Goal: Task Accomplishment & Management: Manage account settings

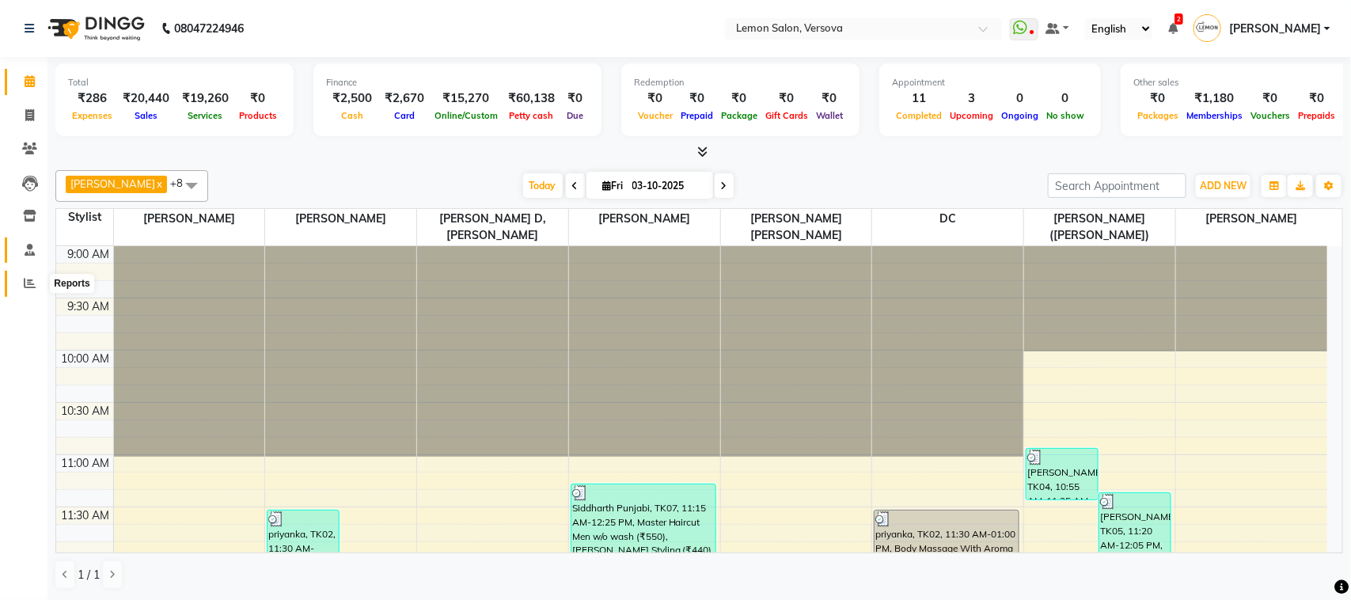
drag, startPoint x: 26, startPoint y: 278, endPoint x: 38, endPoint y: 257, distance: 23.8
click at [26, 279] on icon at bounding box center [30, 283] width 12 height 12
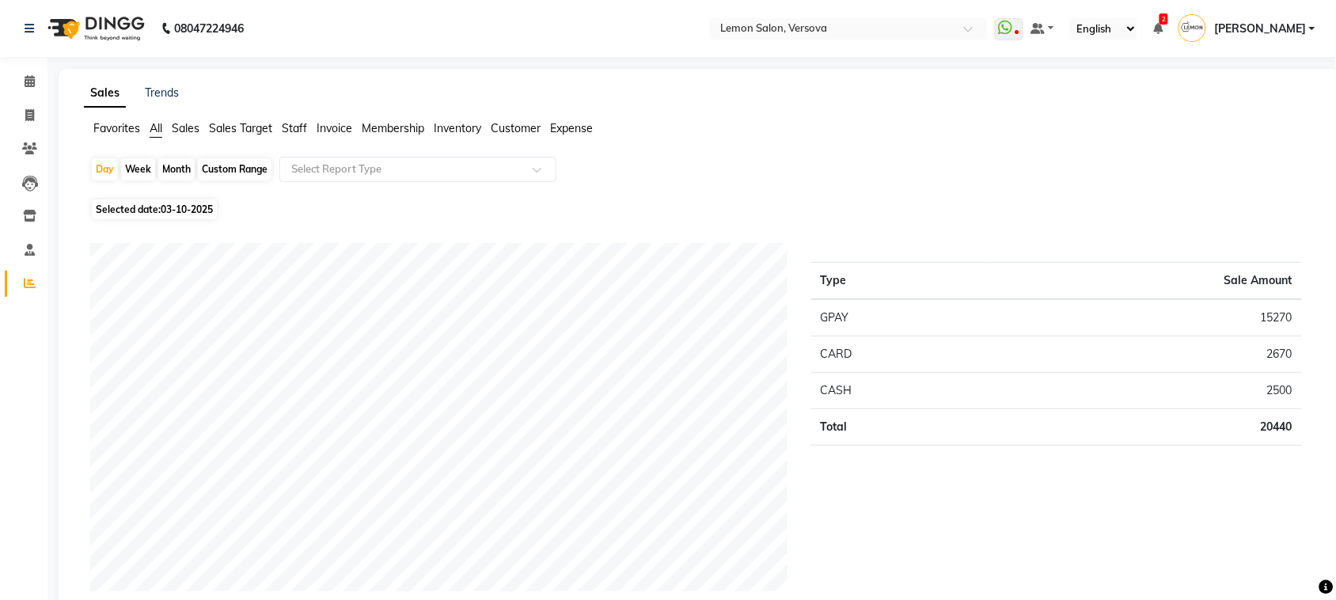
click at [174, 169] on div "Month" at bounding box center [176, 169] width 36 height 22
select select "10"
select select "2025"
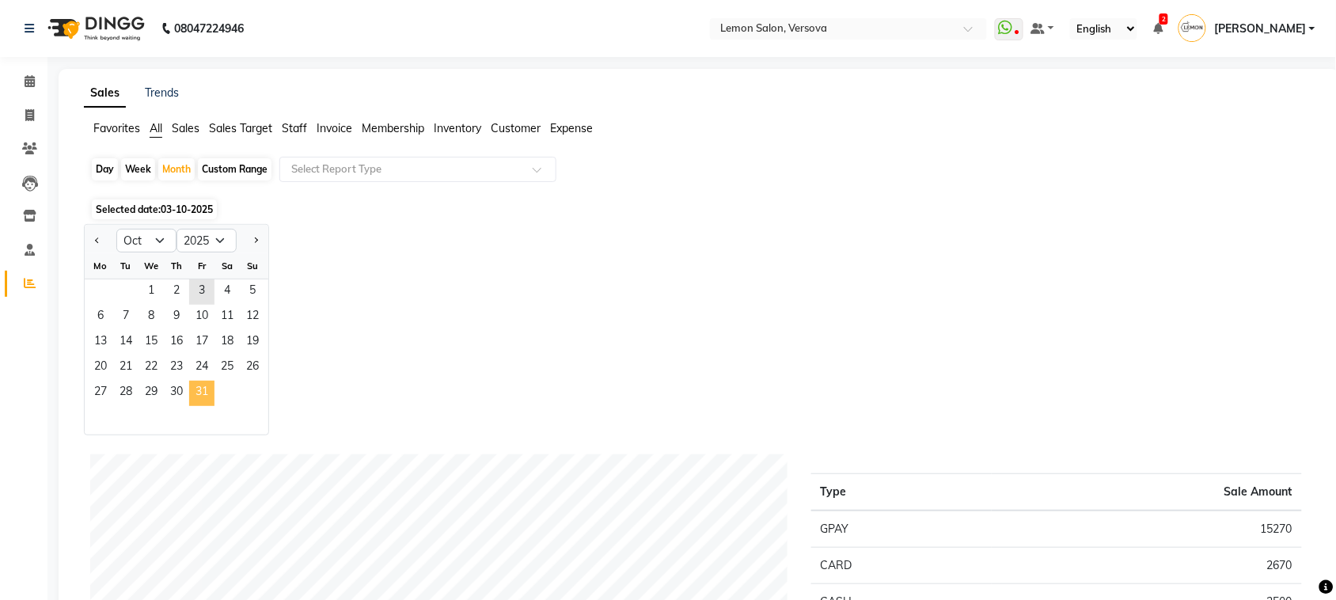
click at [207, 382] on span "31" at bounding box center [201, 393] width 25 height 25
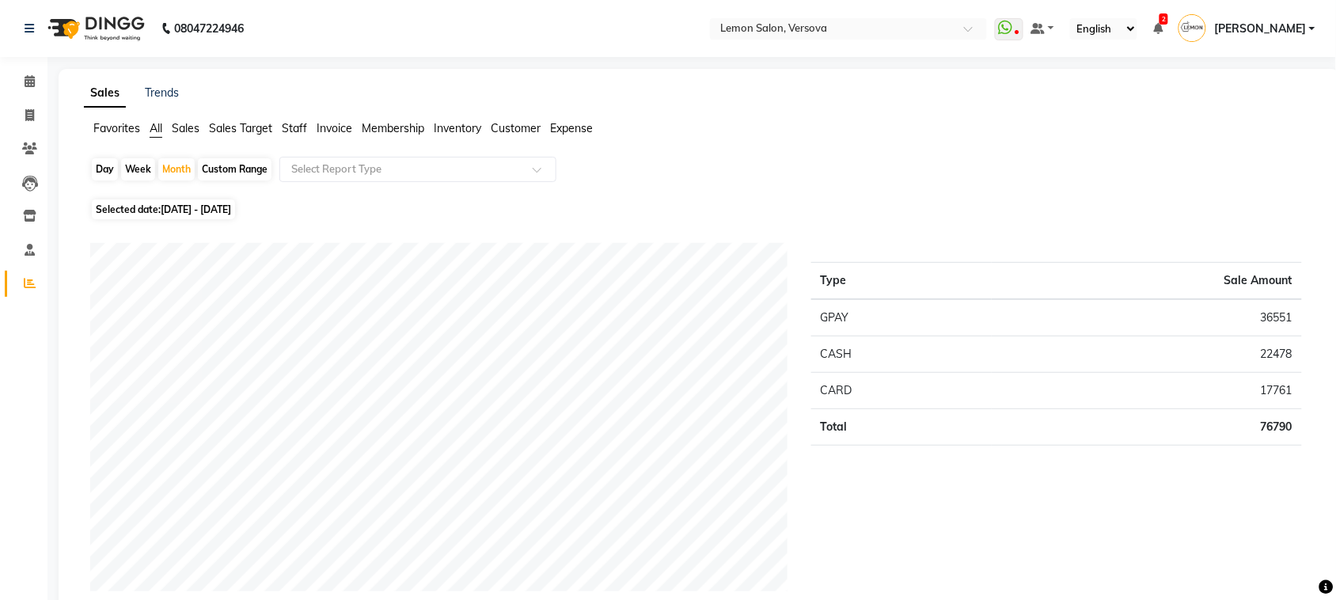
click at [32, 80] on icon at bounding box center [30, 81] width 10 height 12
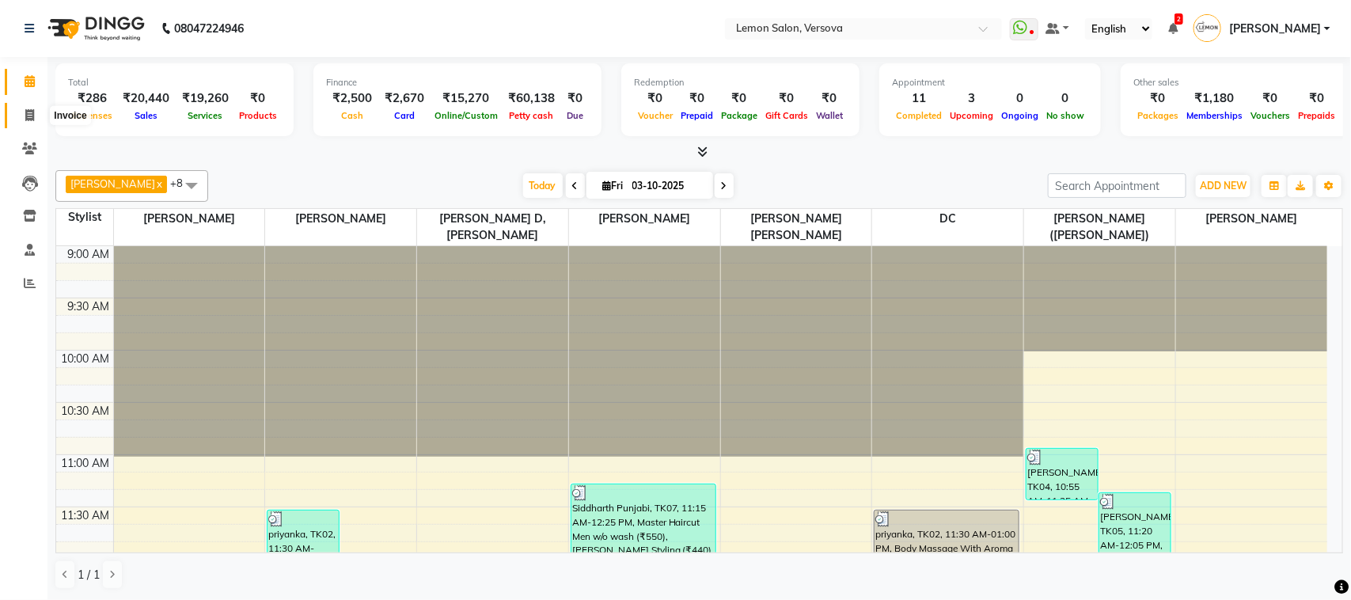
click at [33, 116] on icon at bounding box center [29, 115] width 9 height 12
select select "service"
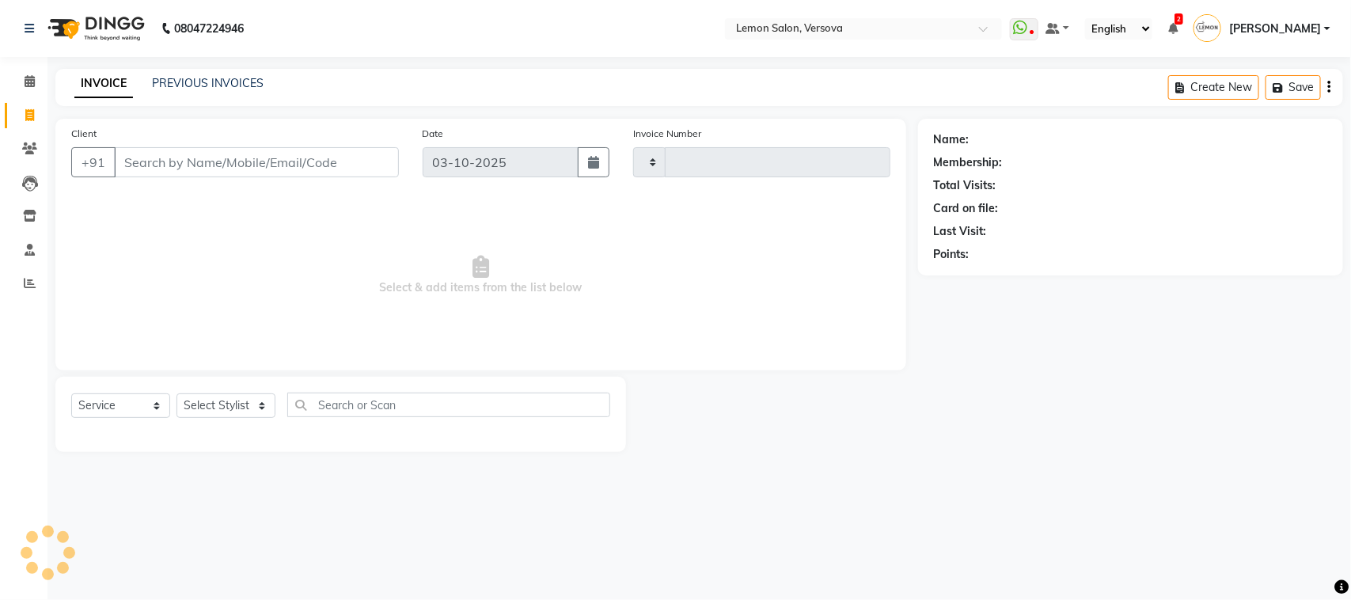
type input "2817"
select select "564"
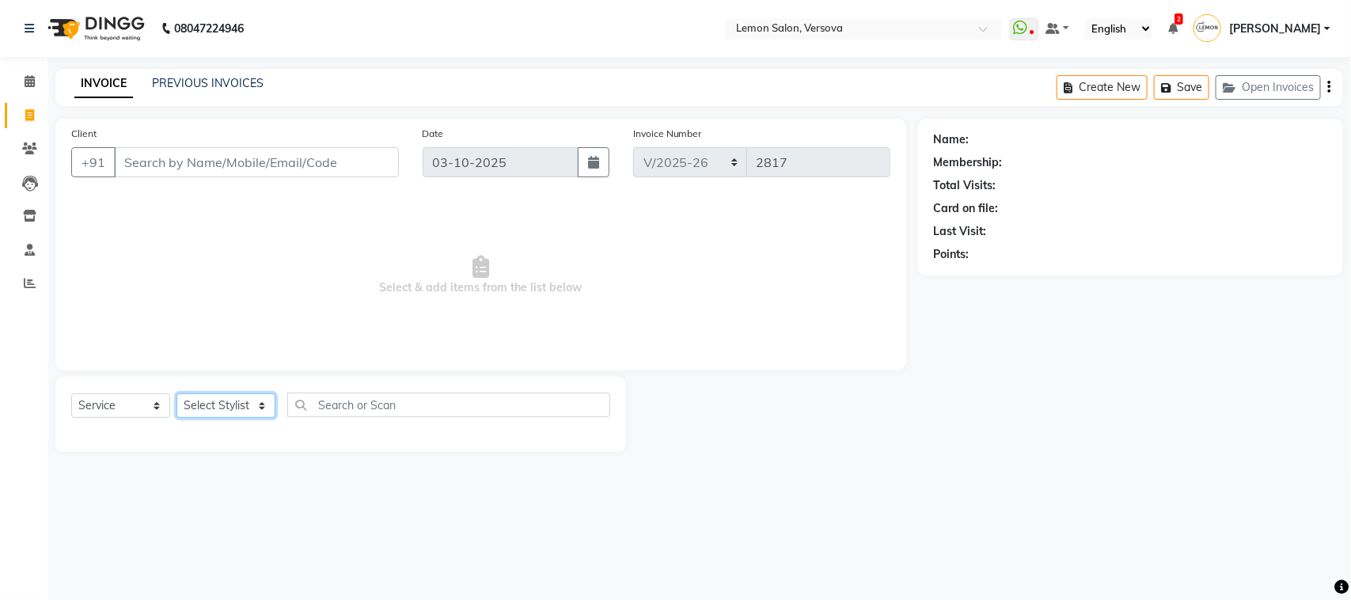
drag, startPoint x: 211, startPoint y: 404, endPoint x: 192, endPoint y: 370, distance: 38.3
click at [199, 381] on div "Select Service Product Membership Package Voucher Prepaid Gift Card Select Styl…" at bounding box center [340, 414] width 571 height 75
select select "7408"
click at [177, 393] on select "Select Stylist [PERSON_NAME] [PERSON_NAME] DC [PERSON_NAME] [PERSON_NAME] [PERS…" at bounding box center [238, 405] width 123 height 25
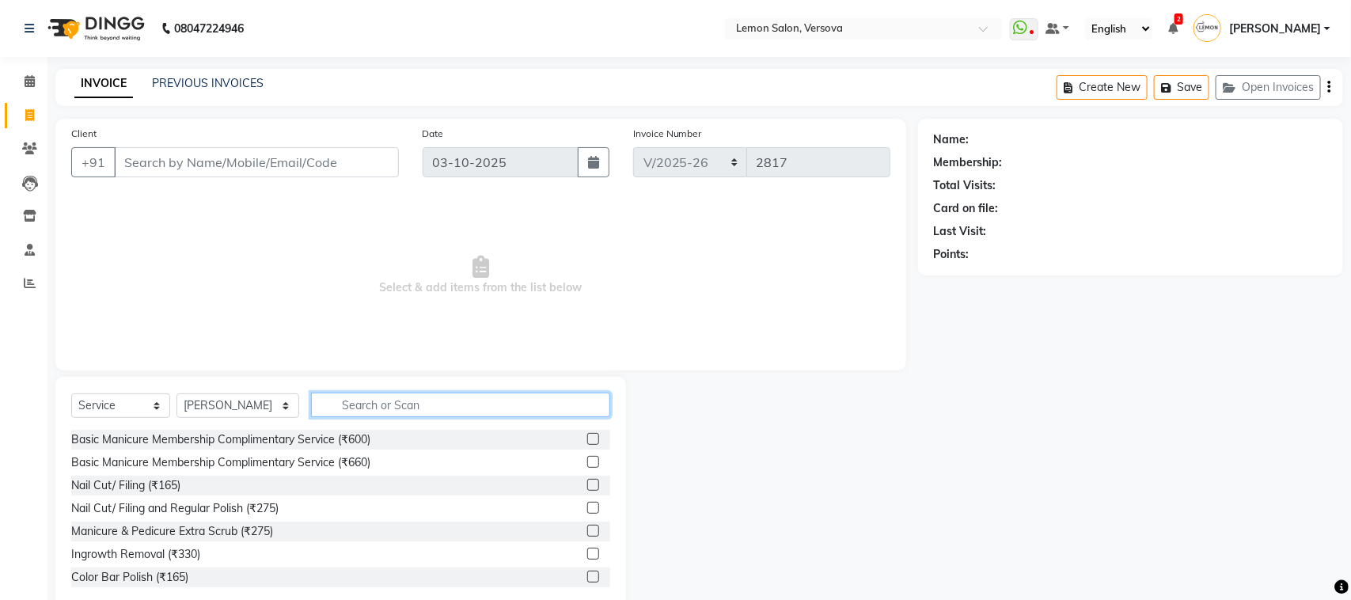
click at [360, 410] on input "text" at bounding box center [461, 405] width 300 height 25
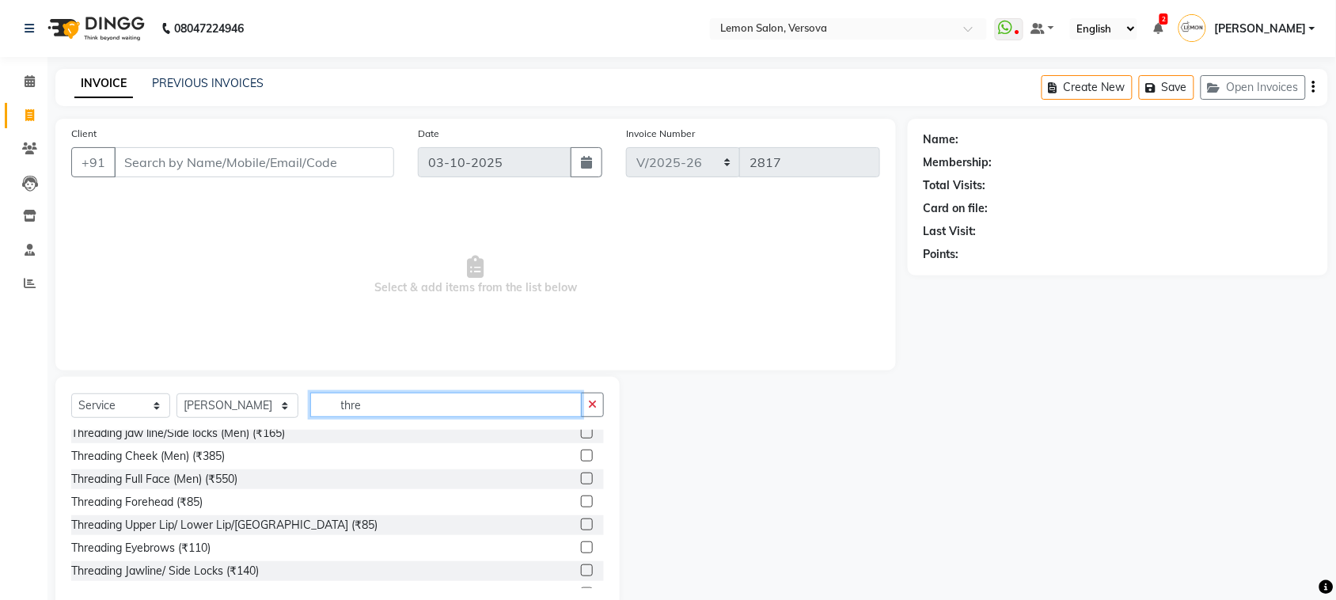
scroll to position [99, 0]
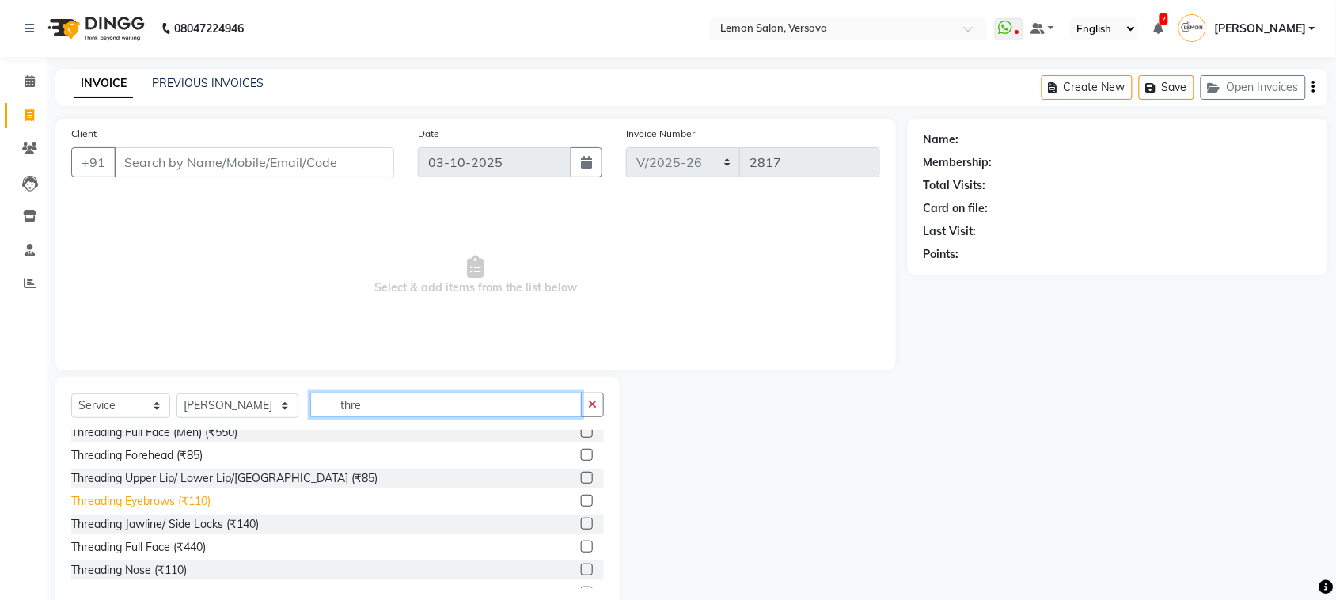
type input "thre"
click at [202, 500] on div "Threading Eyebrows (₹110)" at bounding box center [140, 501] width 139 height 17
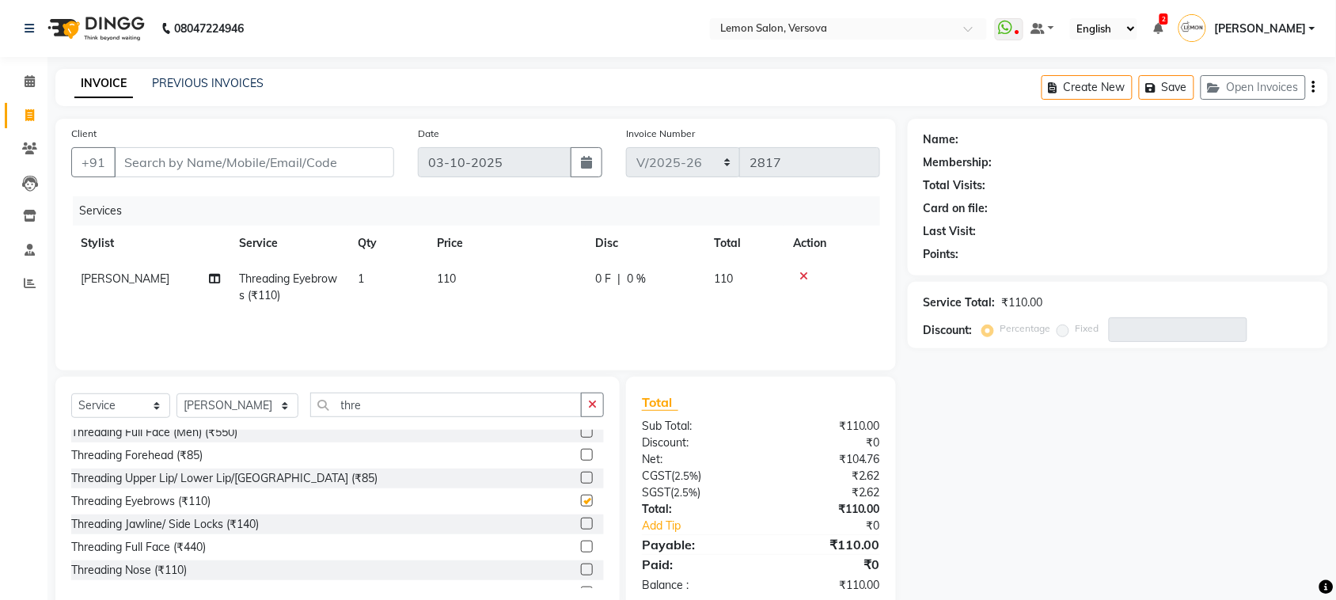
checkbox input "false"
click at [338, 149] on input "Client" at bounding box center [254, 162] width 280 height 30
click at [259, 174] on input "Client" at bounding box center [254, 162] width 280 height 30
type input "9"
type input "0"
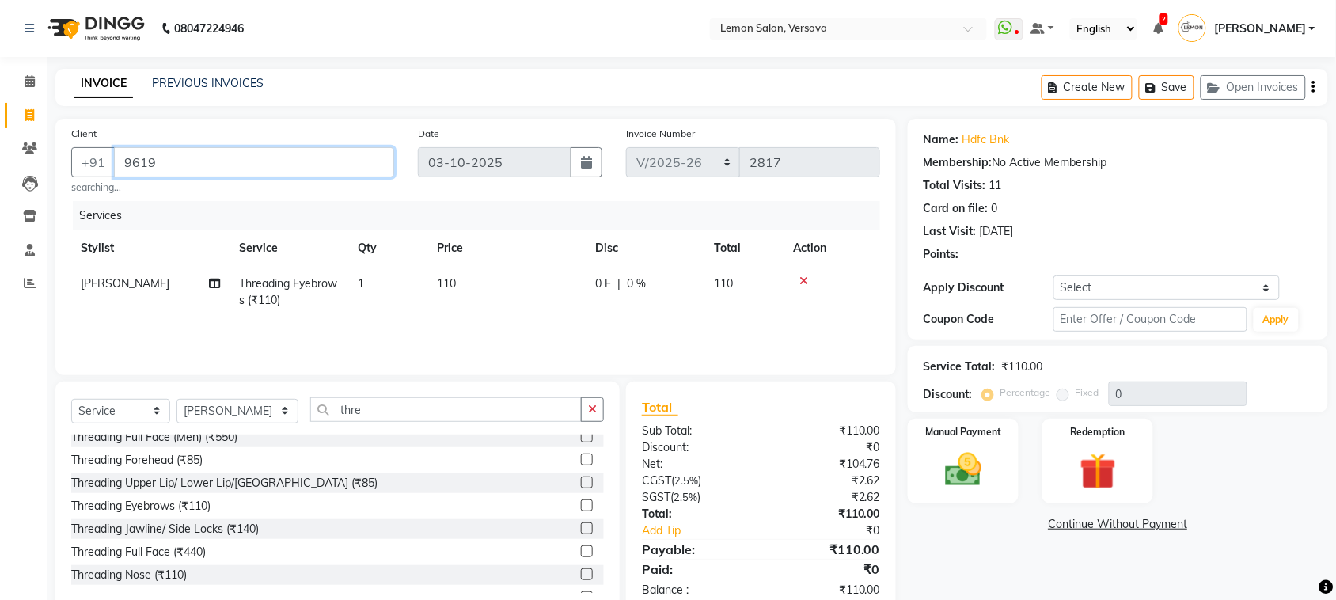
click at [230, 160] on input "9619" at bounding box center [254, 162] width 280 height 30
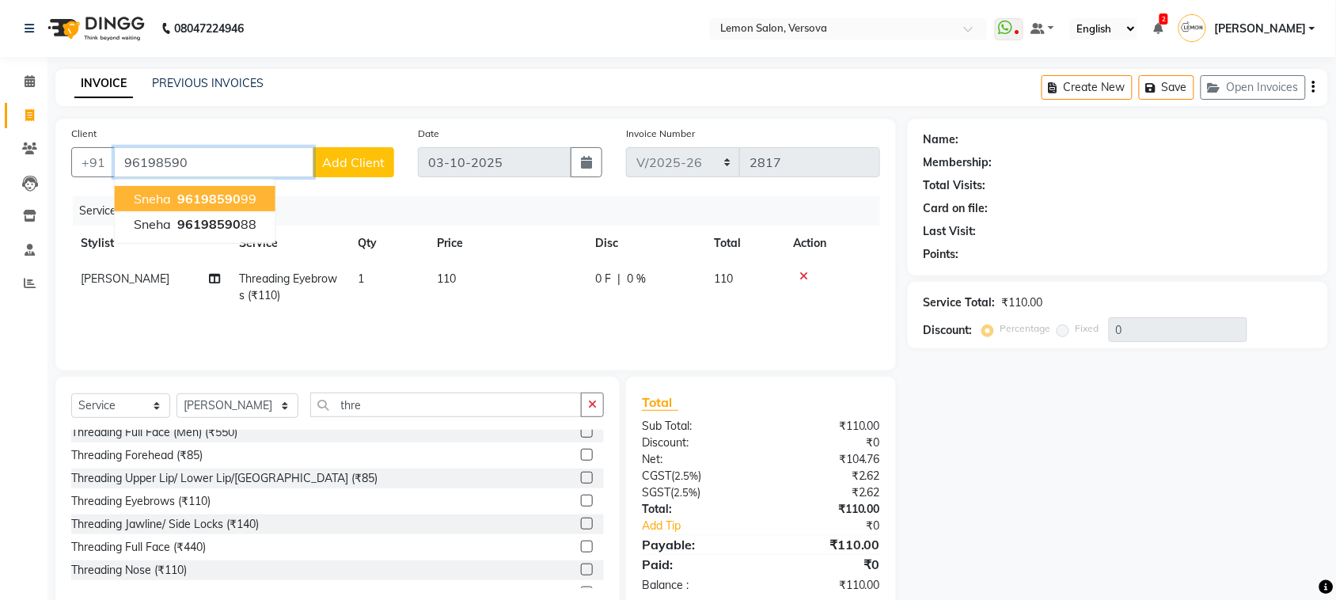
click at [222, 195] on span "96198590" at bounding box center [208, 199] width 63 height 16
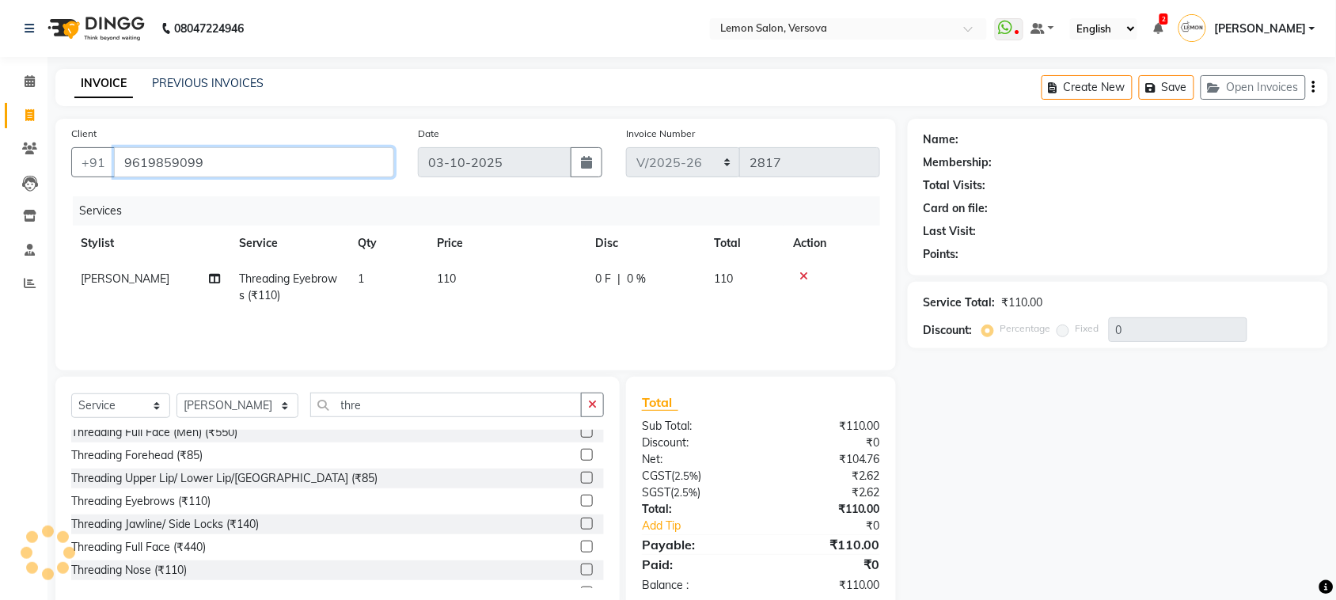
type input "9619859099"
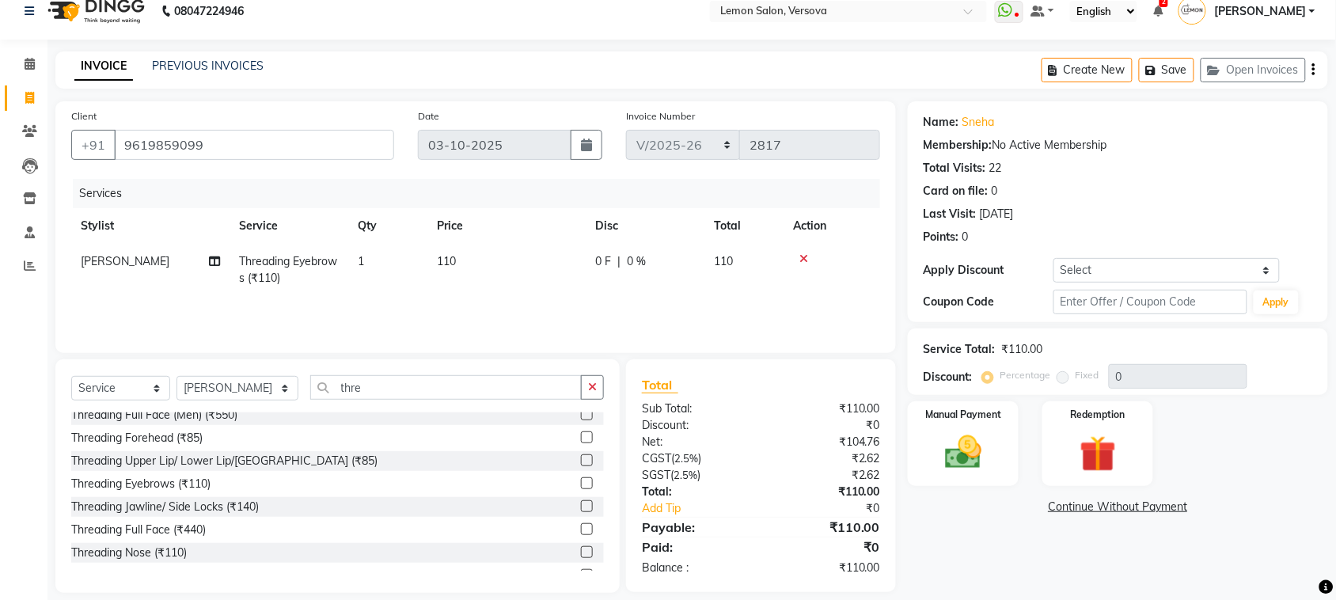
scroll to position [33, 0]
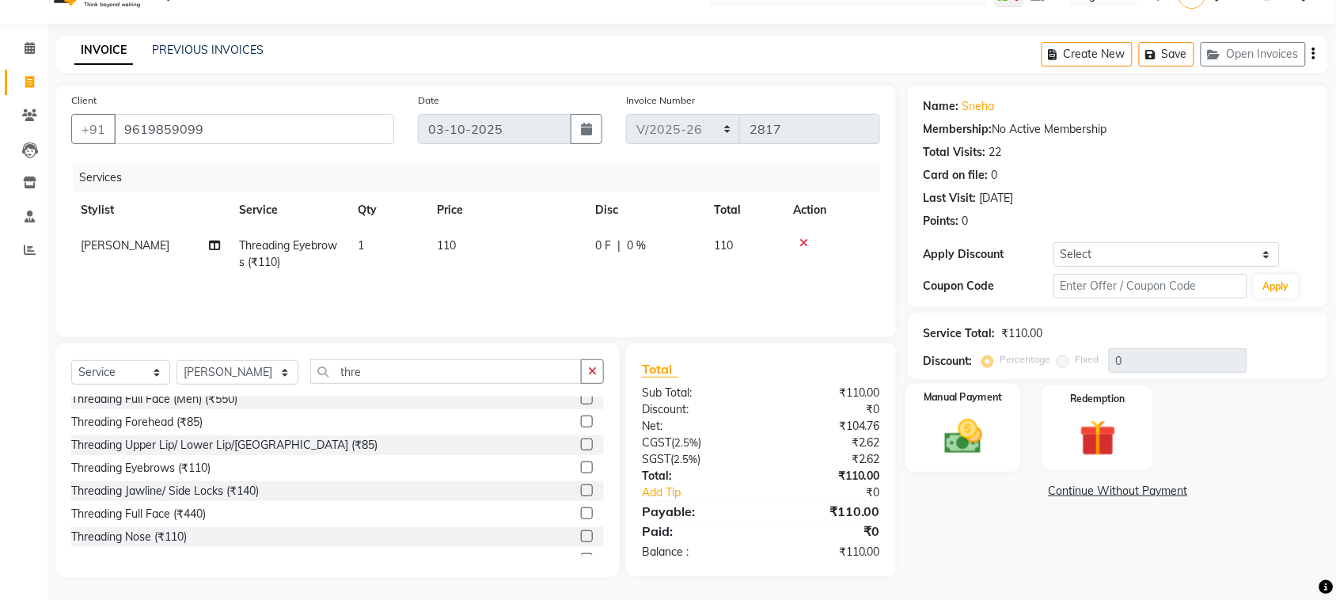
click at [972, 461] on div "Manual Payment" at bounding box center [964, 428] width 116 height 89
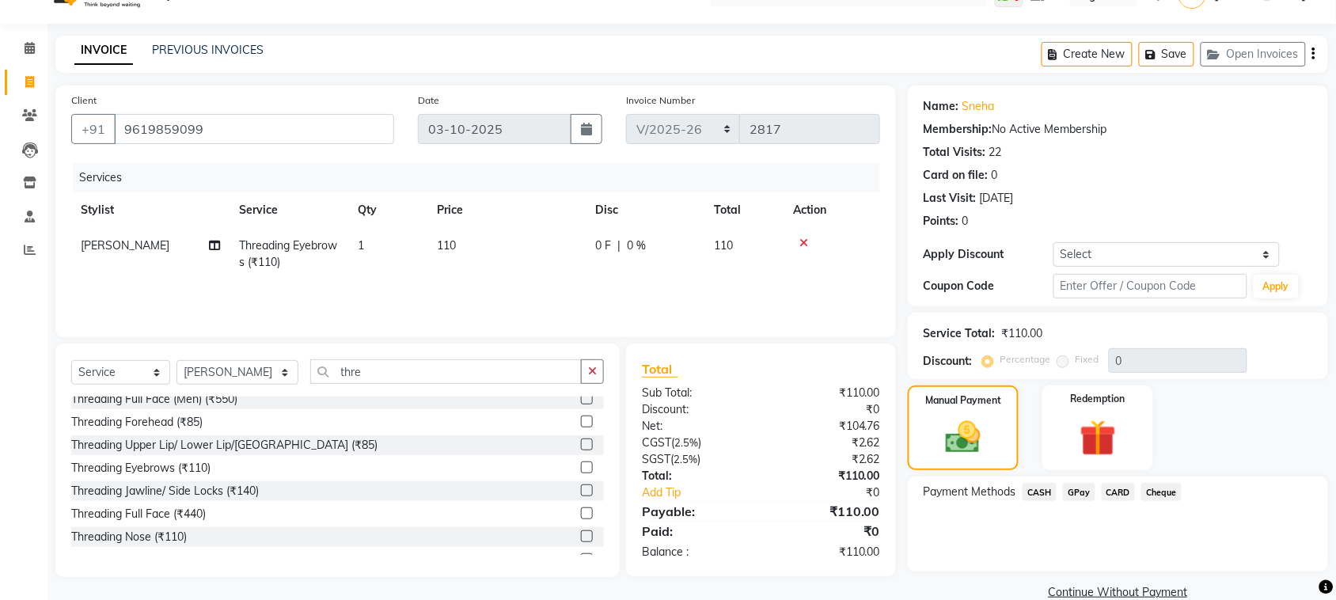
click at [1105, 492] on span "CARD" at bounding box center [1119, 492] width 34 height 18
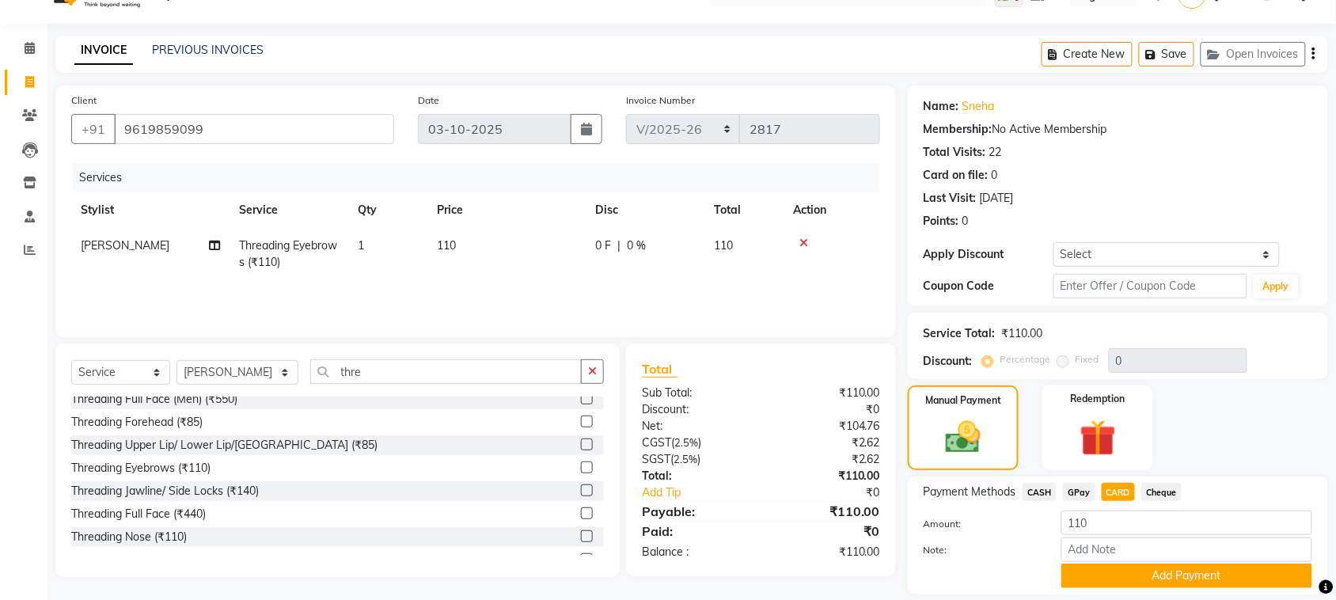
drag, startPoint x: 1080, startPoint y: 491, endPoint x: 1090, endPoint y: 497, distance: 11.4
click at [1079, 491] on span "GPay" at bounding box center [1079, 492] width 32 height 18
click at [1130, 583] on button "Add Payment" at bounding box center [1186, 576] width 251 height 25
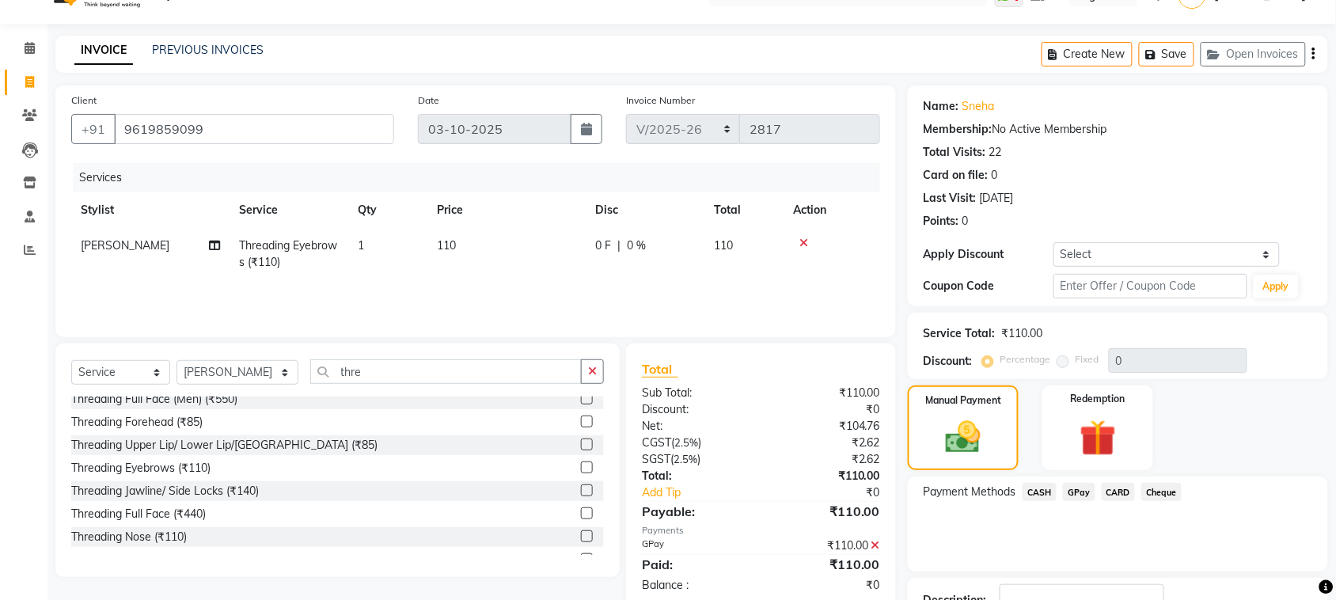
scroll to position [151, 0]
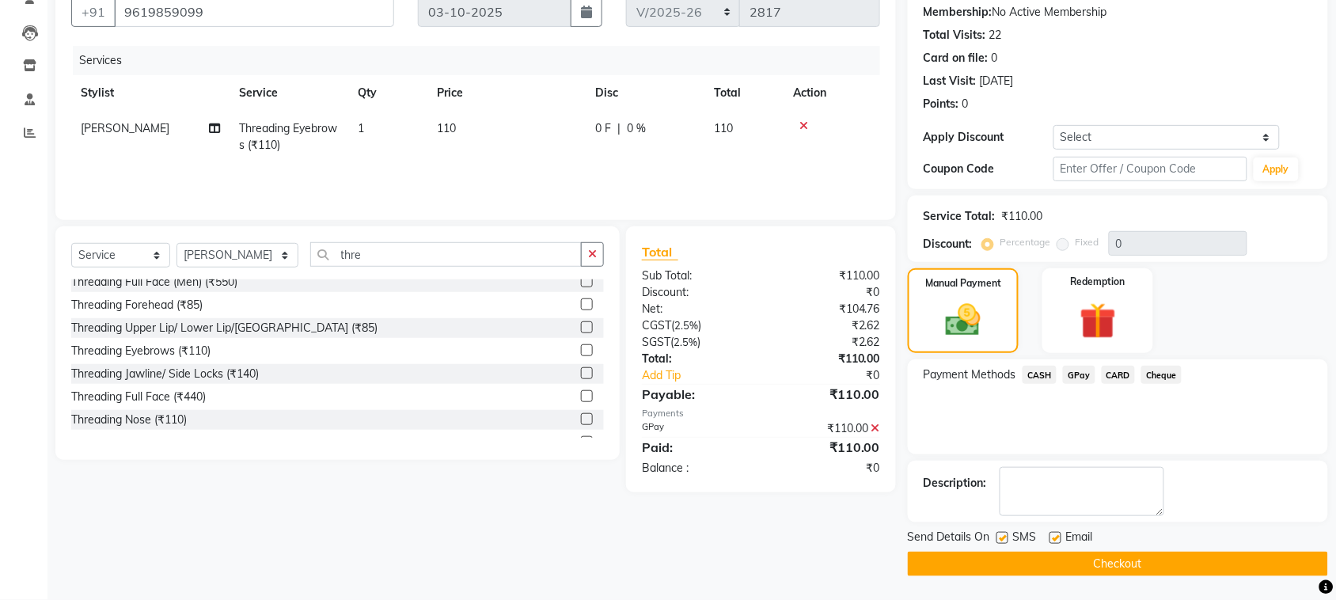
click at [1053, 534] on label at bounding box center [1056, 538] width 12 height 12
click at [1053, 534] on input "checkbox" at bounding box center [1055, 539] width 10 height 10
checkbox input "false"
click at [1004, 534] on label at bounding box center [1003, 538] width 12 height 12
click at [1004, 534] on input "checkbox" at bounding box center [1002, 539] width 10 height 10
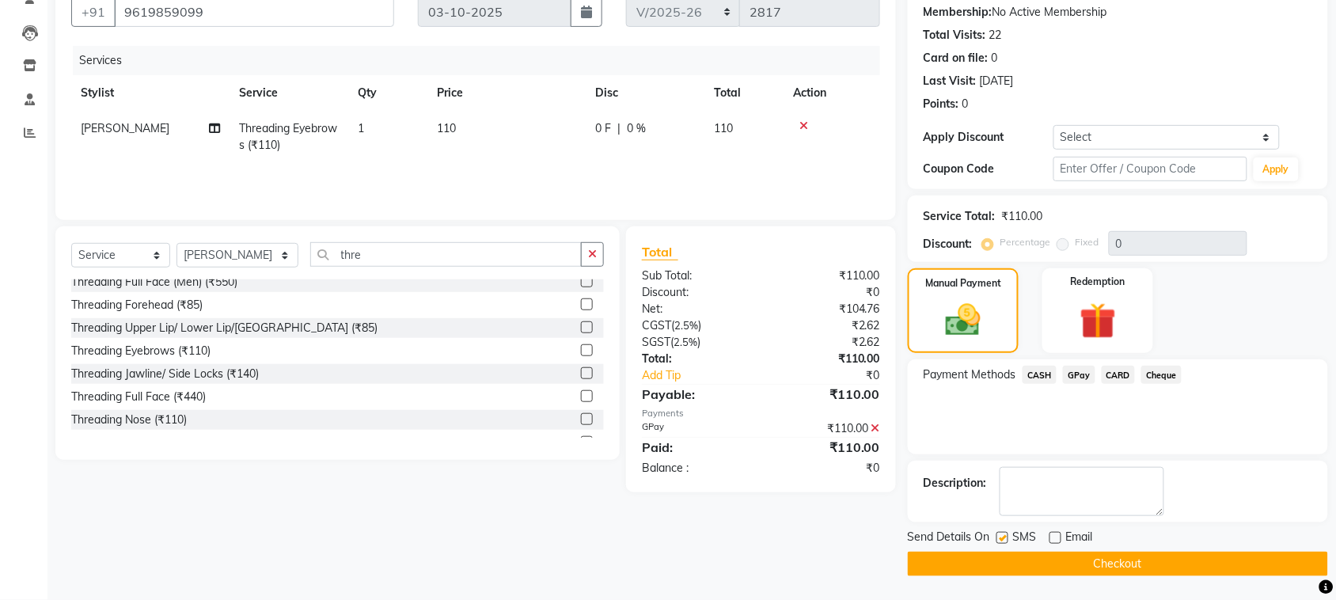
checkbox input "false"
drag, startPoint x: 1018, startPoint y: 566, endPoint x: 1049, endPoint y: 592, distance: 40.4
click at [1025, 568] on button "Checkout" at bounding box center [1118, 564] width 420 height 25
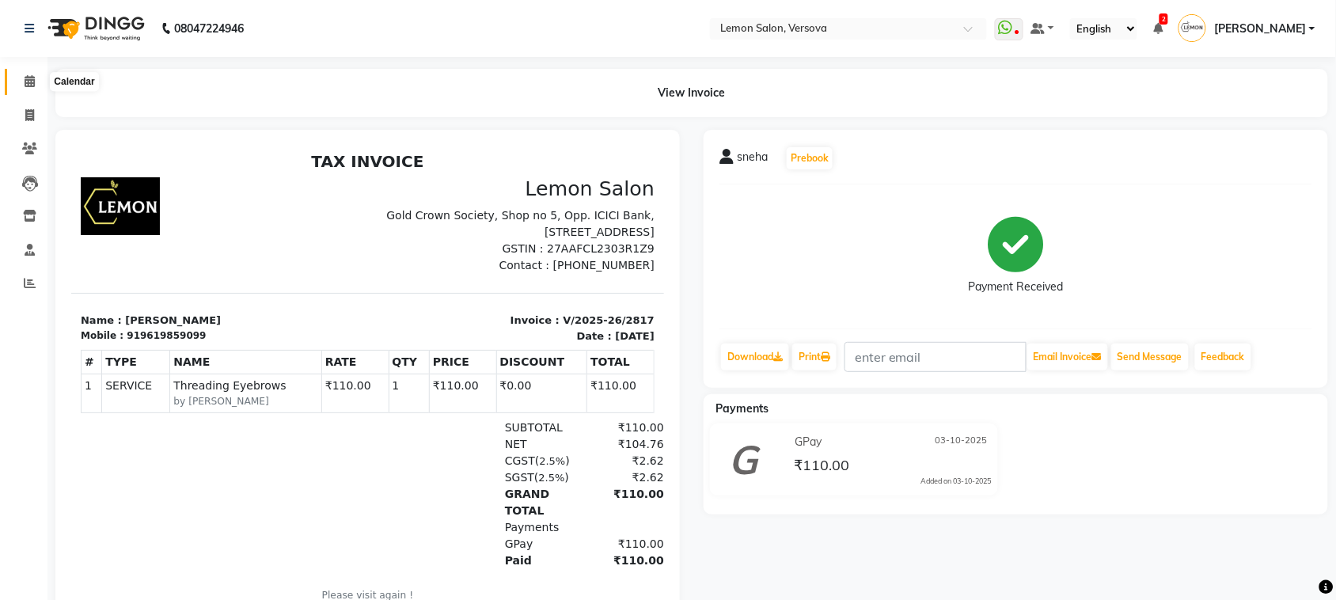
click at [28, 82] on icon at bounding box center [30, 81] width 10 height 12
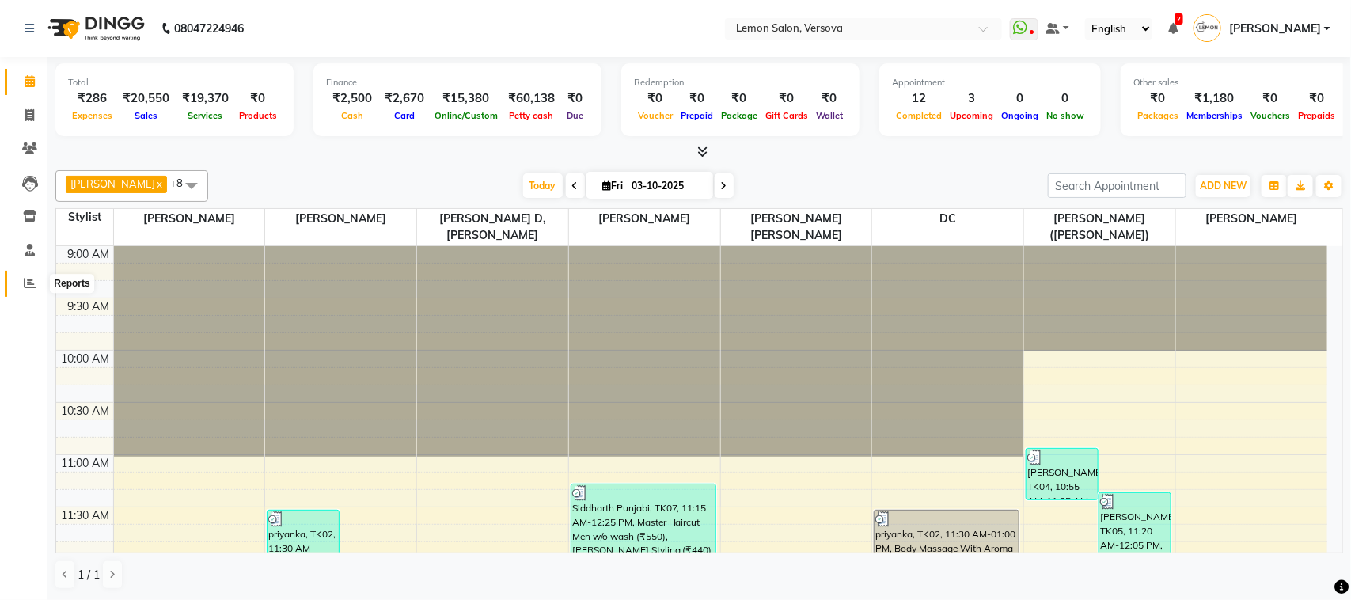
click at [30, 286] on icon at bounding box center [30, 283] width 12 height 12
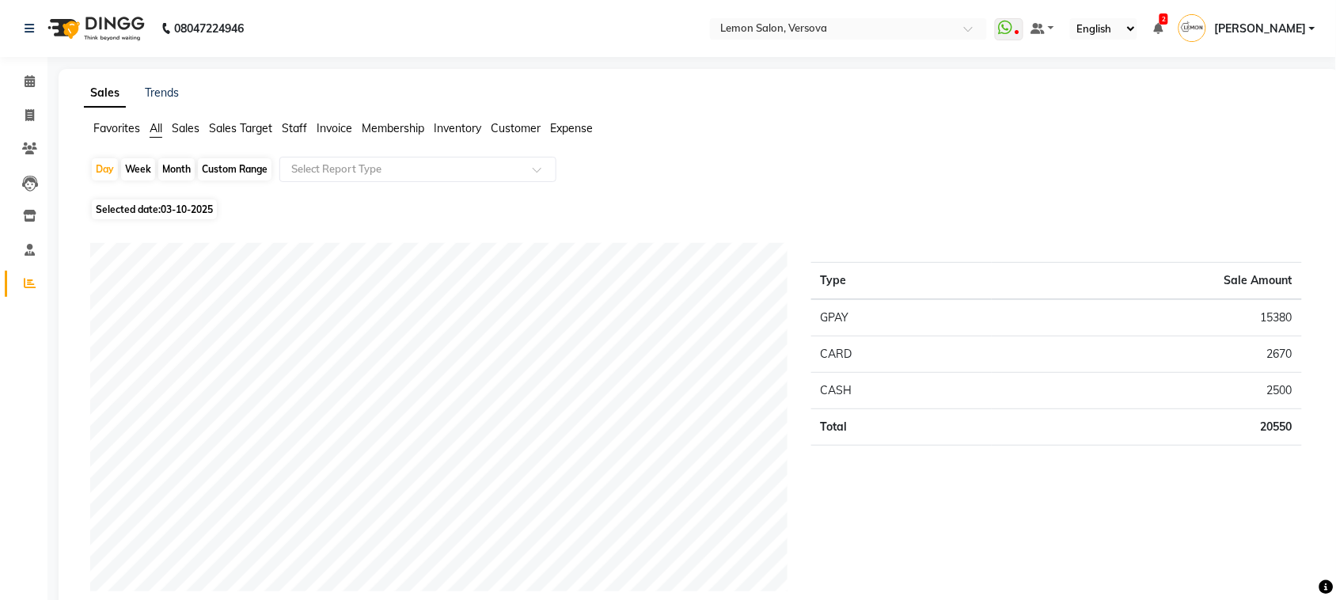
click at [289, 127] on span "Staff" at bounding box center [294, 128] width 25 height 14
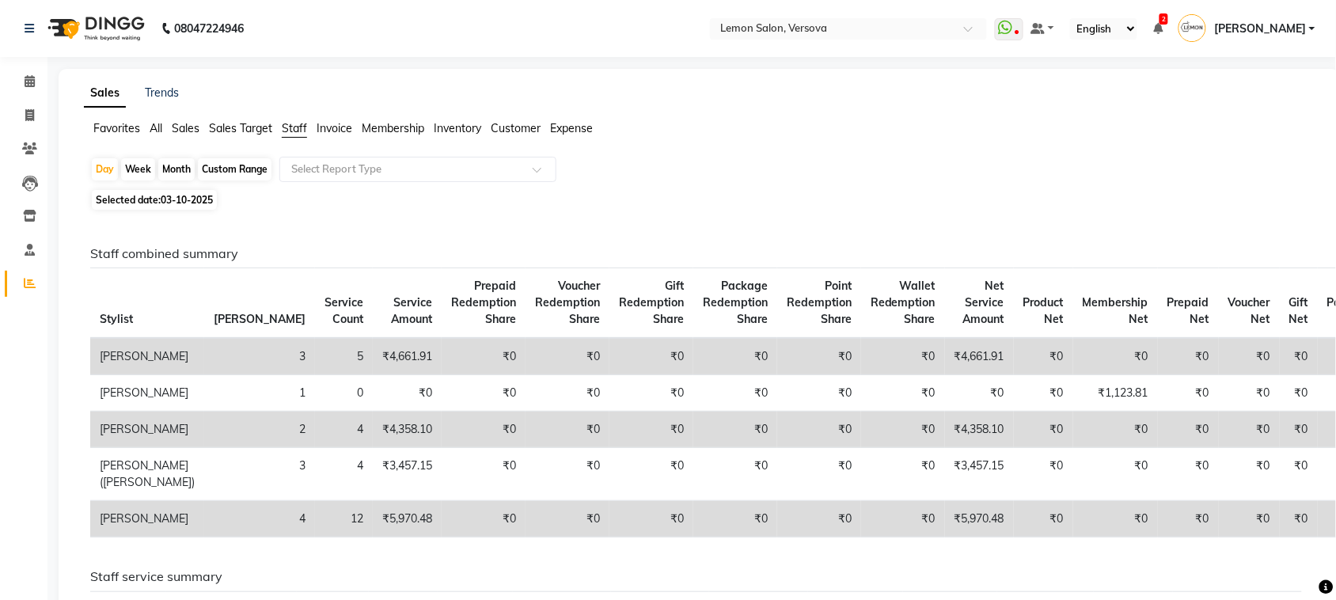
click at [187, 167] on div "Month" at bounding box center [176, 169] width 36 height 22
select select "10"
select select "2025"
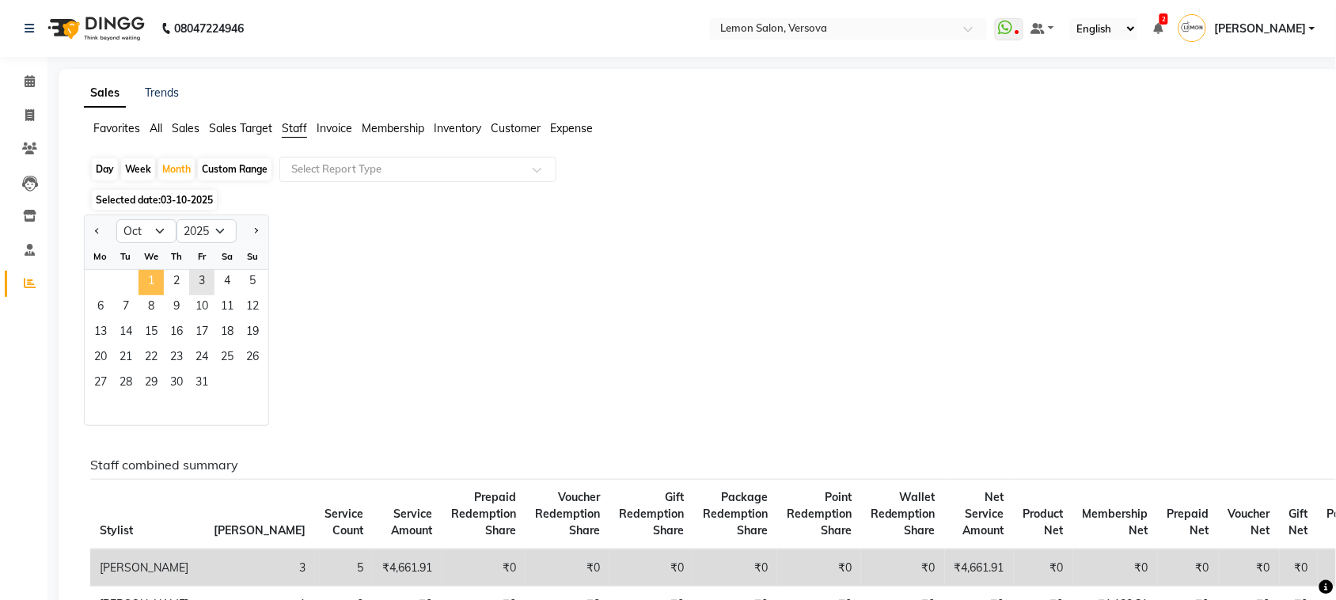
click at [143, 283] on span "1" at bounding box center [151, 282] width 25 height 25
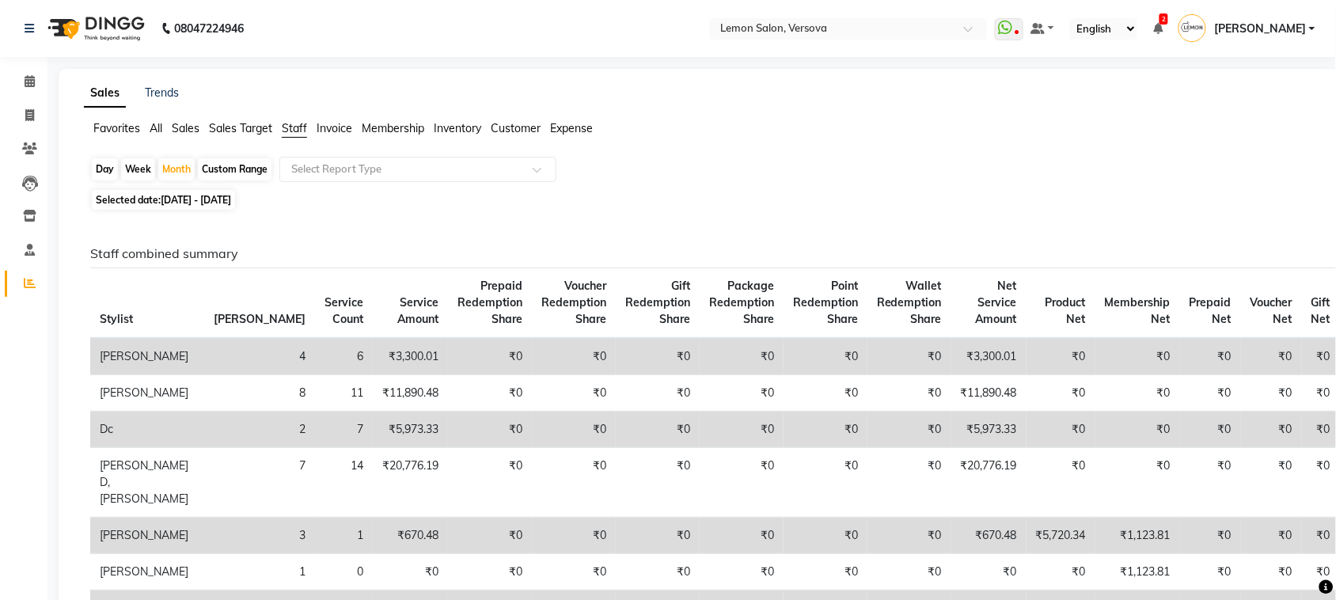
scroll to position [495, 0]
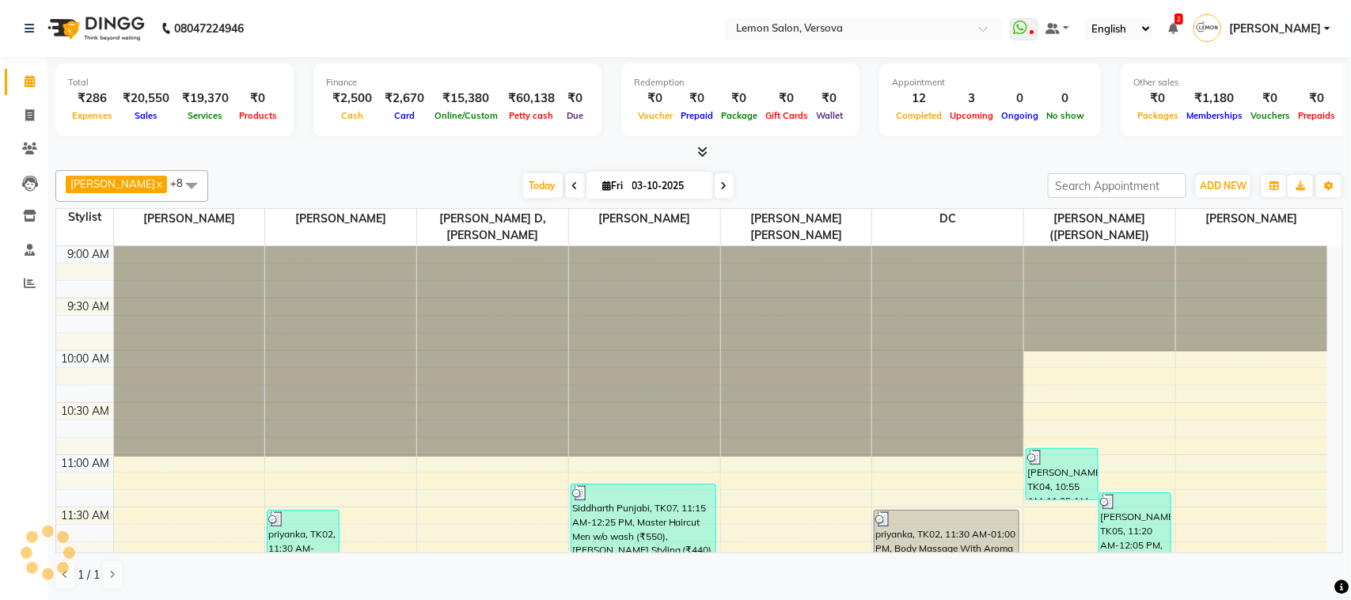
scroll to position [951, 0]
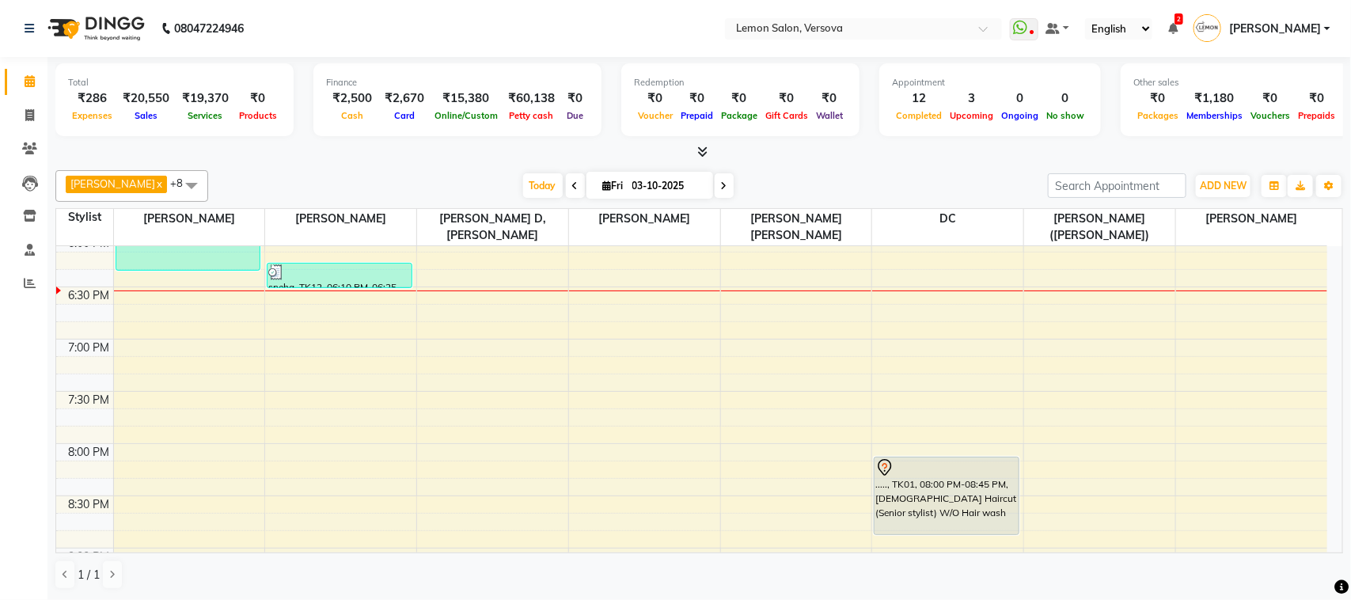
click at [566, 187] on span at bounding box center [575, 185] width 19 height 25
type input "02-10-2025"
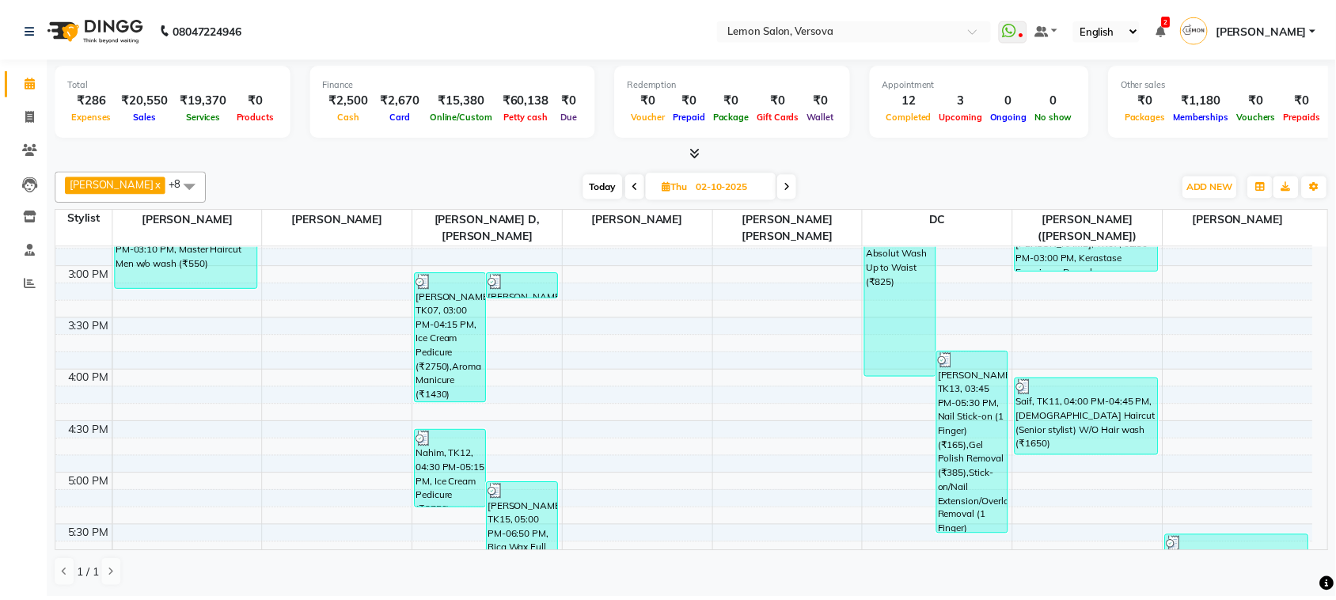
scroll to position [562, 0]
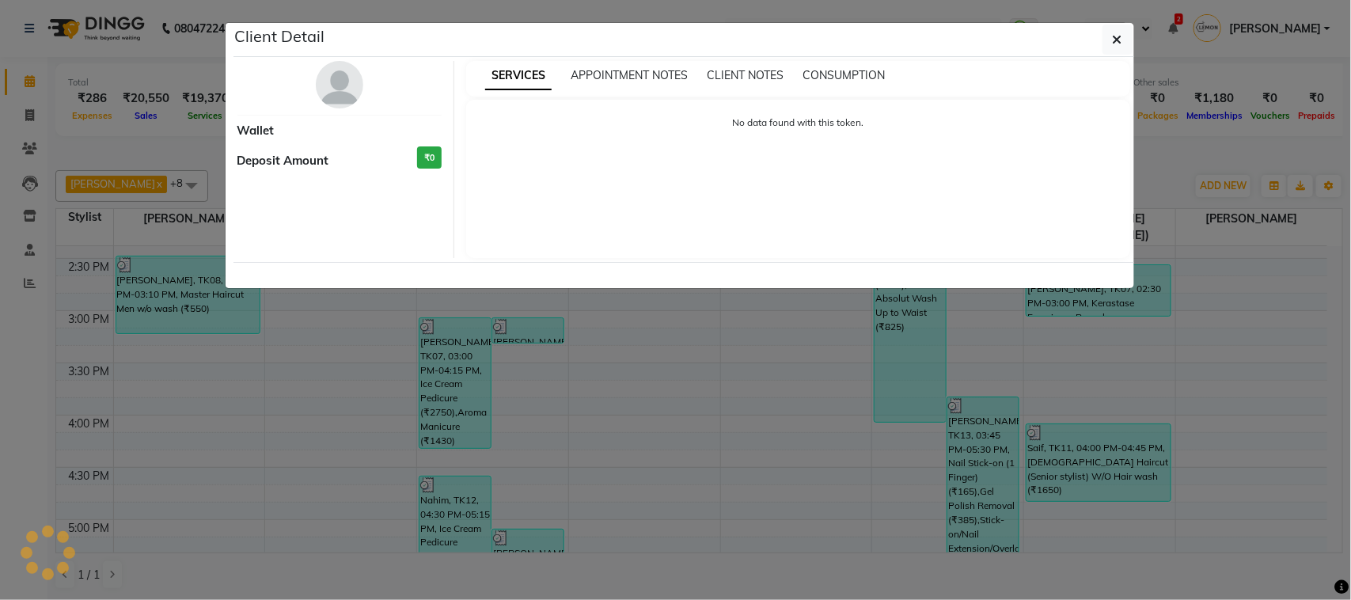
select select "3"
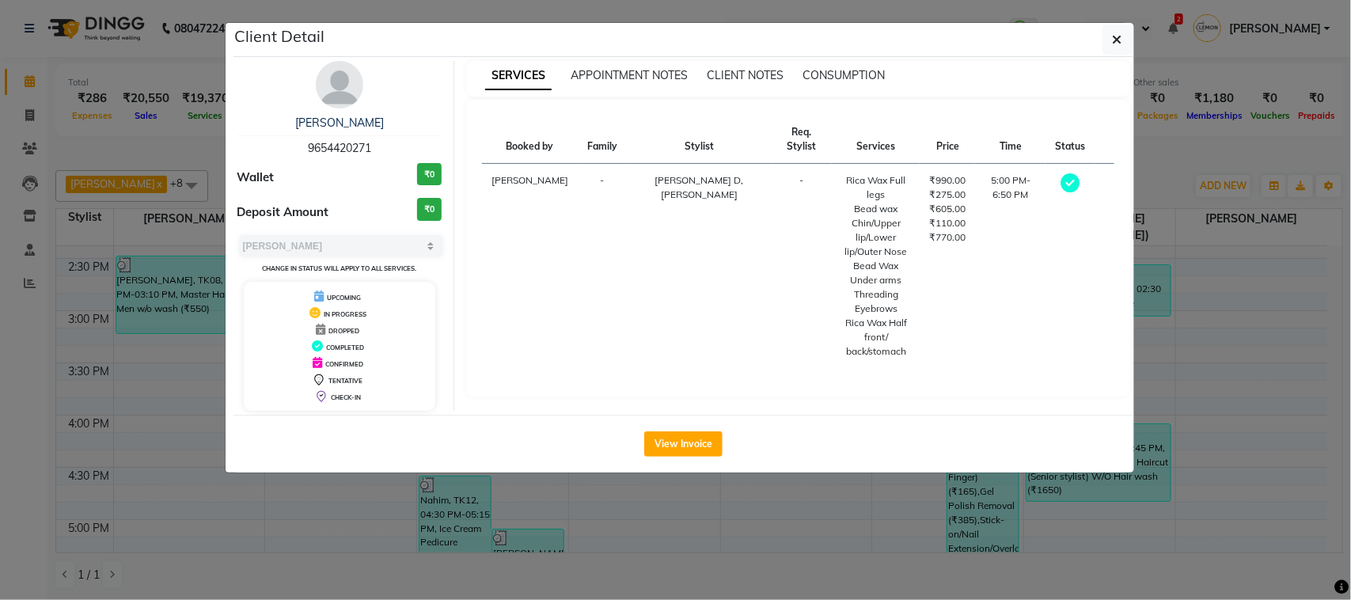
click at [342, 82] on img at bounding box center [339, 84] width 47 height 47
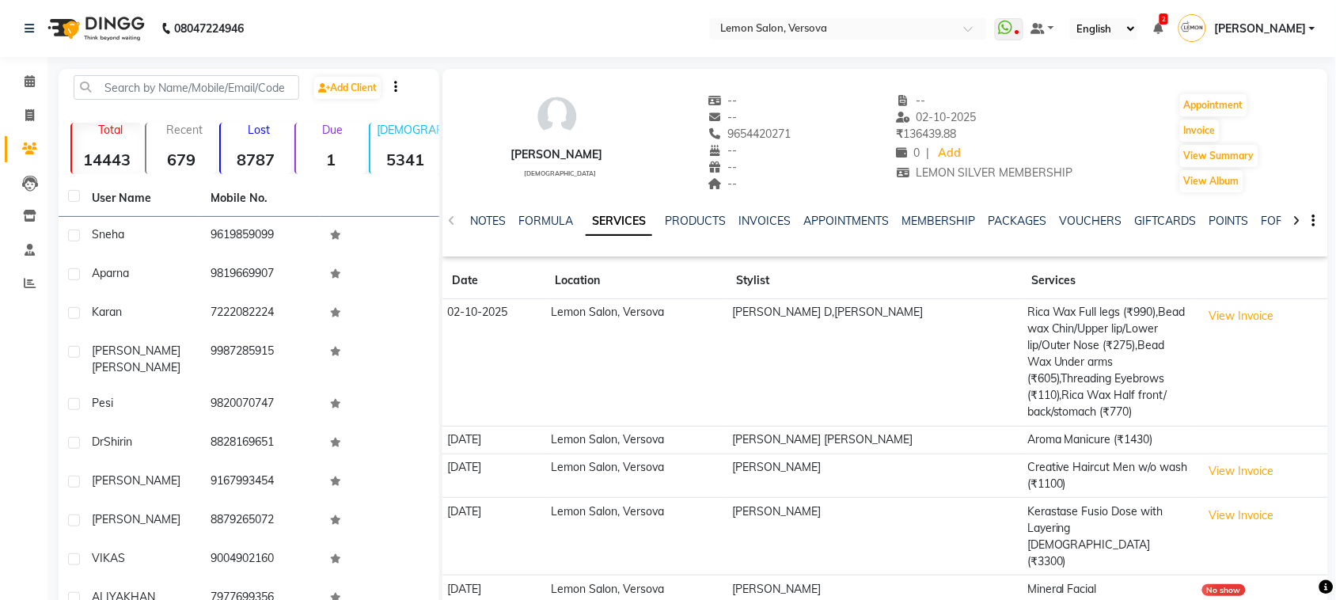
scroll to position [72, 0]
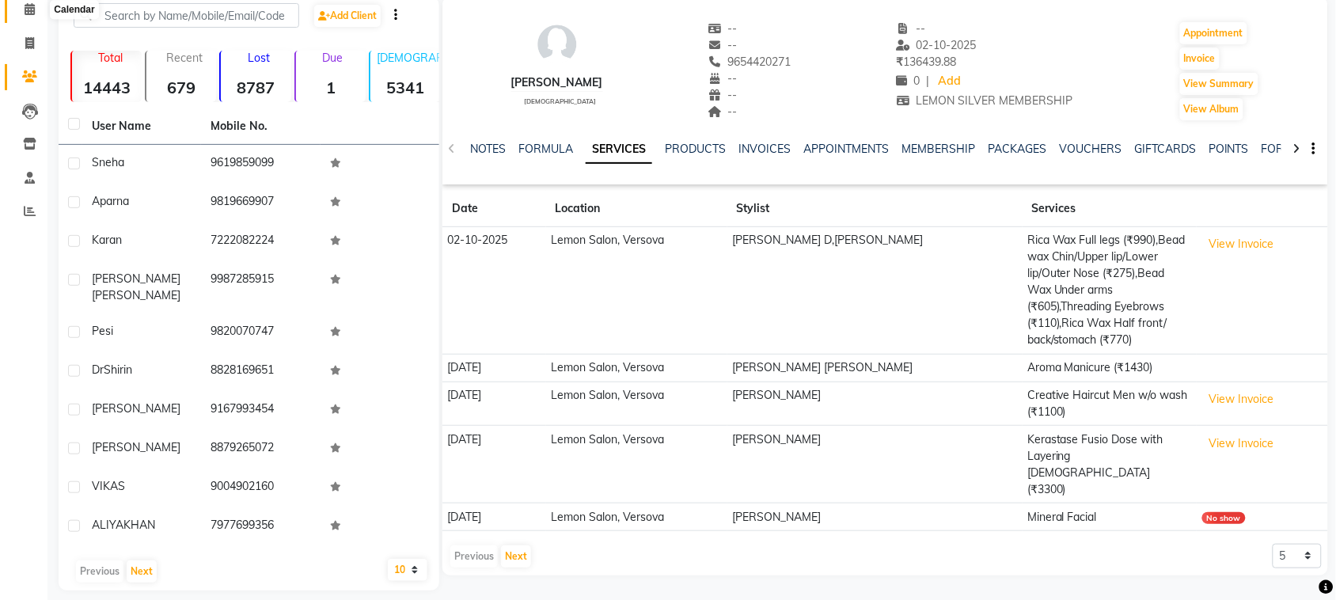
click at [33, 1] on span at bounding box center [30, 10] width 28 height 18
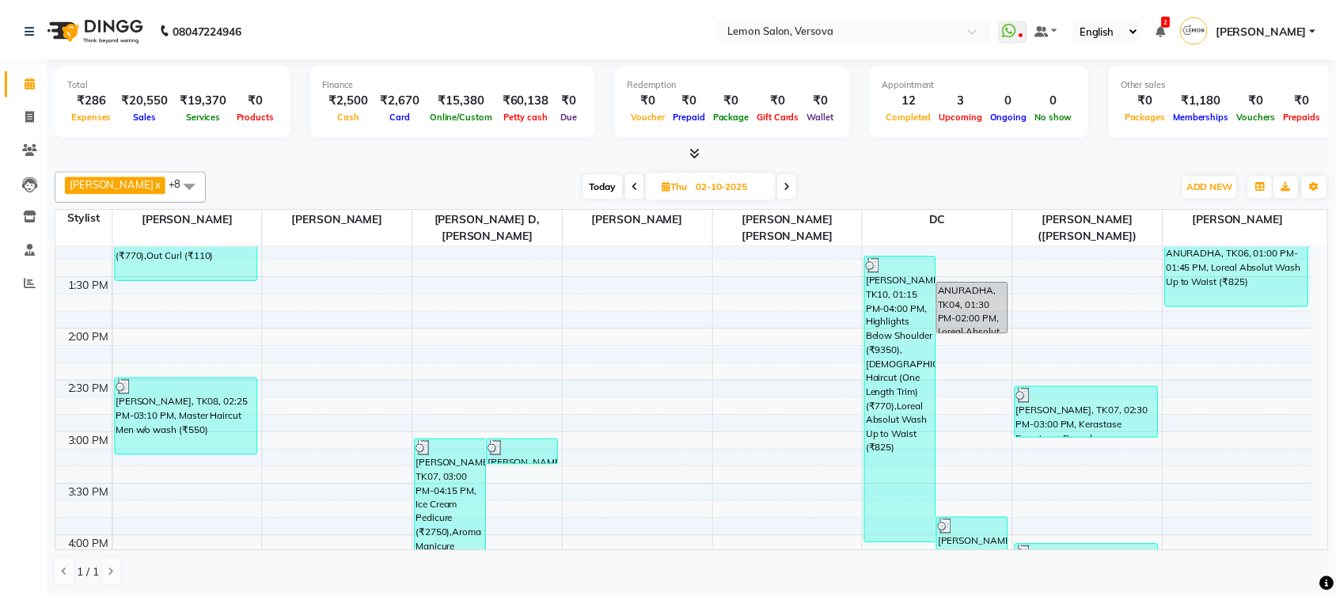
scroll to position [495, 0]
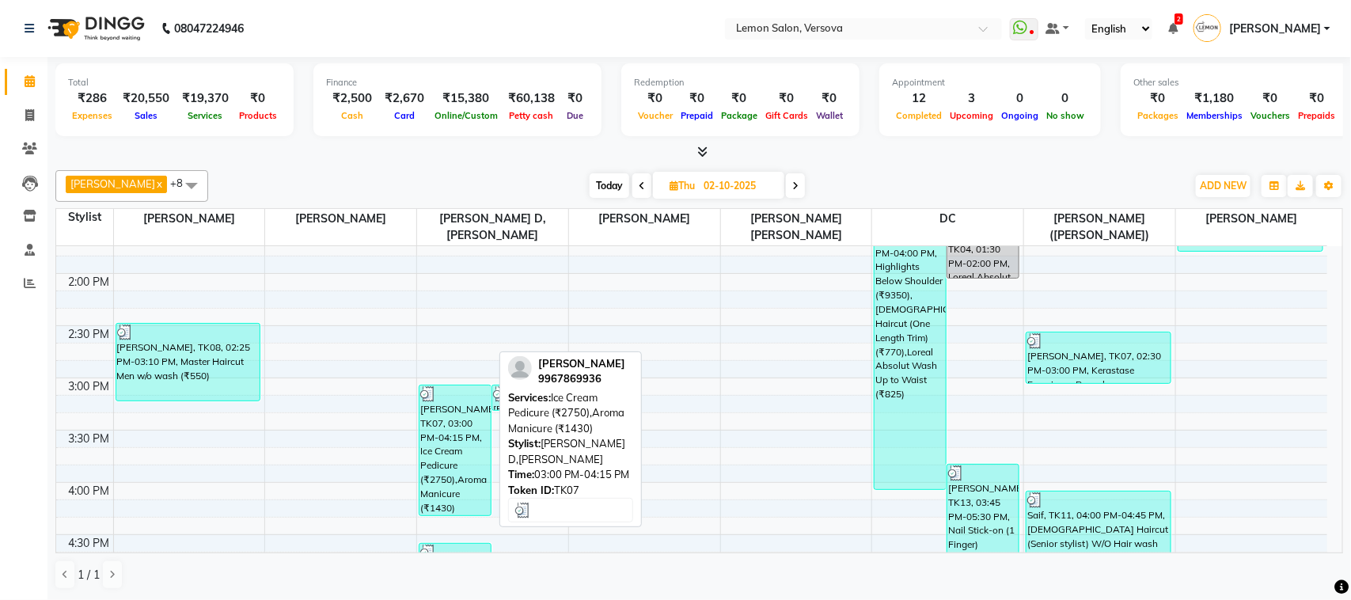
click at [452, 386] on div at bounding box center [455, 394] width 70 height 16
select select "3"
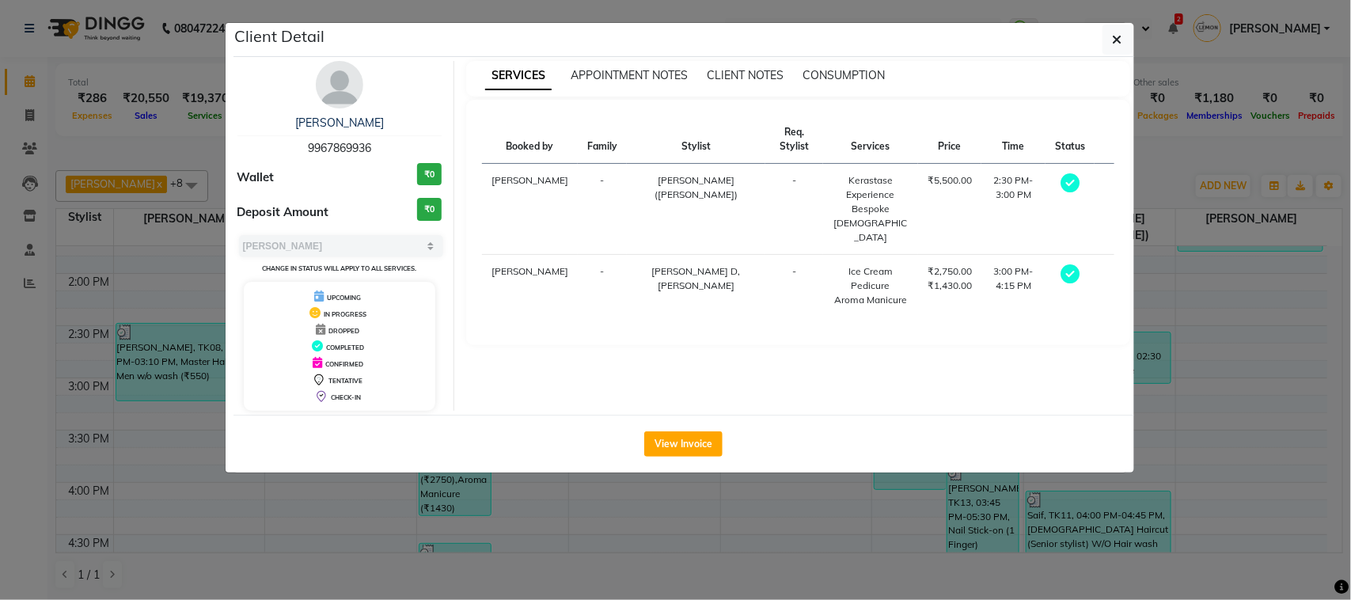
click at [331, 79] on img at bounding box center [339, 84] width 47 height 47
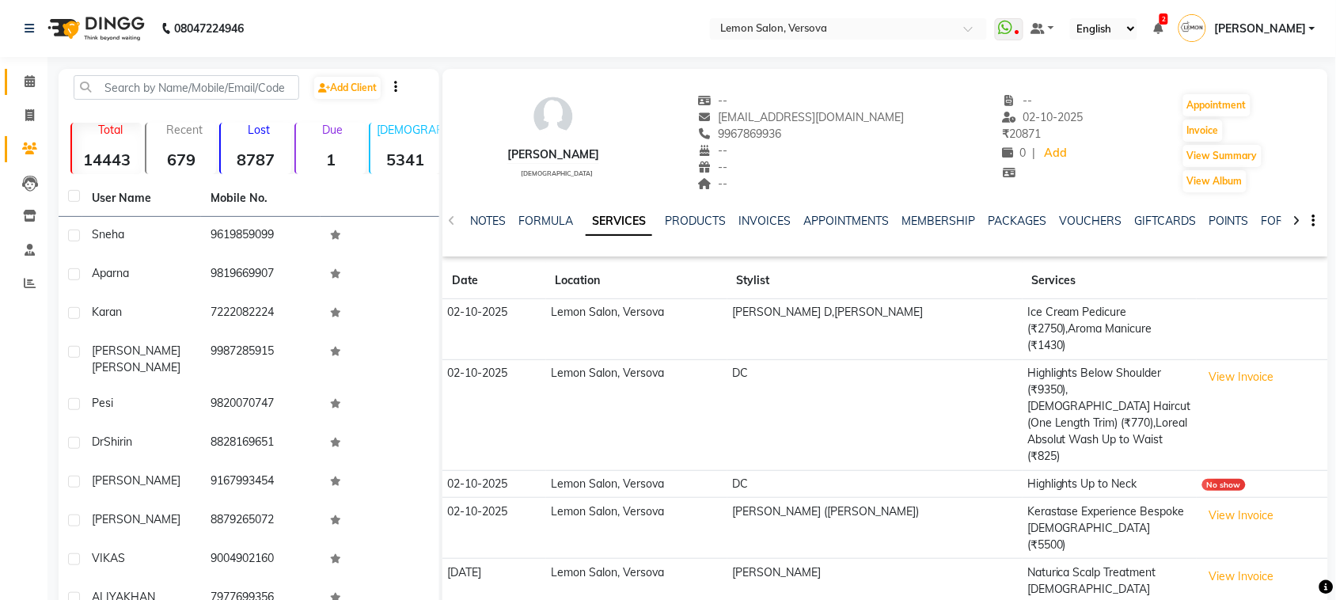
scroll to position [72, 0]
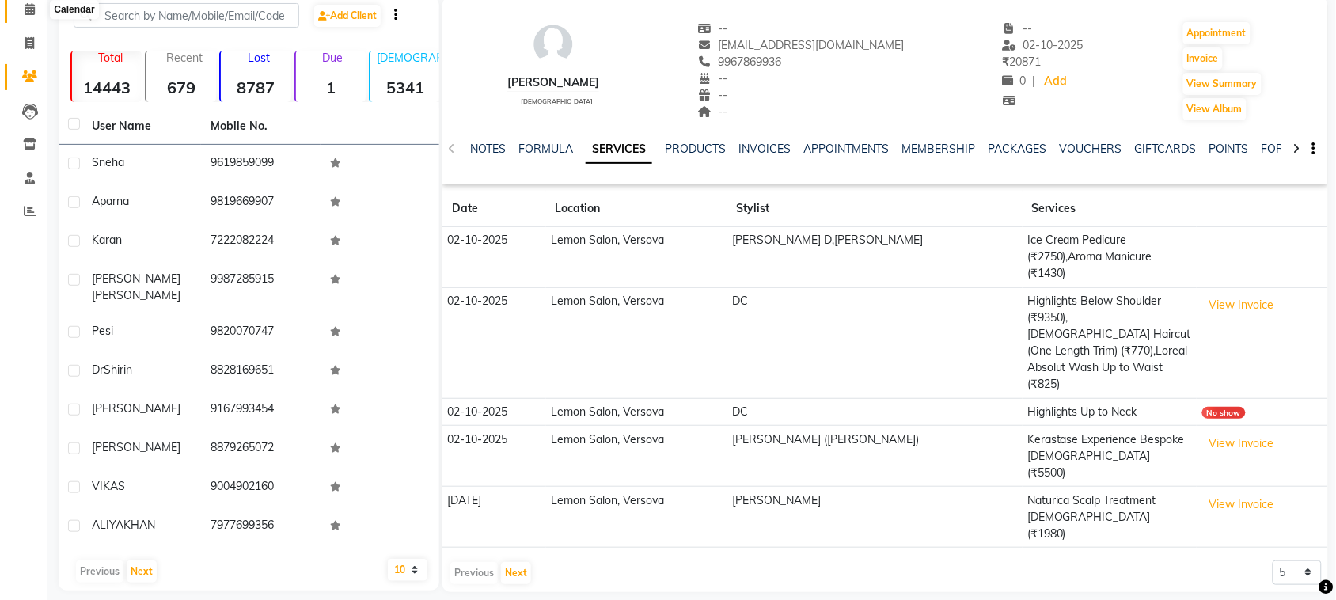
click at [25, 6] on icon at bounding box center [30, 9] width 10 height 12
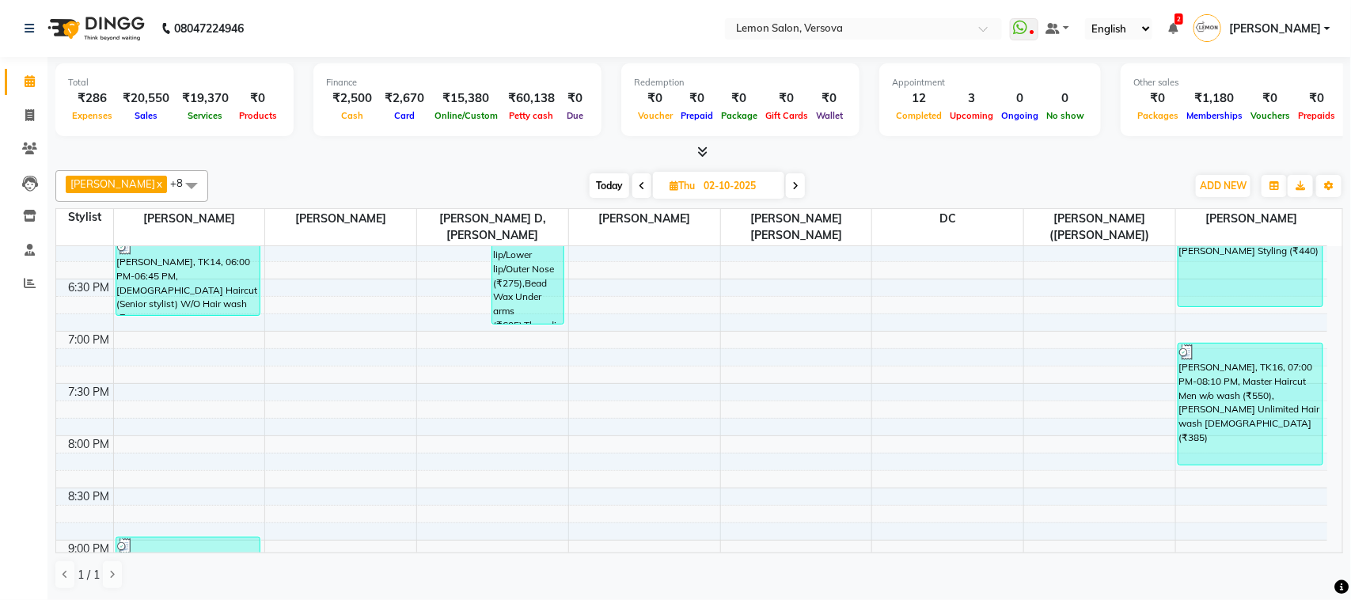
scroll to position [958, 0]
click at [792, 188] on icon at bounding box center [795, 185] width 6 height 9
type input "03-10-2025"
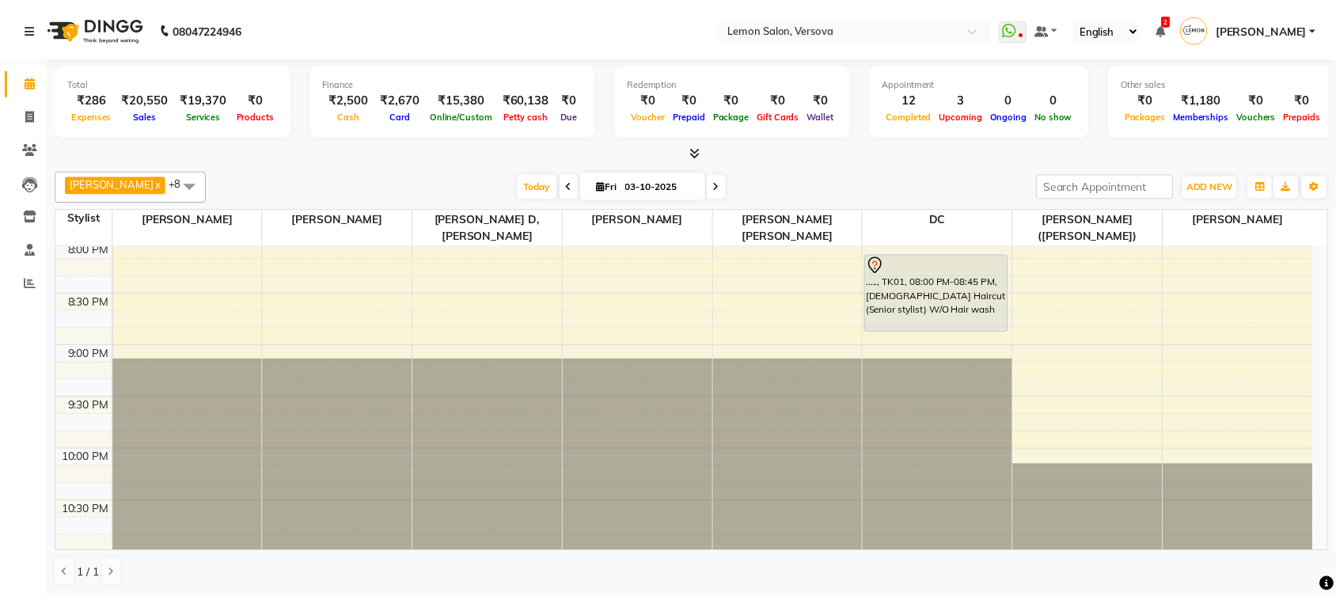
scroll to position [1156, 0]
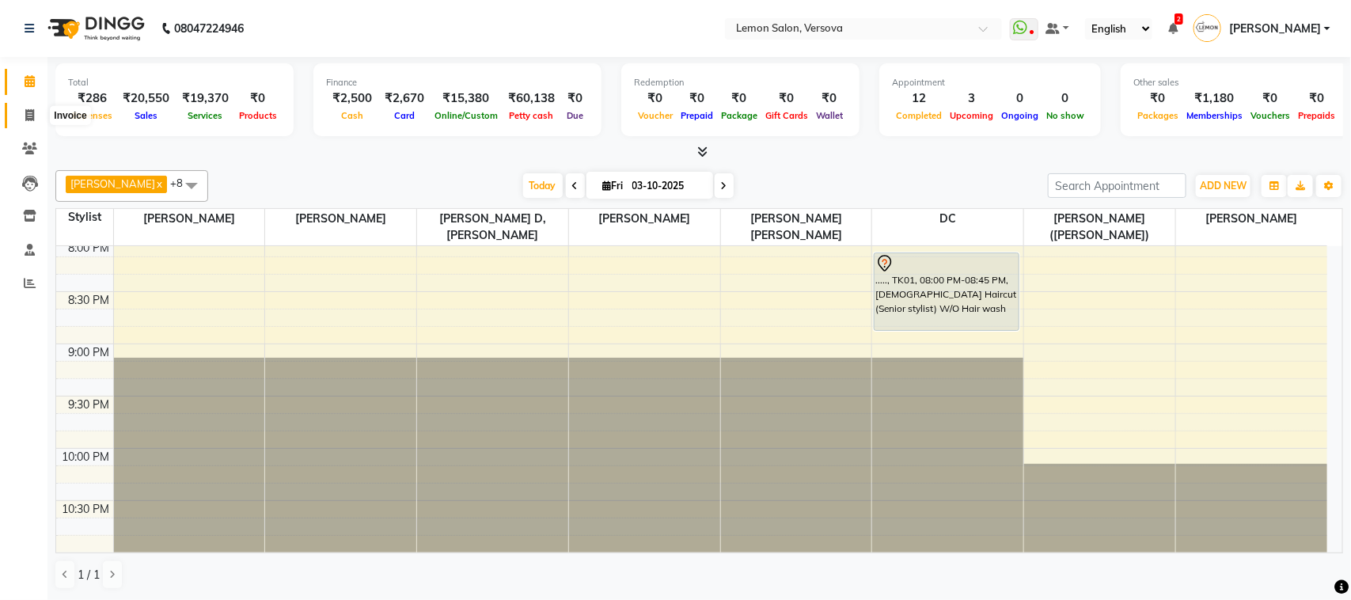
click at [25, 123] on span at bounding box center [30, 116] width 28 height 18
select select "service"
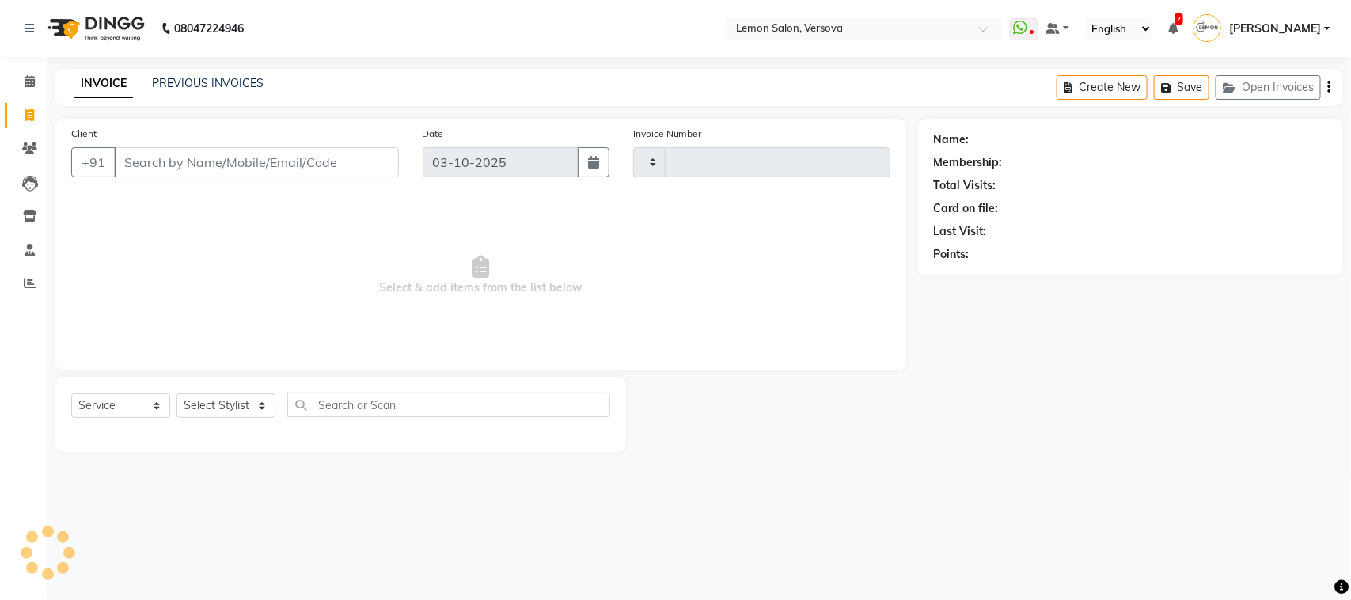
type input "2818"
select select "564"
click at [207, 158] on input "Client" at bounding box center [256, 162] width 285 height 30
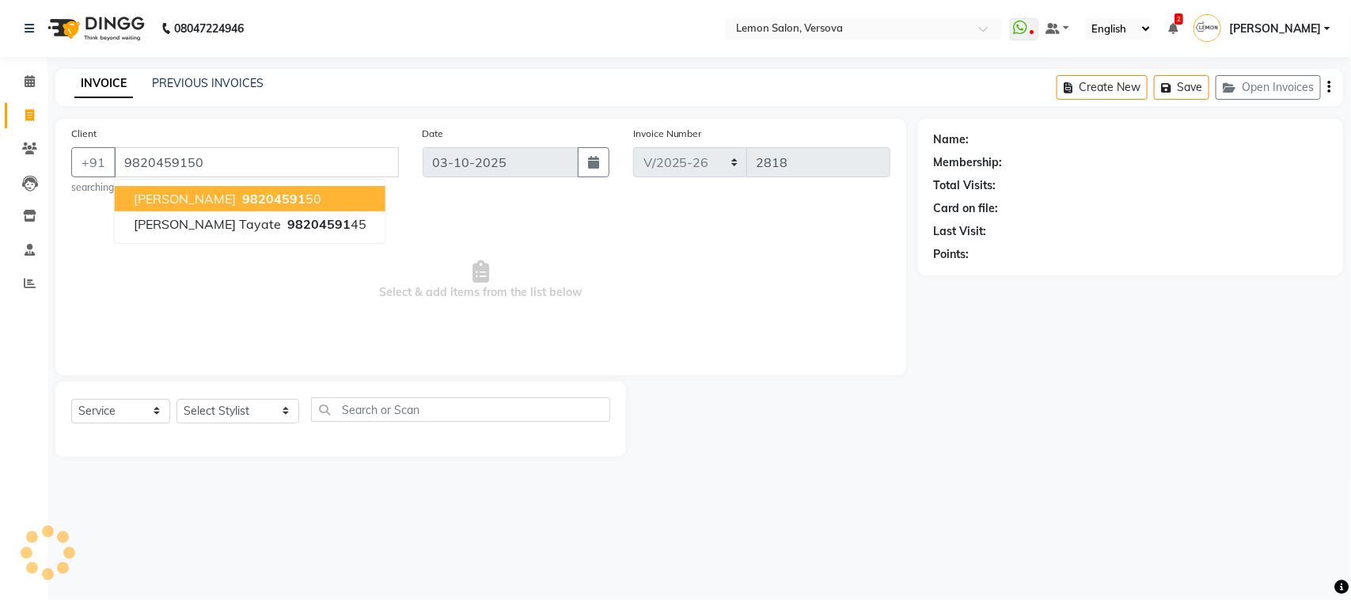
type input "9820459150"
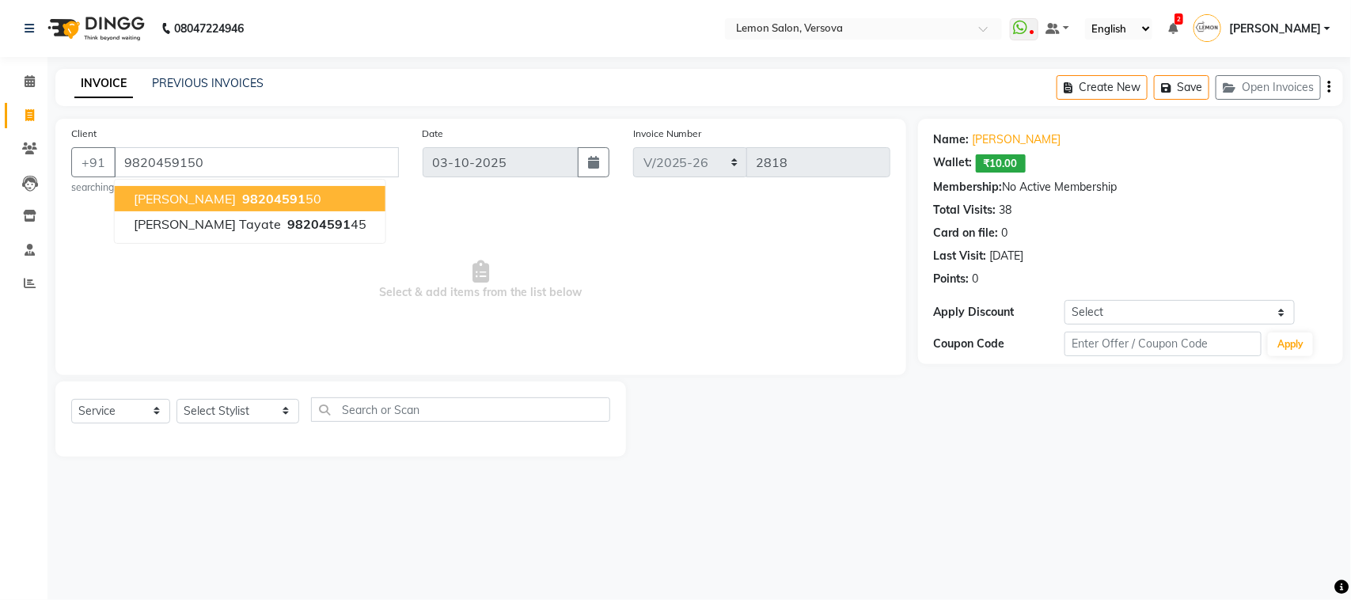
click at [242, 196] on span "98204591" at bounding box center [273, 199] width 63 height 16
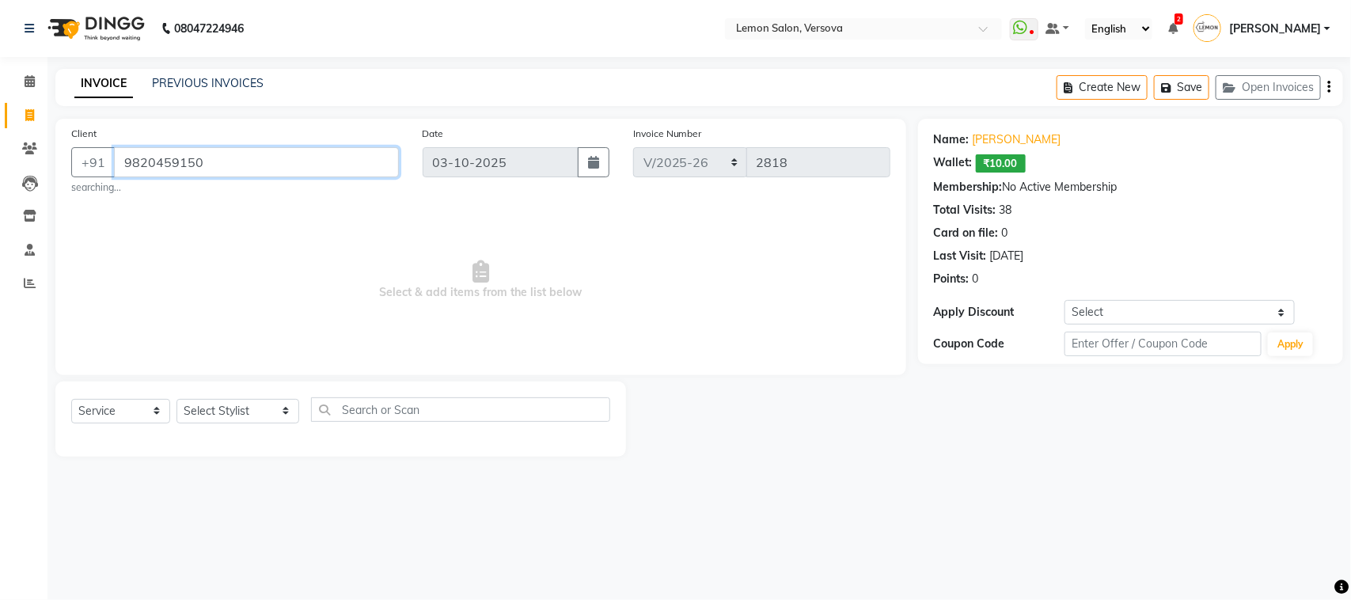
click at [269, 150] on input "9820459150" at bounding box center [256, 162] width 285 height 30
click at [986, 139] on link "Kumar" at bounding box center [1017, 139] width 89 height 17
click at [979, 141] on link "Kumar" at bounding box center [1017, 139] width 89 height 17
click at [234, 412] on select "Select Stylist [PERSON_NAME] [PERSON_NAME] DC [PERSON_NAME] [PERSON_NAME] [PERS…" at bounding box center [238, 411] width 123 height 25
drag, startPoint x: 370, startPoint y: 286, endPoint x: 572, endPoint y: 325, distance: 205.5
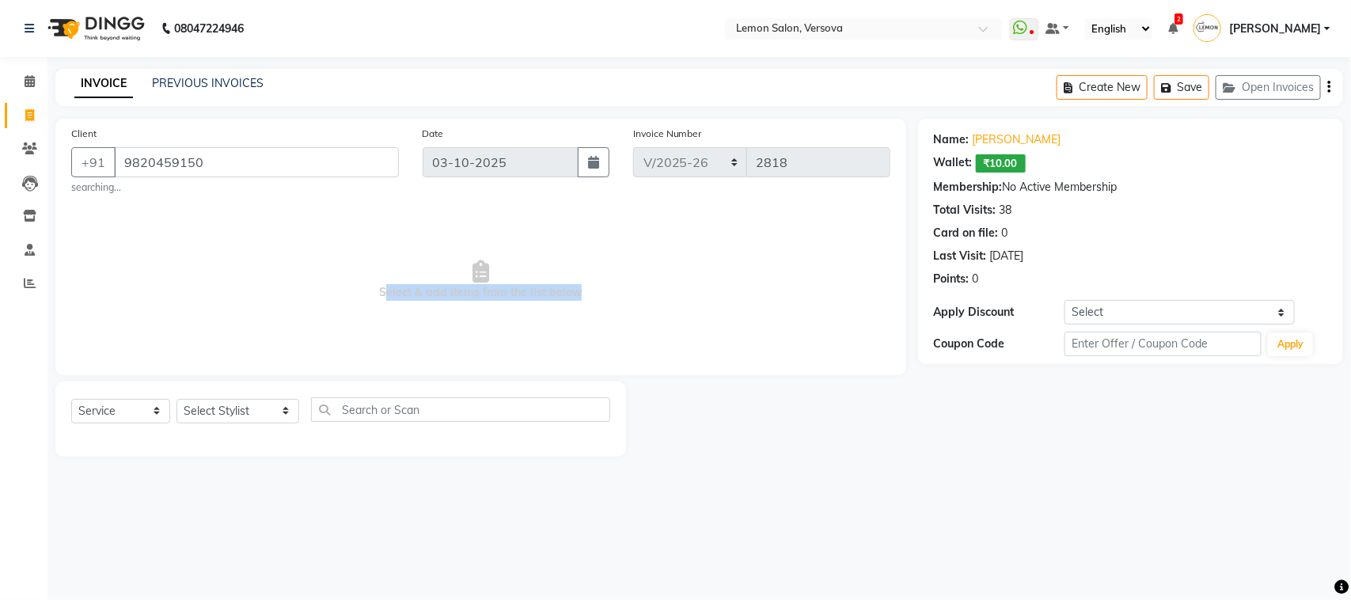
click at [572, 325] on span "Select & add items from the list below" at bounding box center [480, 280] width 819 height 158
click at [574, 325] on span "Select & add items from the list below" at bounding box center [480, 280] width 819 height 158
click at [246, 412] on select "Select Stylist [PERSON_NAME] [PERSON_NAME] DC [PERSON_NAME] [PERSON_NAME] [PERS…" at bounding box center [238, 411] width 123 height 25
click at [653, 345] on span "Select & add items from the list below" at bounding box center [480, 280] width 819 height 158
click at [254, 413] on select "Select Stylist [PERSON_NAME] [PERSON_NAME] DC [PERSON_NAME] [PERSON_NAME] [PERS…" at bounding box center [238, 411] width 123 height 25
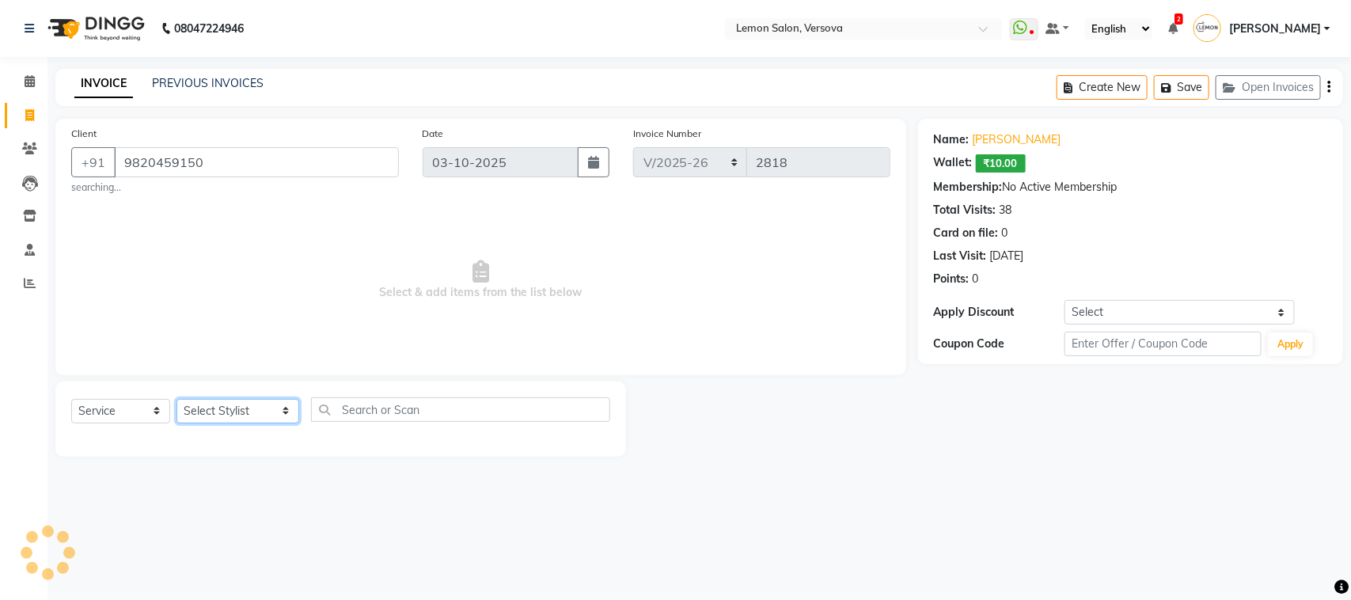
select select "7886"
click at [177, 399] on select "Select Stylist [PERSON_NAME] [PERSON_NAME] DC [PERSON_NAME] [PERSON_NAME] [PERS…" at bounding box center [238, 411] width 123 height 25
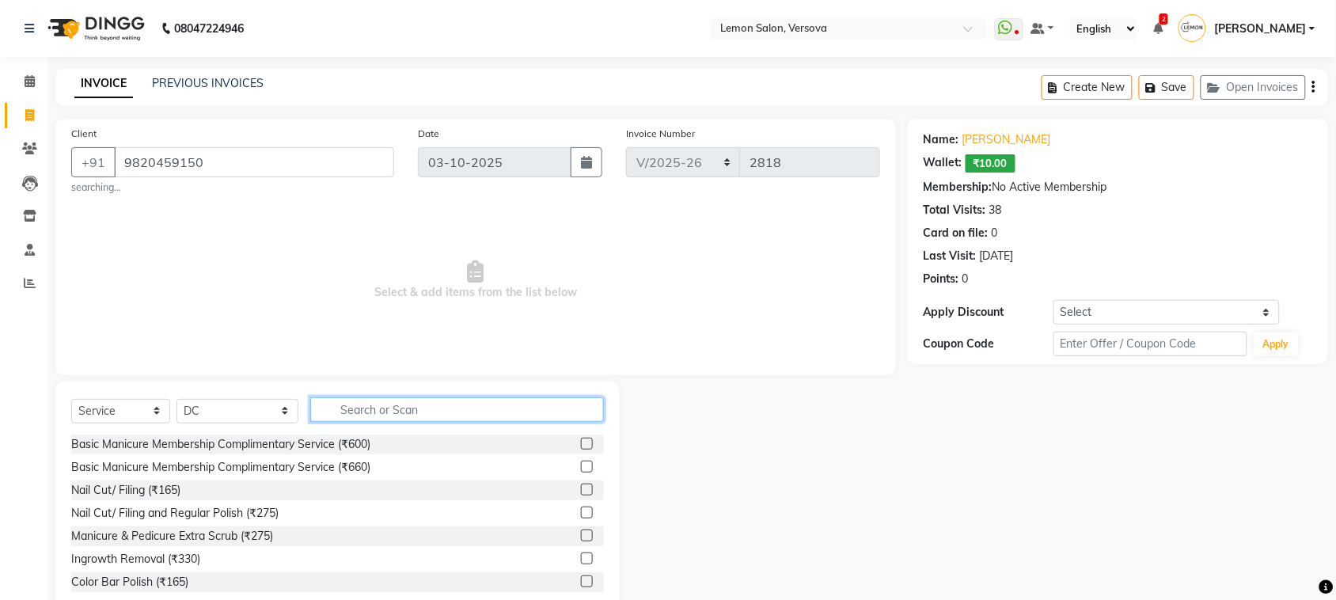
click at [400, 413] on input "text" at bounding box center [457, 409] width 294 height 25
click at [697, 272] on span "Select & add items from the list below" at bounding box center [475, 280] width 809 height 158
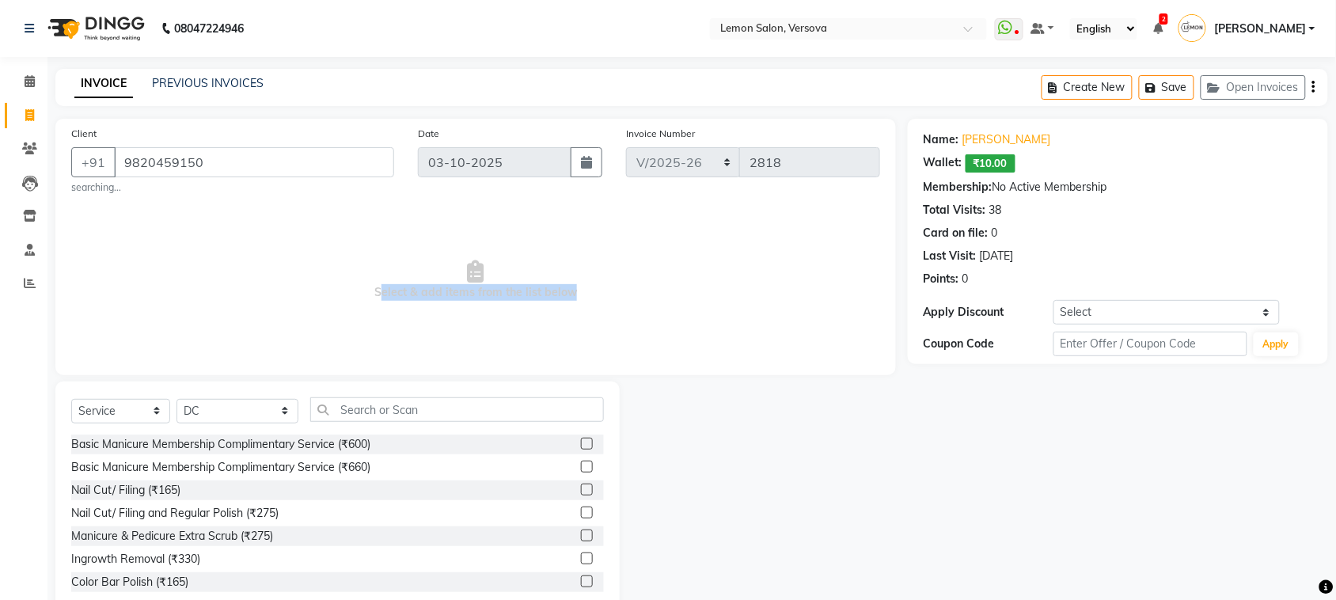
drag, startPoint x: 364, startPoint y: 294, endPoint x: 568, endPoint y: 313, distance: 205.1
click at [568, 313] on span "Select & add items from the list below" at bounding box center [475, 280] width 809 height 158
click at [580, 299] on span "Select & add items from the list below" at bounding box center [475, 280] width 809 height 158
drag, startPoint x: 378, startPoint y: 291, endPoint x: 622, endPoint y: 306, distance: 245.1
click at [622, 306] on span "Select & add items from the list below" at bounding box center [475, 280] width 809 height 158
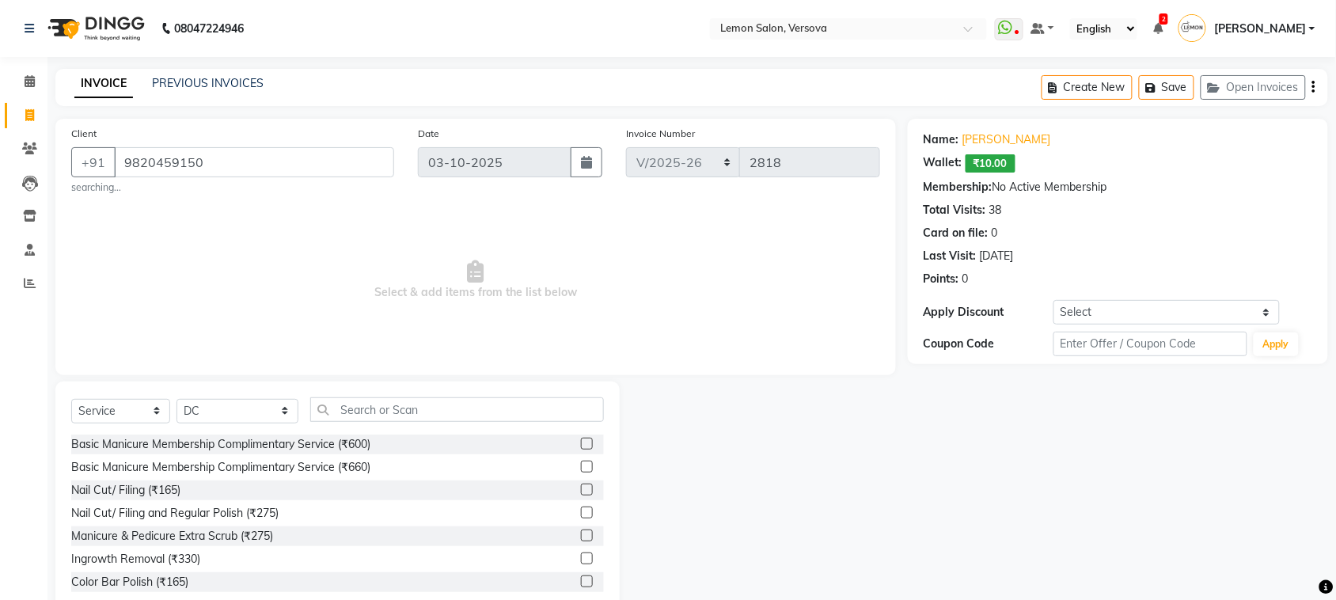
click at [615, 289] on span "Select & add items from the list below" at bounding box center [475, 280] width 809 height 158
drag, startPoint x: 467, startPoint y: 267, endPoint x: 537, endPoint y: 286, distance: 72.2
click at [537, 286] on span "Select & add items from the list below" at bounding box center [475, 280] width 809 height 158
click at [658, 313] on span "Select & add items from the list below" at bounding box center [475, 280] width 809 height 158
drag, startPoint x: 372, startPoint y: 289, endPoint x: 617, endPoint y: 301, distance: 245.7
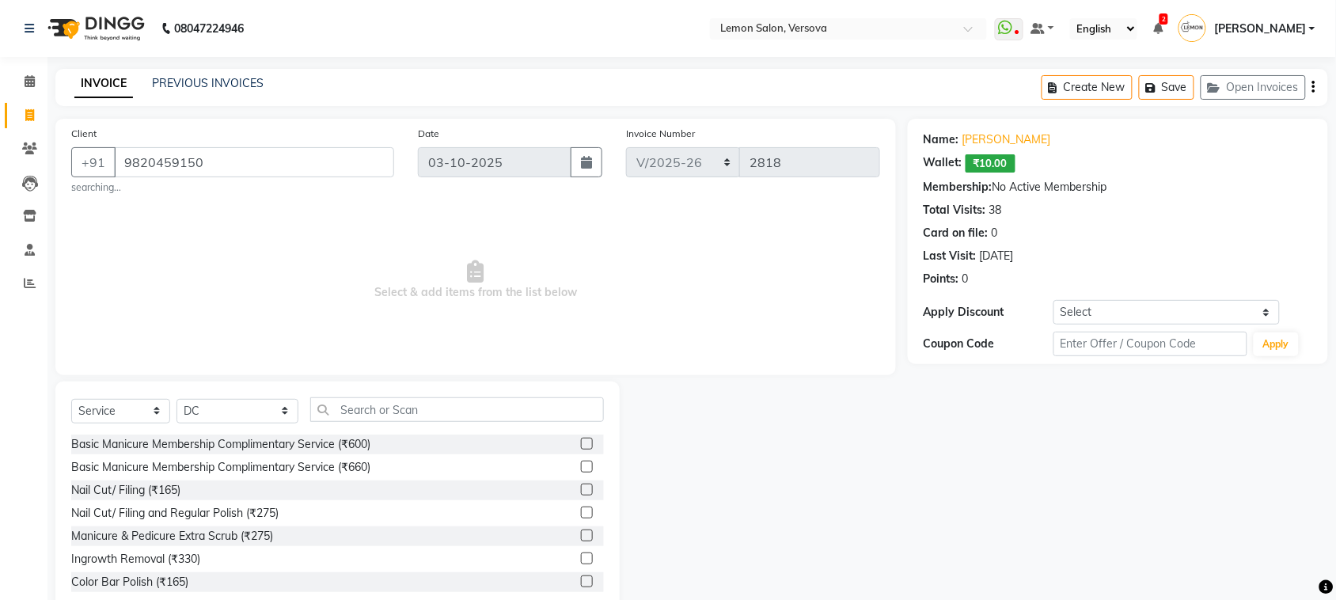
click at [617, 301] on span "Select & add items from the list below" at bounding box center [475, 280] width 809 height 158
click at [812, 283] on span "Select & add items from the list below" at bounding box center [475, 280] width 809 height 158
drag, startPoint x: 370, startPoint y: 291, endPoint x: 612, endPoint y: 313, distance: 242.5
click at [612, 313] on span "Select & add items from the list below" at bounding box center [475, 280] width 809 height 158
click at [617, 291] on span "Select & add items from the list below" at bounding box center [475, 280] width 809 height 158
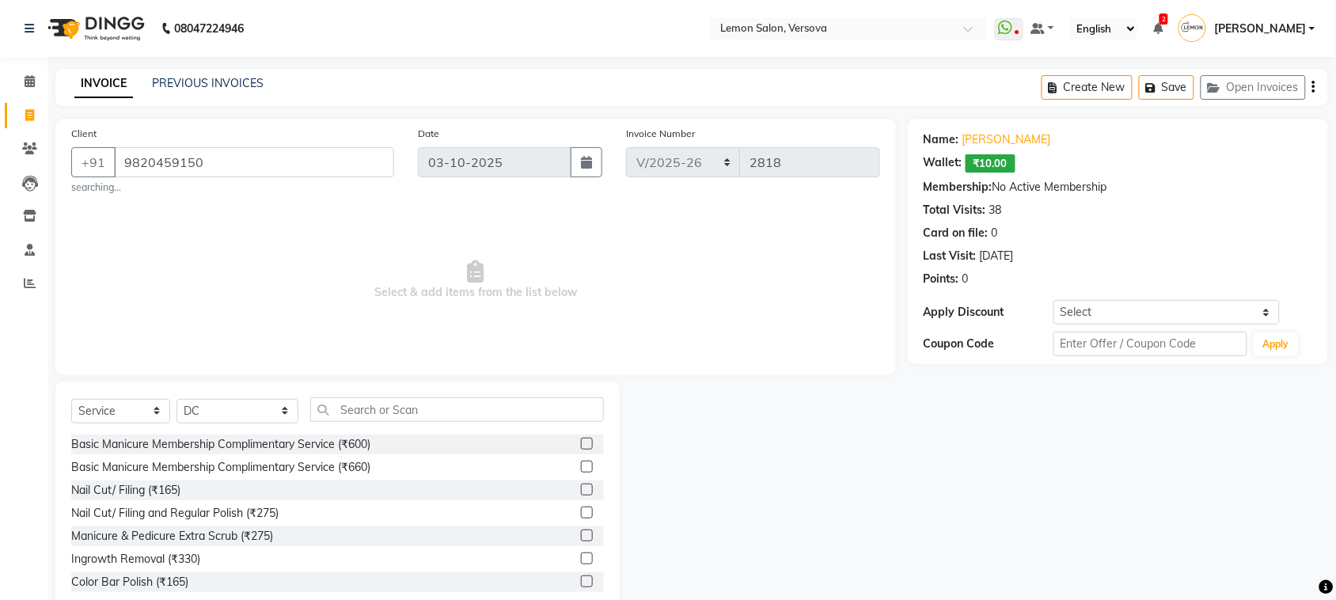
drag, startPoint x: 465, startPoint y: 263, endPoint x: 578, endPoint y: 299, distance: 118.9
click at [578, 299] on span "Select & add items from the list below" at bounding box center [475, 280] width 809 height 158
click at [675, 253] on span "Select & add items from the list below" at bounding box center [475, 280] width 809 height 158
drag, startPoint x: 368, startPoint y: 289, endPoint x: 525, endPoint y: 287, distance: 156.7
click at [480, 287] on span "Select & add items from the list below" at bounding box center [475, 280] width 809 height 158
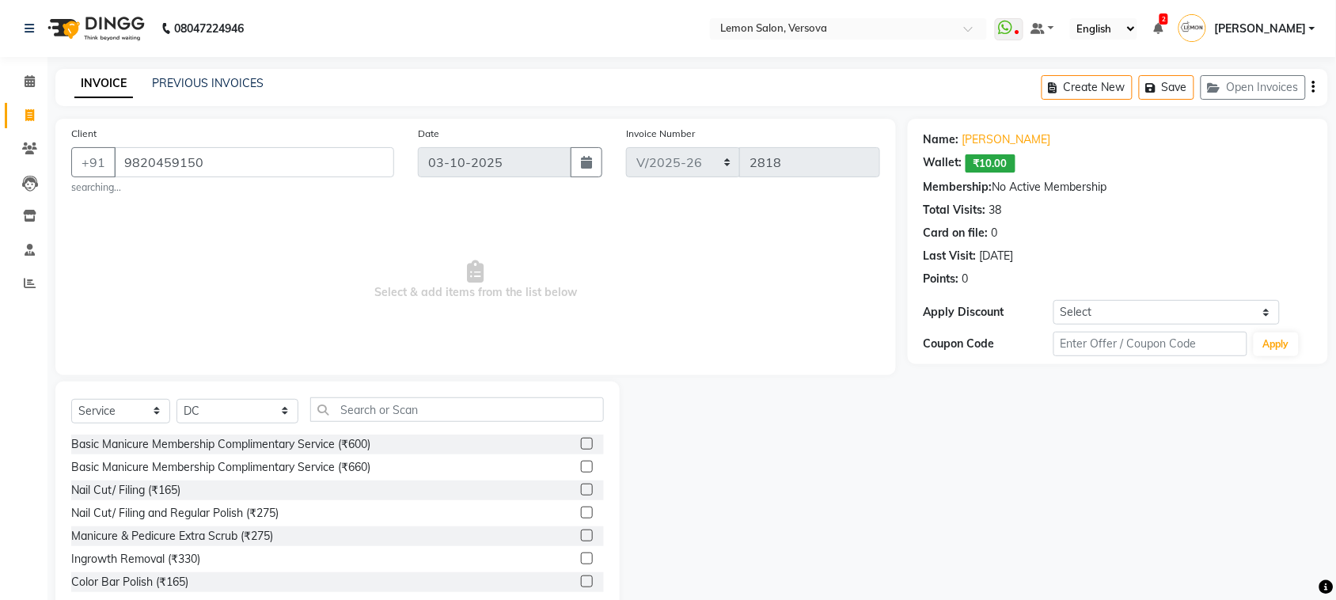
click at [618, 287] on span "Select & add items from the list below" at bounding box center [475, 280] width 809 height 158
drag, startPoint x: 378, startPoint y: 289, endPoint x: 591, endPoint y: 294, distance: 213.0
click at [591, 294] on span "Select & add items from the list below" at bounding box center [475, 280] width 809 height 158
drag, startPoint x: 377, startPoint y: 286, endPoint x: 596, endPoint y: 302, distance: 219.8
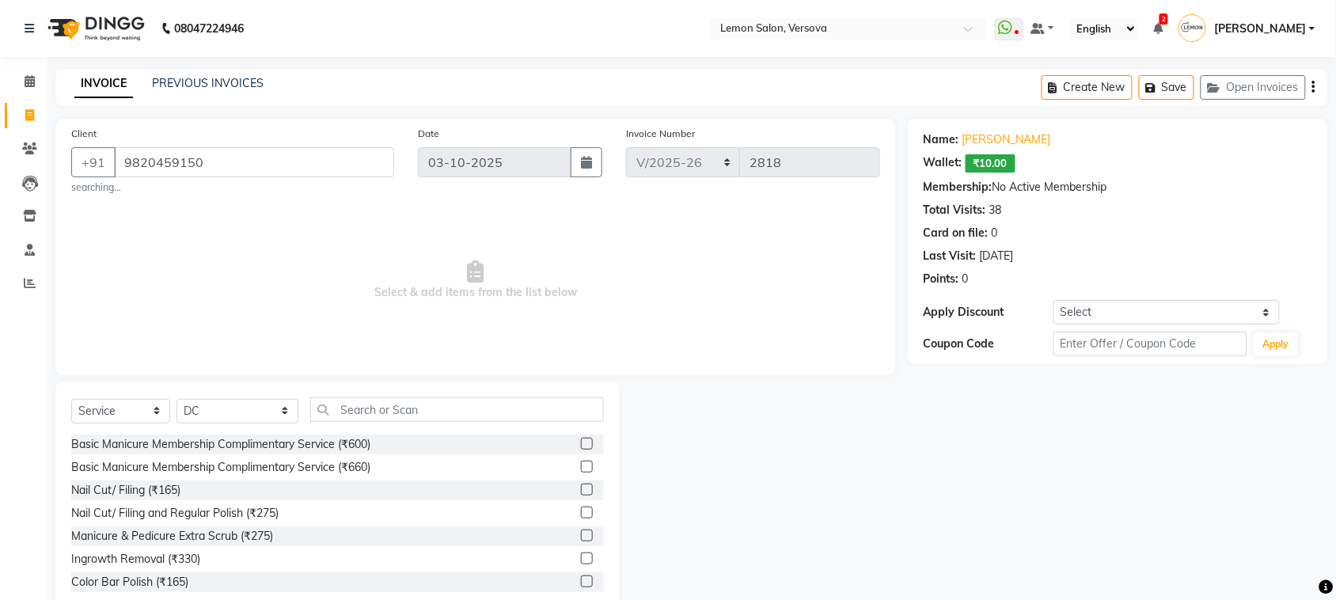
click at [596, 302] on span "Select & add items from the list below" at bounding box center [475, 280] width 809 height 158
click at [612, 291] on span "Select & add items from the list below" at bounding box center [475, 280] width 809 height 158
drag, startPoint x: 480, startPoint y: 283, endPoint x: 582, endPoint y: 299, distance: 102.6
click at [582, 299] on span "Select & add items from the list below" at bounding box center [475, 280] width 809 height 158
click at [637, 271] on span "Select & add items from the list below" at bounding box center [475, 280] width 809 height 158
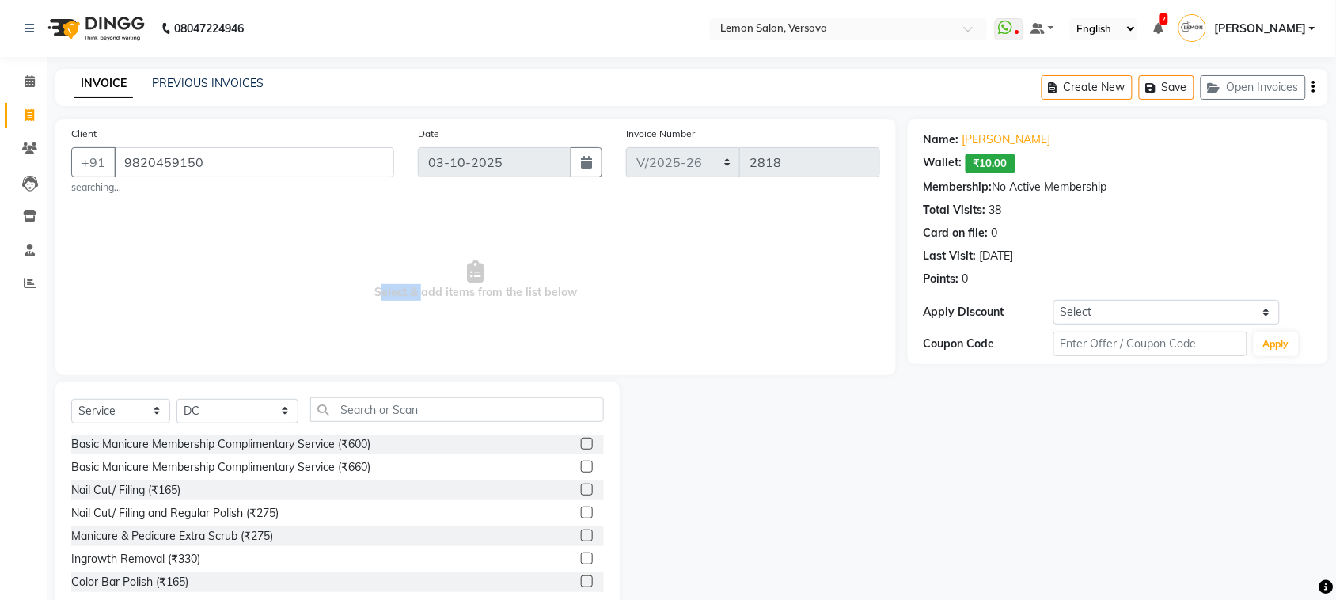
drag, startPoint x: 370, startPoint y: 290, endPoint x: 418, endPoint y: 299, distance: 48.4
click at [416, 298] on span "Select & add items from the list below" at bounding box center [475, 280] width 809 height 158
click at [427, 330] on span "Select & add items from the list below" at bounding box center [475, 280] width 809 height 158
drag, startPoint x: 372, startPoint y: 294, endPoint x: 587, endPoint y: 298, distance: 214.6
click at [587, 298] on span "Select & add items from the list below" at bounding box center [475, 280] width 809 height 158
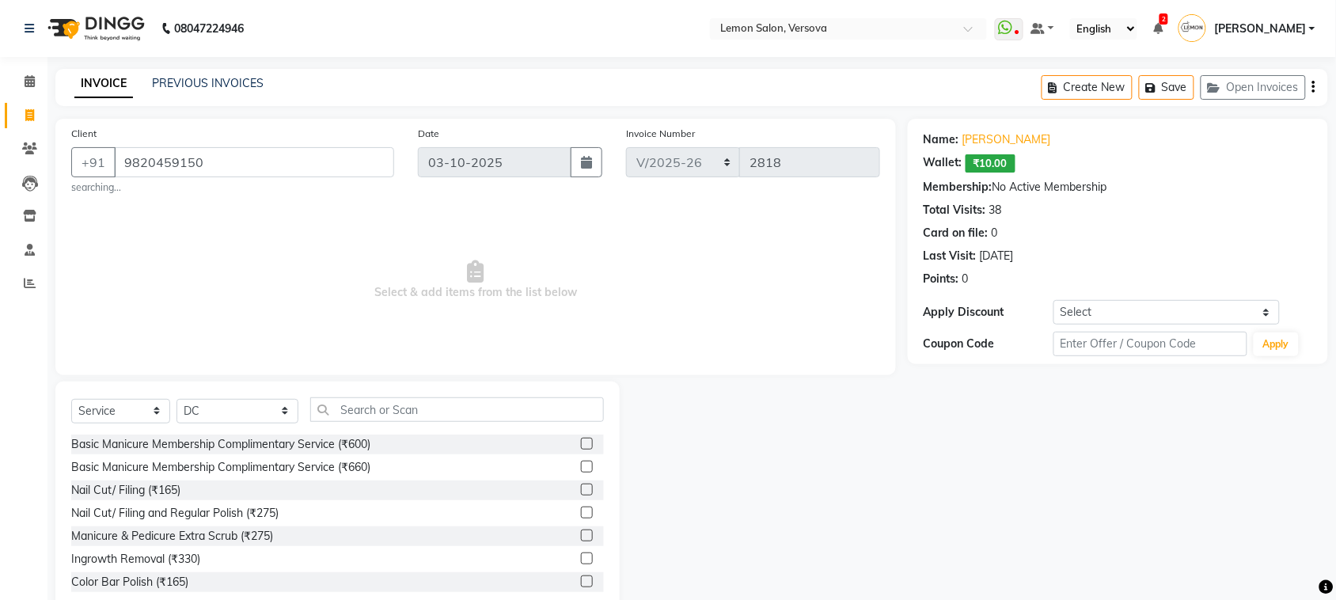
click at [587, 298] on span "Select & add items from the list below" at bounding box center [475, 280] width 809 height 158
drag, startPoint x: 374, startPoint y: 287, endPoint x: 417, endPoint y: 298, distance: 44.2
click at [417, 298] on span "Select & add items from the list below" at bounding box center [475, 280] width 809 height 158
click at [422, 331] on span "Select & add items from the list below" at bounding box center [475, 280] width 809 height 158
click at [473, 398] on input "text" at bounding box center [457, 409] width 294 height 25
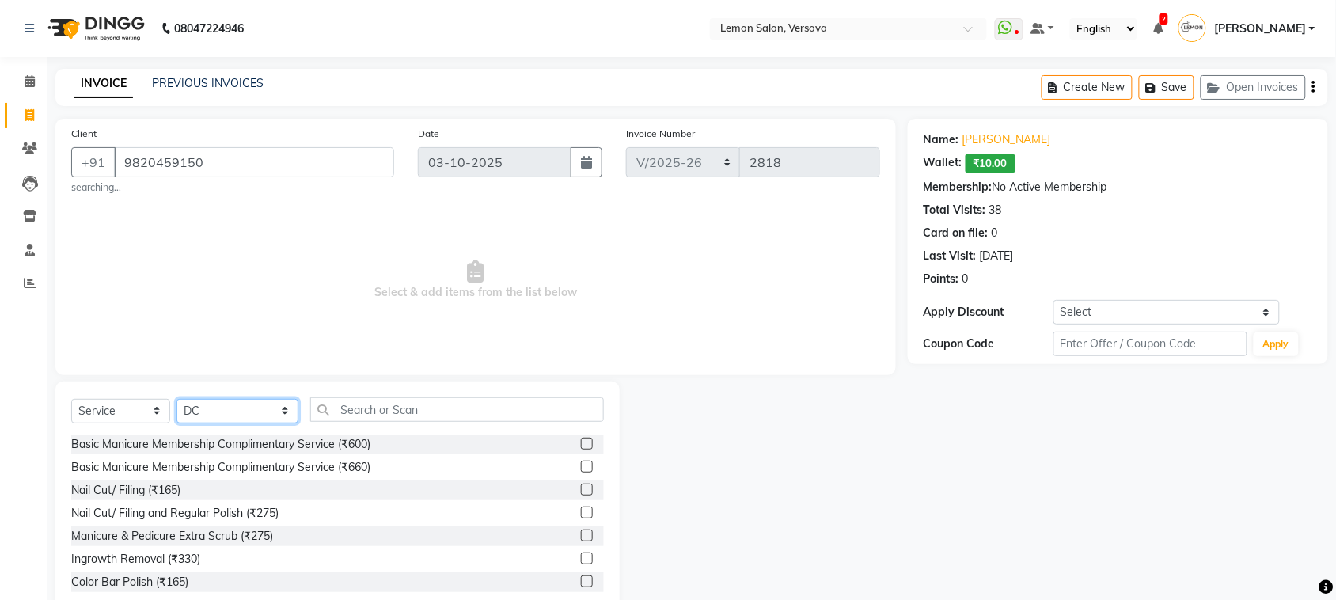
click at [247, 410] on select "Select Stylist [PERSON_NAME] [PERSON_NAME] DC [PERSON_NAME] [PERSON_NAME] [PERS…" at bounding box center [238, 411] width 122 height 25
click at [608, 281] on span "Select & add items from the list below" at bounding box center [475, 280] width 809 height 158
drag, startPoint x: 378, startPoint y: 291, endPoint x: 592, endPoint y: 282, distance: 214.7
click at [592, 282] on span "Select & add items from the list below" at bounding box center [475, 280] width 809 height 158
click at [599, 325] on span "Select & add items from the list below" at bounding box center [475, 280] width 809 height 158
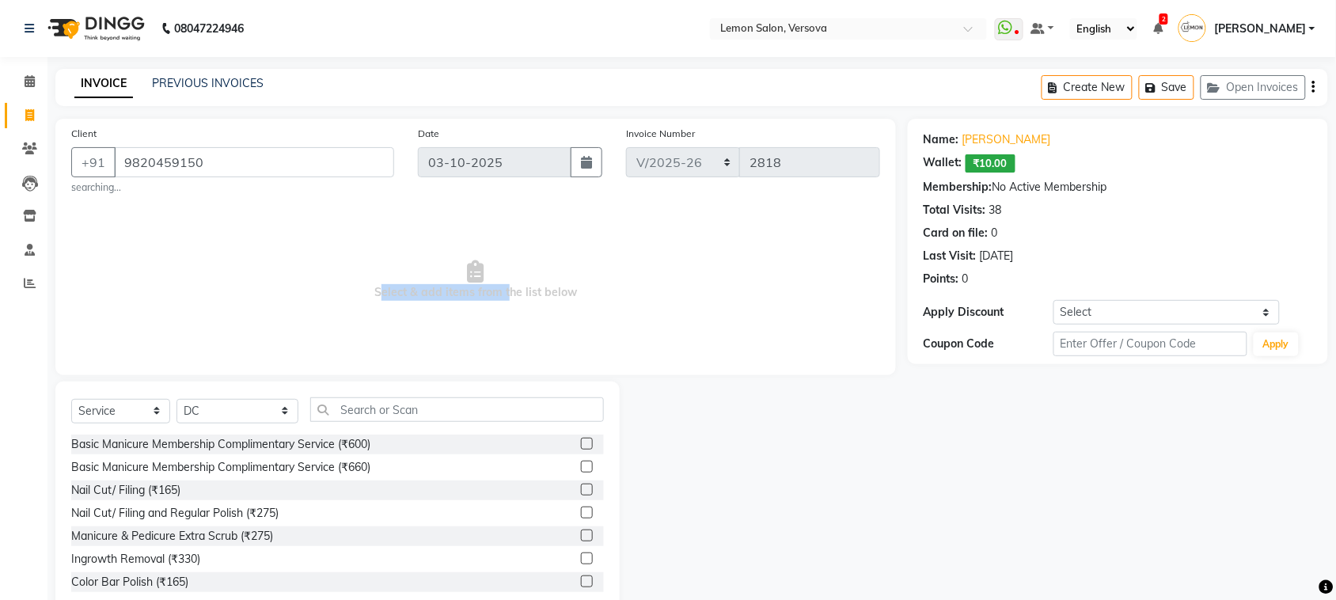
drag, startPoint x: 377, startPoint y: 291, endPoint x: 507, endPoint y: 303, distance: 130.4
click at [507, 303] on span "Select & add items from the list below" at bounding box center [475, 280] width 809 height 158
click at [564, 329] on span "Select & add items from the list below" at bounding box center [475, 280] width 809 height 158
click at [512, 393] on div "Select Service Product Membership Package Voucher Prepaid Gift Card Select Styl…" at bounding box center [337, 499] width 564 height 234
click at [508, 346] on span "Select & add items from the list below" at bounding box center [475, 280] width 809 height 158
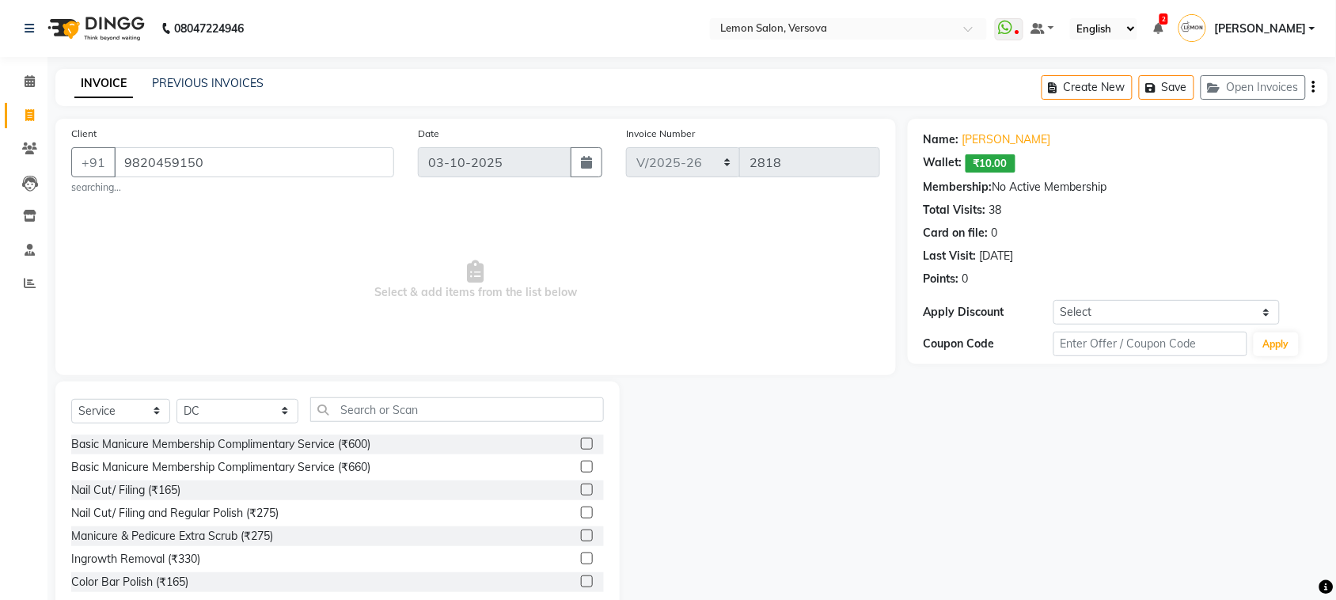
drag, startPoint x: 374, startPoint y: 286, endPoint x: 602, endPoint y: 298, distance: 229.1
click at [606, 298] on span "Select & add items from the list below" at bounding box center [475, 280] width 809 height 158
click at [602, 298] on span "Select & add items from the list below" at bounding box center [475, 280] width 809 height 158
drag, startPoint x: 374, startPoint y: 286, endPoint x: 480, endPoint y: 303, distance: 106.7
click at [480, 303] on span "Select & add items from the list below" at bounding box center [475, 280] width 809 height 158
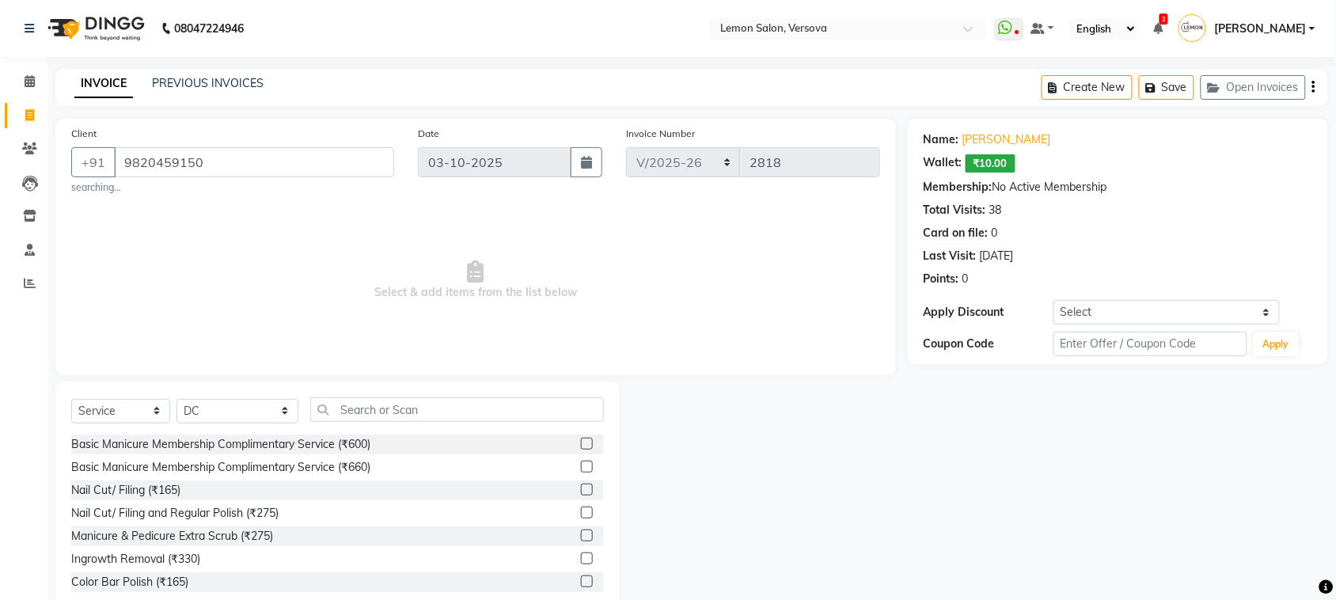
click at [679, 293] on span "Select & add items from the list below" at bounding box center [475, 280] width 809 height 158
drag, startPoint x: 469, startPoint y: 258, endPoint x: 659, endPoint y: 302, distance: 194.3
click at [659, 302] on span "Select & add items from the list below" at bounding box center [475, 280] width 809 height 158
click at [658, 294] on span "Select & add items from the list below" at bounding box center [475, 280] width 809 height 158
drag, startPoint x: 369, startPoint y: 291, endPoint x: 404, endPoint y: 302, distance: 36.5
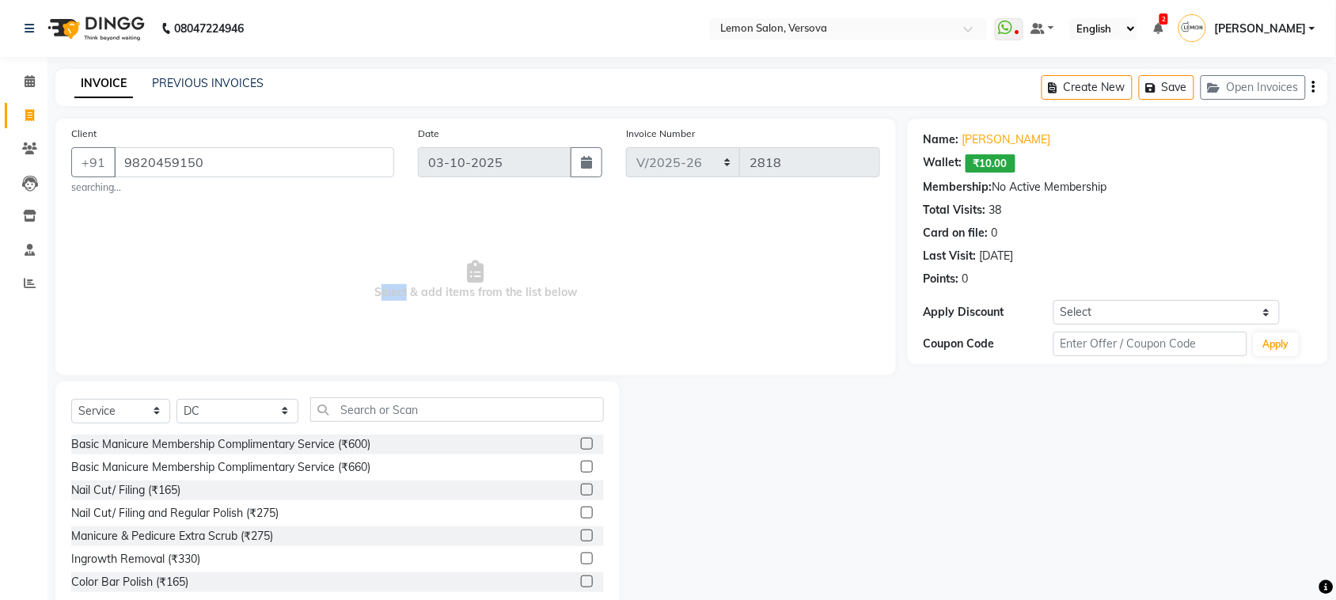
click at [404, 302] on span "Select & add items from the list below" at bounding box center [475, 280] width 809 height 158
click at [408, 329] on span "Select & add items from the list below" at bounding box center [475, 280] width 809 height 158
drag, startPoint x: 376, startPoint y: 291, endPoint x: 575, endPoint y: 291, distance: 198.7
click at [575, 291] on span "Select & add items from the list below" at bounding box center [475, 280] width 809 height 158
click at [651, 294] on span "Select & add items from the list below" at bounding box center [475, 280] width 809 height 158
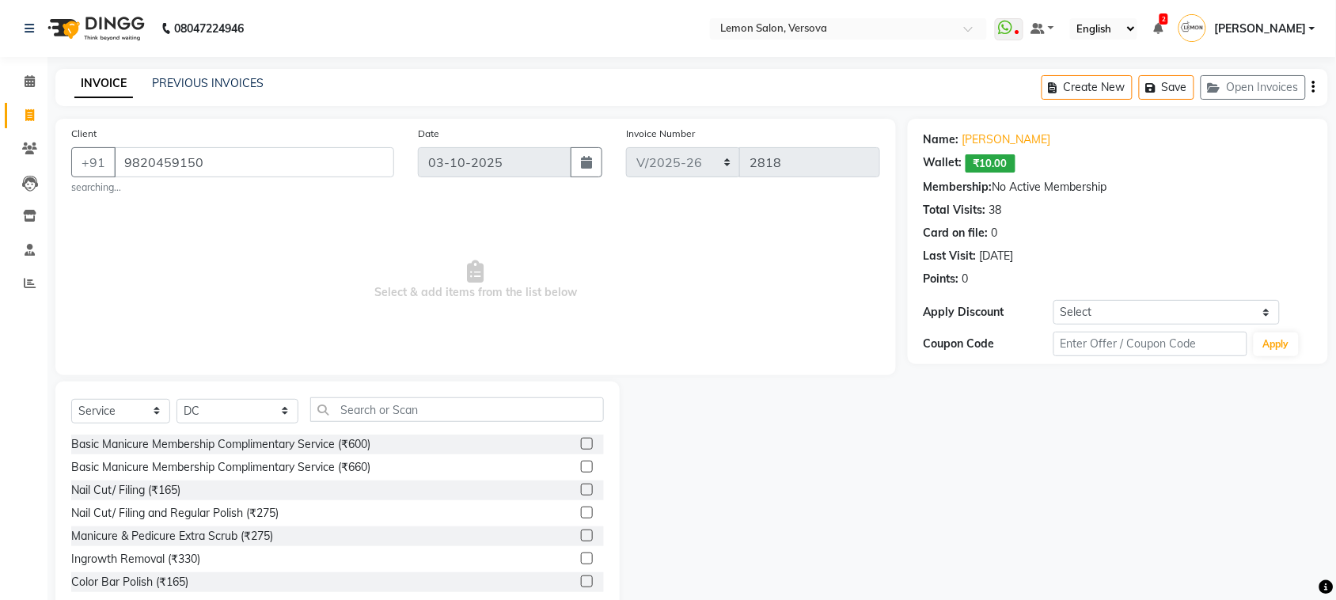
drag, startPoint x: 439, startPoint y: 270, endPoint x: 620, endPoint y: 298, distance: 182.6
click at [620, 298] on span "Select & add items from the list below" at bounding box center [475, 280] width 809 height 158
click at [627, 282] on span "Select & add items from the list below" at bounding box center [475, 280] width 809 height 158
drag, startPoint x: 480, startPoint y: 259, endPoint x: 366, endPoint y: 307, distance: 123.1
click at [366, 307] on span "Select & add items from the list below" at bounding box center [475, 280] width 809 height 158
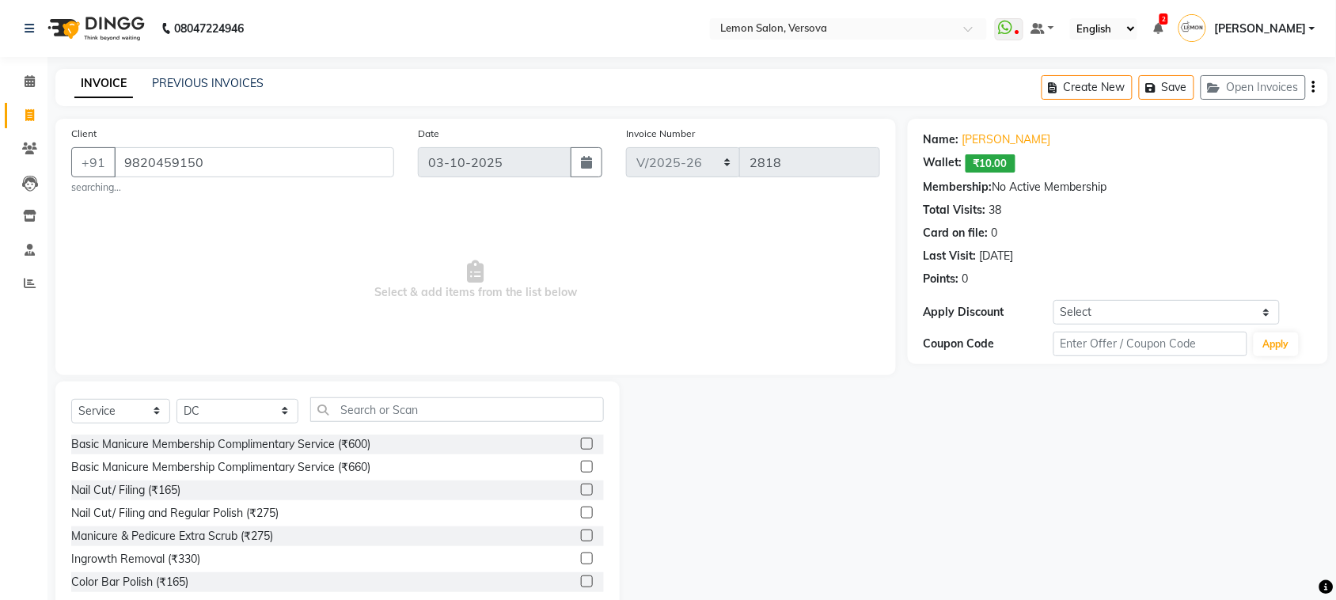
click at [673, 291] on span "Select & add items from the list below" at bounding box center [475, 280] width 809 height 158
click at [1291, 188] on div "Membership: No Active Membership" at bounding box center [1118, 187] width 389 height 17
drag, startPoint x: 378, startPoint y: 291, endPoint x: 629, endPoint y: 313, distance: 251.9
click at [629, 313] on span "Select & add items from the list below" at bounding box center [475, 280] width 809 height 158
click at [701, 310] on span "Select & add items from the list below" at bounding box center [475, 280] width 809 height 158
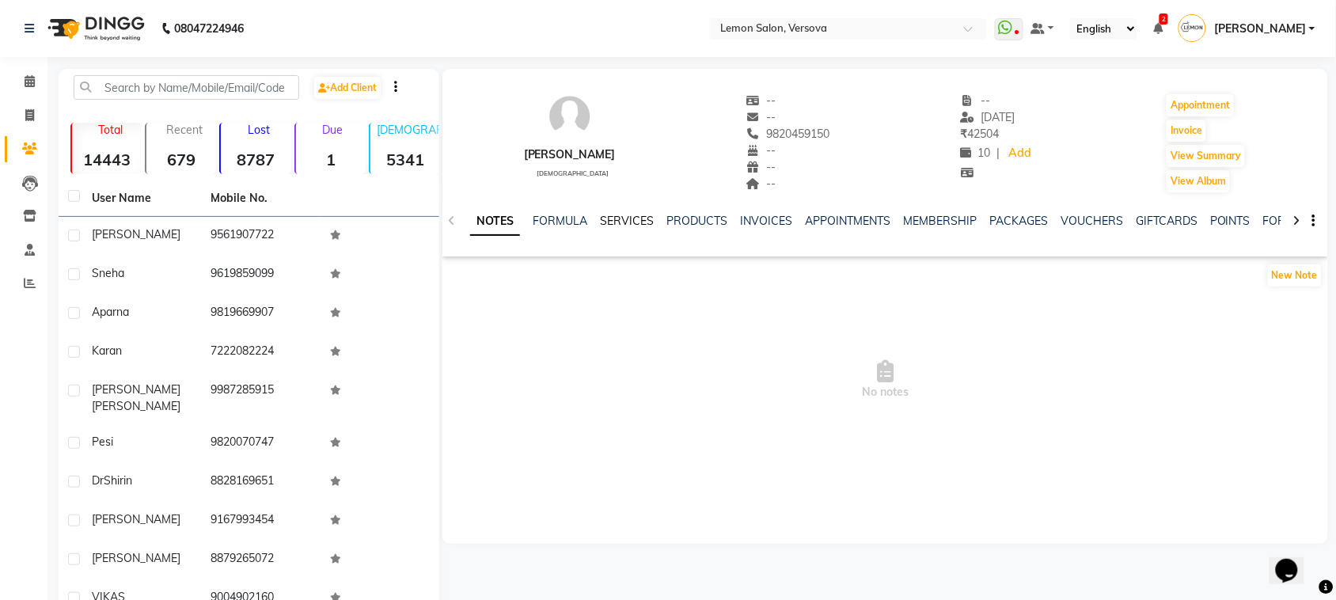
click at [637, 222] on link "SERVICES" at bounding box center [627, 221] width 54 height 14
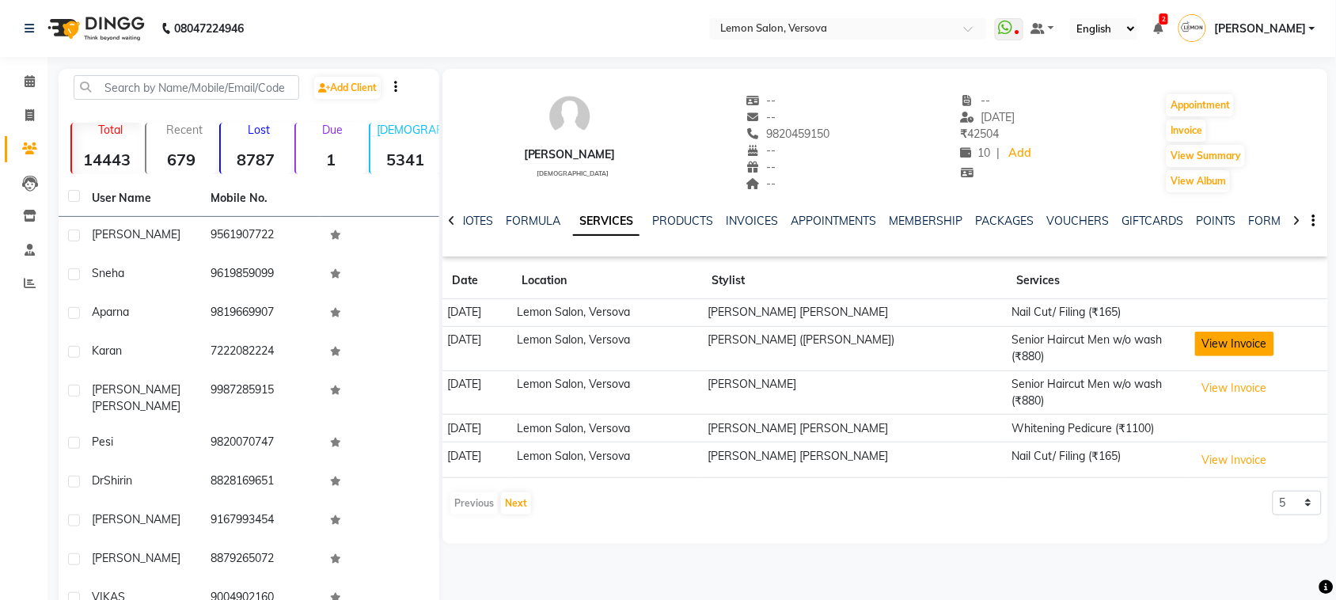
click at [1210, 342] on button "View Invoice" at bounding box center [1234, 344] width 79 height 25
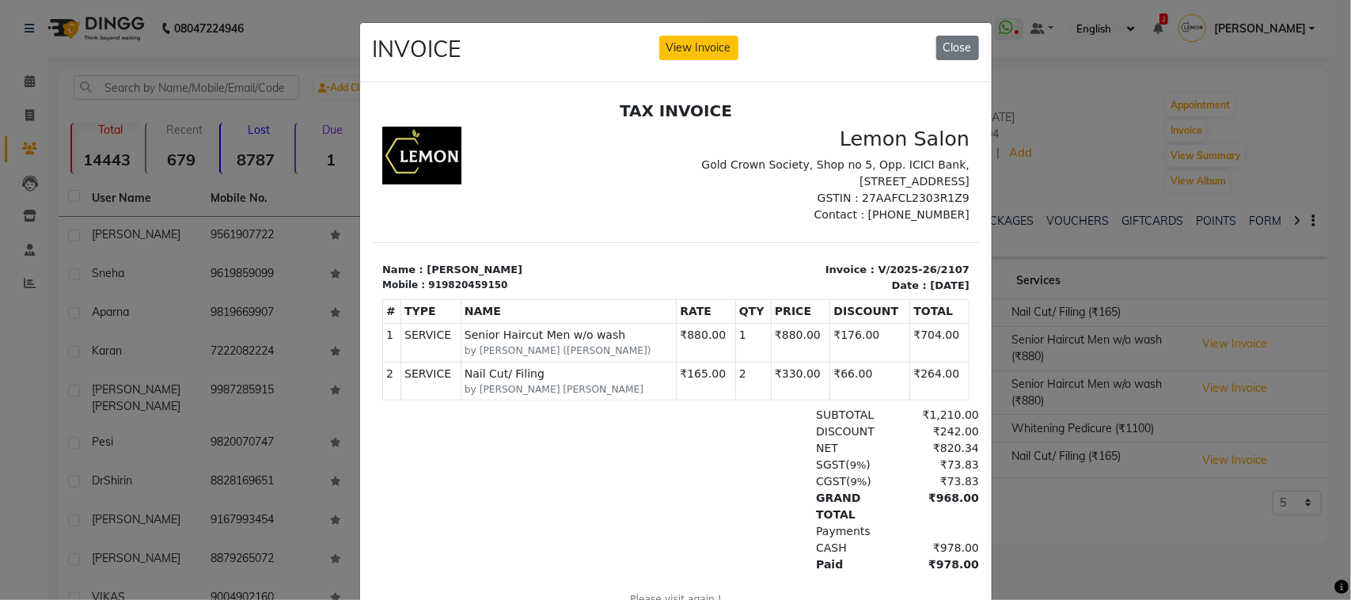
drag, startPoint x: 218, startPoint y: 166, endPoint x: 66, endPoint y: 70, distance: 180.7
click at [218, 165] on ngb-modal-window "INVOICE View Invoice Close" at bounding box center [675, 300] width 1351 height 600
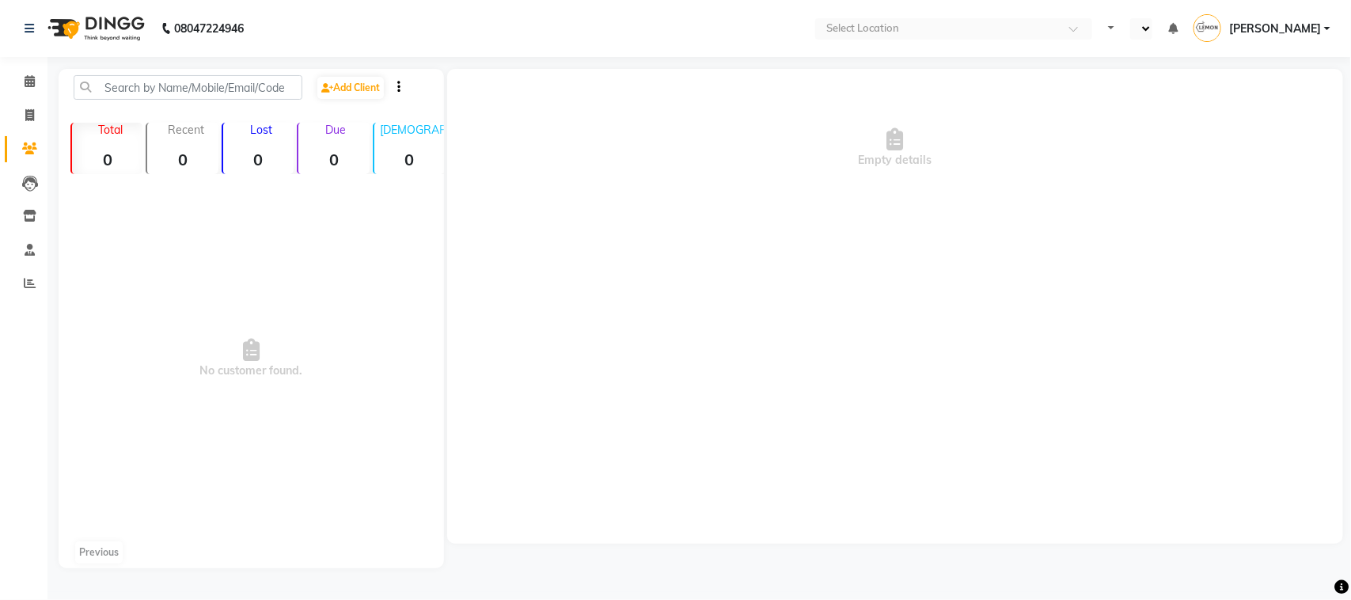
select select "en"
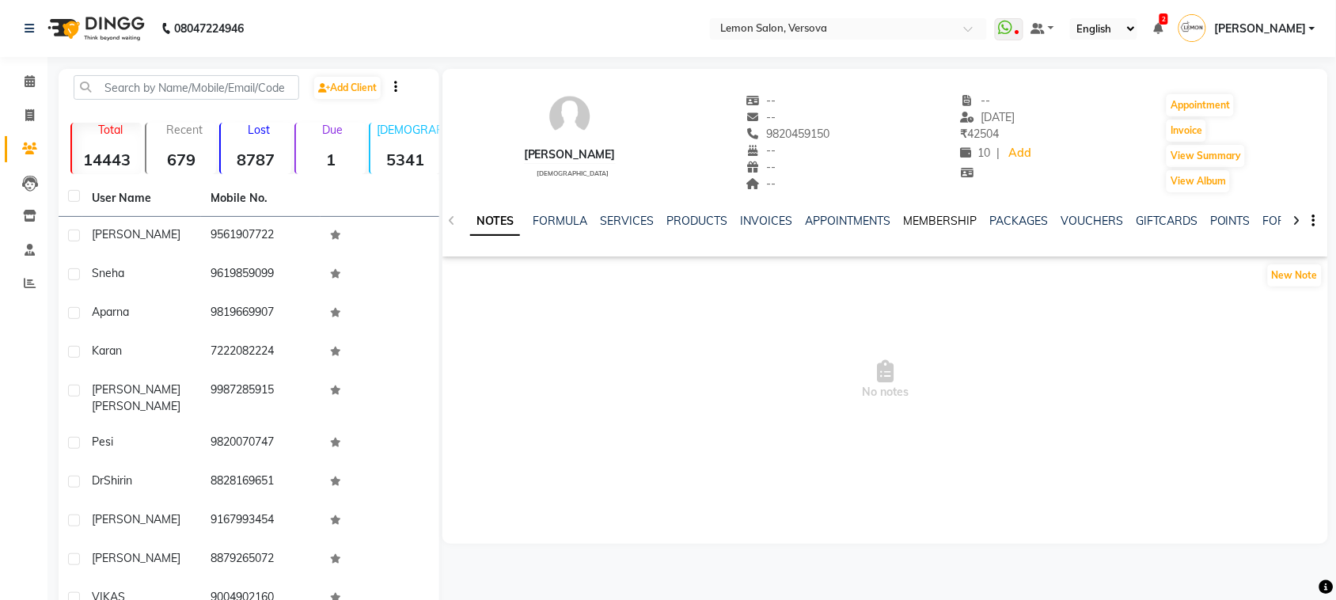
click at [936, 218] on link "MEMBERSHIP" at bounding box center [940, 221] width 74 height 14
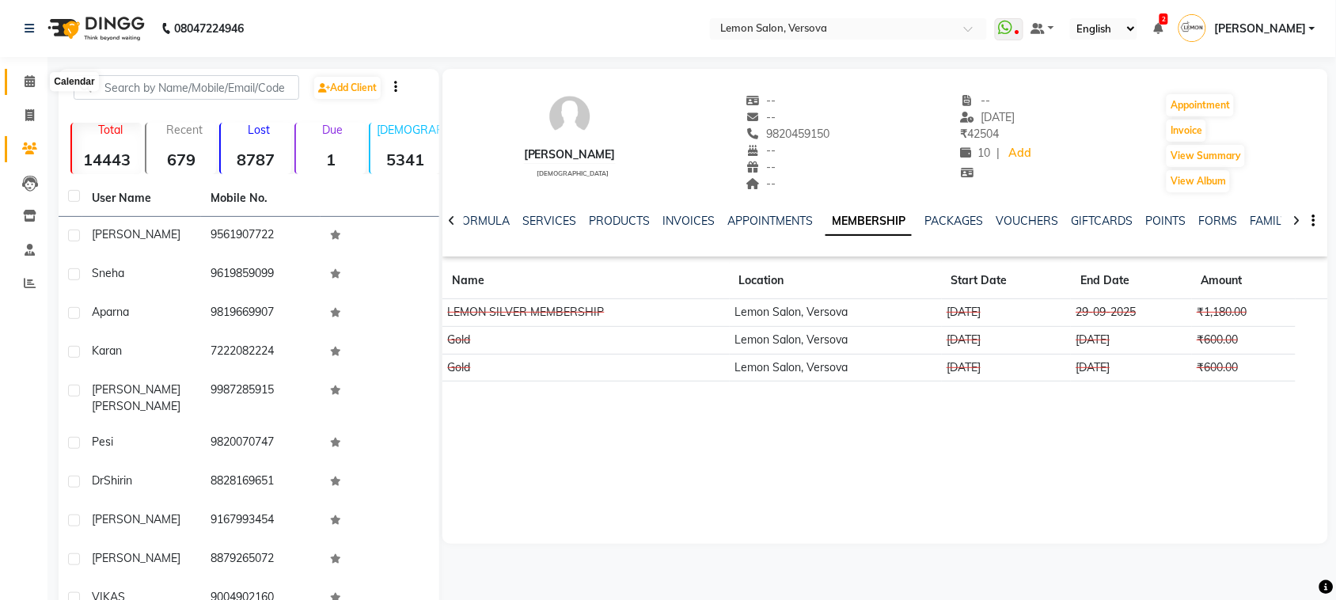
click at [28, 85] on icon at bounding box center [30, 81] width 10 height 12
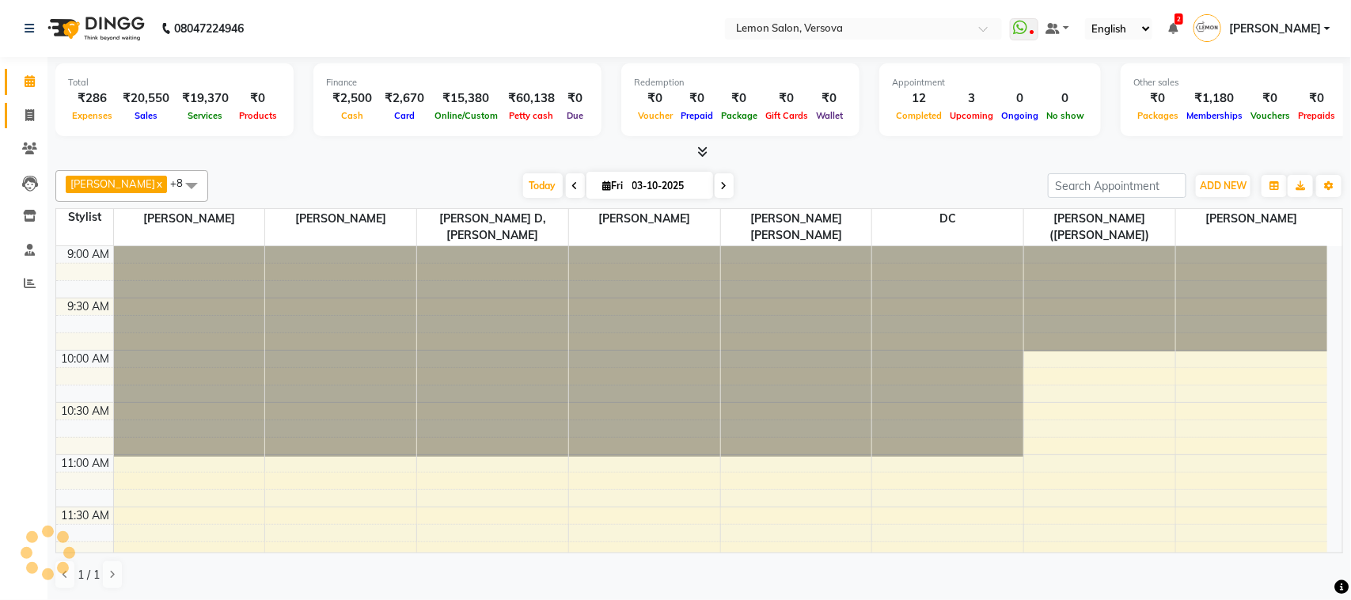
click at [33, 119] on icon at bounding box center [29, 115] width 9 height 12
select select "564"
select select "service"
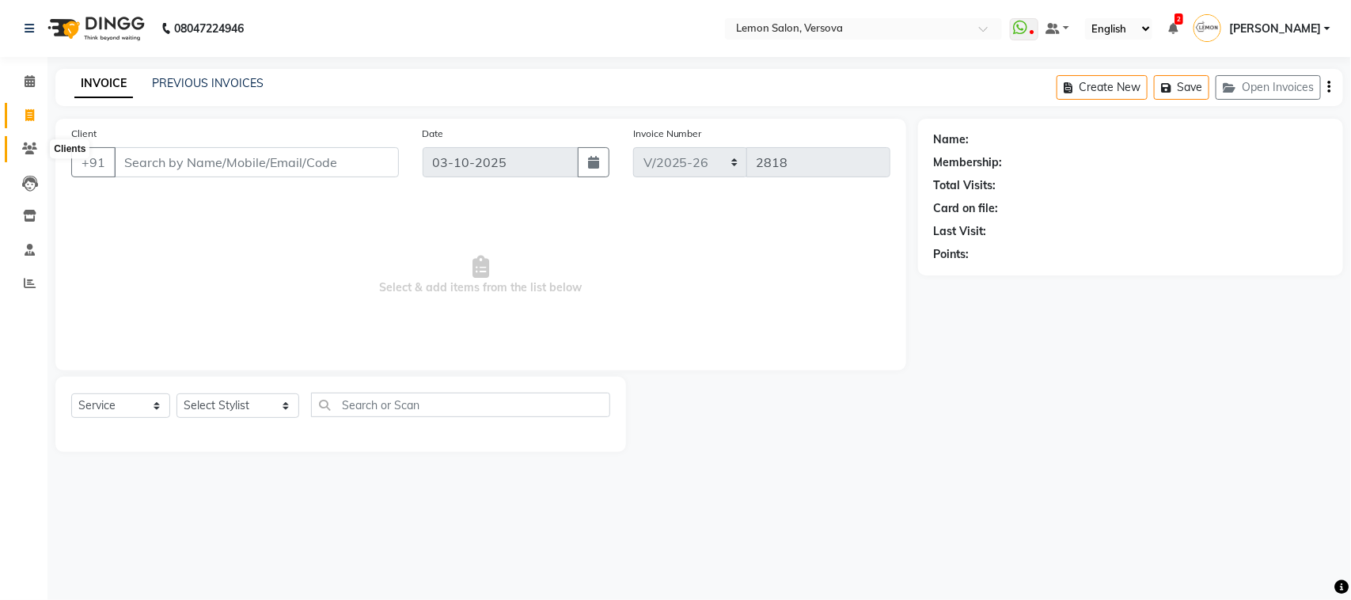
click at [32, 155] on span at bounding box center [30, 149] width 28 height 18
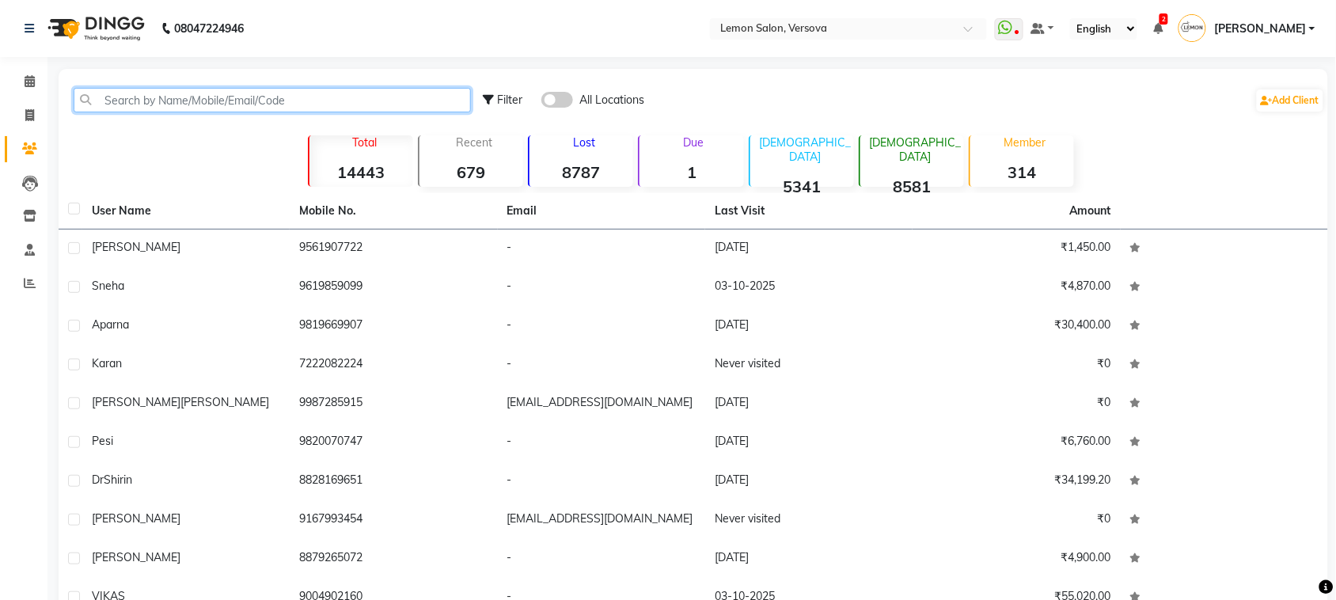
click at [436, 96] on input "text" at bounding box center [272, 100] width 397 height 25
click at [329, 103] on input "text" at bounding box center [272, 100] width 397 height 25
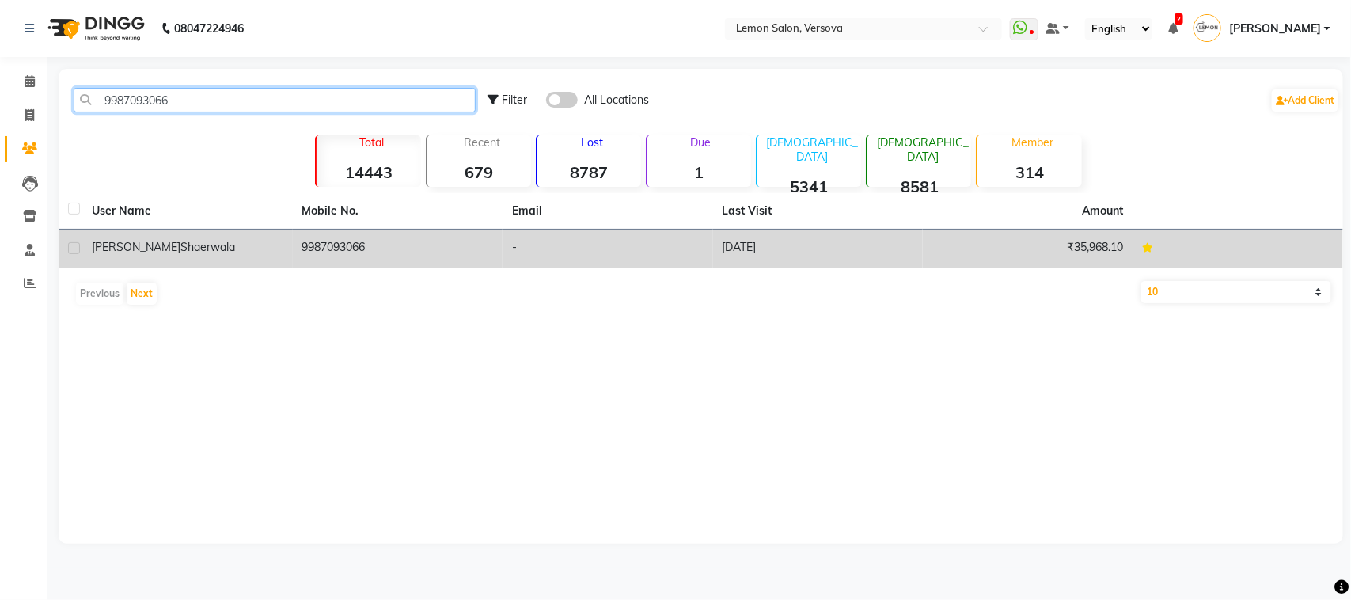
type input "9987093066"
click at [211, 243] on div "fatema shaerwala" at bounding box center [188, 247] width 192 height 17
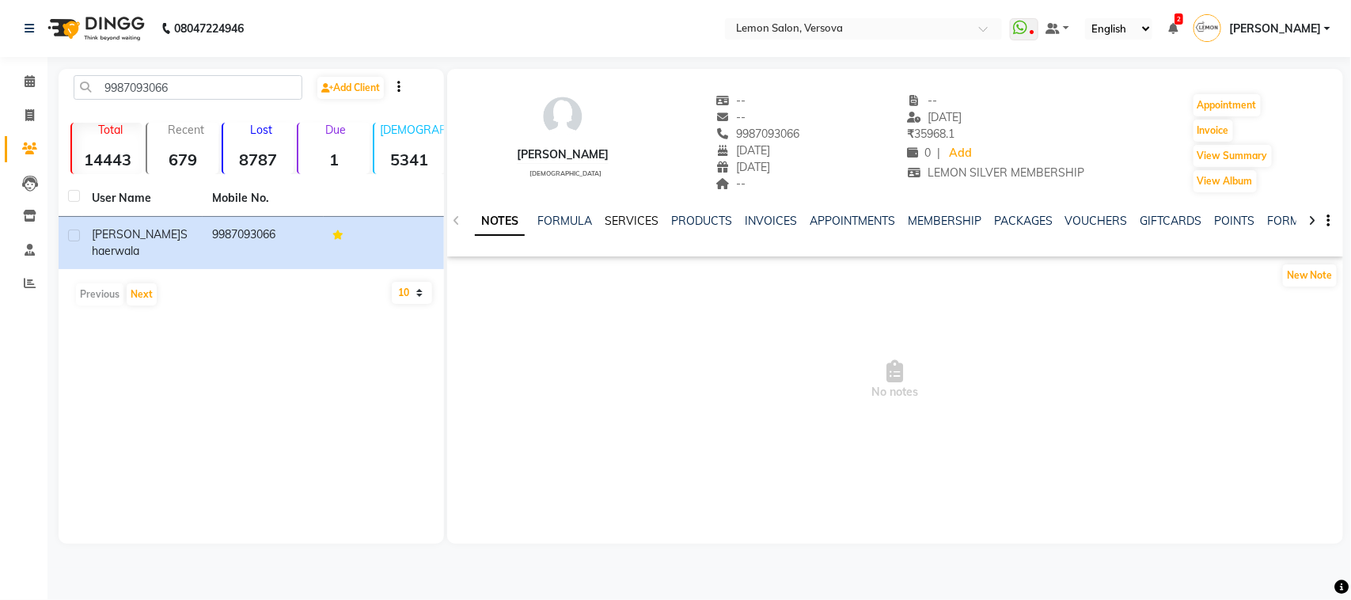
click at [623, 218] on link "SERVICES" at bounding box center [632, 221] width 54 height 14
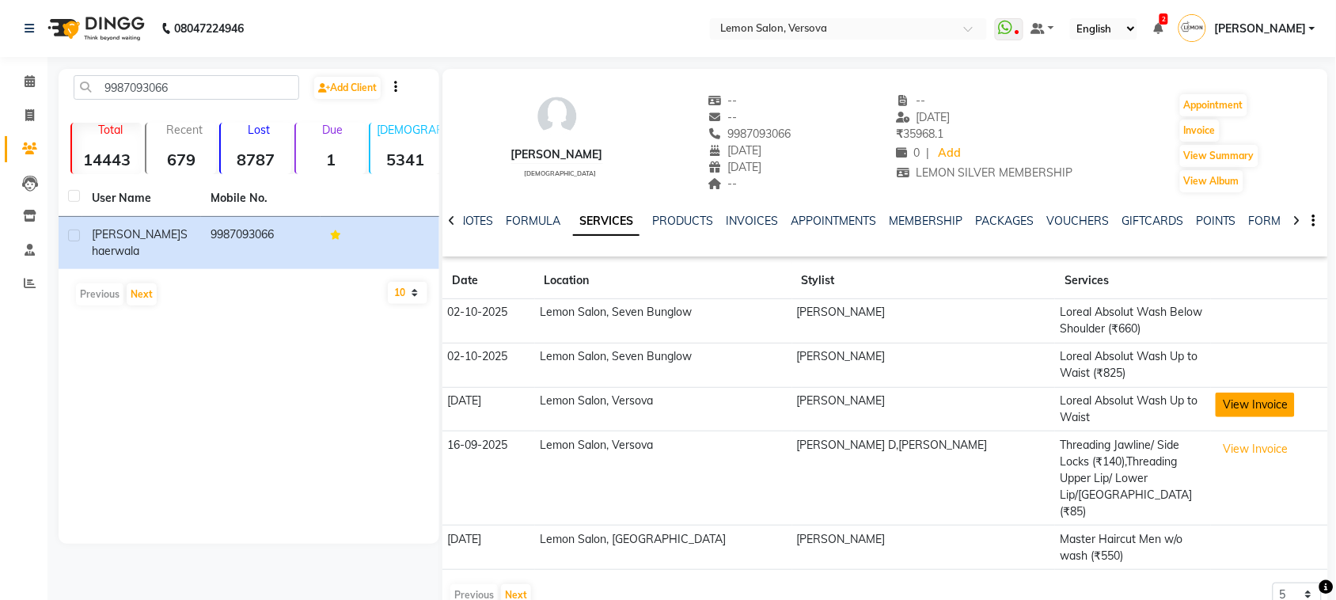
click at [1236, 404] on button "View Invoice" at bounding box center [1255, 405] width 79 height 25
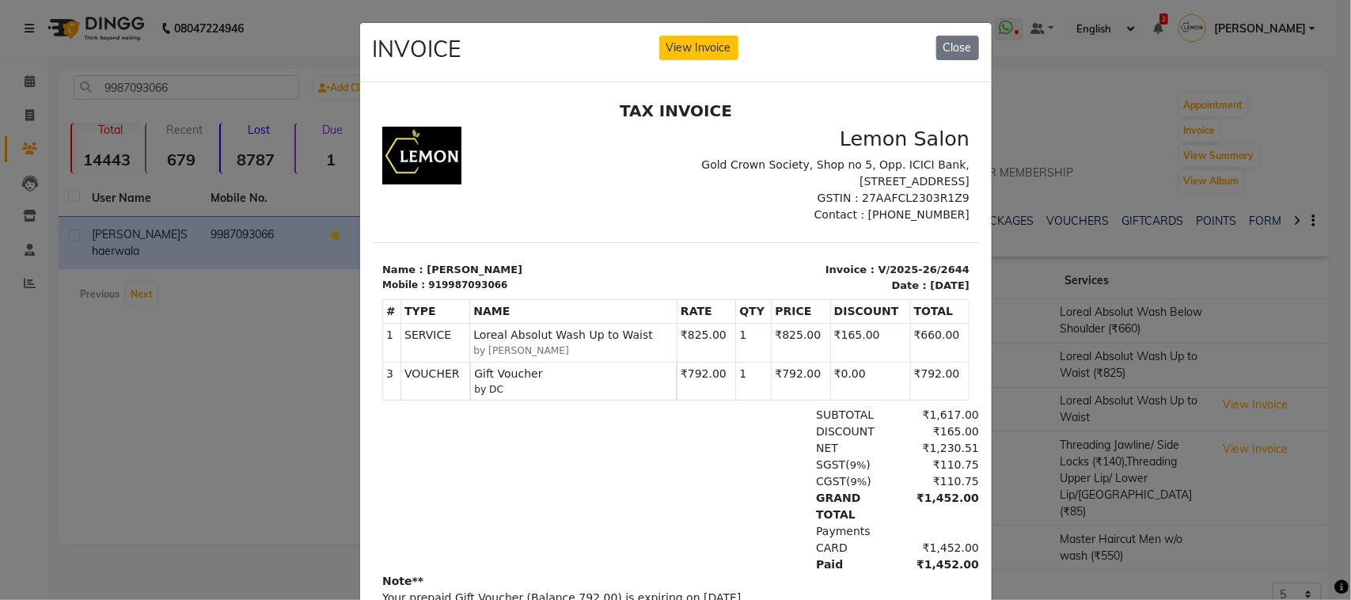
click at [302, 404] on ngb-modal-window "INVOICE View Invoice Close" at bounding box center [675, 300] width 1351 height 600
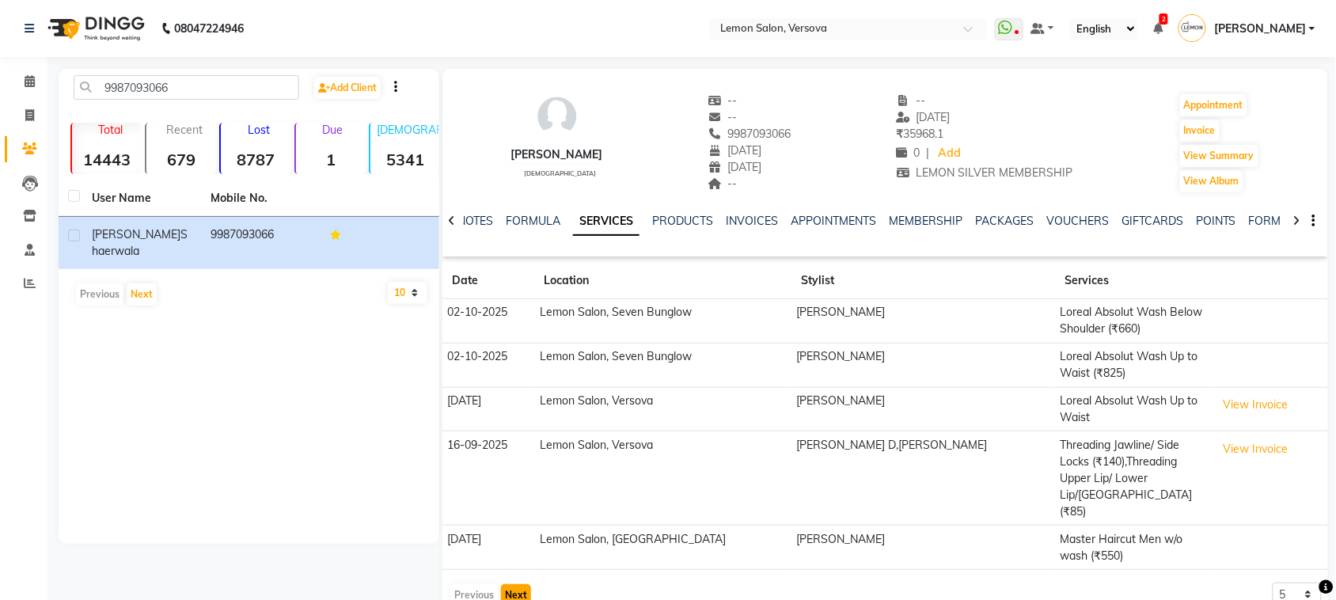
click at [517, 584] on button "Next" at bounding box center [516, 595] width 30 height 22
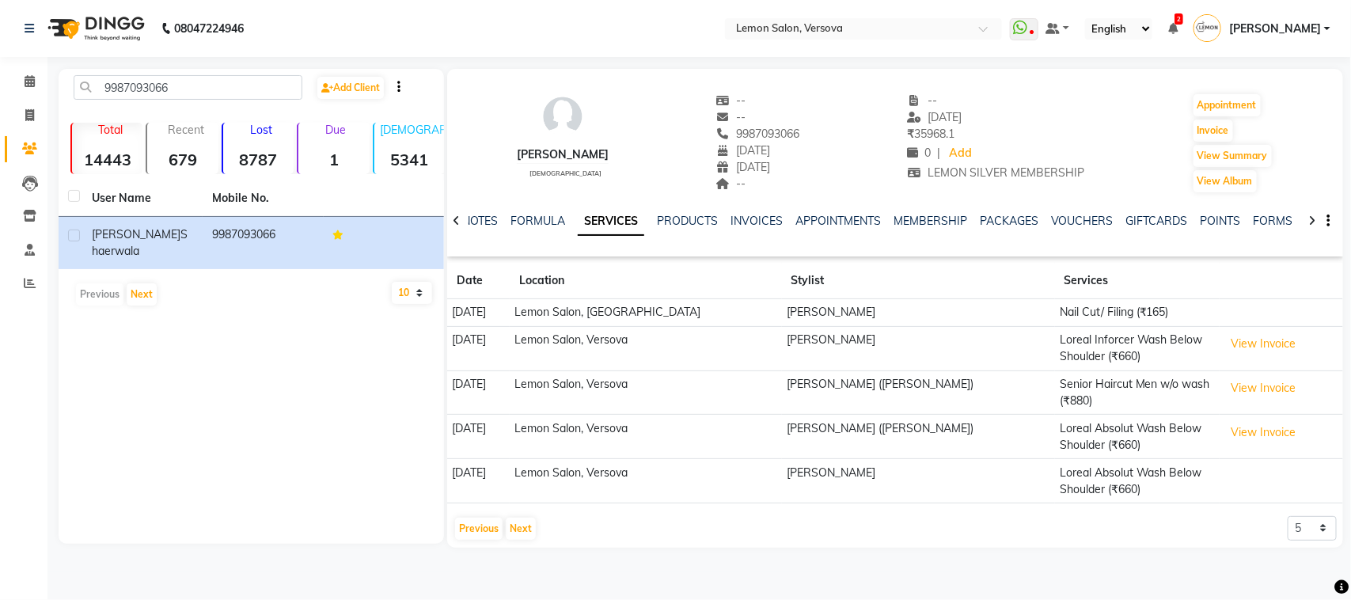
drag, startPoint x: 753, startPoint y: 131, endPoint x: 827, endPoint y: 139, distance: 74.7
click at [827, 139] on div "fatema shaerwala female -- -- 9987093066 15-07-2021 21-12-2021 -- -- 21-09-2025…" at bounding box center [895, 135] width 896 height 117
click at [840, 127] on div "fatema shaerwala female -- -- 9987093066 15-07-2021 21-12-2021 -- -- 21-09-2025…" at bounding box center [895, 135] width 896 height 117
click at [458, 535] on button "Previous" at bounding box center [478, 529] width 47 height 22
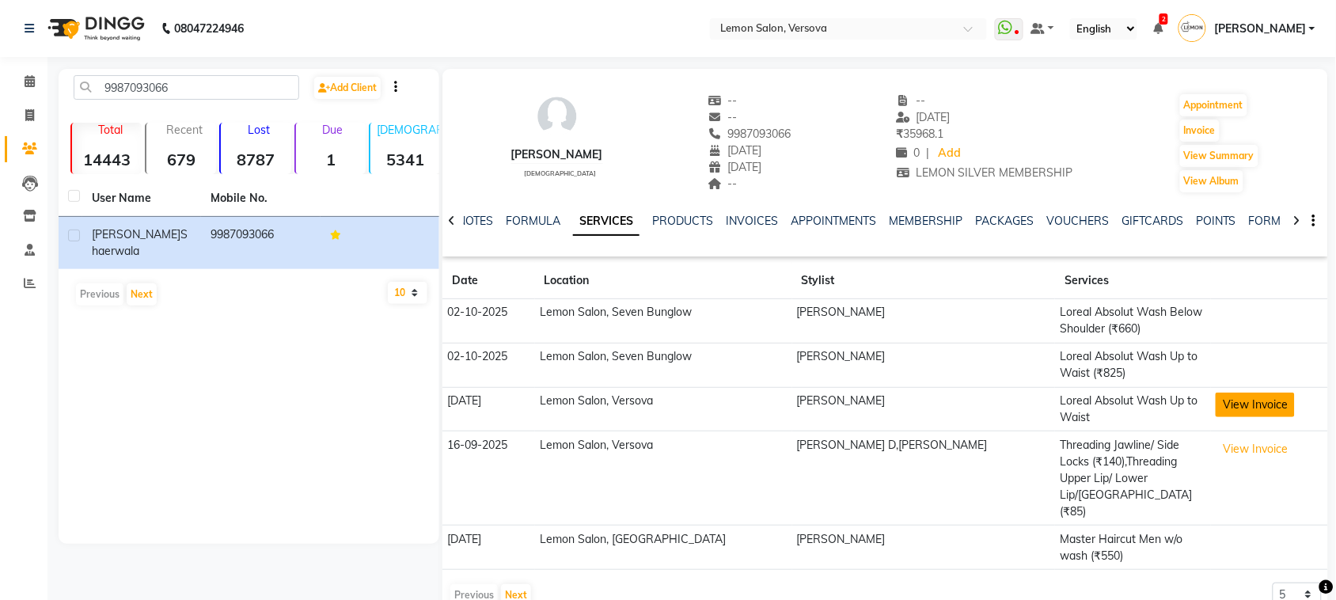
click at [1217, 408] on button "View Invoice" at bounding box center [1255, 405] width 79 height 25
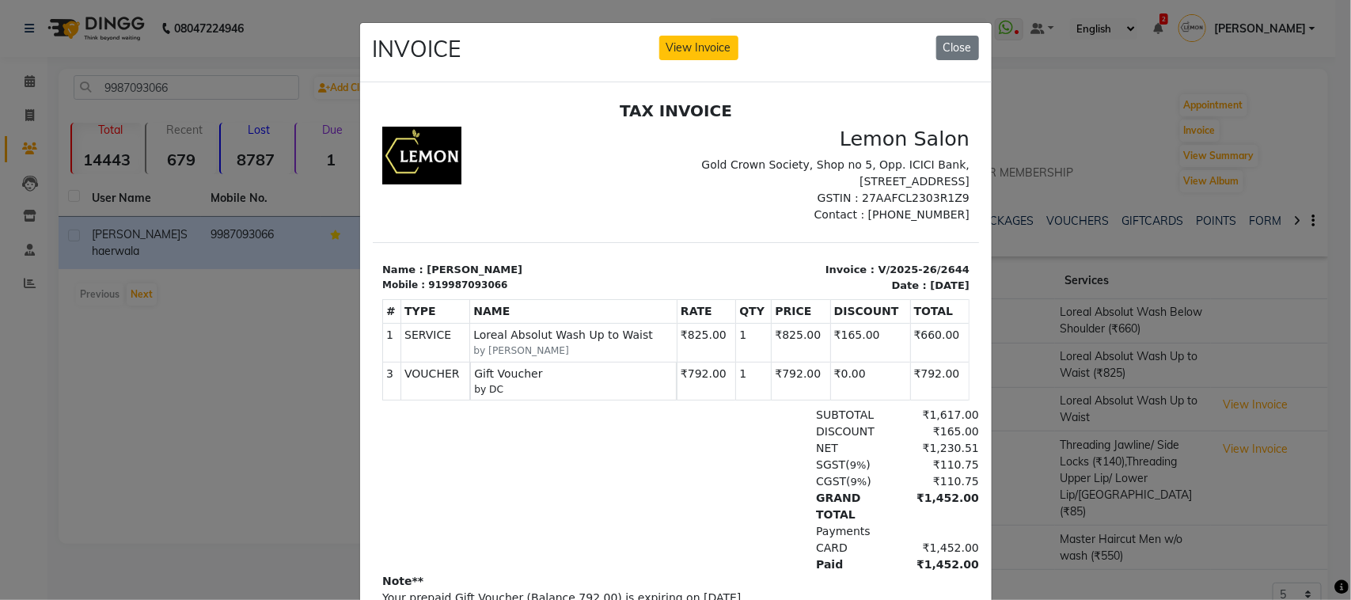
click at [1092, 515] on ngb-modal-window "INVOICE View Invoice Close" at bounding box center [675, 300] width 1351 height 600
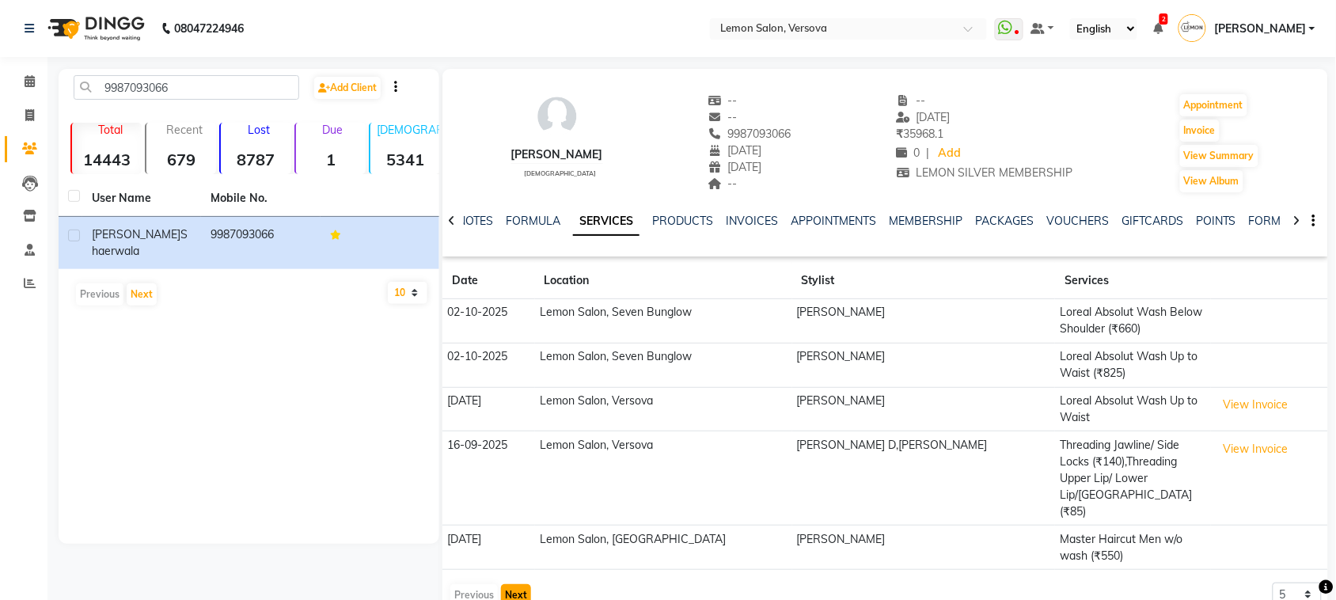
click at [518, 584] on button "Next" at bounding box center [516, 595] width 30 height 22
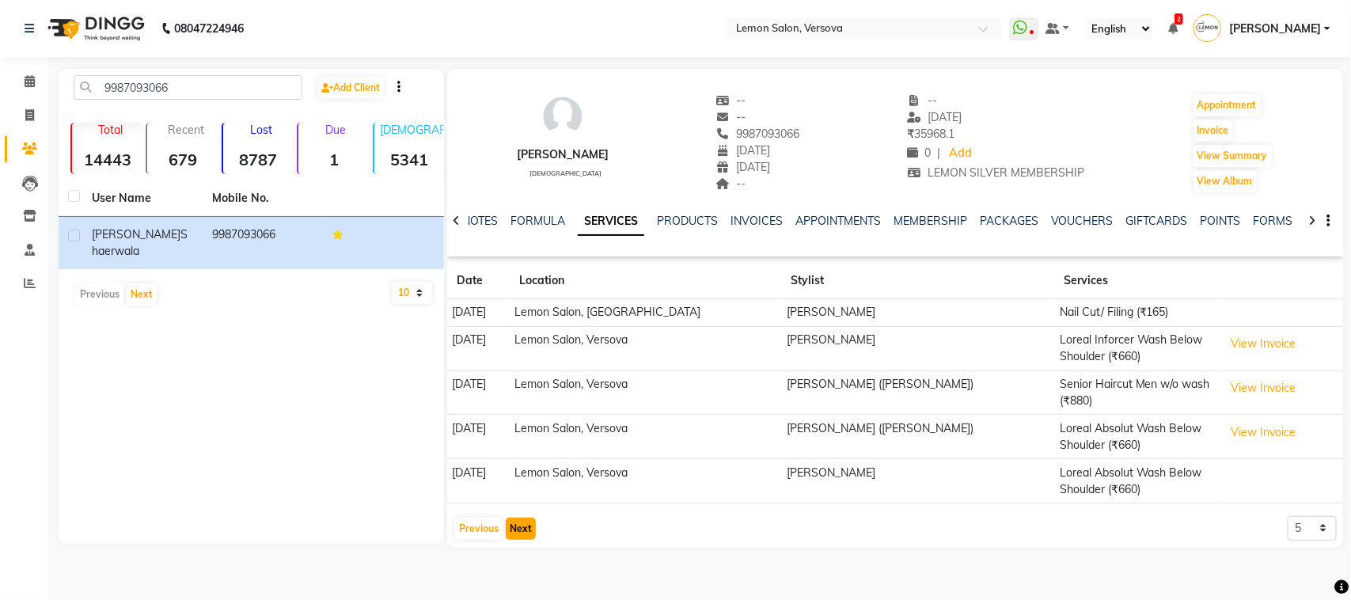
click at [515, 531] on button "Next" at bounding box center [521, 529] width 30 height 22
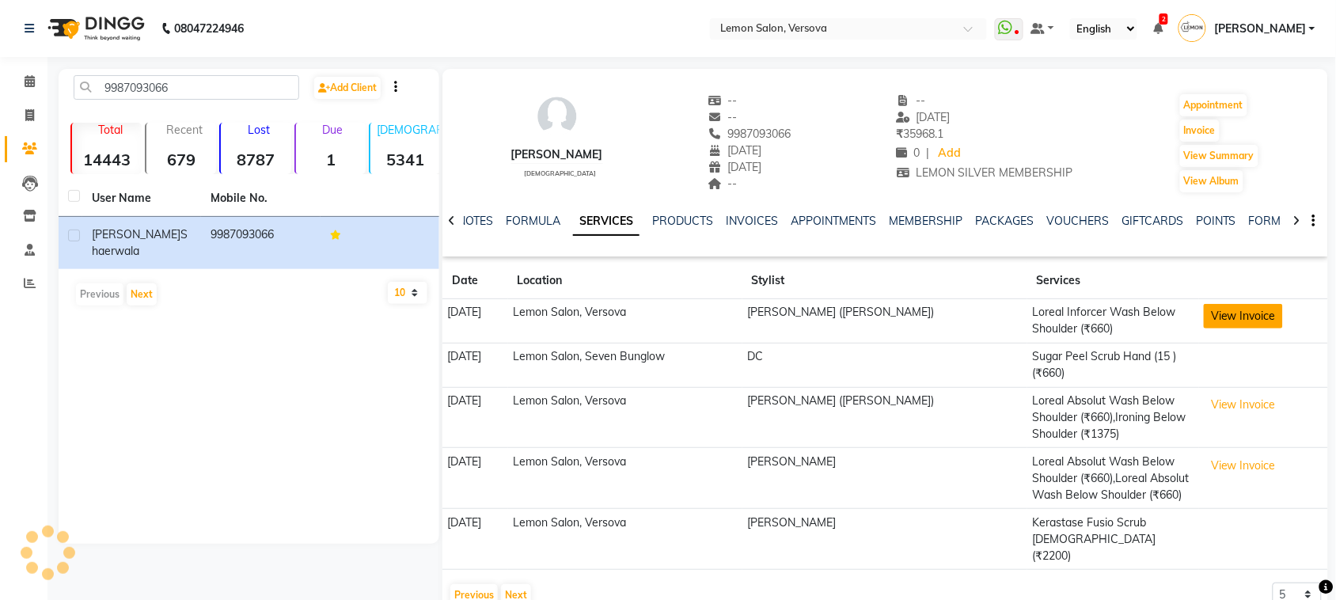
click at [1211, 318] on button "View Invoice" at bounding box center [1243, 316] width 79 height 25
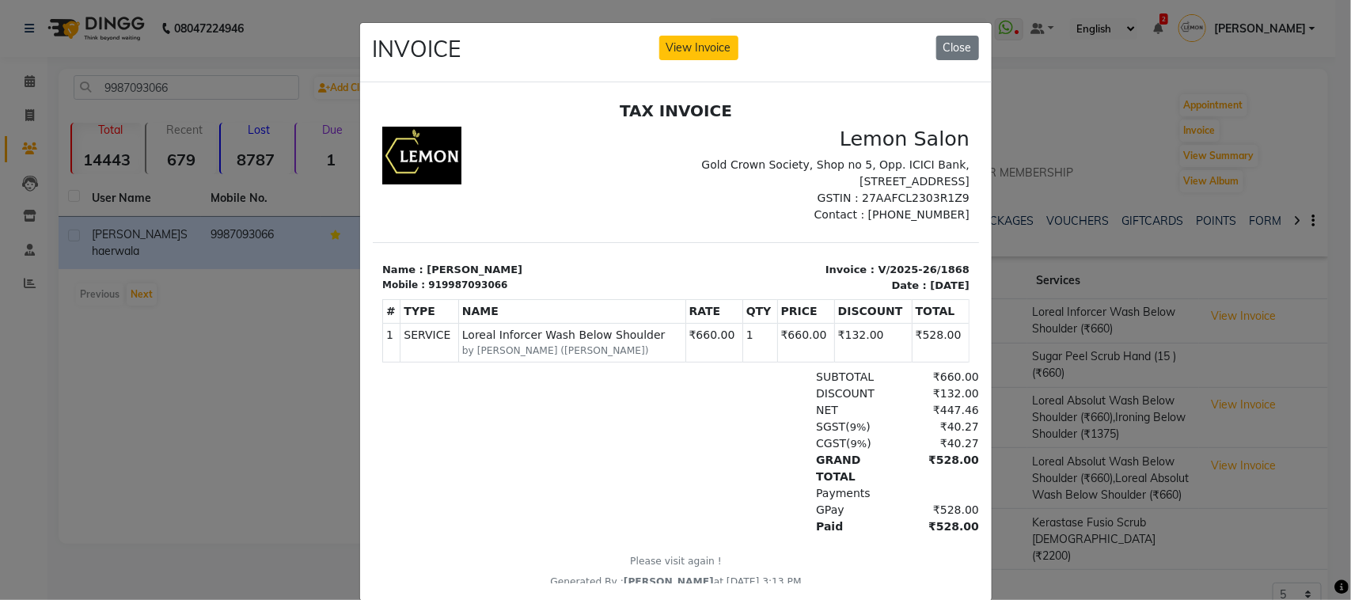
click at [252, 392] on ngb-modal-window "INVOICE View Invoice Close" at bounding box center [675, 300] width 1351 height 600
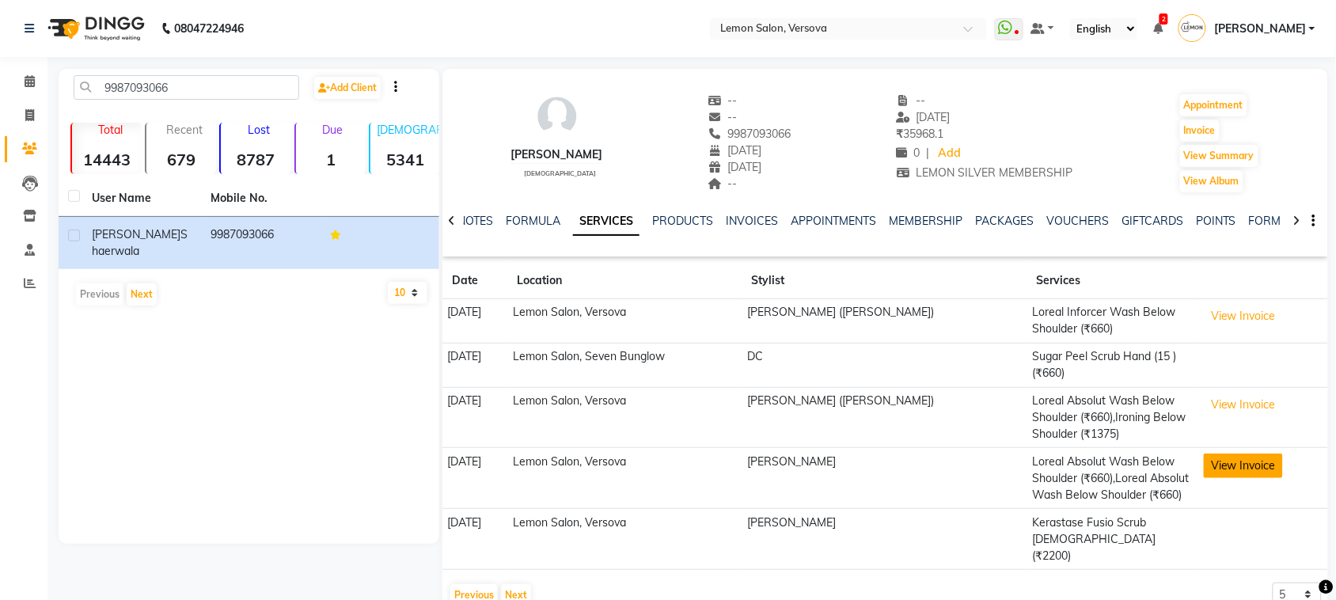
click at [1248, 468] on button "View Invoice" at bounding box center [1243, 466] width 79 height 25
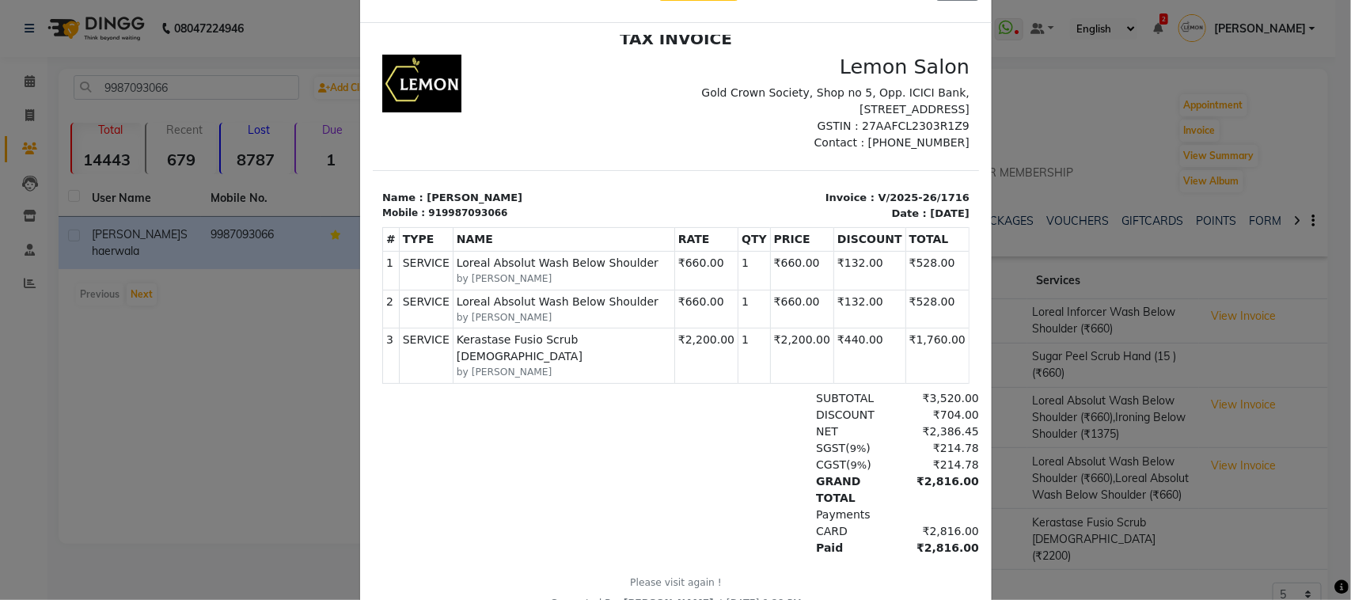
scroll to position [115, 0]
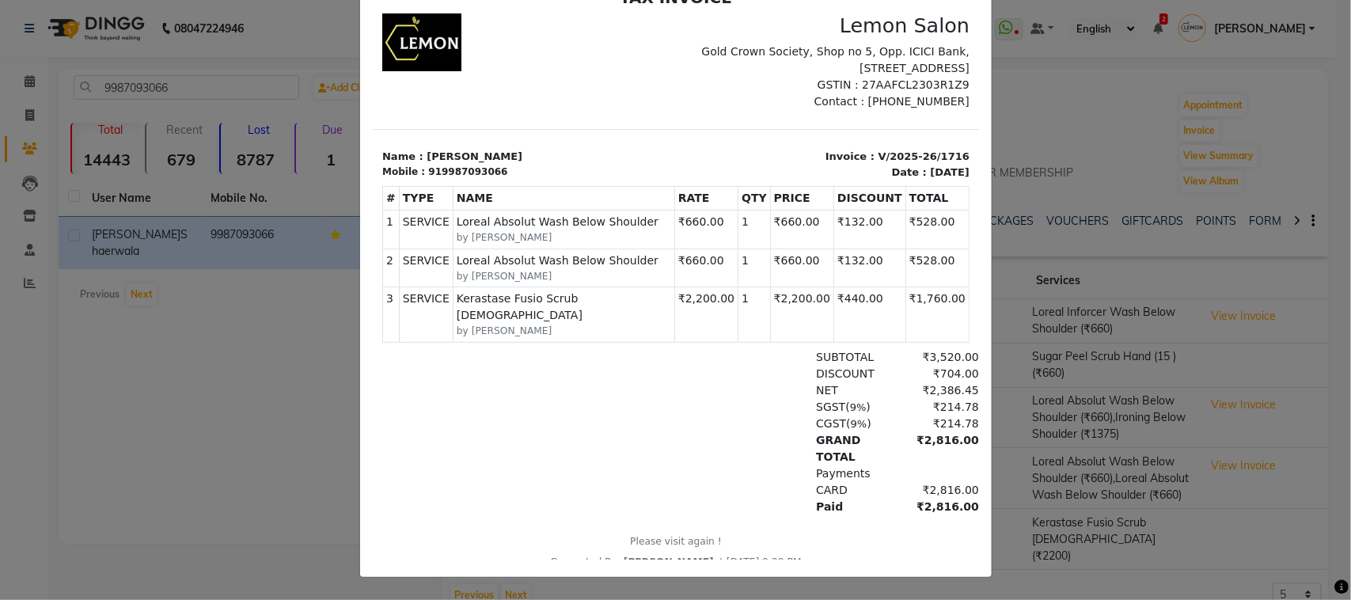
click at [226, 447] on ngb-modal-window "INVOICE View Invoice Close" at bounding box center [675, 300] width 1351 height 600
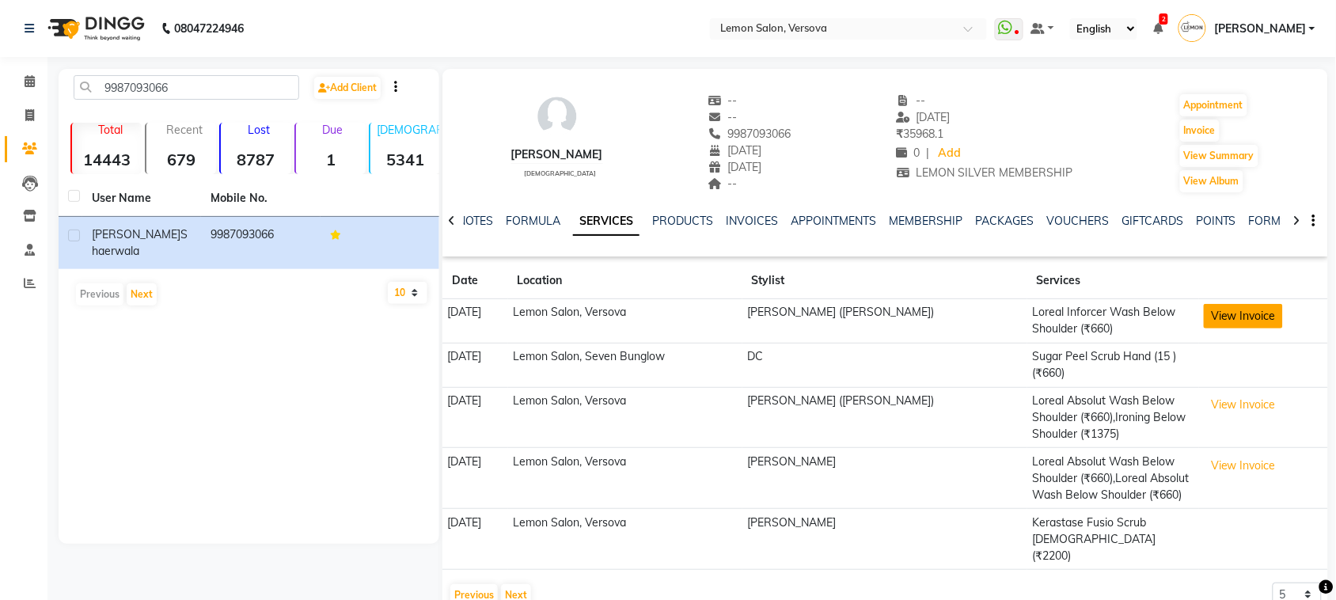
click at [1205, 321] on button "View Invoice" at bounding box center [1243, 316] width 79 height 25
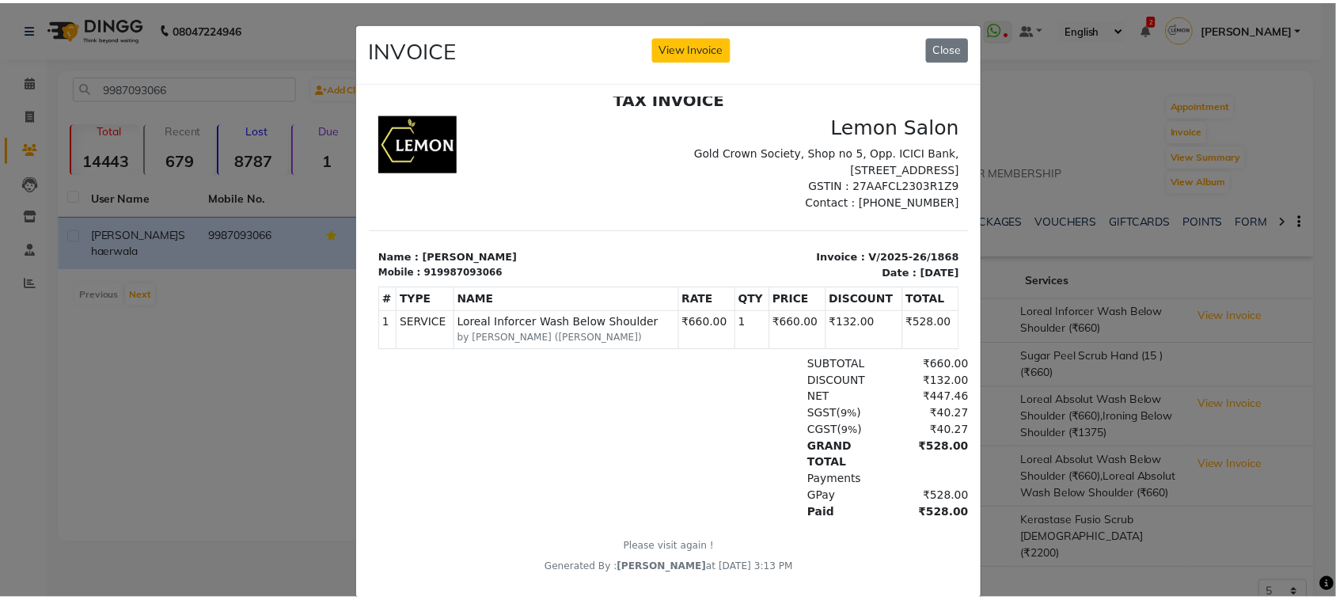
scroll to position [38, 0]
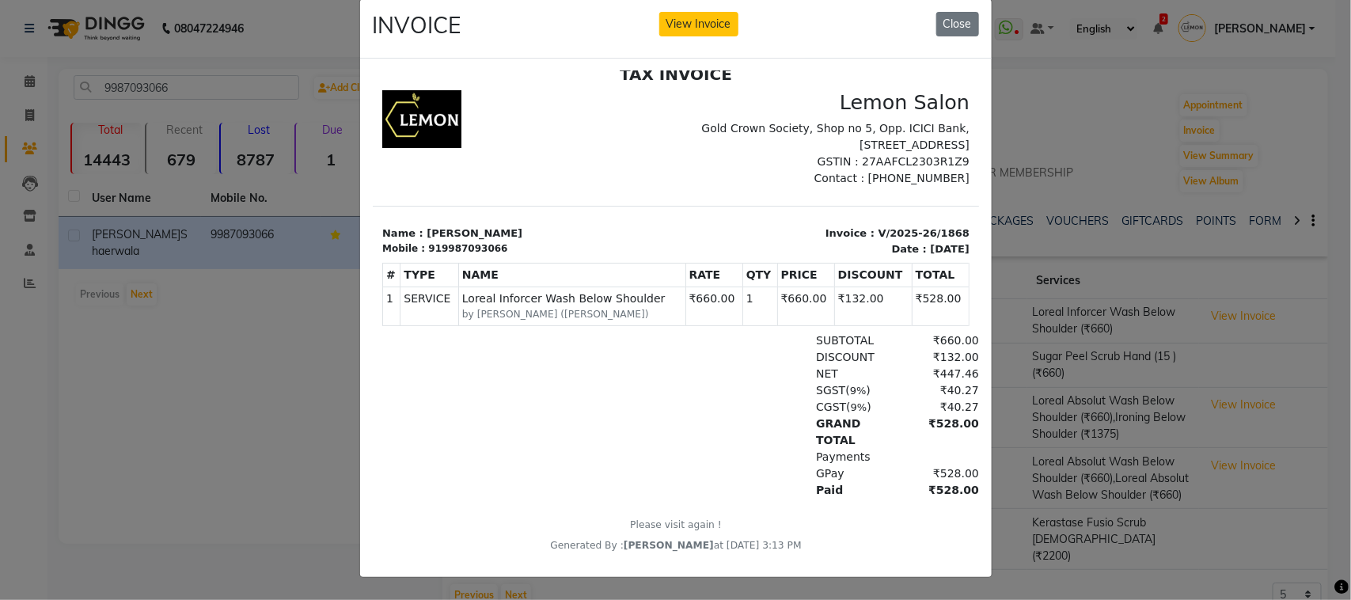
click at [303, 423] on ngb-modal-window "INVOICE View Invoice Close" at bounding box center [675, 300] width 1351 height 600
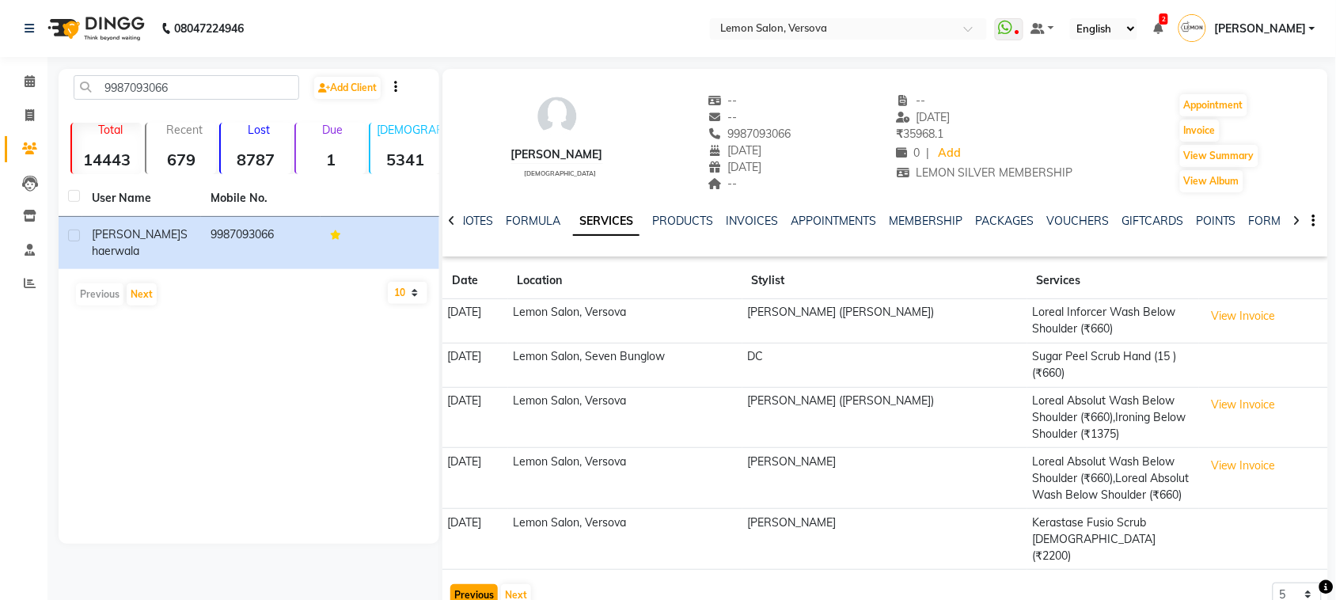
click at [460, 584] on button "Previous" at bounding box center [473, 595] width 47 height 22
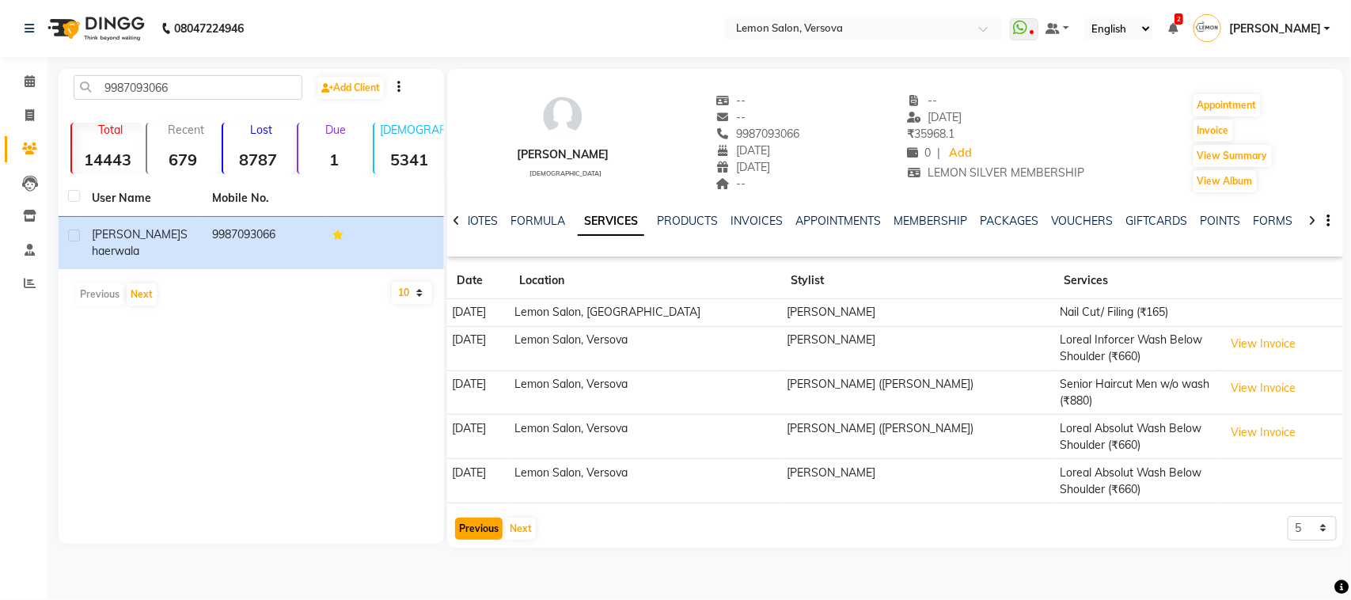
click at [468, 528] on button "Previous" at bounding box center [478, 529] width 47 height 22
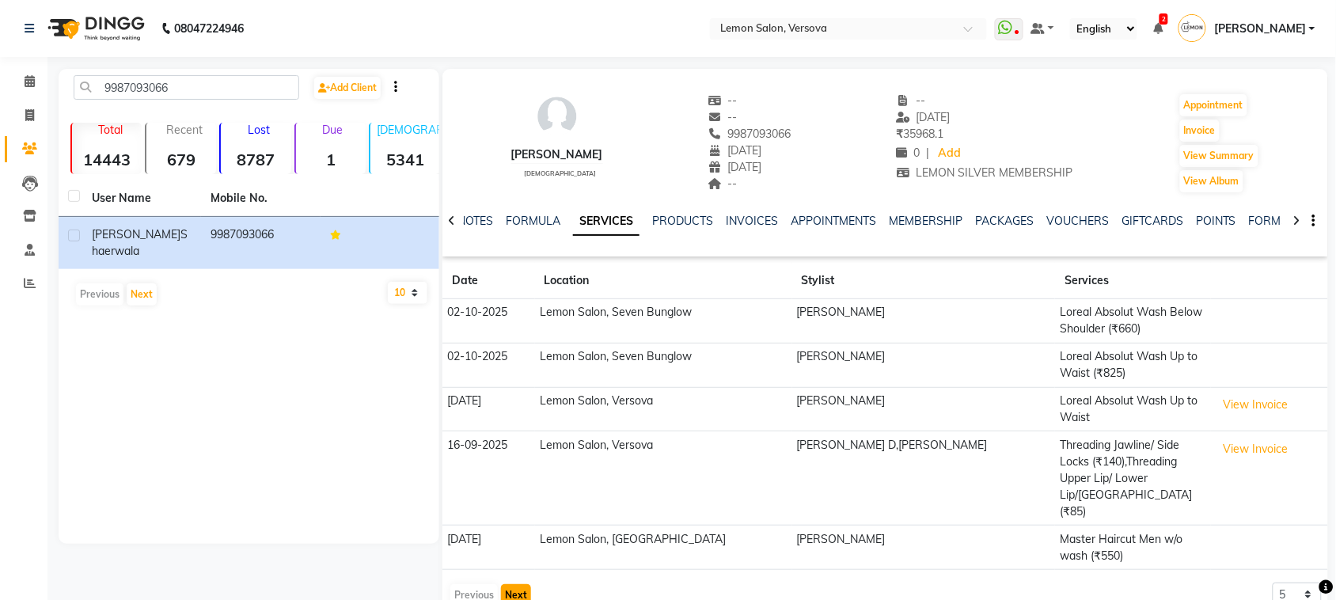
click at [511, 584] on button "Next" at bounding box center [516, 595] width 30 height 22
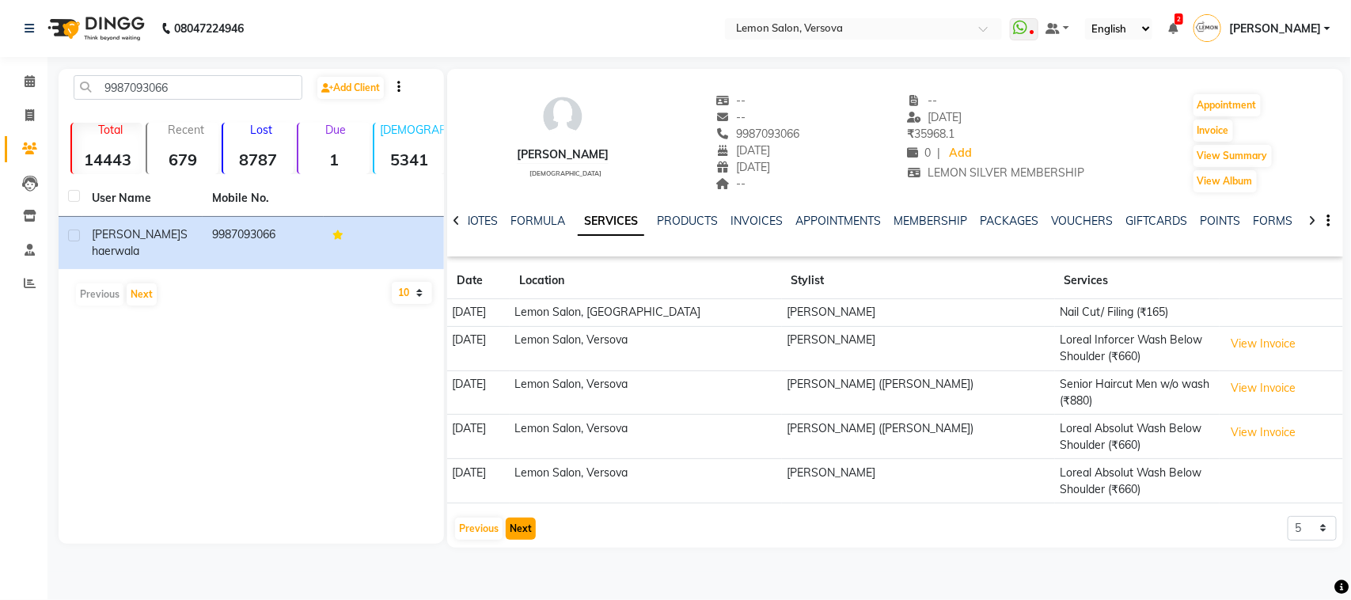
click at [517, 525] on button "Next" at bounding box center [521, 529] width 30 height 22
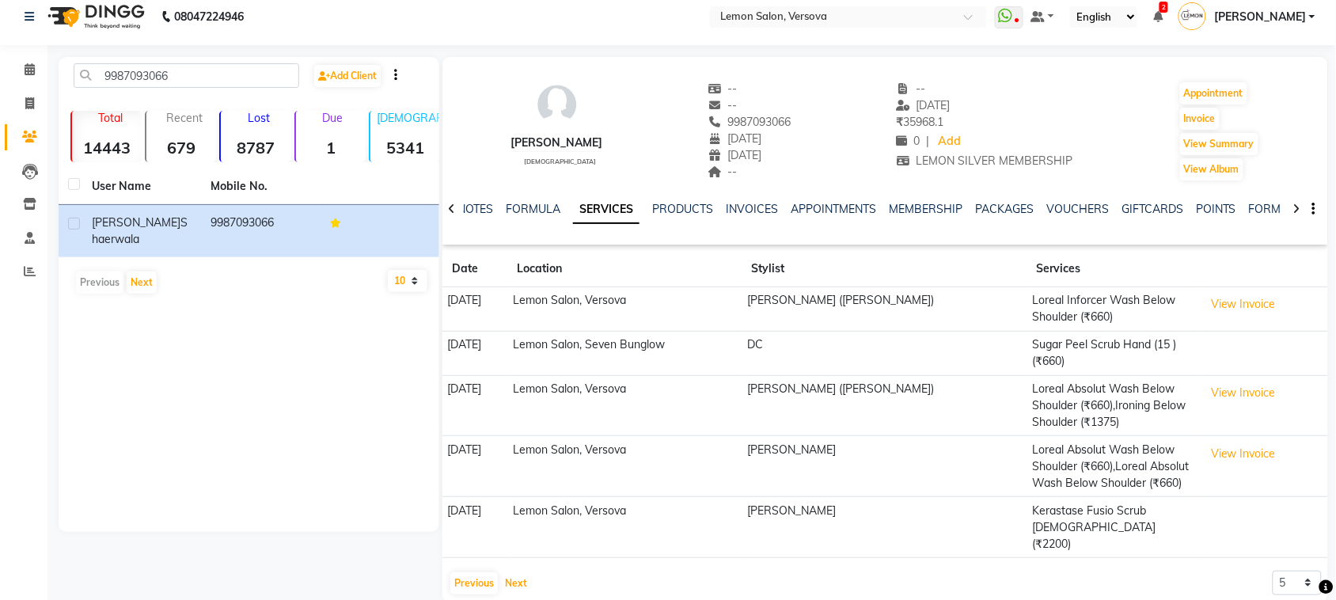
scroll to position [21, 0]
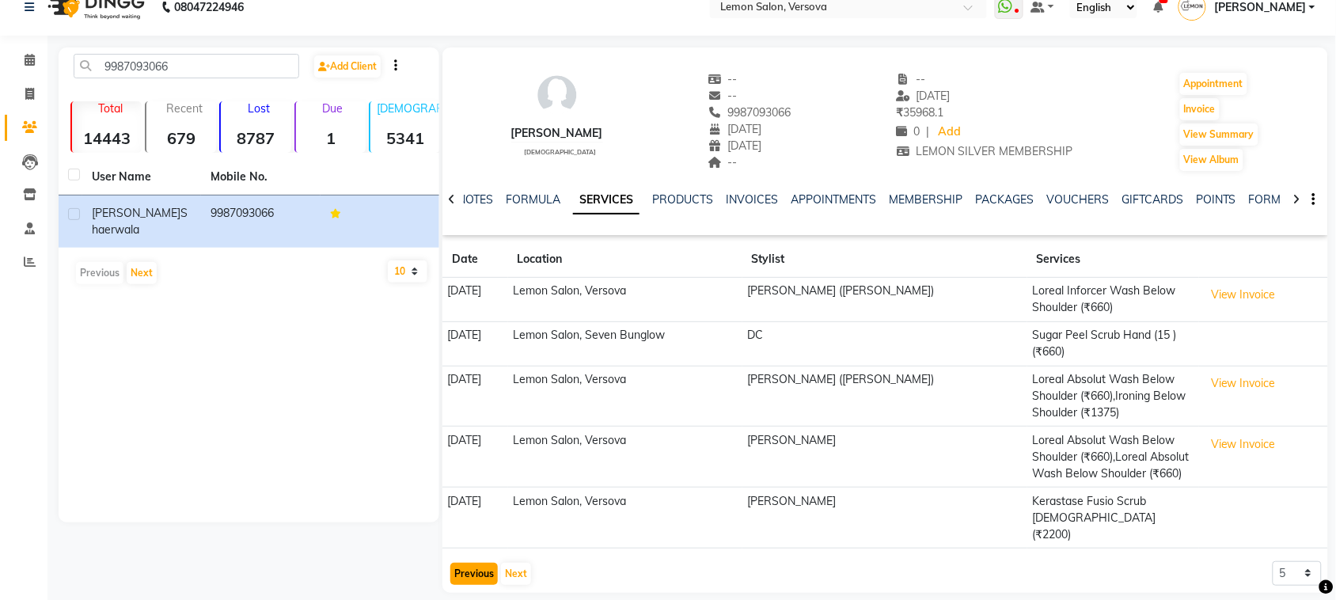
click at [469, 563] on button "Previous" at bounding box center [473, 574] width 47 height 22
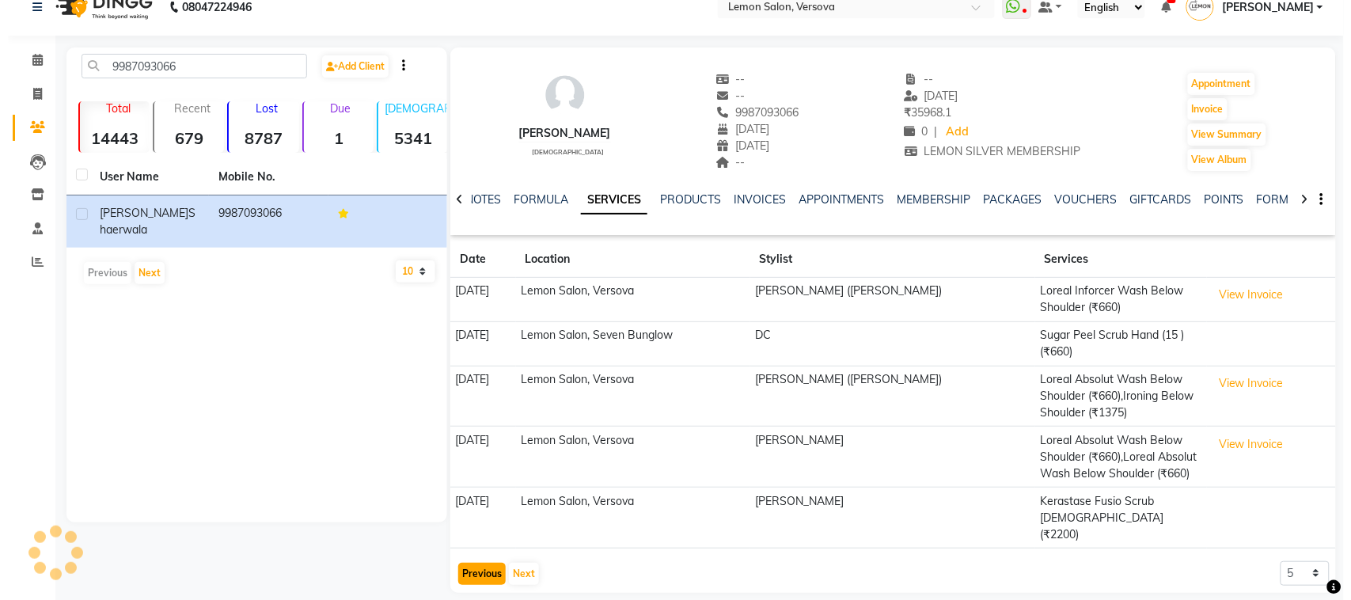
scroll to position [0, 0]
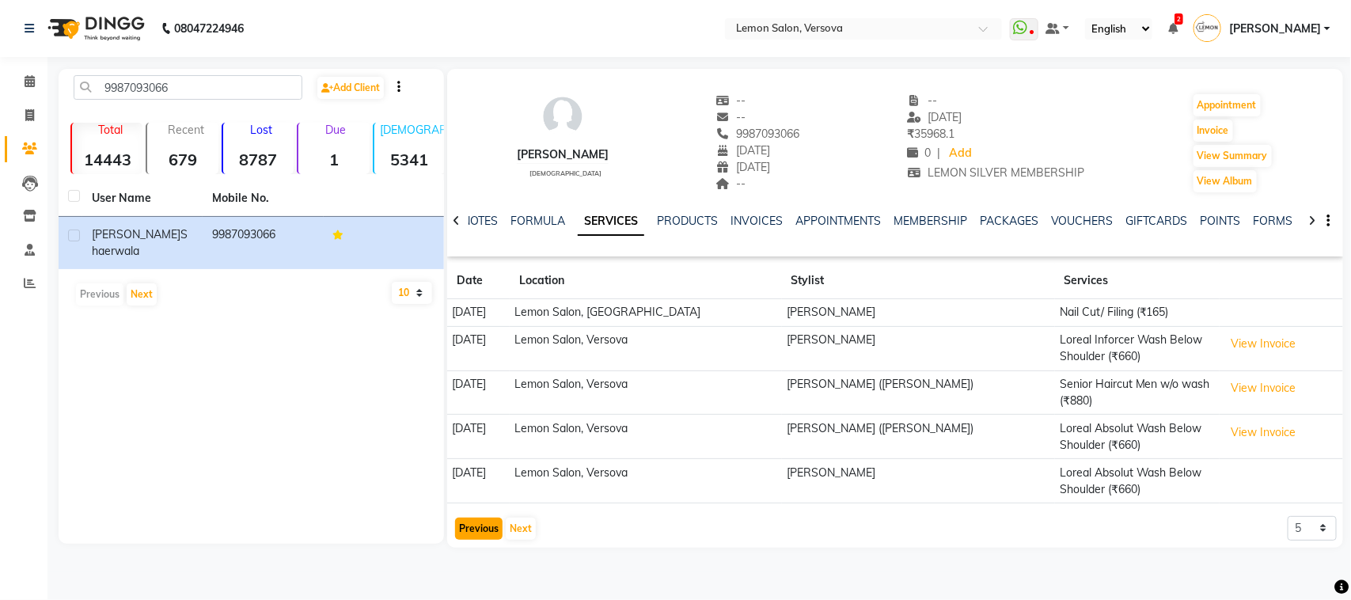
click at [480, 523] on button "Previous" at bounding box center [478, 529] width 47 height 22
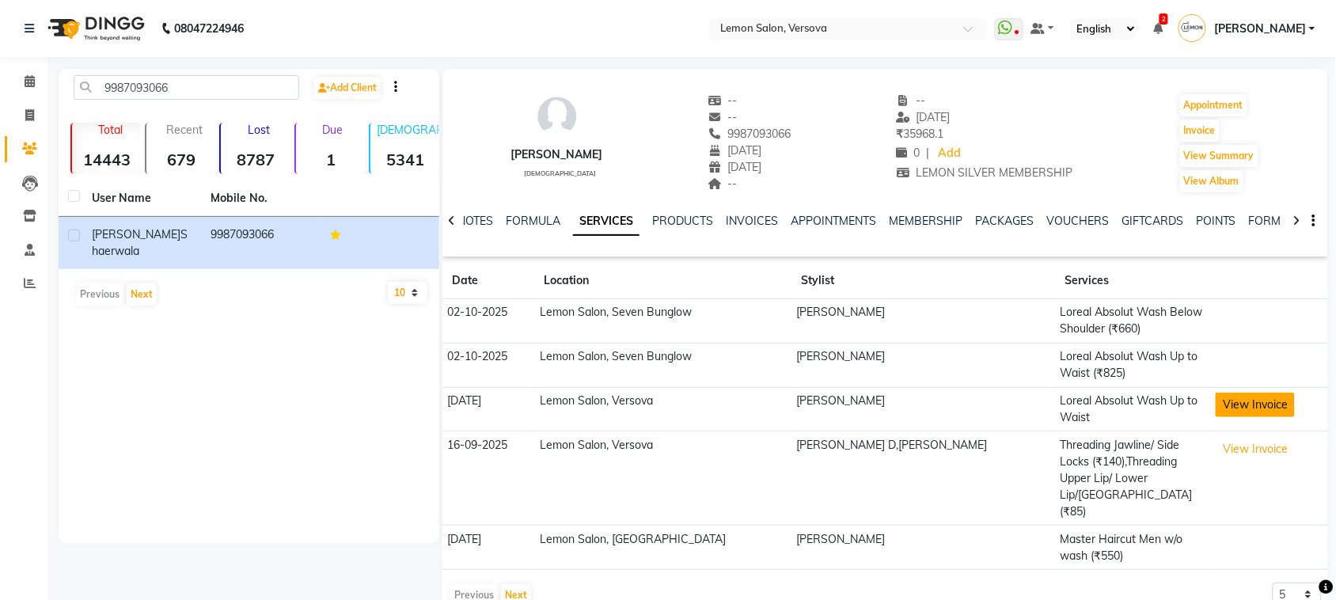
click at [1232, 397] on button "View Invoice" at bounding box center [1255, 405] width 79 height 25
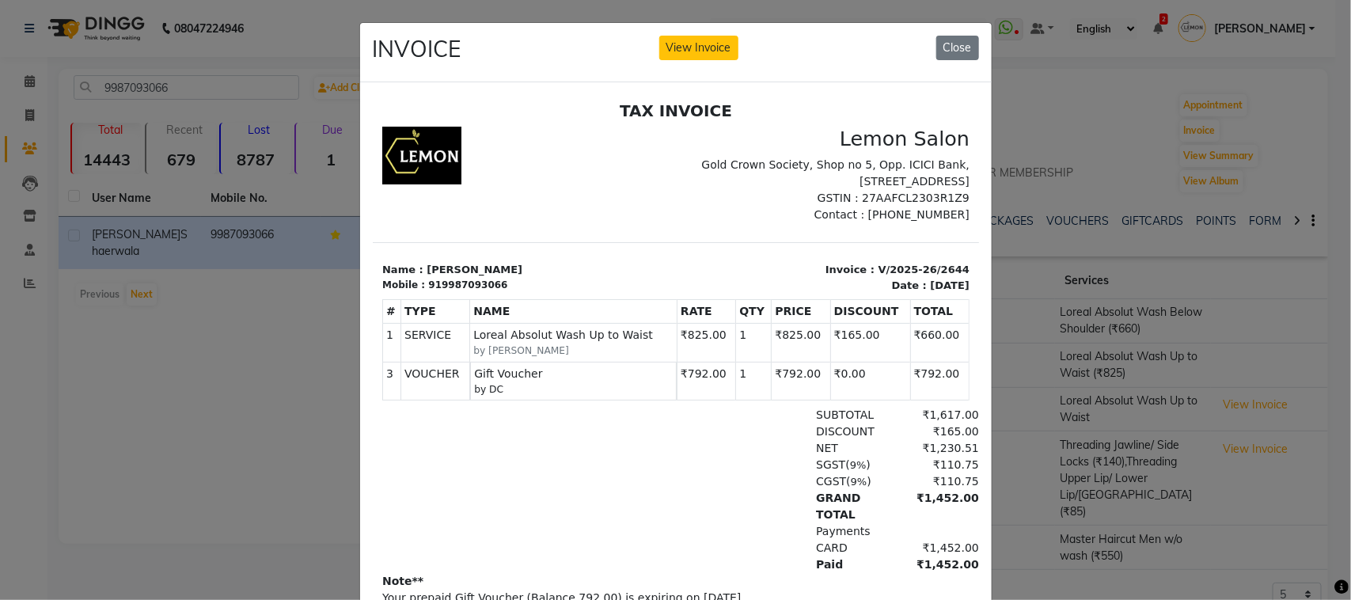
click at [1150, 418] on ngb-modal-window "INVOICE View Invoice Close" at bounding box center [675, 300] width 1351 height 600
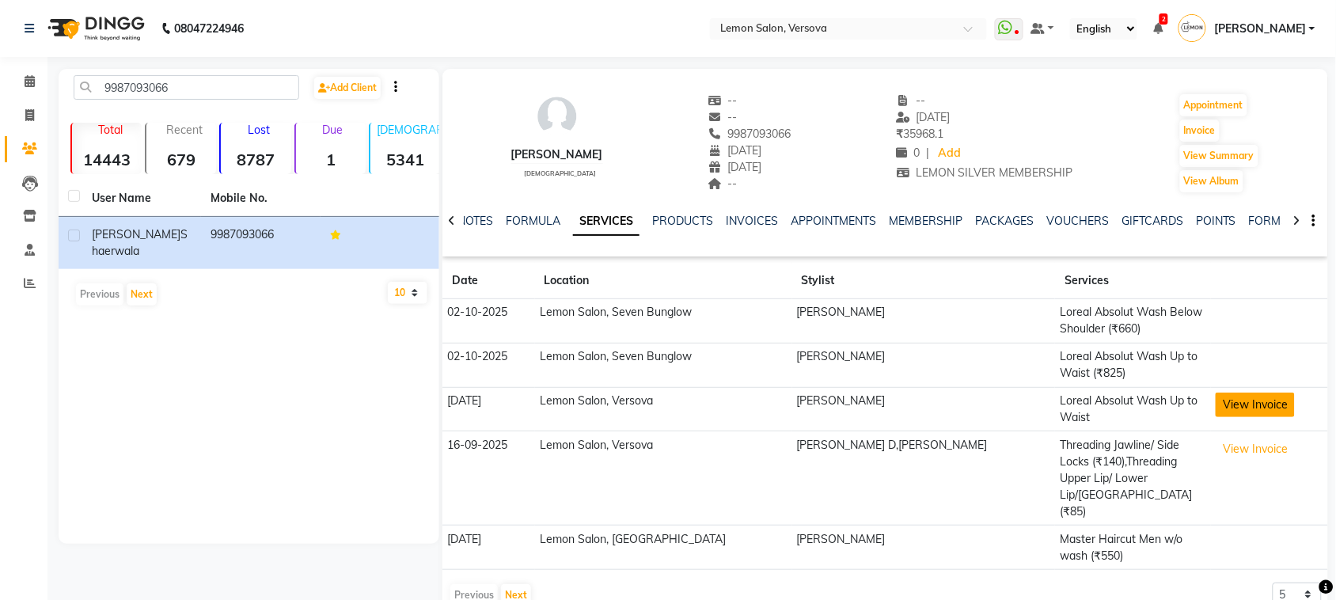
click at [1216, 408] on button "View Invoice" at bounding box center [1255, 405] width 79 height 25
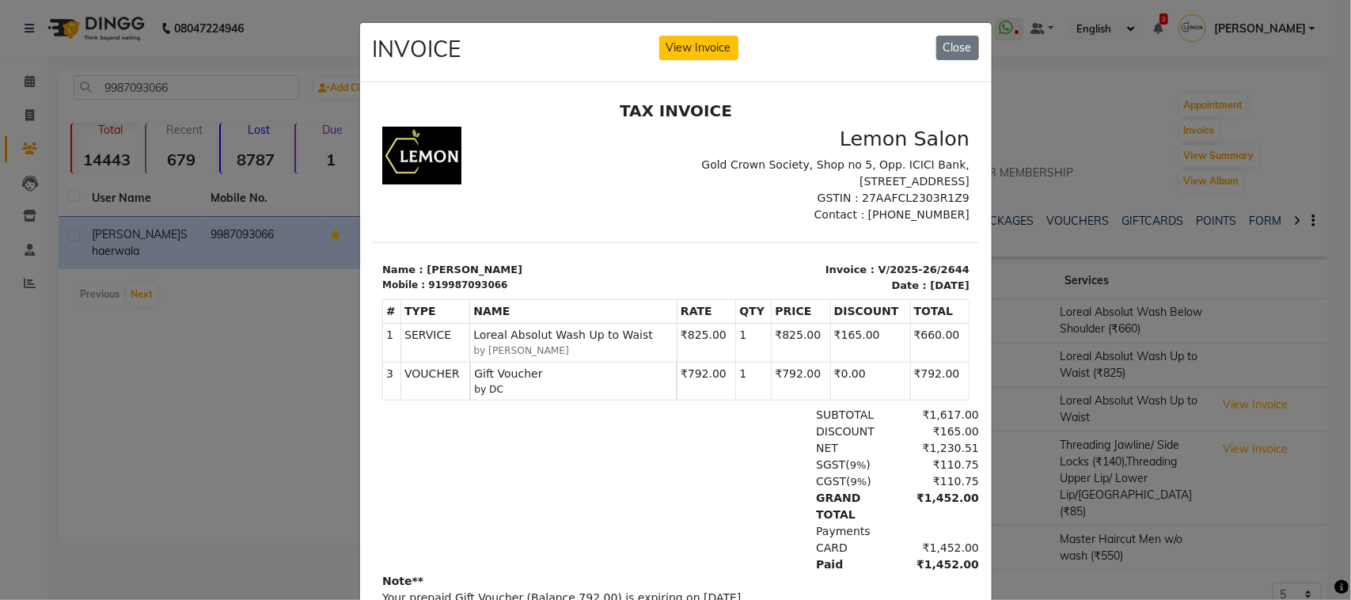
click at [199, 404] on ngb-modal-window "INVOICE View Invoice Close" at bounding box center [675, 300] width 1351 height 600
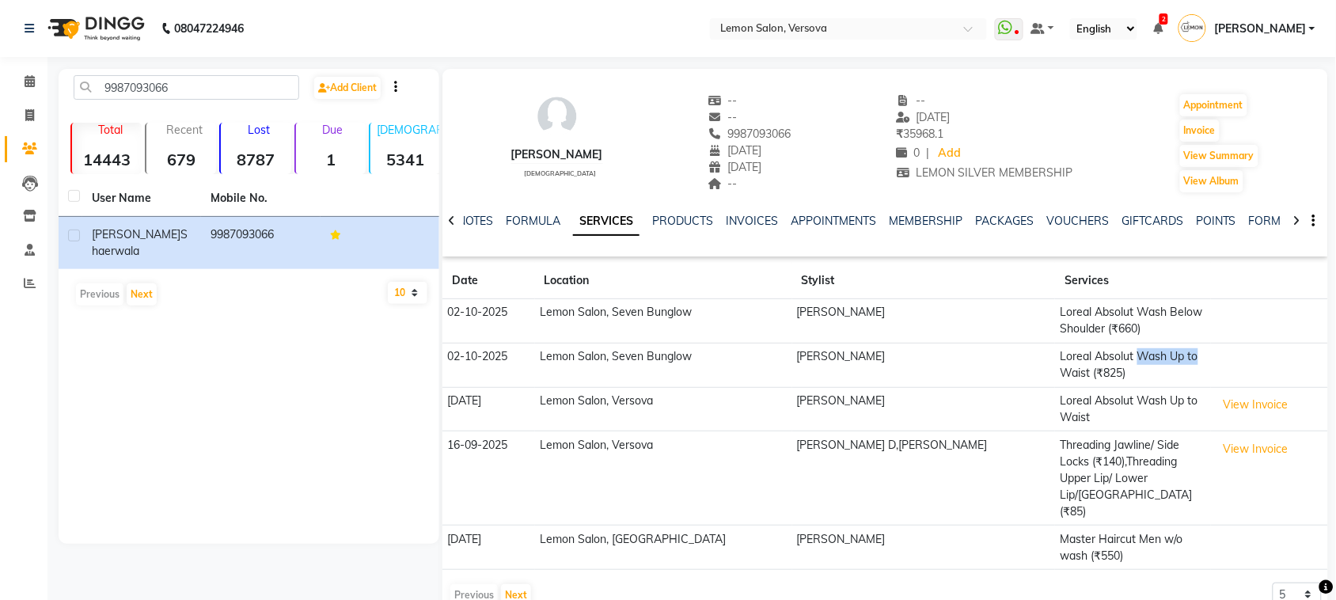
drag, startPoint x: 1099, startPoint y: 355, endPoint x: 1170, endPoint y: 360, distance: 71.5
click at [1170, 360] on td "Loreal Absolut Wash Up to Waist (₹825)" at bounding box center [1133, 365] width 156 height 44
click at [1177, 373] on td "Loreal Absolut Wash Up to Waist (₹825)" at bounding box center [1133, 365] width 156 height 44
drag, startPoint x: 1022, startPoint y: 374, endPoint x: 1105, endPoint y: 372, distance: 83.1
click at [1105, 372] on td "Loreal Absolut Wash Up to Waist (₹825)" at bounding box center [1133, 365] width 156 height 44
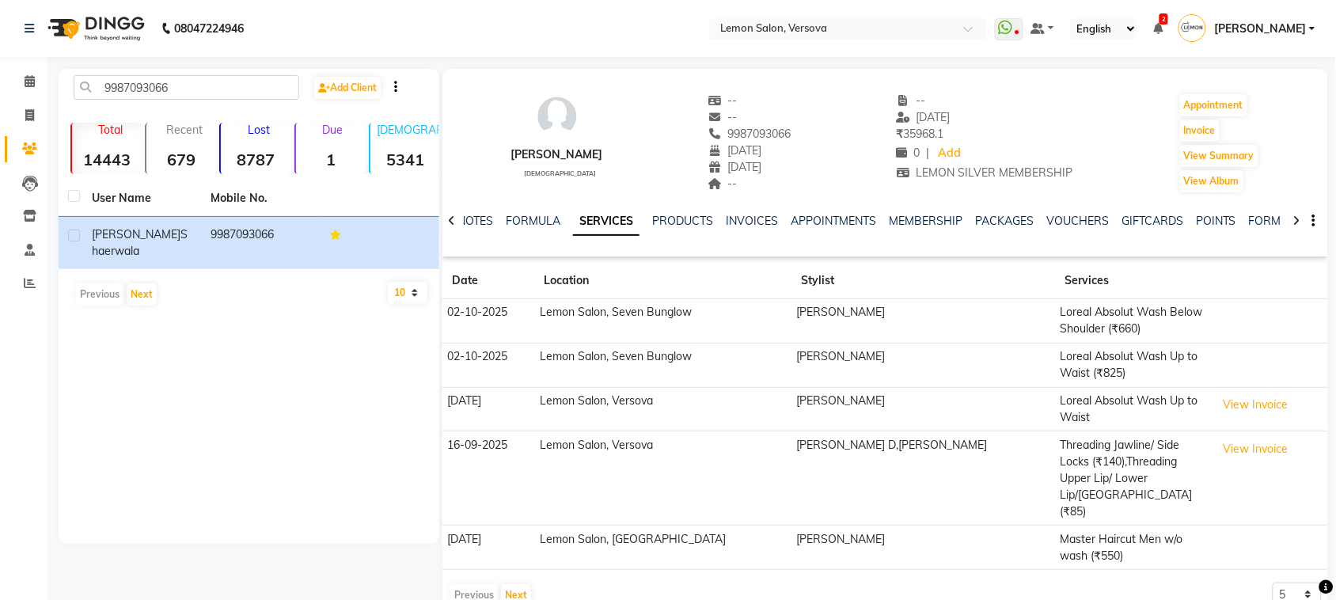
click at [301, 363] on div "9987093066 Add Client Total 14443 Recent 679 Lost 8787 Due 1 Male 5341 Female 8…" at bounding box center [249, 306] width 381 height 475
click at [1217, 369] on td at bounding box center [1269, 365] width 117 height 44
drag, startPoint x: 1021, startPoint y: 313, endPoint x: 1105, endPoint y: 339, distance: 87.6
click at [1105, 339] on td "Loreal Absolut Wash Below Shoulder (₹660)" at bounding box center [1133, 321] width 156 height 44
click at [1211, 331] on td at bounding box center [1269, 321] width 117 height 44
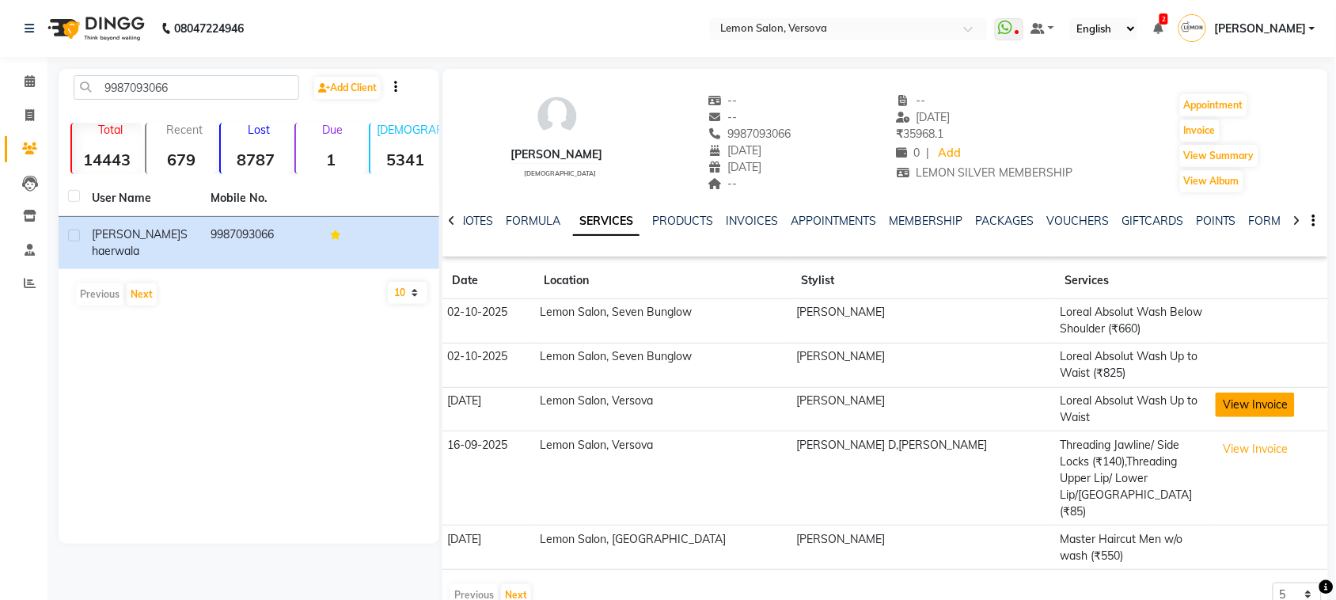
click at [1243, 393] on button "View Invoice" at bounding box center [1255, 405] width 79 height 25
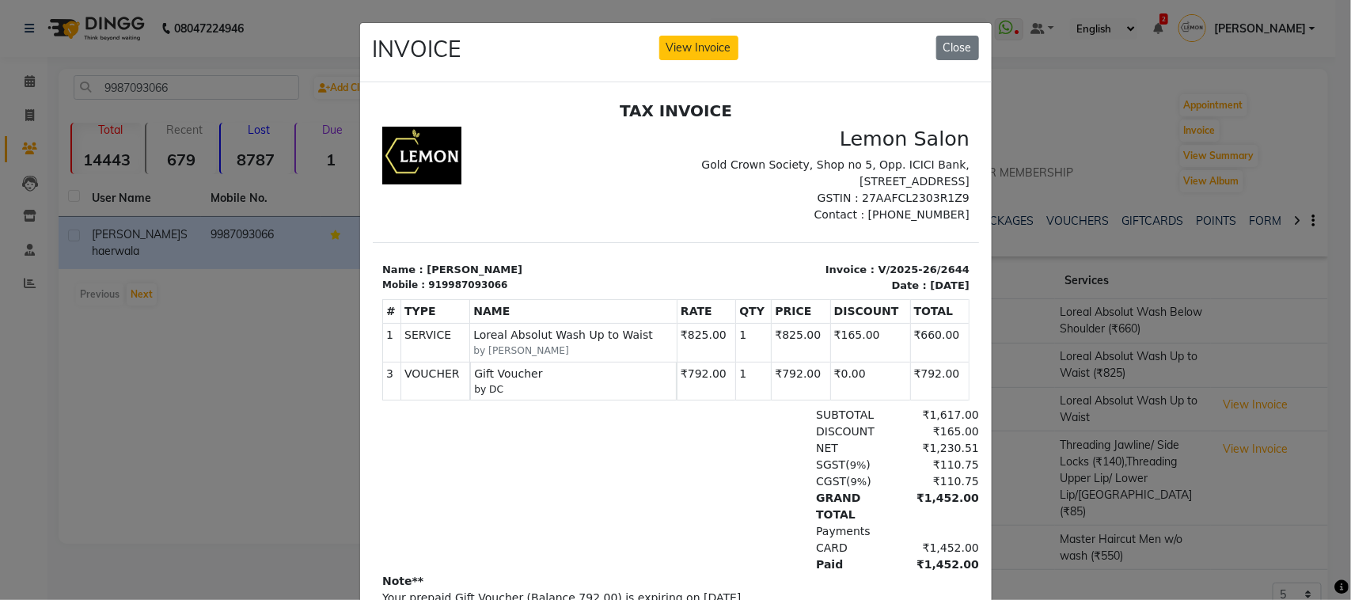
click at [1104, 359] on ngb-modal-window "INVOICE View Invoice Close" at bounding box center [675, 300] width 1351 height 600
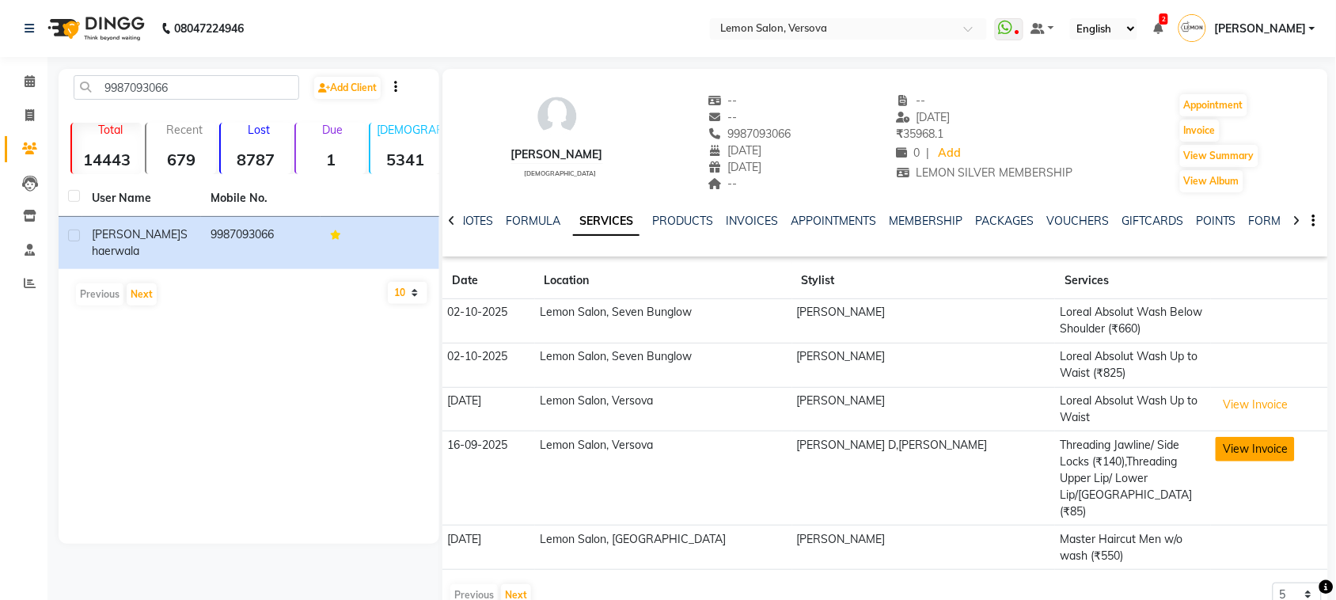
click at [1247, 443] on button "View Invoice" at bounding box center [1255, 449] width 79 height 25
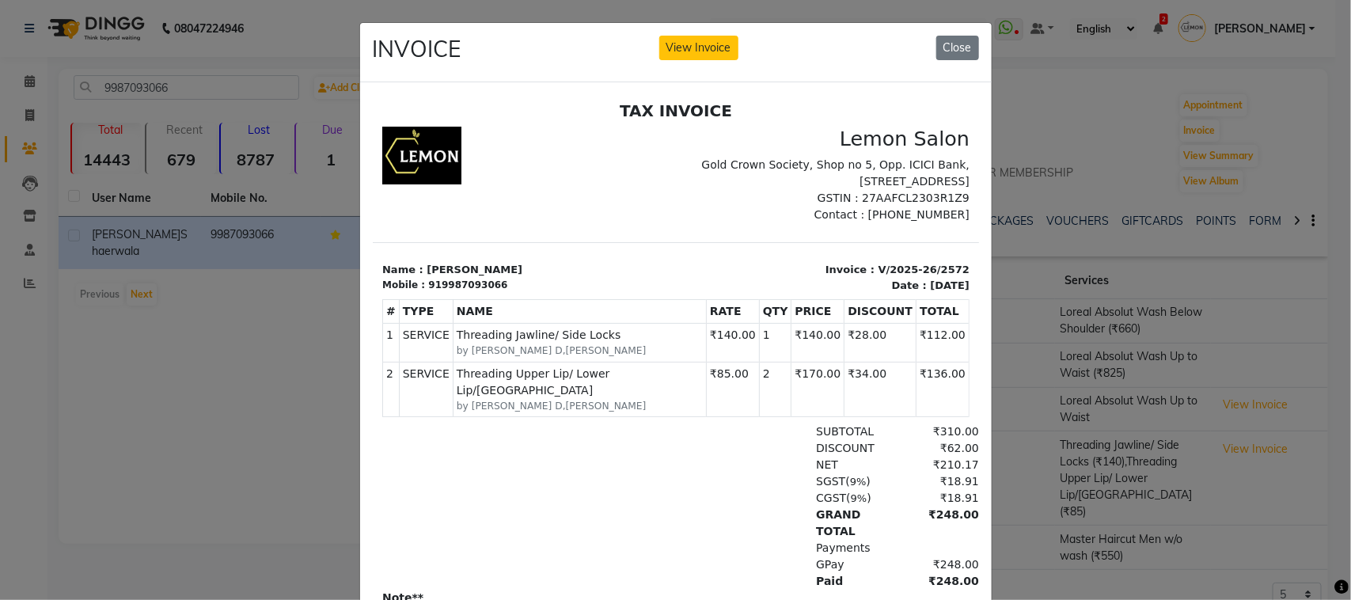
click at [1156, 329] on ngb-modal-window "INVOICE View Invoice Close" at bounding box center [675, 300] width 1351 height 600
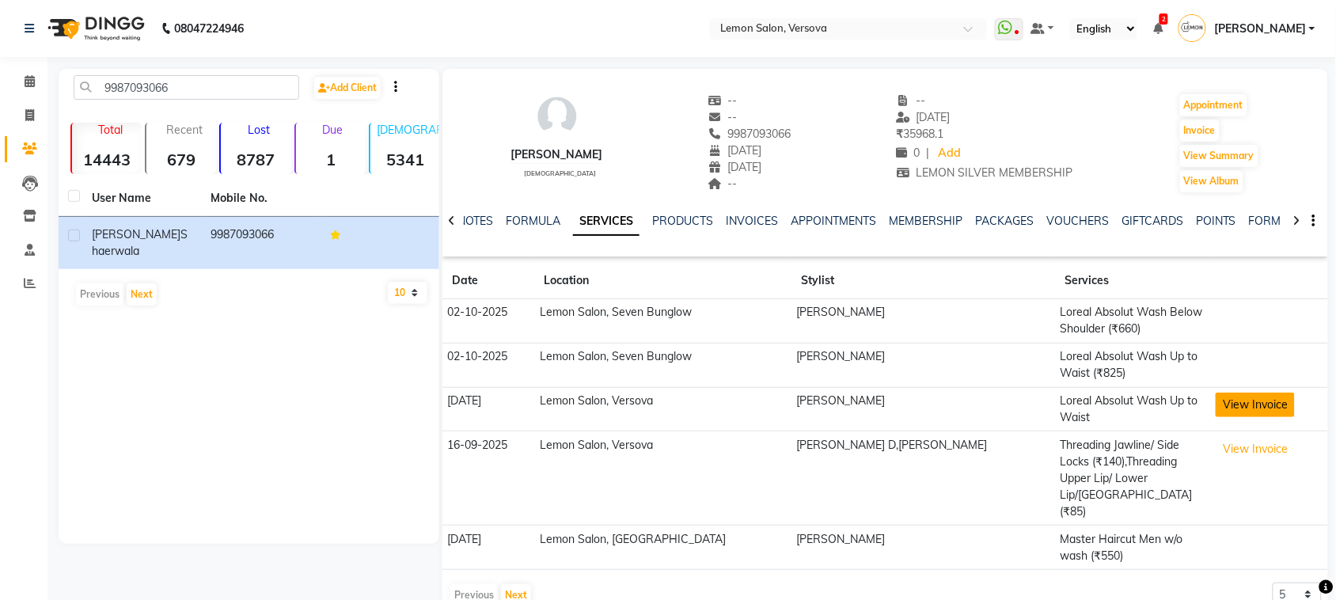
click at [1236, 400] on button "View Invoice" at bounding box center [1255, 405] width 79 height 25
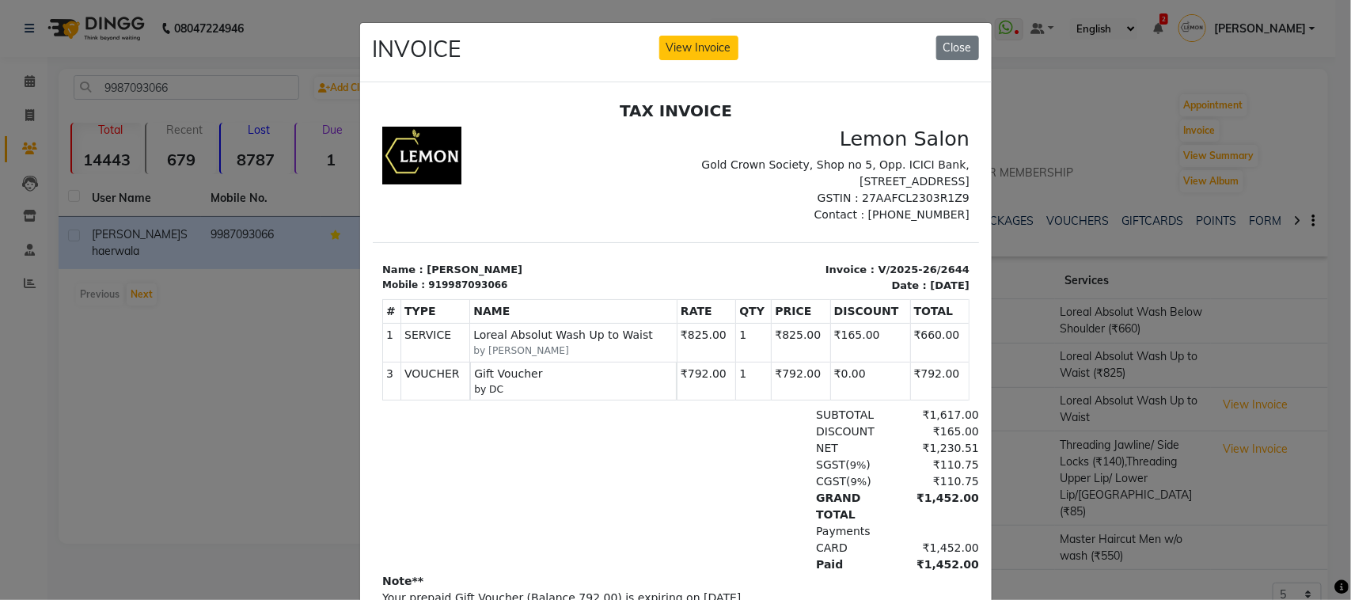
click at [195, 397] on ngb-modal-window "INVOICE View Invoice Close" at bounding box center [675, 300] width 1351 height 600
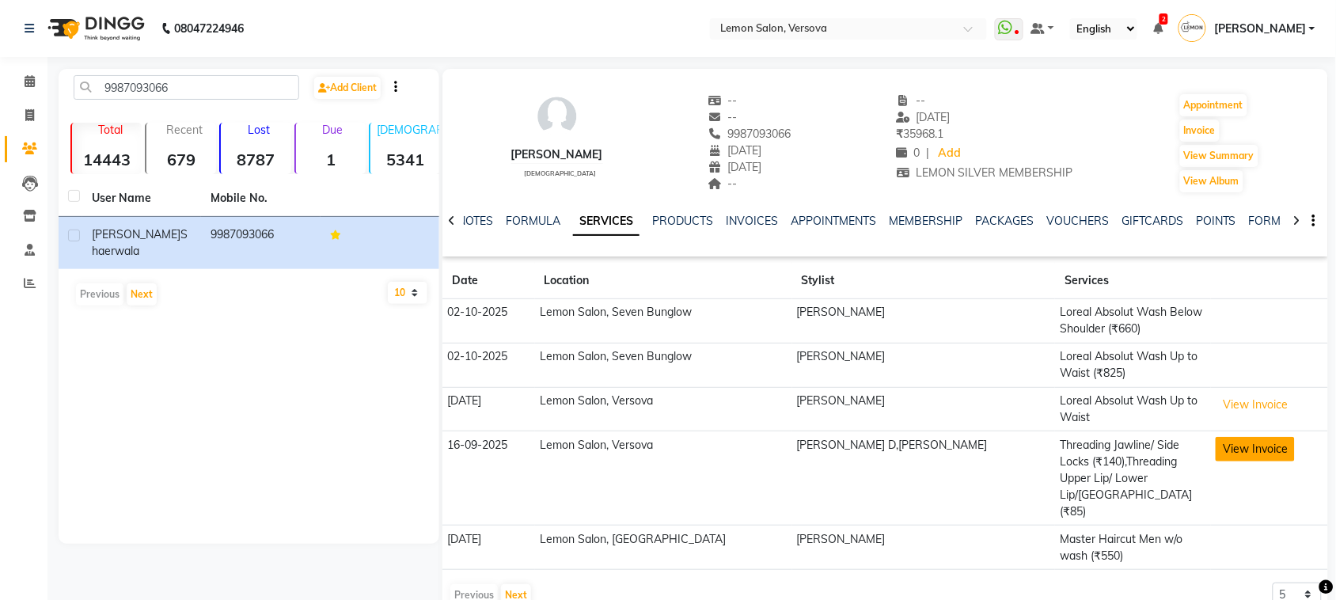
click at [1233, 450] on button "View Invoice" at bounding box center [1255, 449] width 79 height 25
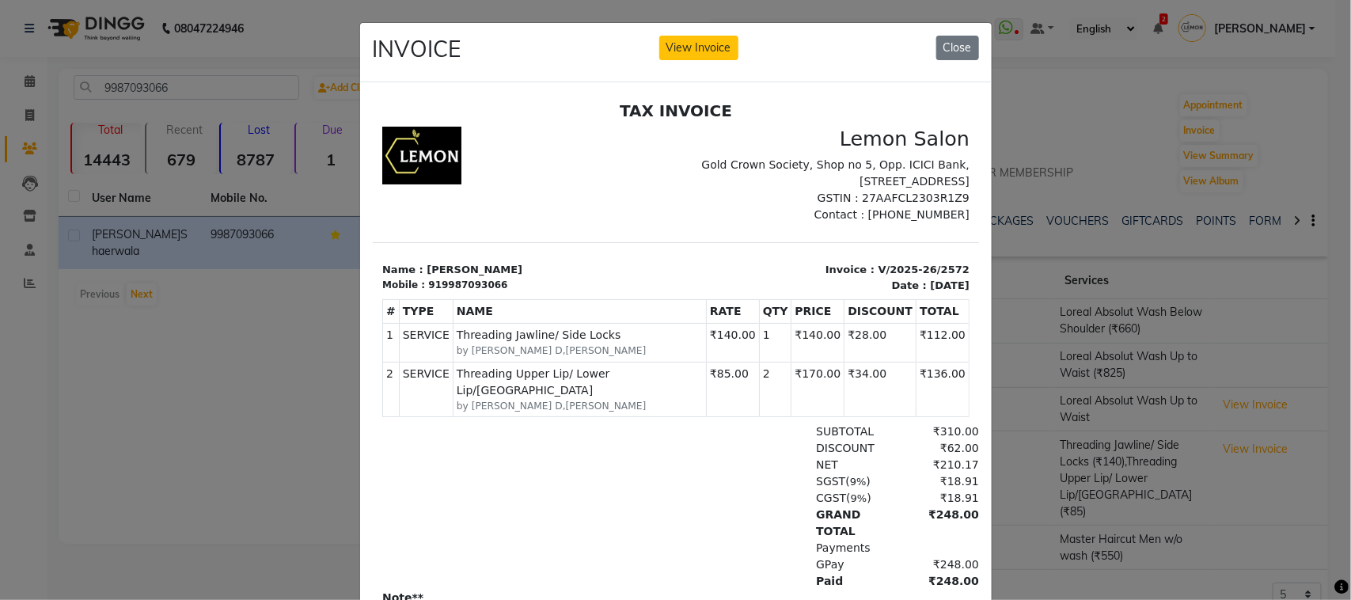
click at [251, 409] on ngb-modal-window "INVOICE View Invoice Close" at bounding box center [675, 300] width 1351 height 600
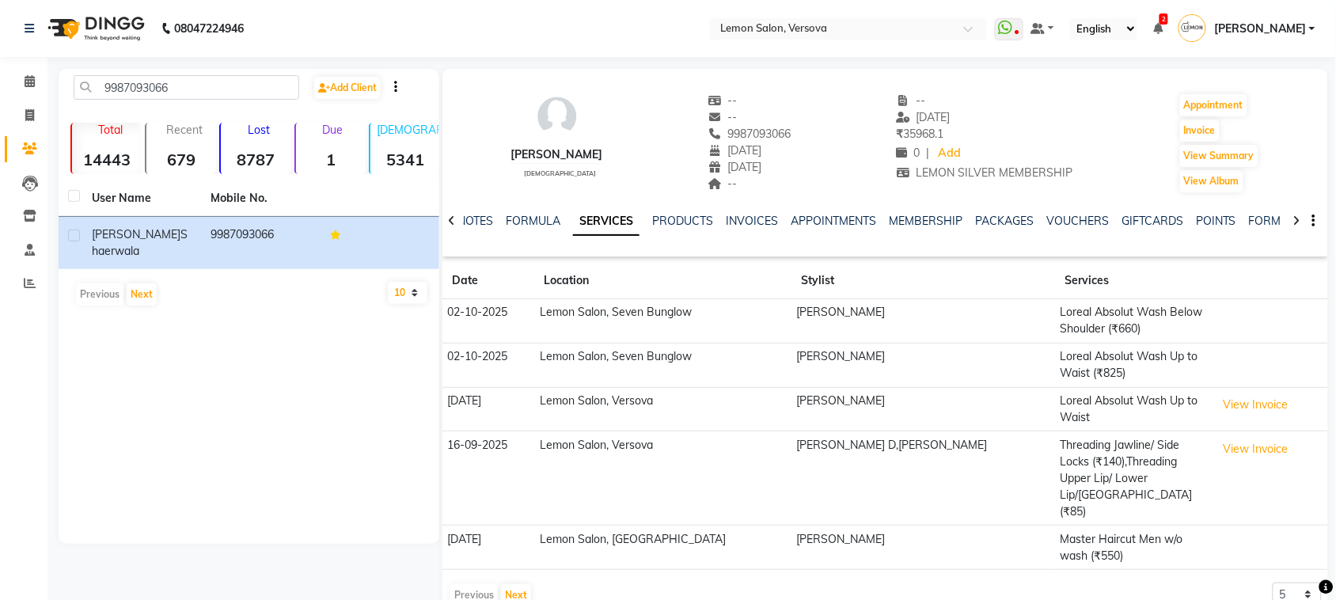
drag, startPoint x: 504, startPoint y: 153, endPoint x: 633, endPoint y: 161, distance: 129.3
click at [633, 161] on div "fatema shaerwala female -- -- 9987093066 15-07-2021 21-12-2021 -- -- 21-09-2025…" at bounding box center [885, 135] width 886 height 117
click at [657, 145] on div "fatema shaerwala female -- -- 9987093066 15-07-2021 21-12-2021 -- -- 21-09-2025…" at bounding box center [885, 135] width 886 height 117
drag, startPoint x: 507, startPoint y: 153, endPoint x: 556, endPoint y: 157, distance: 50.0
click at [556, 157] on div "fatema shaerwala" at bounding box center [557, 154] width 92 height 17
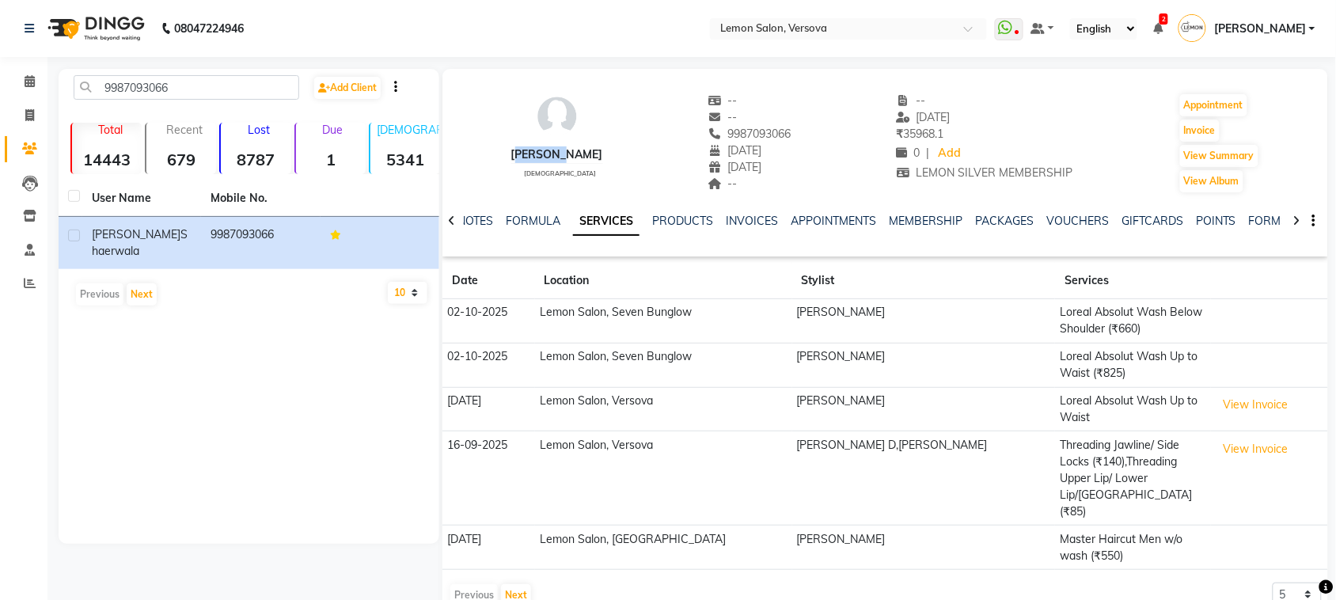
click at [549, 153] on div "fatema shaerwala" at bounding box center [557, 154] width 92 height 17
click at [496, 123] on div "fatema shaerwala female -- -- 9987093066 15-07-2021 21-12-2021 -- -- 21-09-2025…" at bounding box center [885, 135] width 886 height 117
click at [556, 152] on div "fatema shaerwala" at bounding box center [557, 154] width 92 height 17
click at [549, 117] on img at bounding box center [557, 116] width 47 height 47
click at [541, 113] on div "fatema shaerwala female" at bounding box center [557, 143] width 92 height 101
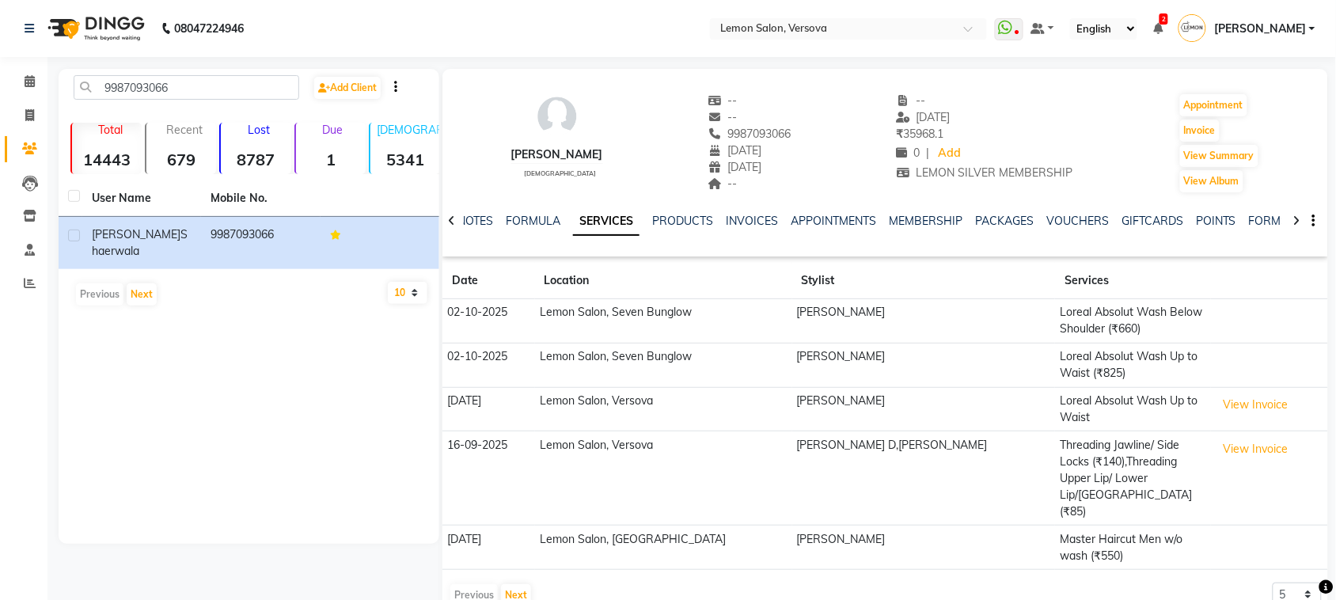
drag, startPoint x: 541, startPoint y: 113, endPoint x: 591, endPoint y: 123, distance: 51.5
click at [591, 123] on div "fatema shaerwala female" at bounding box center [557, 143] width 92 height 101
click at [1071, 220] on link "VOUCHERS" at bounding box center [1077, 221] width 63 height 14
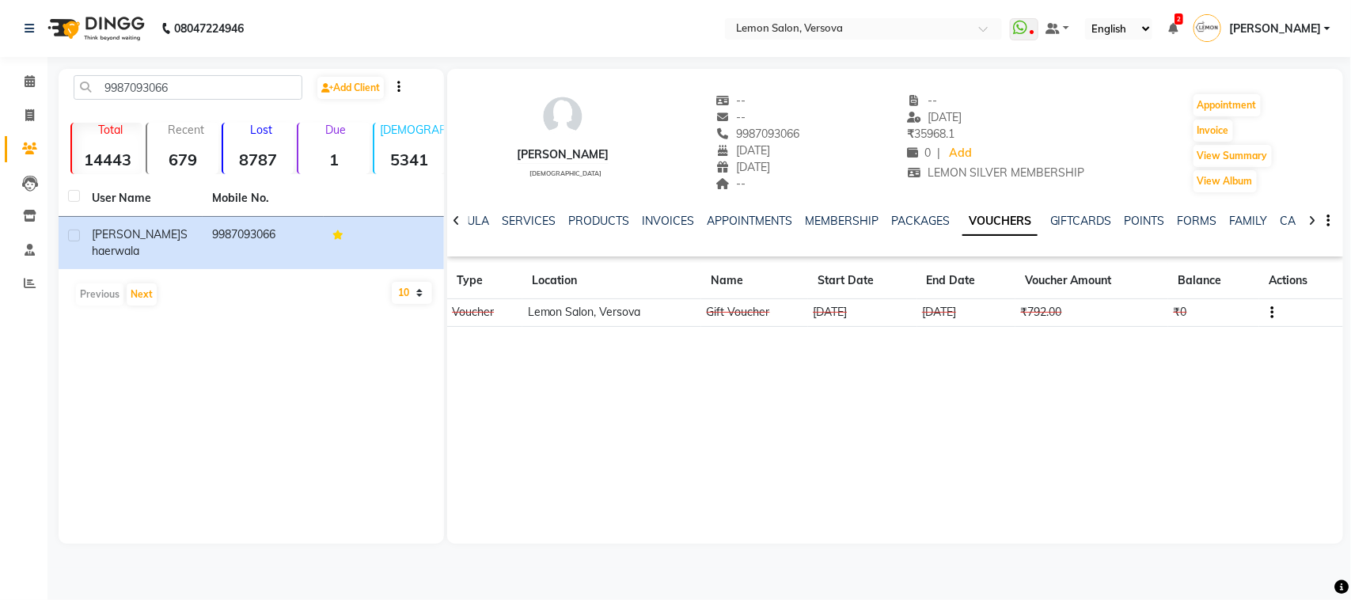
click at [678, 107] on div "fatema shaerwala female -- -- 9987093066 15-07-2021 21-12-2021 -- -- 21-09-2025…" at bounding box center [895, 135] width 896 height 117
drag, startPoint x: 512, startPoint y: 153, endPoint x: 655, endPoint y: 157, distance: 143.3
click at [655, 157] on div "fatema shaerwala female -- -- 9987093066 15-07-2021 21-12-2021 -- -- 21-09-2025…" at bounding box center [895, 135] width 896 height 117
click at [655, 154] on div "fatema shaerwala female -- -- 9987093066 15-07-2021 21-12-2021 -- -- 21-09-2025…" at bounding box center [895, 135] width 896 height 117
drag, startPoint x: 513, startPoint y: 153, endPoint x: 564, endPoint y: 162, distance: 51.5
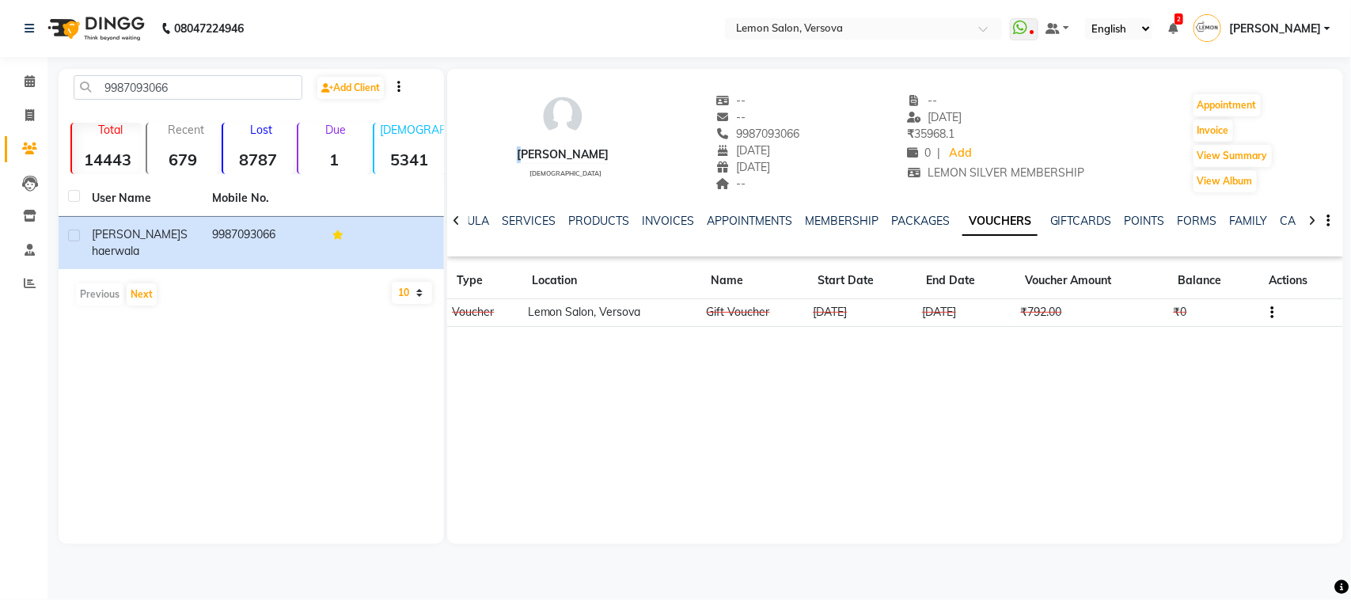
click at [564, 162] on div "fatema shaerwala female" at bounding box center [563, 143] width 92 height 101
click at [683, 139] on div "fatema shaerwala female -- -- 9987093066 15-07-2021 21-12-2021 -- -- 21-09-2025…" at bounding box center [895, 135] width 896 height 117
drag, startPoint x: 558, startPoint y: 153, endPoint x: 512, endPoint y: 158, distance: 46.2
click at [517, 158] on div "fatema shaerwala" at bounding box center [563, 154] width 92 height 17
click at [496, 93] on div "fatema shaerwala female -- -- 9987093066 15-07-2021 21-12-2021 -- -- 21-09-2025…" at bounding box center [895, 135] width 896 height 117
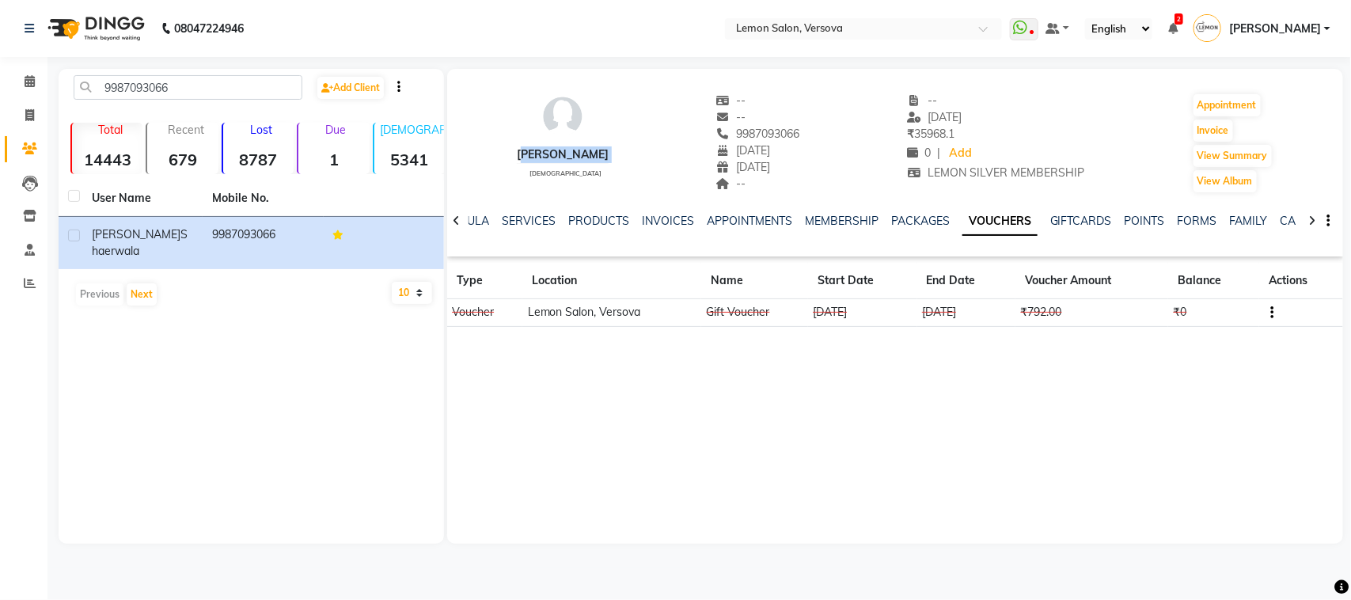
drag, startPoint x: 507, startPoint y: 154, endPoint x: 556, endPoint y: 165, distance: 49.4
click at [556, 165] on div "fatema shaerwala female -- -- 9987093066 15-07-2021 21-12-2021 -- -- 21-09-2025…" at bounding box center [895, 135] width 896 height 117
click at [524, 107] on div "fatema shaerwala female" at bounding box center [563, 143] width 92 height 101
drag, startPoint x: 515, startPoint y: 156, endPoint x: 559, endPoint y: 165, distance: 45.2
click at [559, 165] on div "fatema shaerwala female" at bounding box center [563, 143] width 92 height 101
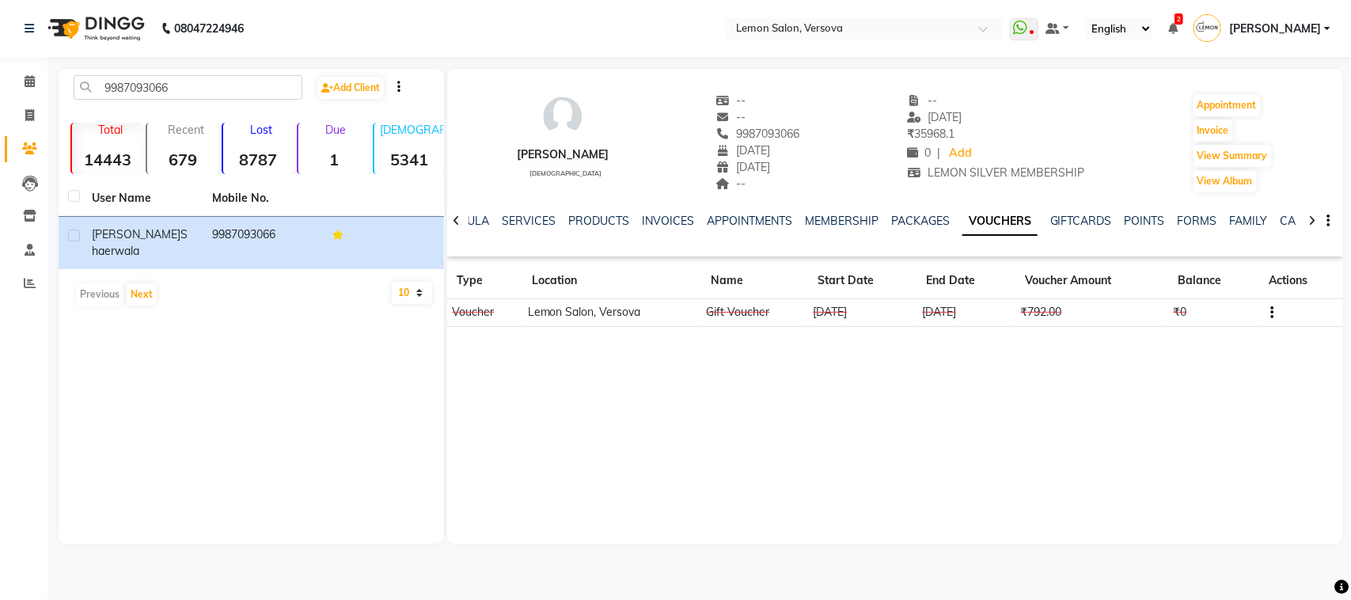
click at [535, 112] on div "fatema shaerwala female" at bounding box center [563, 143] width 92 height 101
drag, startPoint x: 637, startPoint y: 155, endPoint x: 507, endPoint y: 160, distance: 130.7
click at [507, 160] on div "fatema shaerwala female -- -- 9987093066 15-07-2021 21-12-2021 -- -- 21-09-2025…" at bounding box center [895, 135] width 896 height 117
click at [503, 133] on div "fatema shaerwala female -- -- 9987093066 15-07-2021 21-12-2021 -- -- 21-09-2025…" at bounding box center [895, 135] width 896 height 117
drag, startPoint x: 512, startPoint y: 154, endPoint x: 552, endPoint y: 163, distance: 40.5
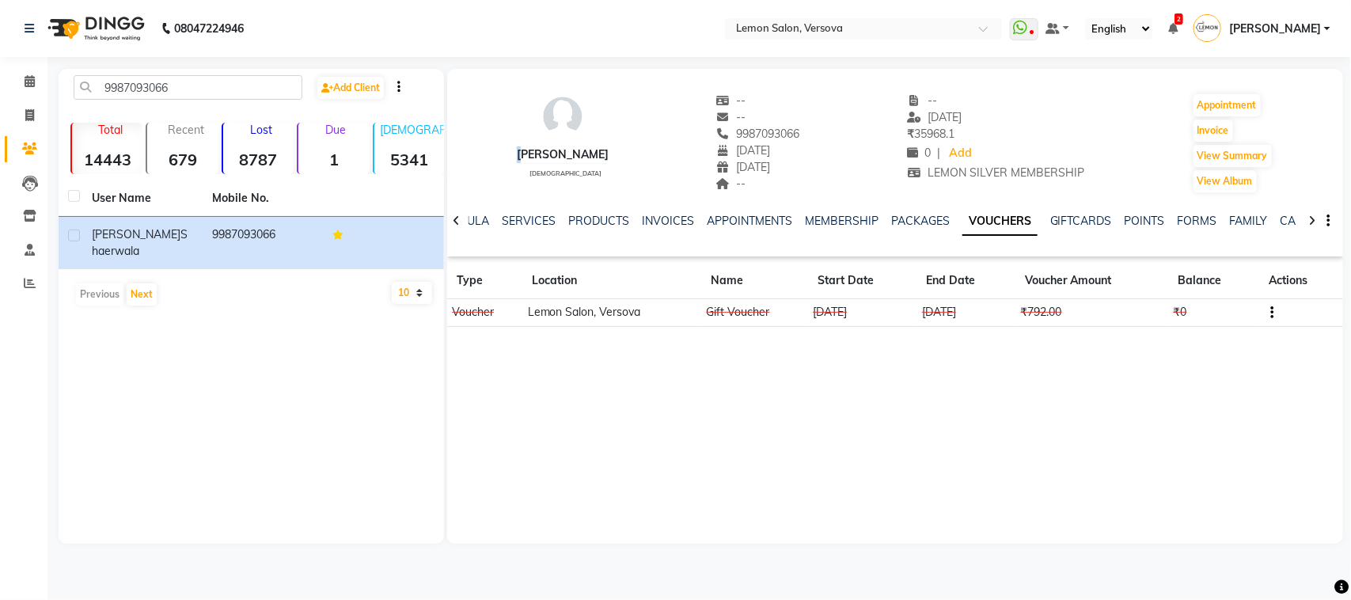
click at [552, 163] on div "fatema shaerwala female" at bounding box center [563, 143] width 92 height 101
click at [493, 108] on div "fatema shaerwala female -- -- 9987093066 15-07-2021 21-12-2021 -- -- 21-09-2025…" at bounding box center [895, 135] width 896 height 117
click at [609, 112] on div "fatema shaerwala female" at bounding box center [563, 143] width 92 height 101
click at [552, 112] on img at bounding box center [562, 116] width 47 height 47
drag, startPoint x: 754, startPoint y: 135, endPoint x: 830, endPoint y: 139, distance: 76.1
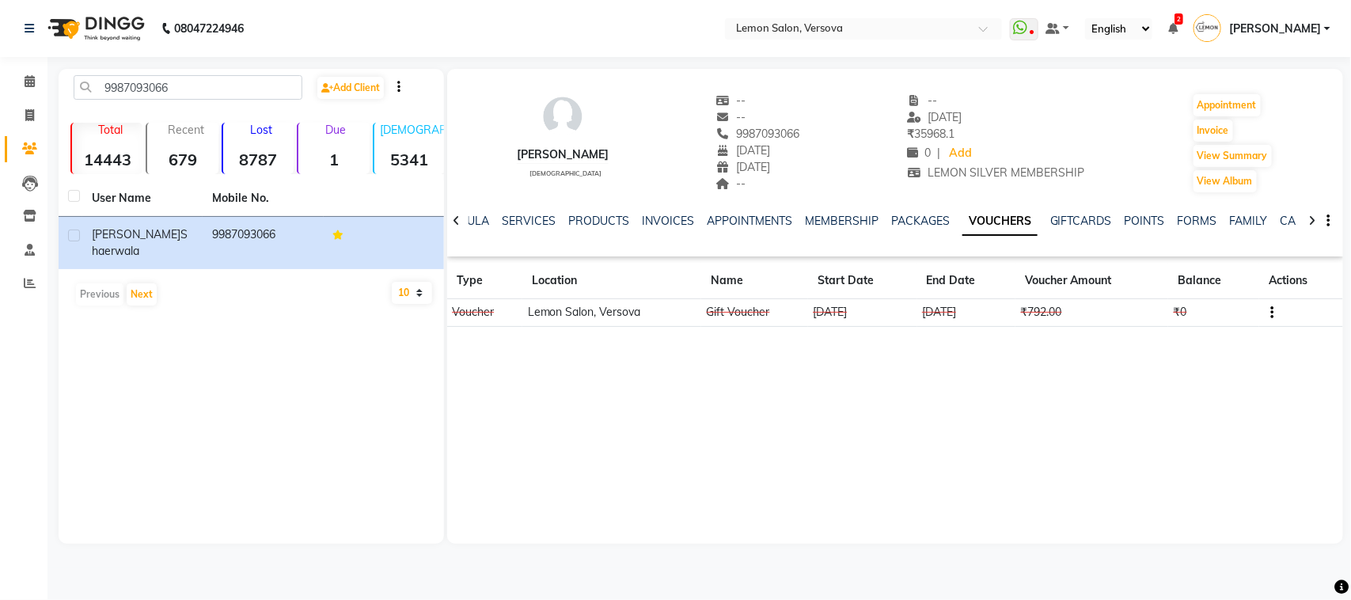
click at [830, 139] on div "fatema shaerwala female -- -- 9987093066 Mobile No. 15-07-2021 21-12-2021 -- --…" at bounding box center [895, 135] width 896 height 117
click at [843, 115] on div "fatema shaerwala female -- -- 9987093066 15-07-2021 21-12-2021 -- -- 21-09-2025…" at bounding box center [895, 135] width 896 height 117
click at [659, 112] on div "fatema shaerwala female -- -- 9987093066 15-07-2021 21-12-2021 -- -- 21-09-2025…" at bounding box center [895, 135] width 896 height 117
drag, startPoint x: 757, startPoint y: 133, endPoint x: 835, endPoint y: 135, distance: 78.4
click at [835, 135] on div "fatema shaerwala female -- -- 9987093066 Mobile No. 15-07-2021 21-12-2021 -- --…" at bounding box center [895, 135] width 896 height 117
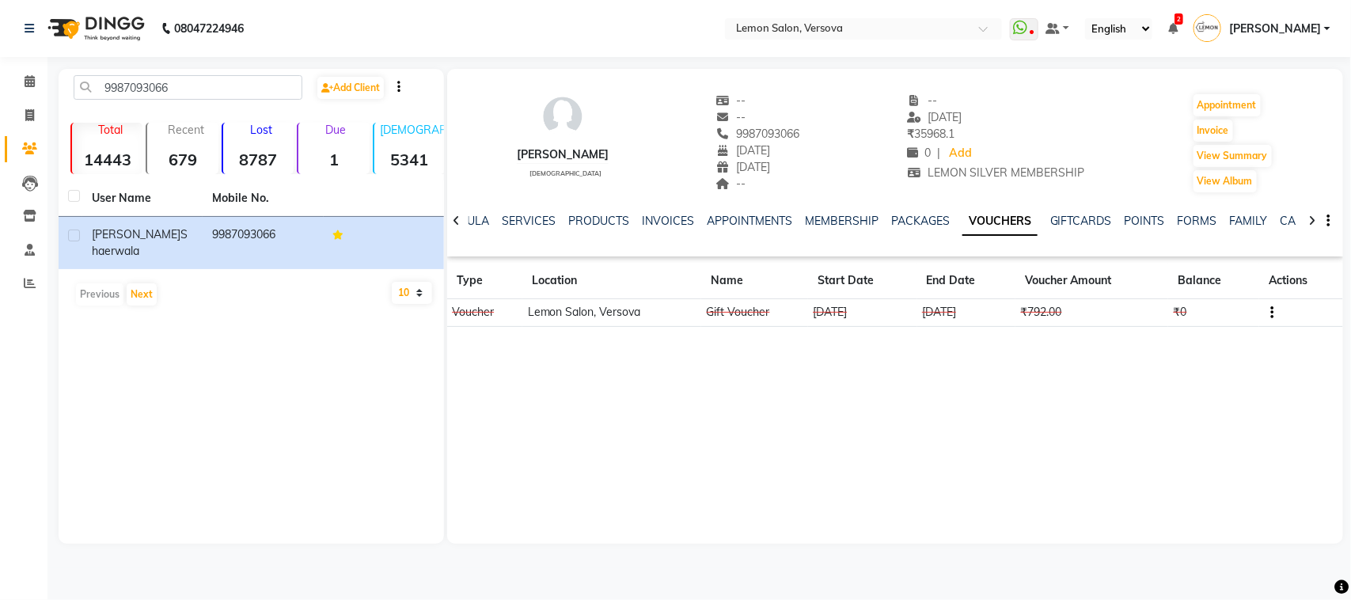
click at [609, 104] on div "fatema shaerwala female" at bounding box center [563, 143] width 92 height 101
click at [529, 218] on link "SERVICES" at bounding box center [529, 221] width 54 height 14
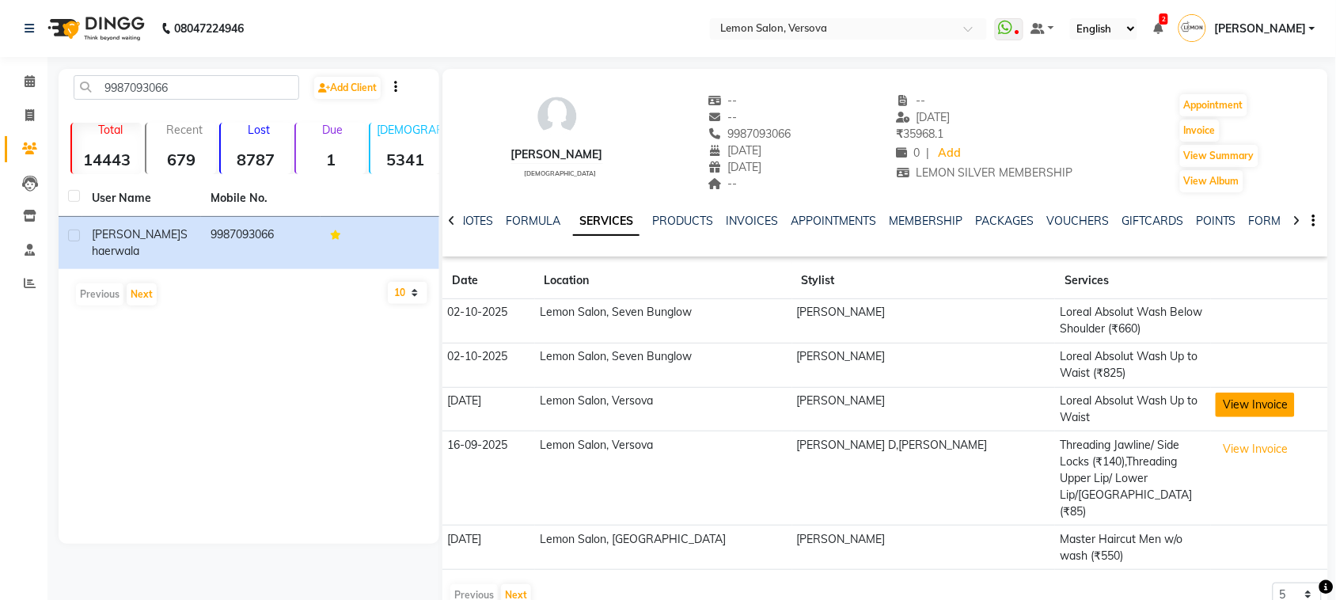
click at [1225, 406] on button "View Invoice" at bounding box center [1255, 405] width 79 height 25
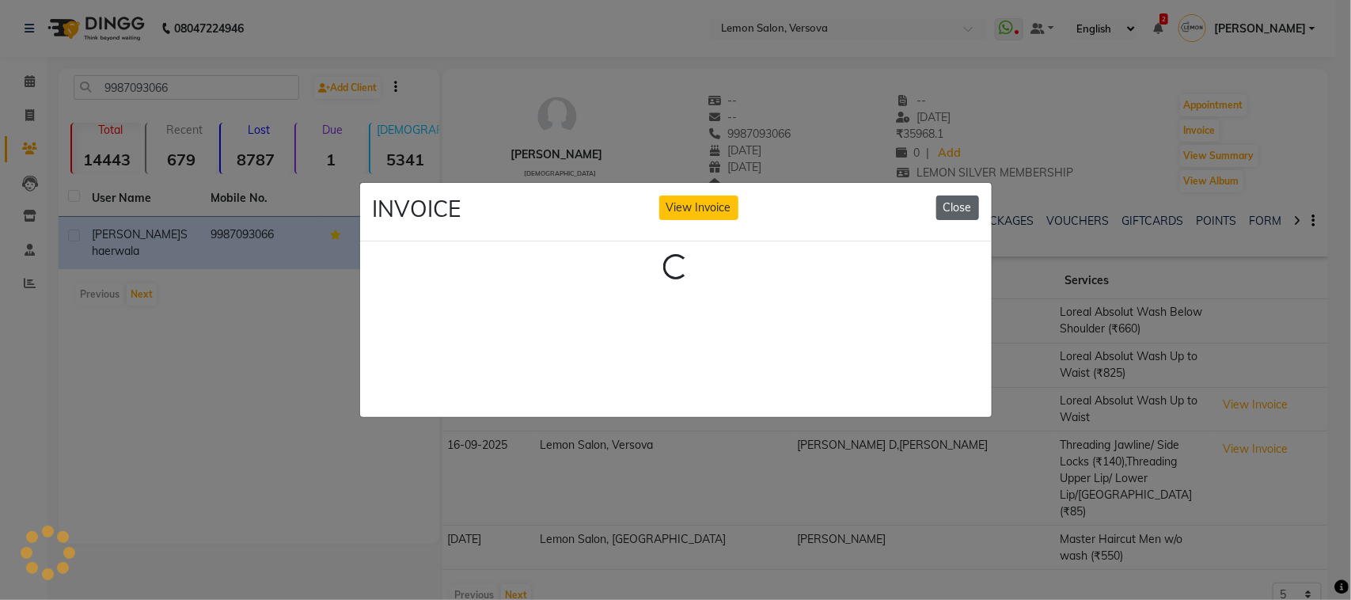
click at [971, 199] on button "Close" at bounding box center [957, 208] width 43 height 25
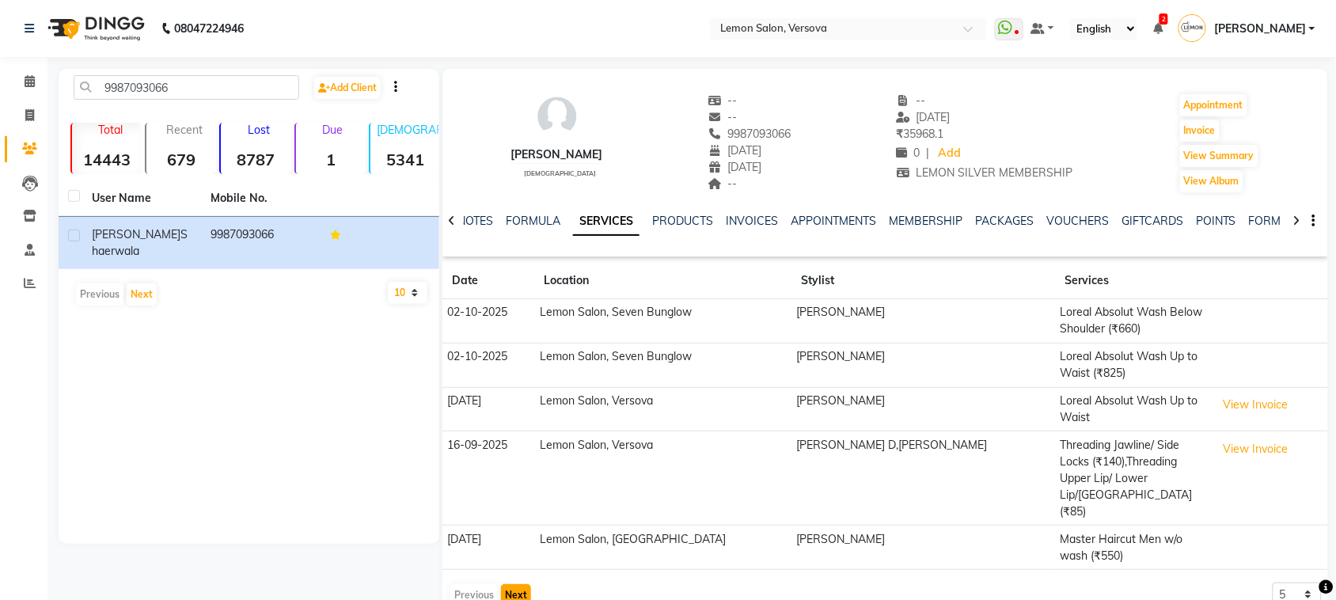
click at [513, 584] on button "Next" at bounding box center [516, 595] width 30 height 22
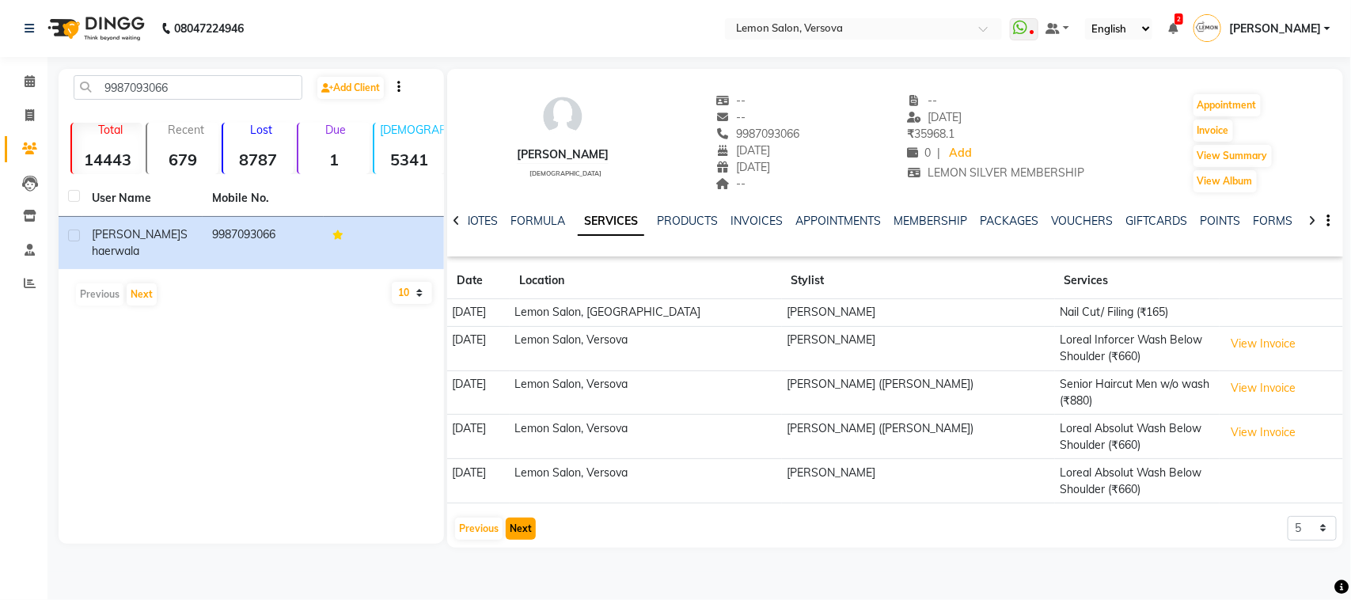
click at [529, 532] on button "Next" at bounding box center [521, 529] width 30 height 22
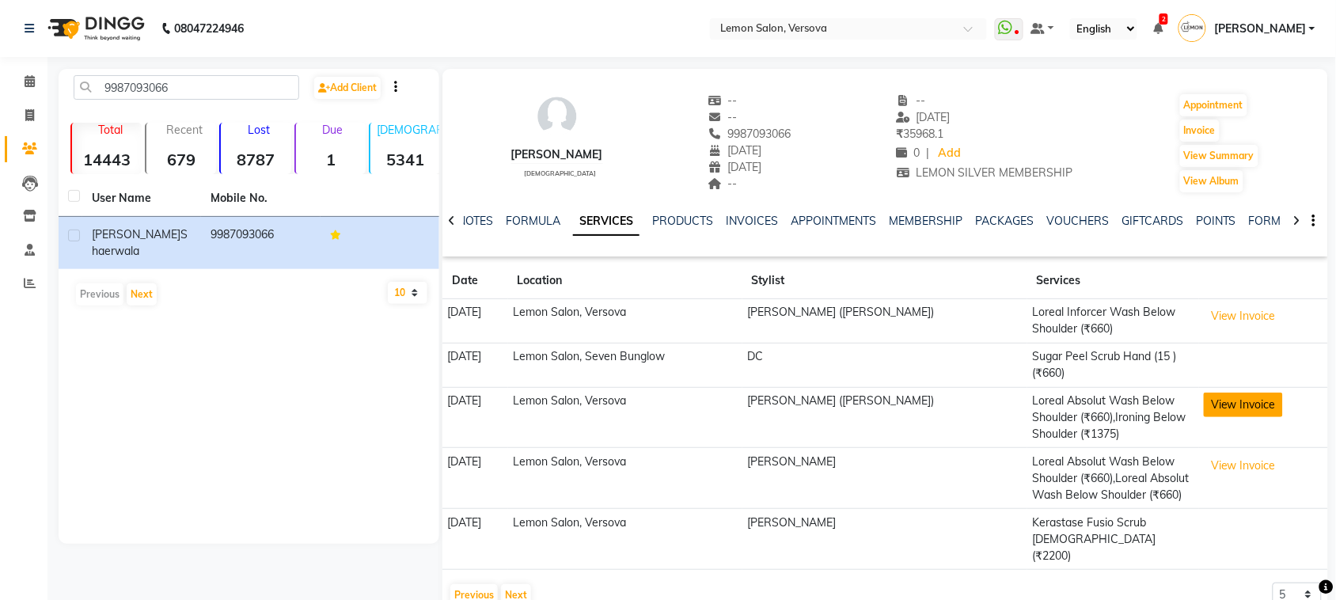
click at [1220, 406] on button "View Invoice" at bounding box center [1243, 405] width 79 height 25
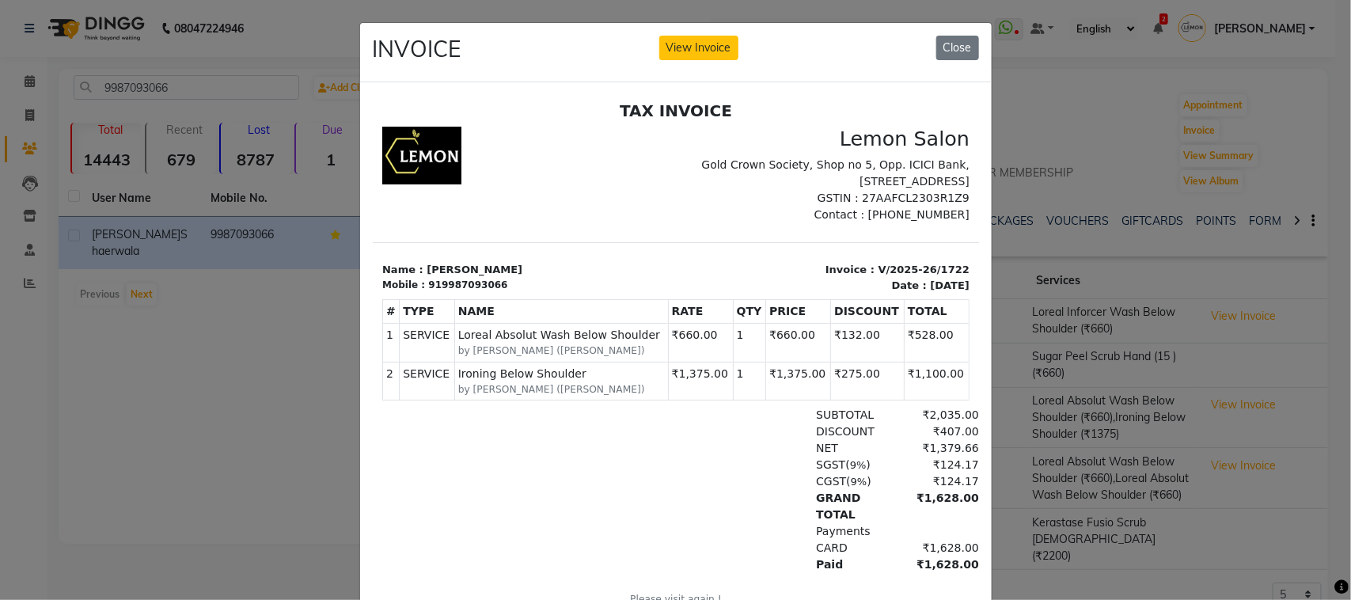
click at [1066, 441] on ngb-modal-window "INVOICE View Invoice Close" at bounding box center [675, 300] width 1351 height 600
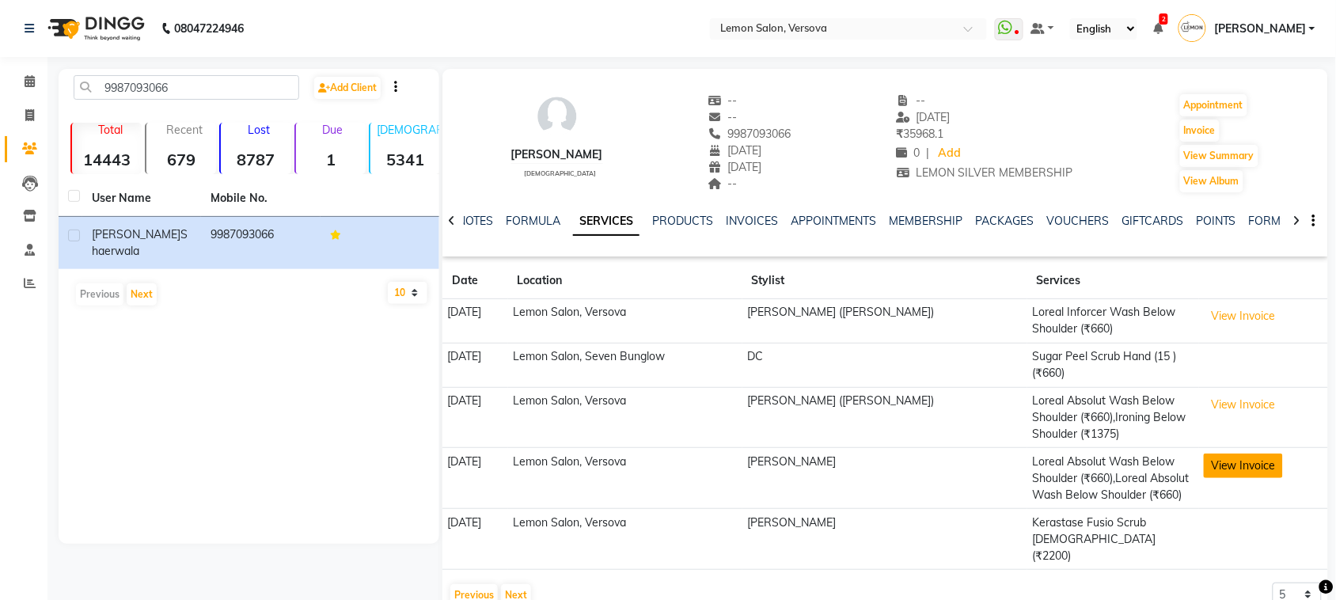
click at [1252, 469] on button "View Invoice" at bounding box center [1243, 466] width 79 height 25
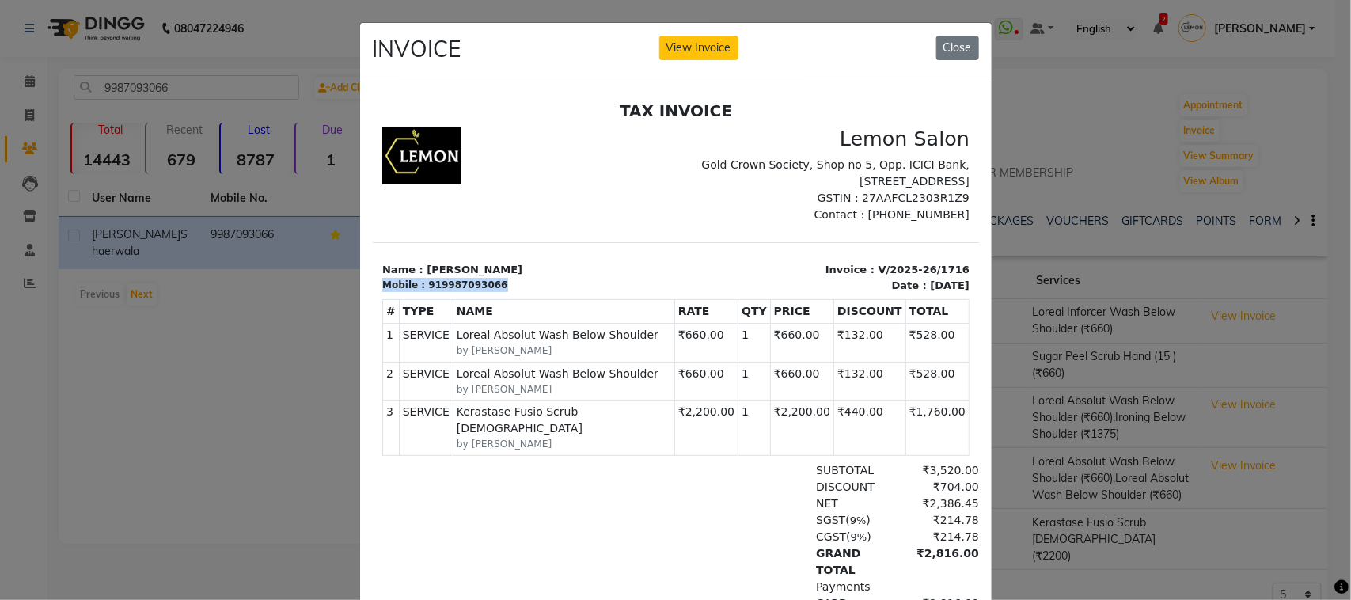
drag, startPoint x: 374, startPoint y: 282, endPoint x: 514, endPoint y: 282, distance: 139.3
click at [514, 282] on div "Name : fatema shaerwala Mobile : 919987093066" at bounding box center [523, 276] width 303 height 31
click at [580, 230] on div "TAX INVOICE Lemon Salon Gold Crown Society, Shop no 5, Opp. ICICI Bank, 7 Bunga…" at bounding box center [675, 391] width 606 height 581
drag, startPoint x: 376, startPoint y: 264, endPoint x: 494, endPoint y: 291, distance: 121.0
click at [494, 291] on div "Name : fatema shaerwala Mobile : 919987093066" at bounding box center [523, 276] width 303 height 31
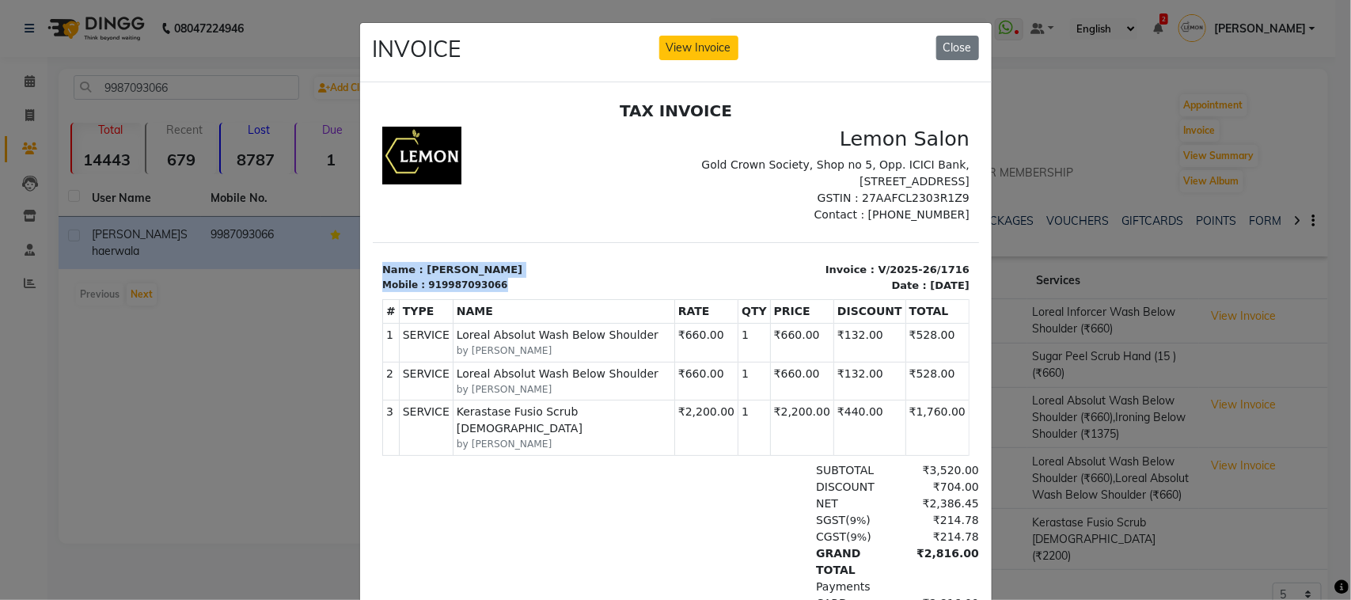
click at [575, 222] on div "TAX INVOICE Lemon Salon Gold Crown Society, Shop no 5, Opp. ICICI Bank, 7 Bunga…" at bounding box center [675, 391] width 606 height 581
drag, startPoint x: 378, startPoint y: 267, endPoint x: 492, endPoint y: 287, distance: 116.5
click at [492, 287] on div "Name : fatema shaerwala Mobile : 919987093066" at bounding box center [523, 276] width 303 height 31
click at [502, 294] on div "# TYPE NAME RATE QTY PRICE DISCOUNT TOTAL" at bounding box center [675, 376] width 587 height 169
click at [544, 271] on p "Name : fatema shaerwala" at bounding box center [524, 269] width 284 height 16
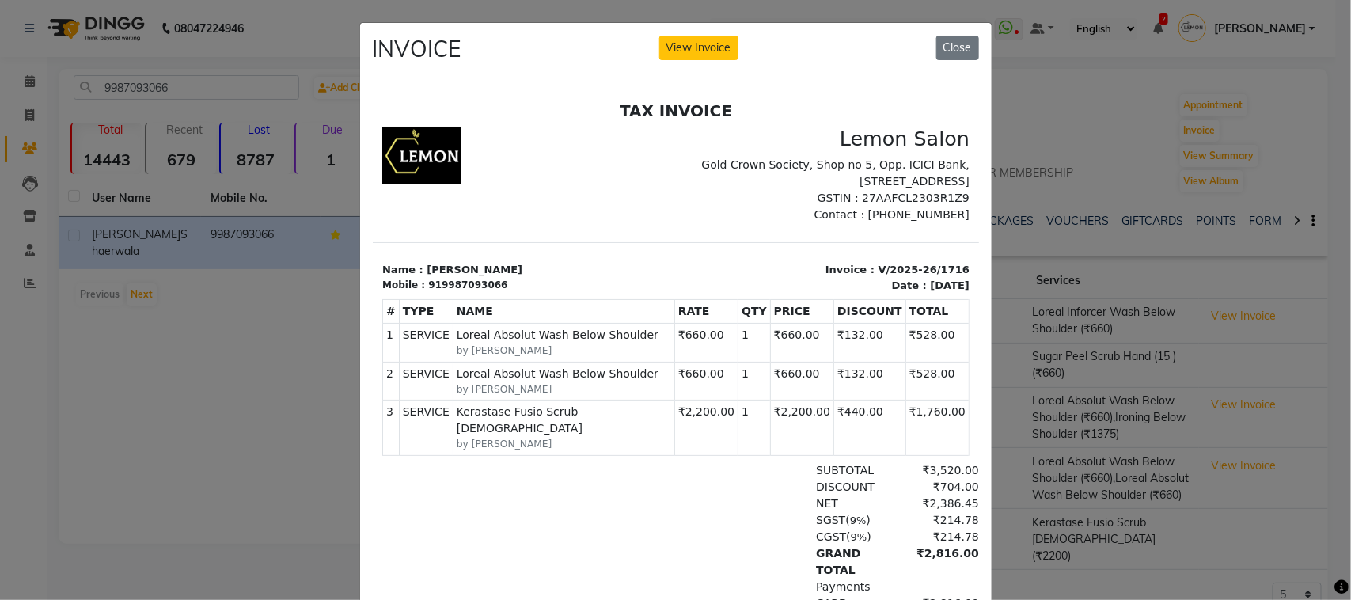
drag, startPoint x: 737, startPoint y: 364, endPoint x: 518, endPoint y: 270, distance: 237.9
click at [513, 235] on div "TAX INVOICE Lemon Salon Gold Crown Society, Shop no 5, Opp. ICICI Bank, 7 Bunga…" at bounding box center [675, 391] width 606 height 581
click at [1085, 169] on ngb-modal-window "INVOICE View Invoice Close" at bounding box center [675, 300] width 1351 height 600
click at [948, 44] on button "Close" at bounding box center [957, 48] width 43 height 25
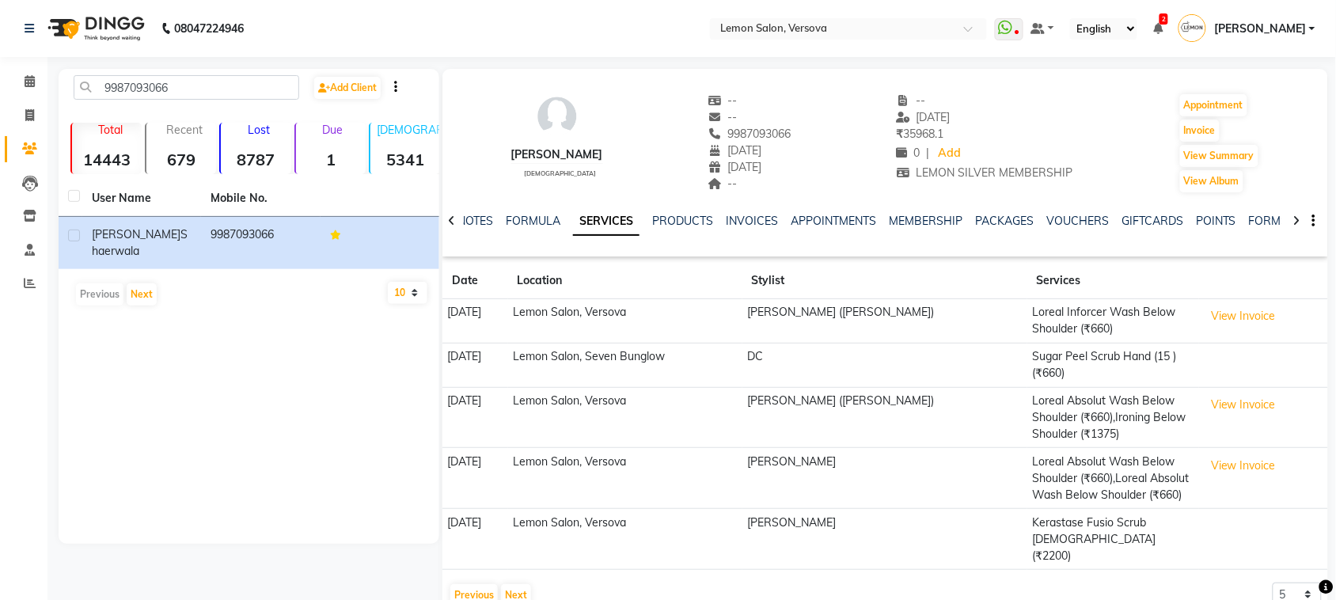
drag, startPoint x: 319, startPoint y: 354, endPoint x: 374, endPoint y: 354, distance: 55.4
click at [322, 354] on div "9987093066 Add Client Total 14443 Recent 679 Lost 8787 Due 1 Male 5341 Female 8…" at bounding box center [249, 306] width 381 height 475
click at [511, 584] on button "Next" at bounding box center [516, 595] width 30 height 22
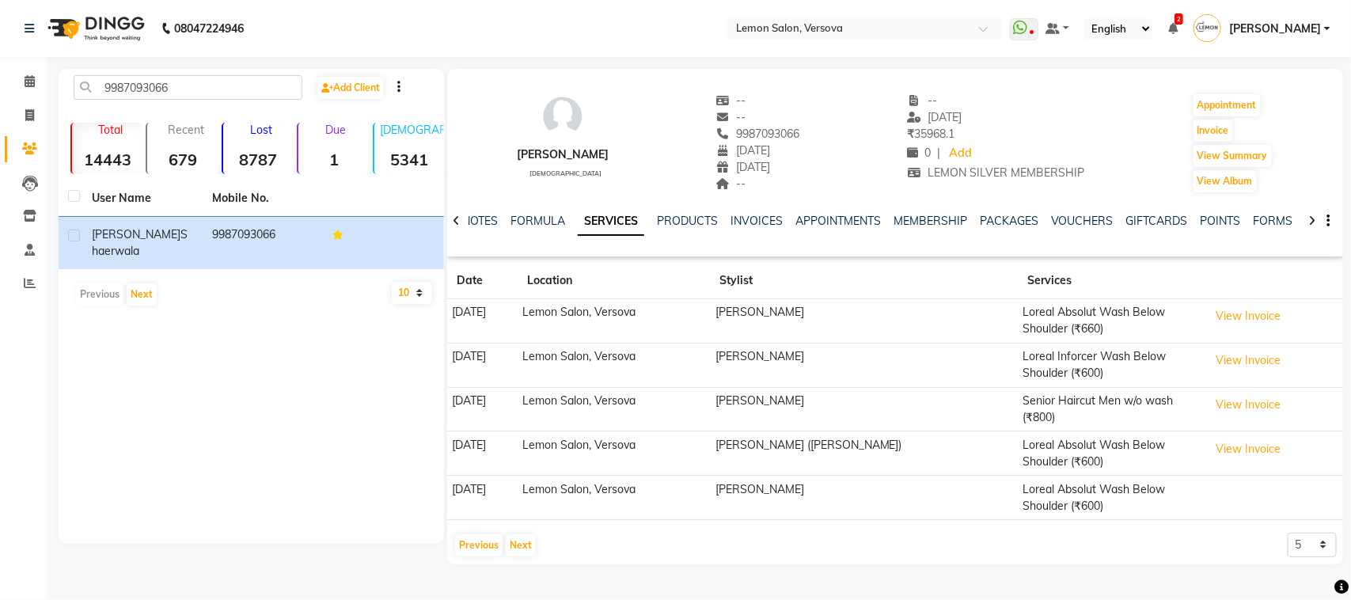
click at [887, 176] on div "fatema shaerwala female -- -- 9987093066 15-07-2021 21-12-2021 -- -- 21-09-2025…" at bounding box center [895, 135] width 896 height 117
click at [657, 34] on nav "08047224946 Select Location × Lemon Salon, Versova WhatsApp Status ✕ Status: Di…" at bounding box center [675, 28] width 1351 height 57
drag, startPoint x: 740, startPoint y: 25, endPoint x: 856, endPoint y: 32, distance: 115.7
click at [856, 32] on input "text" at bounding box center [848, 30] width 230 height 16
click at [860, 9] on nav "08047224946 Select Location × Lemon Salon, Versova Lemon Salon, Versova WhatsAp…" at bounding box center [675, 28] width 1351 height 57
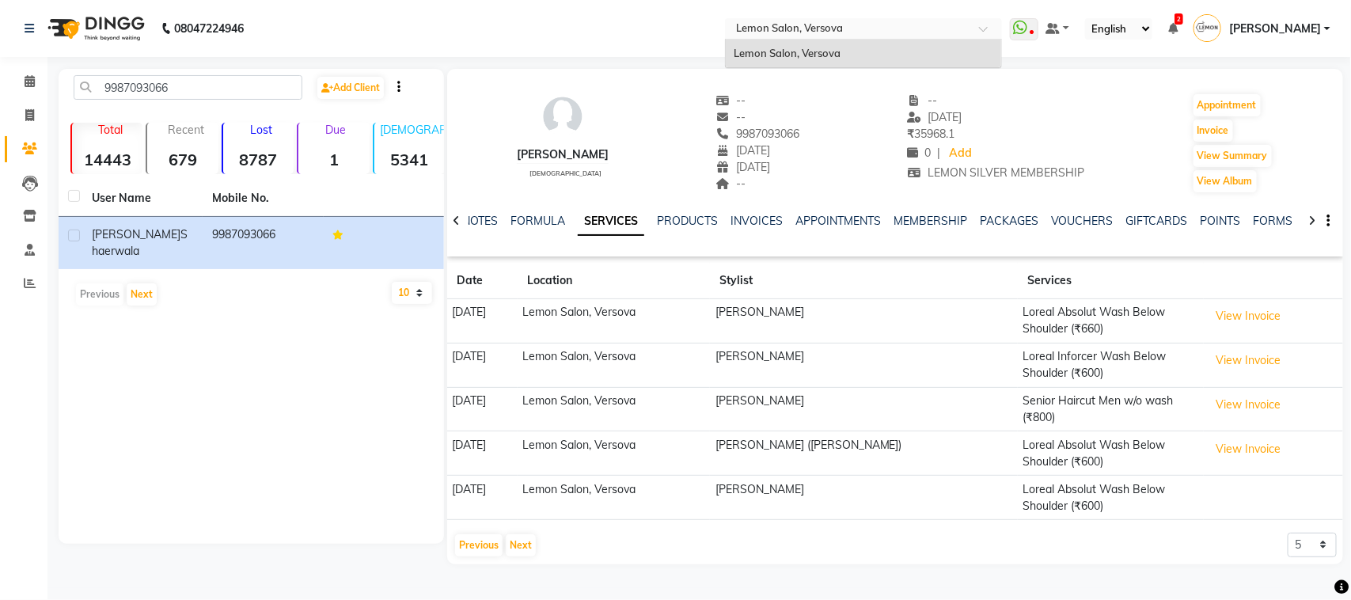
drag, startPoint x: 845, startPoint y: 25, endPoint x: 717, endPoint y: 22, distance: 127.5
click at [717, 22] on nav "08047224946 Select Location × Lemon Salon, Versova Lemon Salon, Versova WhatsAp…" at bounding box center [675, 28] width 1351 height 57
click at [711, 21] on nav "08047224946 Select Location × Lemon Salon, Versova WhatsApp Status ✕ Status: Di…" at bounding box center [675, 28] width 1351 height 57
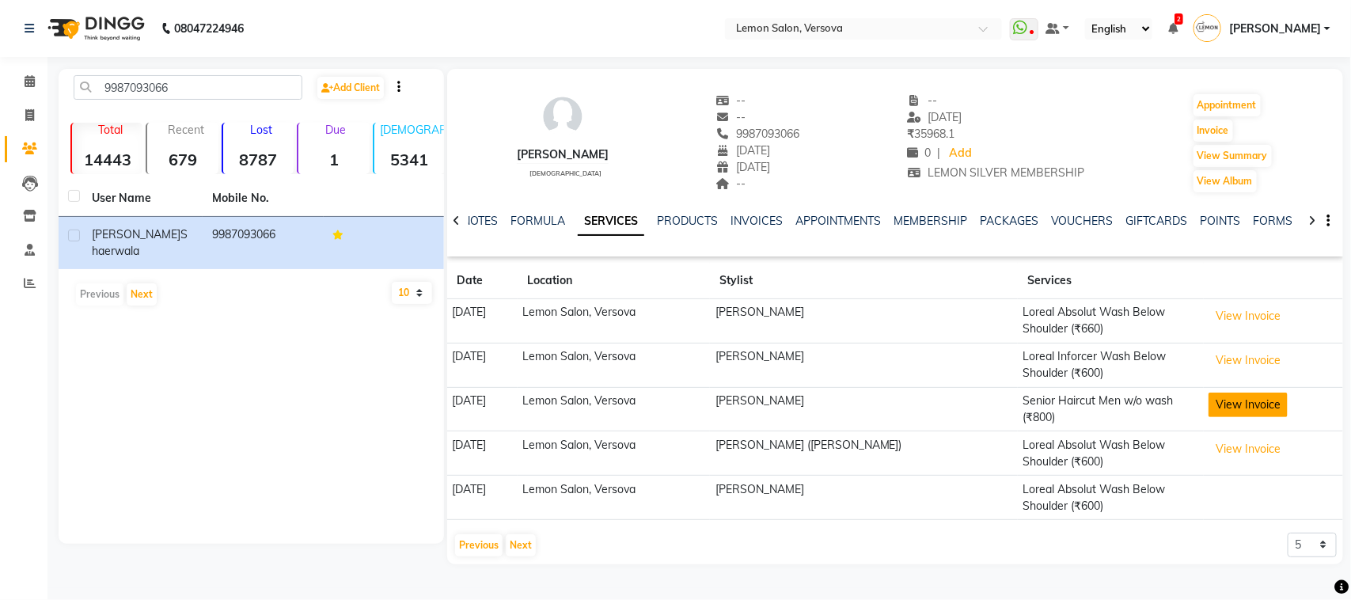
click at [1225, 404] on button "View Invoice" at bounding box center [1248, 405] width 79 height 25
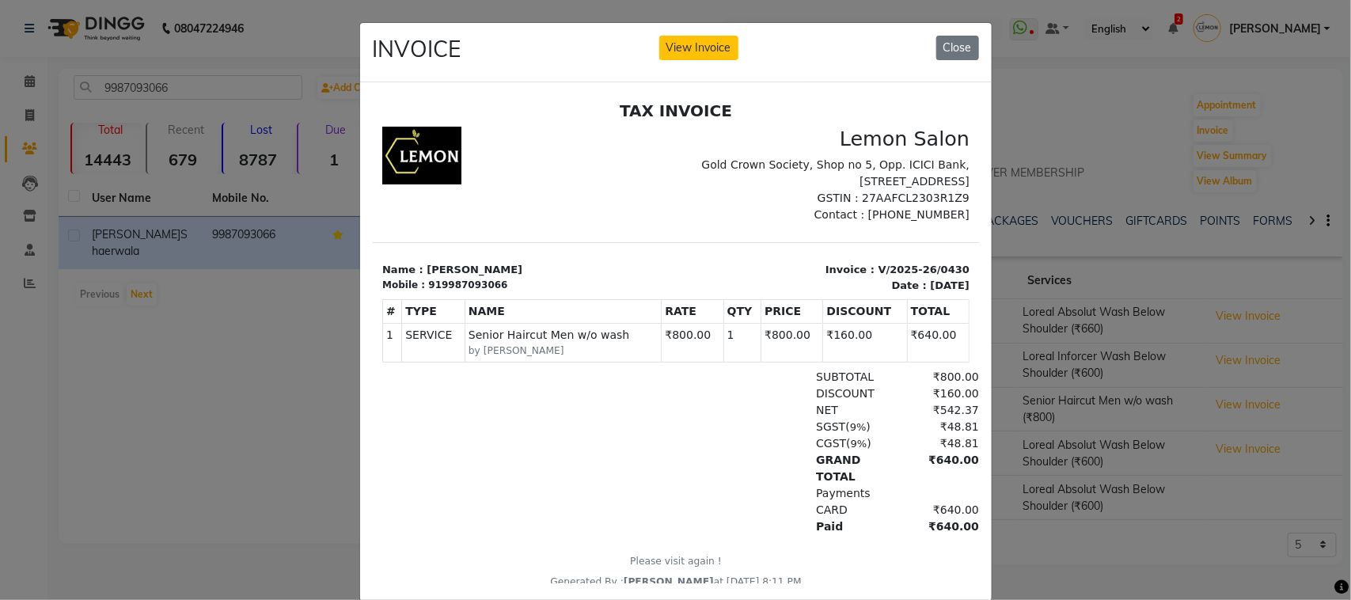
click at [1158, 416] on ngb-modal-window "INVOICE View Invoice Close" at bounding box center [675, 300] width 1351 height 600
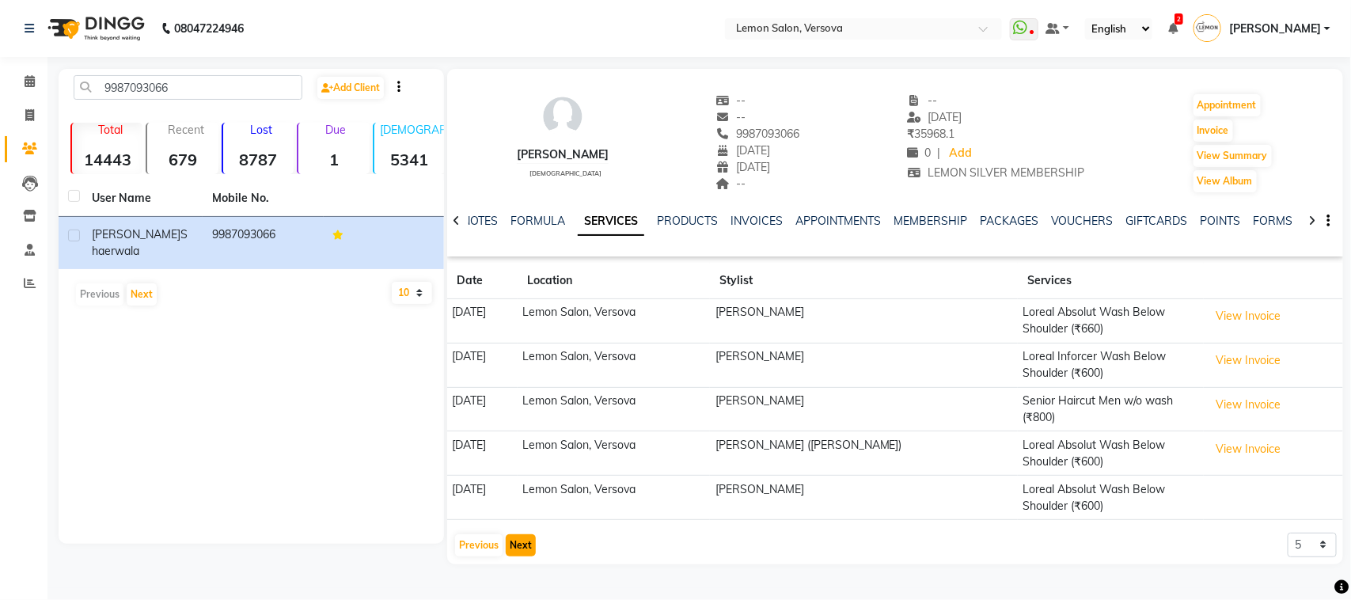
click at [516, 536] on button "Next" at bounding box center [521, 545] width 30 height 22
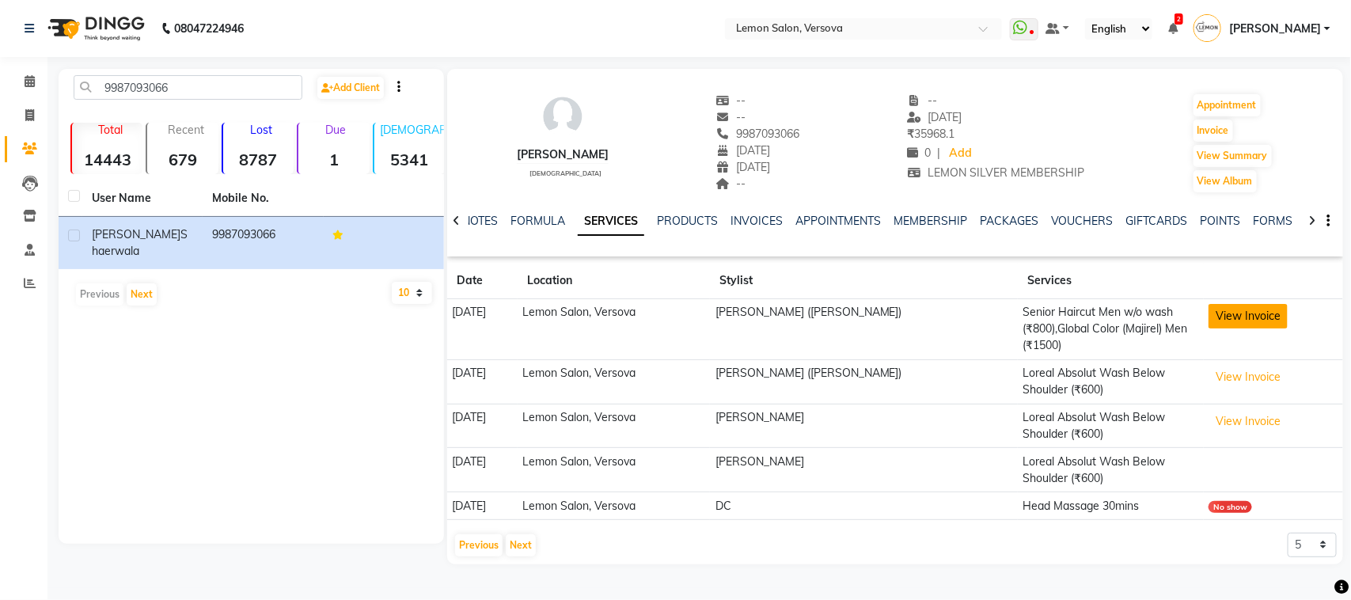
click at [1243, 318] on button "View Invoice" at bounding box center [1248, 316] width 79 height 25
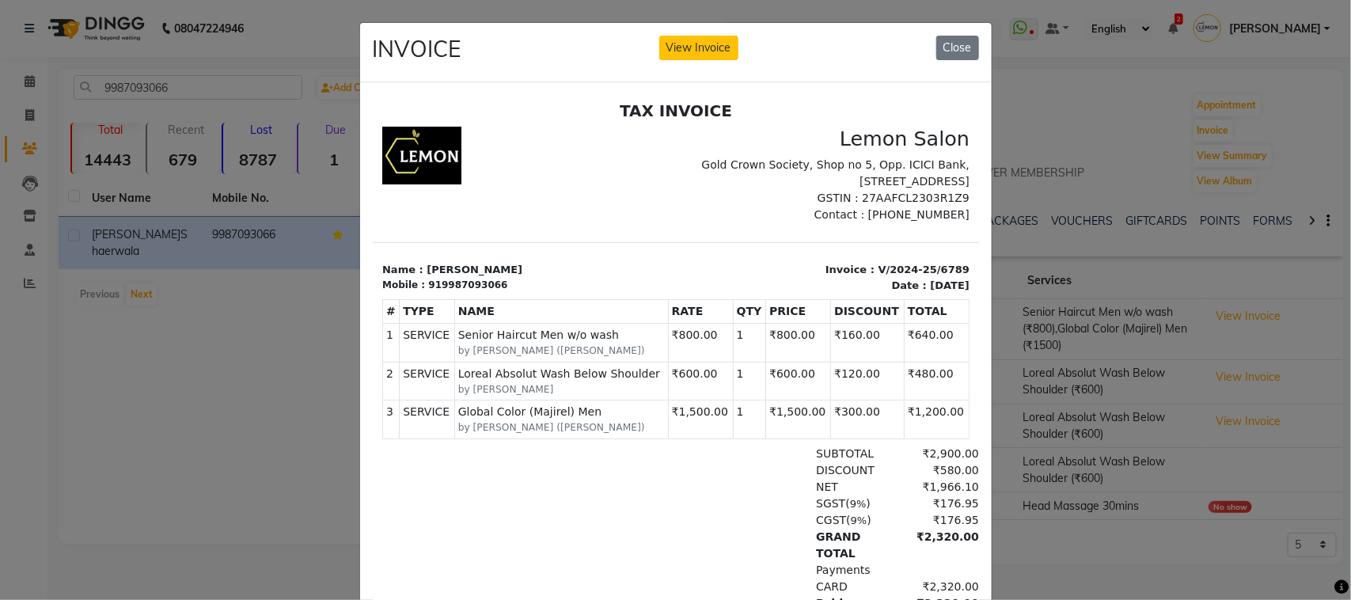
click at [1116, 417] on ngb-modal-window "INVOICE View Invoice Close" at bounding box center [675, 300] width 1351 height 600
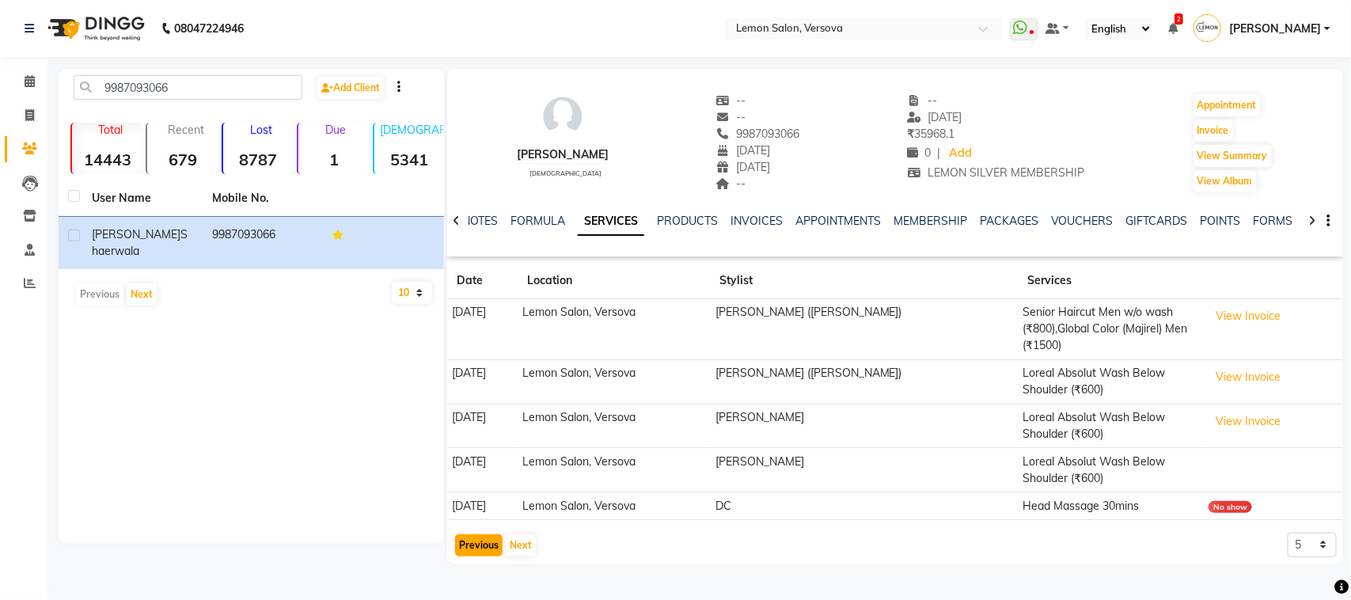
click at [473, 541] on button "Previous" at bounding box center [478, 545] width 47 height 22
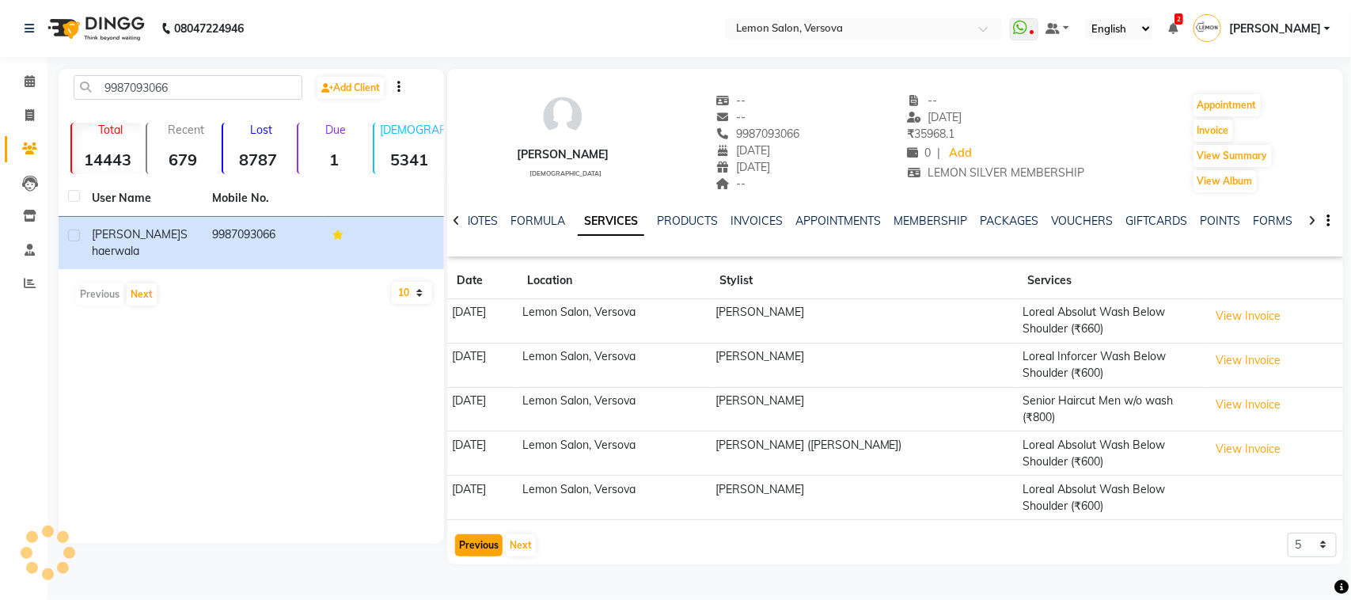
click at [473, 534] on button "Previous" at bounding box center [478, 545] width 47 height 22
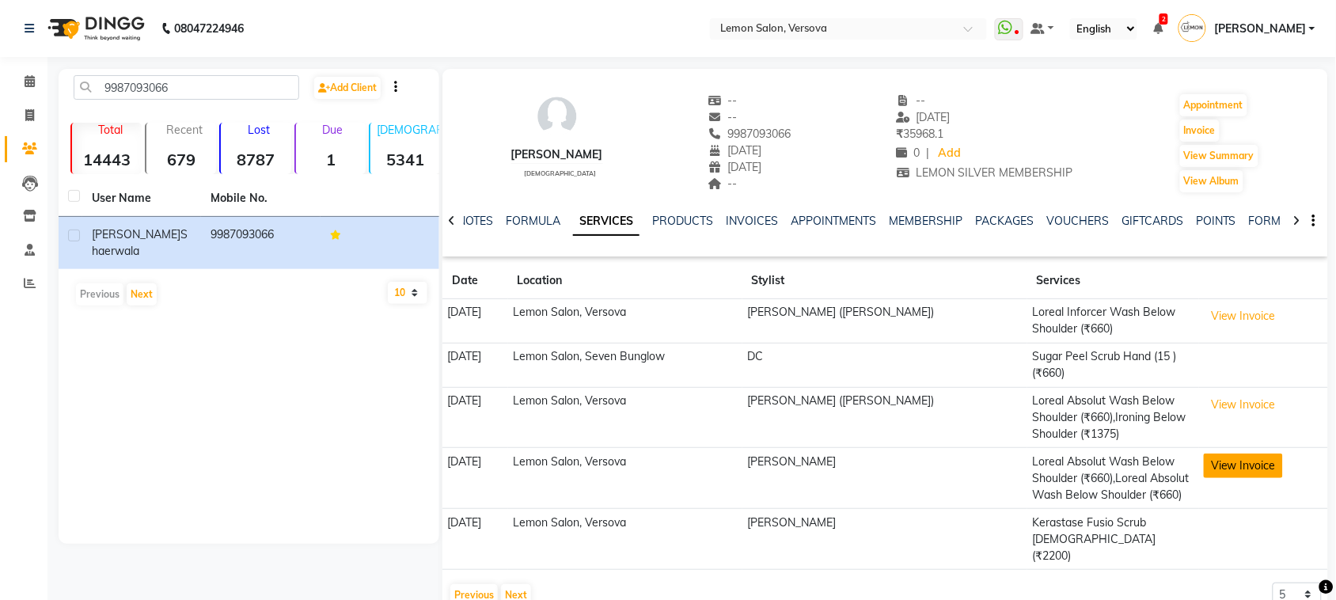
click at [1232, 457] on button "View Invoice" at bounding box center [1243, 466] width 79 height 25
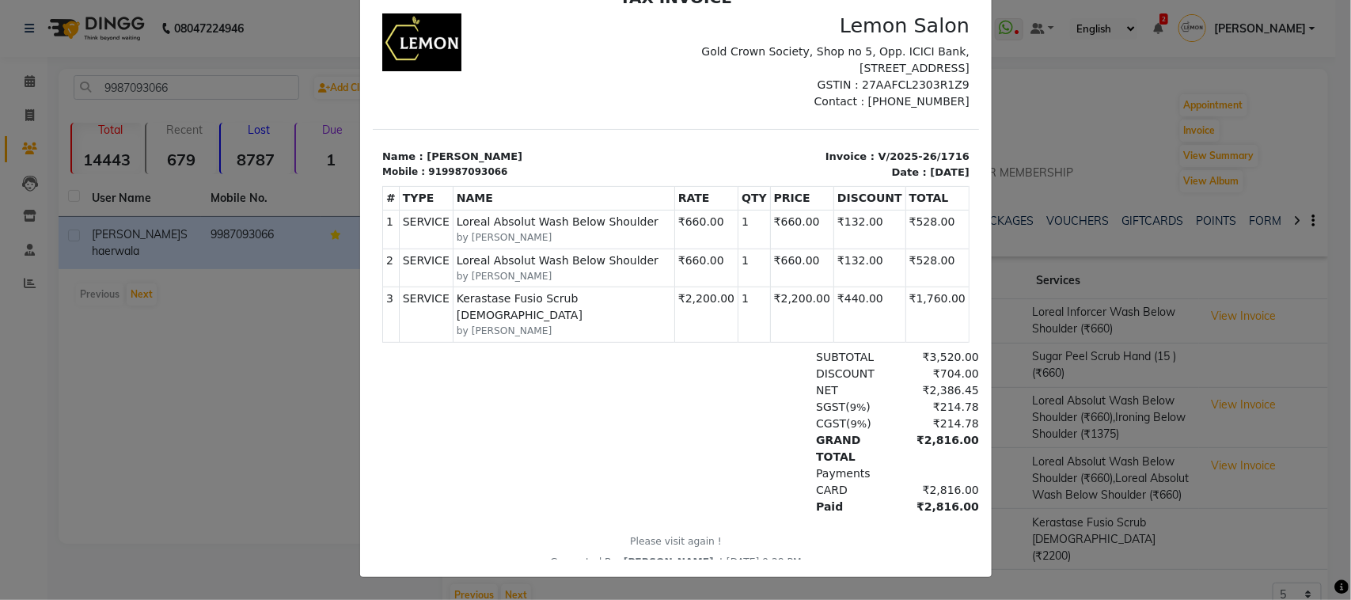
scroll to position [115, 0]
click at [242, 310] on ngb-modal-window "INVOICE View Invoice Close" at bounding box center [675, 300] width 1351 height 600
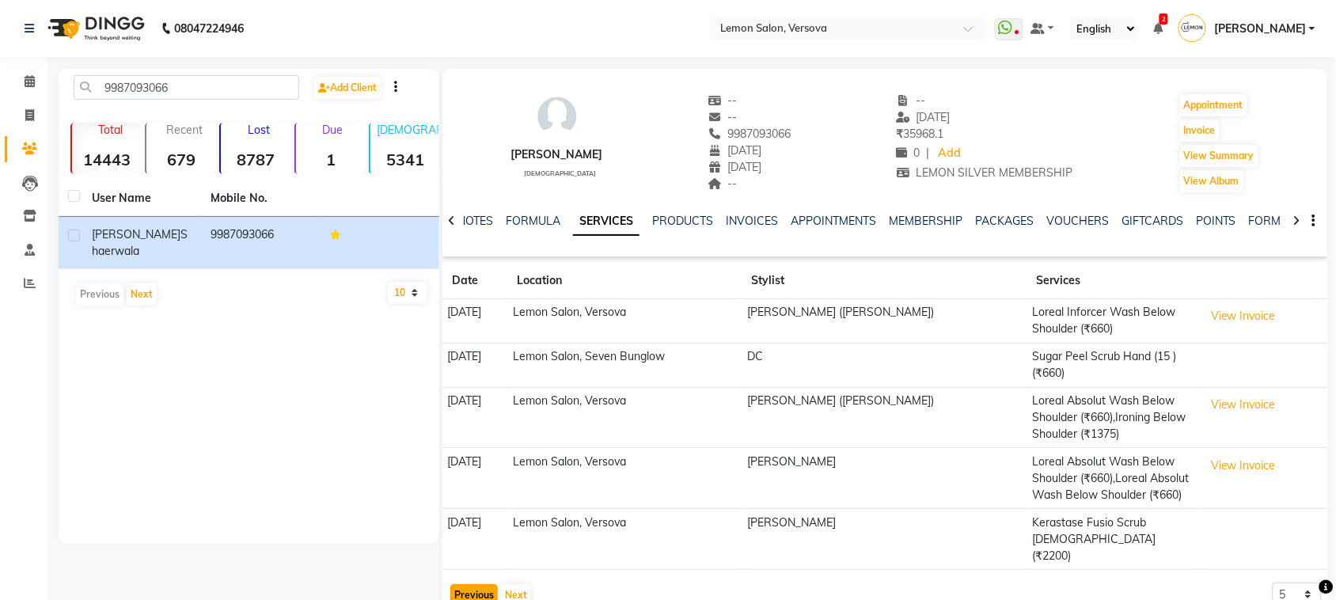
click at [483, 584] on button "Previous" at bounding box center [473, 595] width 47 height 22
click at [476, 583] on div "08047224946 Select Location × Lemon Salon, Versova WhatsApp Status ✕ Status: Di…" at bounding box center [675, 319] width 1351 height 638
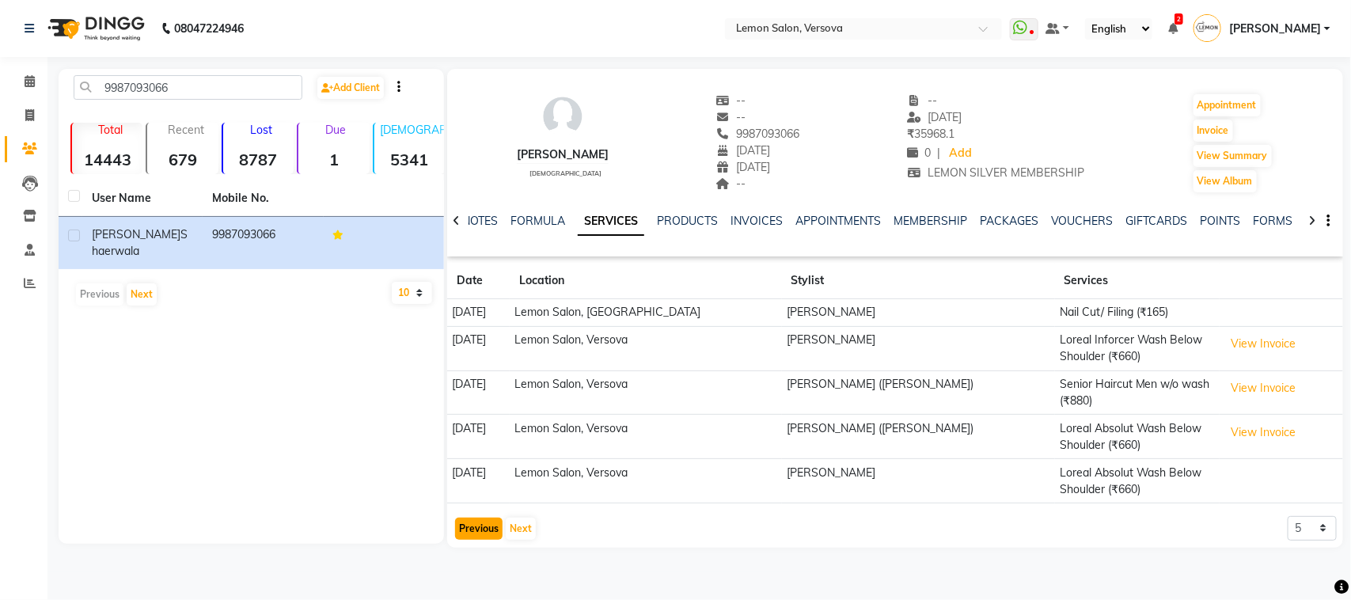
click at [472, 527] on button "Previous" at bounding box center [478, 529] width 47 height 22
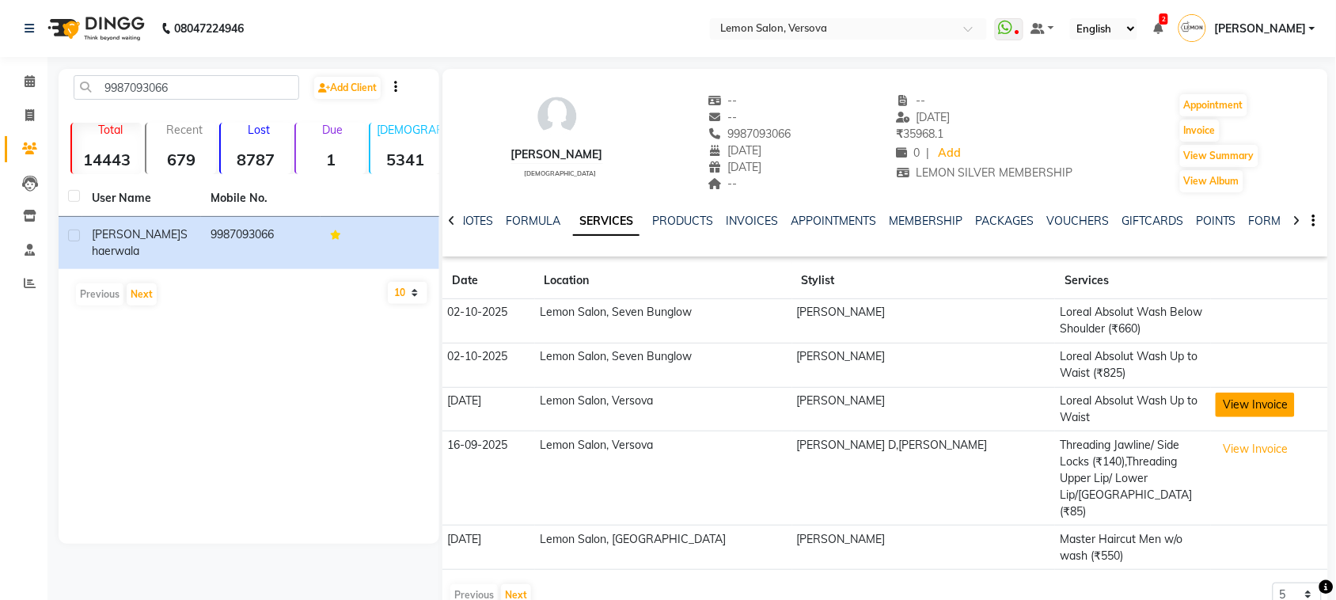
click at [1260, 412] on button "View Invoice" at bounding box center [1255, 405] width 79 height 25
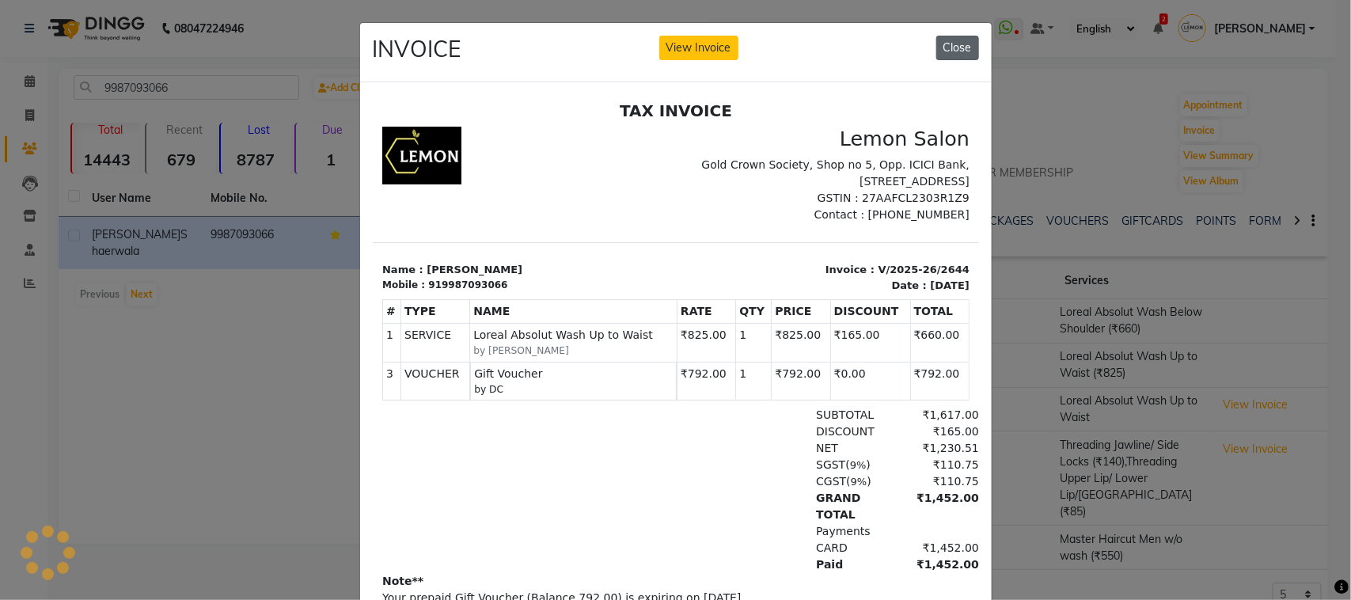
scroll to position [0, 0]
drag, startPoint x: 419, startPoint y: 271, endPoint x: 522, endPoint y: 271, distance: 102.9
click at [522, 271] on p "Name : fatema shaerwala" at bounding box center [524, 269] width 284 height 16
click at [554, 218] on div at bounding box center [523, 174] width 303 height 97
drag, startPoint x: 415, startPoint y: 266, endPoint x: 541, endPoint y: 274, distance: 126.1
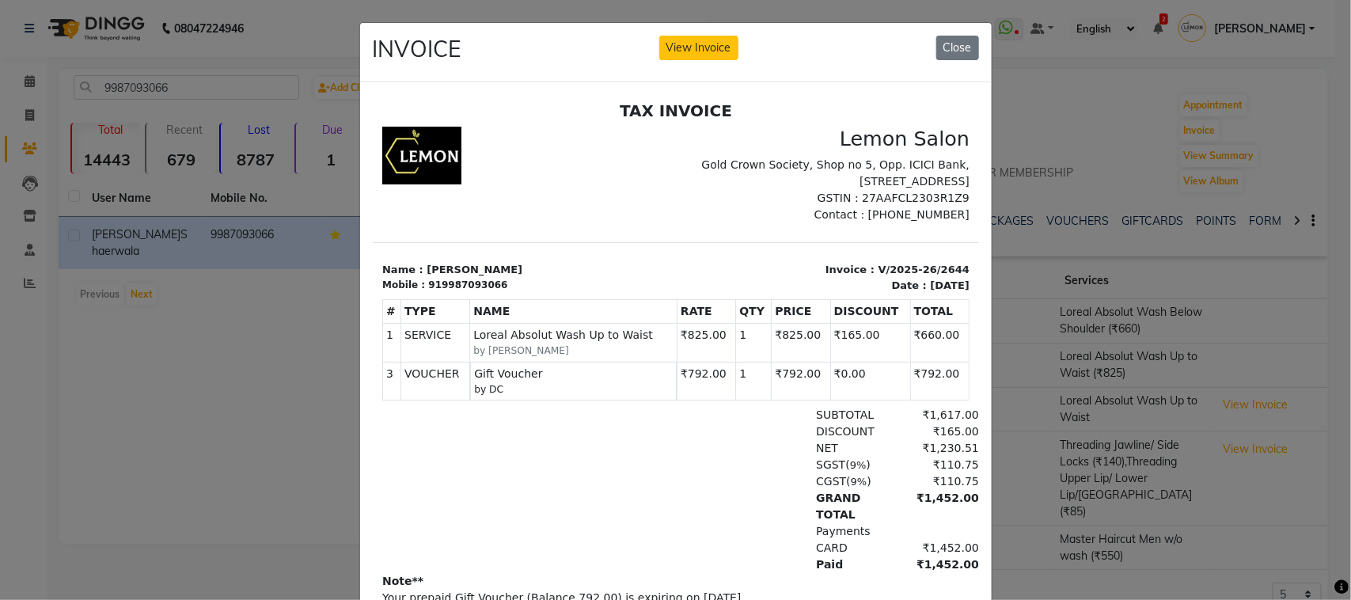
click at [541, 274] on p "Name : fatema shaerwala" at bounding box center [524, 269] width 284 height 16
click at [530, 265] on p "Name : fatema shaerwala" at bounding box center [524, 269] width 284 height 16
click at [417, 265] on p "Name : fatema shaerwala" at bounding box center [524, 269] width 284 height 16
click at [568, 259] on section "Name : fatema shaerwala Mobile : 919987093066 Invoice : V/2025-26/2644 Date : S…" at bounding box center [675, 266] width 606 height 51
drag, startPoint x: 418, startPoint y: 267, endPoint x: 528, endPoint y: 267, distance: 110.0
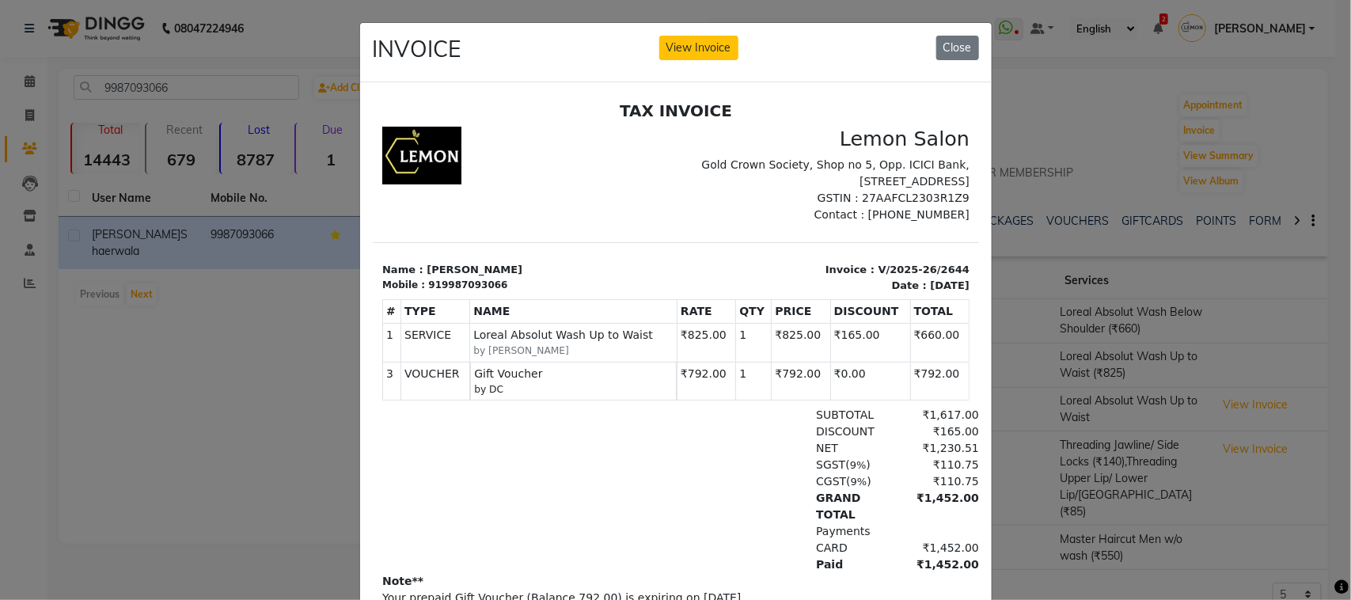
click at [528, 267] on p "Name : fatema shaerwala" at bounding box center [524, 269] width 284 height 16
click at [220, 369] on ngb-modal-window "INVOICE View Invoice Close" at bounding box center [675, 300] width 1351 height 600
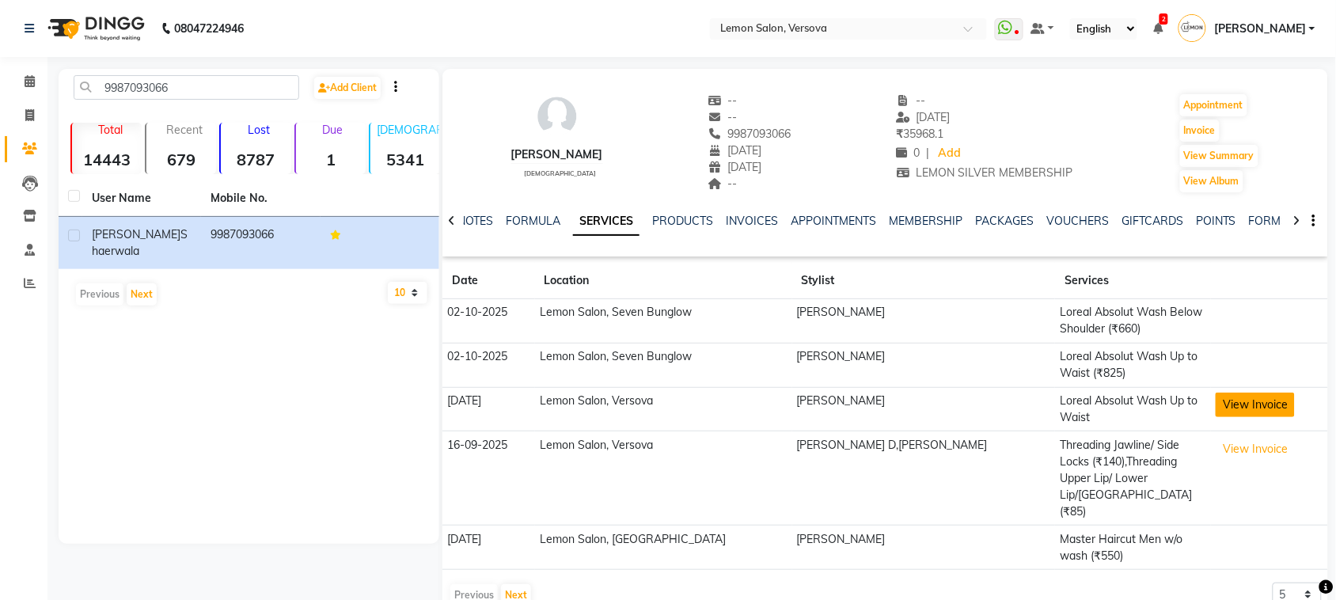
click at [1229, 404] on button "View Invoice" at bounding box center [1255, 405] width 79 height 25
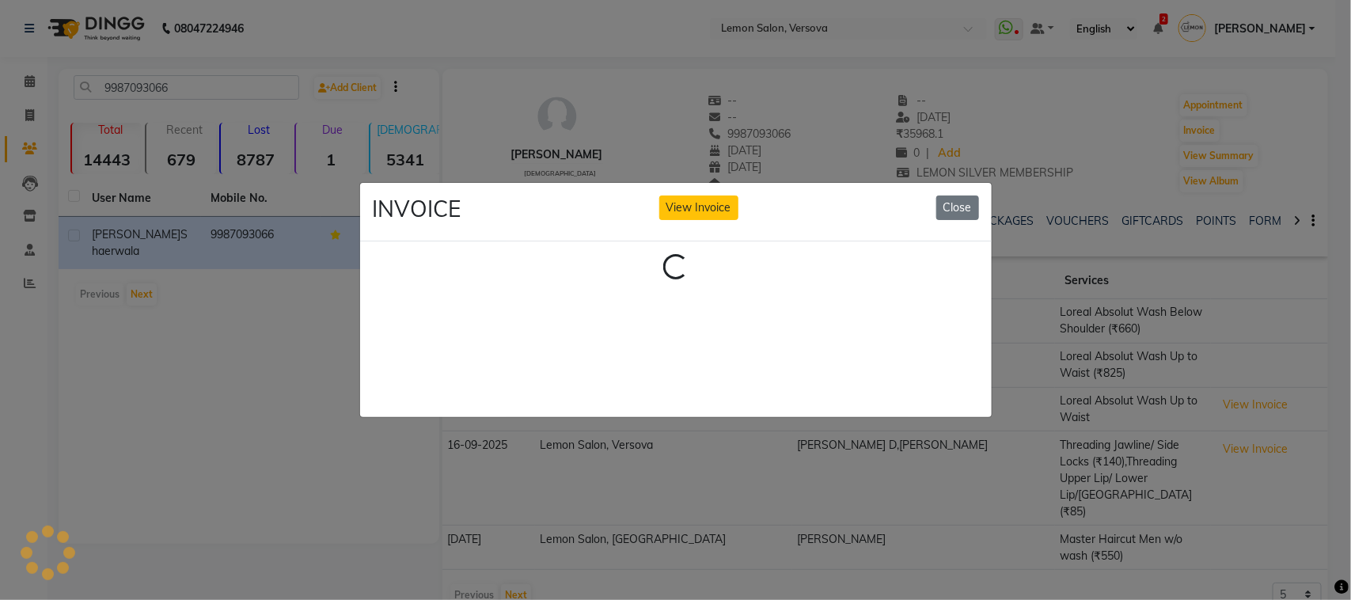
click at [196, 369] on ngb-modal-window "INVOICE View Invoice Close Loading..." at bounding box center [675, 300] width 1351 height 600
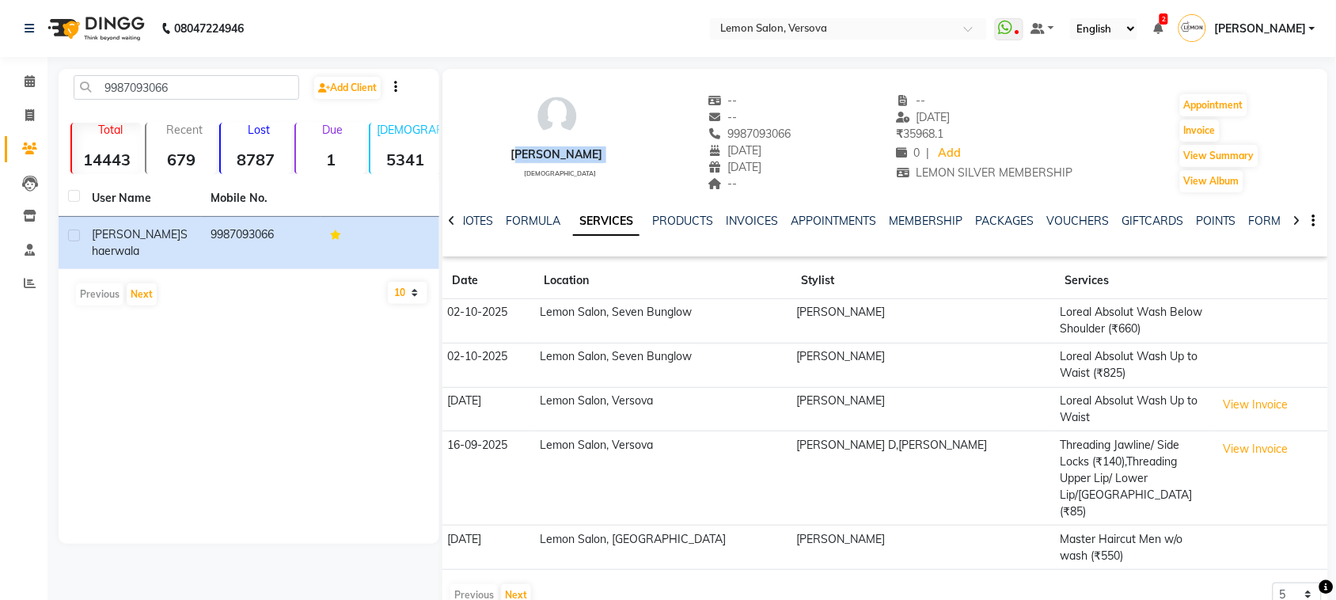
drag, startPoint x: 507, startPoint y: 154, endPoint x: 551, endPoint y: 165, distance: 44.7
click at [551, 165] on div "fatema shaerwala female" at bounding box center [557, 143] width 92 height 101
click at [531, 190] on div "fatema shaerwala female" at bounding box center [557, 143] width 92 height 101
drag, startPoint x: 746, startPoint y: 136, endPoint x: 821, endPoint y: 136, distance: 75.2
click at [821, 136] on div "fatema shaerwala female -- -- 9987093066 Mobile No. 15-07-2021 21-12-2021 -- --…" at bounding box center [885, 135] width 886 height 117
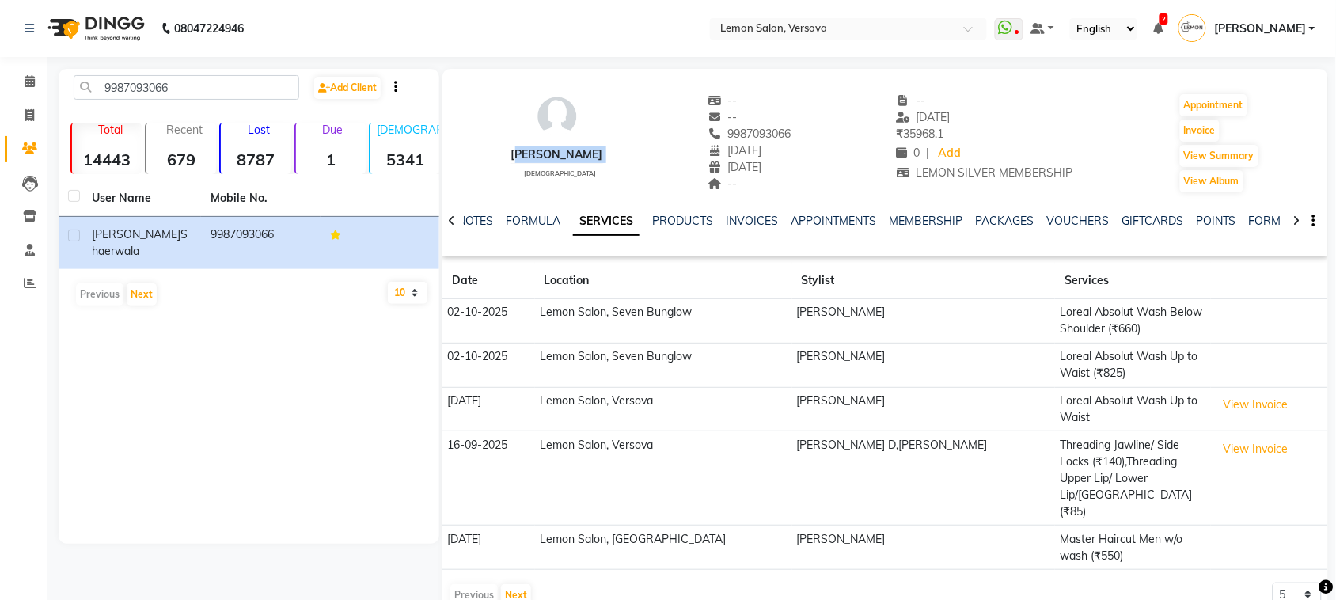
click at [828, 127] on div "fatema shaerwala female -- -- 9987093066 15-07-2021 21-12-2021 -- -- 21-09-2025…" at bounding box center [885, 135] width 886 height 117
click at [865, 89] on div "fatema shaerwala female -- -- 9987093066 15-07-2021 21-12-2021 -- -- 21-09-2025…" at bounding box center [885, 135] width 886 height 117
click at [857, 85] on div "fatema shaerwala female -- -- 9987093066 15-07-2021 21-12-2021 -- -- 21-09-2025…" at bounding box center [885, 135] width 886 height 117
drag, startPoint x: 496, startPoint y: 154, endPoint x: 639, endPoint y: 158, distance: 142.5
click at [633, 158] on div "fatema shaerwala female -- -- 9987093066 15-07-2021 21-12-2021 -- -- 21-09-2025…" at bounding box center [885, 135] width 886 height 117
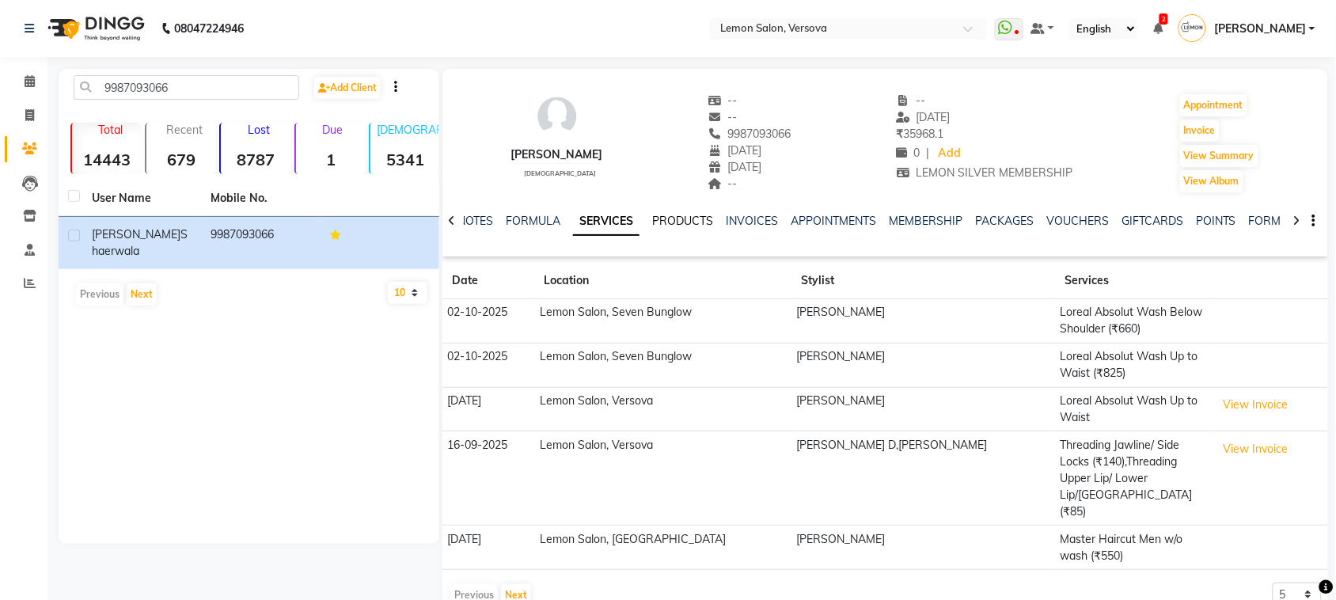
click at [677, 222] on link "PRODUCTS" at bounding box center [682, 221] width 61 height 14
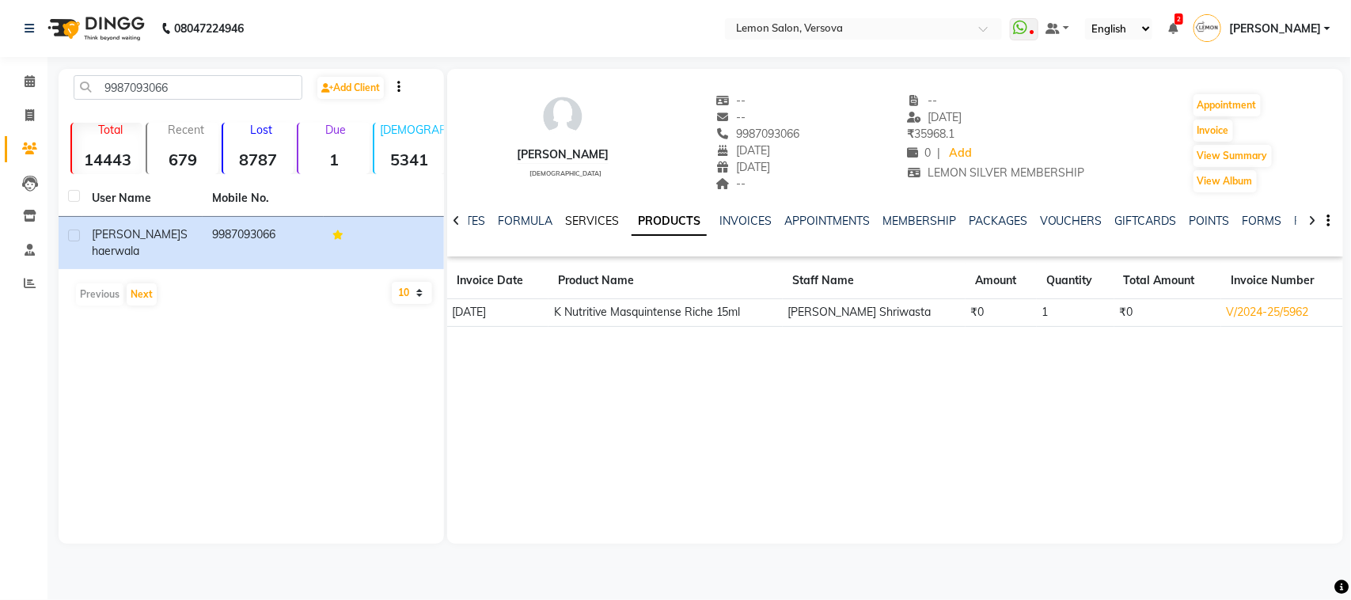
click at [583, 226] on link "SERVICES" at bounding box center [592, 221] width 54 height 14
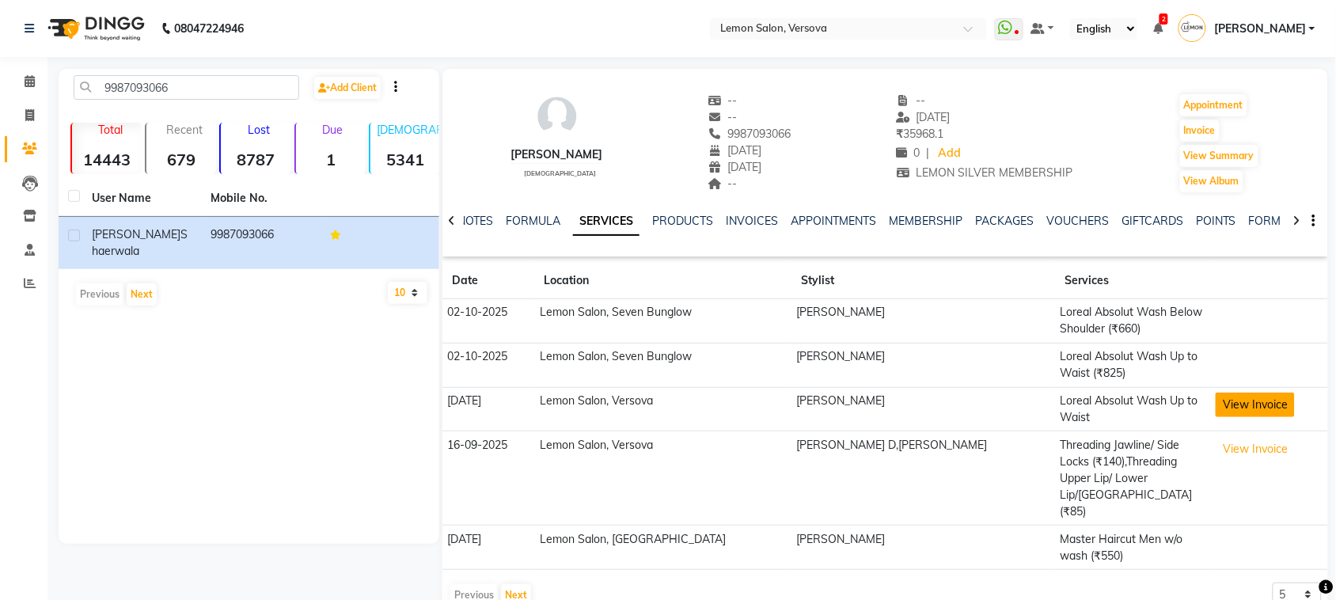
click at [1221, 412] on button "View Invoice" at bounding box center [1255, 405] width 79 height 25
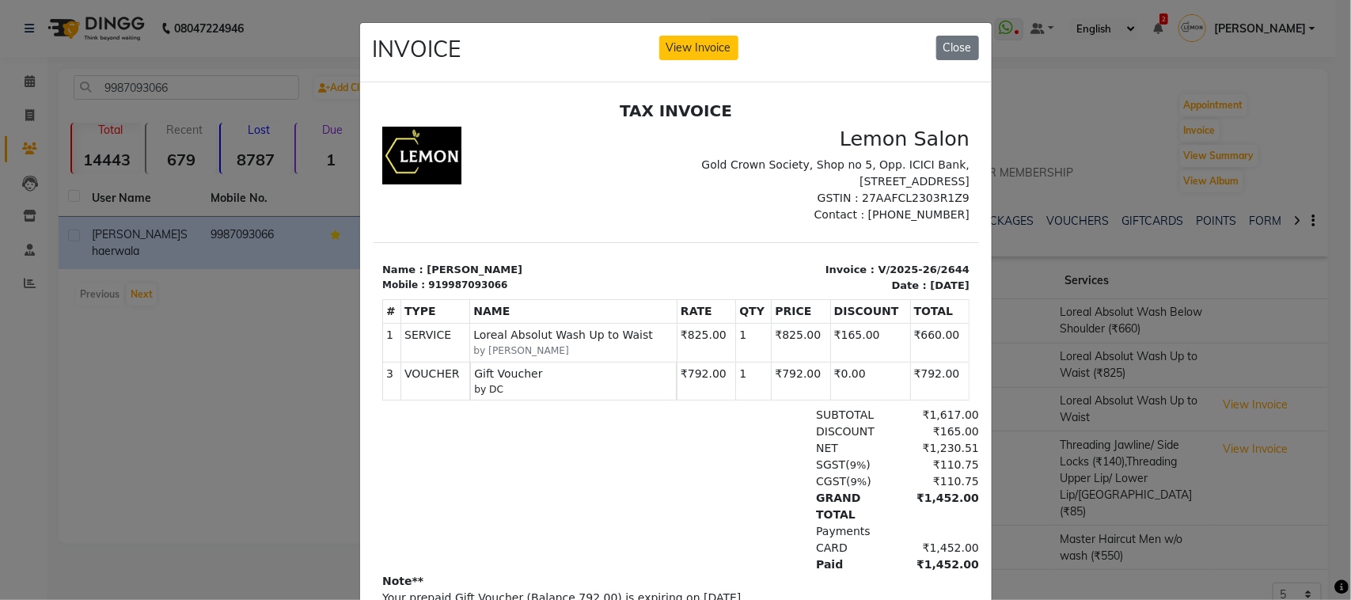
click at [237, 385] on ngb-modal-window "INVOICE View Invoice Close" at bounding box center [675, 300] width 1351 height 600
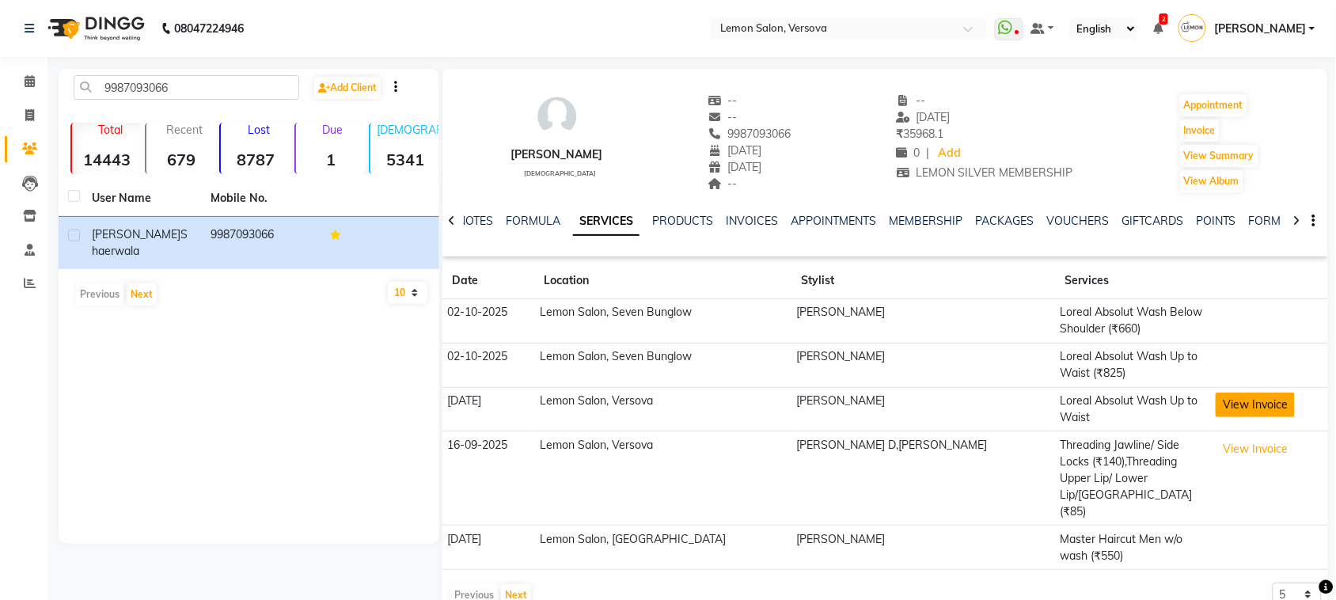
click at [1216, 397] on button "View Invoice" at bounding box center [1255, 405] width 79 height 25
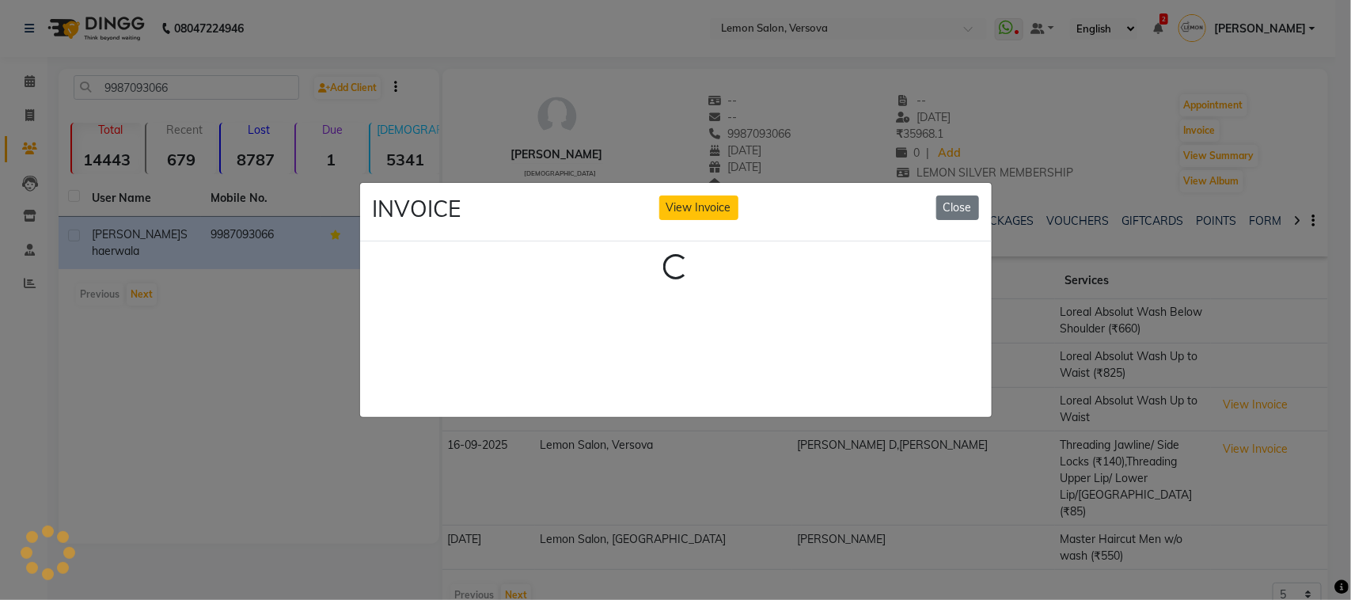
click at [230, 365] on ngb-modal-window "INVOICE View Invoice Close Loading..." at bounding box center [675, 300] width 1351 height 600
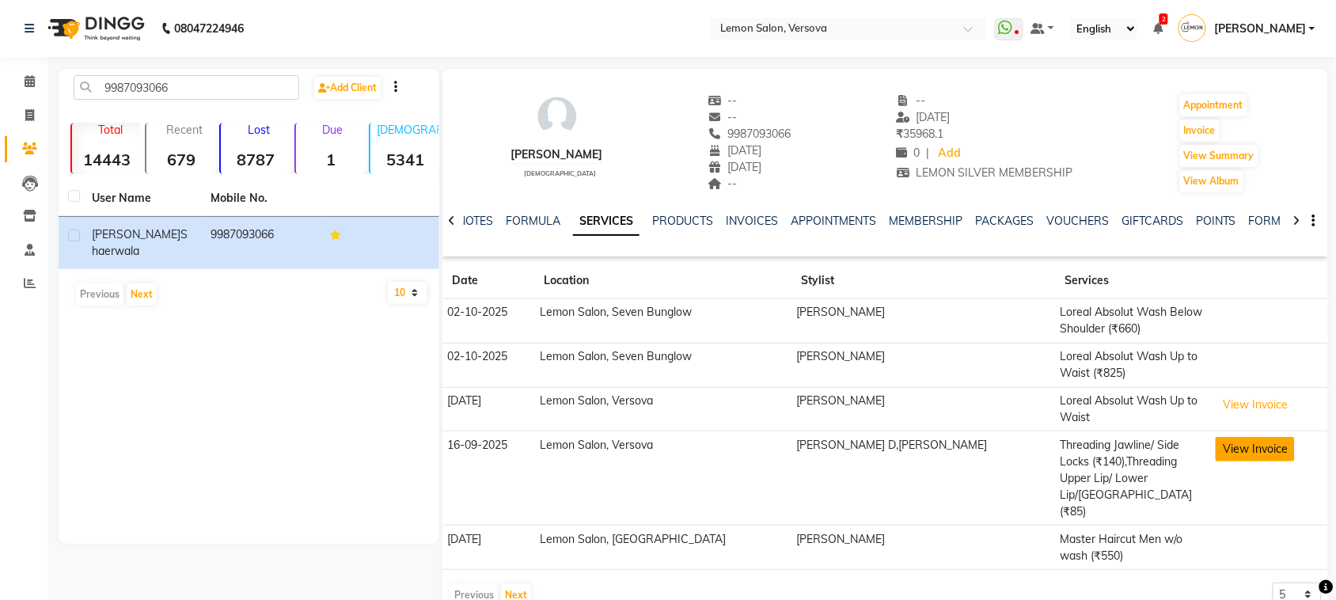
click at [1216, 454] on button "View Invoice" at bounding box center [1255, 449] width 79 height 25
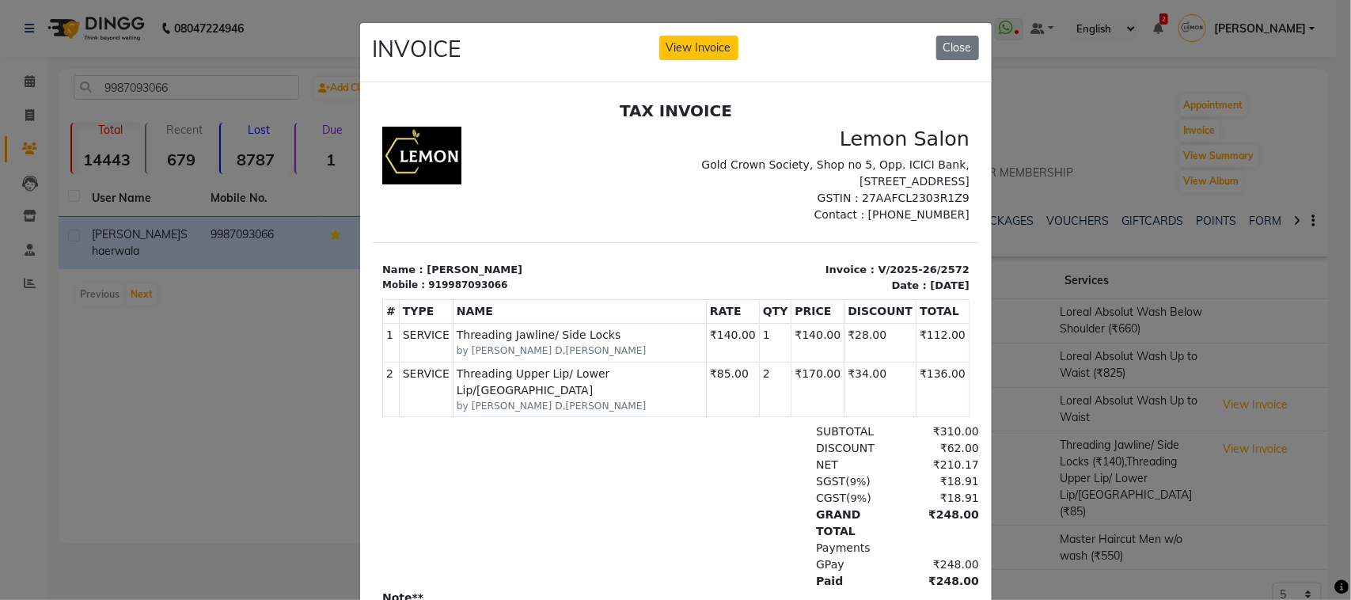
click at [1073, 376] on ngb-modal-window "INVOICE View Invoice Close" at bounding box center [675, 300] width 1351 height 600
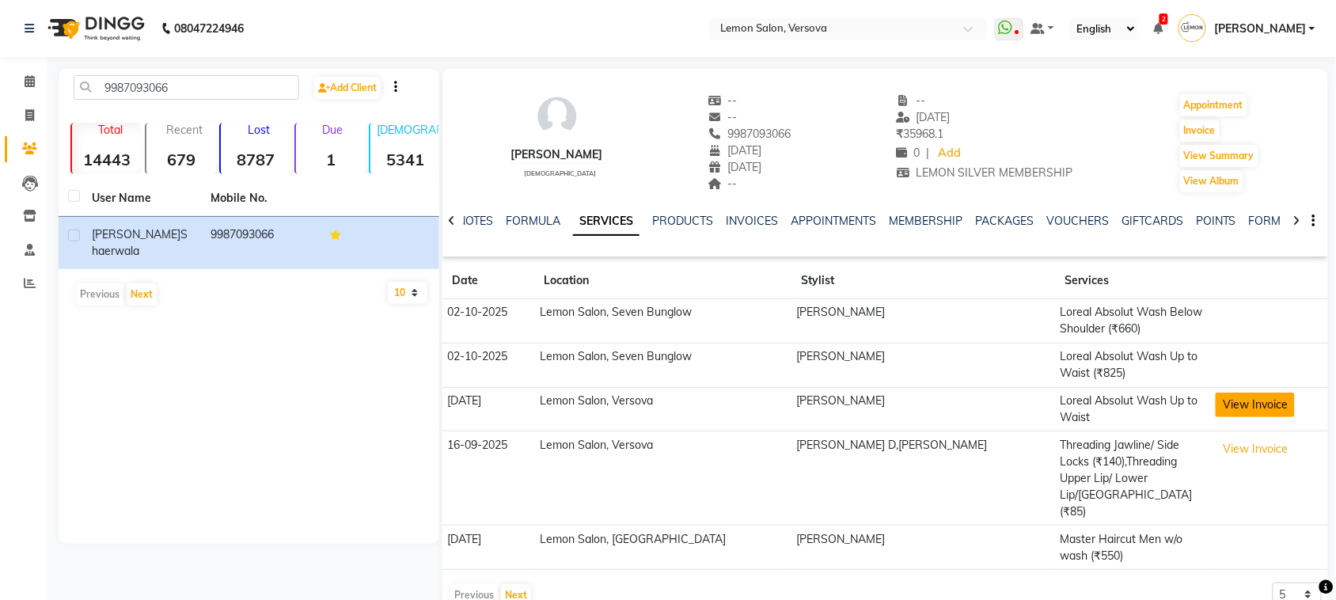
click at [1245, 408] on button "View Invoice" at bounding box center [1255, 405] width 79 height 25
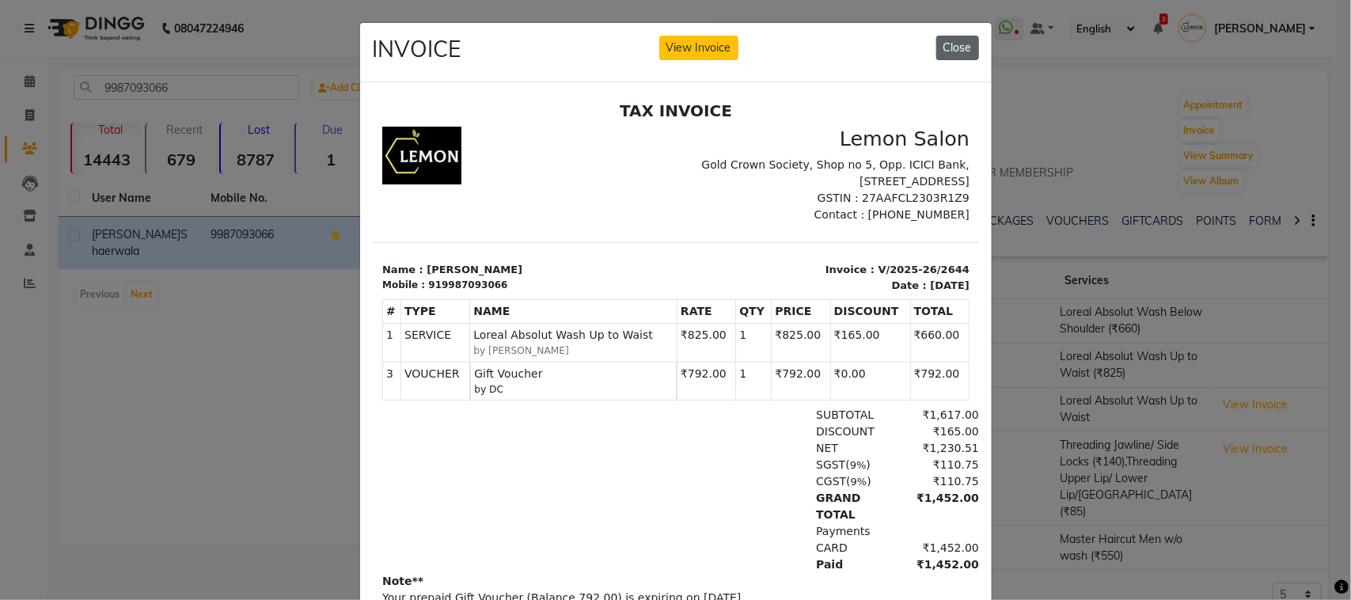
click at [966, 38] on button "Close" at bounding box center [957, 48] width 43 height 25
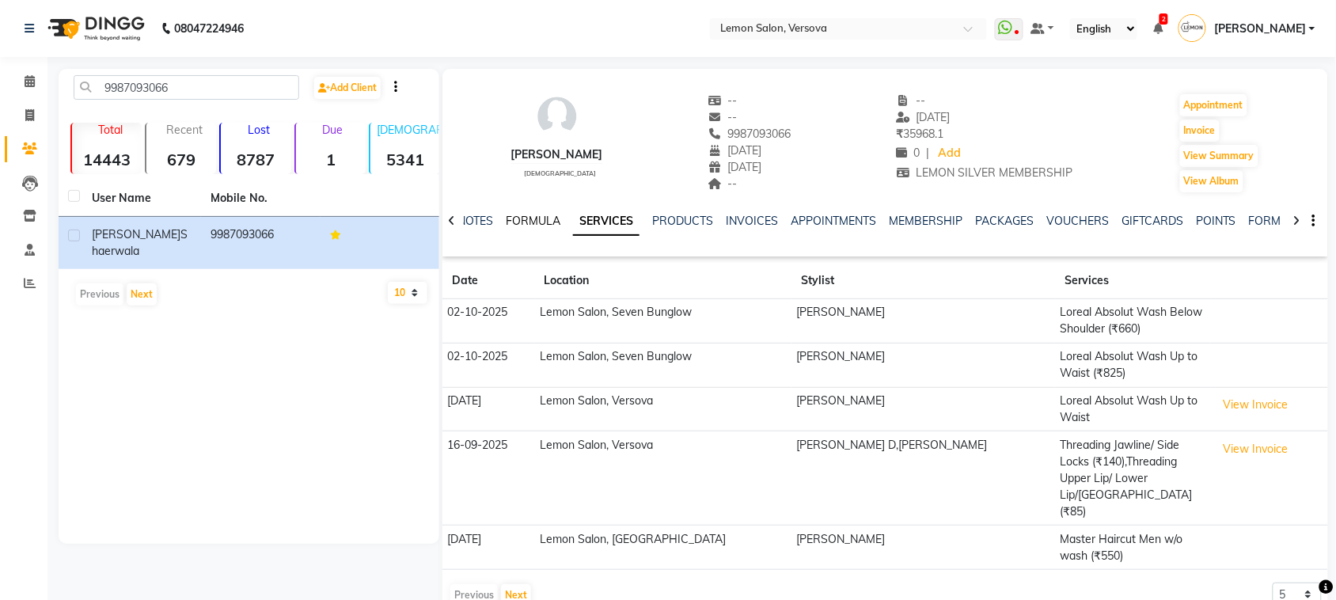
click at [546, 216] on link "FORMULA" at bounding box center [533, 221] width 55 height 14
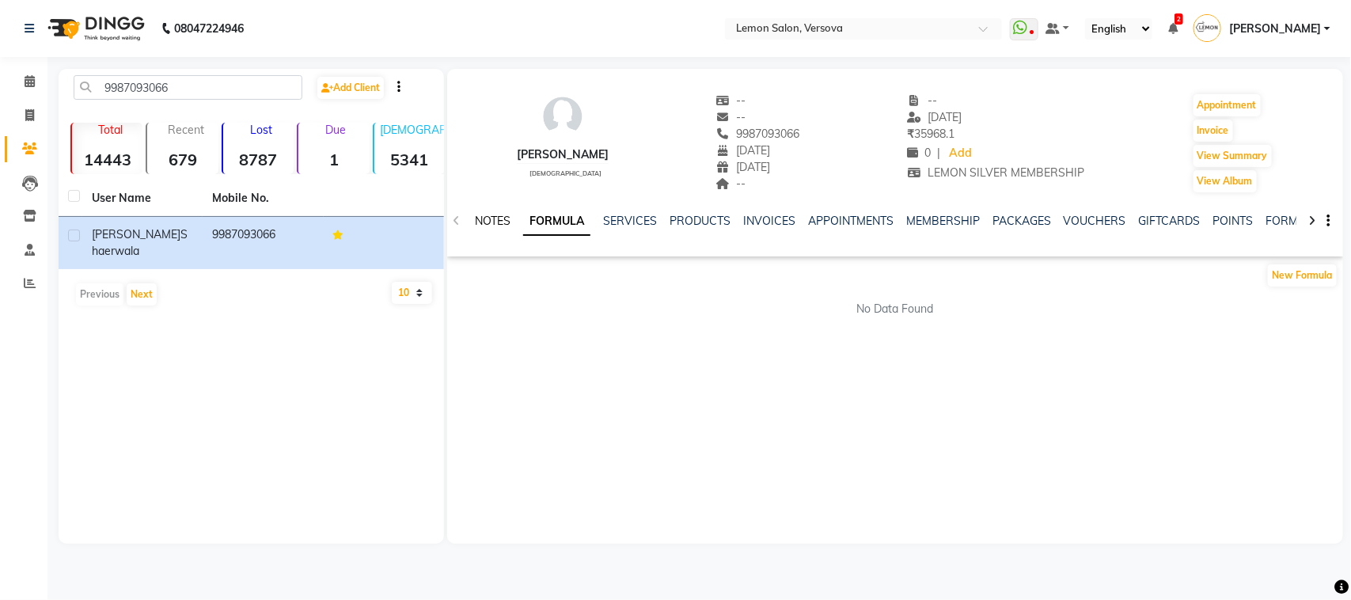
click at [489, 219] on link "NOTES" at bounding box center [493, 221] width 36 height 14
click at [37, 120] on span at bounding box center [30, 116] width 28 height 18
select select "564"
select select "service"
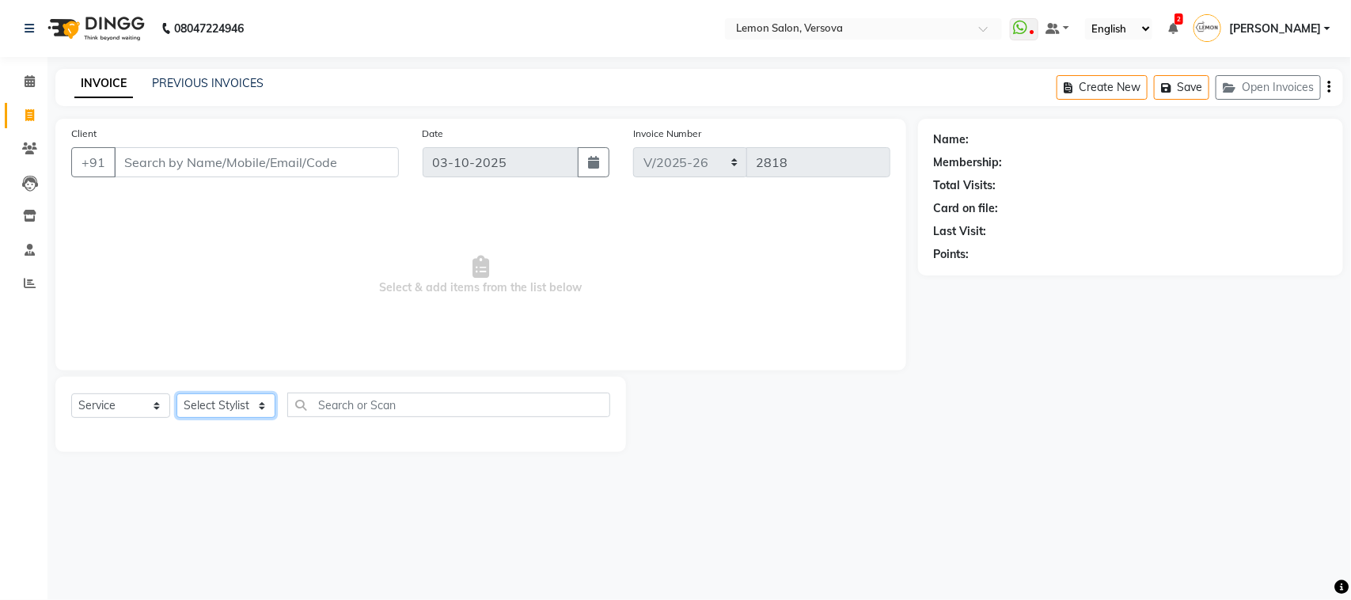
click at [228, 401] on select "Select Stylist" at bounding box center [226, 405] width 99 height 25
click at [254, 401] on select "Select Stylist" at bounding box center [226, 405] width 99 height 25
select select "82368"
click at [177, 393] on select "Select Stylist [PERSON_NAME] [PERSON_NAME] DC [PERSON_NAME] [PERSON_NAME] [PERS…" at bounding box center [238, 405] width 123 height 25
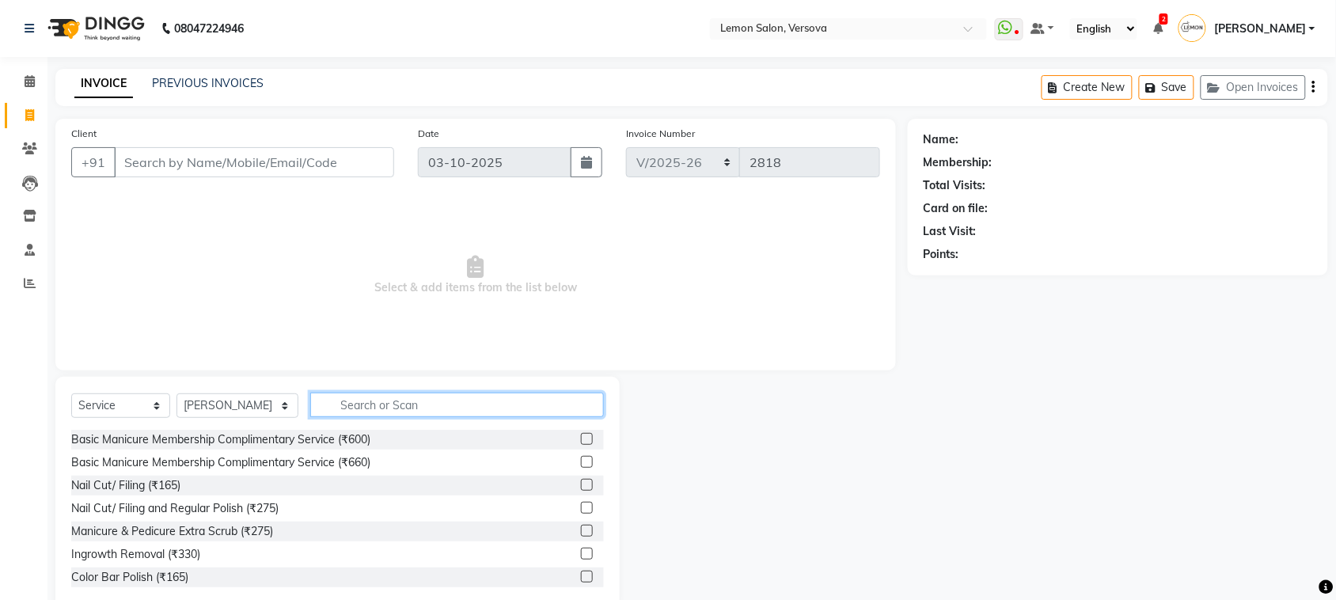
click at [366, 404] on input "text" at bounding box center [457, 405] width 294 height 25
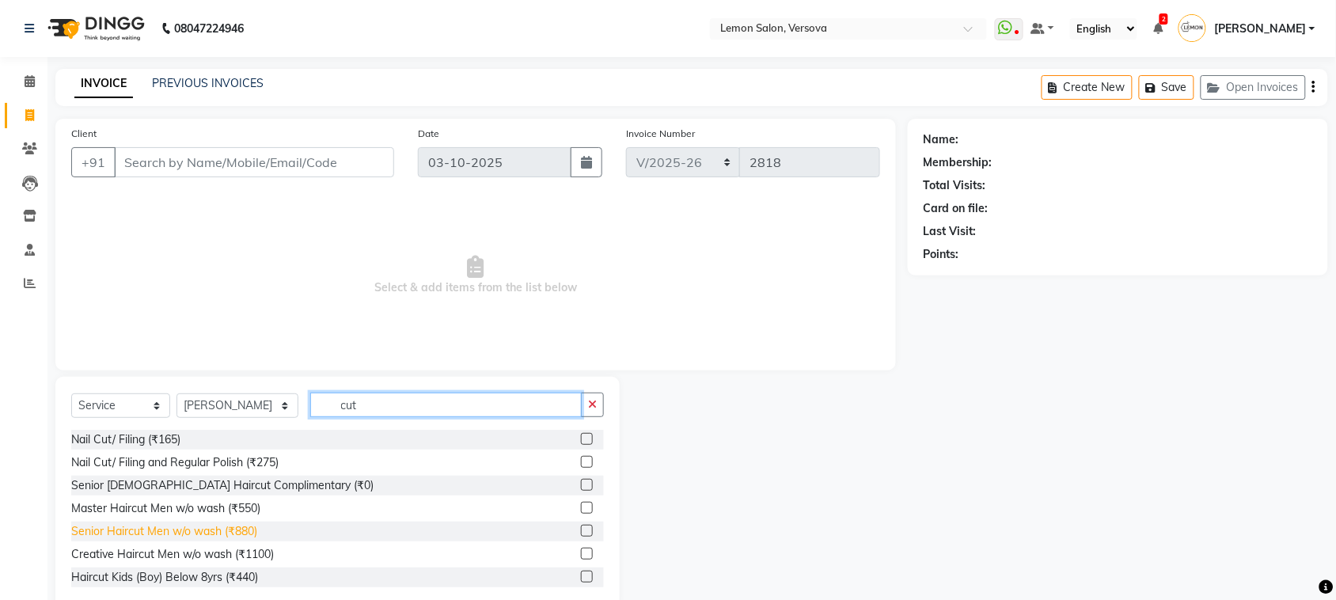
type input "cut"
click at [220, 531] on div "Senior Haircut Men w/o wash (₹880)" at bounding box center [164, 531] width 186 height 17
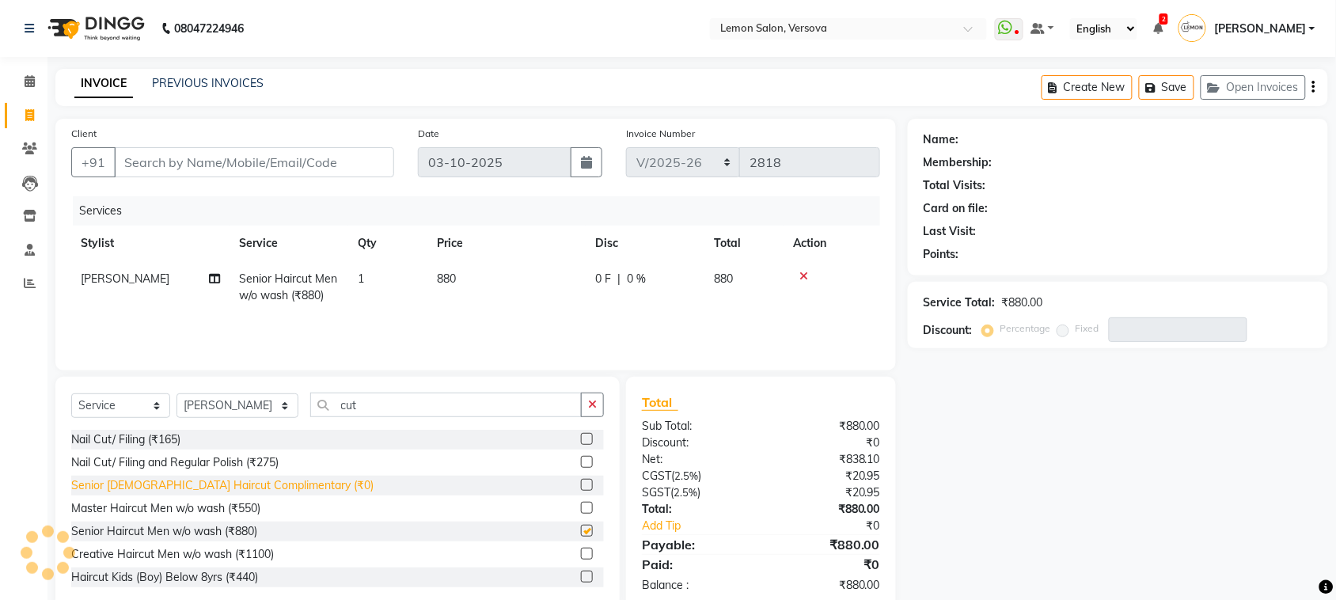
checkbox input "false"
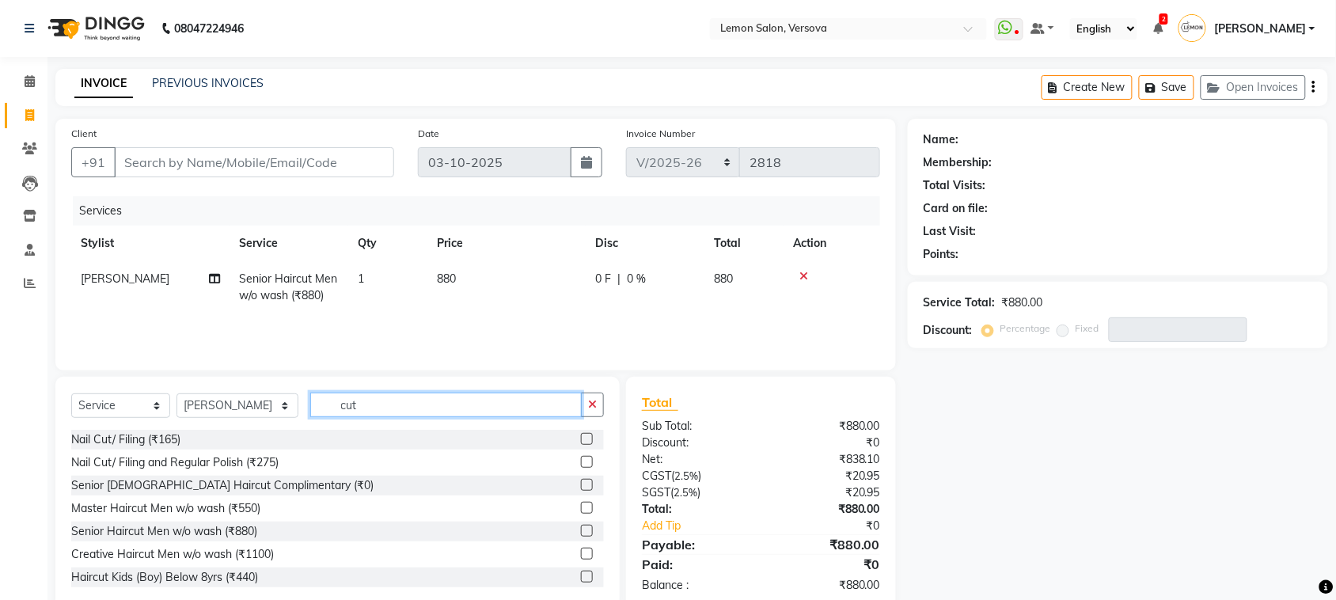
click at [381, 393] on input "cut" at bounding box center [446, 405] width 272 height 25
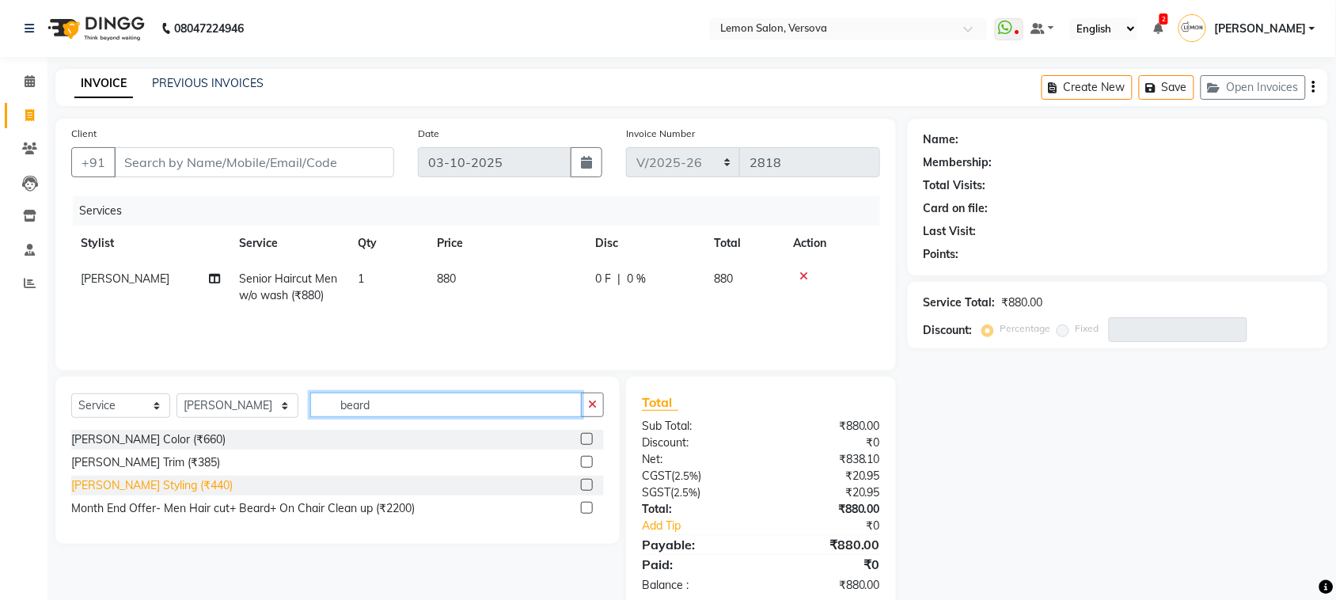
type input "beard"
click at [148, 480] on div "[PERSON_NAME] Styling (₹440)" at bounding box center [151, 485] width 161 height 17
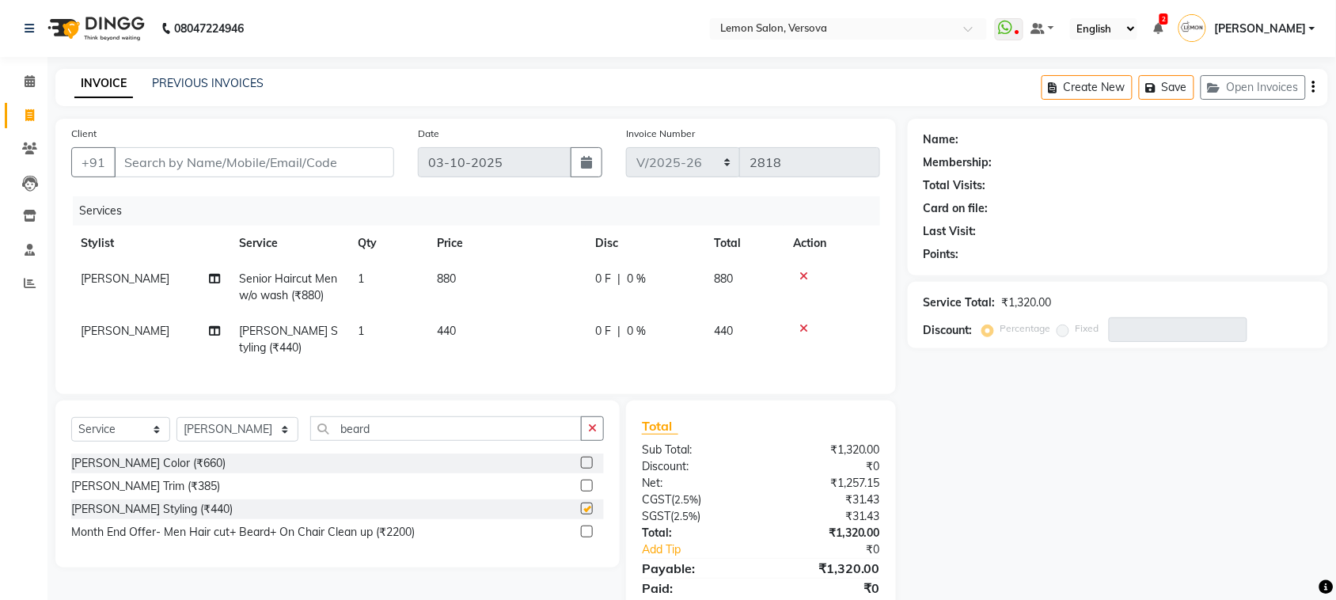
checkbox input "false"
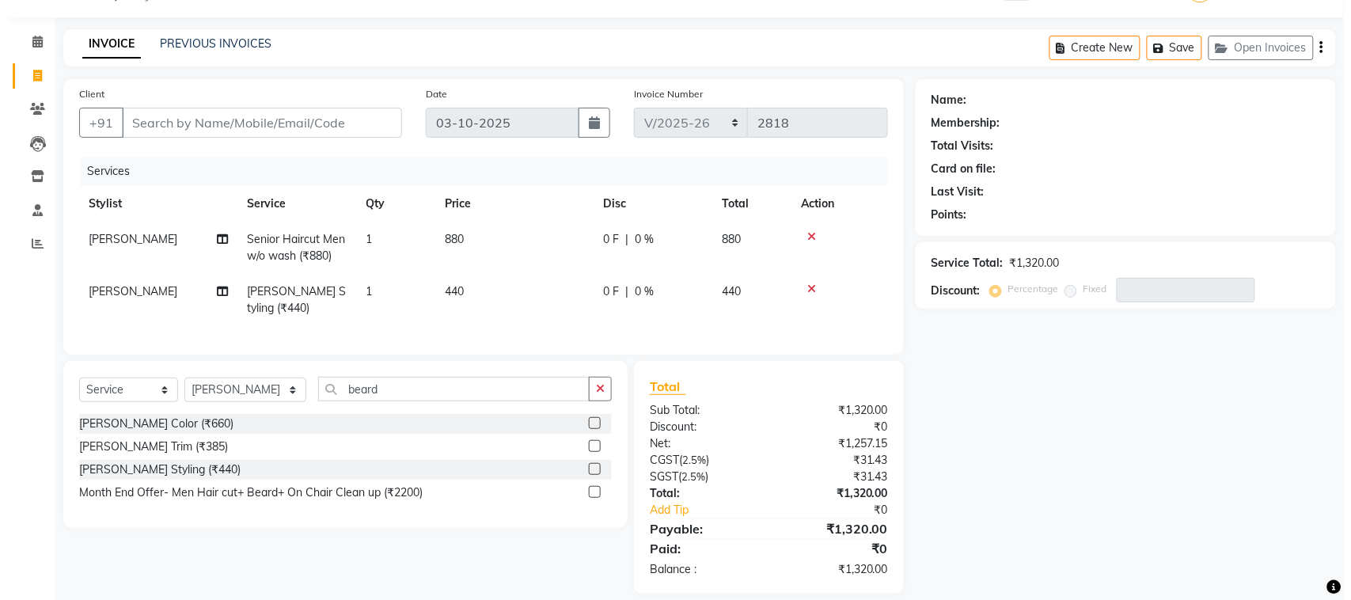
scroll to position [71, 0]
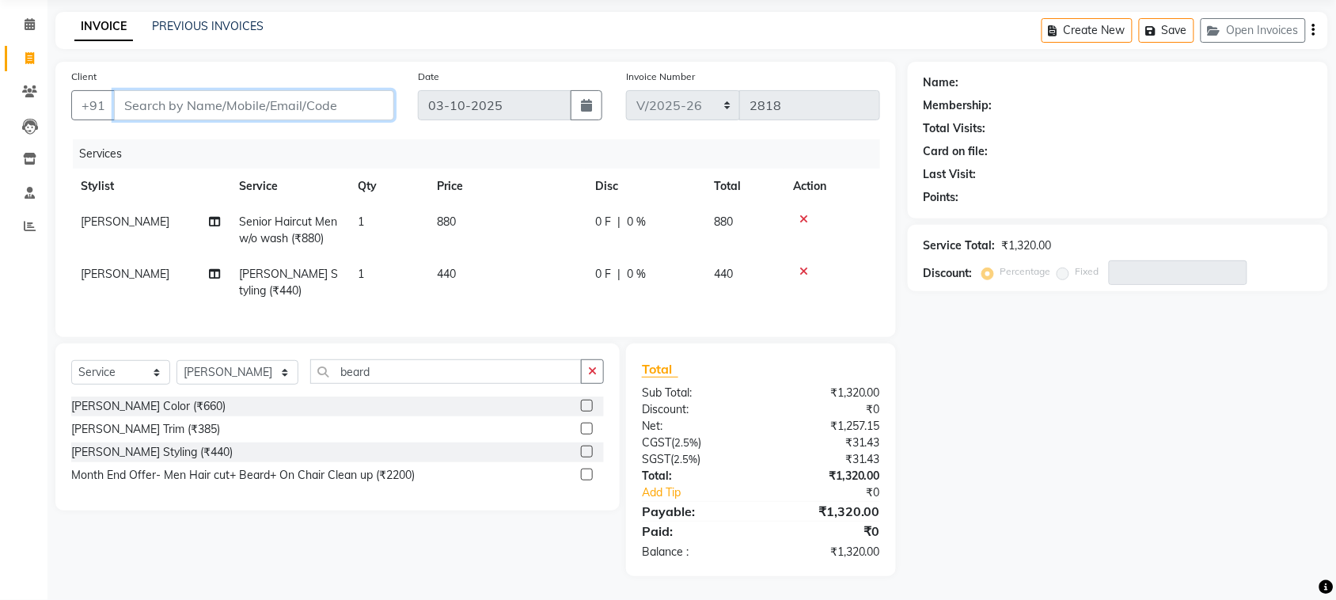
click at [302, 101] on input "Client" at bounding box center [254, 105] width 280 height 30
click at [298, 104] on input "Client" at bounding box center [254, 105] width 280 height 30
type input "6"
type input "0"
type input "6238417670"
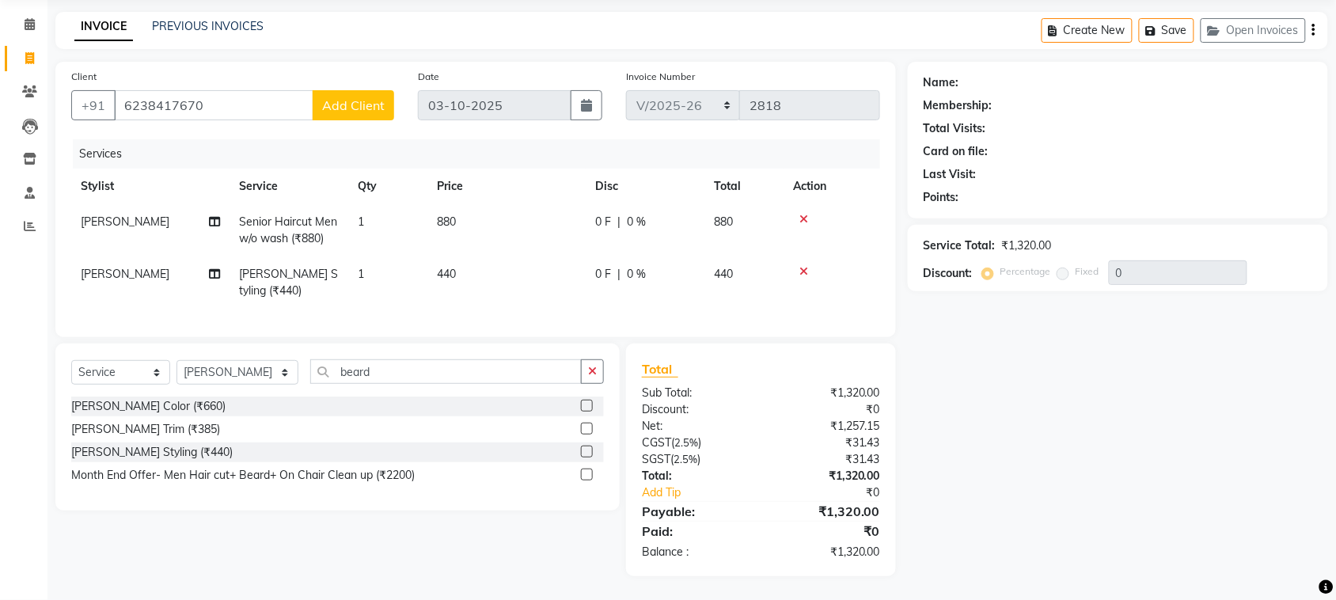
click at [359, 97] on span "Add Client" at bounding box center [353, 105] width 63 height 16
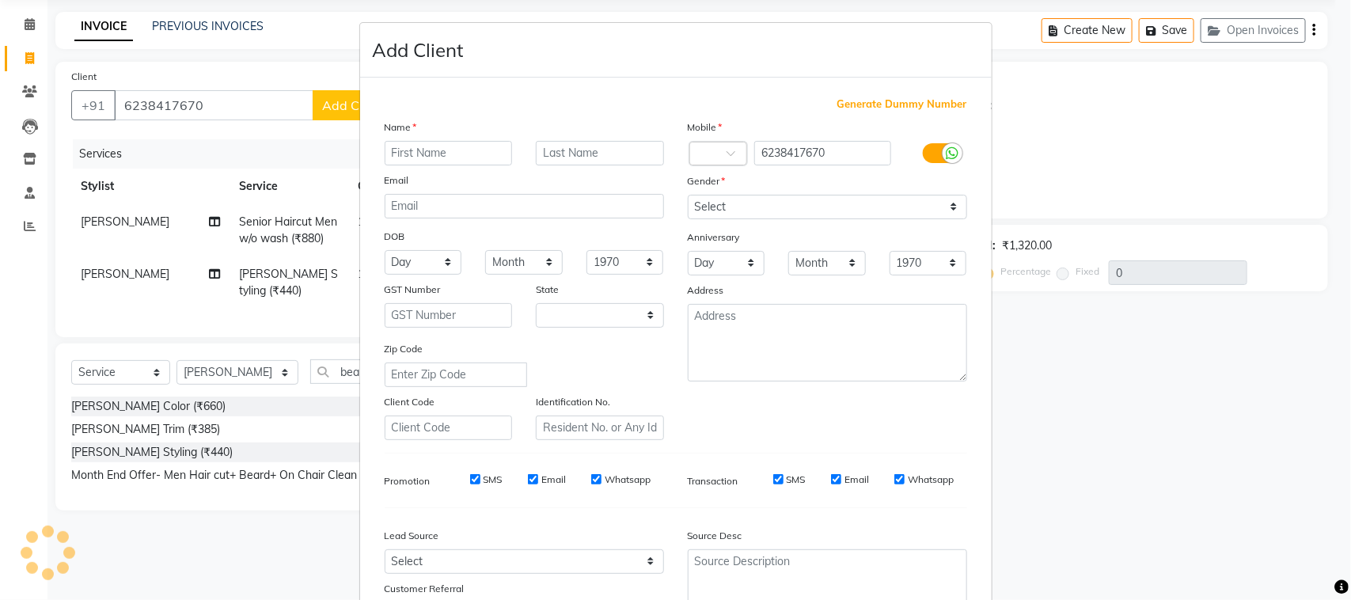
select select "22"
click at [287, 136] on ngb-modal-window "Add Client Generate Dummy Number Name Email DOB Day 01 02 03 04 05 06 07 08 09 …" at bounding box center [675, 300] width 1351 height 600
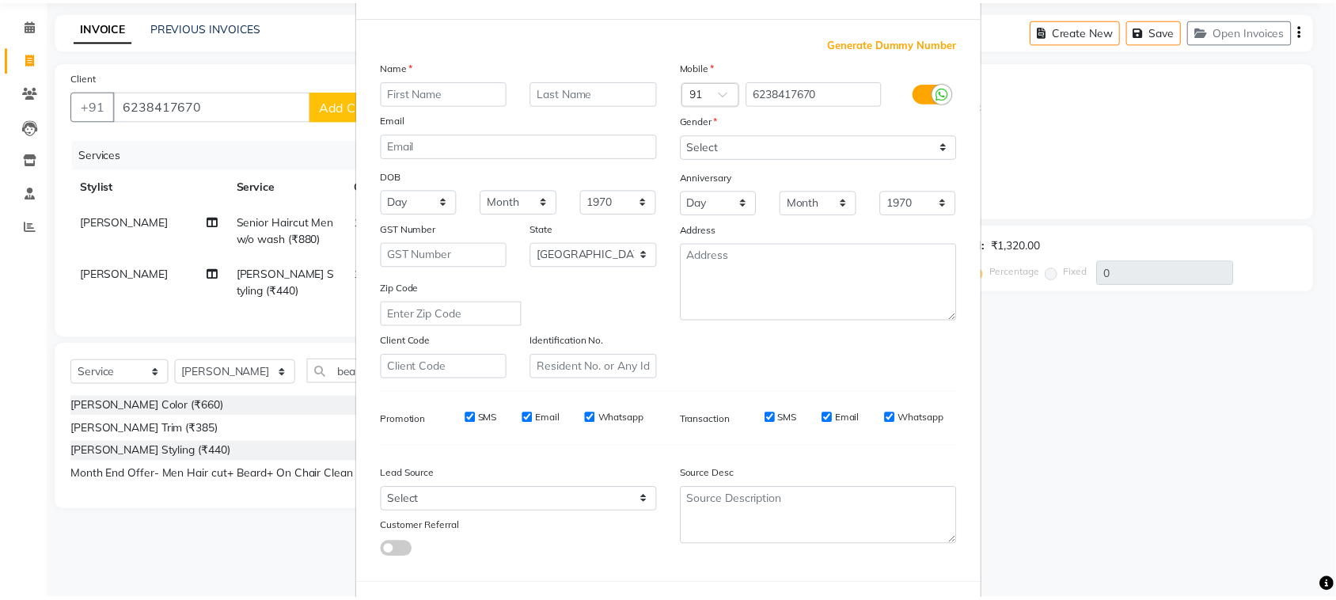
scroll to position [124, 0]
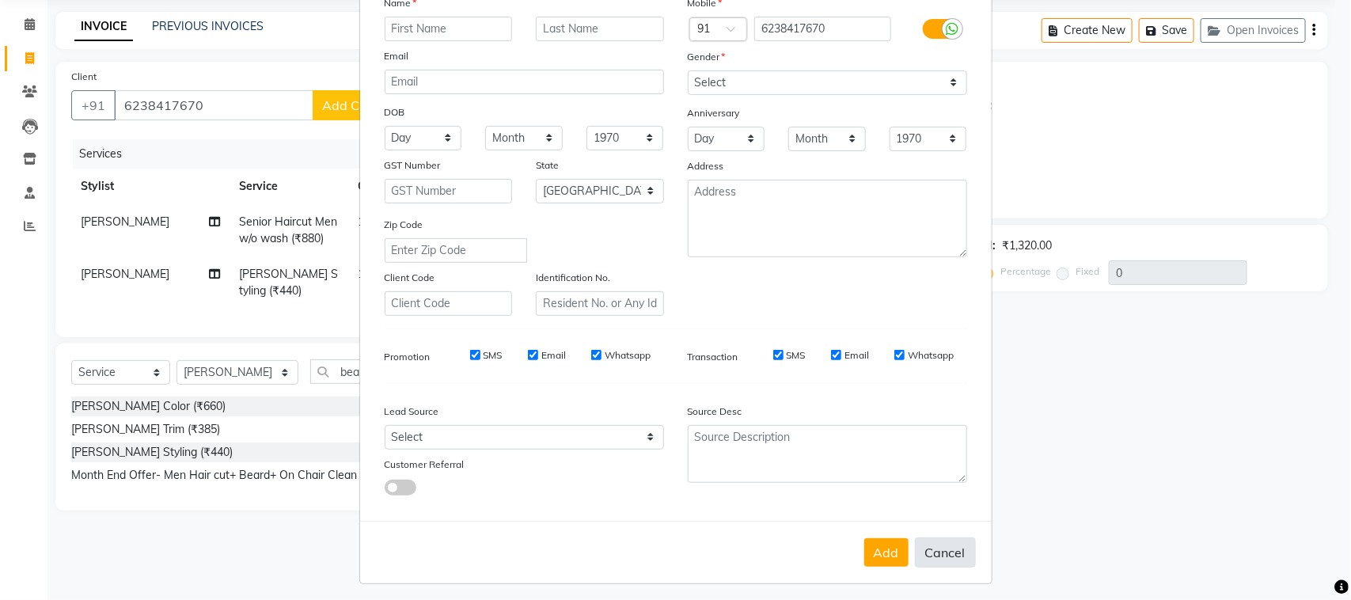
click at [942, 540] on button "Cancel" at bounding box center [945, 552] width 61 height 30
select select
select select "null"
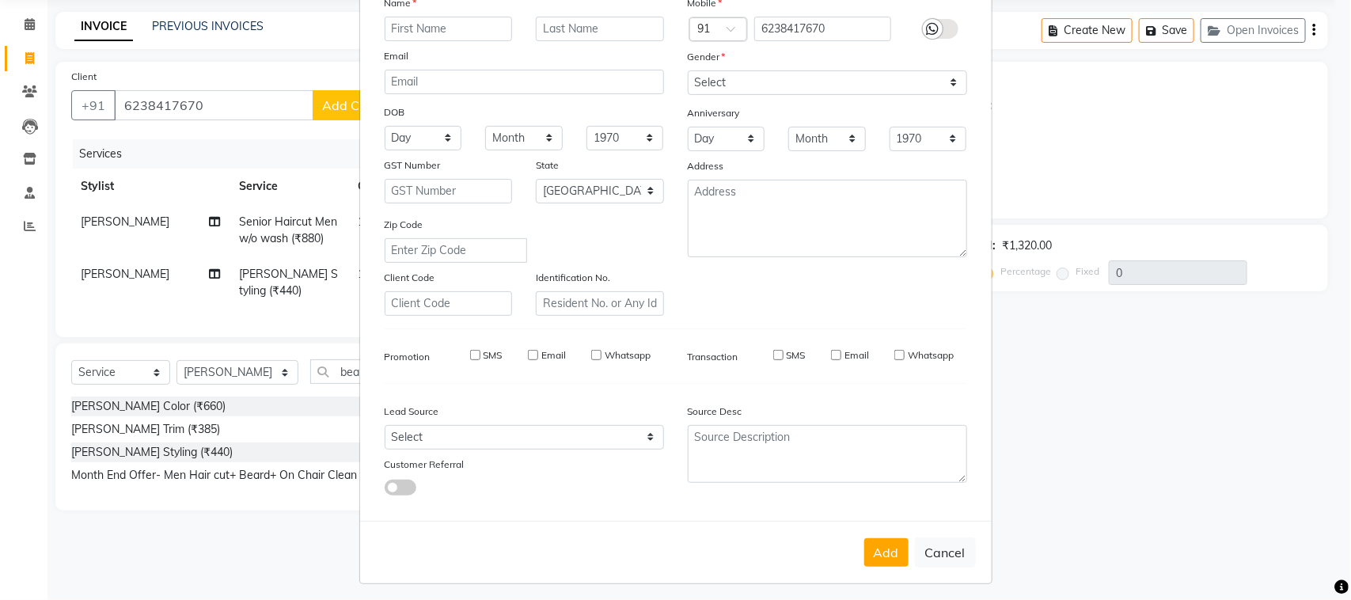
select select
checkbox input "false"
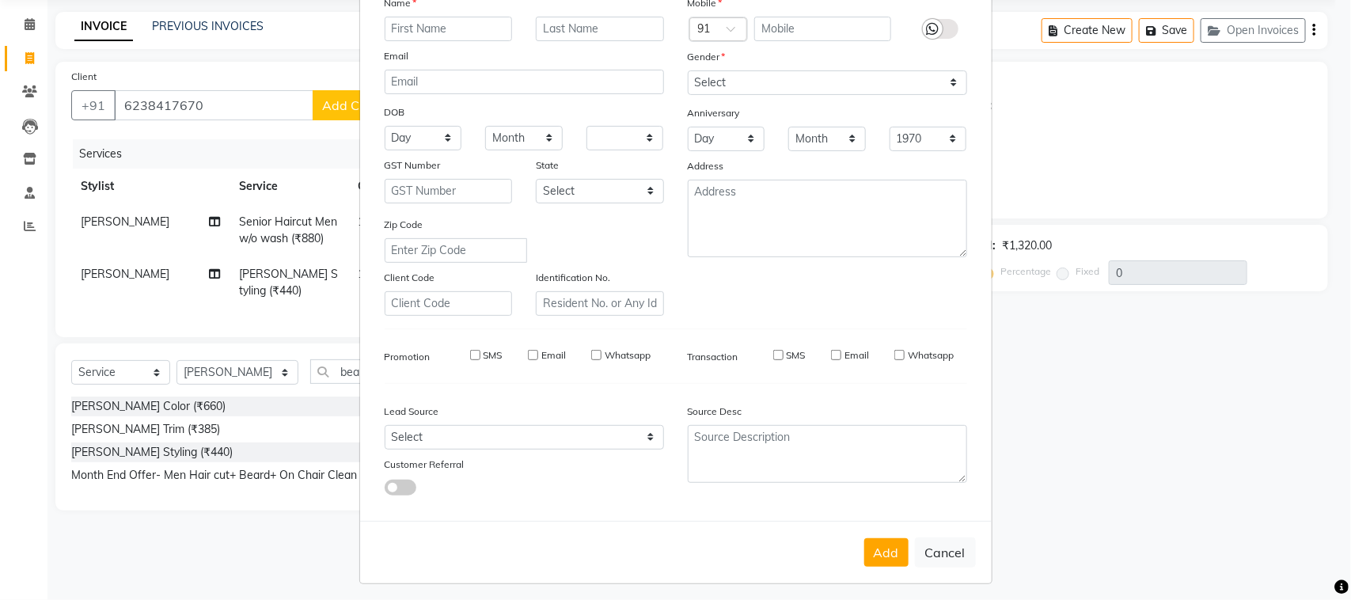
checkbox input "false"
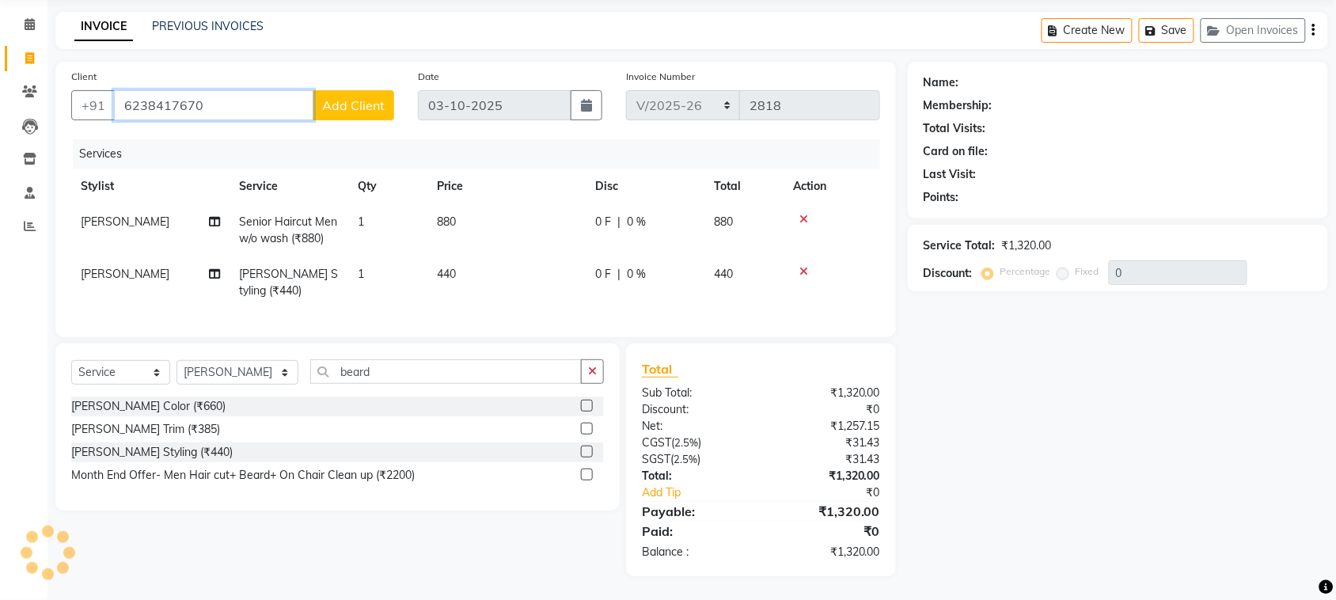
click at [147, 90] on input "6238417670" at bounding box center [213, 105] width 199 height 30
click at [162, 90] on input "62398417670" at bounding box center [213, 105] width 199 height 30
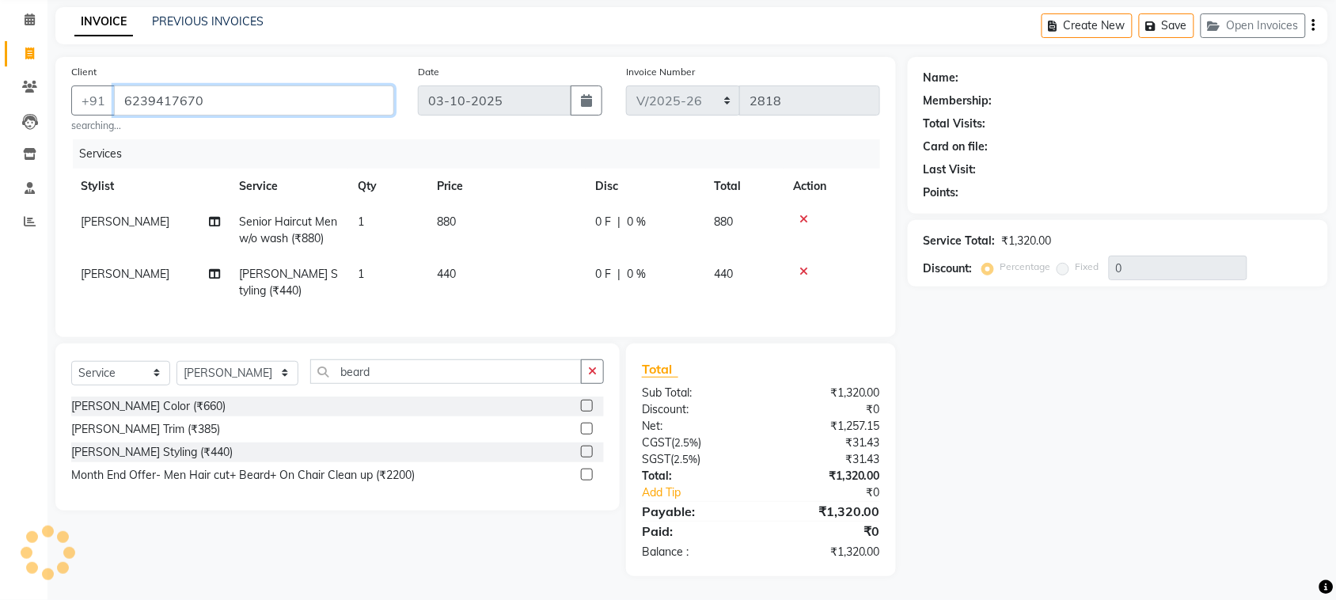
type input "6239417670"
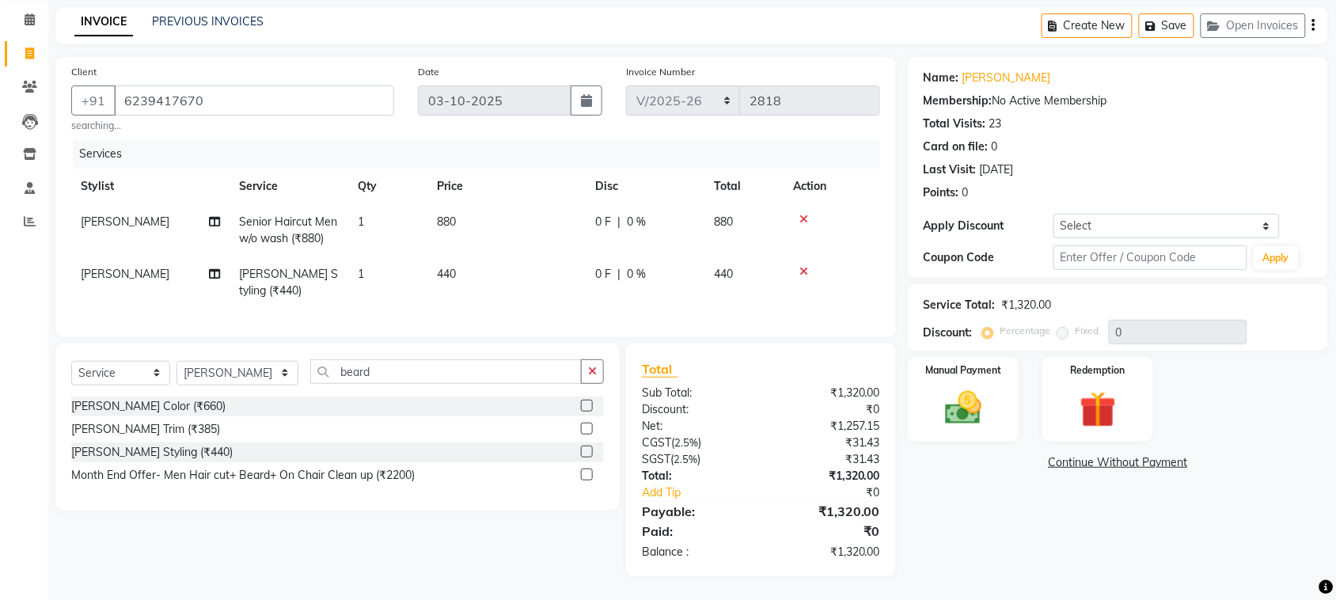
click at [1240, 127] on div "Name: Ajay Singh Membership: No Active Membership Total Visits: 23 Card on file…" at bounding box center [1118, 132] width 389 height 138
click at [993, 394] on img at bounding box center [963, 408] width 62 height 44
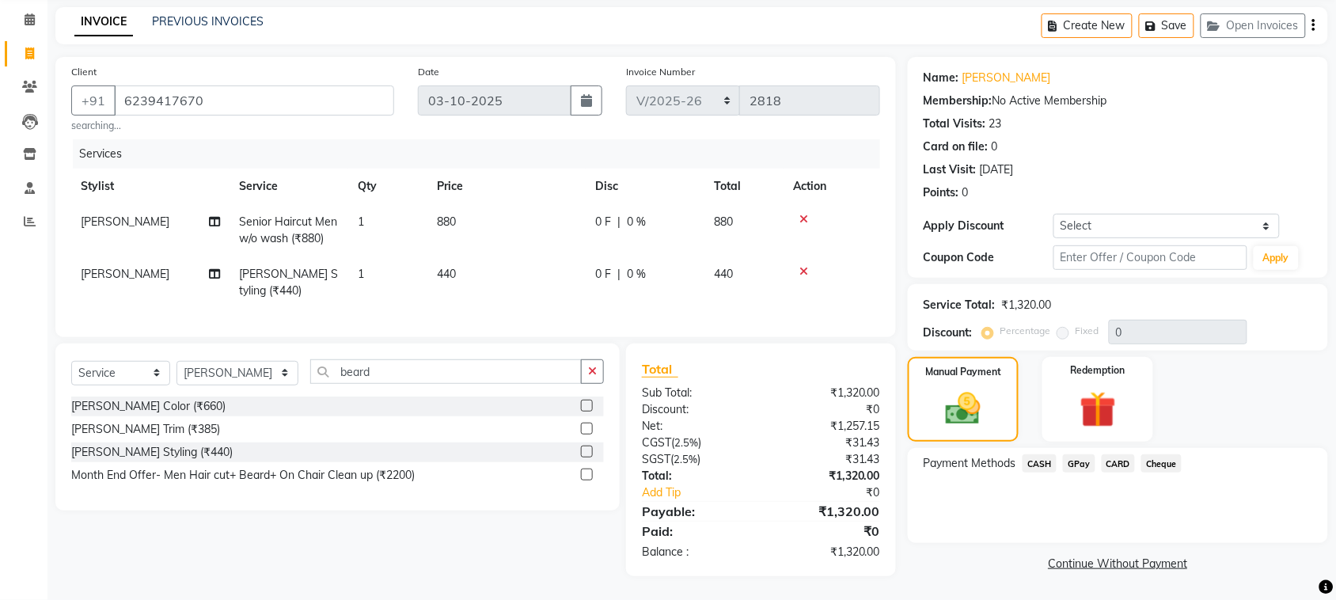
click at [1026, 454] on span "CASH" at bounding box center [1040, 463] width 34 height 18
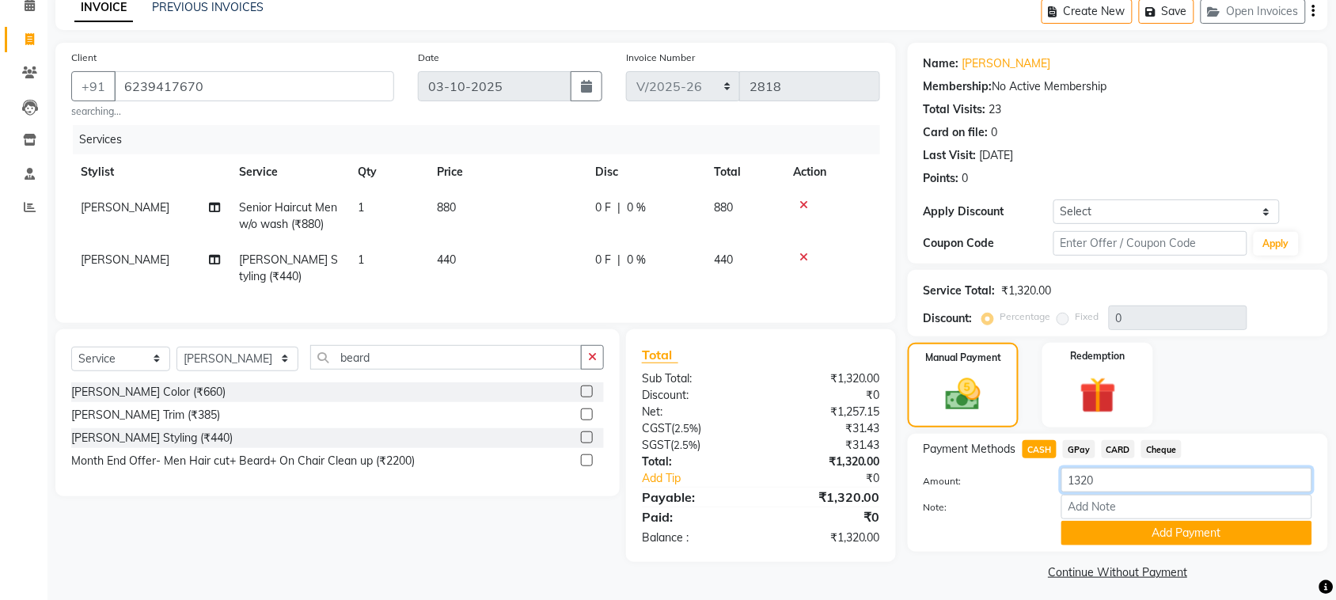
drag, startPoint x: 1094, startPoint y: 461, endPoint x: 1141, endPoint y: 476, distance: 48.8
click at [1141, 480] on input "1320" at bounding box center [1186, 480] width 251 height 25
type input "1"
type input "1000"
click at [1187, 543] on button "Add Payment" at bounding box center [1186, 533] width 251 height 25
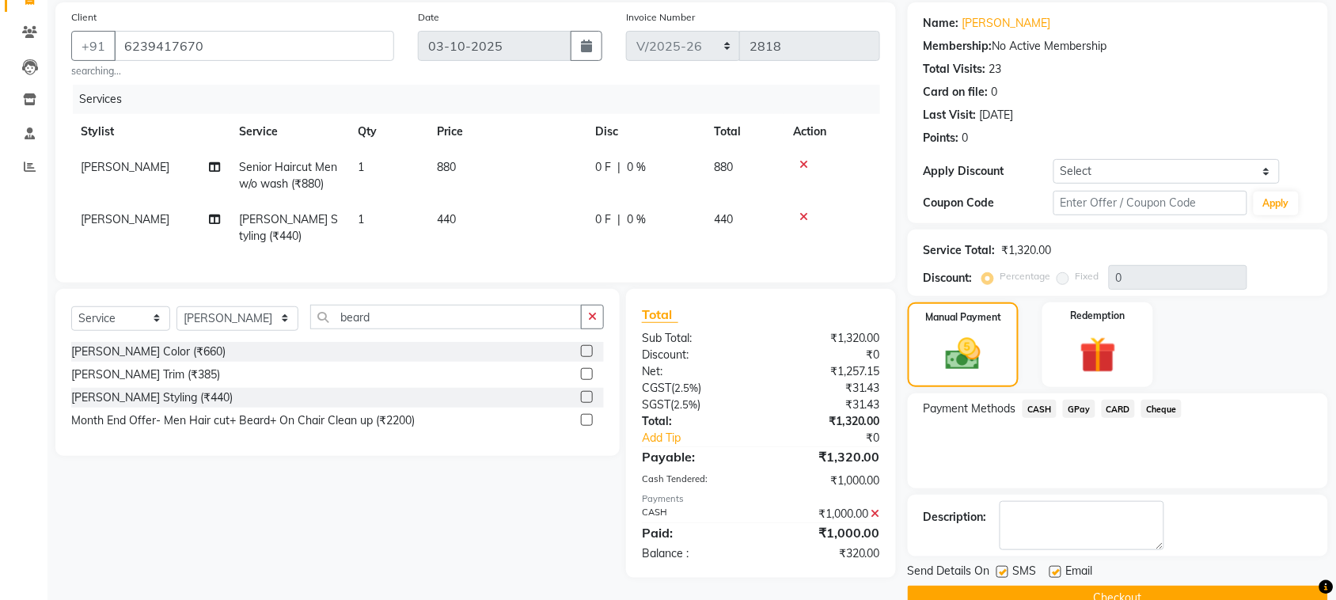
scroll to position [151, 0]
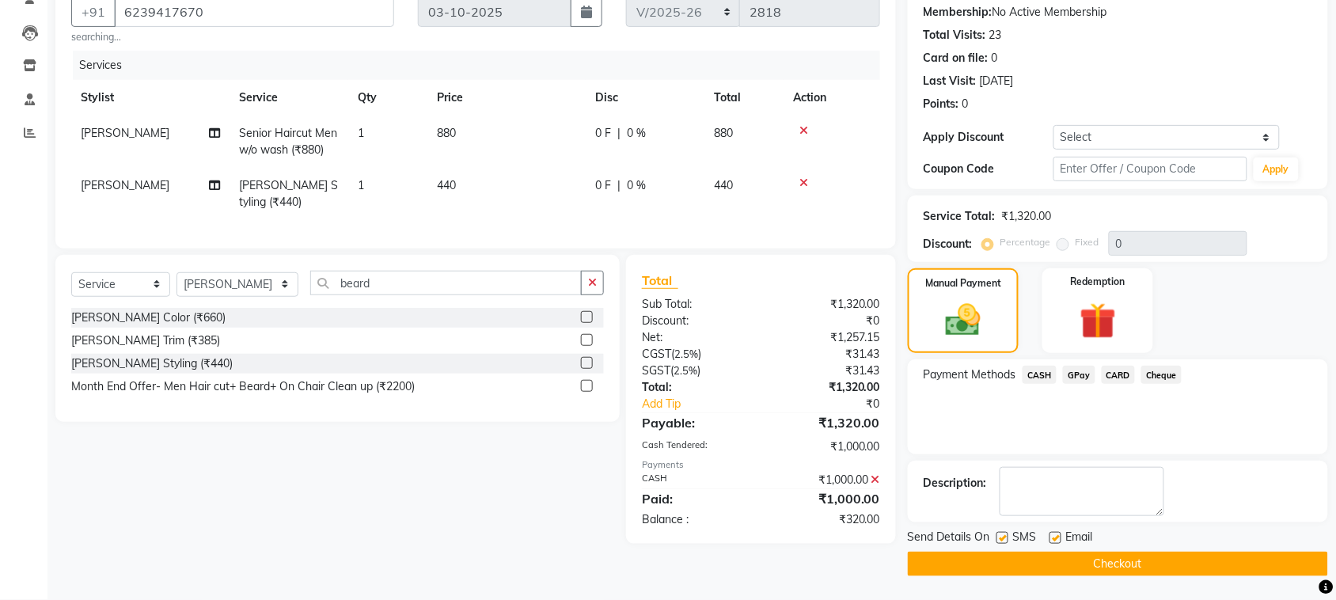
click at [1067, 370] on span "GPay" at bounding box center [1079, 375] width 32 height 18
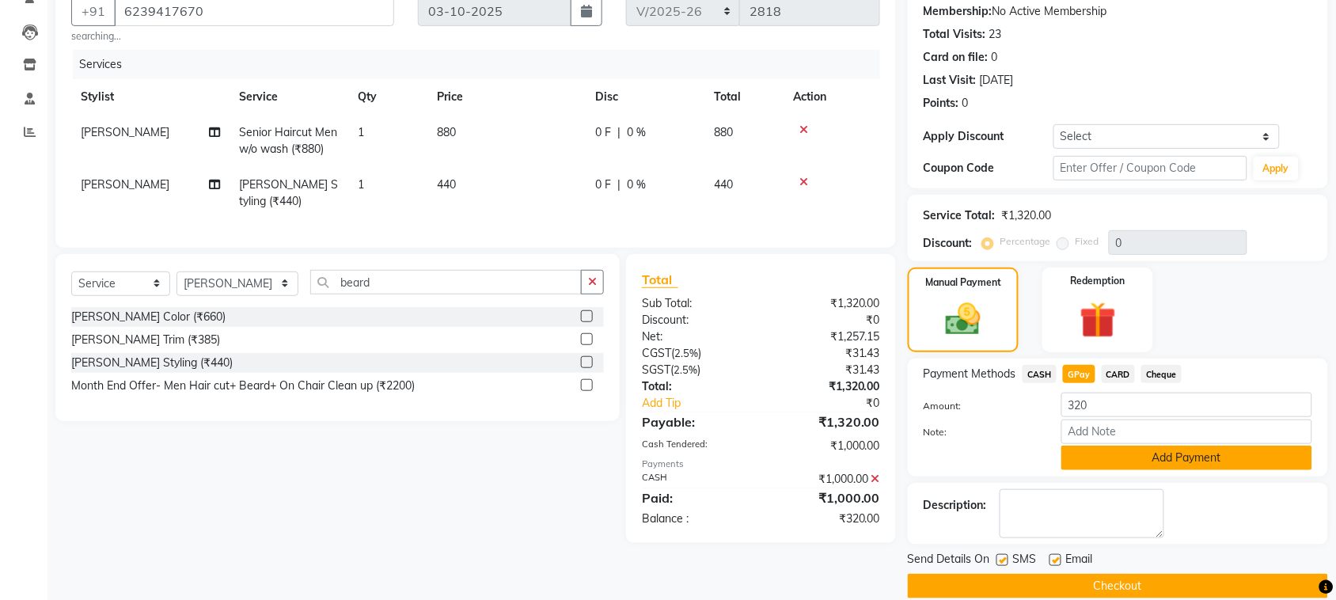
click at [1125, 459] on button "Add Payment" at bounding box center [1186, 458] width 251 height 25
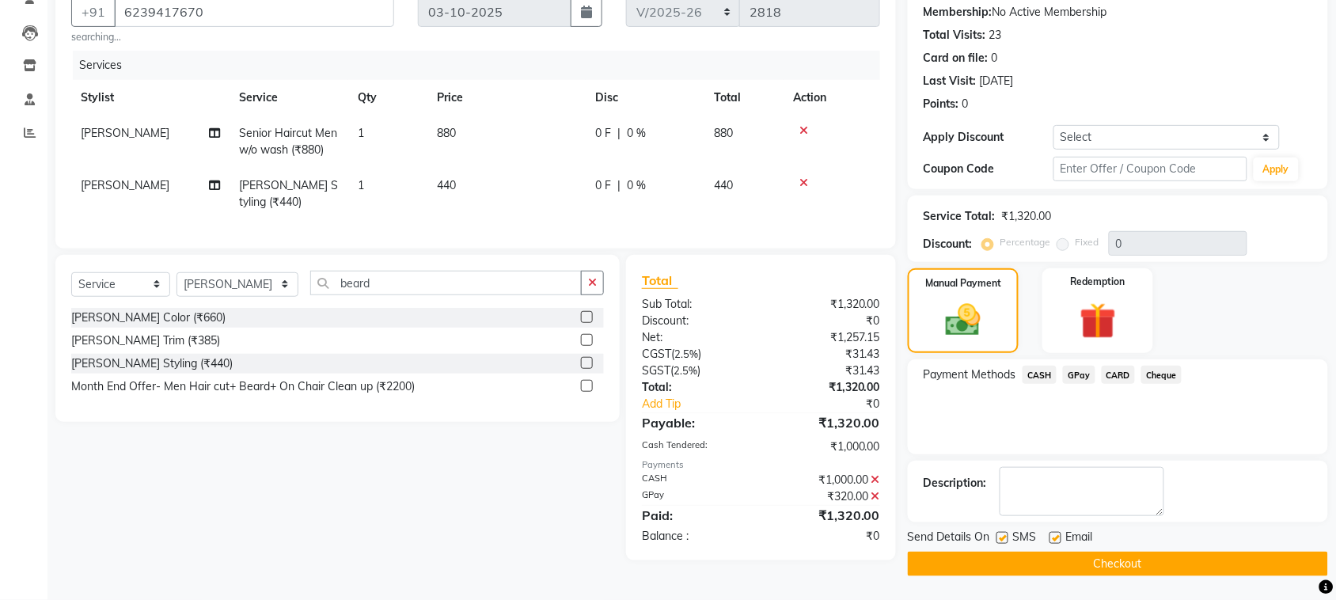
click at [1009, 536] on div "SMS" at bounding box center [1023, 539] width 53 height 20
click at [1057, 538] on label at bounding box center [1056, 538] width 12 height 12
click at [1057, 538] on input "checkbox" at bounding box center [1055, 539] width 10 height 10
checkbox input "false"
click at [1007, 534] on label at bounding box center [1003, 538] width 12 height 12
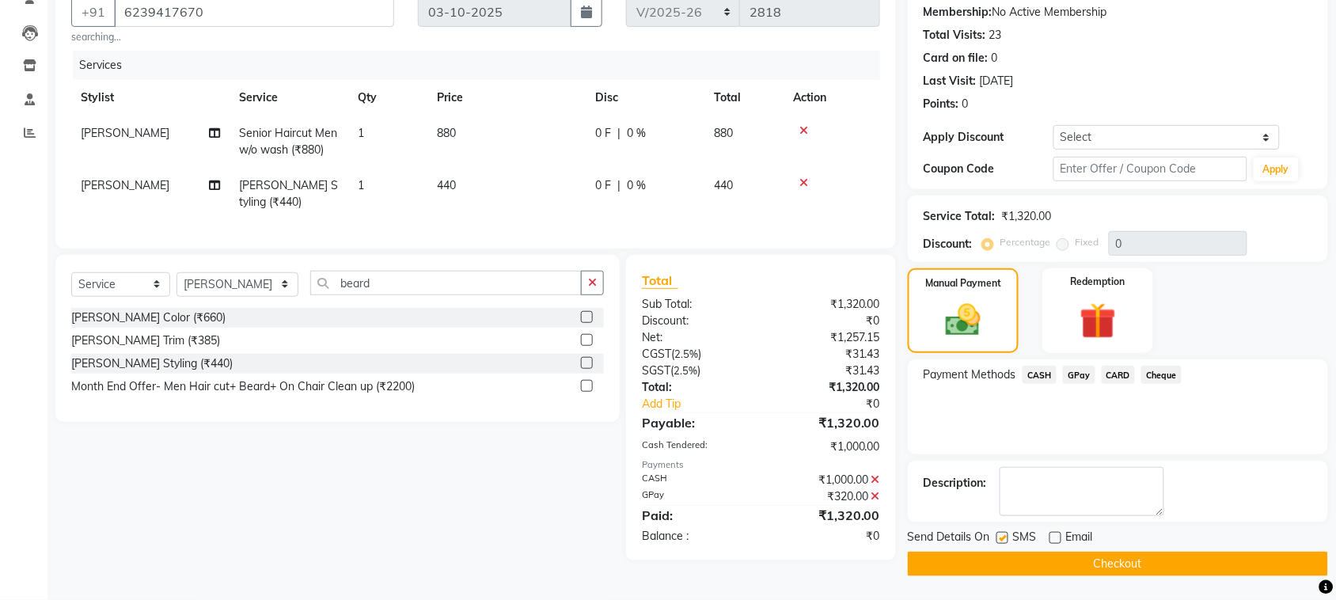
click at [1007, 534] on input "checkbox" at bounding box center [1002, 539] width 10 height 10
checkbox input "false"
click at [879, 485] on icon at bounding box center [876, 479] width 9 height 11
click at [879, 462] on icon at bounding box center [876, 456] width 9 height 11
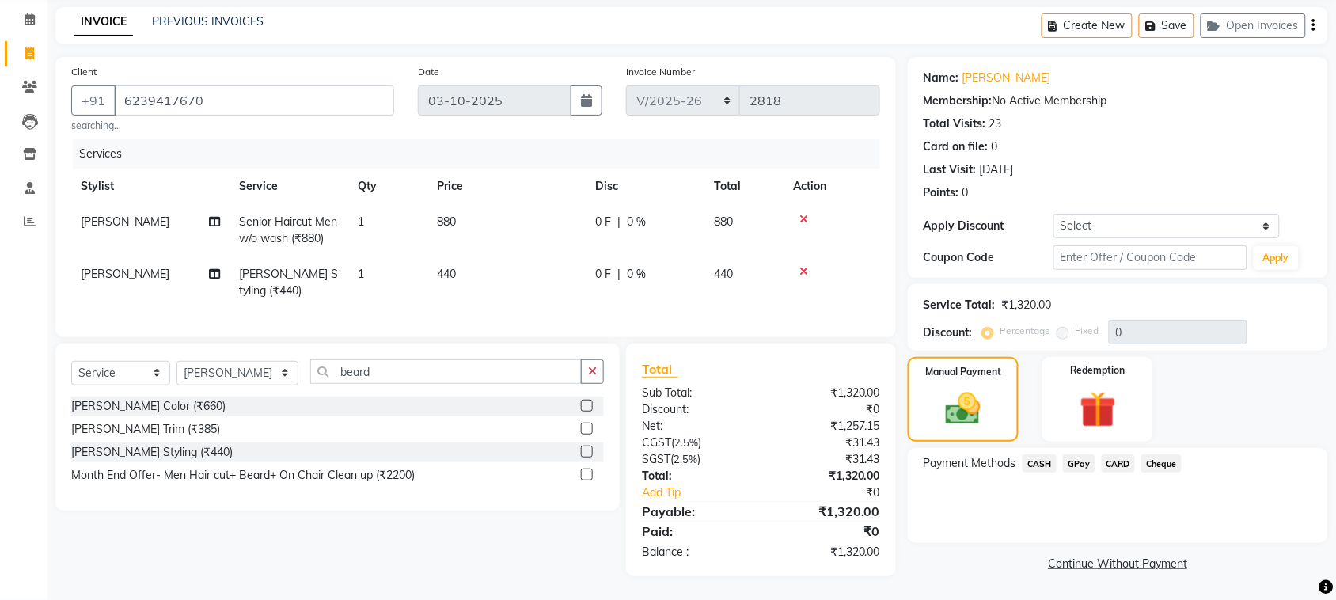
click at [1039, 454] on span "CASH" at bounding box center [1040, 463] width 34 height 18
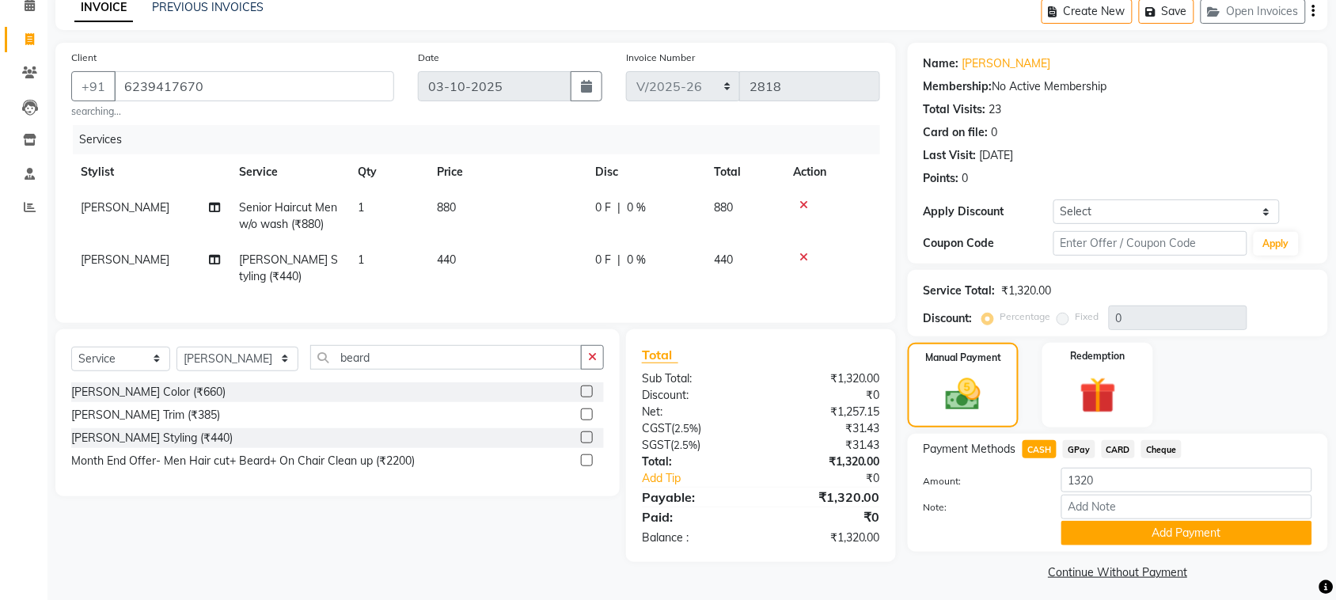
scroll to position [83, 0]
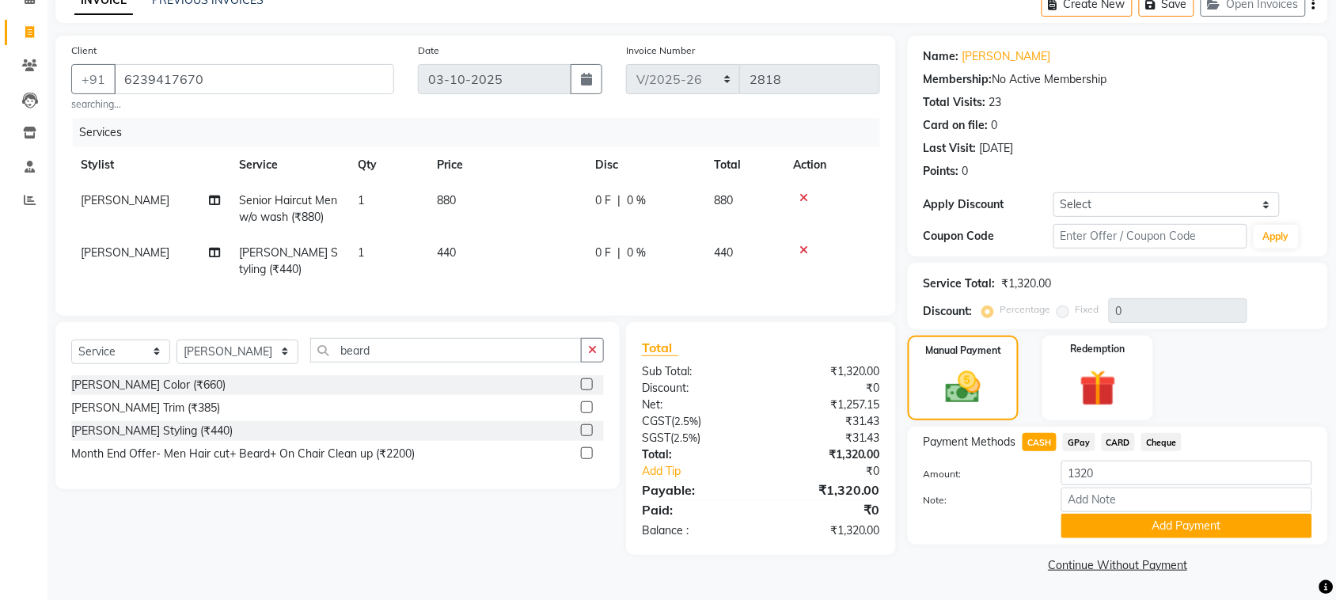
drag, startPoint x: 1102, startPoint y: 521, endPoint x: 1109, endPoint y: 515, distance: 9.0
click at [1104, 522] on button "Add Payment" at bounding box center [1186, 526] width 251 height 25
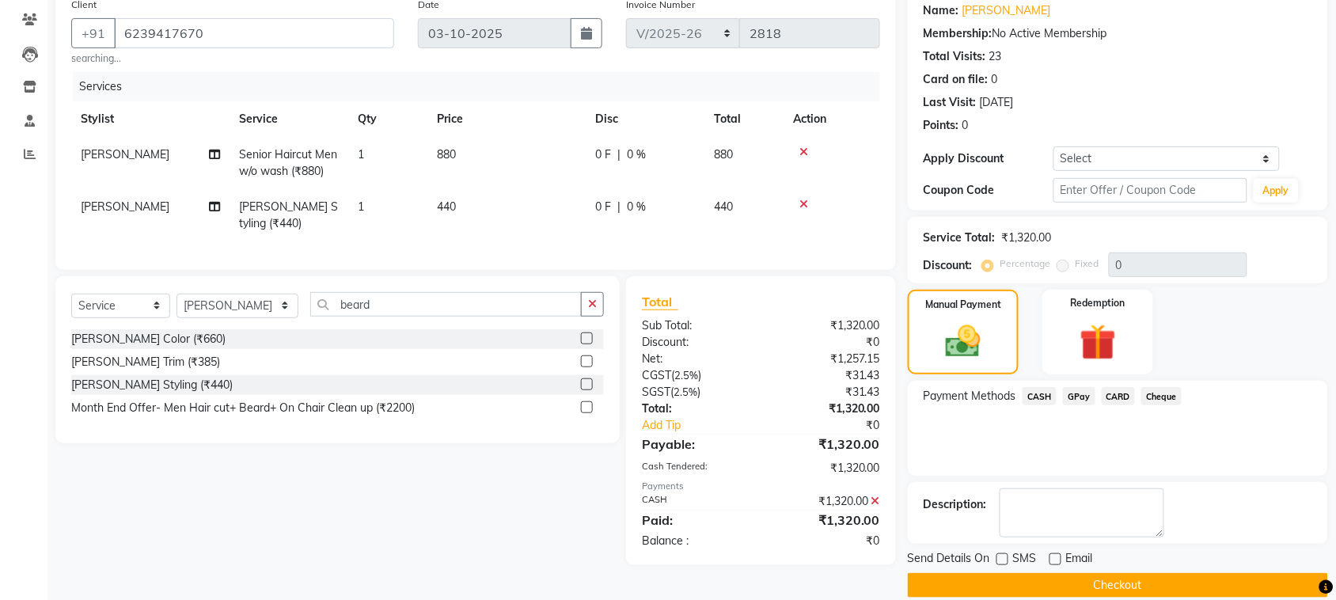
scroll to position [151, 0]
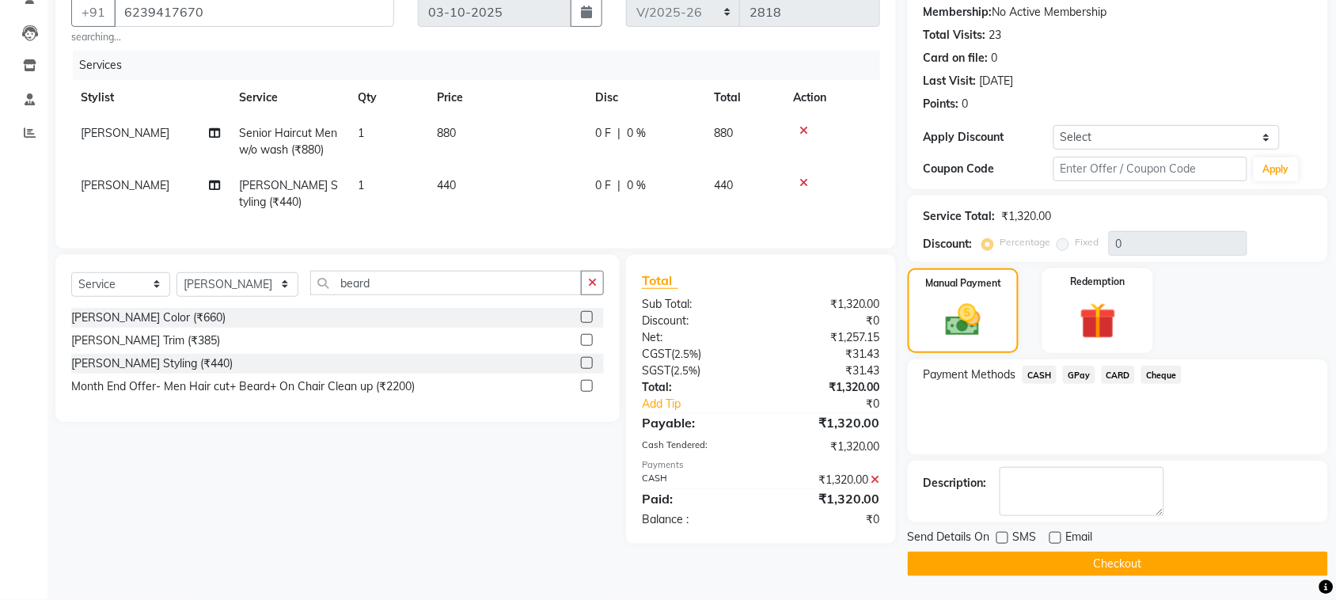
click at [1016, 566] on button "Checkout" at bounding box center [1118, 564] width 420 height 25
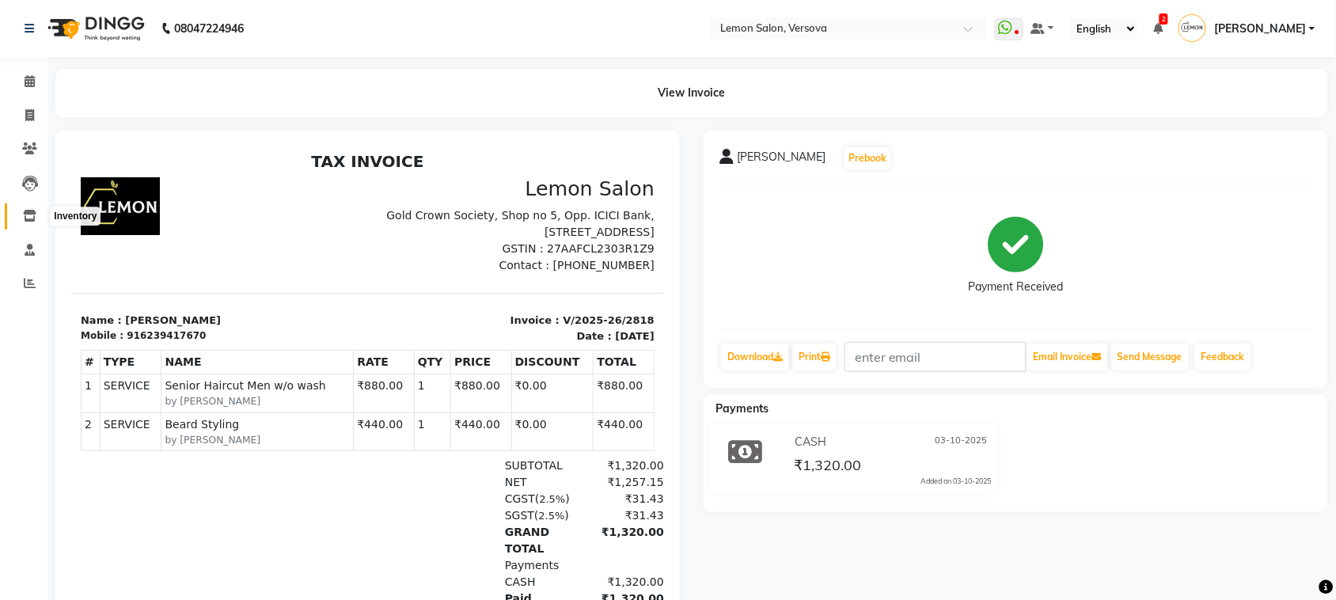
click at [33, 218] on icon at bounding box center [29, 216] width 13 height 12
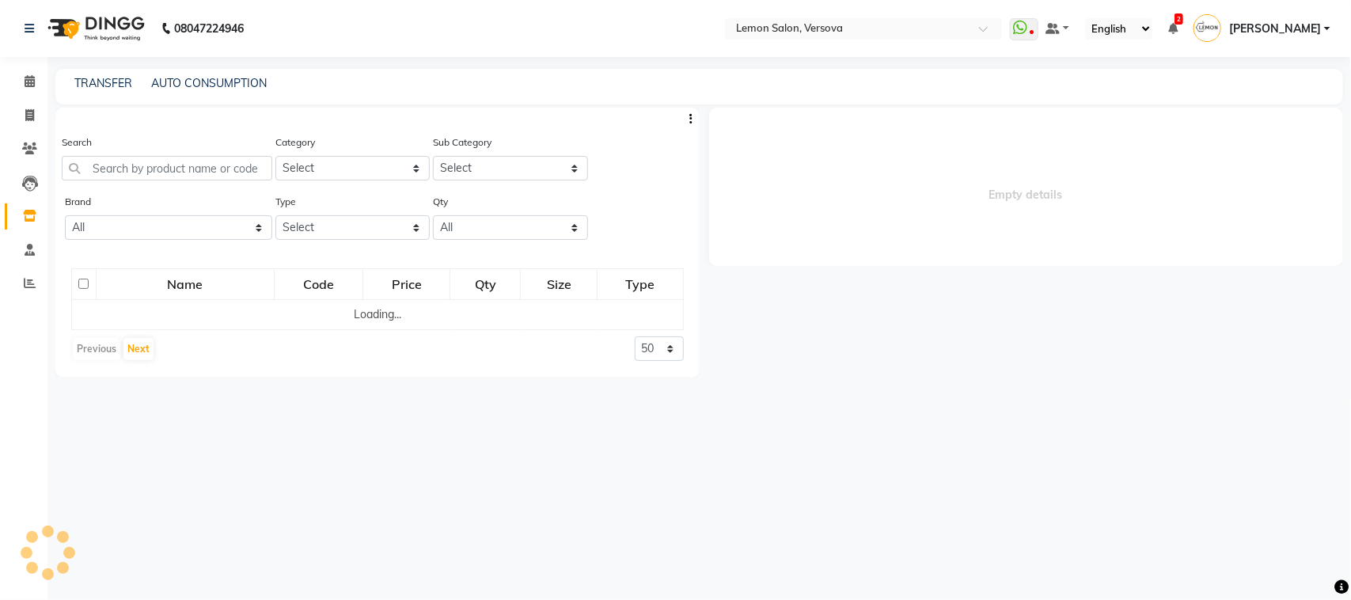
select select
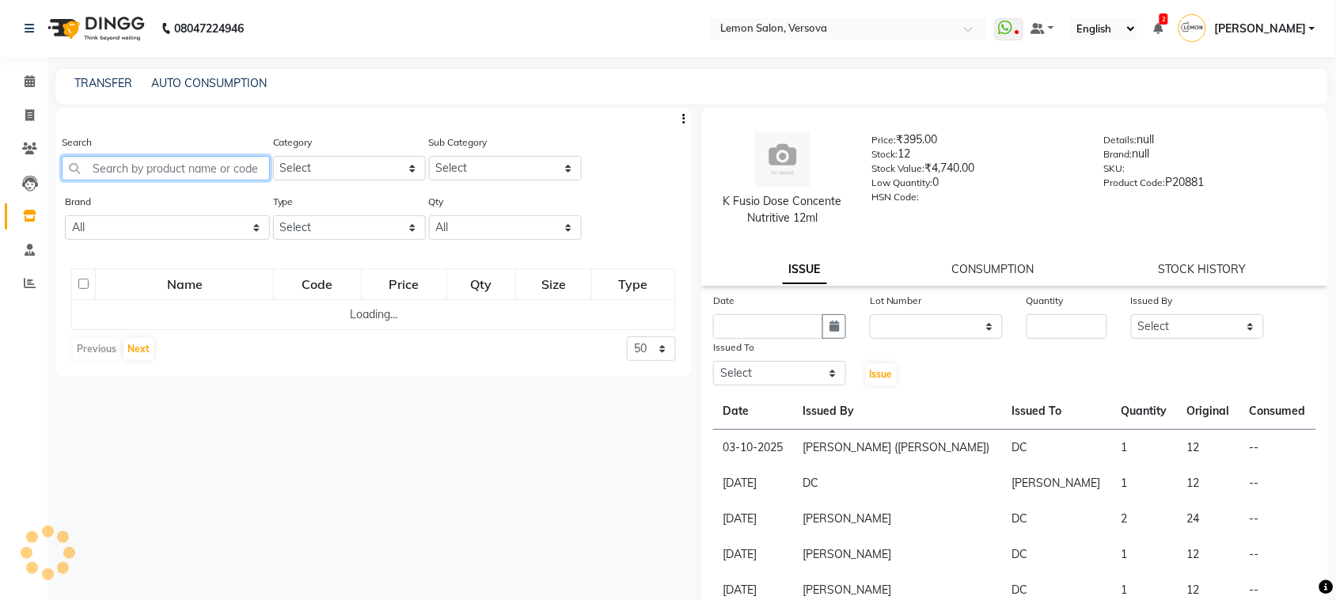
click at [129, 157] on input "text" at bounding box center [166, 168] width 208 height 25
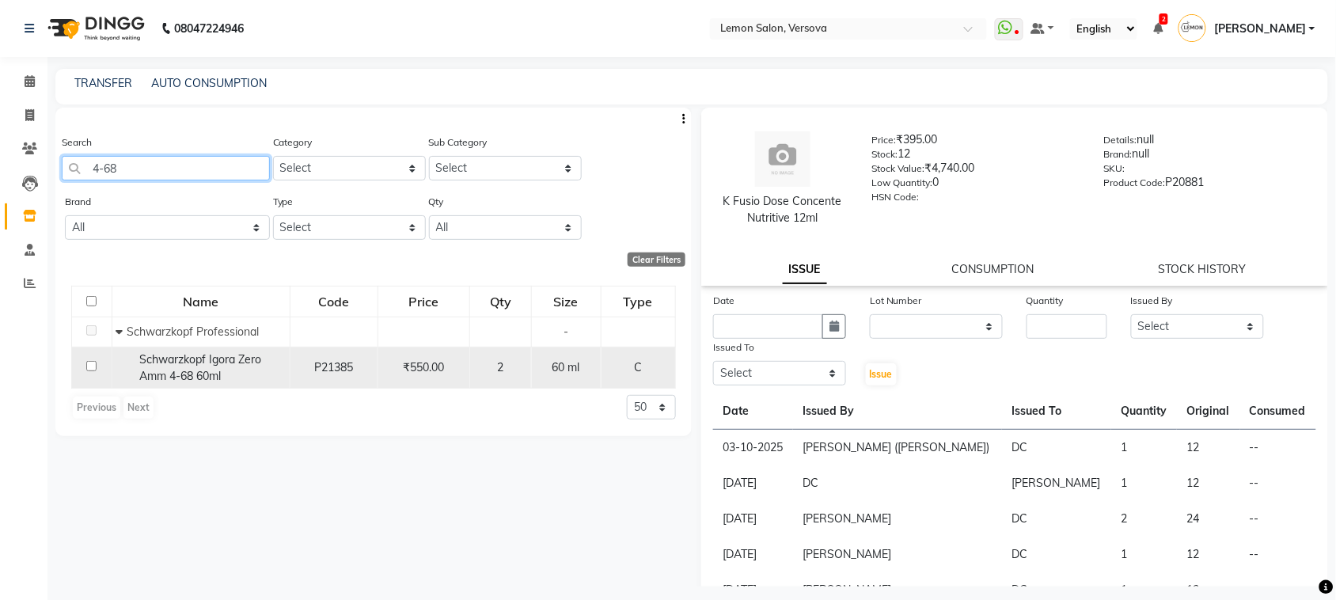
type input "4-68"
click at [188, 362] on span "Schwarzkopf Igora Zero Amm 4-68 60ml" at bounding box center [200, 367] width 122 height 31
select select
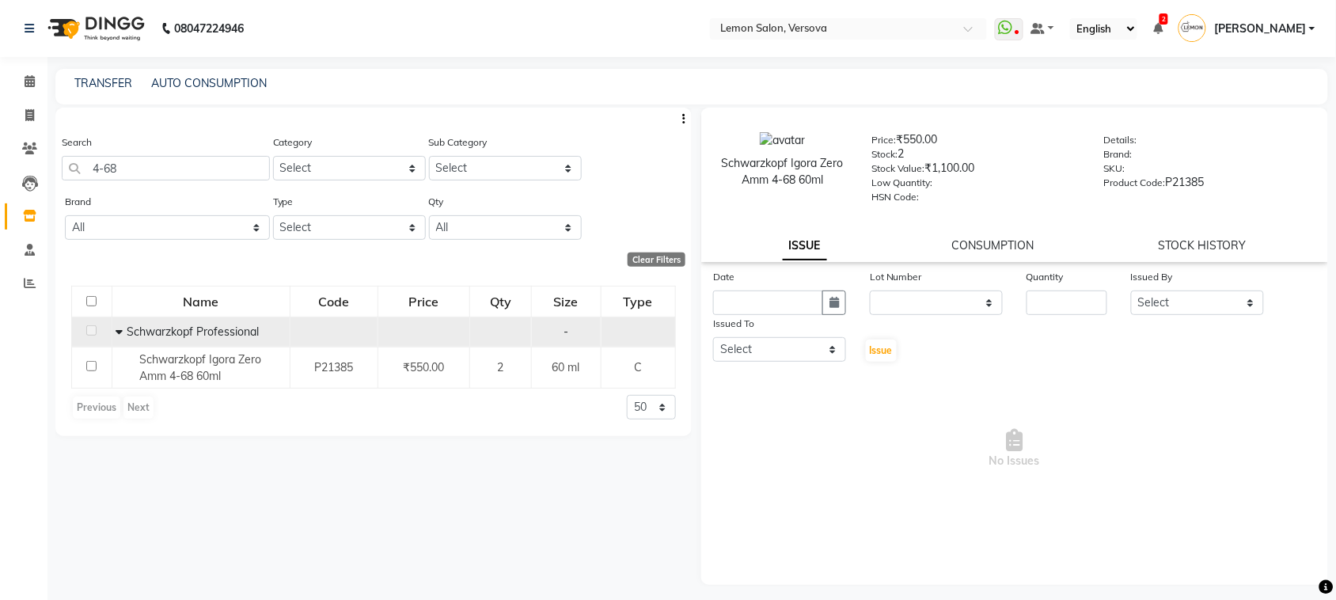
click at [116, 330] on icon at bounding box center [119, 331] width 7 height 11
click at [123, 330] on icon at bounding box center [122, 331] width 6 height 11
click at [191, 166] on input "4-68" at bounding box center [166, 168] width 208 height 25
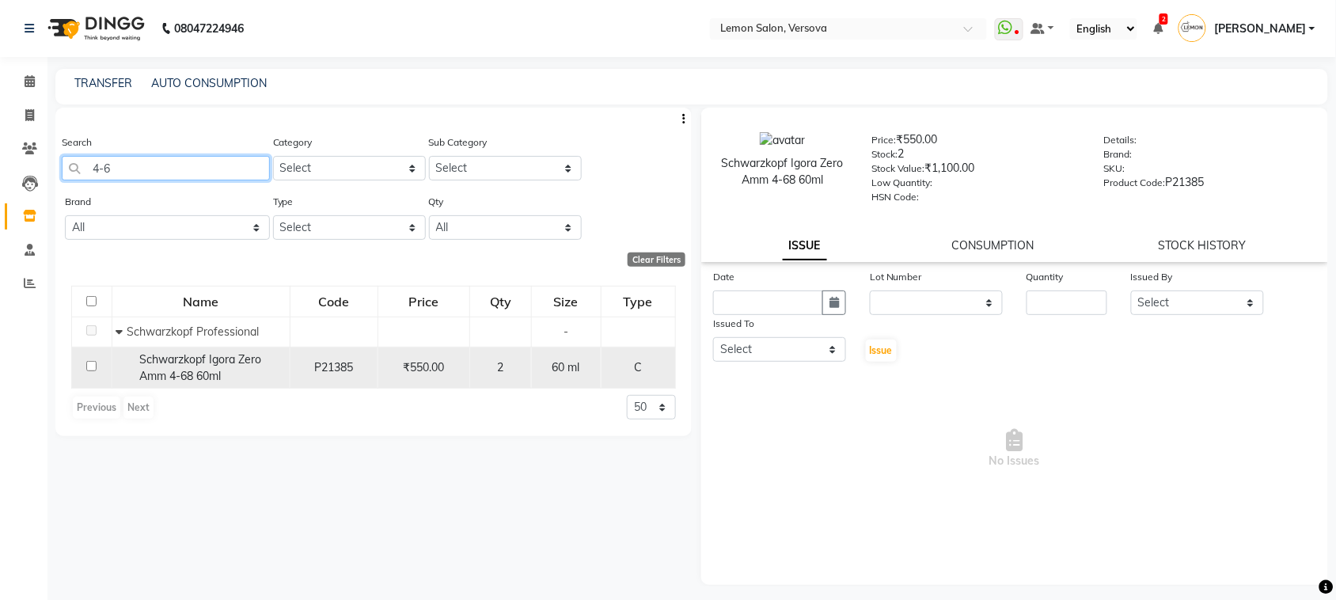
type input "4-6"
click at [168, 359] on span "Schwarzkopf Igora Zero Amm 4-68 60ml" at bounding box center [200, 367] width 122 height 31
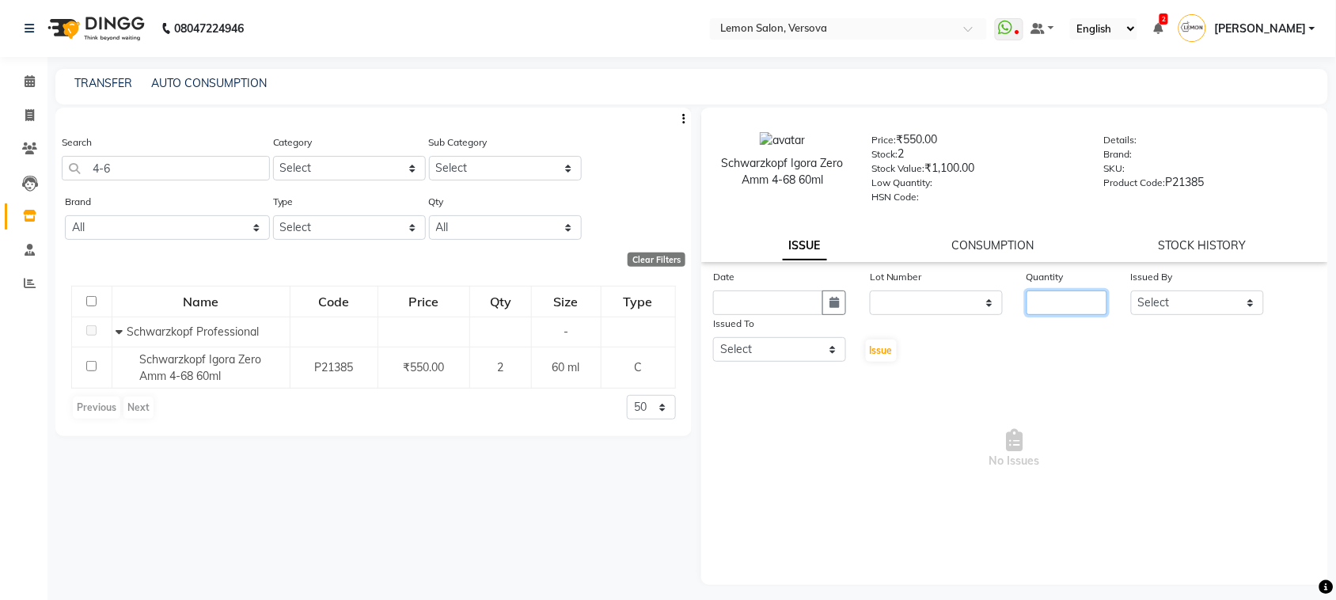
click at [1081, 306] on input "number" at bounding box center [1067, 303] width 81 height 25
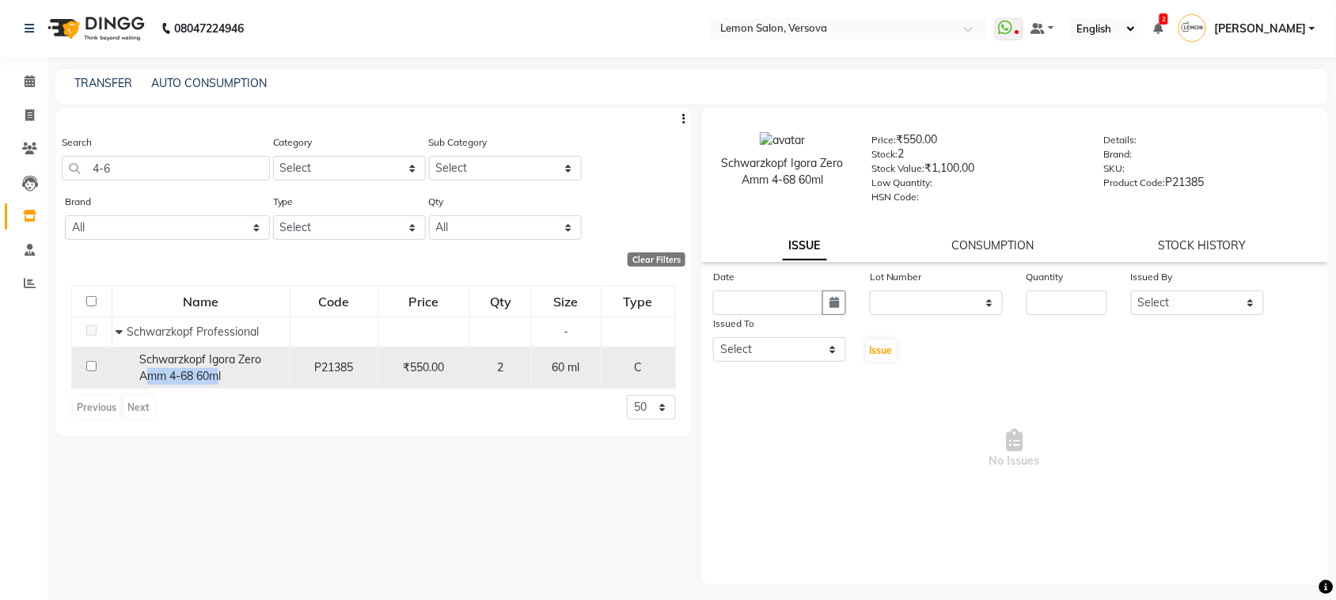
drag, startPoint x: 146, startPoint y: 381, endPoint x: 222, endPoint y: 388, distance: 75.5
click at [222, 388] on td "Schwarzkopf Igora Zero Amm 4-68 60ml" at bounding box center [201, 368] width 178 height 42
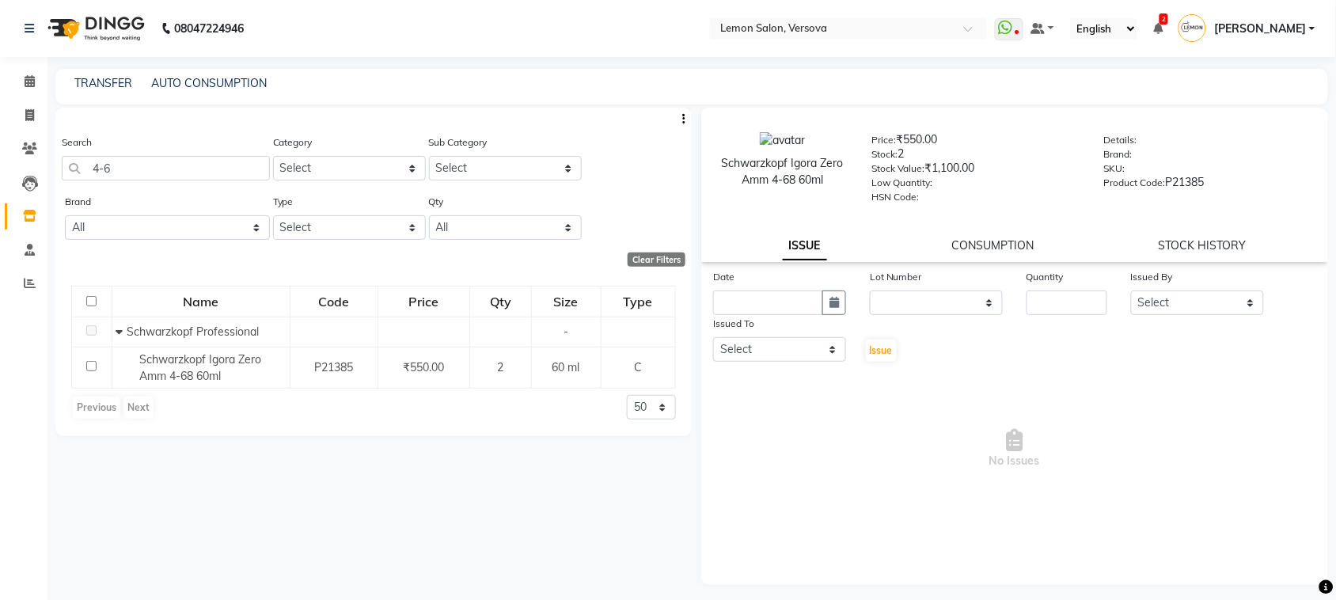
click at [237, 484] on div "Search 4-6 Category Select Hair Skin Makeup Personal Care Appliances Beard Waxi…" at bounding box center [373, 347] width 636 height 479
click at [36, 81] on span at bounding box center [30, 82] width 28 height 18
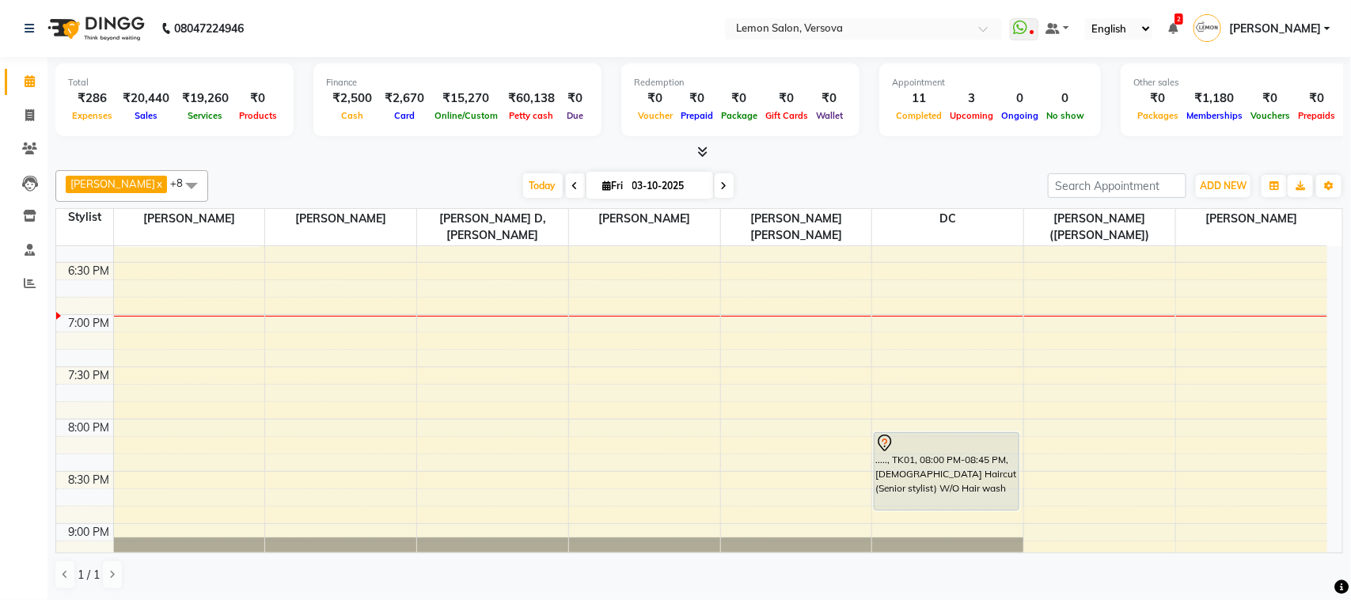
scroll to position [989, 0]
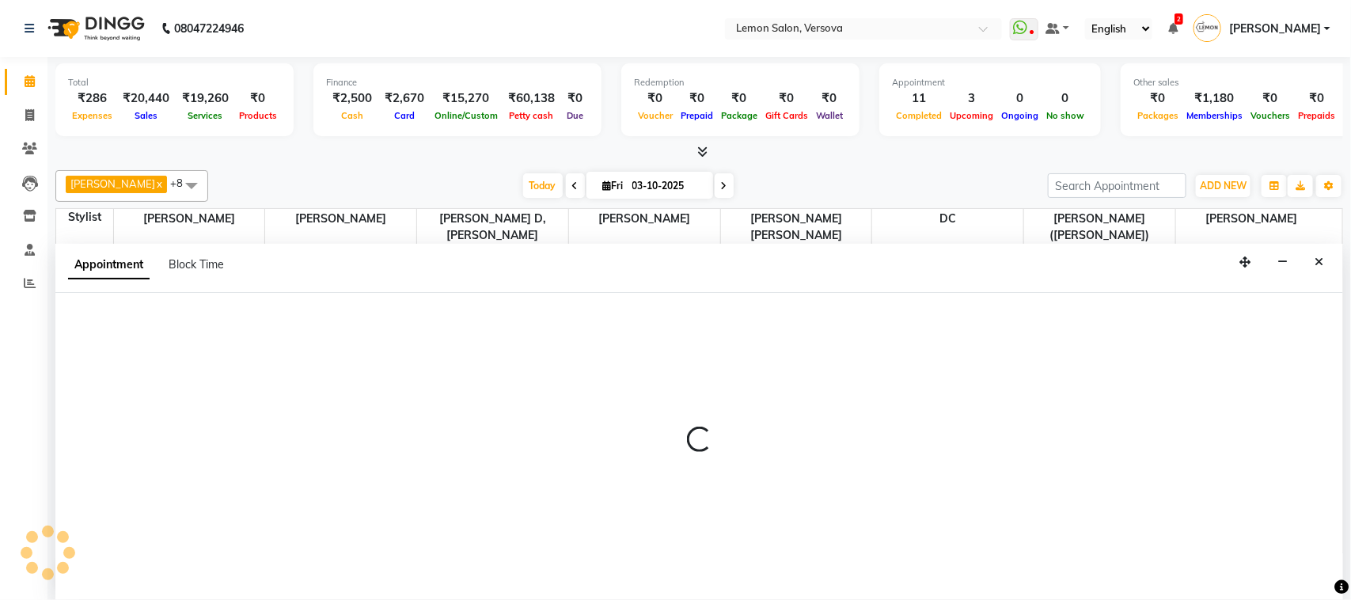
select select "7886"
select select "1185"
select select "tentative"
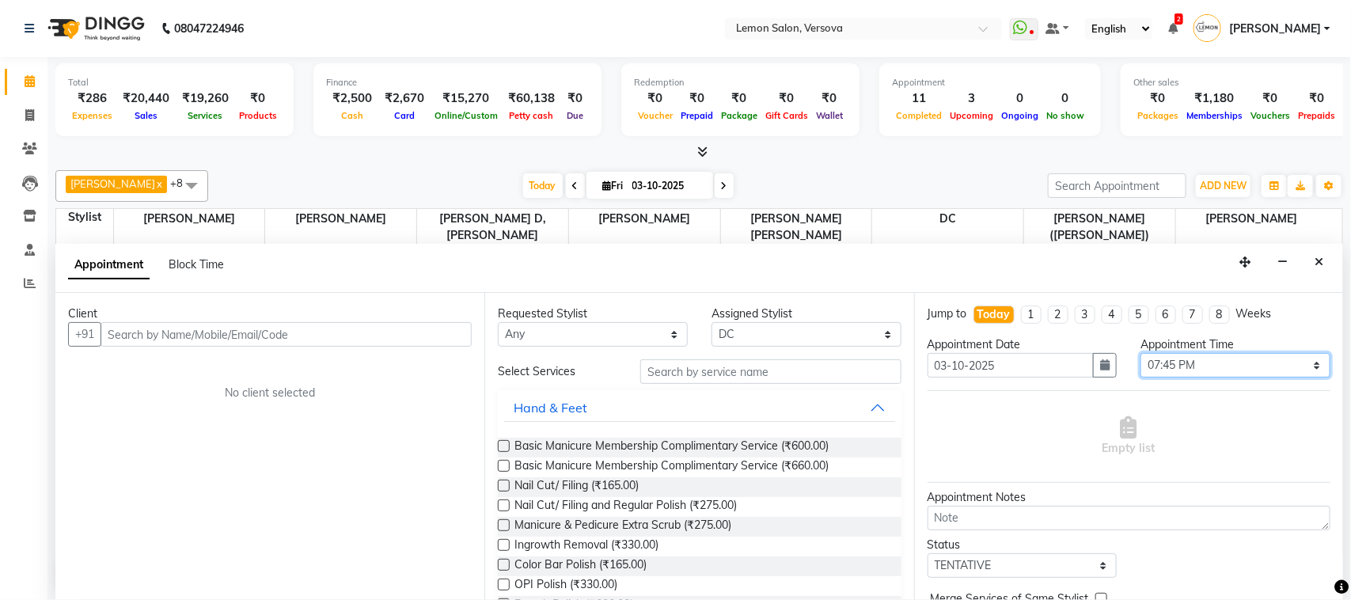
click at [1271, 366] on select "Select 10:00 AM 10:15 AM 10:30 AM 10:45 AM 11:00 AM 11:15 AM 11:30 AM 11:45 AM …" at bounding box center [1236, 365] width 190 height 25
select select "1200"
click at [1141, 354] on select "Select 10:00 AM 10:15 AM 10:30 AM 10:45 AM 11:00 AM 11:15 AM 11:30 AM 11:45 AM …" at bounding box center [1236, 365] width 190 height 25
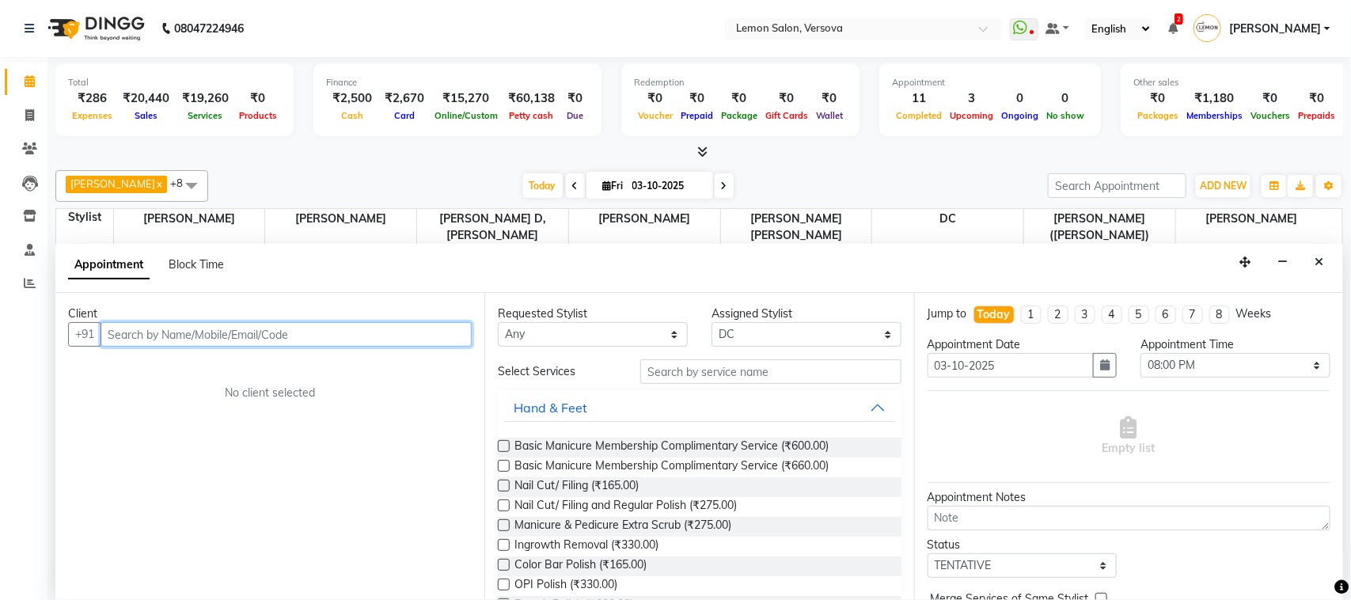
click at [436, 336] on input "text" at bounding box center [286, 334] width 371 height 25
type input "8088613998"
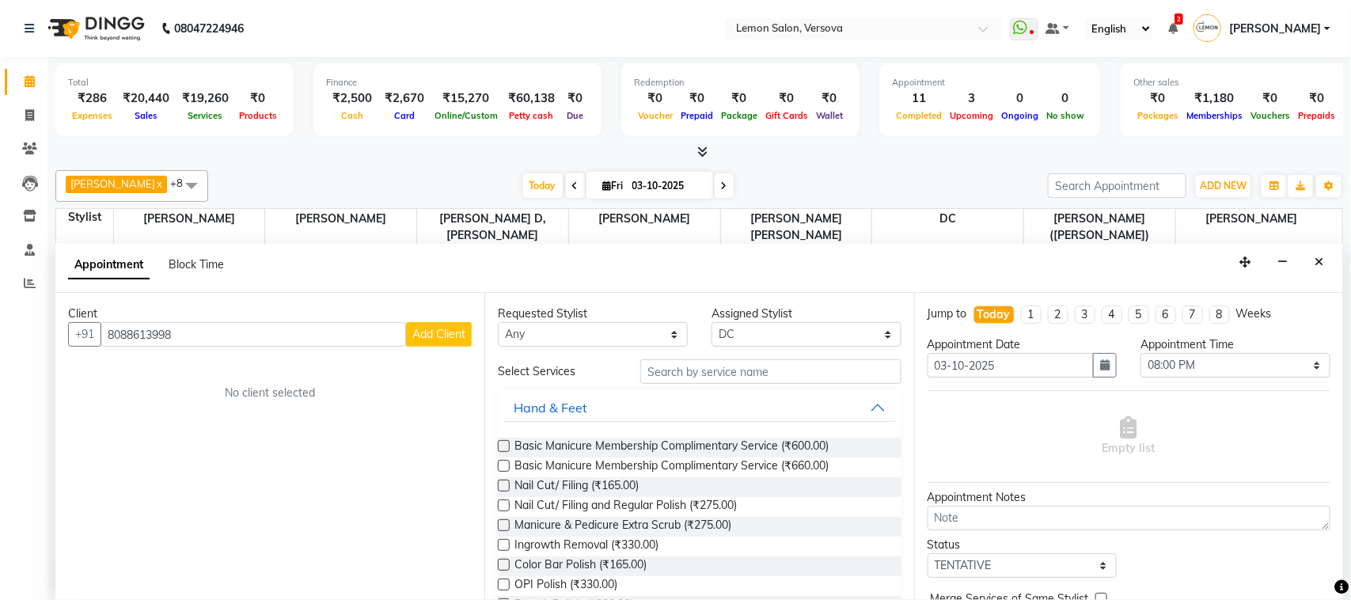
click at [453, 334] on span "Add Client" at bounding box center [438, 334] width 53 height 14
select select "22"
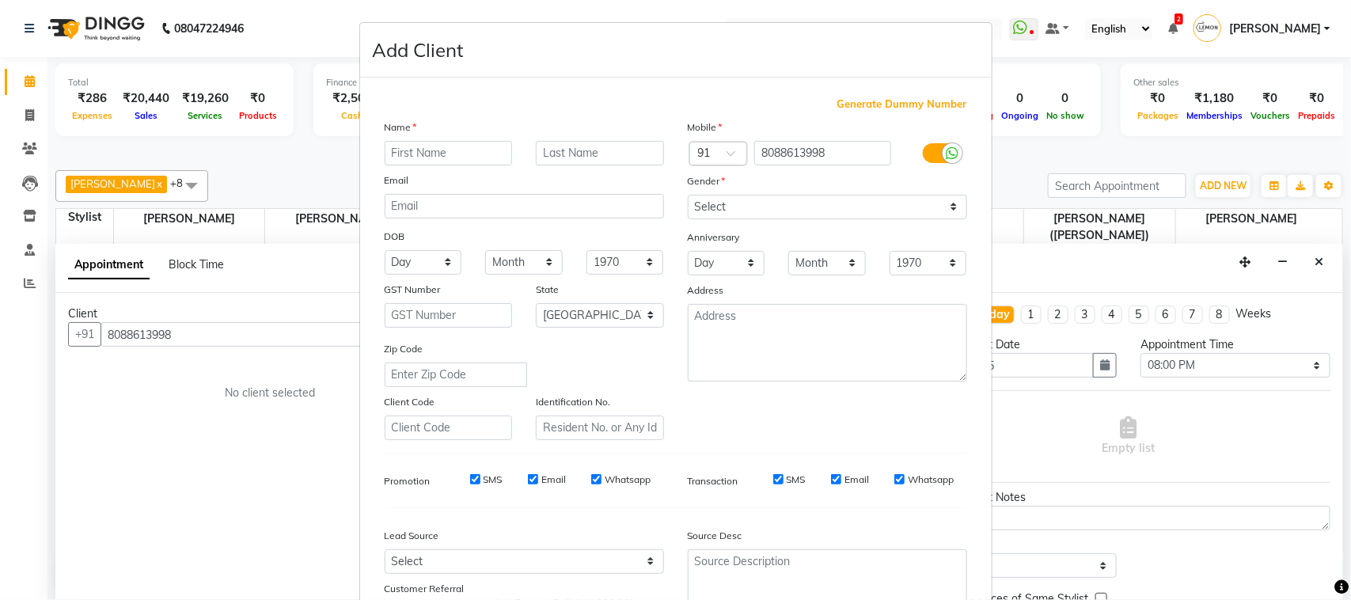
click at [469, 150] on input "text" at bounding box center [449, 153] width 128 height 25
type input "rumi"
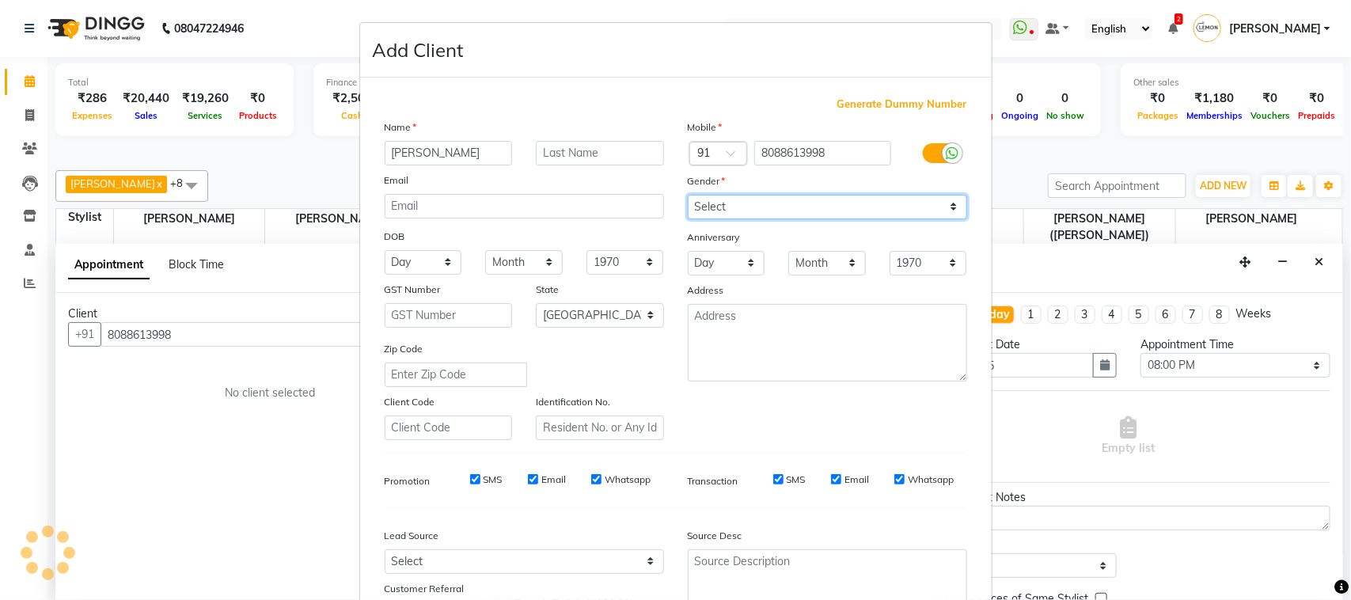
click at [742, 199] on select "Select Male Female Other Prefer Not To Say" at bounding box center [827, 207] width 279 height 25
select select "male"
click at [688, 195] on select "Select Male Female Other Prefer Not To Say" at bounding box center [827, 207] width 279 height 25
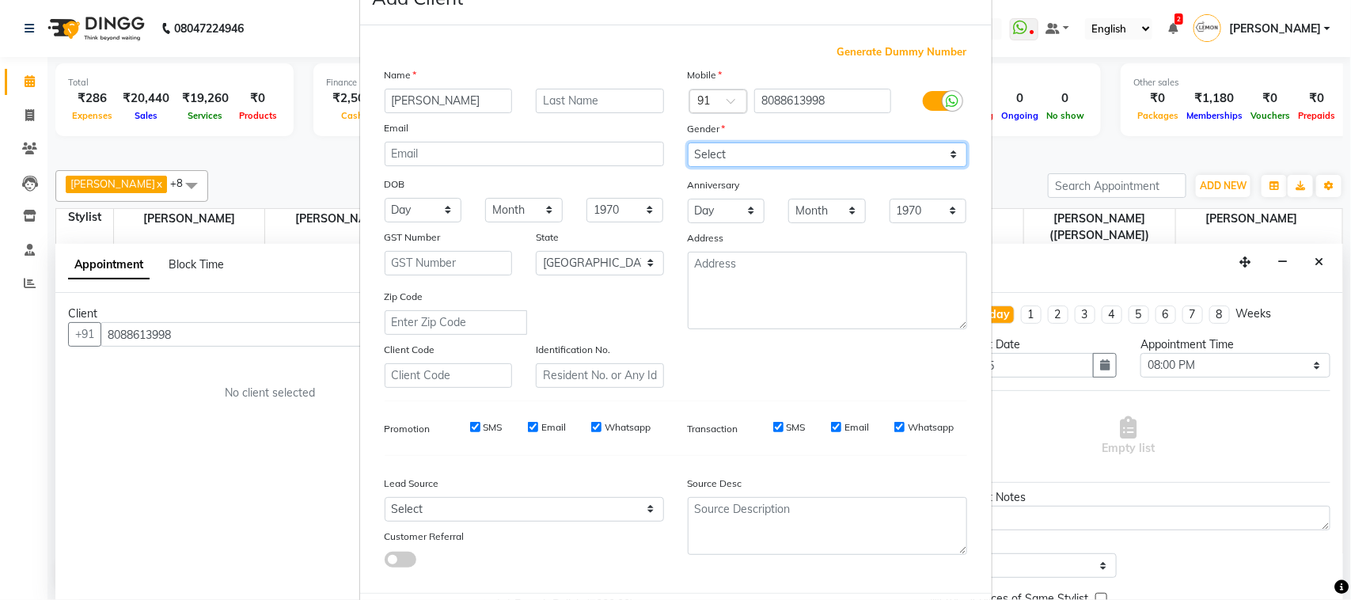
scroll to position [124, 0]
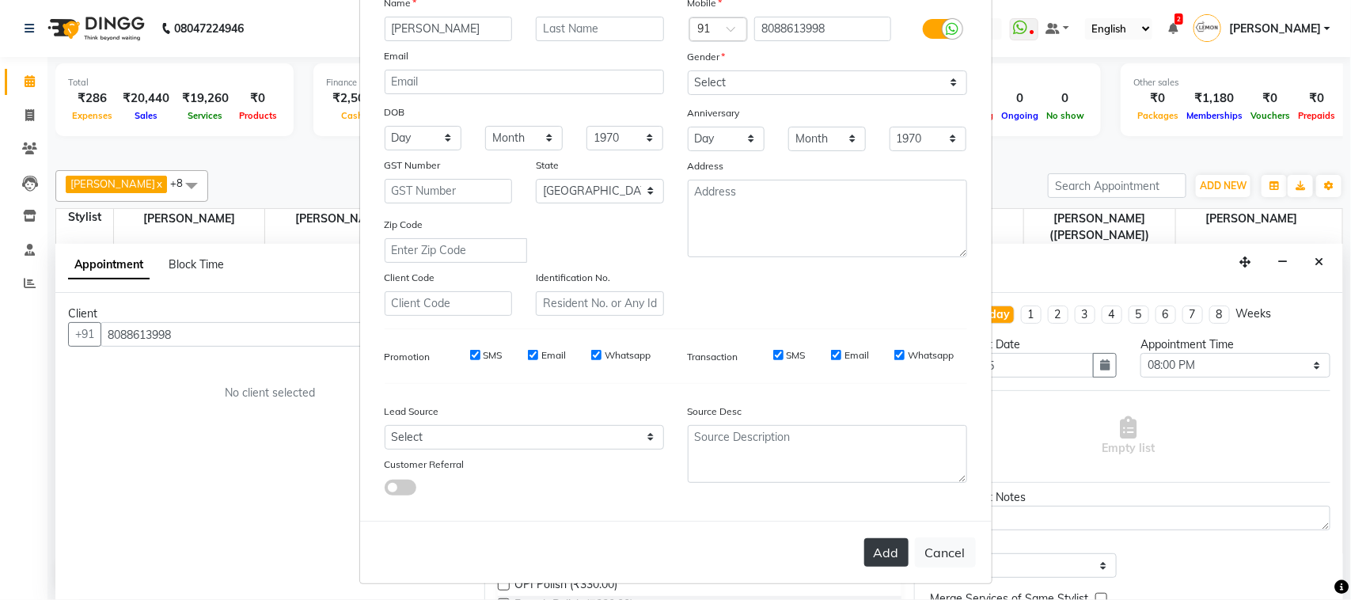
click at [876, 540] on button "Add" at bounding box center [886, 552] width 44 height 28
select select
select select "null"
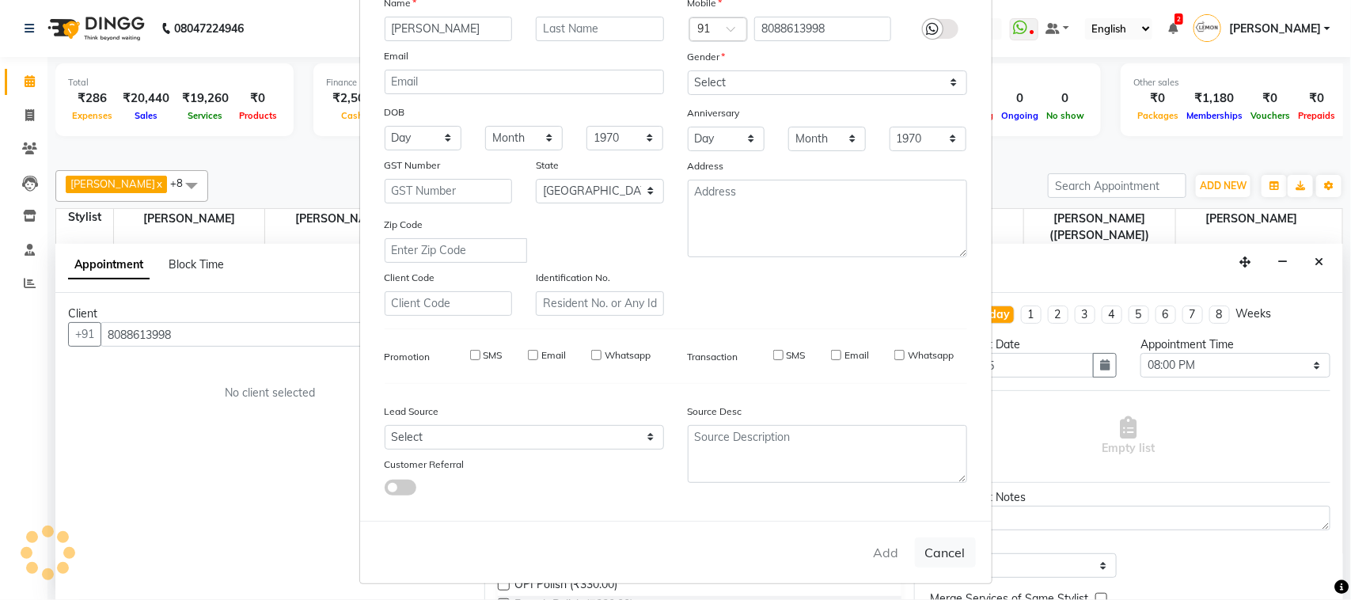
select select
checkbox input "false"
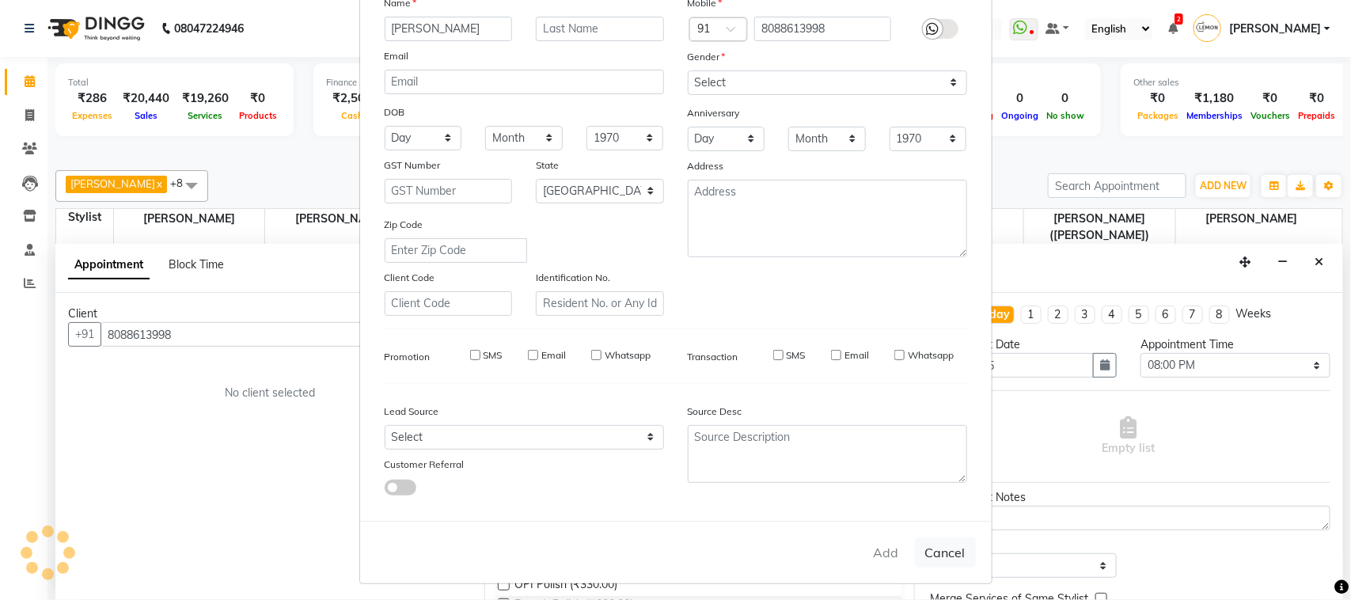
checkbox input "false"
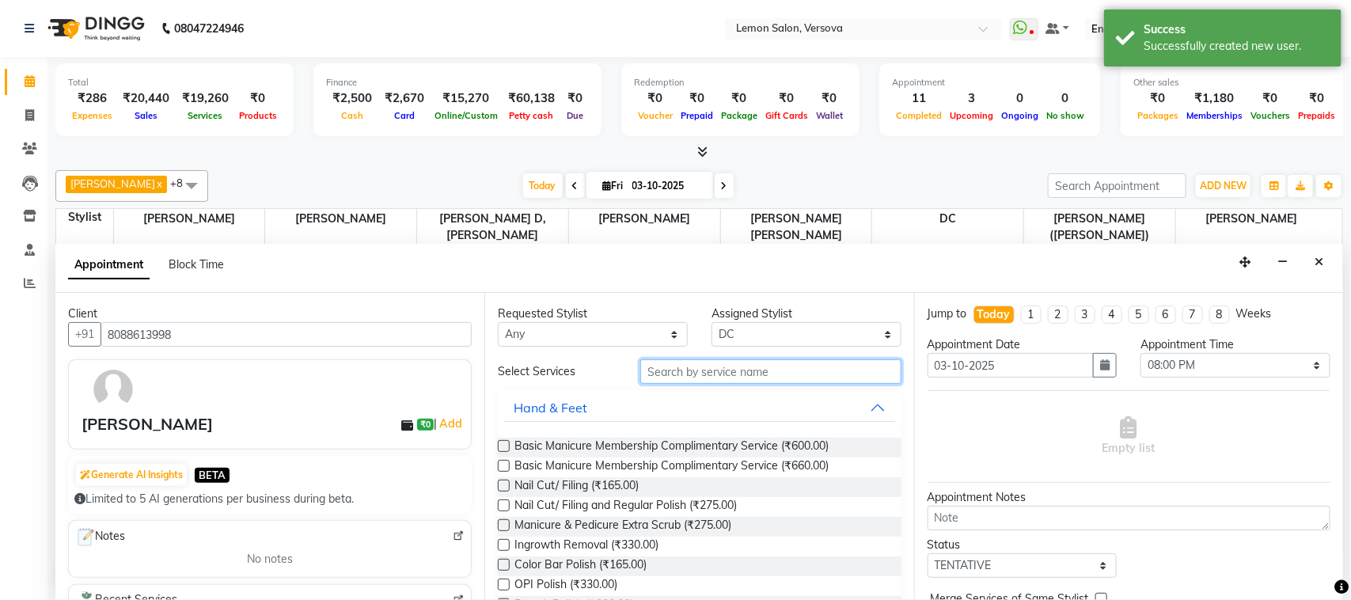
click at [744, 373] on input "text" at bounding box center [770, 371] width 261 height 25
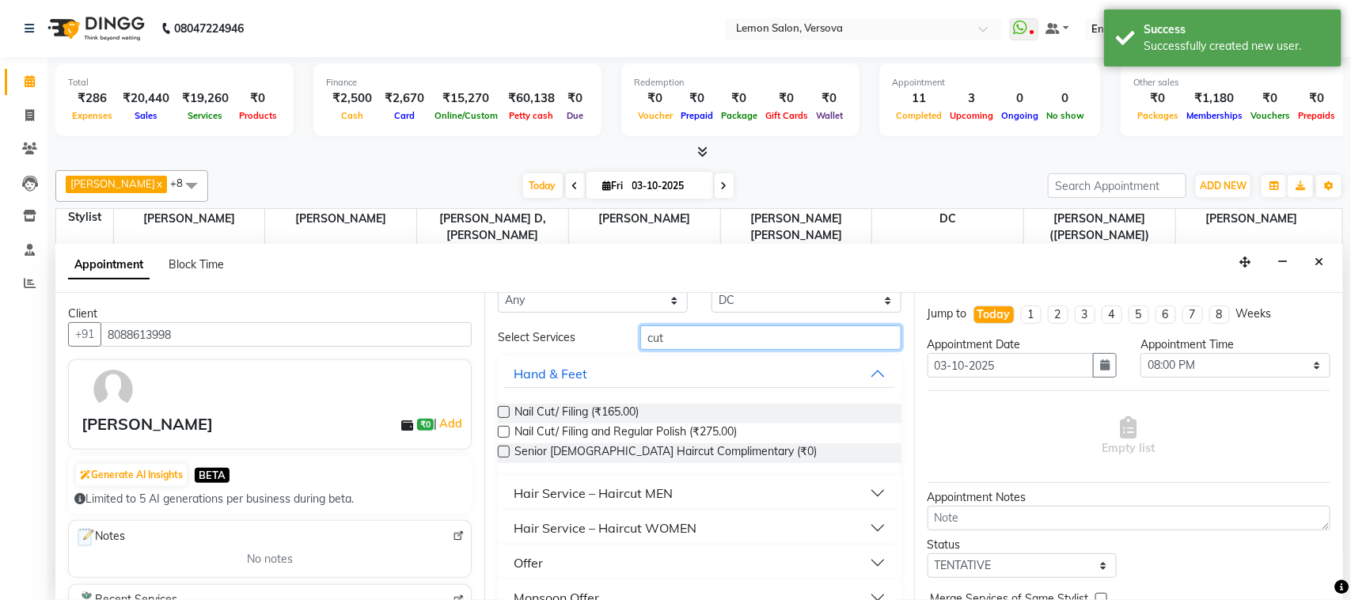
scroll to position [61, 0]
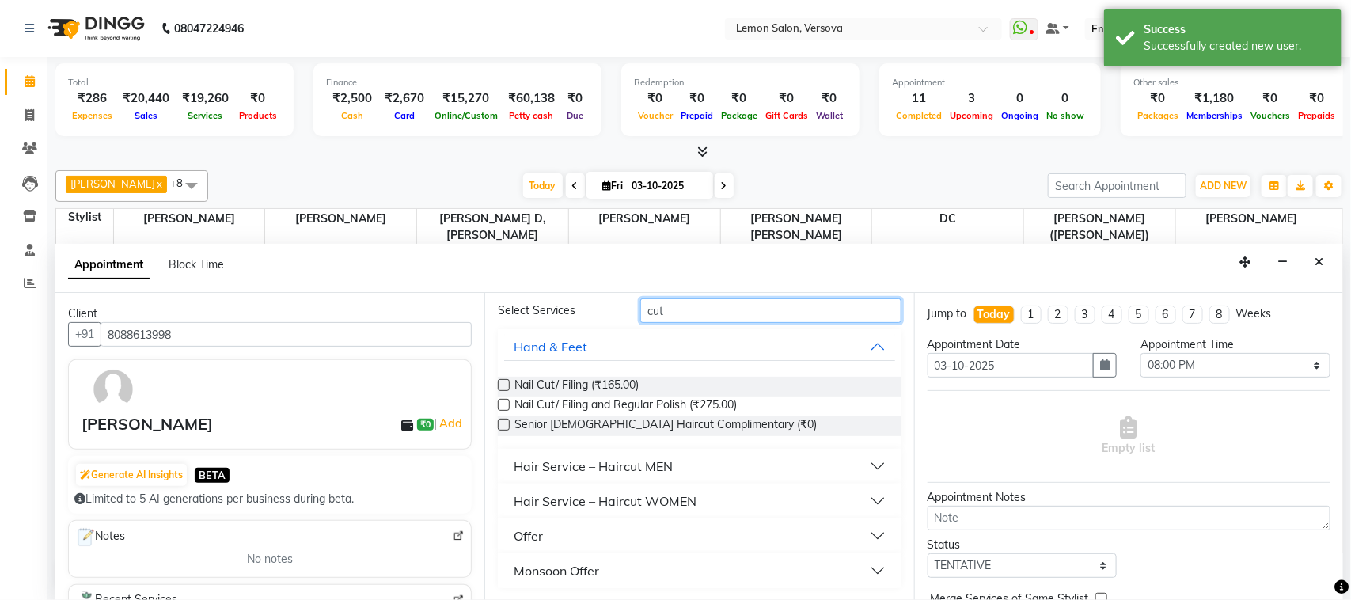
type input "cut"
click at [693, 463] on button "Hair Service – Haircut MEN" at bounding box center [699, 466] width 390 height 28
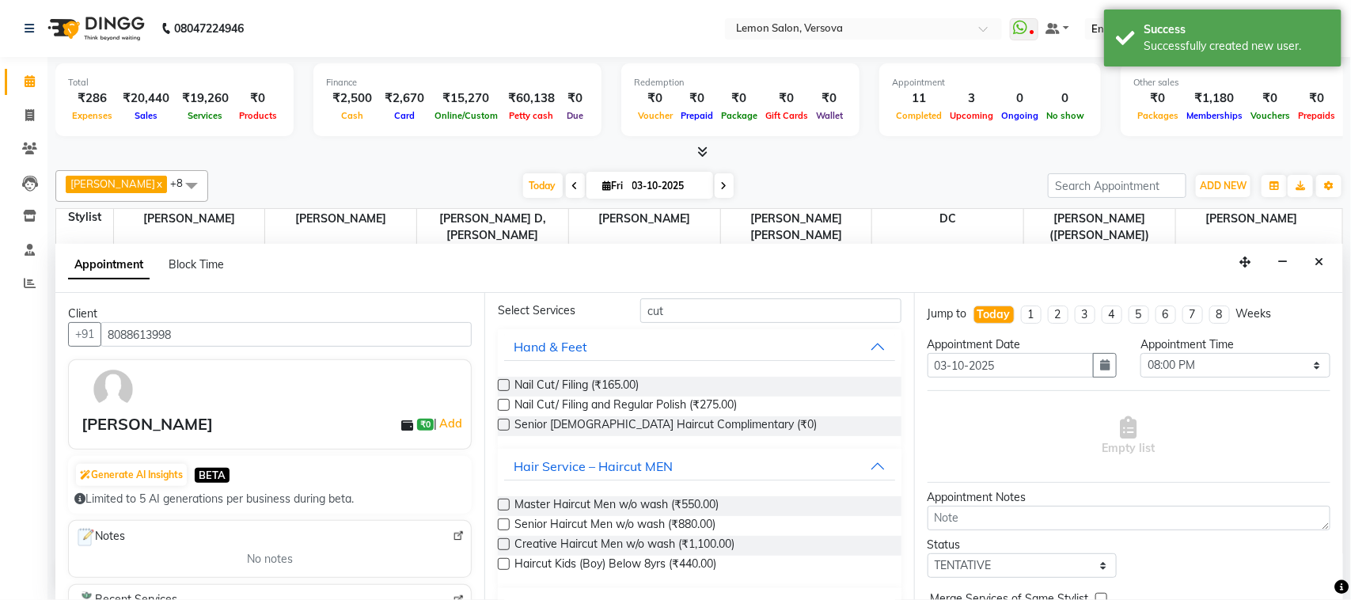
click at [717, 517] on div "Senior Haircut Men w/o wash (₹880.00)" at bounding box center [699, 526] width 403 height 20
click at [703, 525] on span "Senior Haircut Men w/o wash (₹880.00)" at bounding box center [615, 526] width 201 height 20
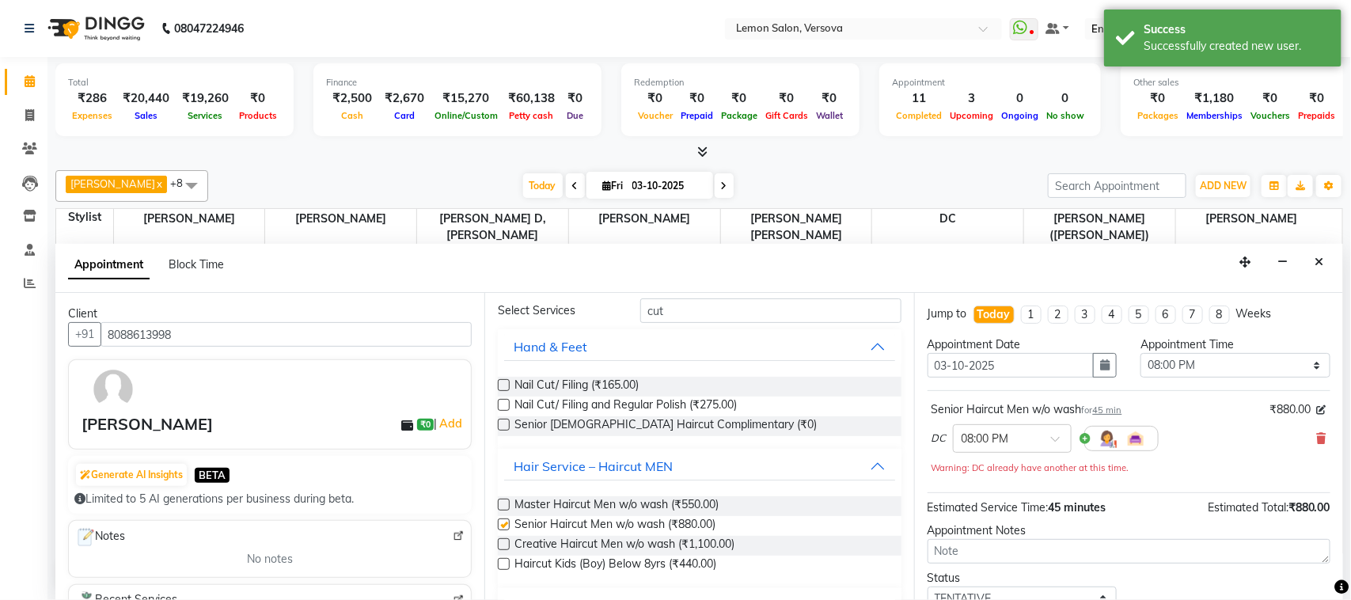
checkbox input "false"
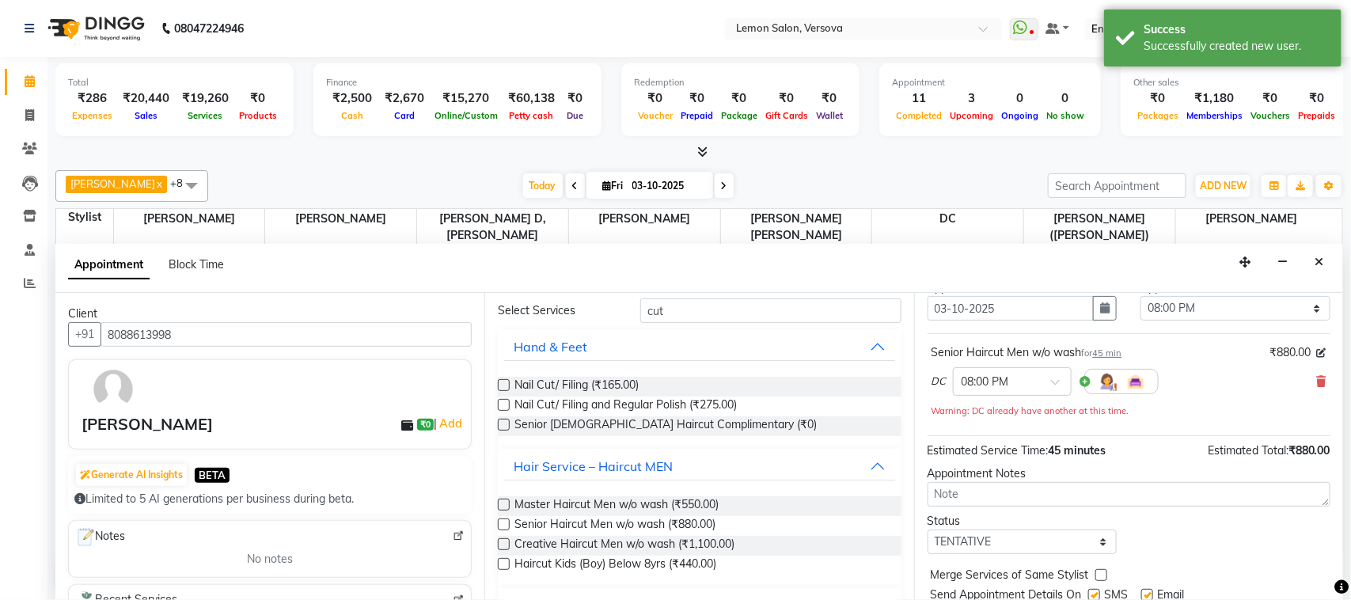
scroll to position [112, 0]
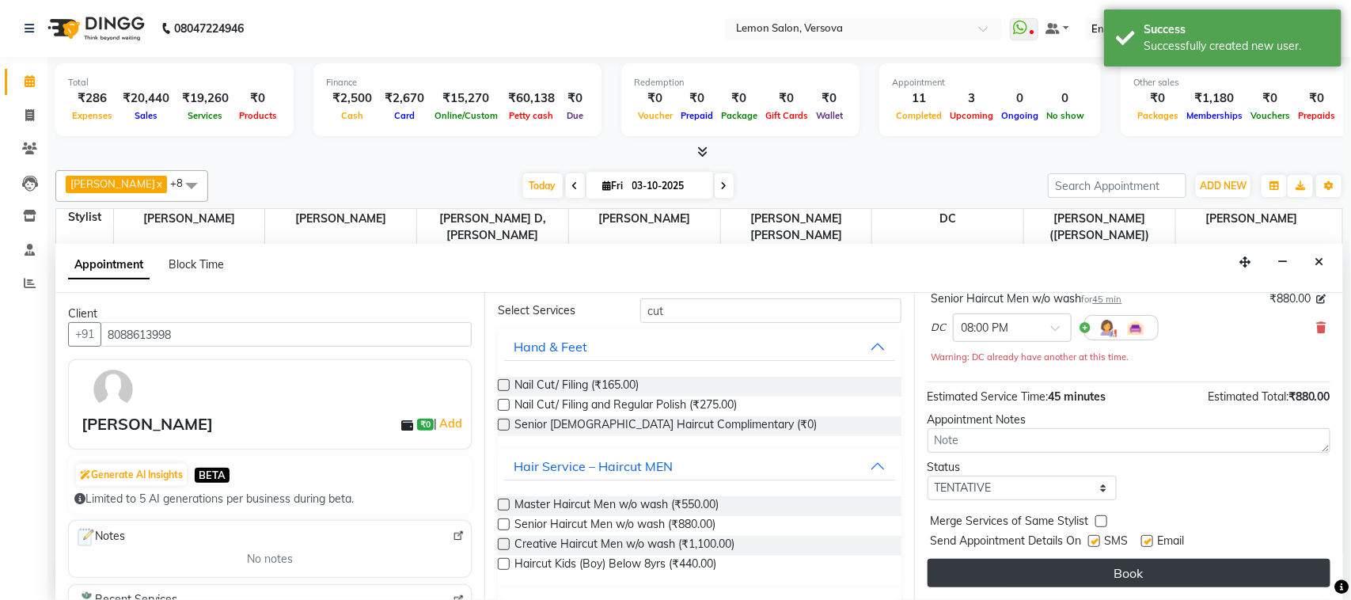
click at [1188, 567] on button "Book" at bounding box center [1129, 573] width 403 height 28
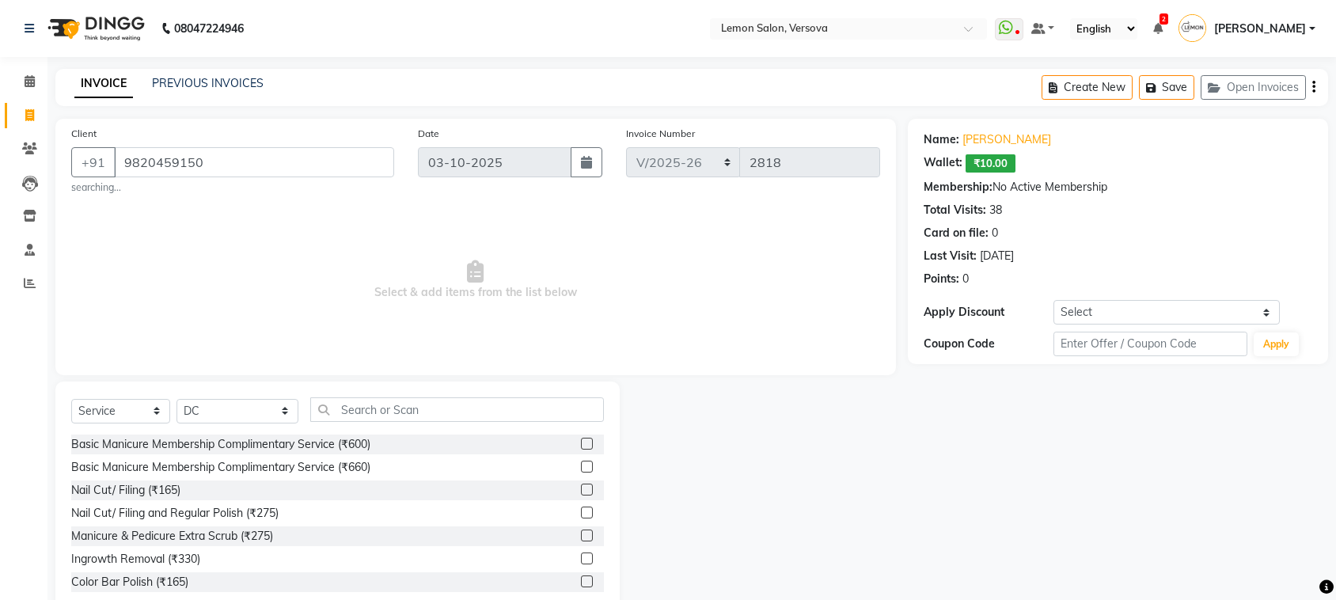
select select "564"
select select "service"
click at [376, 273] on span "Select & add items from the list below" at bounding box center [475, 280] width 809 height 158
click at [978, 135] on link "[PERSON_NAME]" at bounding box center [1007, 139] width 89 height 17
click at [232, 413] on select "Select Stylist [PERSON_NAME] [PERSON_NAME] DC [PERSON_NAME] [PERSON_NAME] [PERS…" at bounding box center [238, 411] width 122 height 25
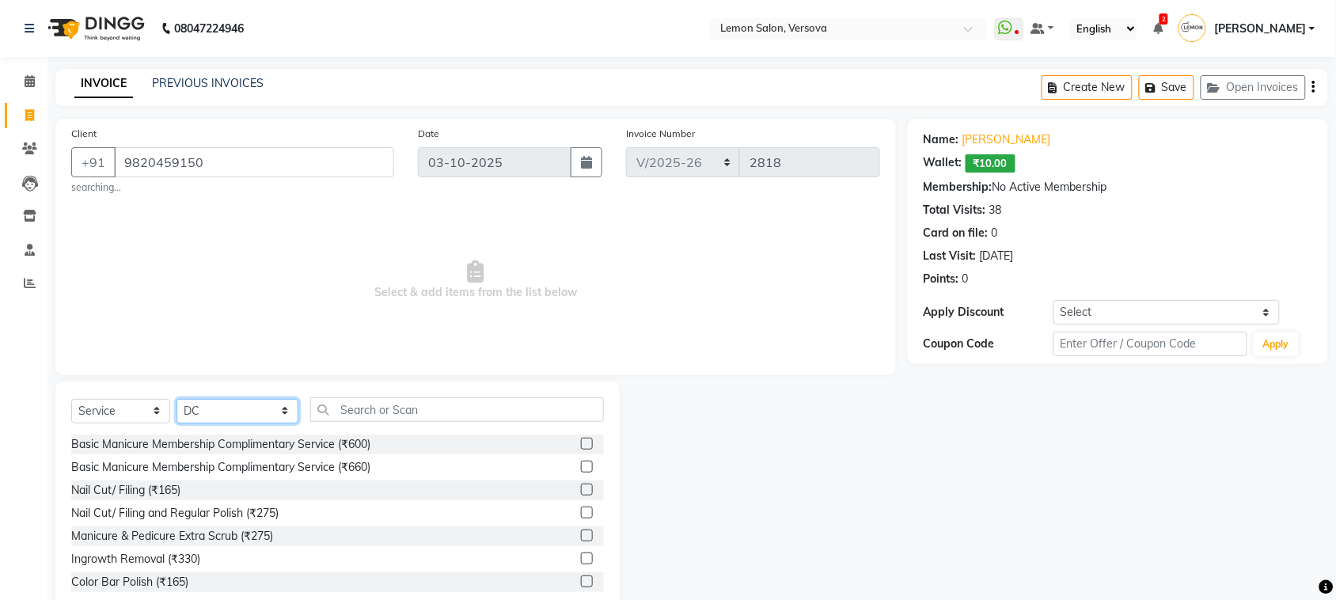
select select "82368"
click at [177, 399] on select "Select Stylist [PERSON_NAME] [PERSON_NAME] DC [PERSON_NAME] [PERSON_NAME] [PERS…" at bounding box center [238, 411] width 122 height 25
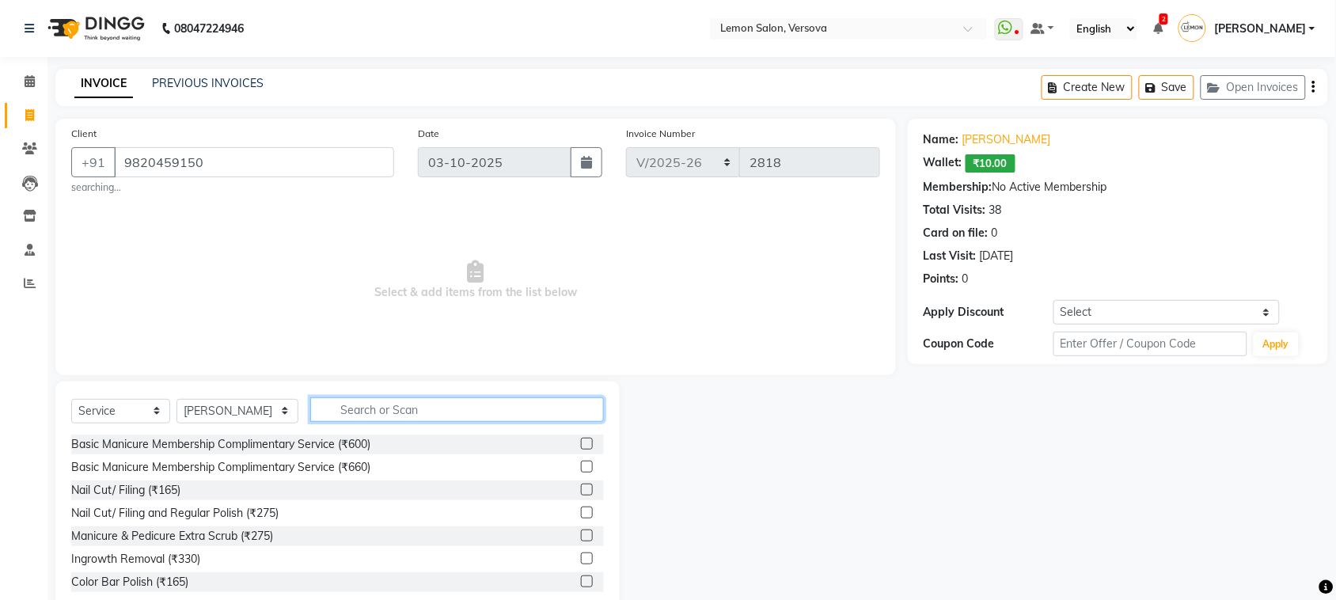
click at [465, 409] on input "text" at bounding box center [457, 409] width 294 height 25
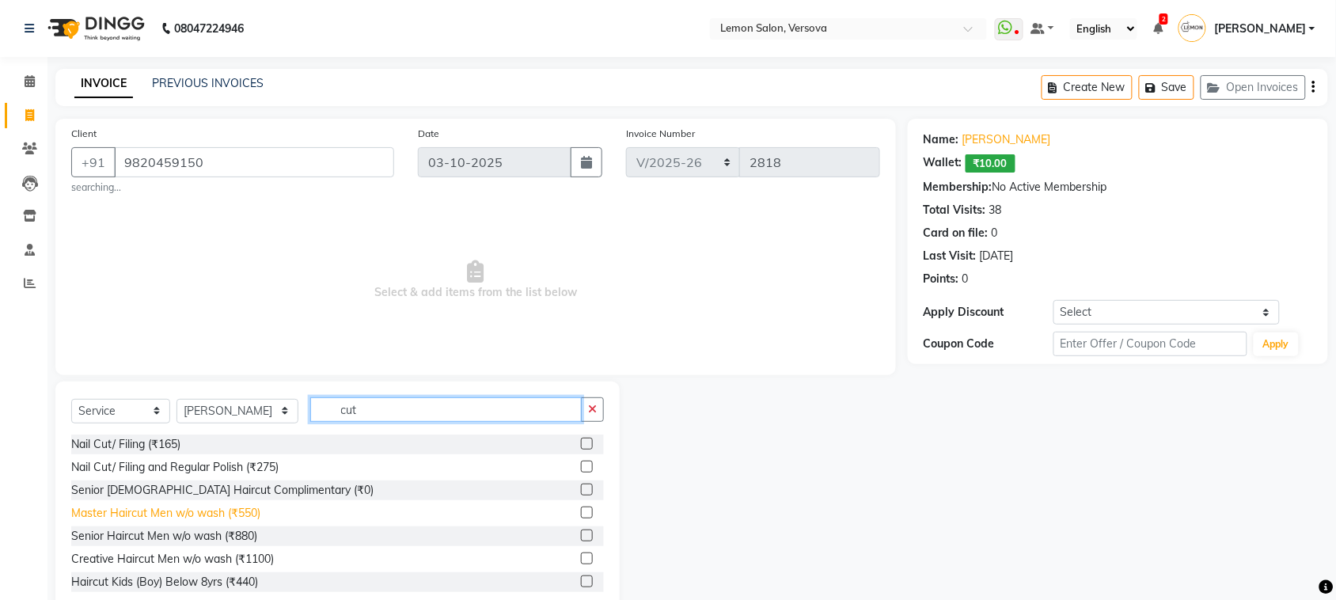
type input "cut"
click at [244, 512] on div "Master Haircut Men w/o wash (₹550)" at bounding box center [165, 513] width 189 height 17
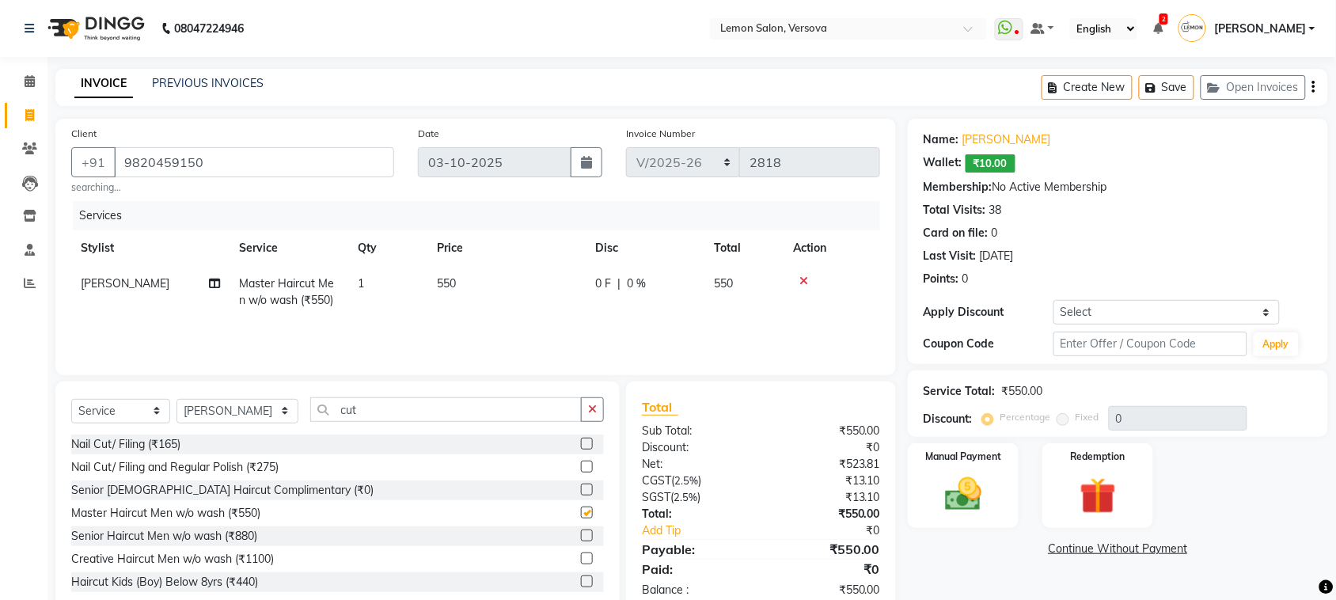
checkbox input "false"
click at [382, 404] on input "cut" at bounding box center [446, 409] width 272 height 25
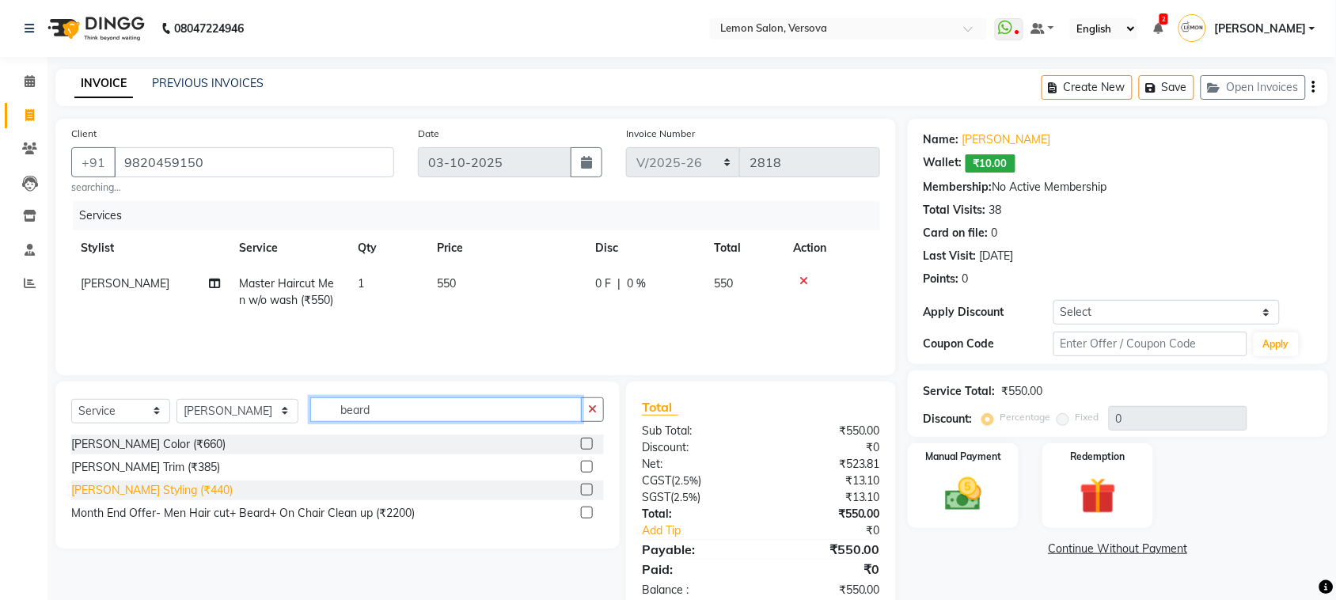
type input "beard"
click at [150, 489] on div "[PERSON_NAME] Styling (₹440)" at bounding box center [151, 490] width 161 height 17
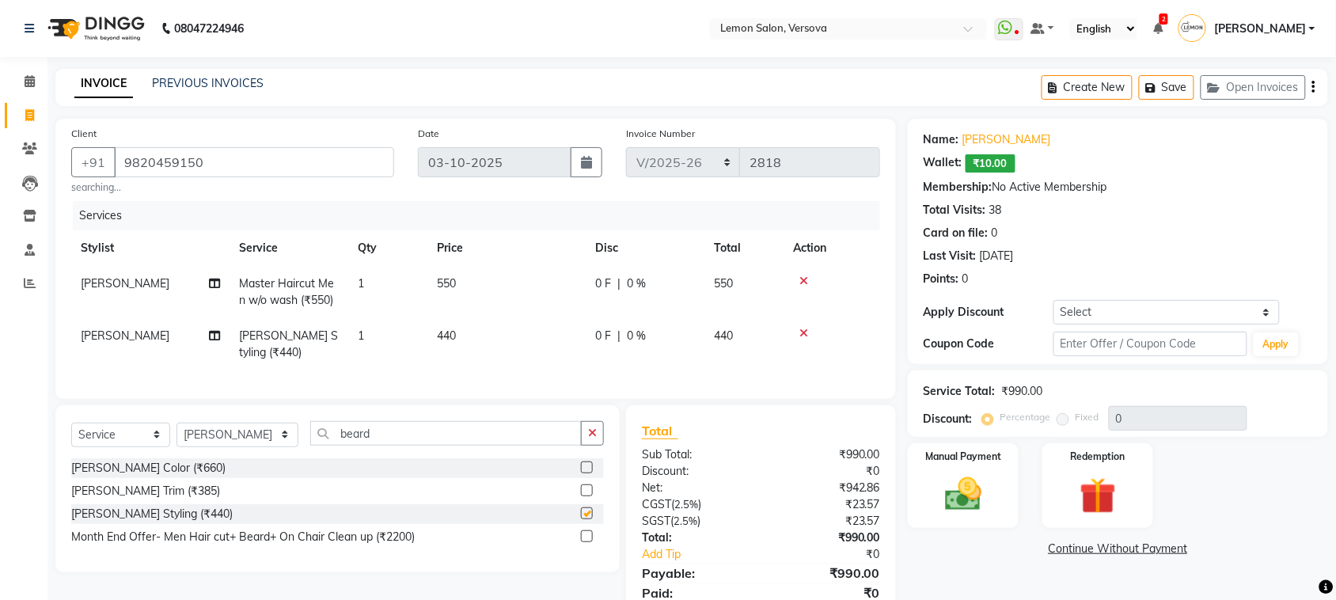
checkbox input "false"
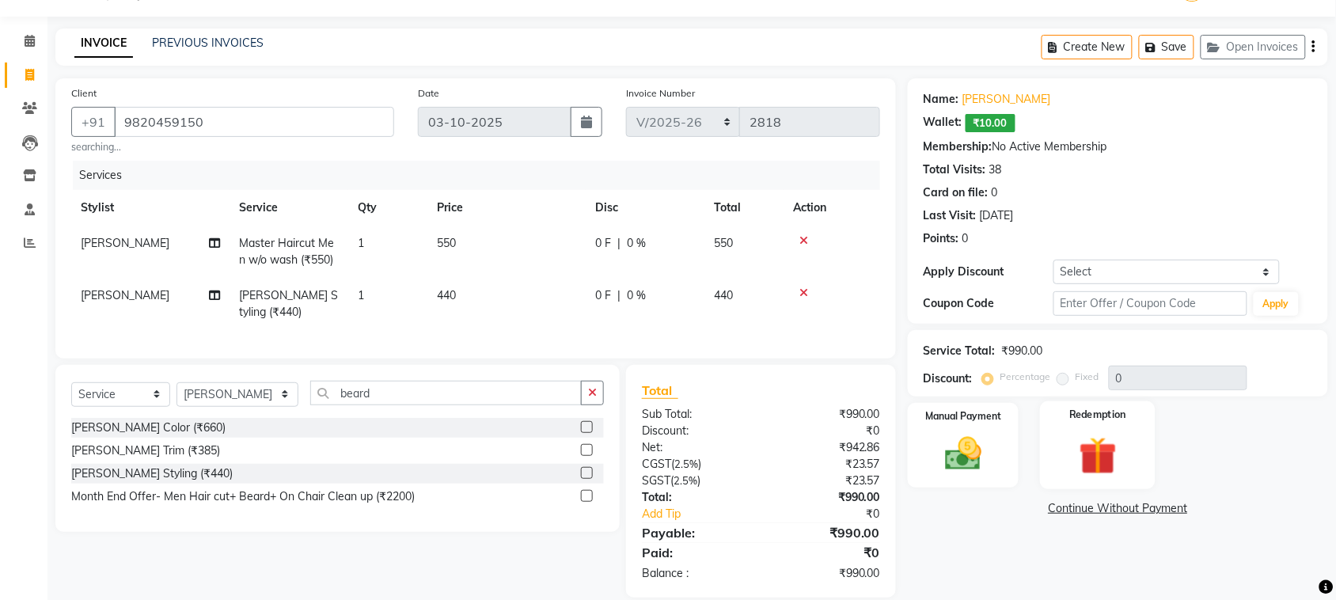
scroll to position [76, 0]
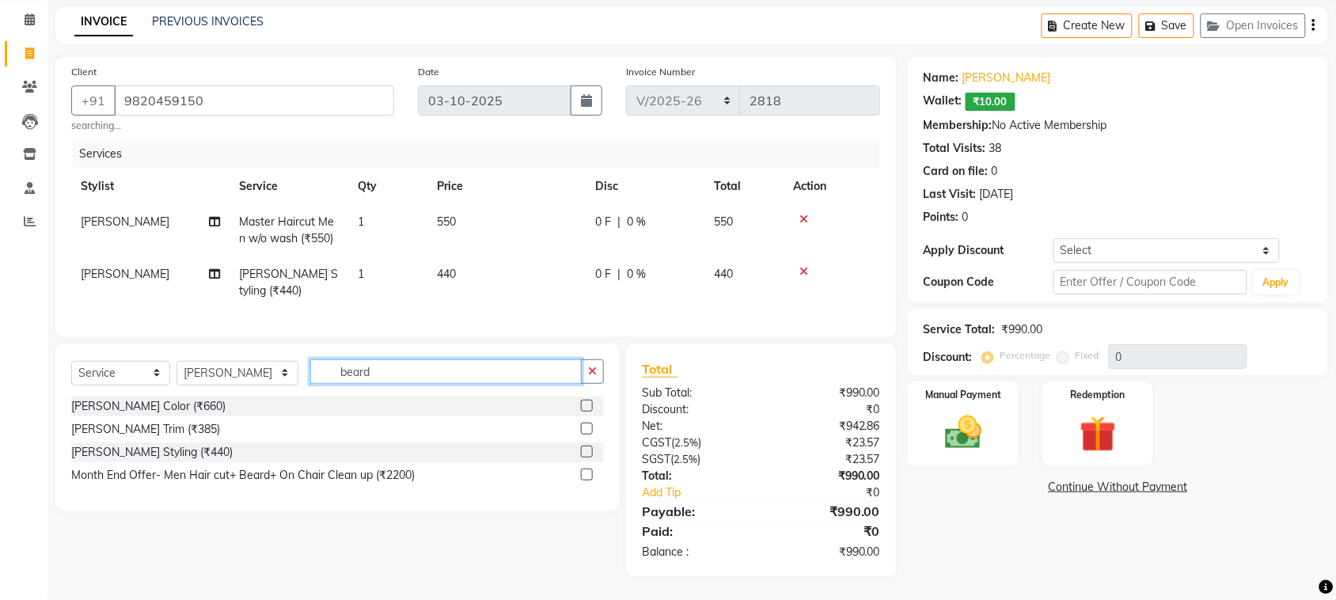
click at [358, 370] on input "beard" at bounding box center [446, 371] width 272 height 25
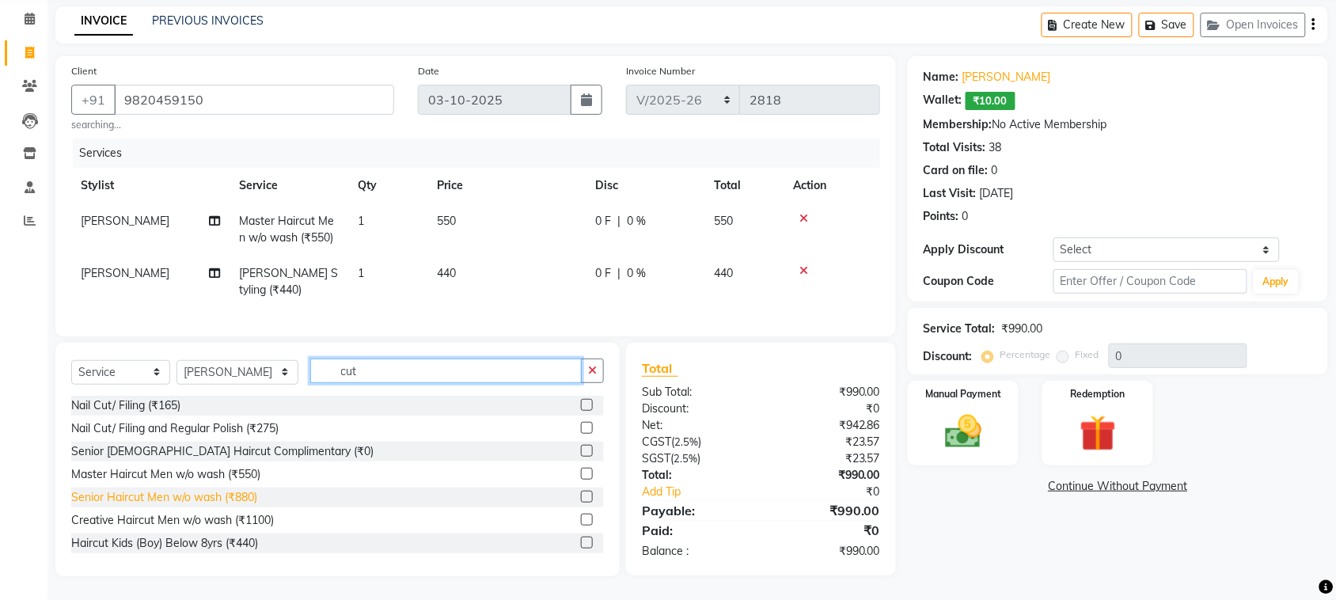
type input "cut"
click at [254, 501] on div "Senior Haircut Men w/o wash (₹880)" at bounding box center [164, 497] width 186 height 17
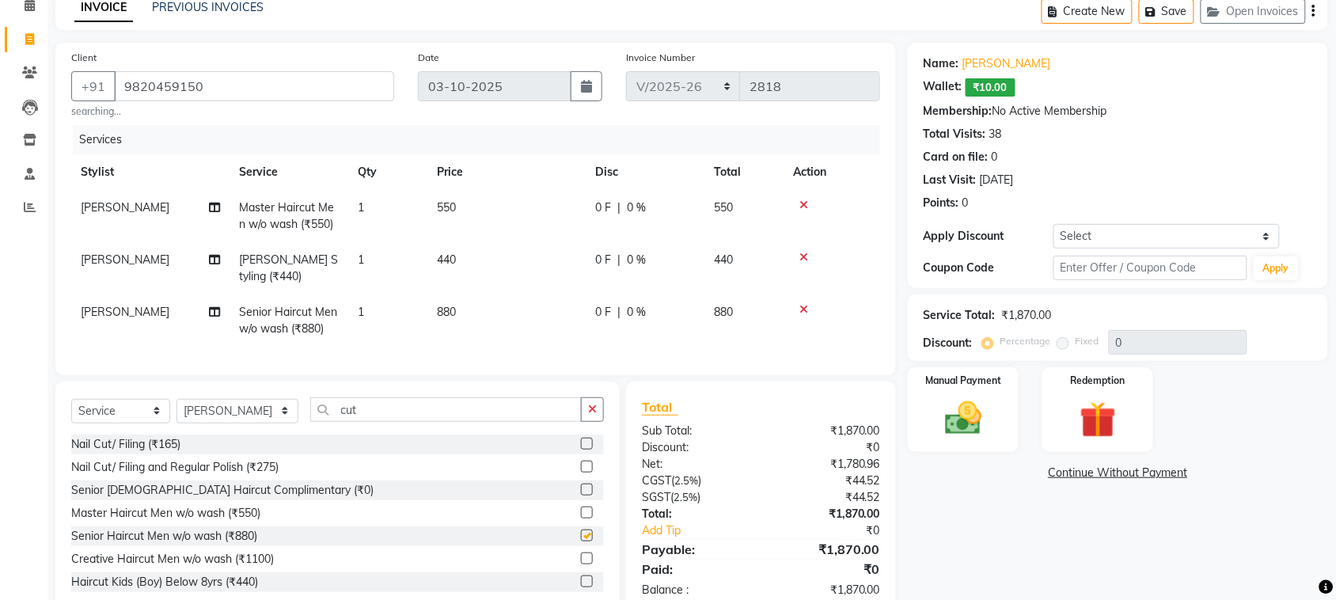
checkbox input "false"
click at [801, 206] on icon at bounding box center [803, 204] width 9 height 11
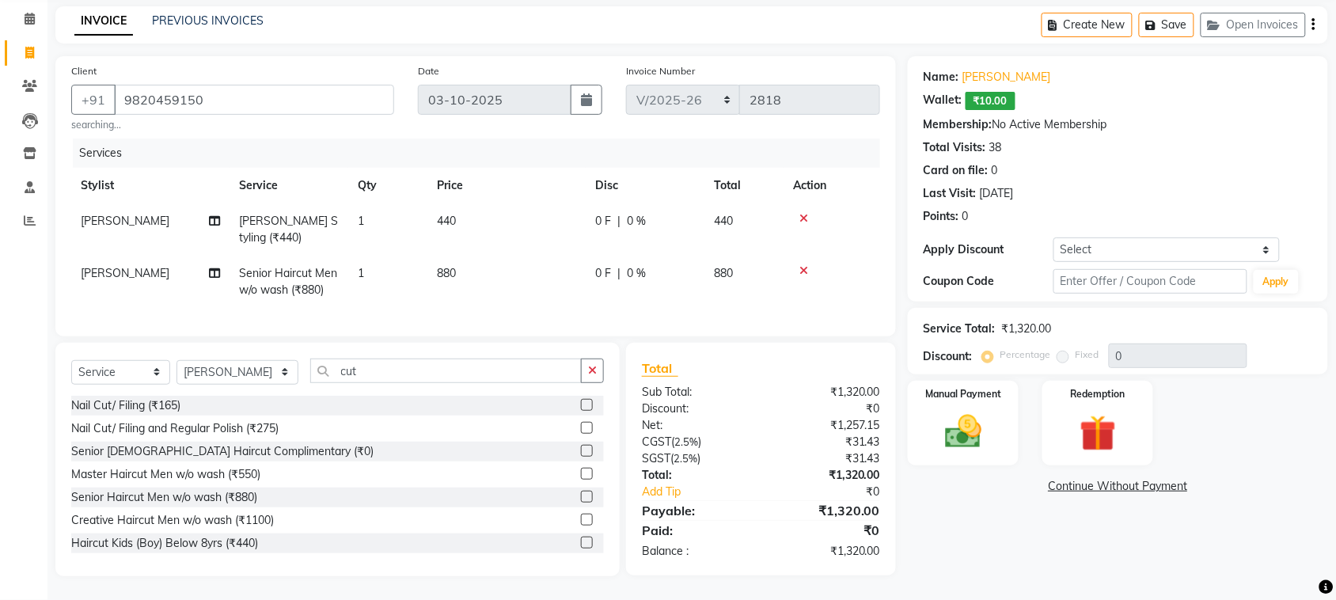
scroll to position [77, 0]
click at [807, 213] on icon at bounding box center [803, 218] width 9 height 11
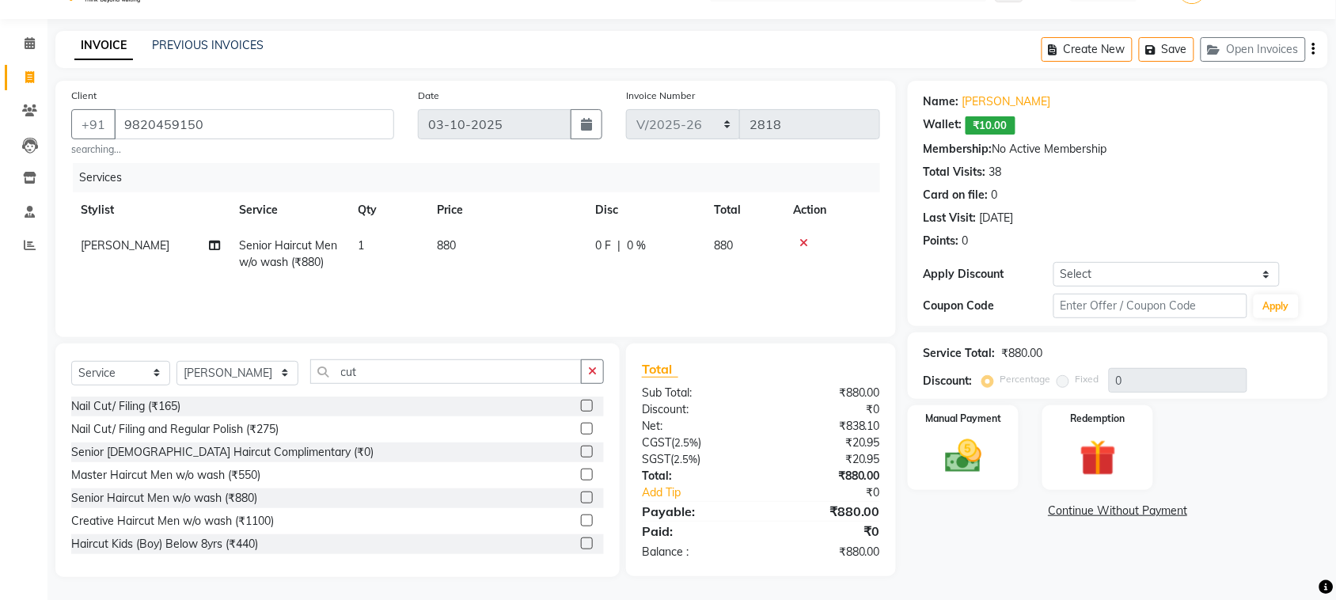
click at [800, 243] on icon at bounding box center [803, 242] width 9 height 11
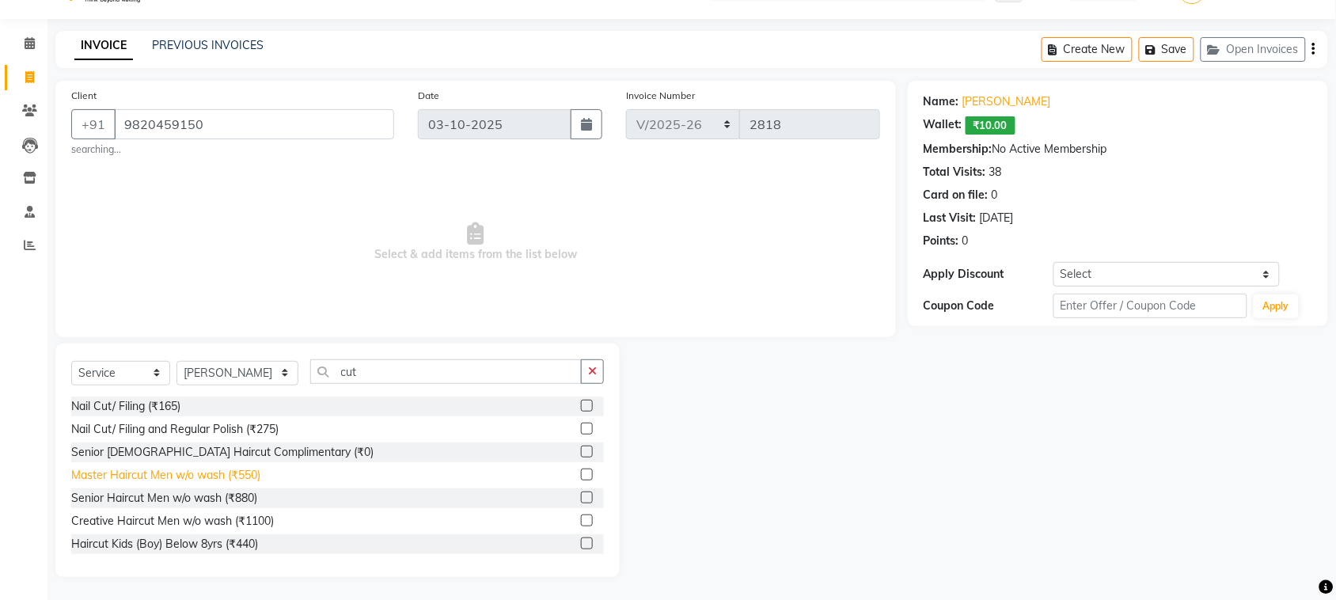
click at [247, 473] on div "Master Haircut Men w/o wash (₹550)" at bounding box center [165, 475] width 189 height 17
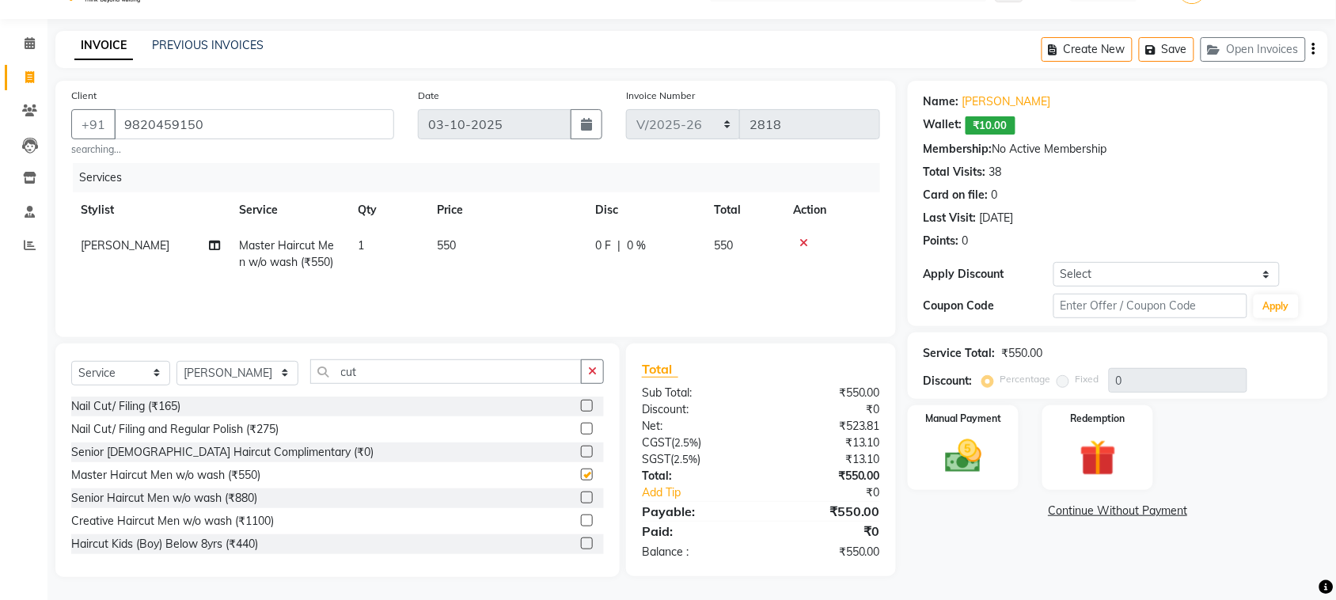
checkbox input "false"
click at [972, 97] on link "[PERSON_NAME]" at bounding box center [1007, 101] width 89 height 17
click at [803, 245] on icon at bounding box center [803, 242] width 9 height 11
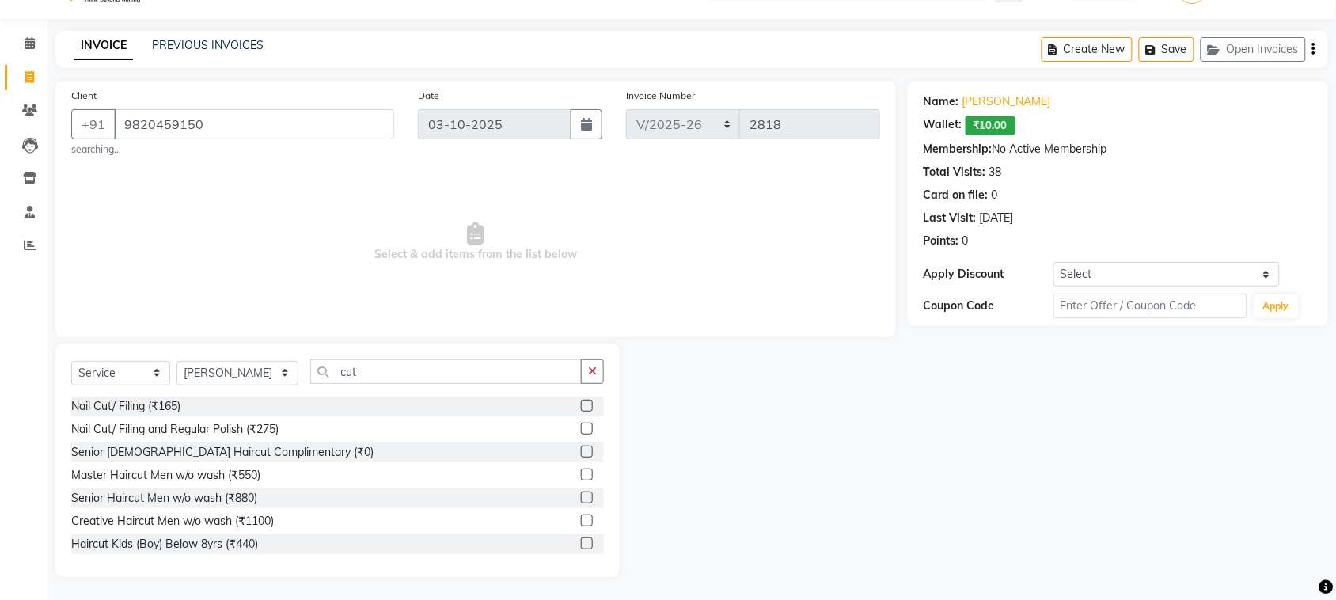
scroll to position [99, 0]
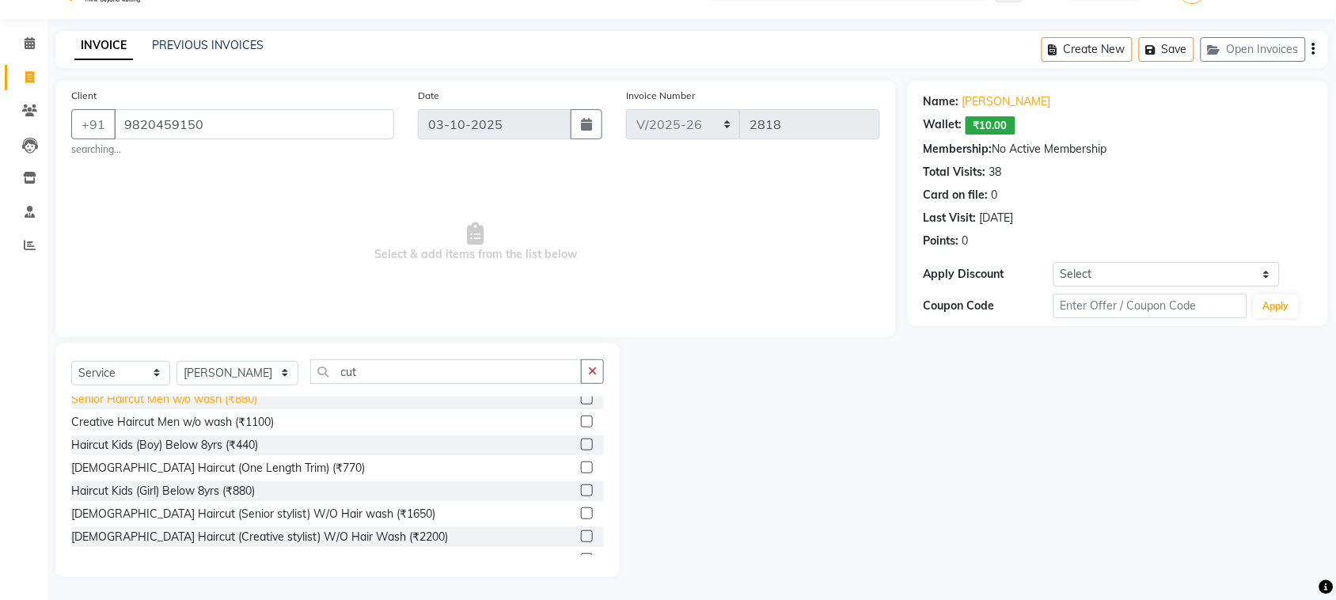
click at [218, 401] on div "Senior Haircut Men w/o wash (₹880)" at bounding box center [164, 399] width 186 height 17
checkbox input "false"
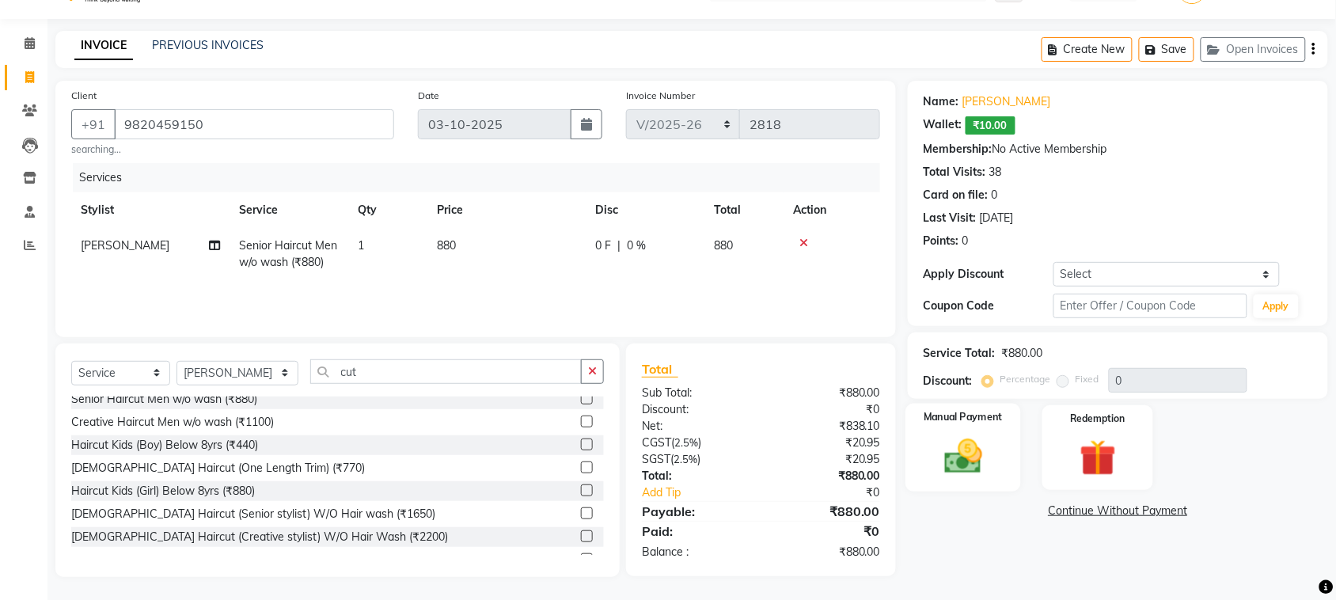
click at [974, 461] on img at bounding box center [963, 457] width 62 height 44
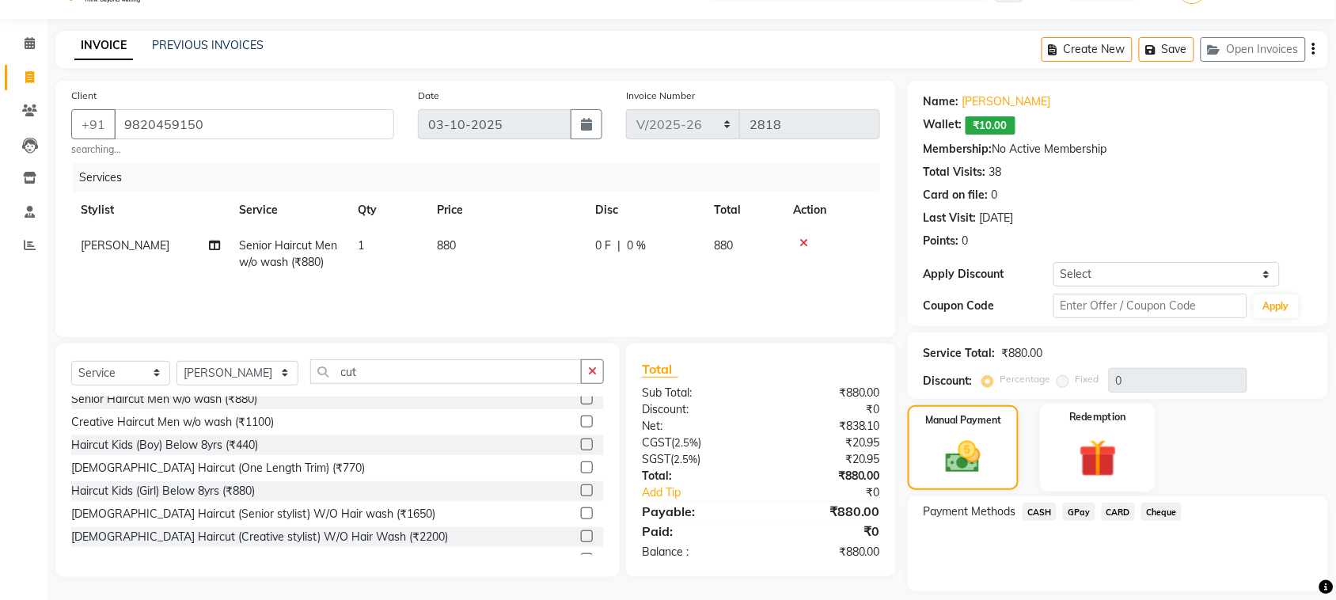
click at [1104, 460] on img at bounding box center [1098, 458] width 62 height 47
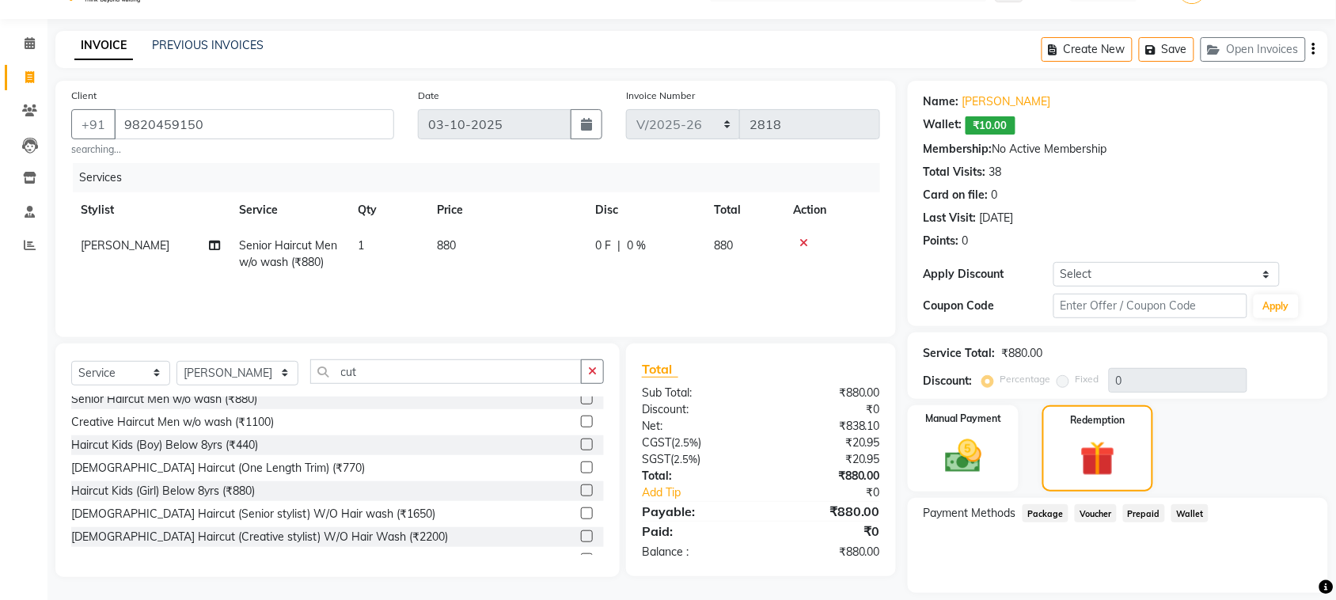
click at [1188, 512] on span "Wallet" at bounding box center [1190, 513] width 37 height 18
click at [1220, 564] on input "0" at bounding box center [1186, 572] width 251 height 25
type input "0"
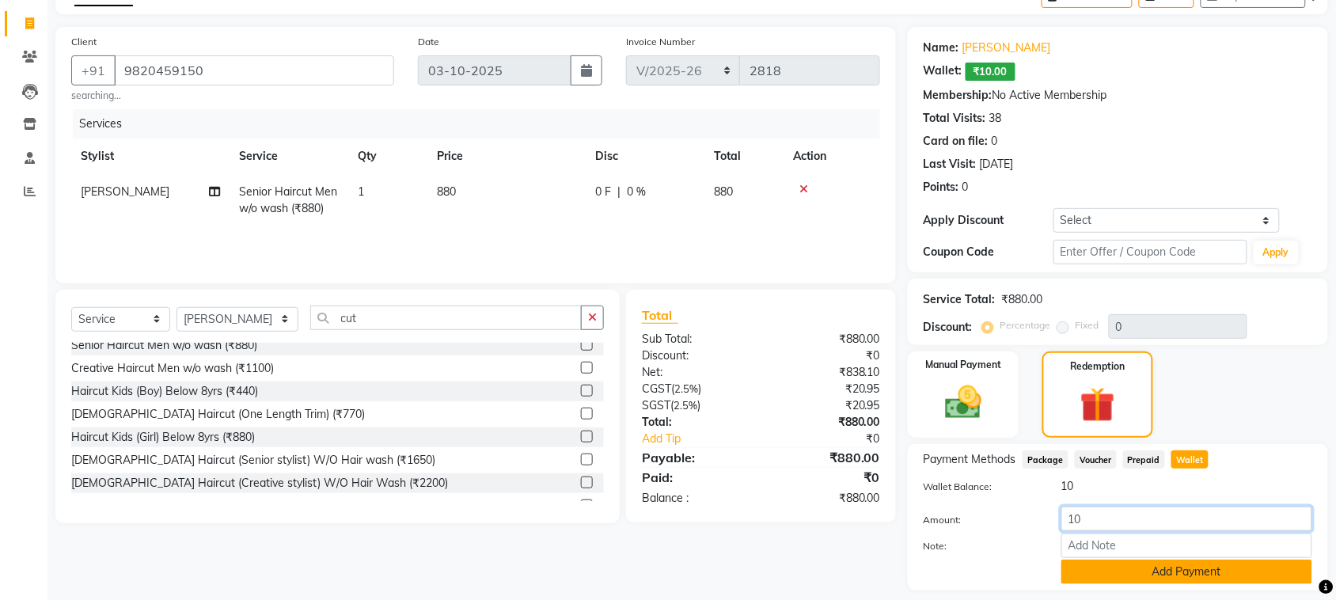
scroll to position [136, 0]
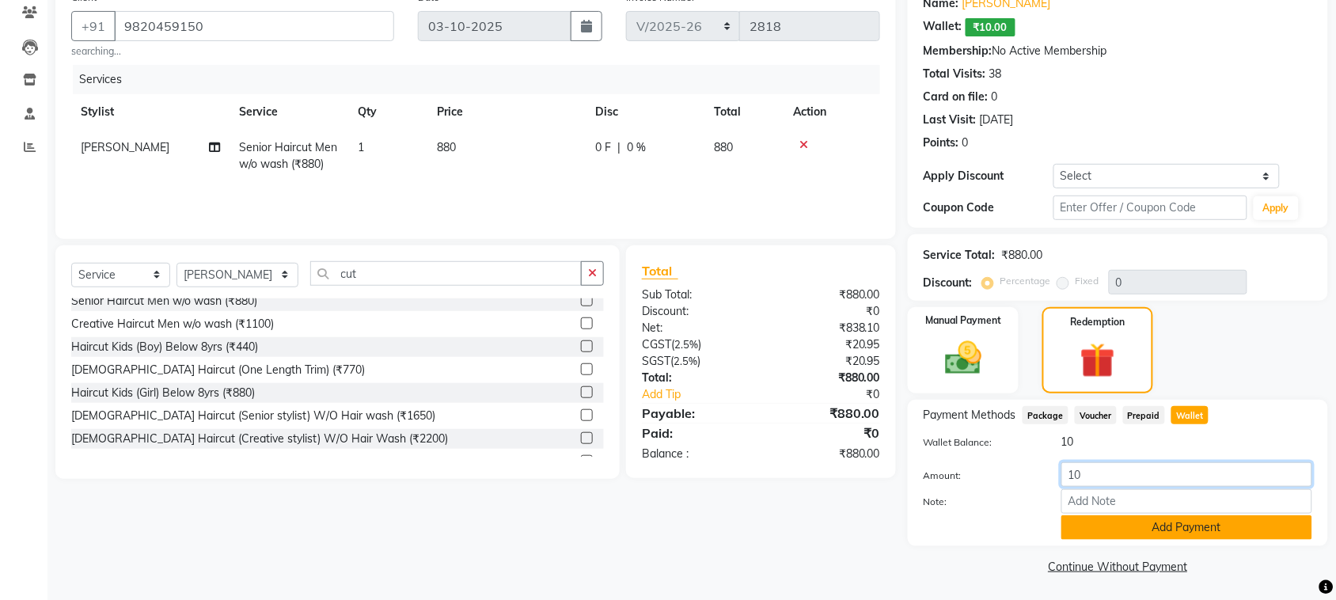
type input "10"
click at [1205, 523] on button "Add Payment" at bounding box center [1186, 527] width 251 height 25
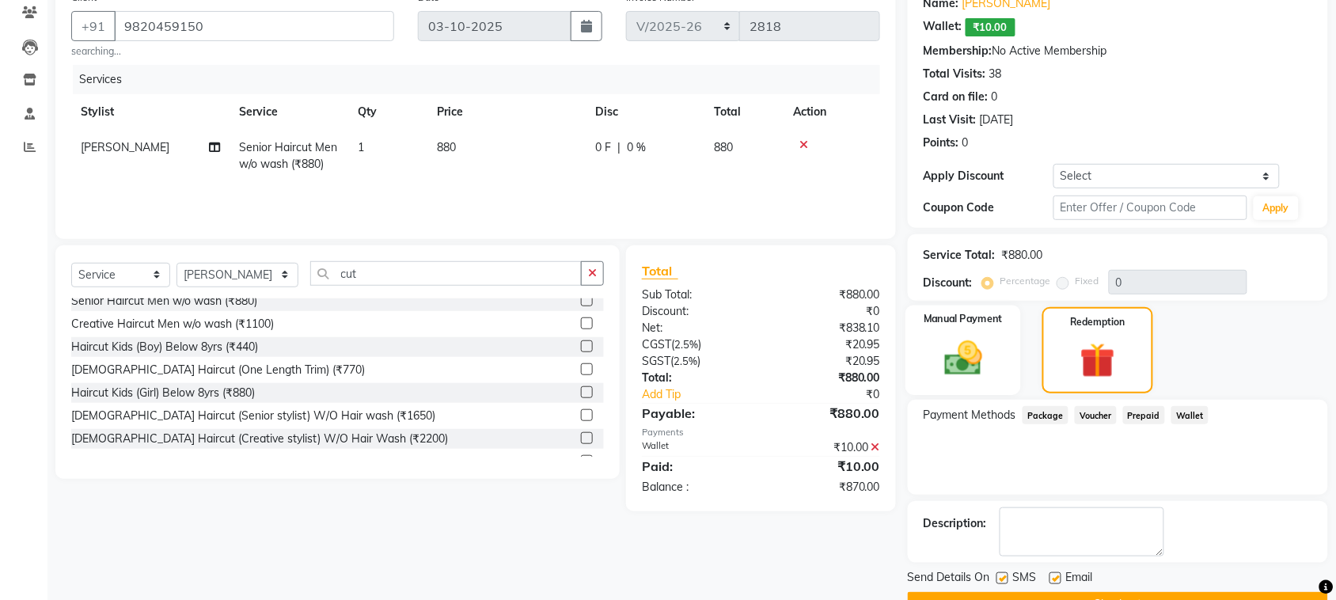
click at [989, 374] on img at bounding box center [963, 358] width 62 height 44
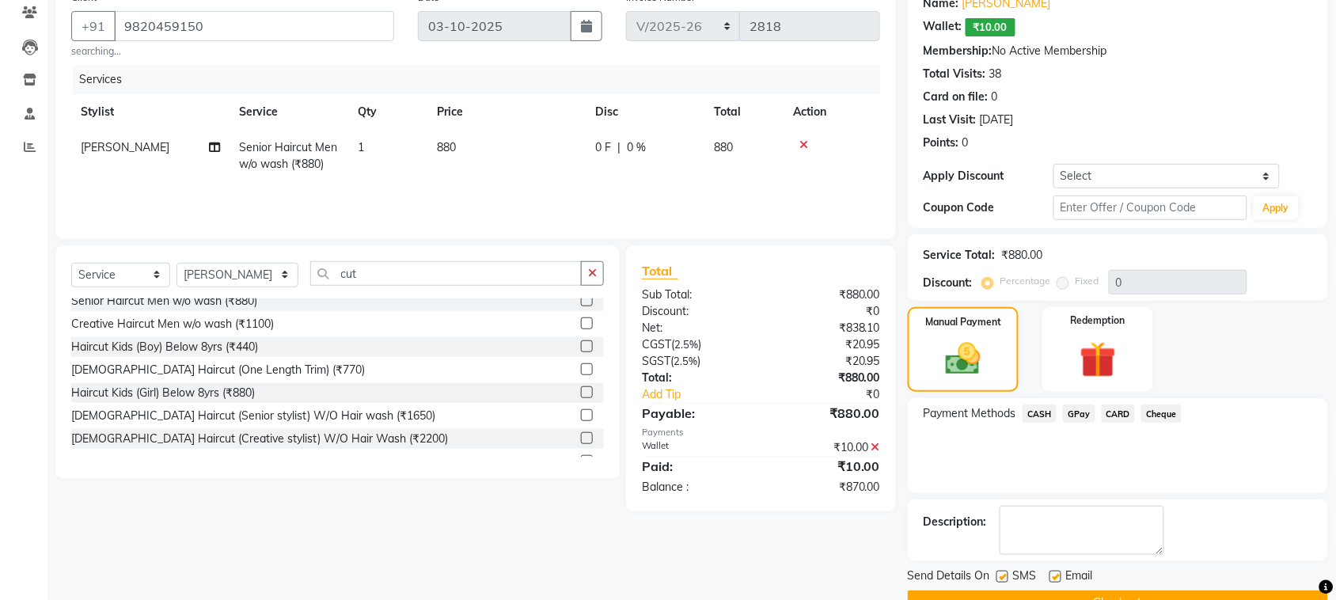
click at [1042, 408] on span "CASH" at bounding box center [1040, 413] width 34 height 18
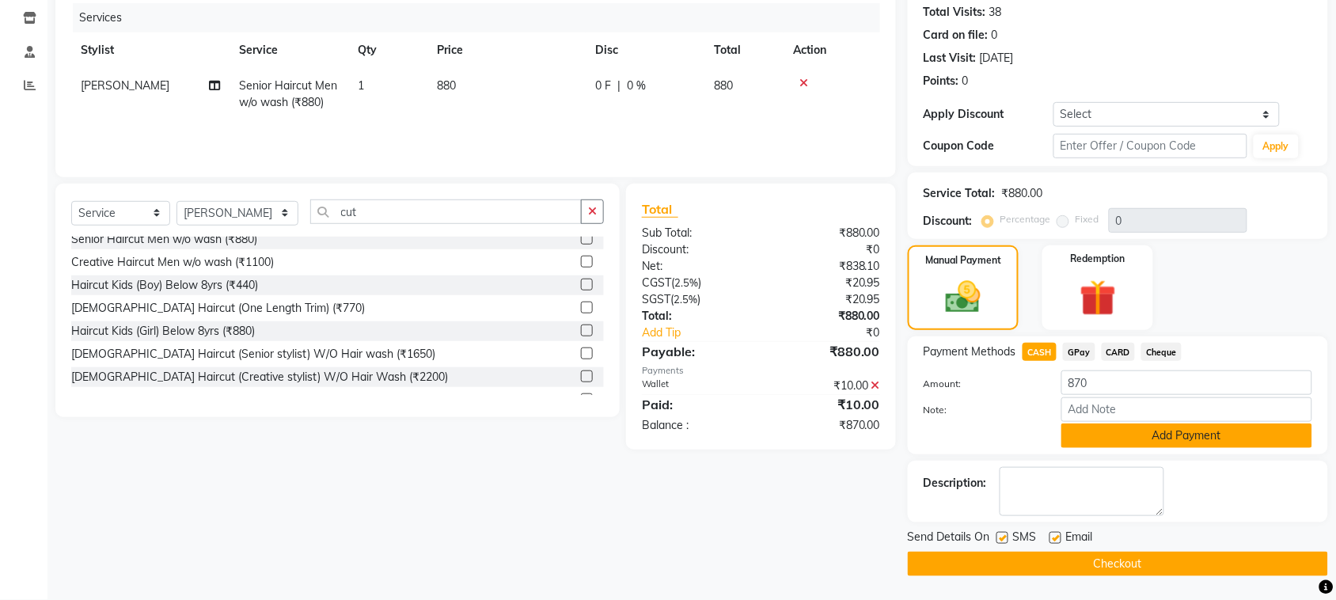
click at [1099, 439] on button "Add Payment" at bounding box center [1186, 435] width 251 height 25
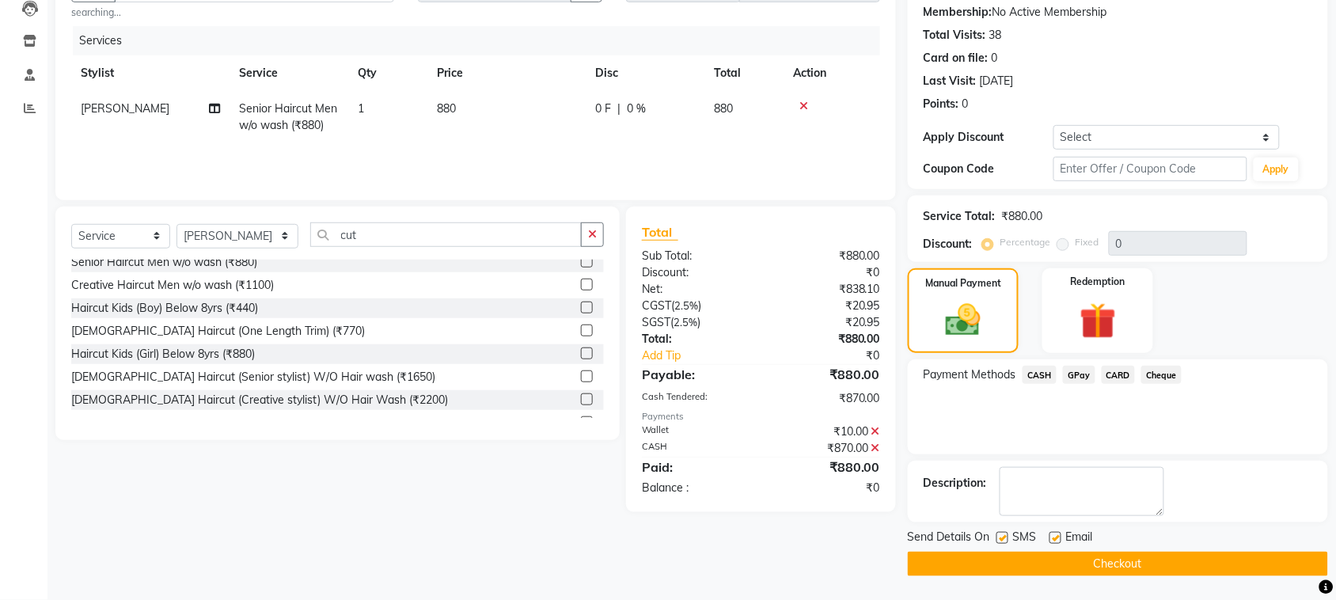
scroll to position [175, 0]
click at [1004, 536] on label at bounding box center [1003, 538] width 12 height 12
click at [1004, 536] on input "checkbox" at bounding box center [1002, 539] width 10 height 10
checkbox input "false"
click at [1055, 536] on label at bounding box center [1056, 538] width 12 height 12
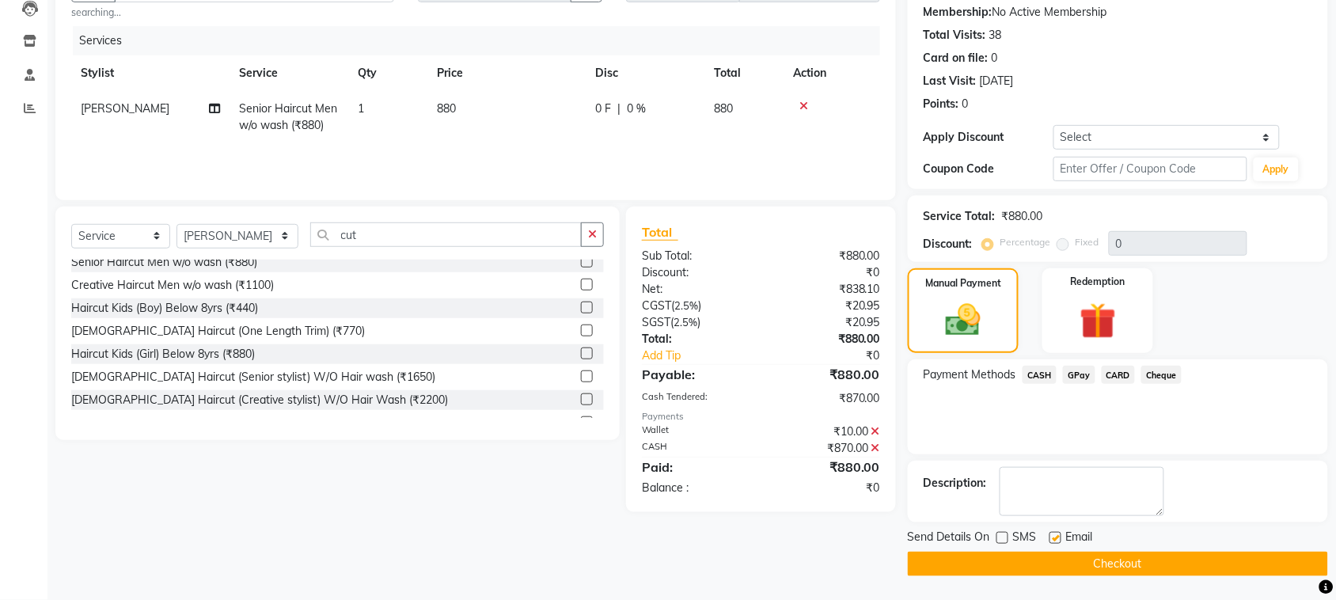
click at [1055, 536] on input "checkbox" at bounding box center [1055, 539] width 10 height 10
checkbox input "false"
click at [132, 108] on span "[PERSON_NAME]" at bounding box center [125, 108] width 89 height 14
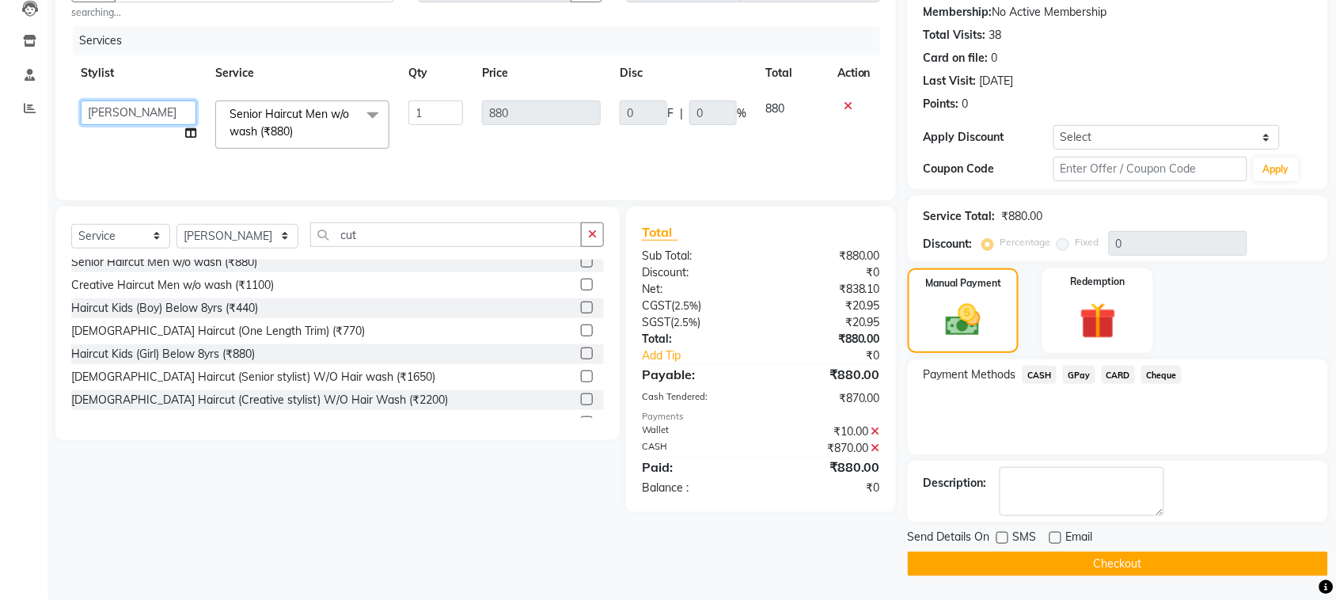
click at [132, 108] on select "Alim Shah Asif Salmani DC Kassar Sahil Lucy Sarate Margaret Marshak D,souza Mil…" at bounding box center [139, 113] width 116 height 25
select select "7474"
click at [150, 116] on select "Alim Shah Asif Salmani DC Kassar Sahil Lucy Sarate Margaret Marshak D,souza Mil…" at bounding box center [139, 113] width 116 height 25
select select "20640"
click at [1172, 567] on button "Checkout" at bounding box center [1118, 564] width 420 height 25
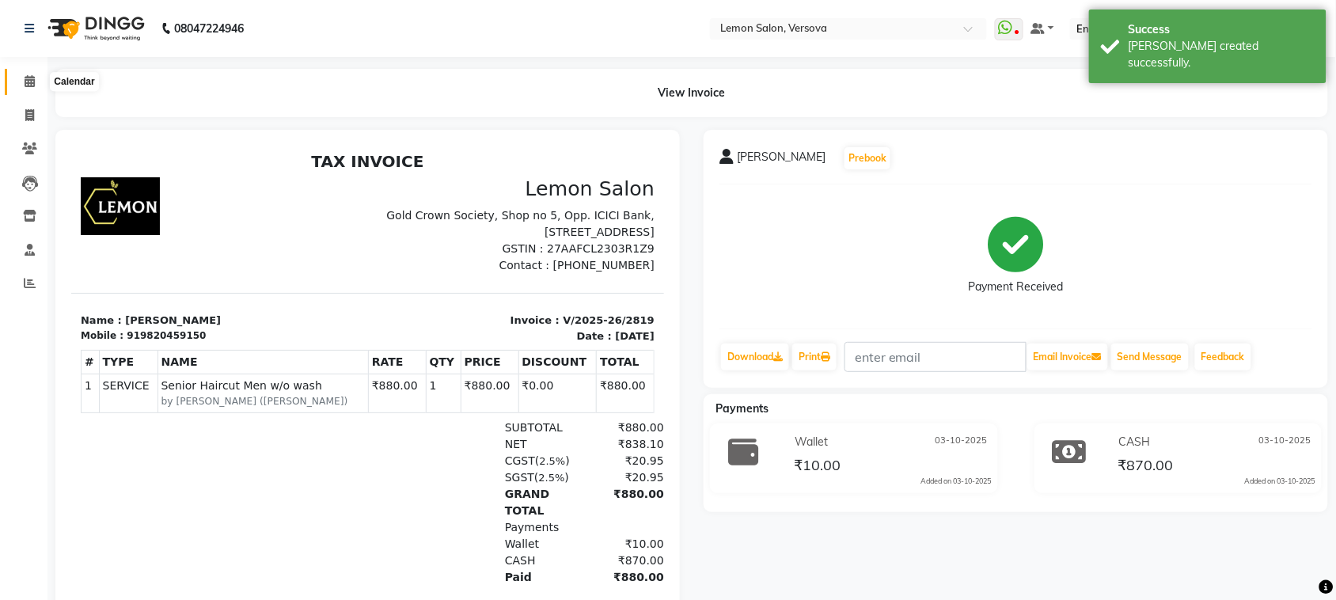
click at [36, 81] on span at bounding box center [30, 82] width 28 height 18
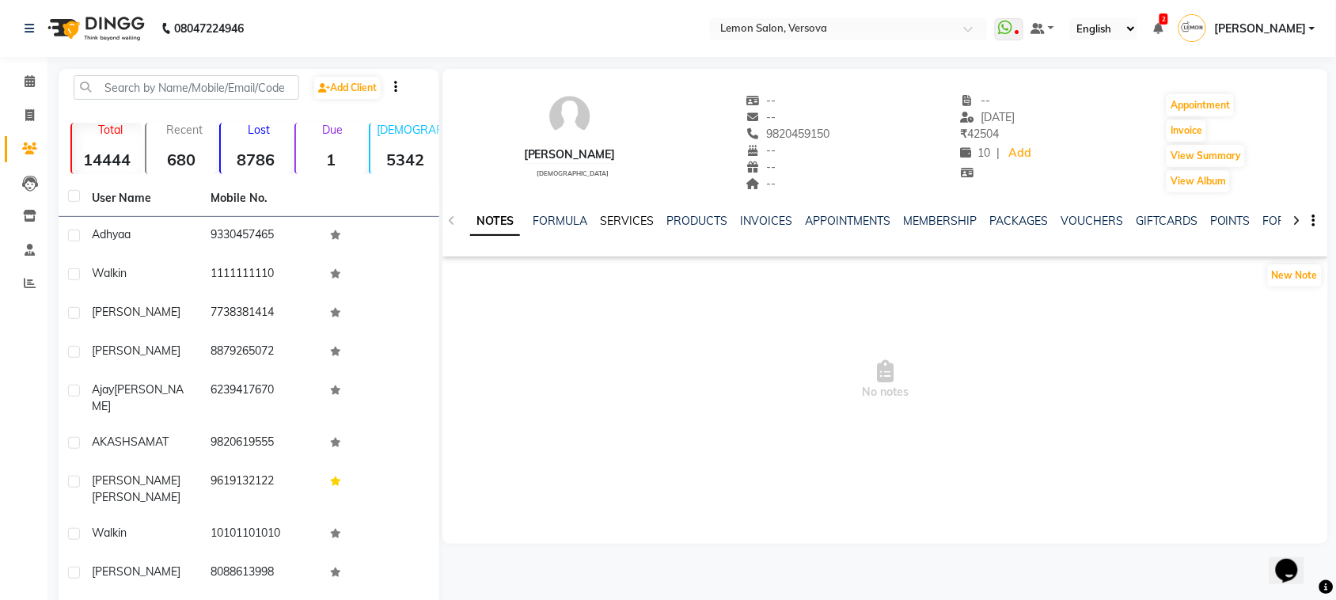
click at [611, 215] on link "SERVICES" at bounding box center [627, 221] width 54 height 14
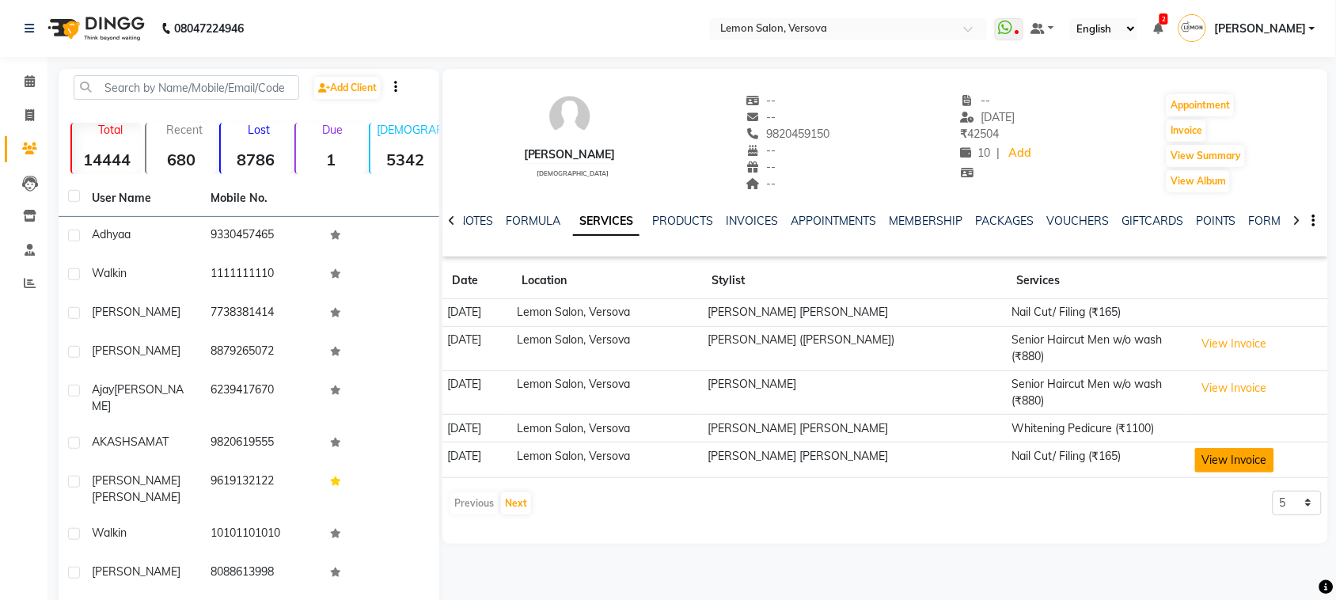
click at [1232, 460] on button "View Invoice" at bounding box center [1234, 460] width 79 height 25
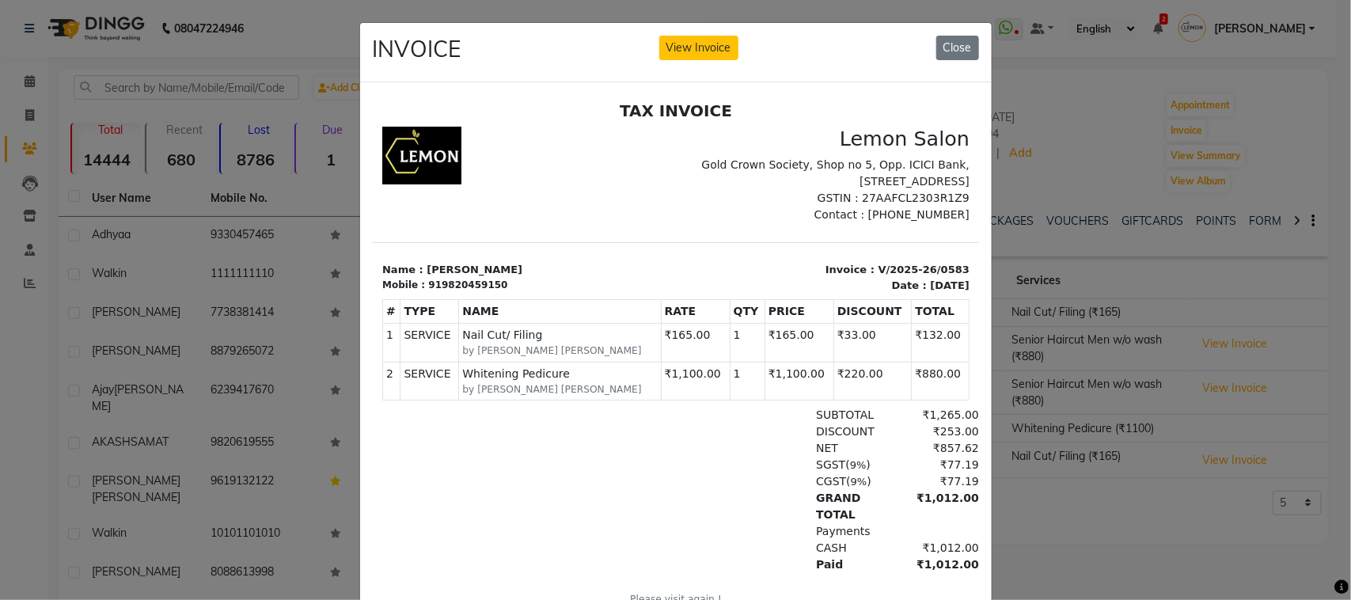
scroll to position [12, 0]
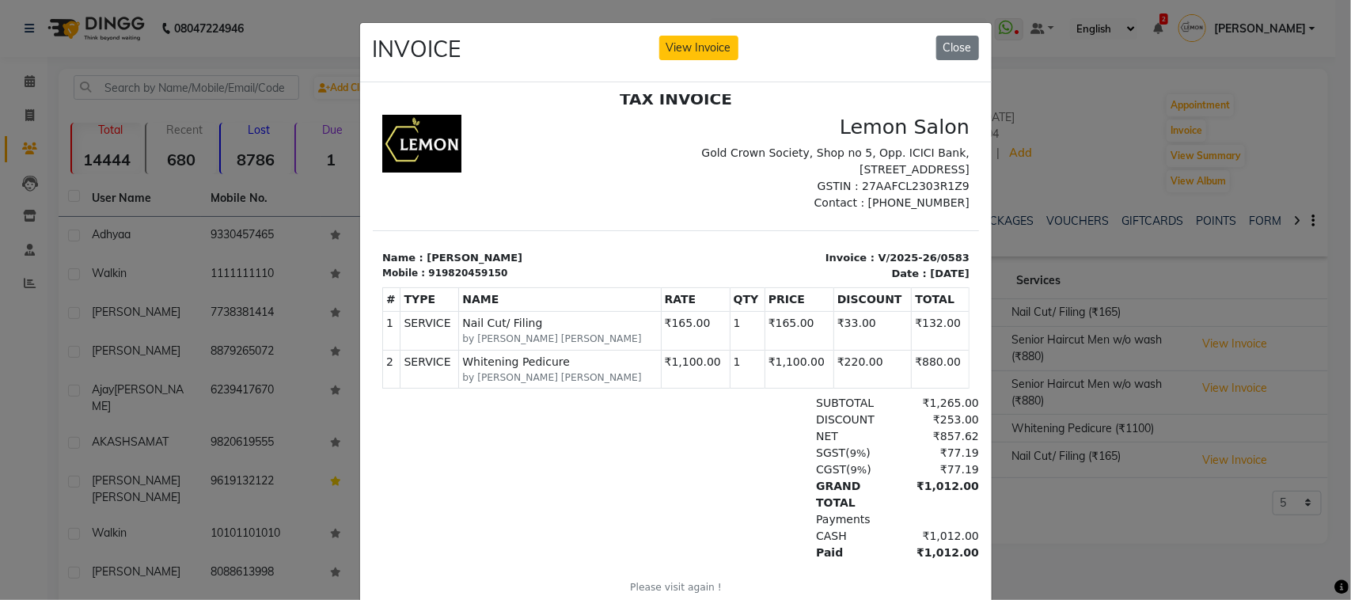
click at [1122, 472] on ngb-modal-window "INVOICE View Invoice Close" at bounding box center [675, 300] width 1351 height 600
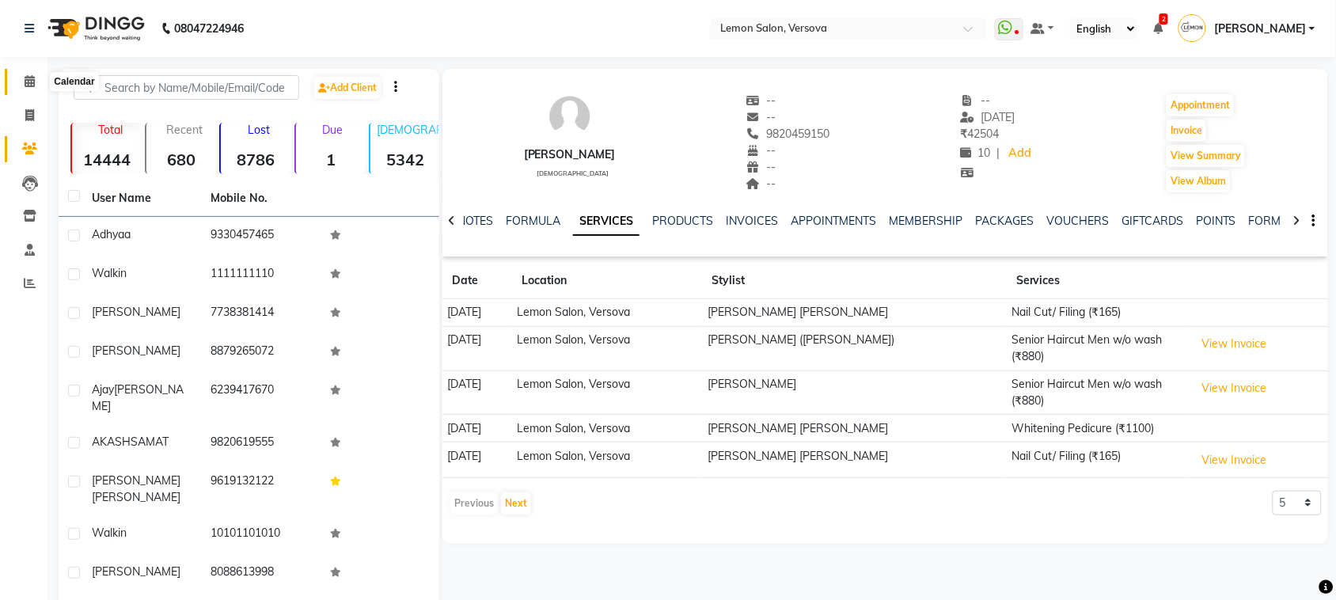
click at [34, 81] on span at bounding box center [30, 82] width 28 height 18
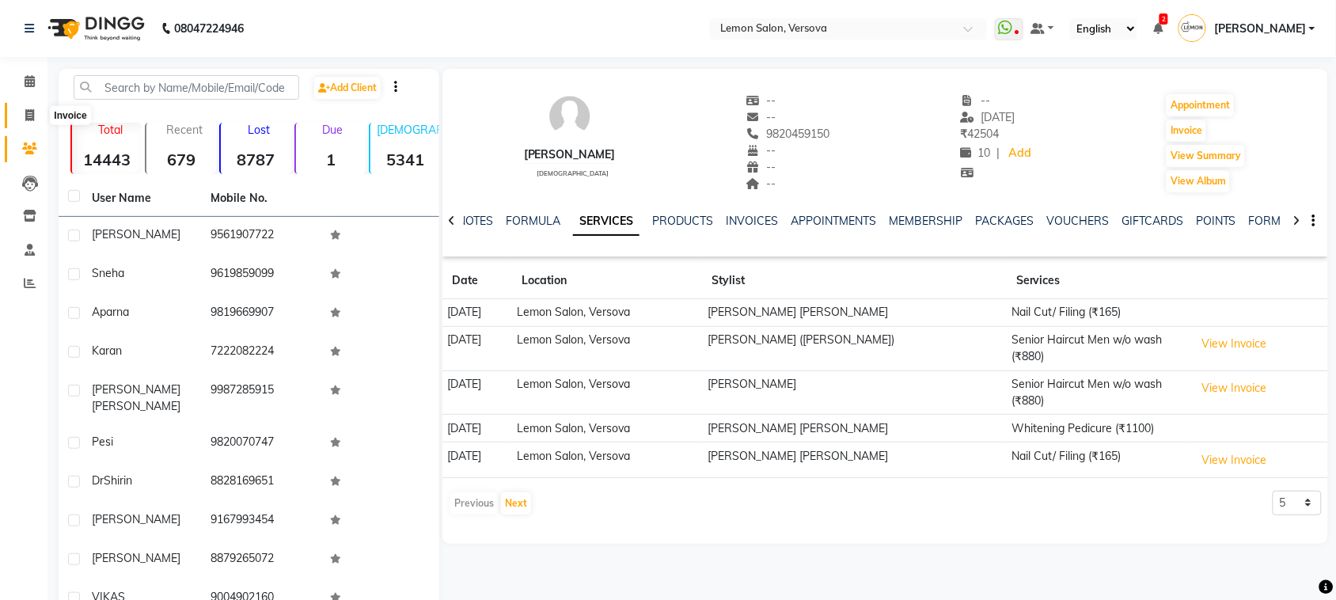
drag, startPoint x: 22, startPoint y: 105, endPoint x: 37, endPoint y: 108, distance: 15.2
click at [21, 107] on span at bounding box center [30, 116] width 28 height 18
select select "564"
select select "service"
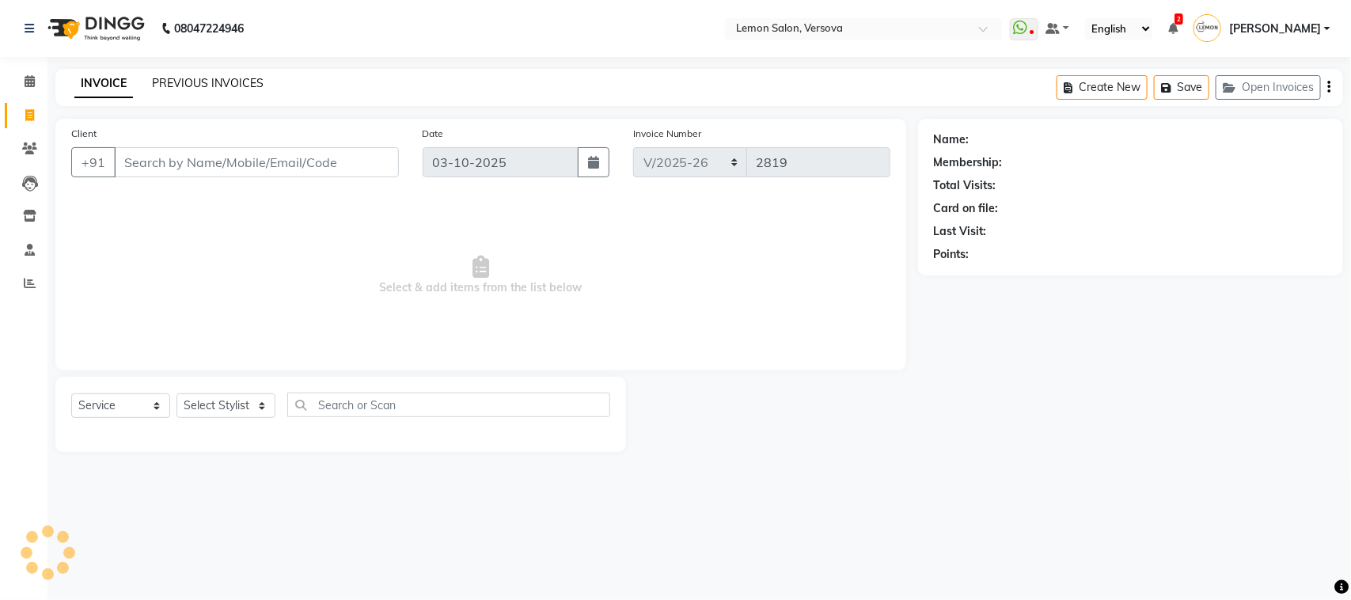
click at [206, 82] on link "PREVIOUS INVOICES" at bounding box center [208, 83] width 112 height 14
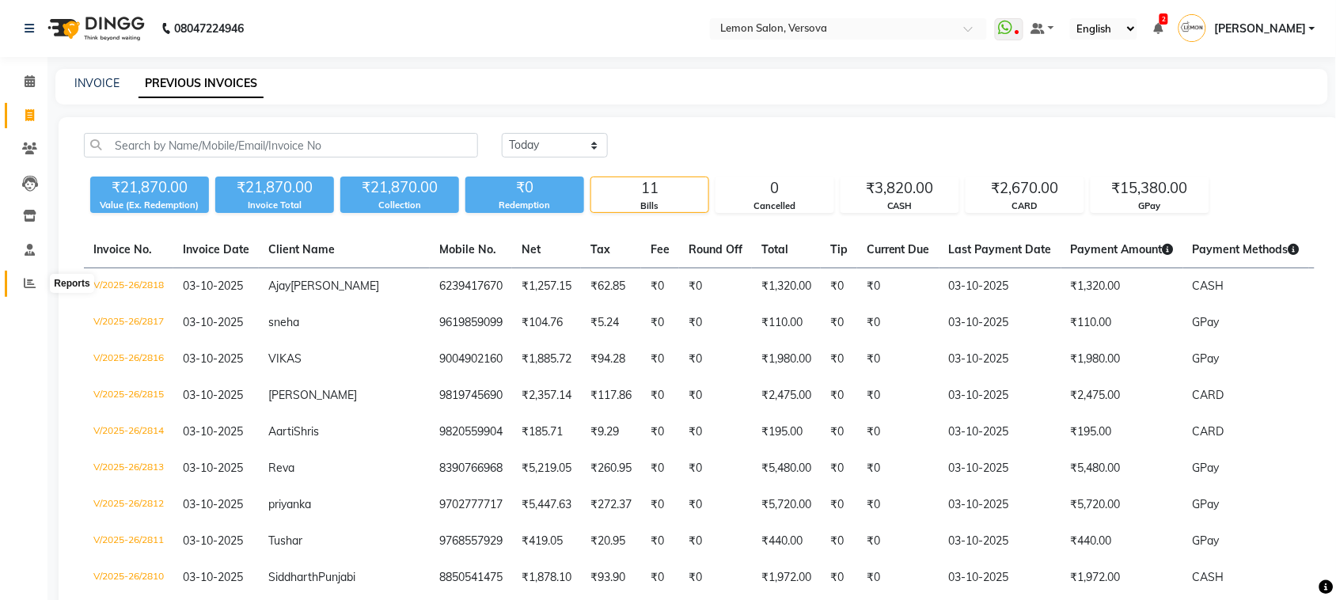
click at [32, 285] on icon at bounding box center [30, 283] width 12 height 12
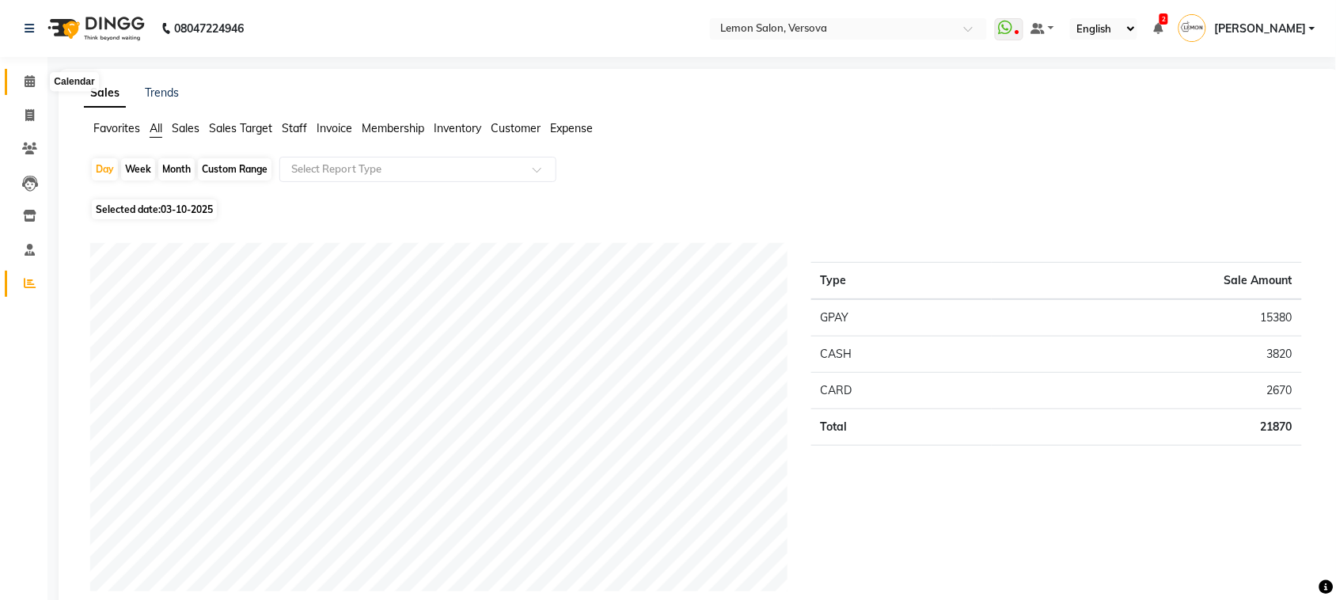
click at [32, 75] on icon at bounding box center [30, 81] width 10 height 12
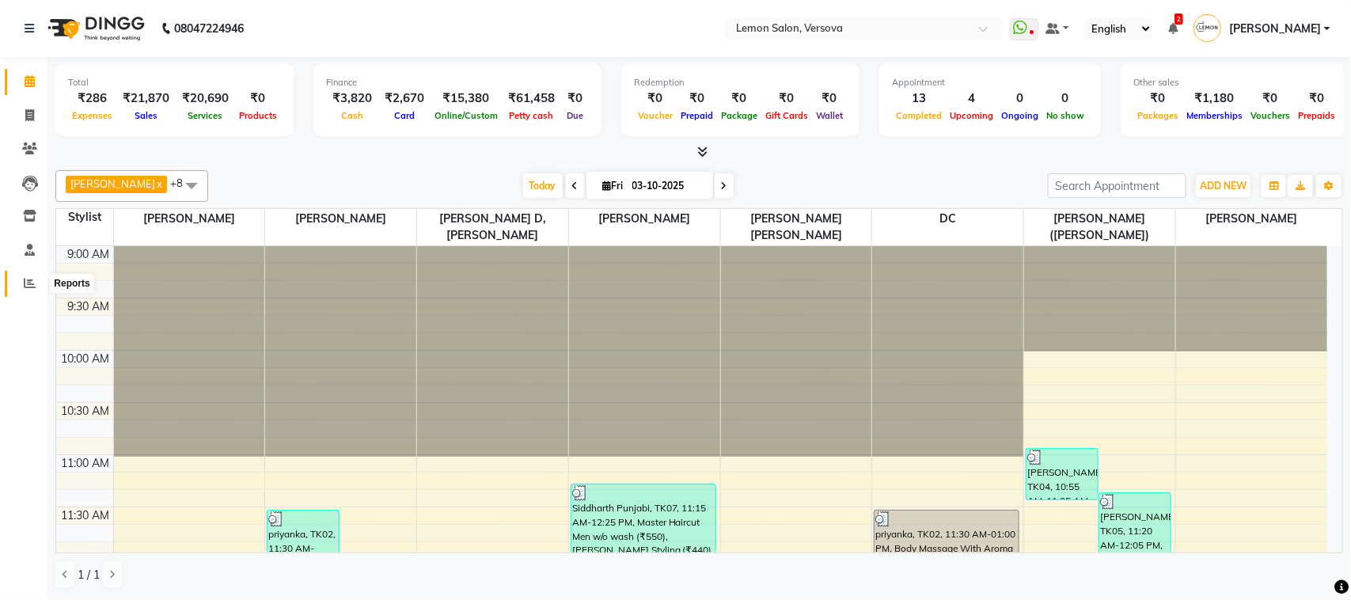
click at [29, 285] on icon at bounding box center [30, 283] width 12 height 12
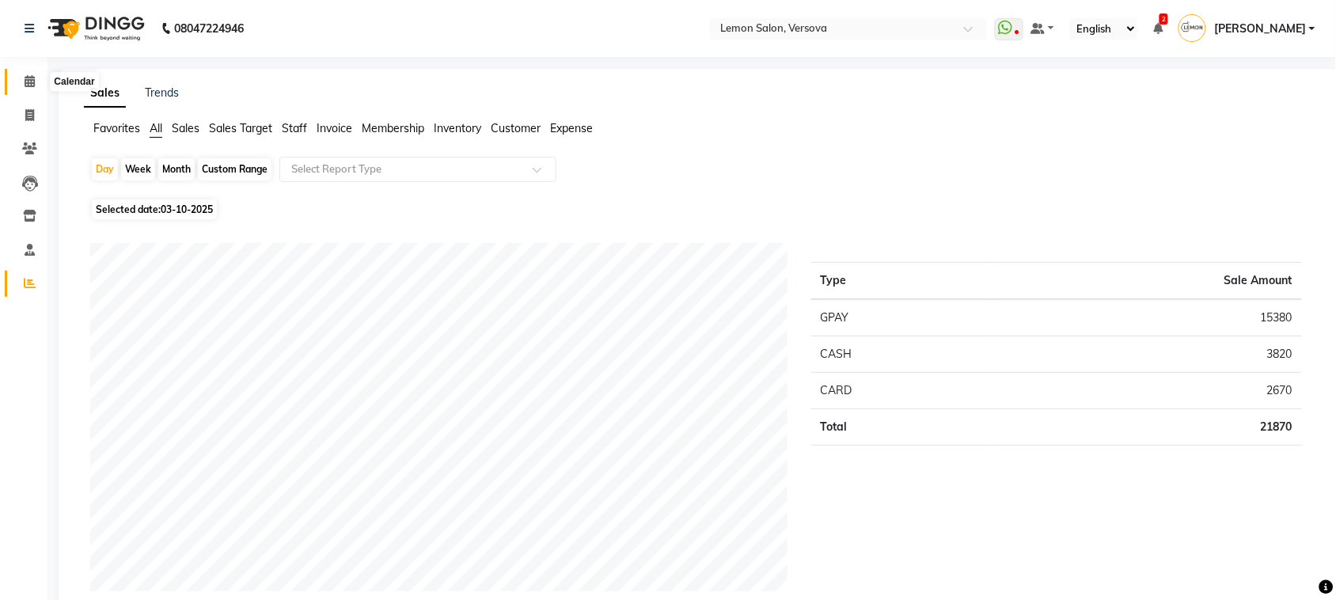
click at [21, 88] on span at bounding box center [30, 82] width 28 height 18
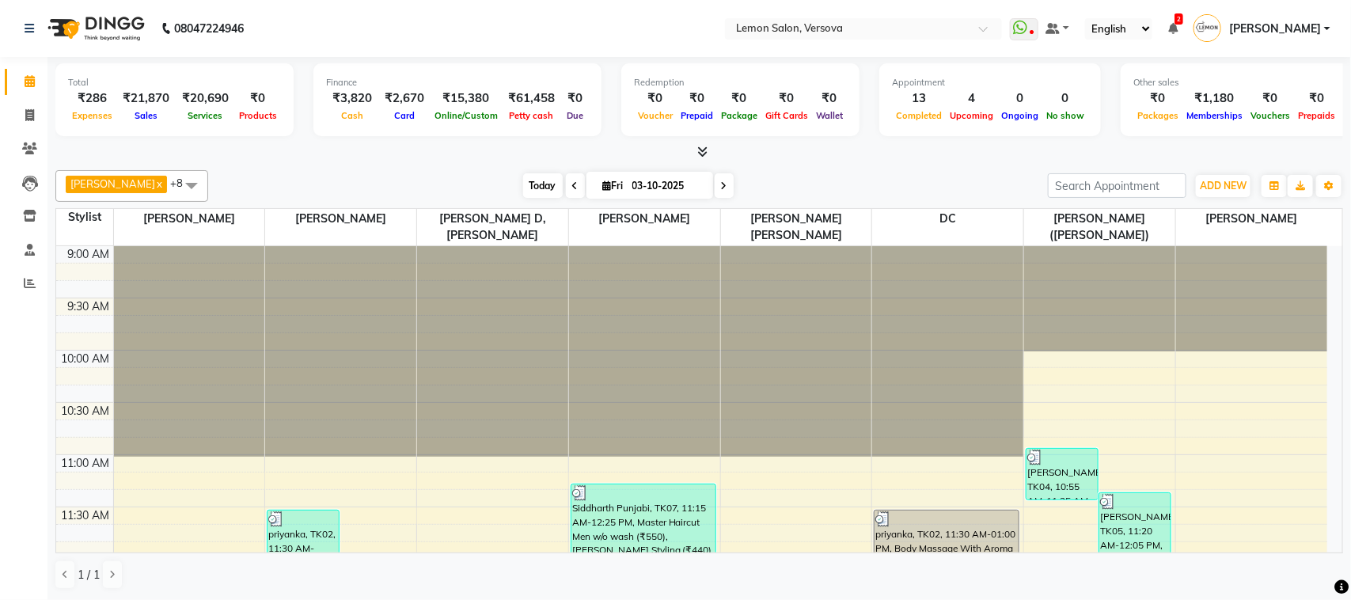
click at [523, 188] on span "Today" at bounding box center [543, 185] width 40 height 25
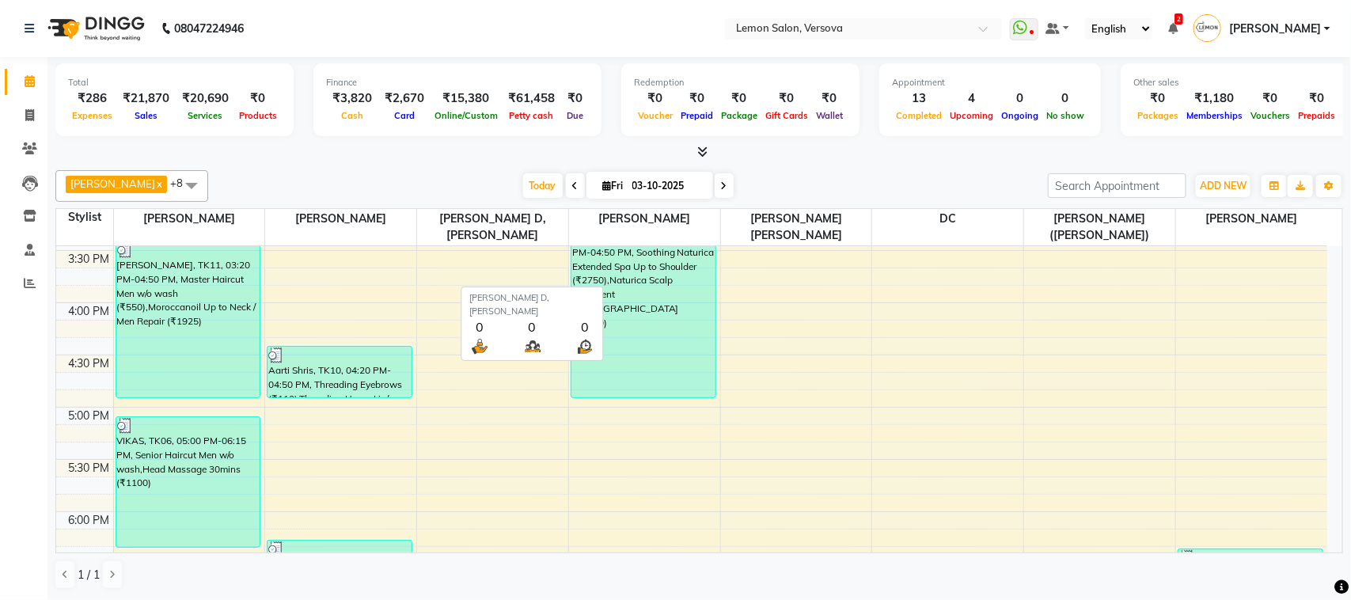
scroll to position [562, 0]
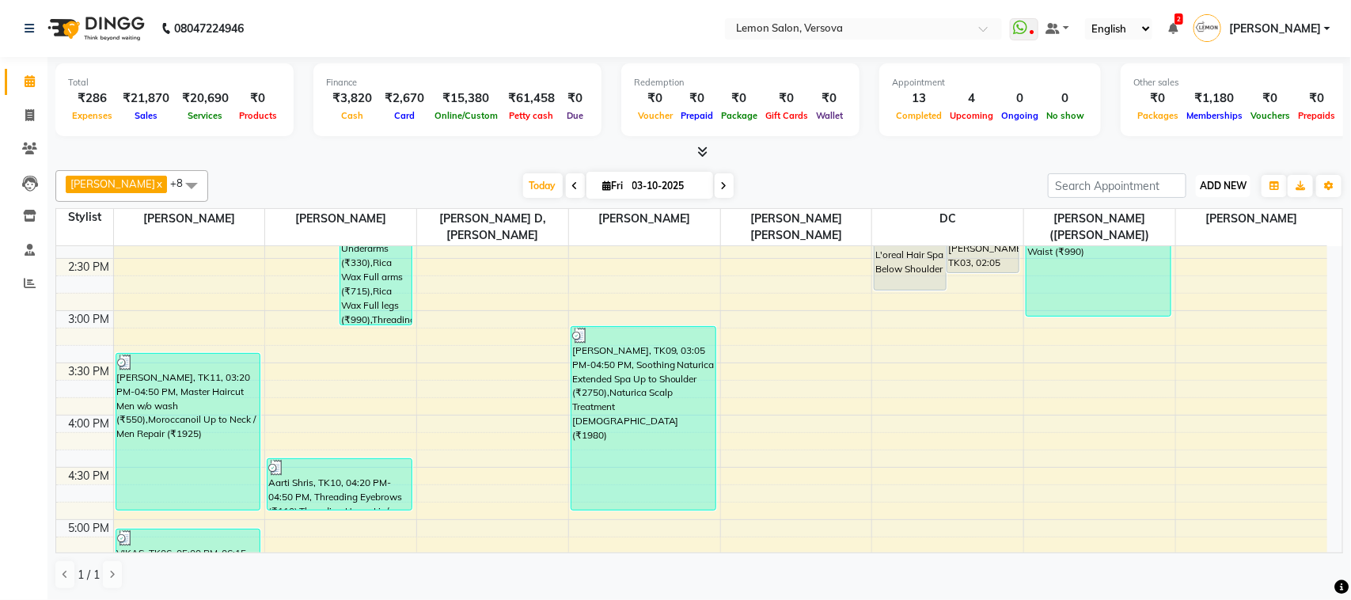
click at [1225, 187] on span "ADD NEW" at bounding box center [1223, 186] width 47 height 12
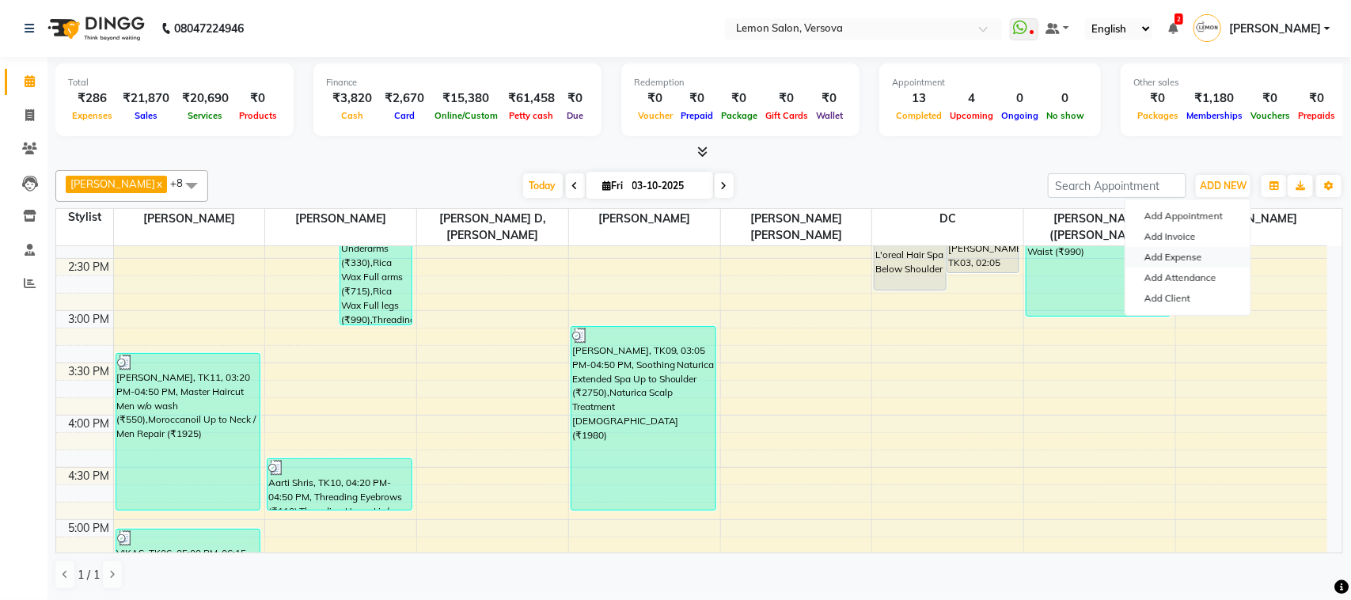
click at [1189, 259] on link "Add Expense" at bounding box center [1188, 257] width 125 height 21
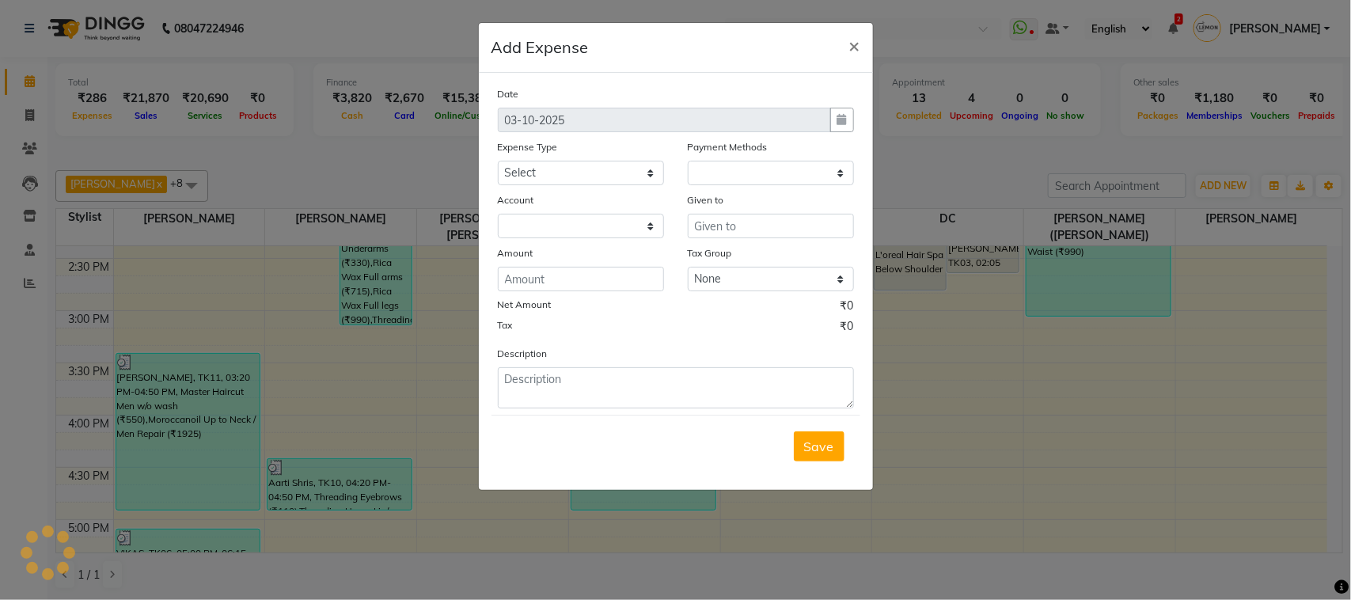
select select "1"
select select "2317"
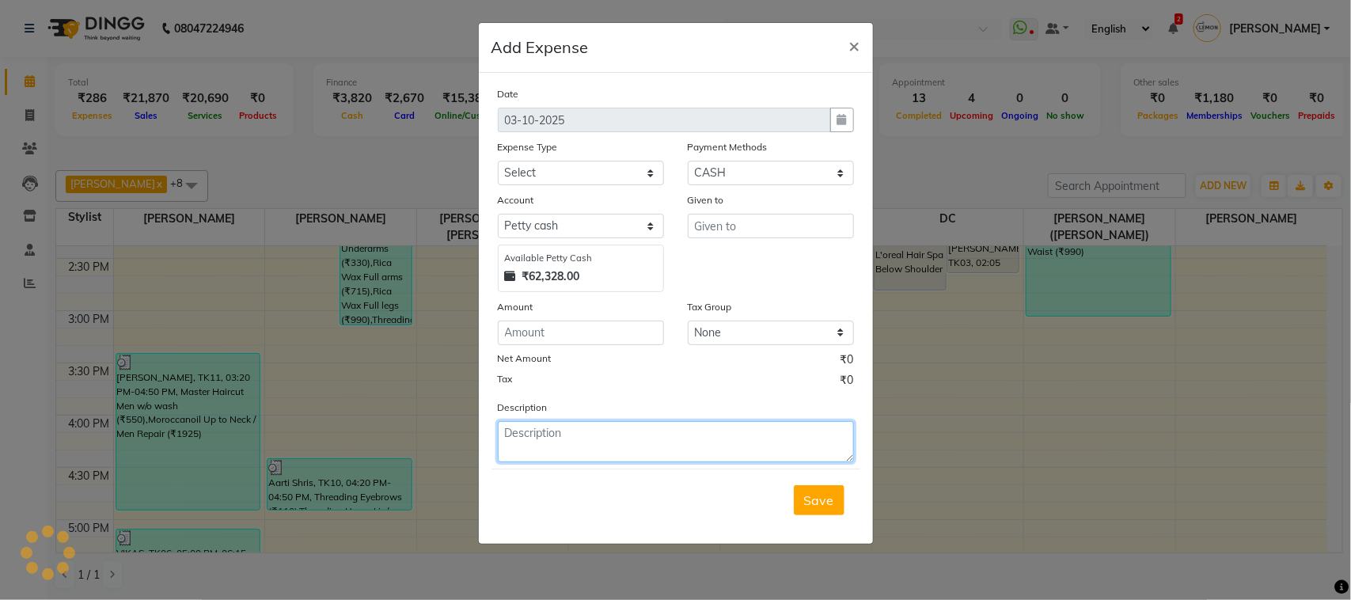
click at [644, 435] on textarea at bounding box center [676, 441] width 356 height 41
paste textarea "[DATE]=2484/- [DATE]=103/- [DATE]=5215/- [DATE]=2734/- [DATE]=5,842/- [DATE]=44…"
click at [610, 424] on textarea "[DATE]=2484/- [DATE]=103/- [DATE]=5215/- [DATE]=2734/- [DATE]=5,842/- [DATE]=44…" at bounding box center [676, 441] width 356 height 41
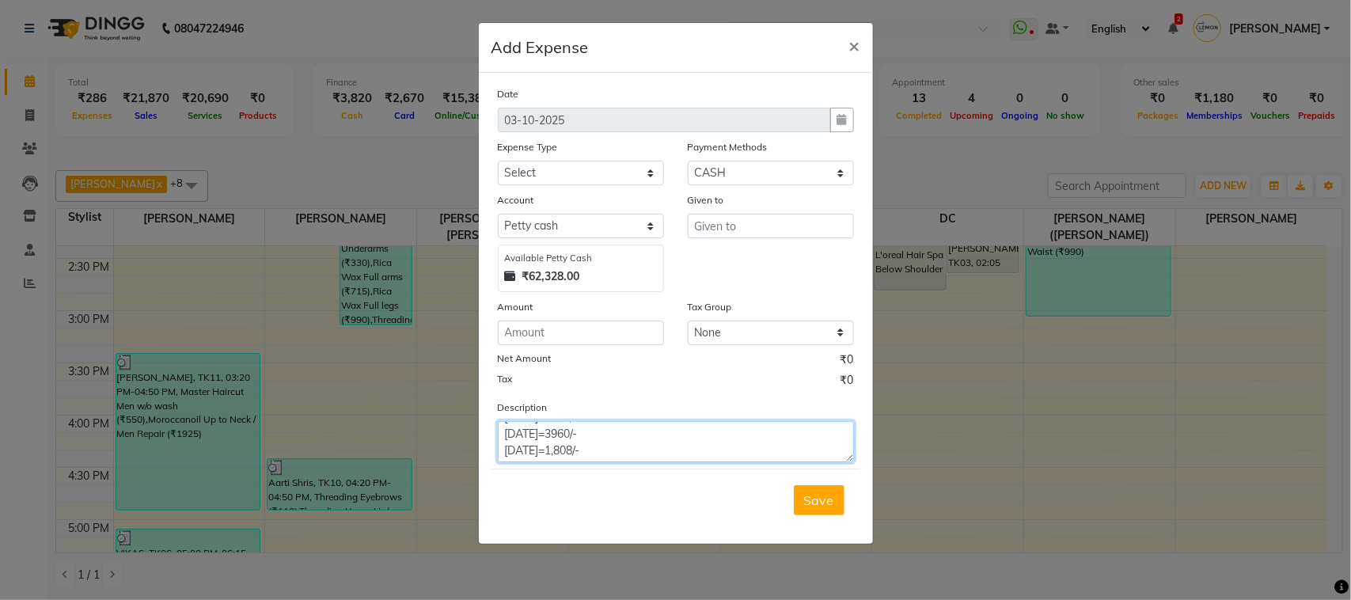
click at [784, 452] on textarea "[DATE]=2484/- [DATE]=103/- [DATE]=5215/- [DATE]=2734/- [DATE]=5,842/- [DATE]=44…" at bounding box center [676, 441] width 356 height 41
type textarea "[DATE]=2484/- [DATE]=103/- [DATE]=5215/- [DATE]=2734/- [DATE]=5,842/- [DATE]=44…"
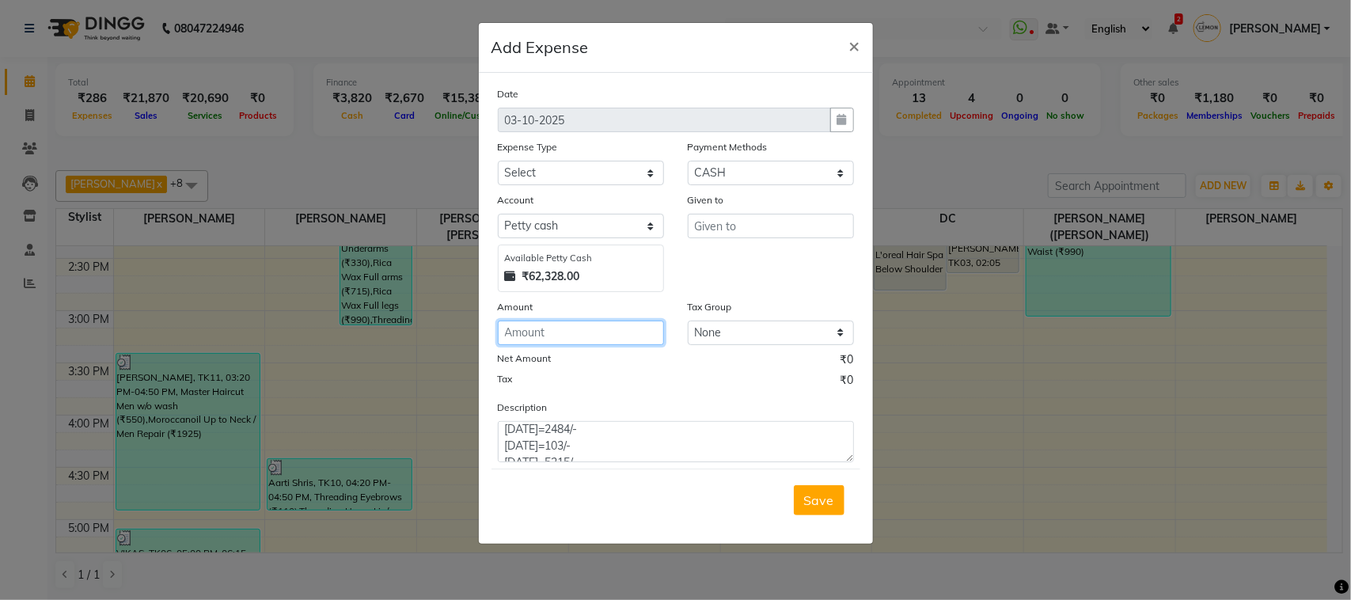
click at [642, 331] on input "number" at bounding box center [581, 333] width 166 height 25
type input "46522"
click at [570, 175] on select "Select Advance Cash transfer to hub Laundry Loan Membership Milk Miscellaneous …" at bounding box center [581, 173] width 166 height 25
select select "2690"
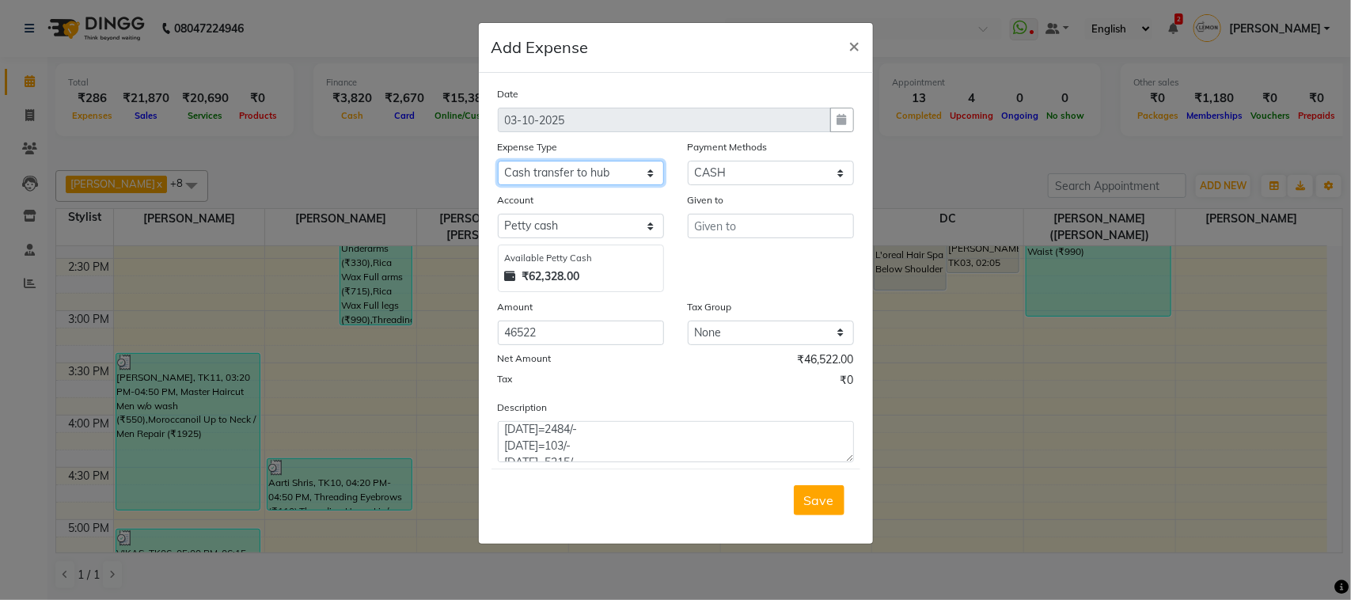
click at [498, 161] on select "Select Advance Cash transfer to hub Laundry Loan Membership Milk Miscellaneous …" at bounding box center [581, 173] width 166 height 25
click at [702, 222] on input "text" at bounding box center [771, 226] width 166 height 25
type input "akmal"
click at [821, 492] on span "Save" at bounding box center [819, 500] width 30 height 16
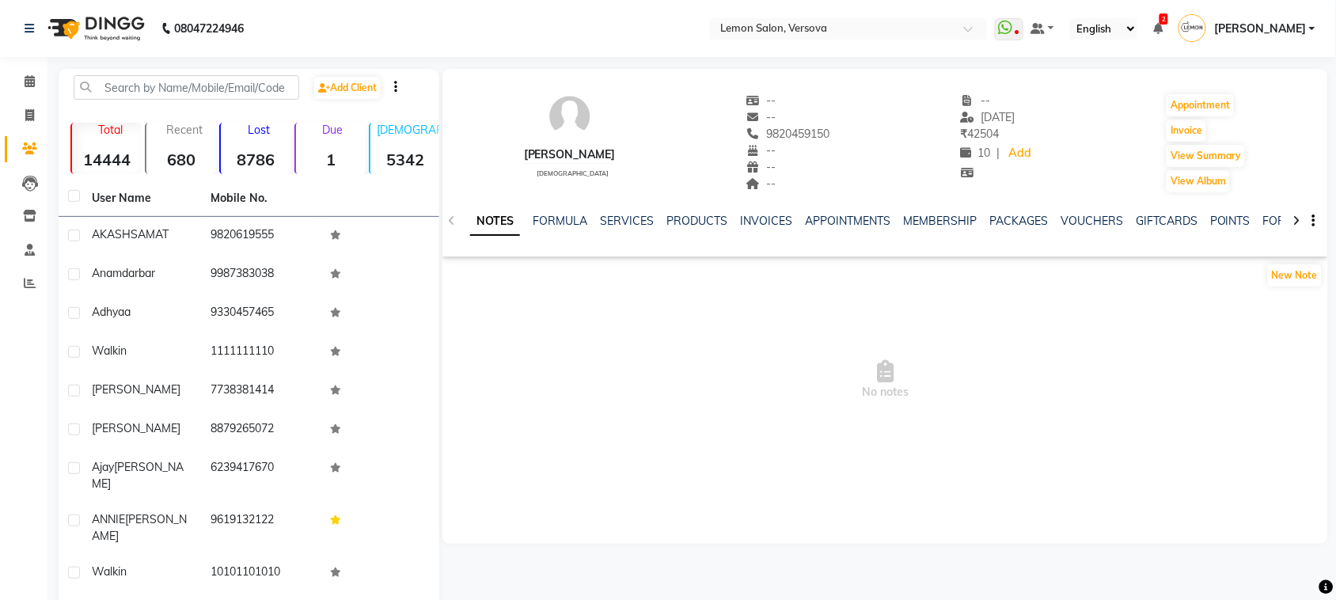
click at [630, 228] on div "SERVICES" at bounding box center [627, 221] width 54 height 17
click at [629, 215] on link "SERVICES" at bounding box center [627, 221] width 54 height 14
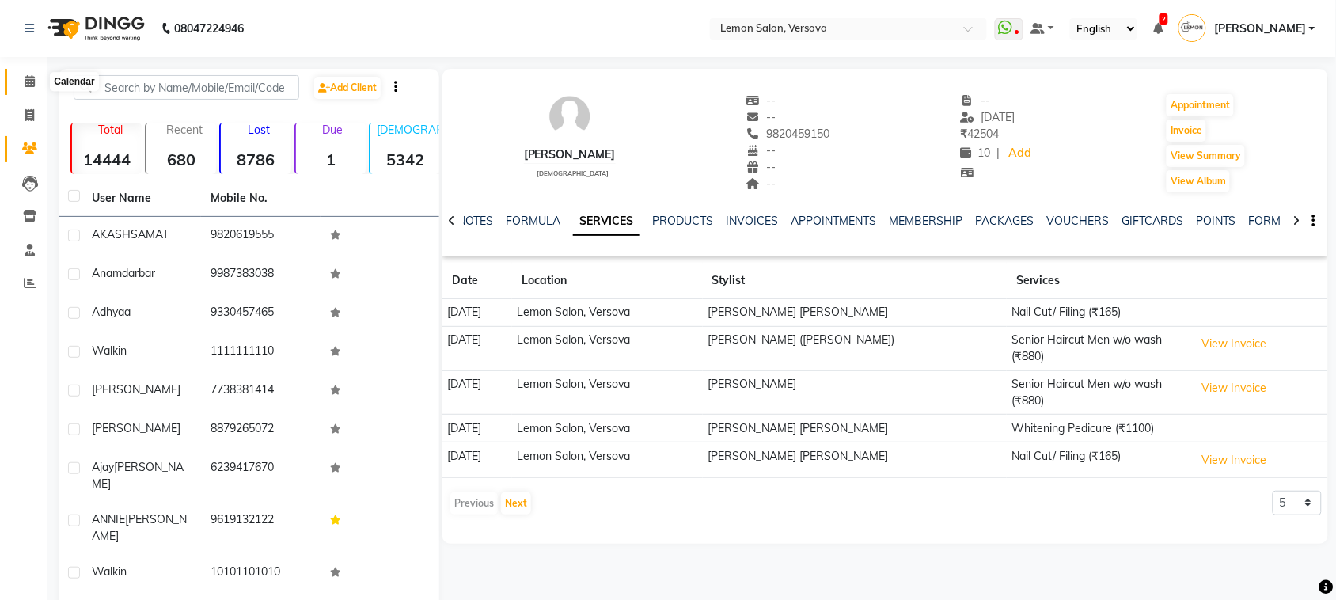
click at [26, 85] on icon at bounding box center [30, 81] width 10 height 12
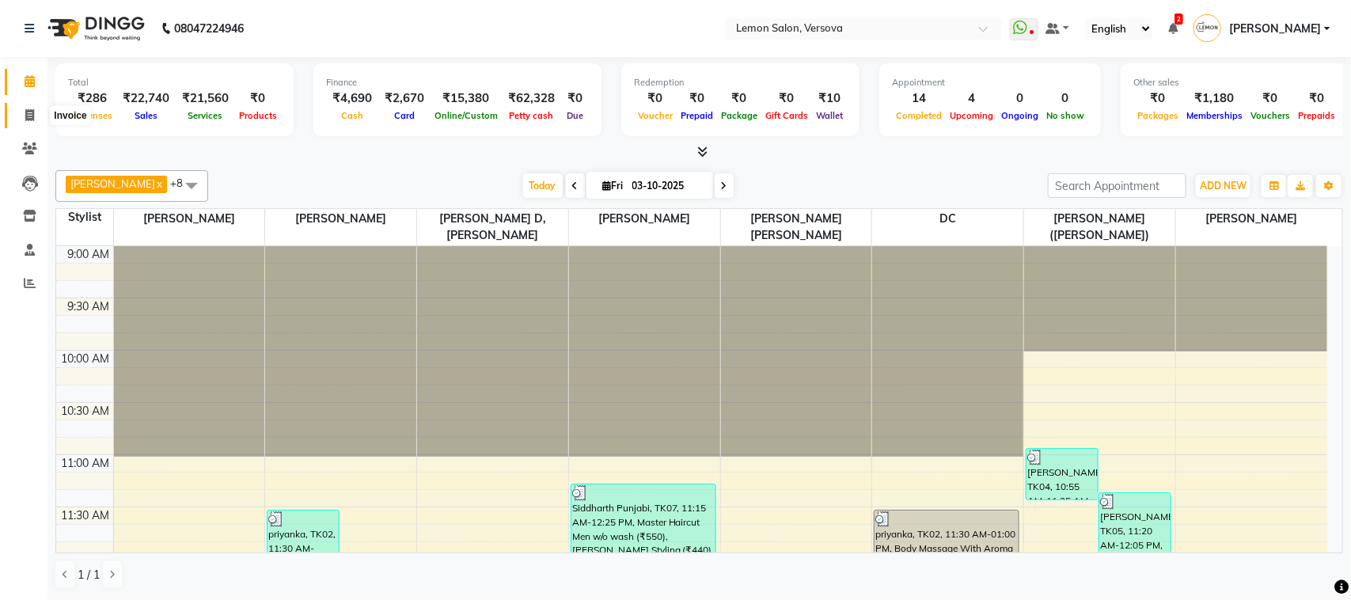
click at [22, 120] on span at bounding box center [30, 116] width 28 height 18
select select "service"
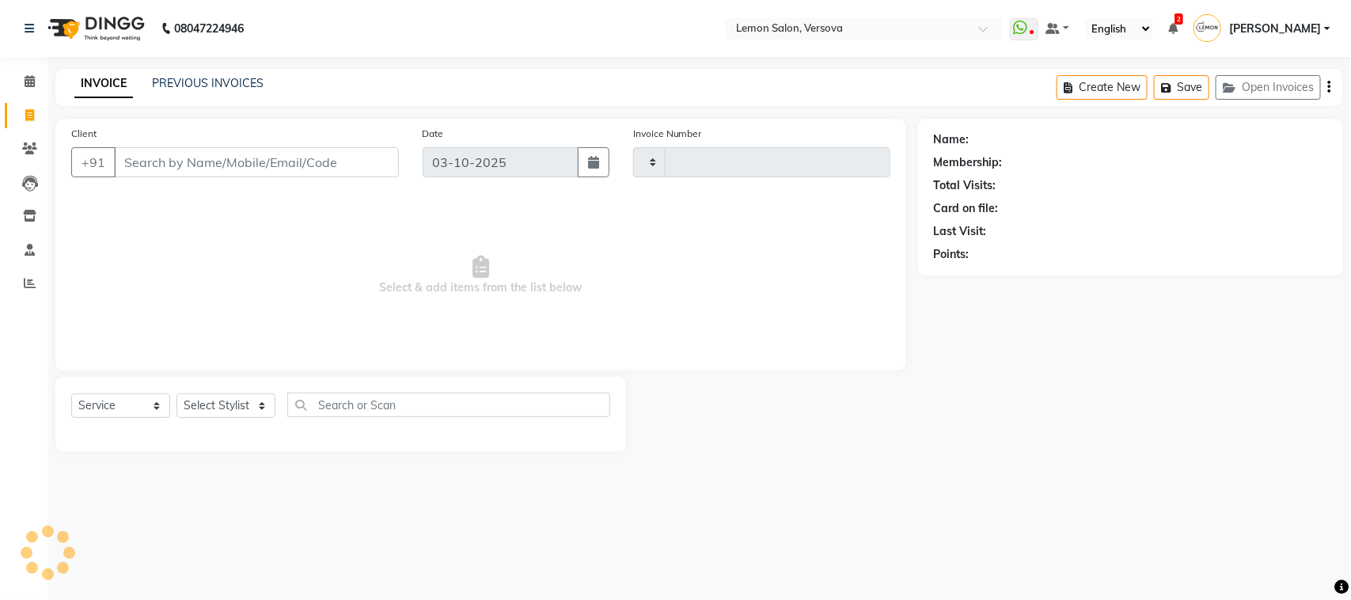
type input "2820"
select select "564"
click at [252, 412] on select "Select Stylist" at bounding box center [226, 405] width 99 height 25
select select "7408"
click at [177, 393] on select "Select Stylist [PERSON_NAME] [PERSON_NAME] DC [PERSON_NAME] [PERSON_NAME] [PERS…" at bounding box center [238, 405] width 123 height 25
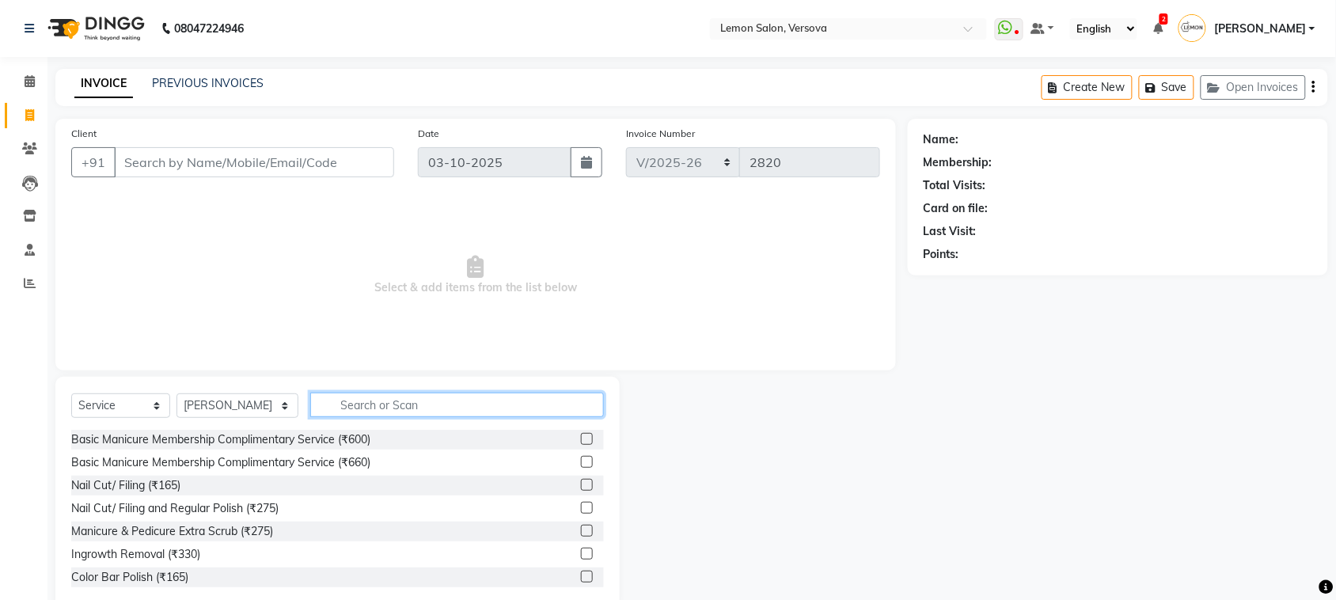
click at [349, 401] on input "text" at bounding box center [457, 405] width 294 height 25
type input "h"
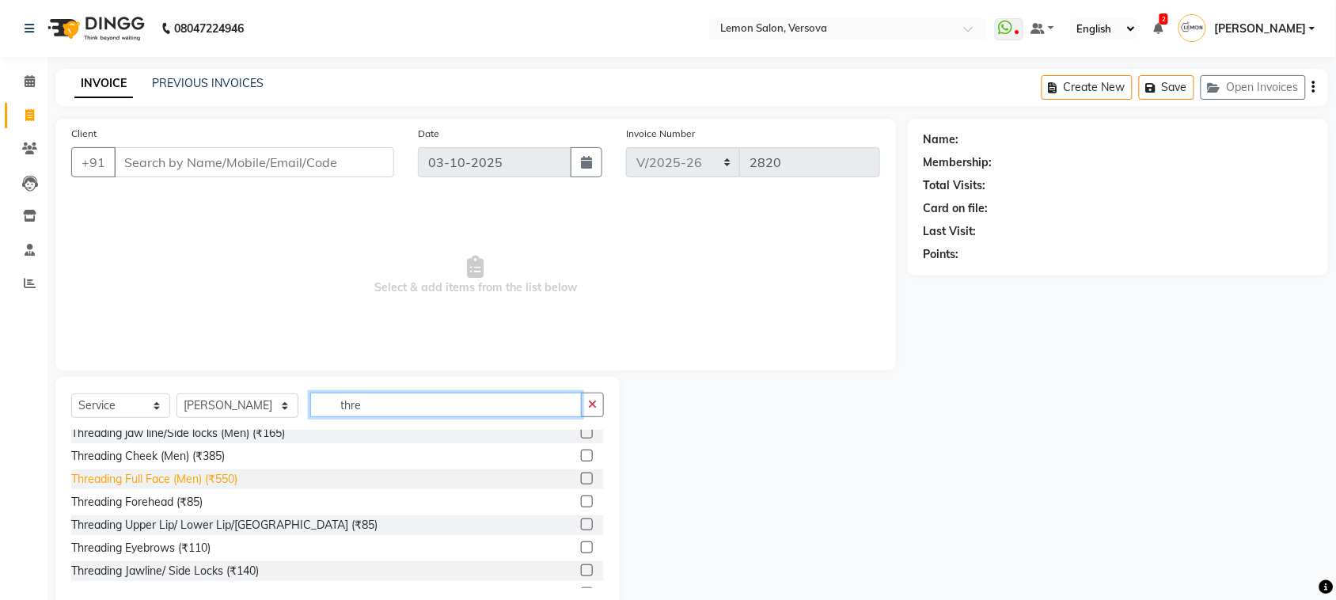
scroll to position [99, 0]
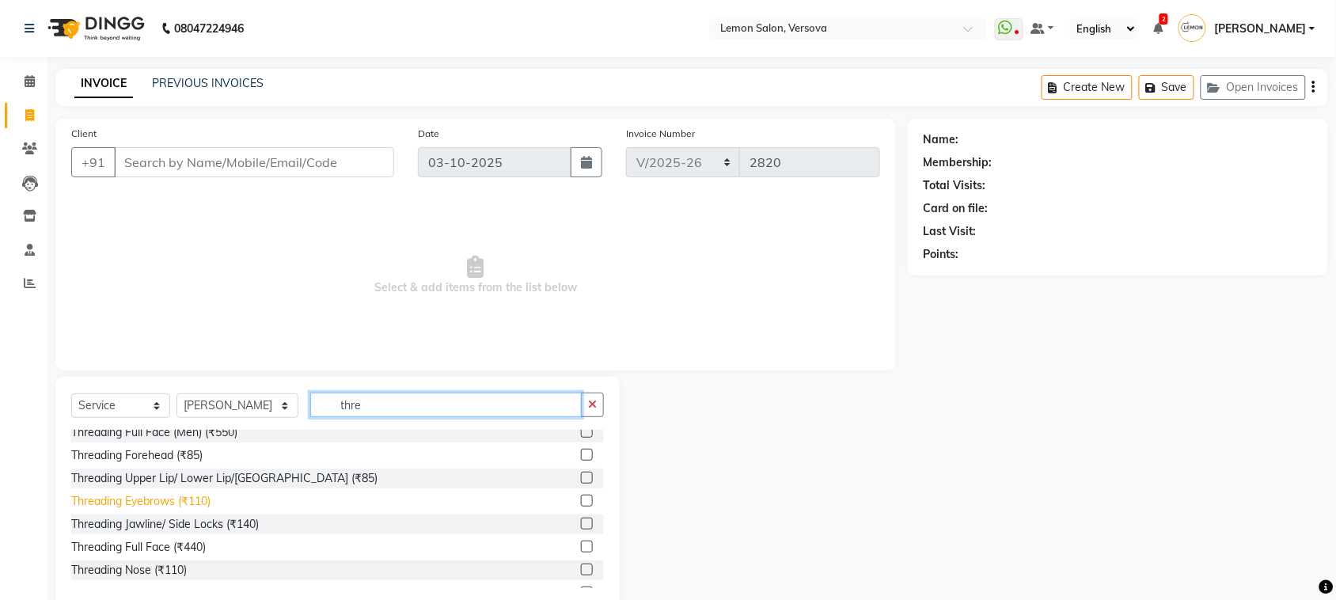
type input "thre"
click at [194, 495] on div "Threading Eyebrows (₹110)" at bounding box center [140, 501] width 139 height 17
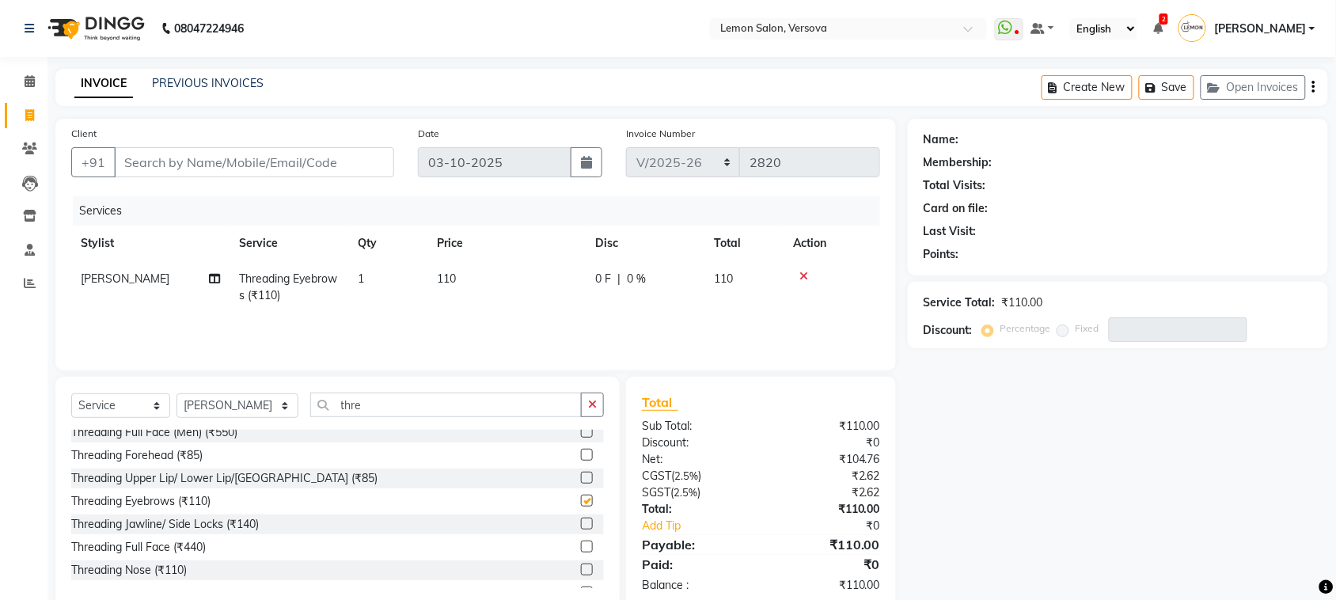
checkbox input "false"
click at [325, 175] on input "Client" at bounding box center [254, 162] width 280 height 30
click at [325, 174] on input "Client" at bounding box center [254, 162] width 280 height 30
click at [301, 155] on input "Client" at bounding box center [254, 162] width 280 height 30
type input "8"
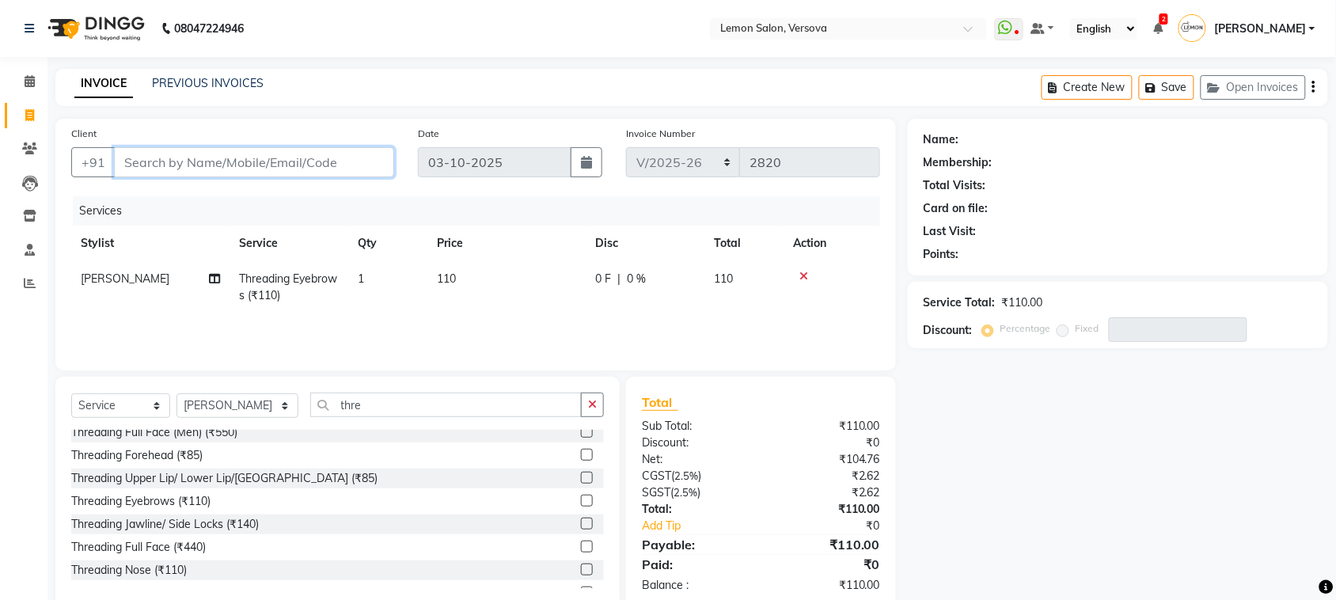
type input "0"
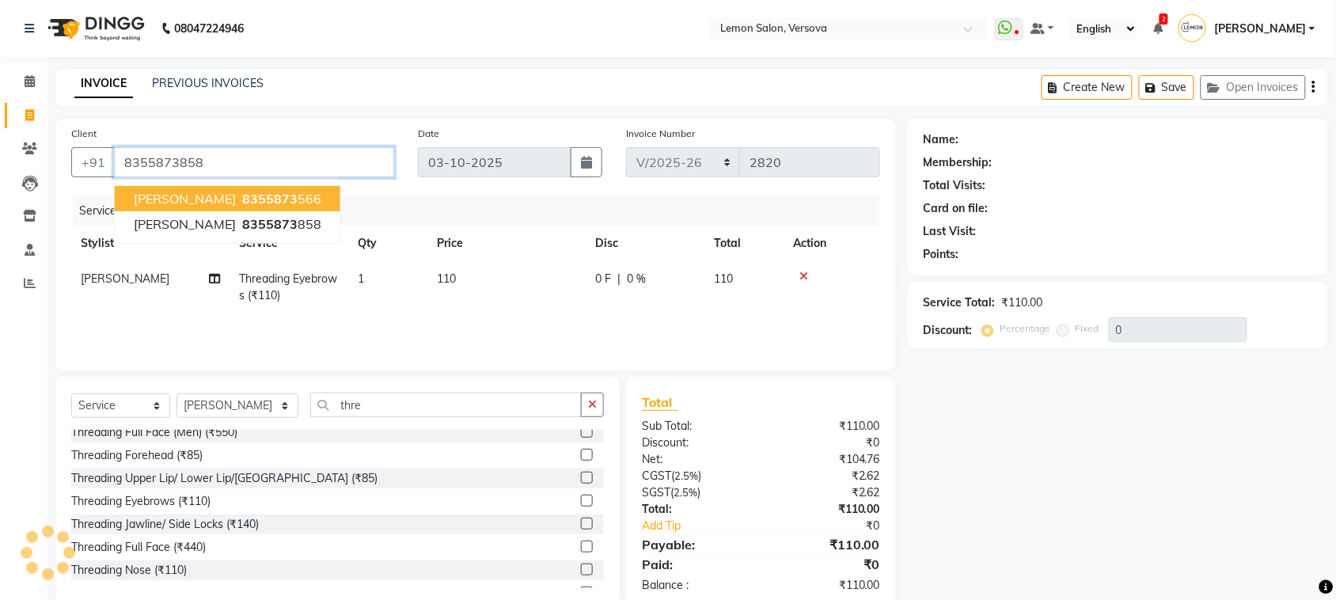
type input "8355873858"
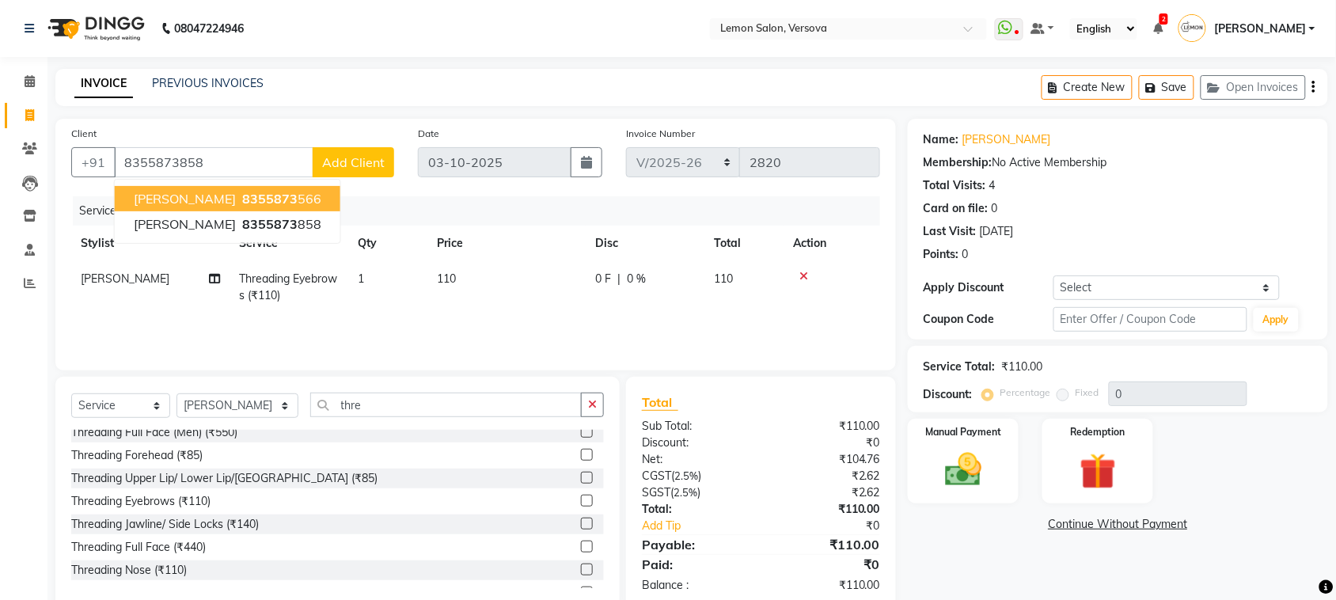
click at [1244, 199] on div "Name: [PERSON_NAME] Membership: No Active Membership Total Visits: 4 Card on fi…" at bounding box center [1118, 194] width 389 height 138
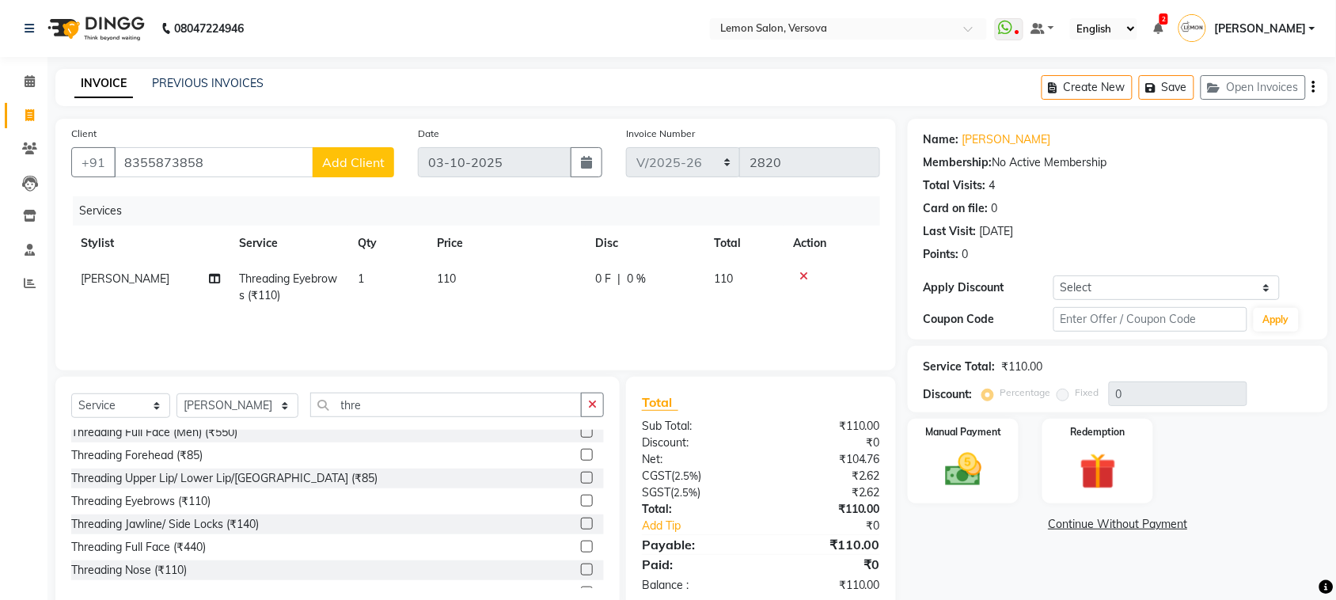
click at [1215, 183] on div "Total Visits: 4" at bounding box center [1118, 185] width 389 height 17
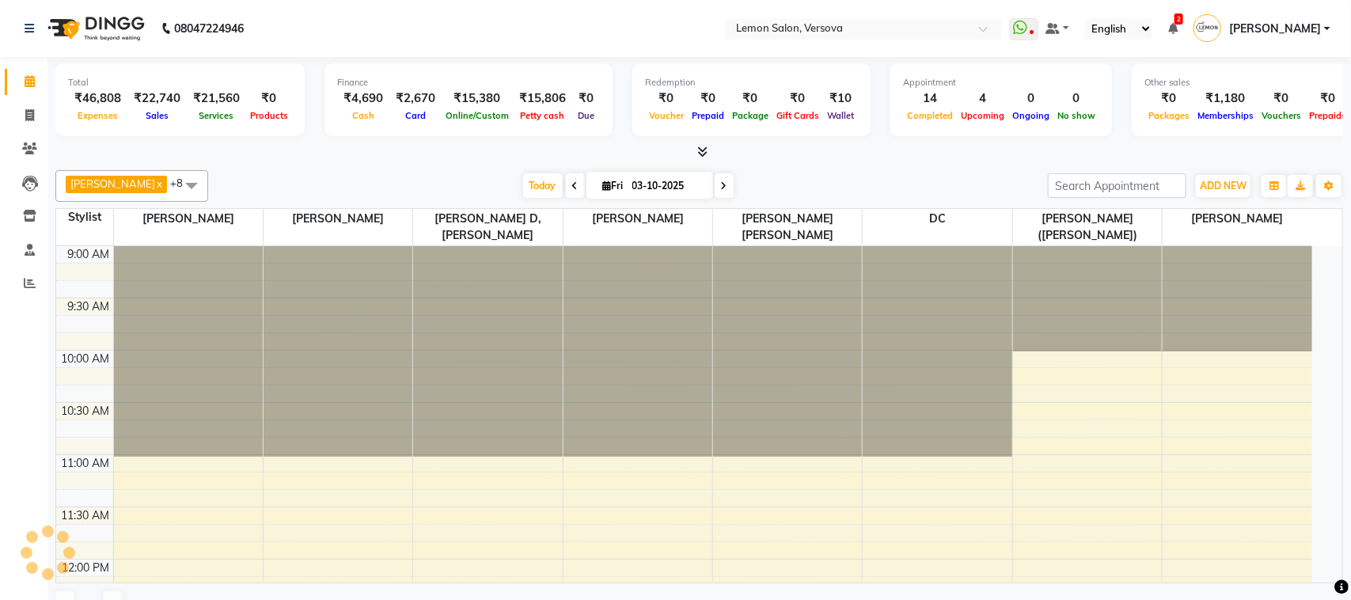
click at [421, 164] on div "[PERSON_NAME] x DC x [PERSON_NAME],[PERSON_NAME] x [PERSON_NAME] [PERSON_NAME] …" at bounding box center [699, 395] width 1288 height 462
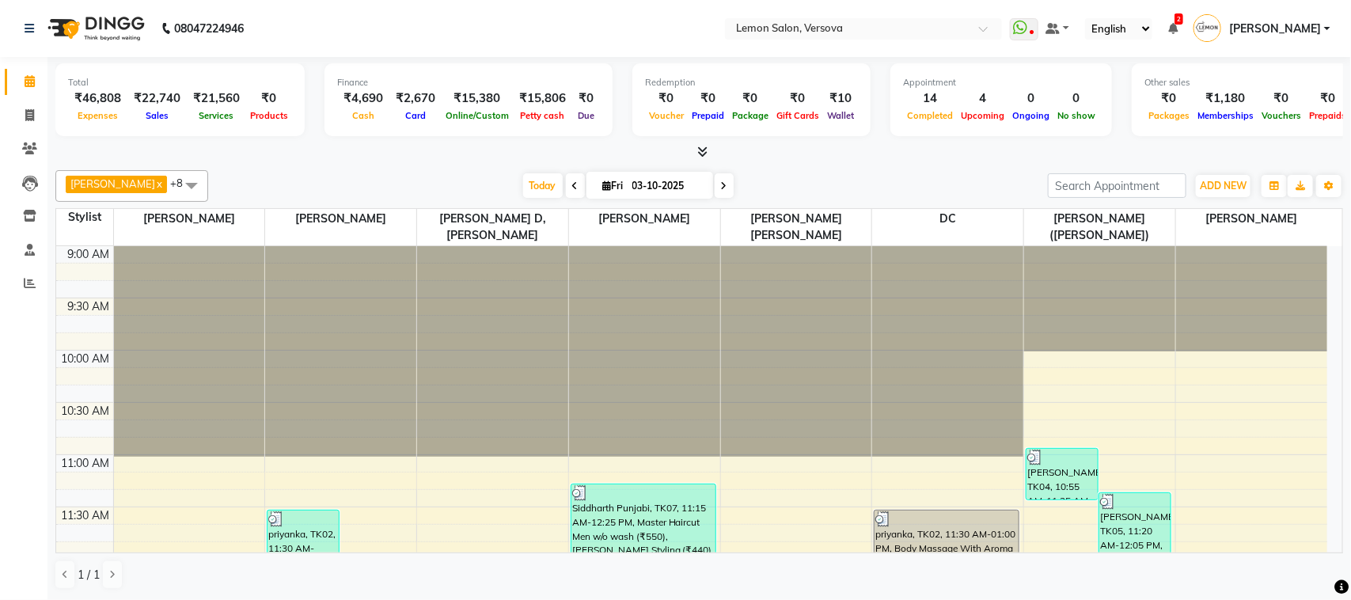
scroll to position [1141, 0]
click at [36, 216] on icon at bounding box center [29, 216] width 13 height 12
select select
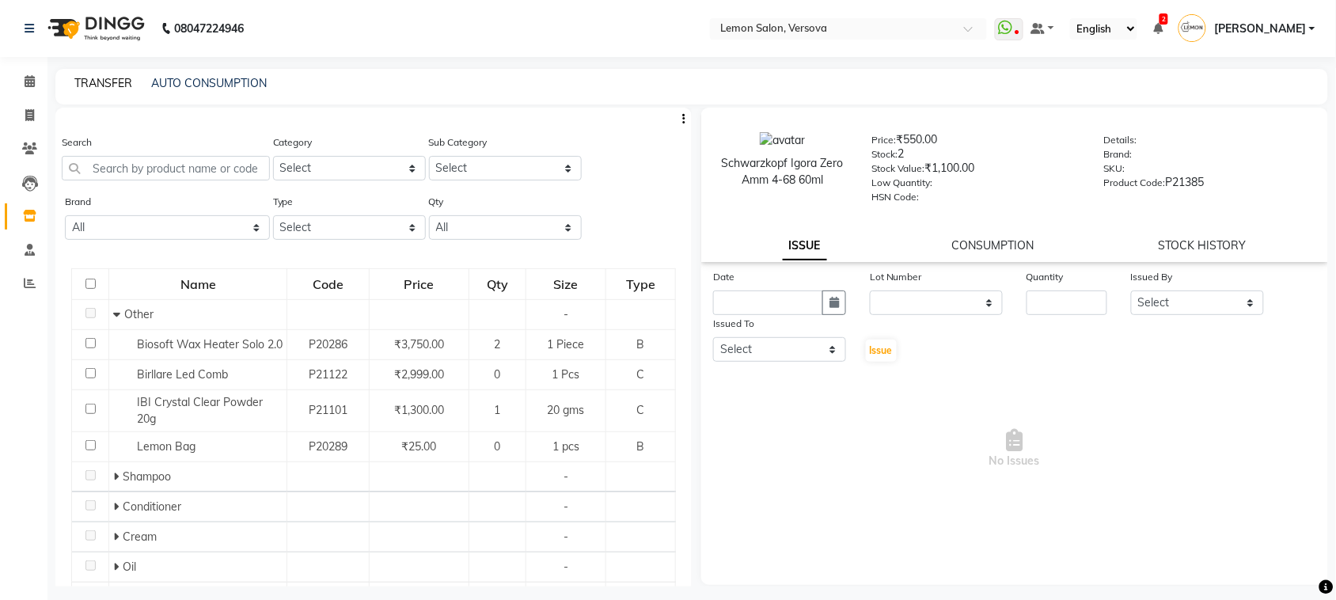
click at [109, 82] on link "TRANSFER" at bounding box center [103, 83] width 58 height 14
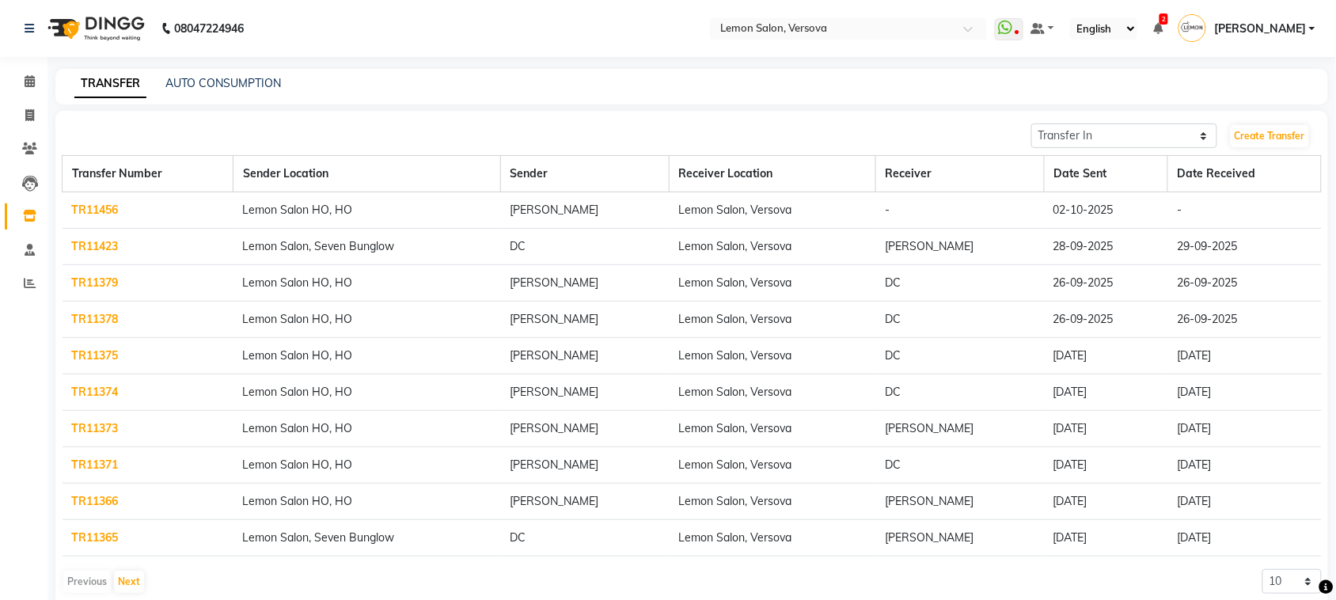
click at [91, 208] on link "TR11456" at bounding box center [95, 210] width 47 height 14
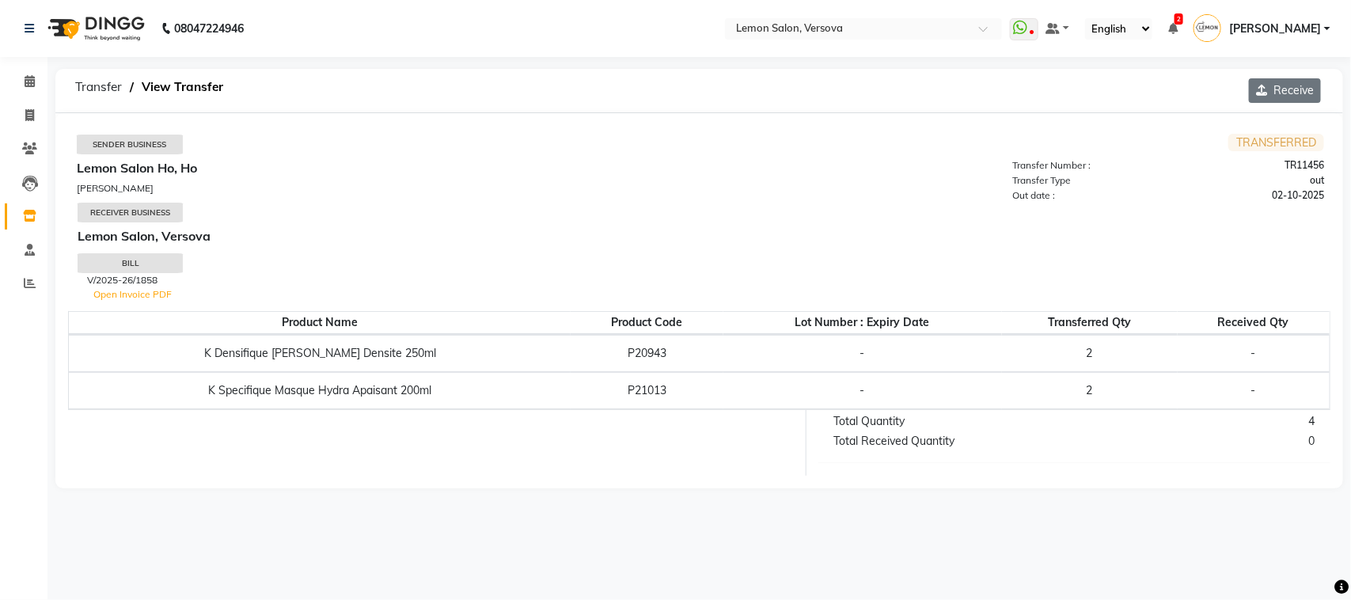
click at [1269, 85] on icon "button" at bounding box center [1264, 90] width 17 height 11
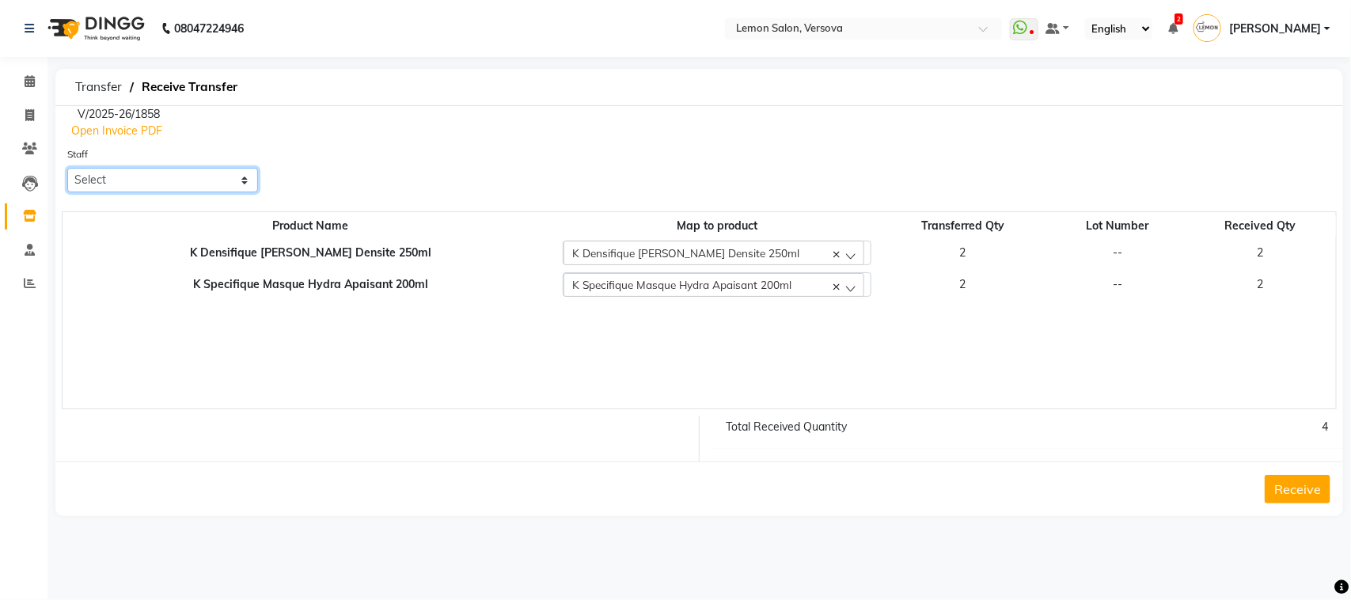
drag, startPoint x: 224, startPoint y: 175, endPoint x: 208, endPoint y: 188, distance: 20.8
click at [224, 175] on select "Select Alim Shah Asif Salmani DC Gufran Salmani Hira Lal Om Prakash Kandu Kassa…" at bounding box center [162, 180] width 191 height 25
select select "27665"
click at [67, 168] on select "Select Alim Shah Asif Salmani DC Gufran Salmani Hira Lal Om Prakash Kandu Kassa…" at bounding box center [162, 180] width 191 height 25
click at [1293, 480] on button "Receive" at bounding box center [1298, 489] width 66 height 28
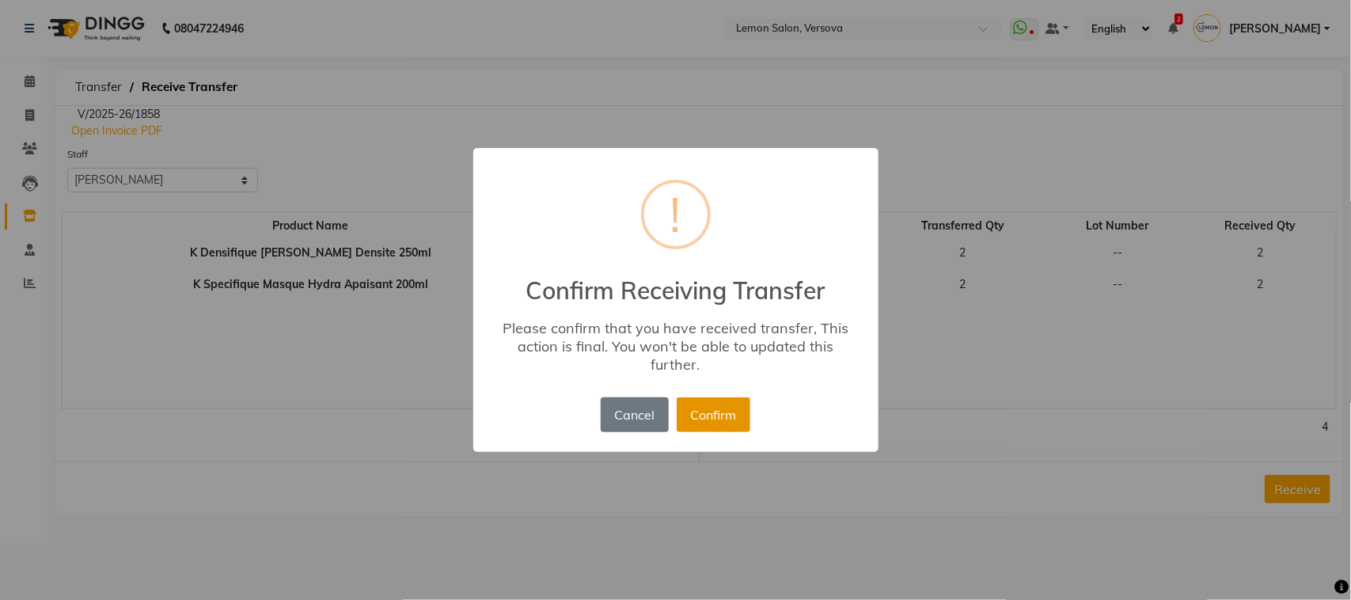
click at [708, 412] on button "Confirm" at bounding box center [714, 414] width 74 height 35
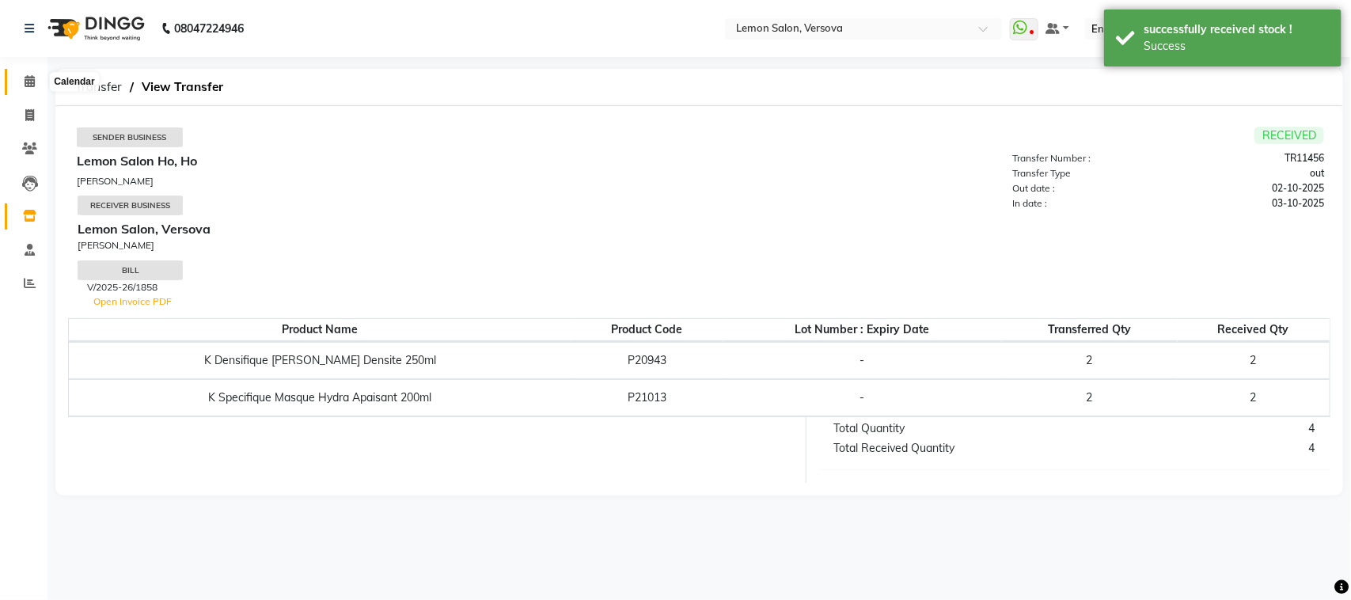
click at [25, 85] on icon at bounding box center [30, 81] width 10 height 12
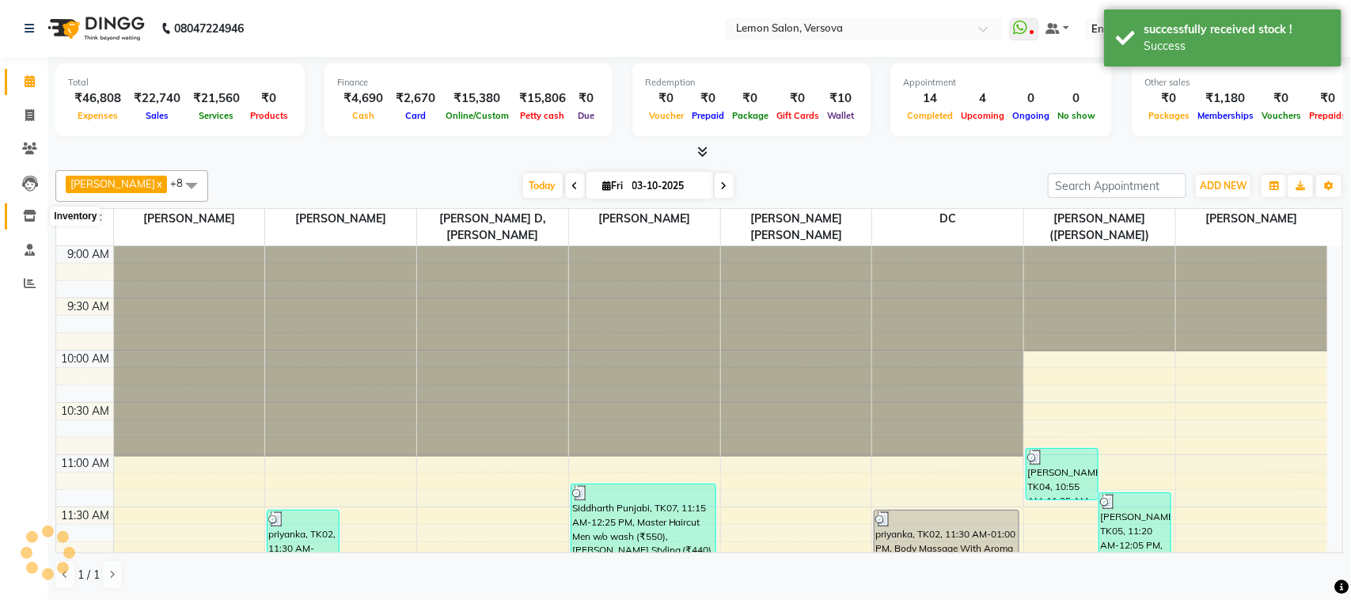
click at [17, 216] on span at bounding box center [30, 216] width 28 height 18
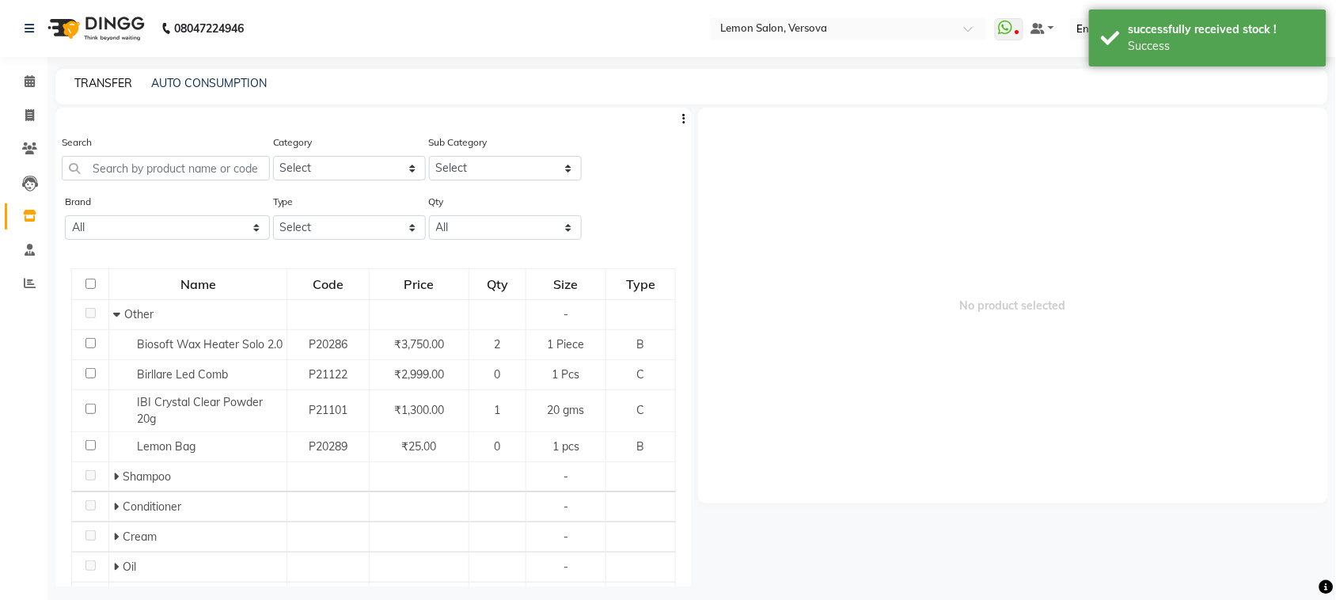
click at [87, 84] on link "TRANSFER" at bounding box center [103, 83] width 58 height 14
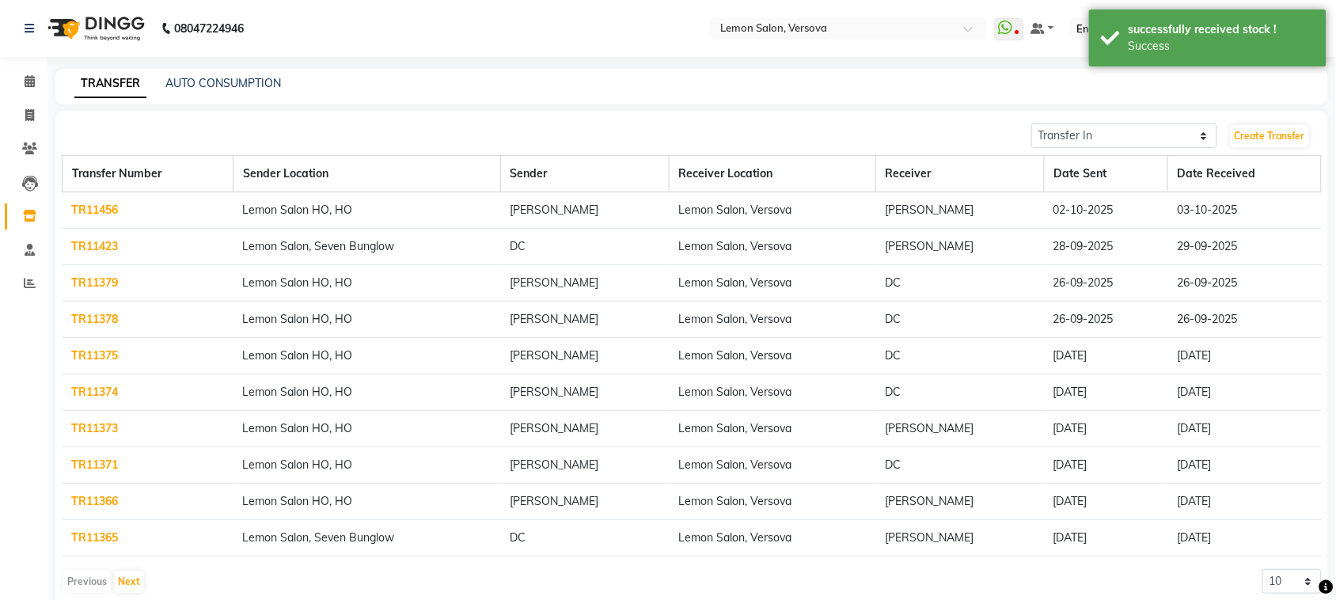
scroll to position [32, 0]
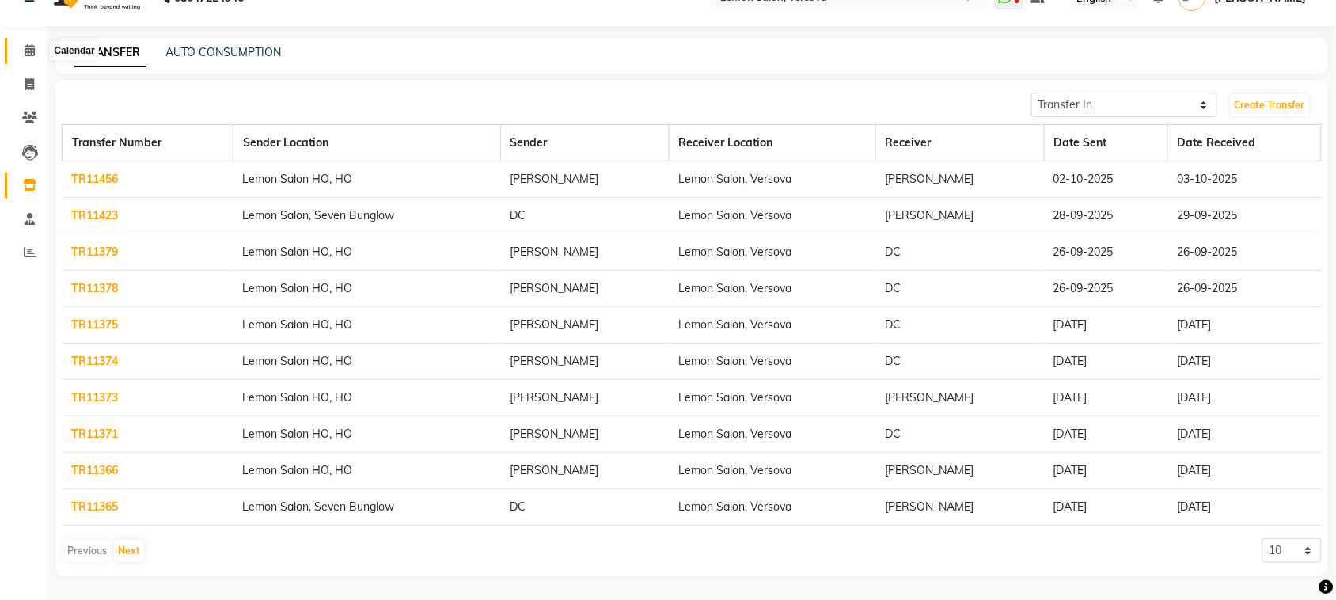
click at [30, 46] on icon at bounding box center [30, 50] width 10 height 12
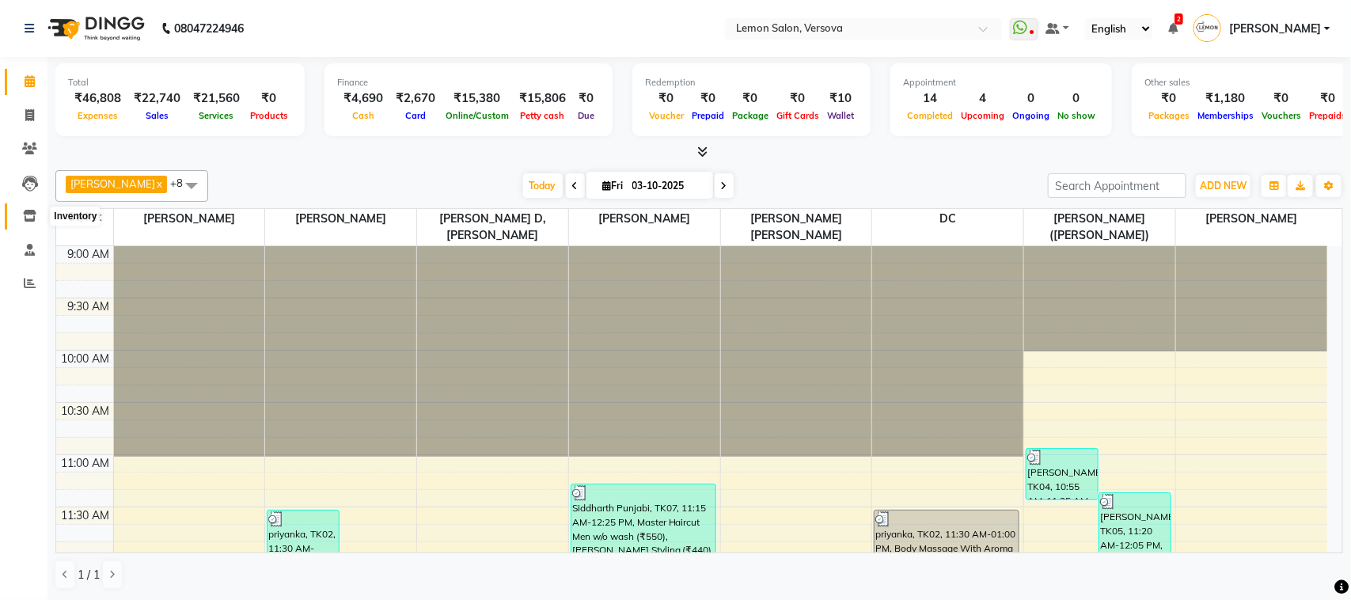
click at [33, 211] on icon at bounding box center [29, 216] width 13 height 12
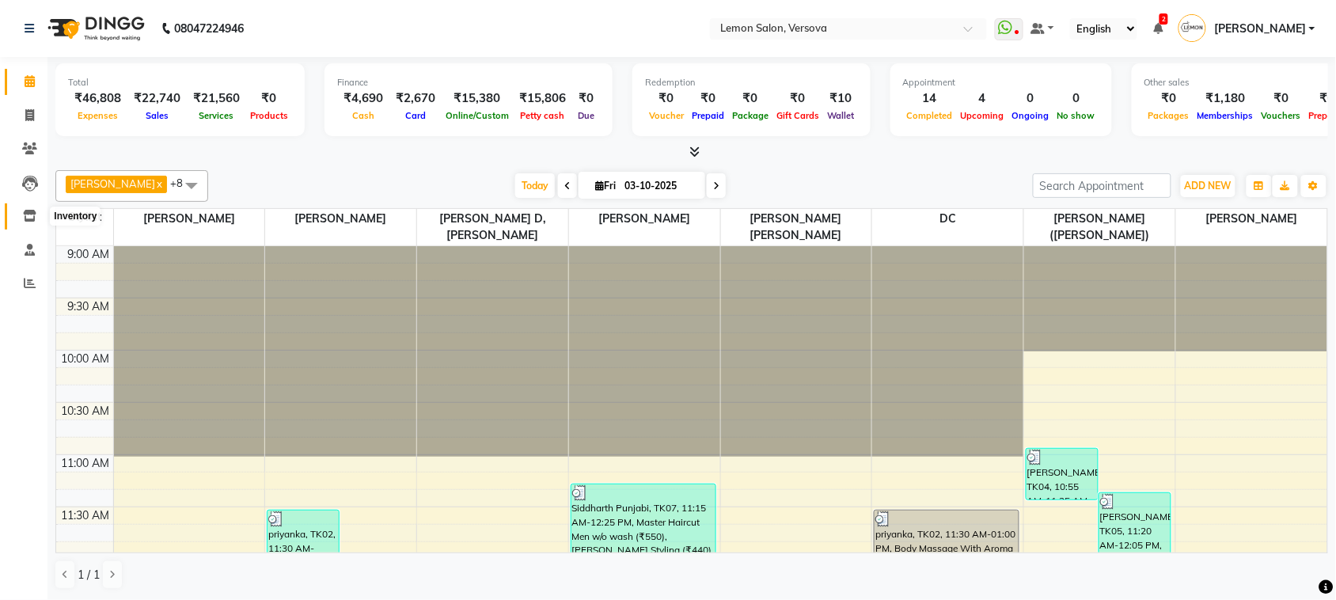
select select
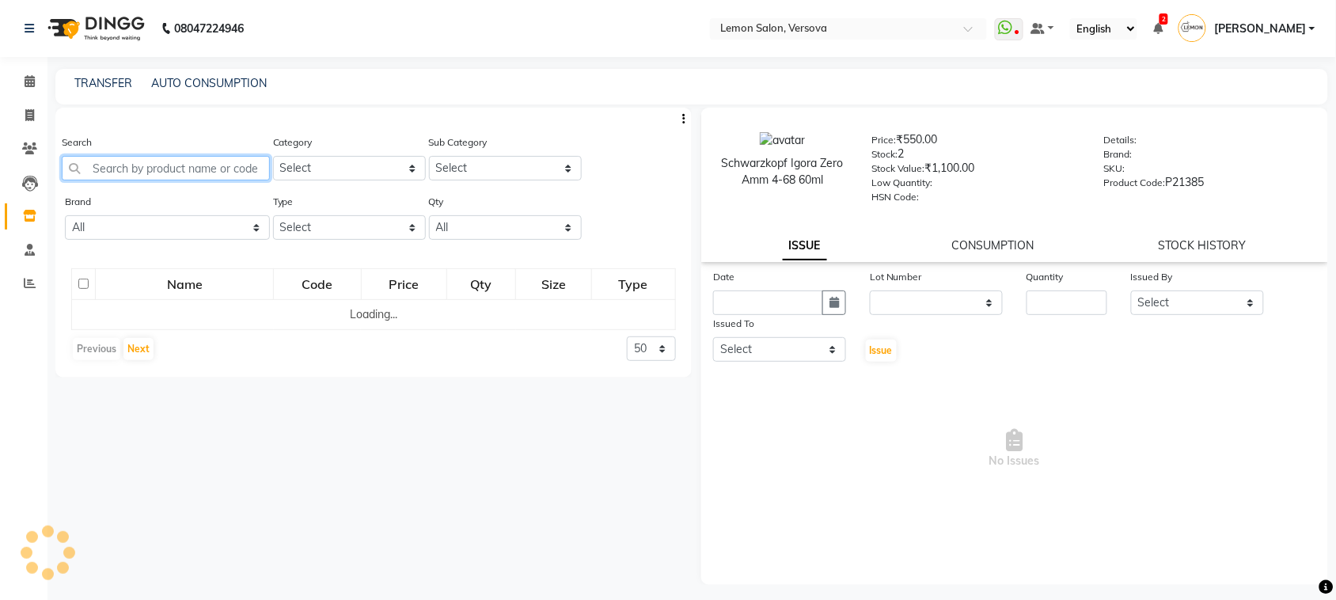
click at [210, 171] on input "text" at bounding box center [166, 168] width 208 height 25
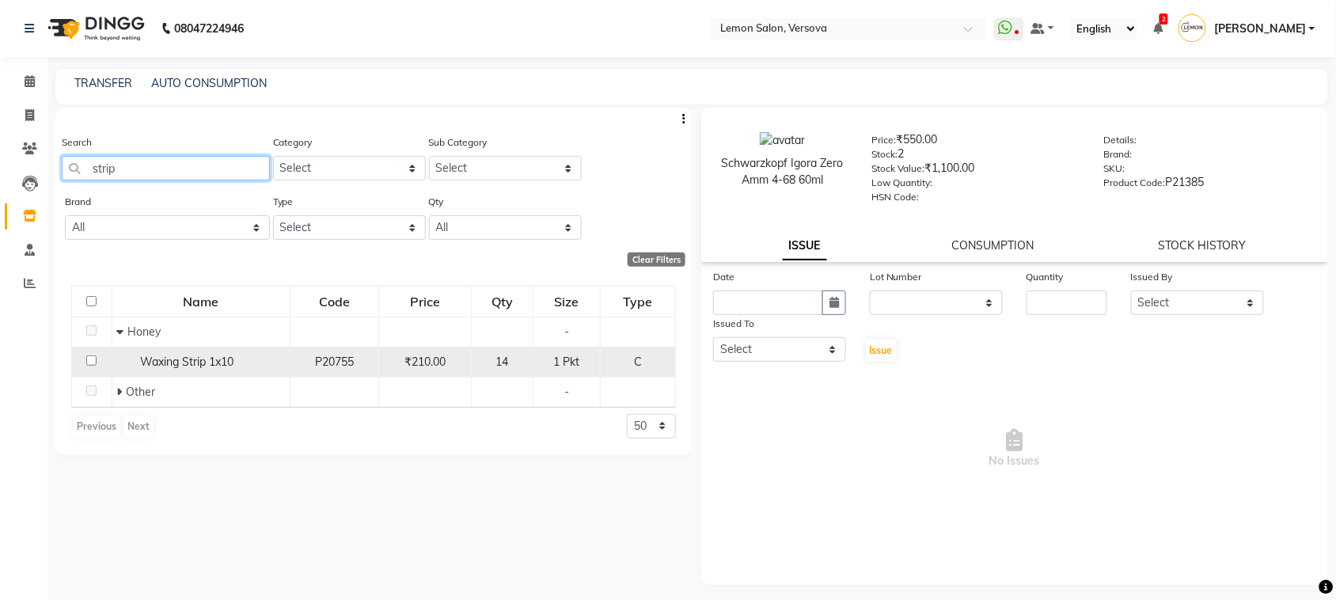
type input "strip"
click at [162, 370] on td "Waxing Strip 1x10" at bounding box center [201, 362] width 178 height 30
click at [207, 355] on span "Waxing Strip 1x10" at bounding box center [186, 362] width 93 height 14
select select
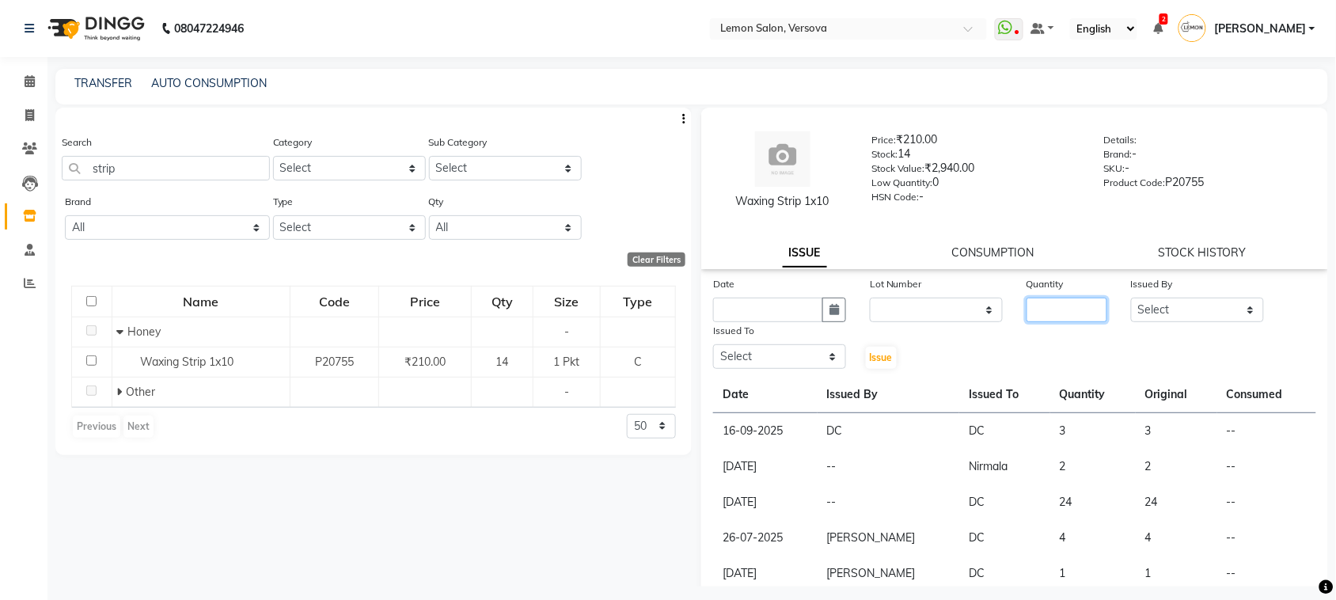
click at [1050, 315] on input "number" at bounding box center [1067, 310] width 81 height 25
type input "1"
click at [1158, 298] on select "Select Alim Shah Asif Salmani DC Kassar Sahil Lucy Sarate Margaret Marshak D,so…" at bounding box center [1197, 310] width 133 height 25
select select "27665"
click at [1131, 298] on select "Select Alim Shah Asif Salmani DC Kassar Sahil Lucy Sarate Margaret Marshak D,so…" at bounding box center [1197, 310] width 133 height 25
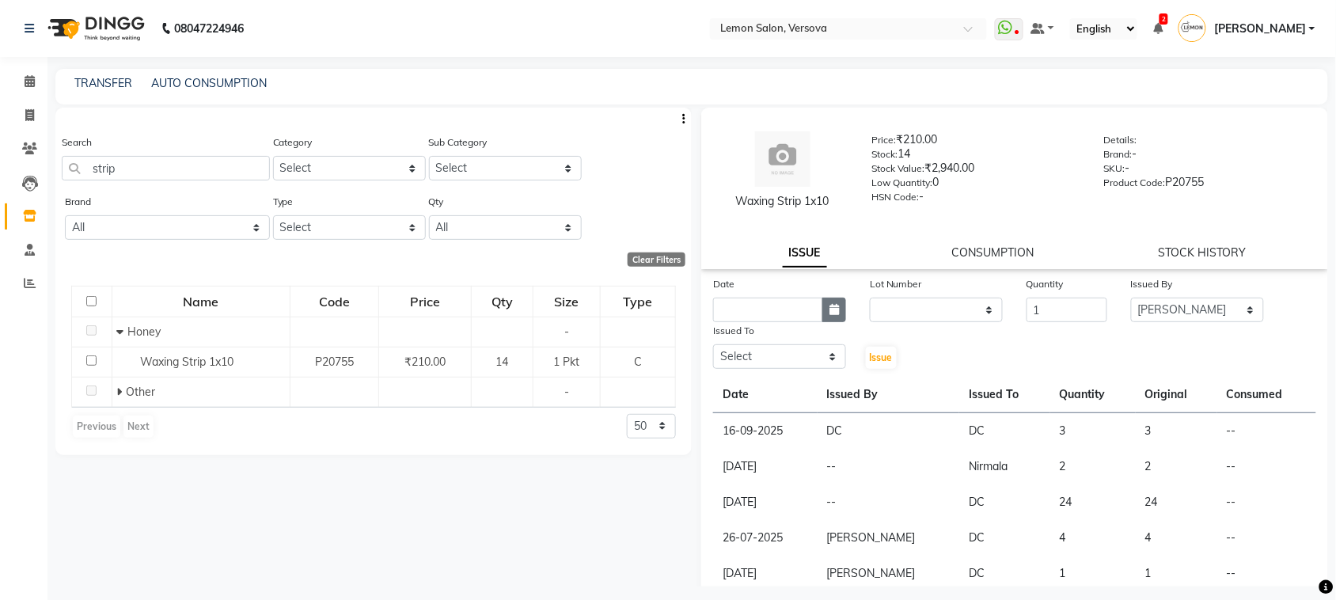
click at [835, 302] on button "button" at bounding box center [834, 310] width 24 height 25
select select "10"
select select "2025"
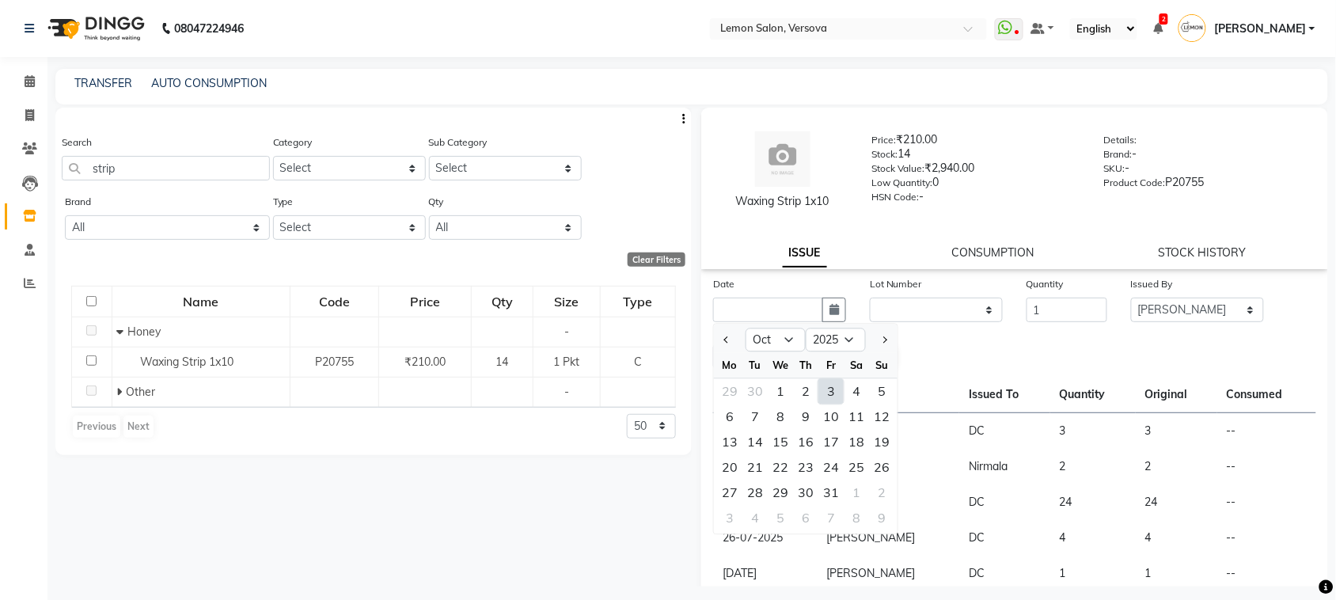
click at [828, 397] on div "3" at bounding box center [830, 391] width 25 height 25
type input "03-10-2025"
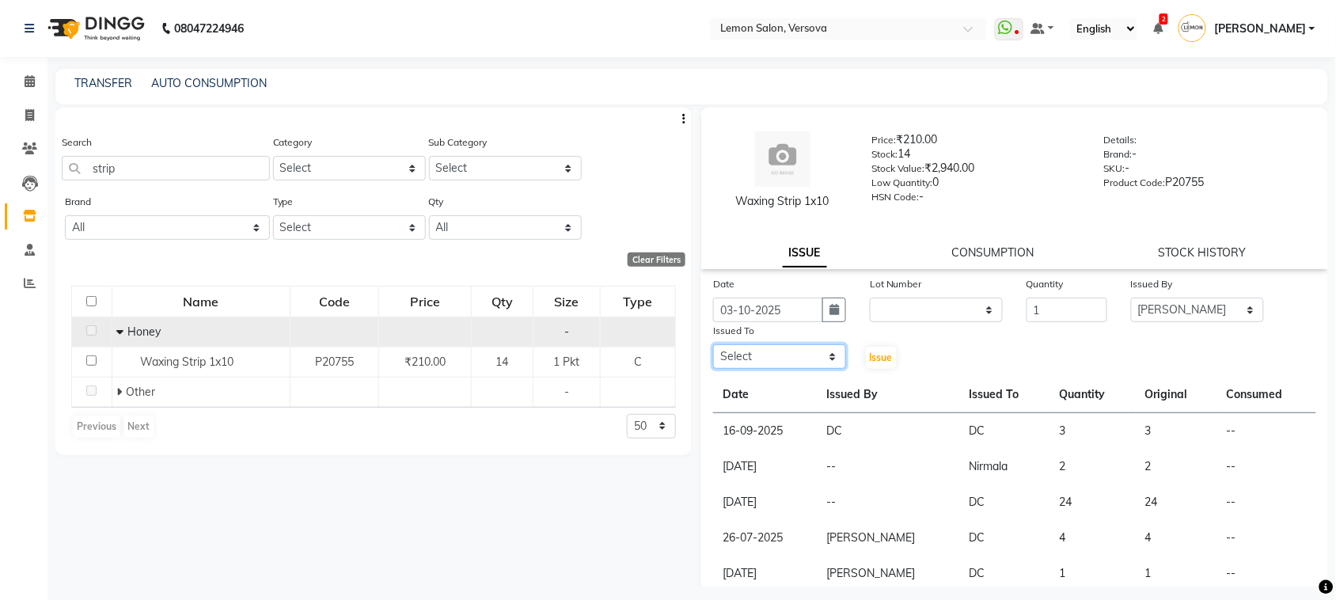
drag, startPoint x: 814, startPoint y: 352, endPoint x: 636, endPoint y: 323, distance: 180.5
click at [810, 352] on select "Select Alim Shah Asif Salmani DC Kassar Sahil Lucy Sarate Margaret Marshak D,so…" at bounding box center [779, 356] width 133 height 25
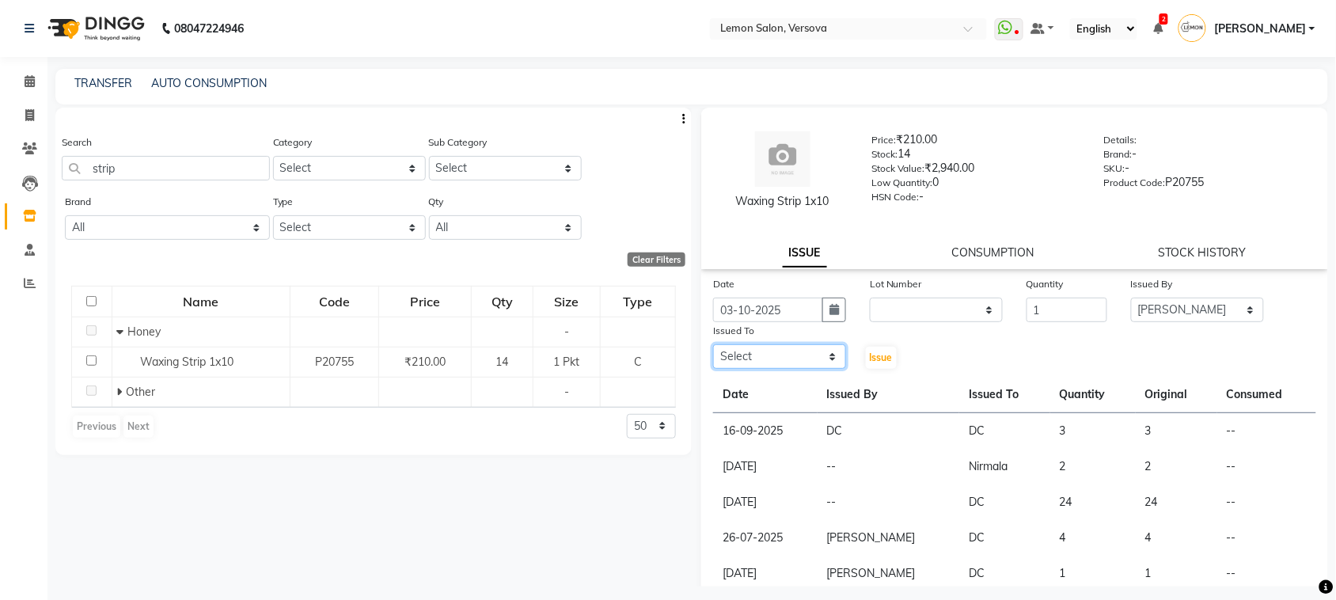
select select "7886"
click at [713, 344] on select "Select Alim Shah Asif Salmani DC Kassar Sahil Lucy Sarate Margaret Marshak D,so…" at bounding box center [779, 356] width 133 height 25
click at [883, 351] on span "Issue" at bounding box center [881, 357] width 23 height 12
select select
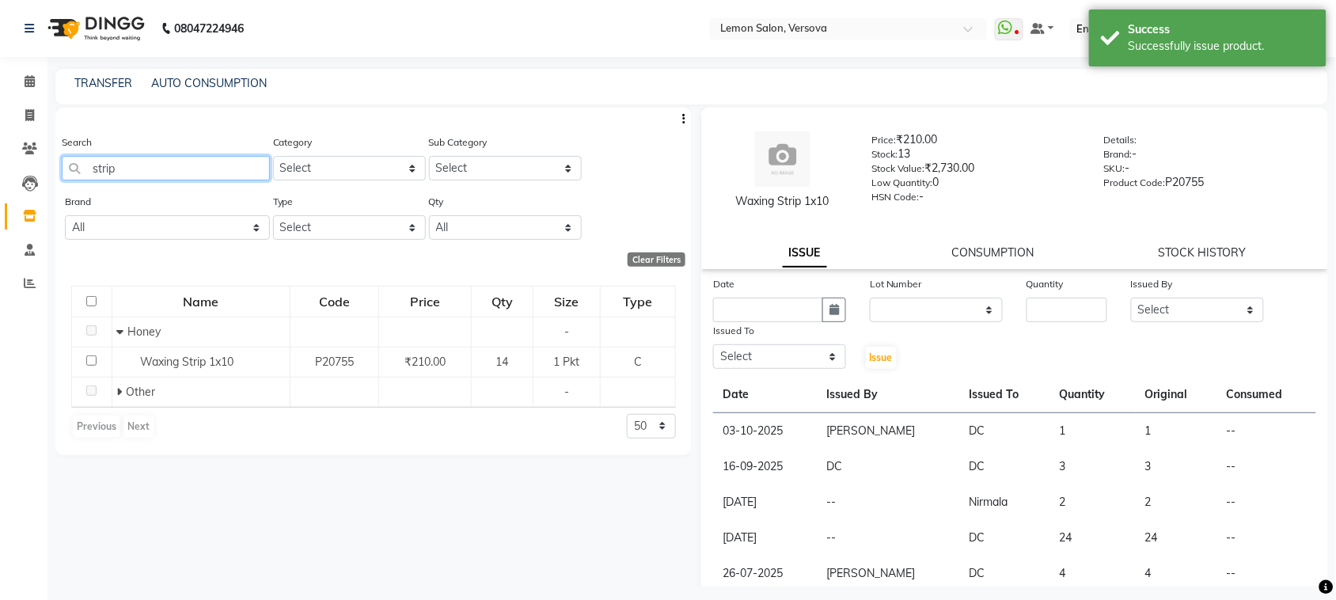
click at [258, 167] on input "strip" at bounding box center [166, 168] width 208 height 25
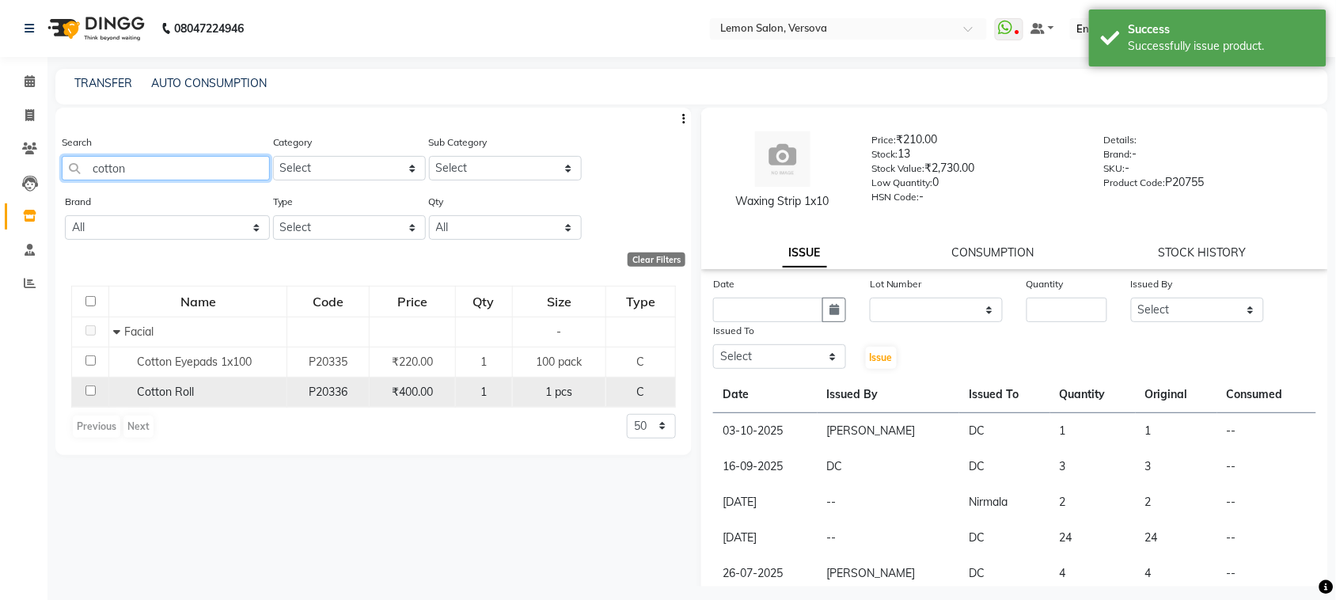
type input "cotton"
click at [151, 393] on span "Cotton Roll" at bounding box center [165, 392] width 57 height 14
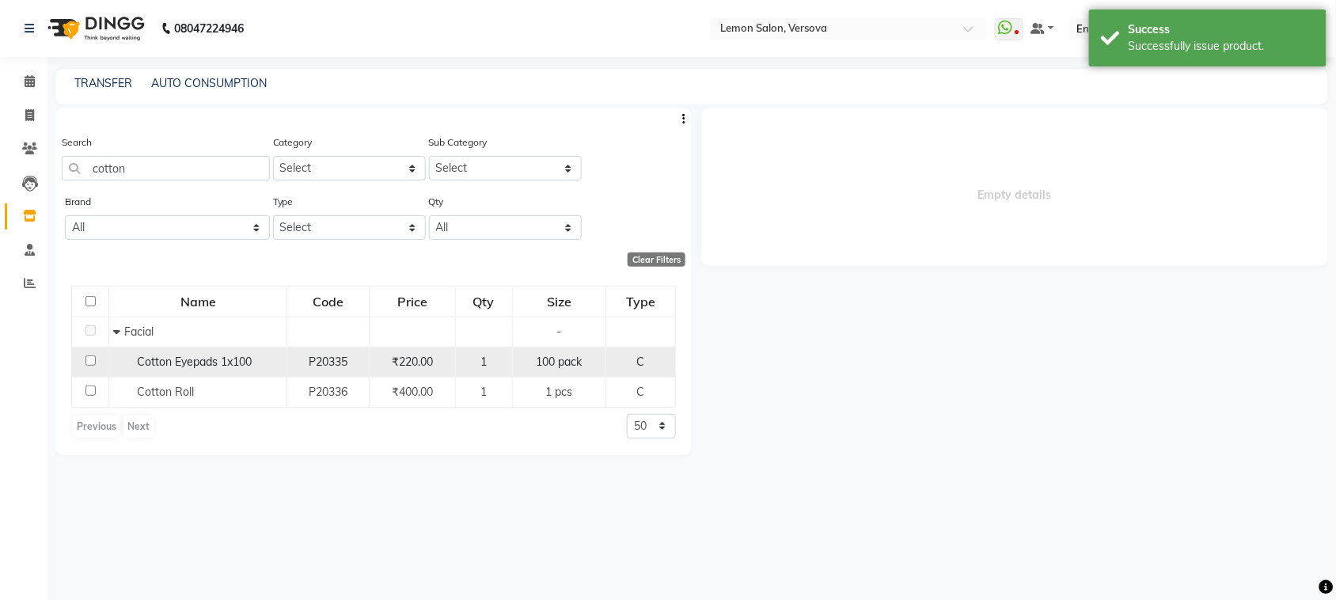
select select
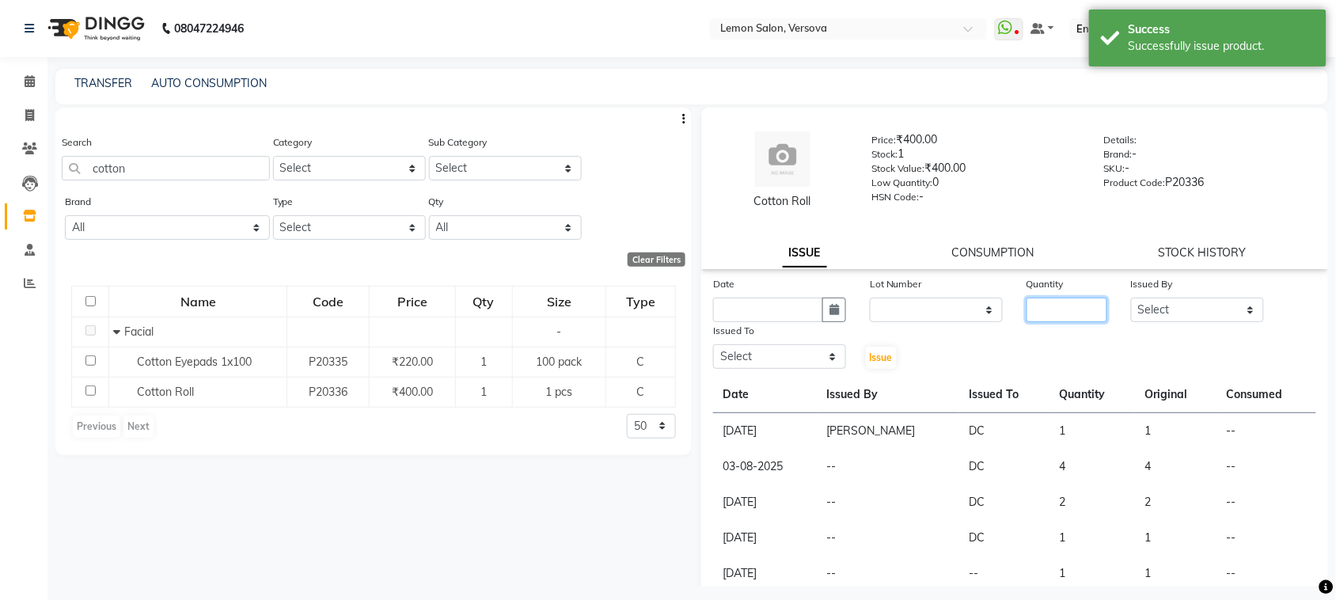
click at [1087, 310] on input "number" at bounding box center [1067, 310] width 81 height 25
type input "1"
click at [1175, 310] on select "Select Alim Shah Asif Salmani DC Kassar Sahil Lucy Sarate Margaret Marshak D,so…" at bounding box center [1197, 310] width 133 height 25
select select "27665"
click at [1131, 298] on select "Select Alim Shah Asif Salmani DC Kassar Sahil Lucy Sarate Margaret Marshak D,so…" at bounding box center [1197, 310] width 133 height 25
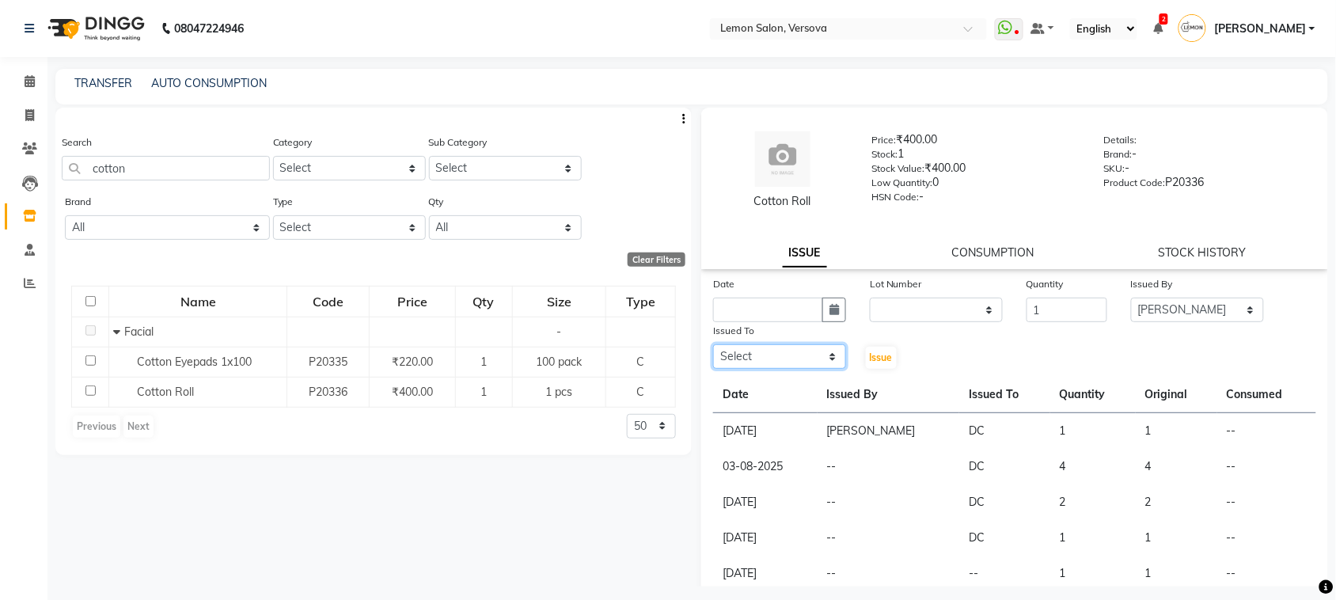
click at [756, 348] on select "Select Alim Shah Asif Salmani DC Kassar Sahil Lucy Sarate Margaret Marshak D,so…" at bounding box center [779, 356] width 133 height 25
select select "7886"
click at [713, 344] on select "Select Alim Shah Asif Salmani DC Kassar Sahil Lucy Sarate Margaret Marshak D,so…" at bounding box center [779, 356] width 133 height 25
click at [831, 307] on icon "button" at bounding box center [834, 309] width 9 height 11
select select "10"
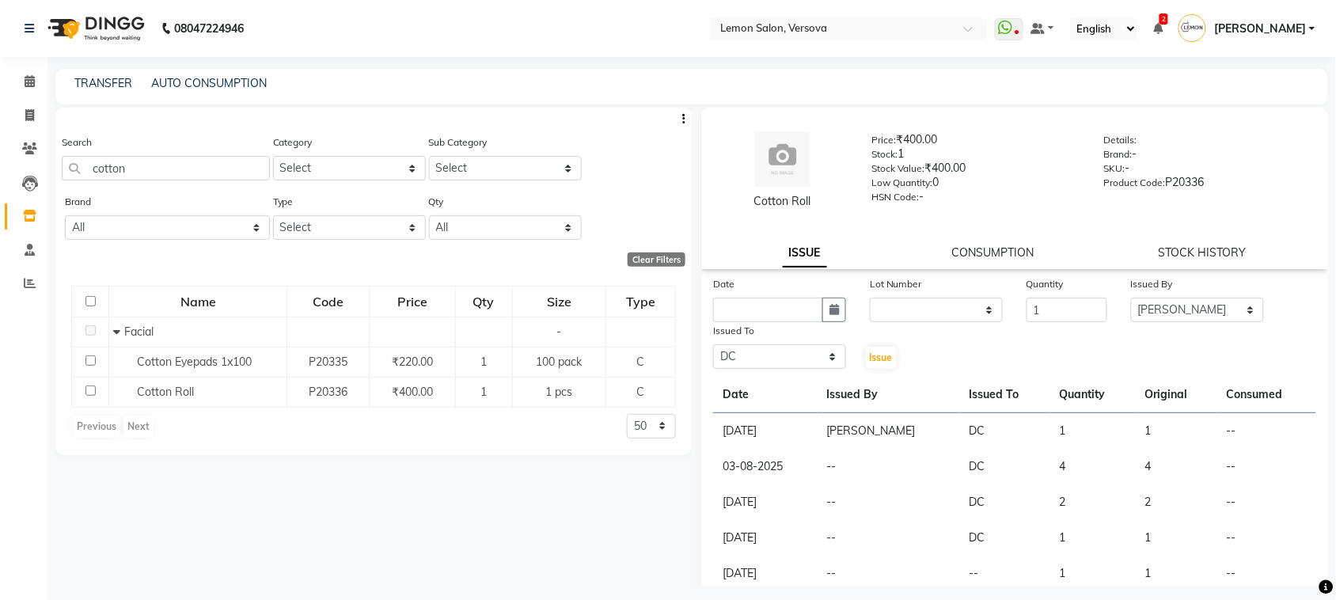
select select "2025"
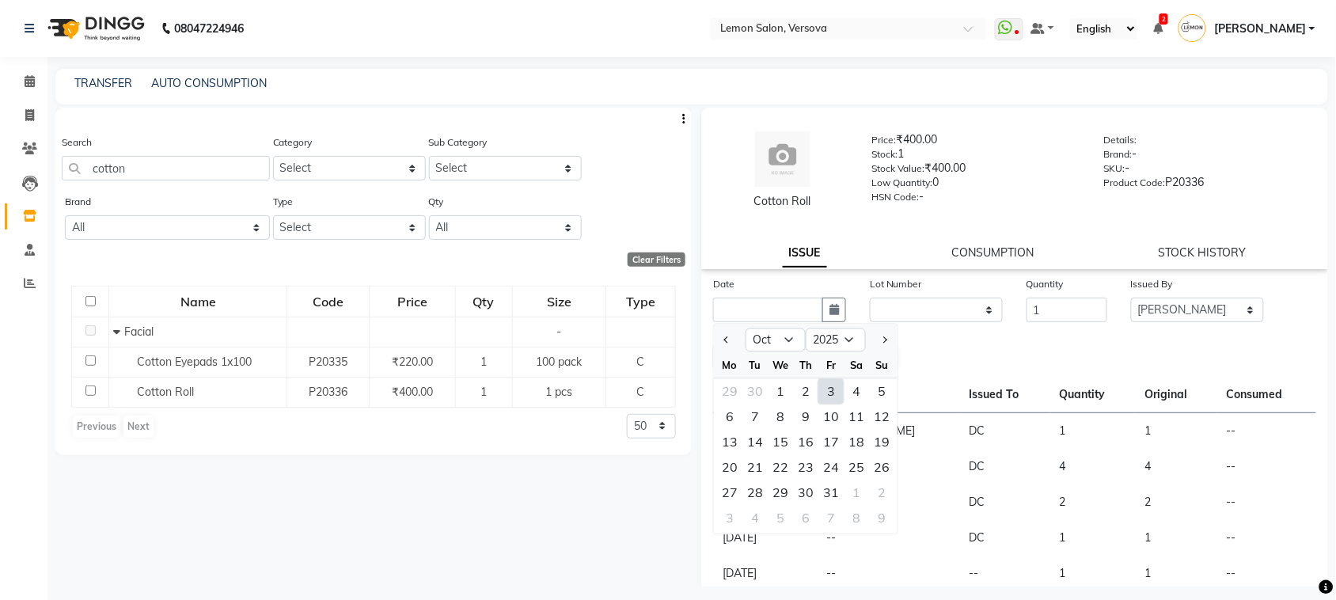
click at [832, 389] on div "3" at bounding box center [830, 391] width 25 height 25
type input "03-10-2025"
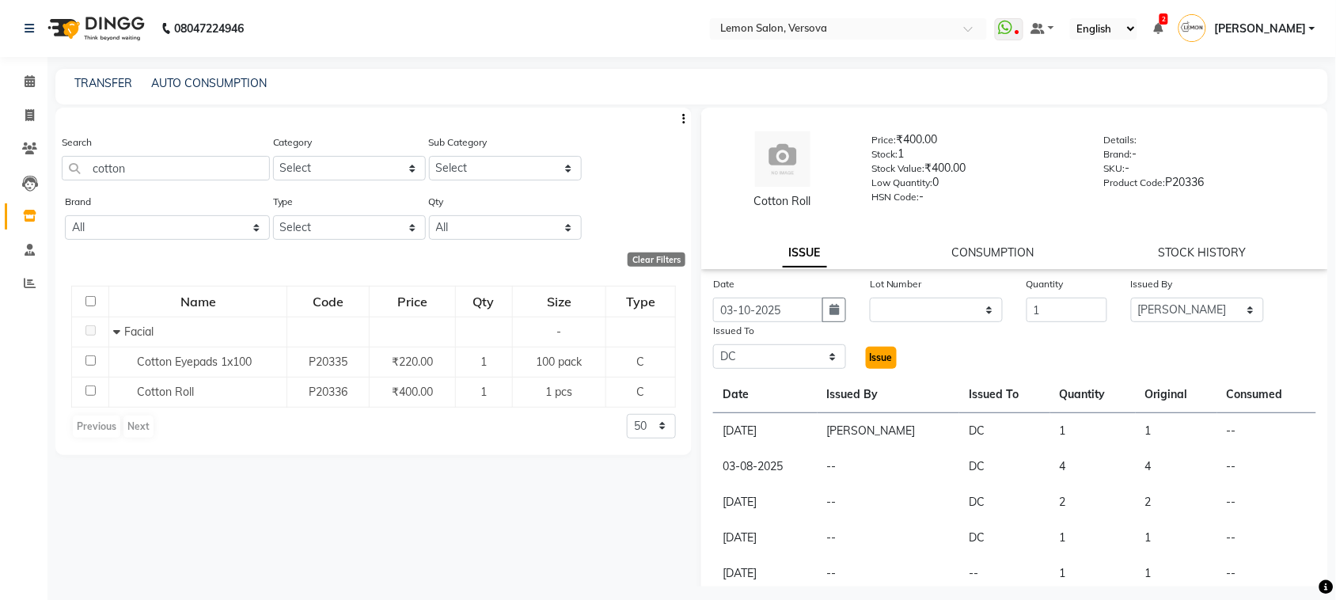
click at [879, 359] on span "Issue" at bounding box center [881, 357] width 23 height 12
select select
click at [22, 79] on span at bounding box center [30, 82] width 28 height 18
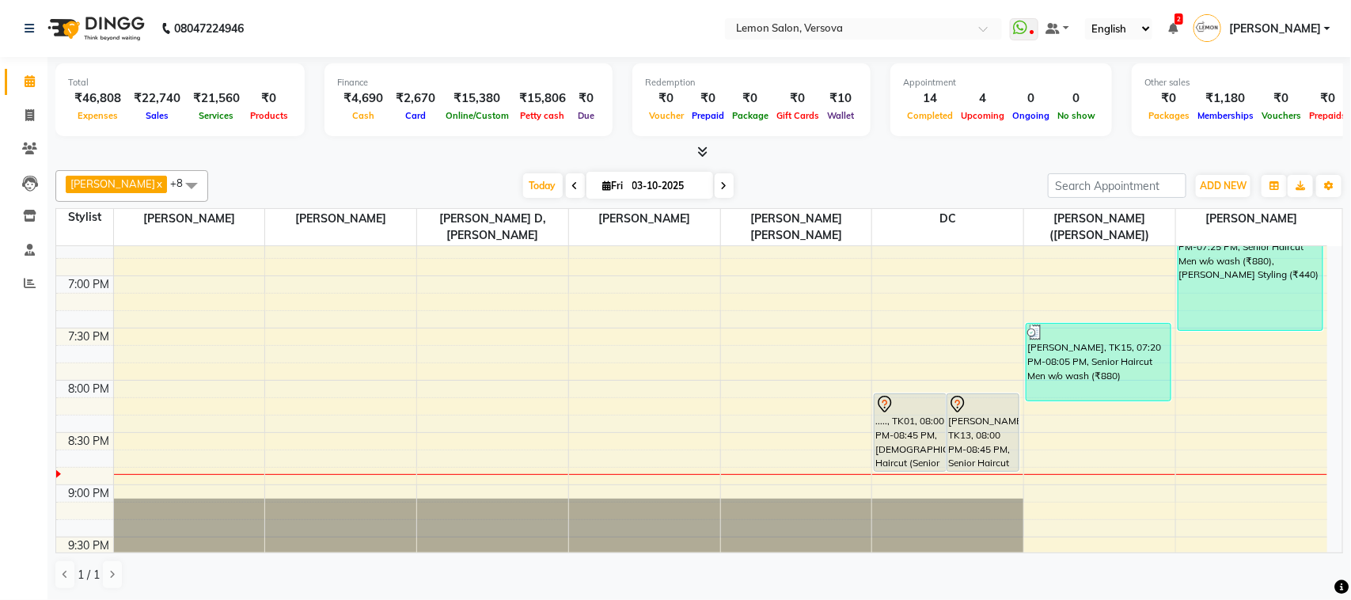
scroll to position [859, 0]
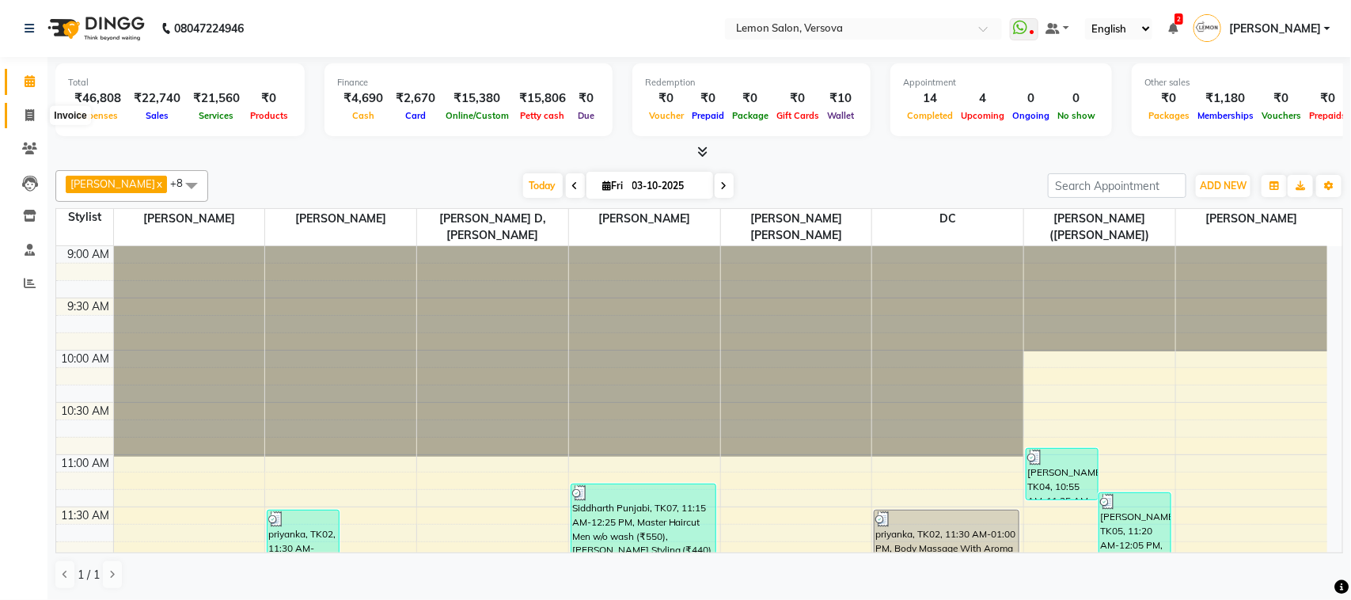
click at [26, 116] on icon at bounding box center [29, 115] width 9 height 12
select select "564"
select select "service"
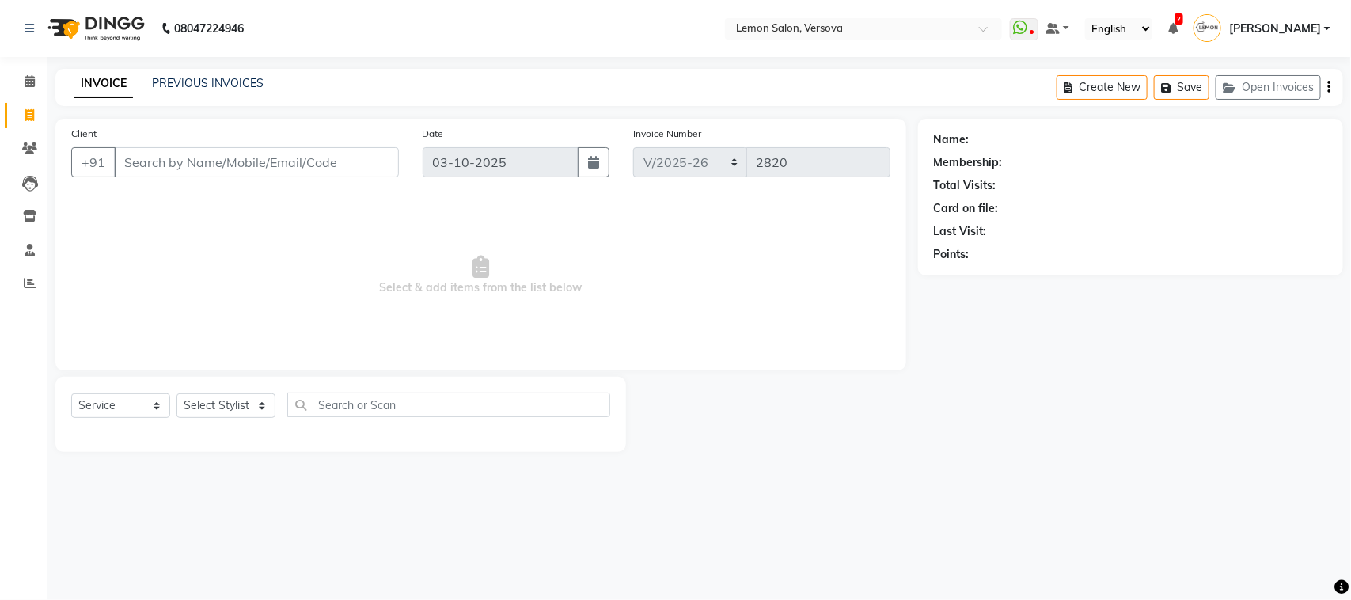
click at [248, 154] on input "Client" at bounding box center [256, 162] width 285 height 30
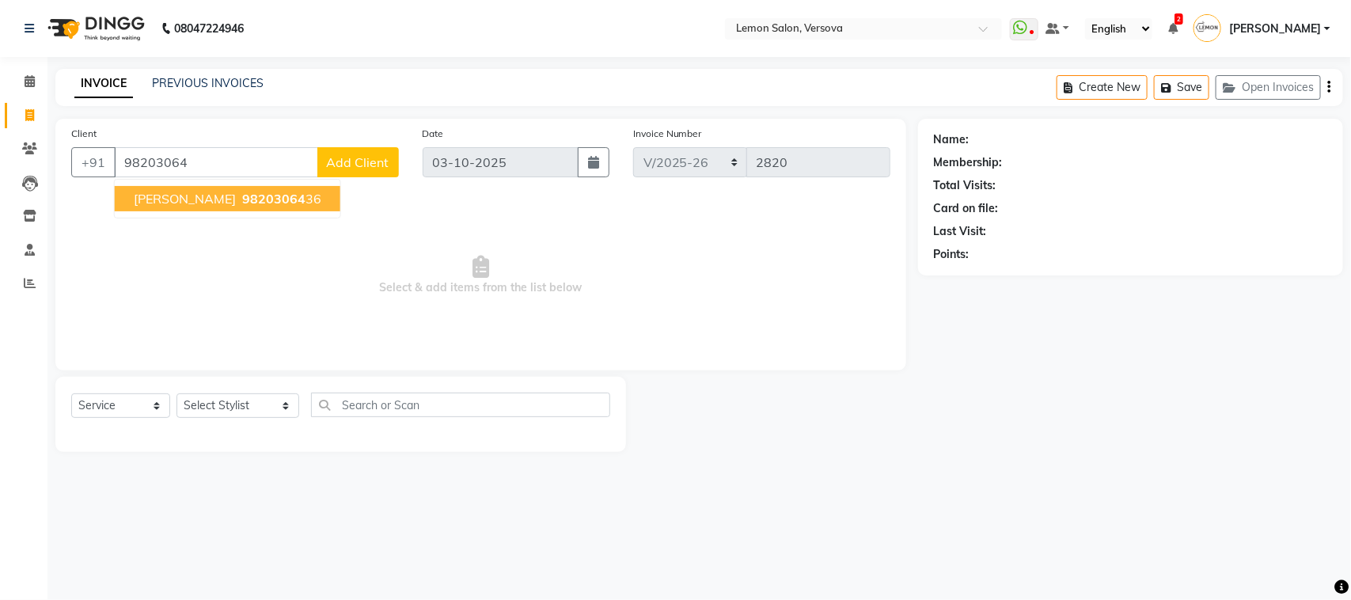
click at [161, 202] on span "[PERSON_NAME]" at bounding box center [185, 199] width 102 height 16
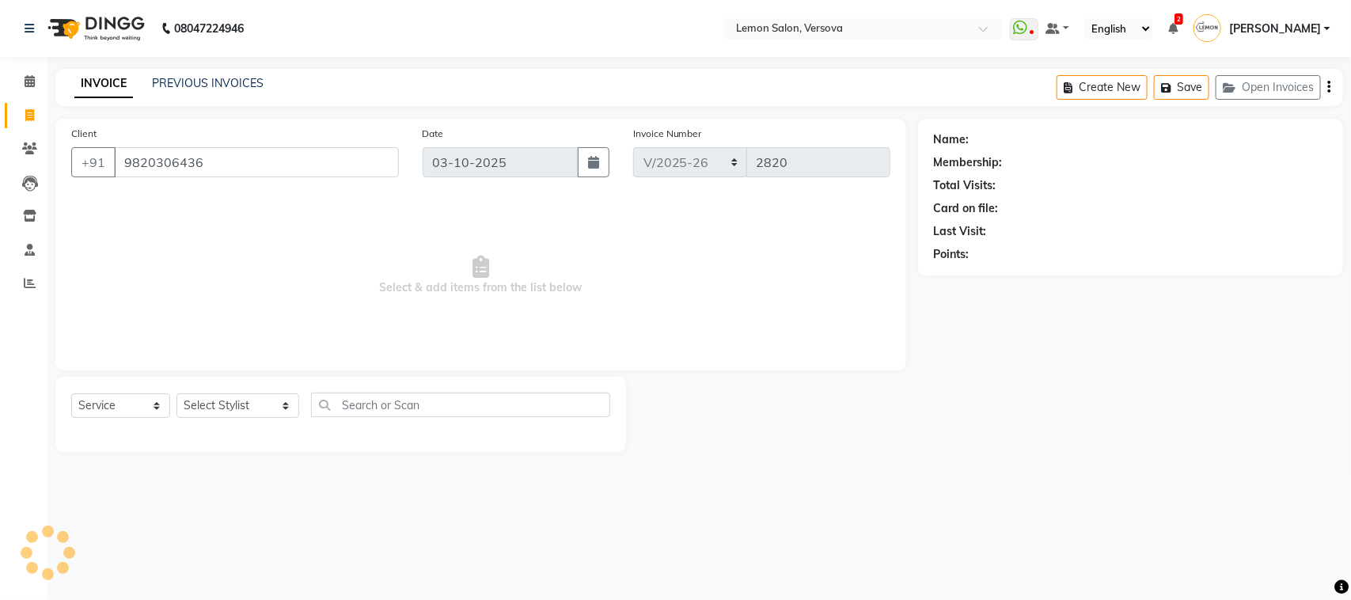
type input "9820306436"
select select "1: Object"
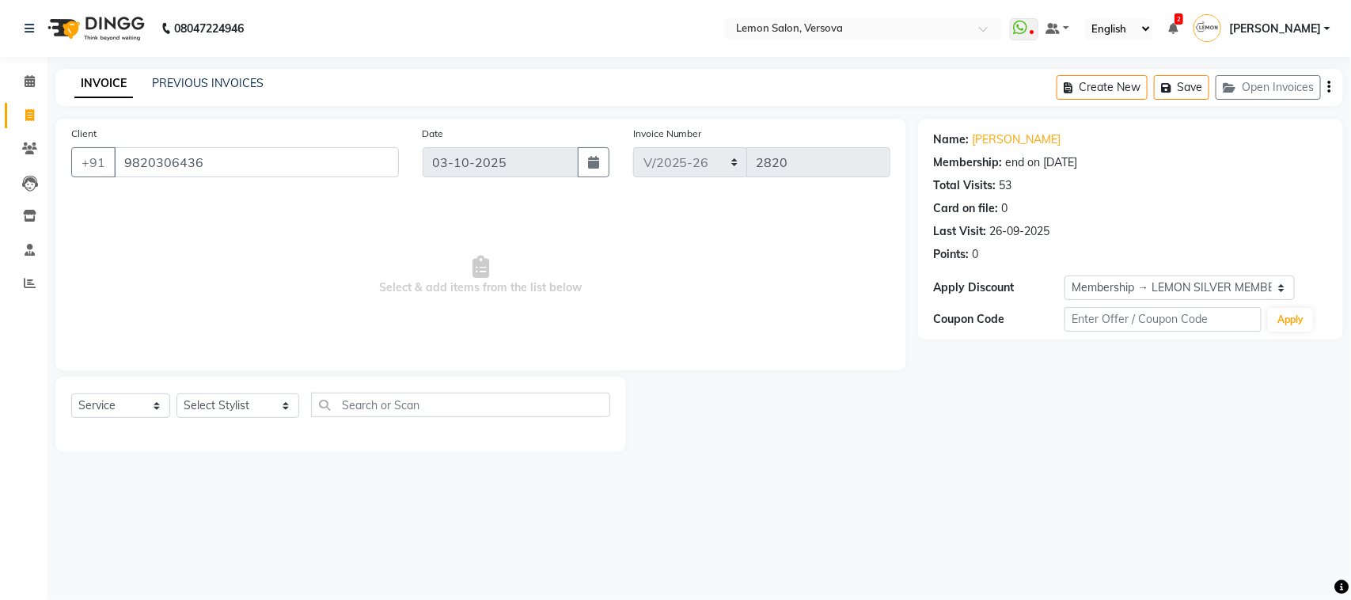
click at [253, 422] on div "Select Service Product Membership Package Voucher Prepaid Gift Card Select Styl…" at bounding box center [340, 411] width 539 height 37
click at [1030, 143] on link "[PERSON_NAME]" at bounding box center [1017, 139] width 89 height 17
click at [259, 401] on select "Select Stylist [PERSON_NAME] [PERSON_NAME] DC [PERSON_NAME] [PERSON_NAME] [PERS…" at bounding box center [238, 405] width 123 height 25
select select "7886"
click at [177, 393] on select "Select Stylist [PERSON_NAME] [PERSON_NAME] DC [PERSON_NAME] [PERSON_NAME] [PERS…" at bounding box center [238, 405] width 123 height 25
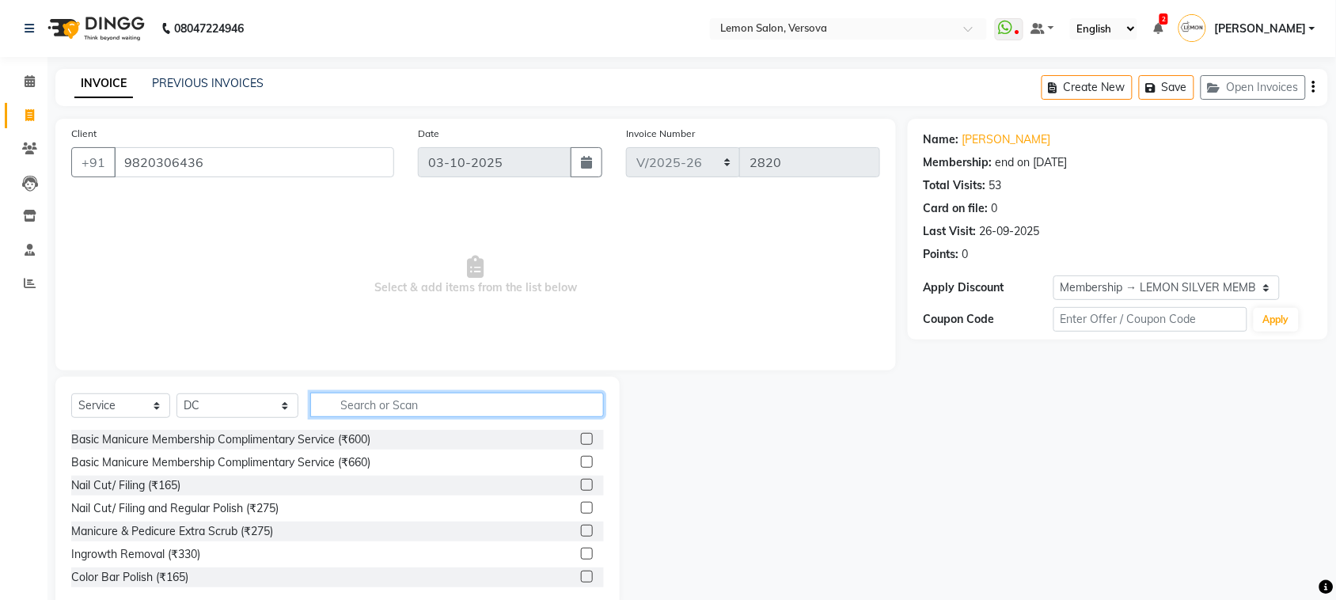
click at [430, 397] on input "text" at bounding box center [457, 405] width 294 height 25
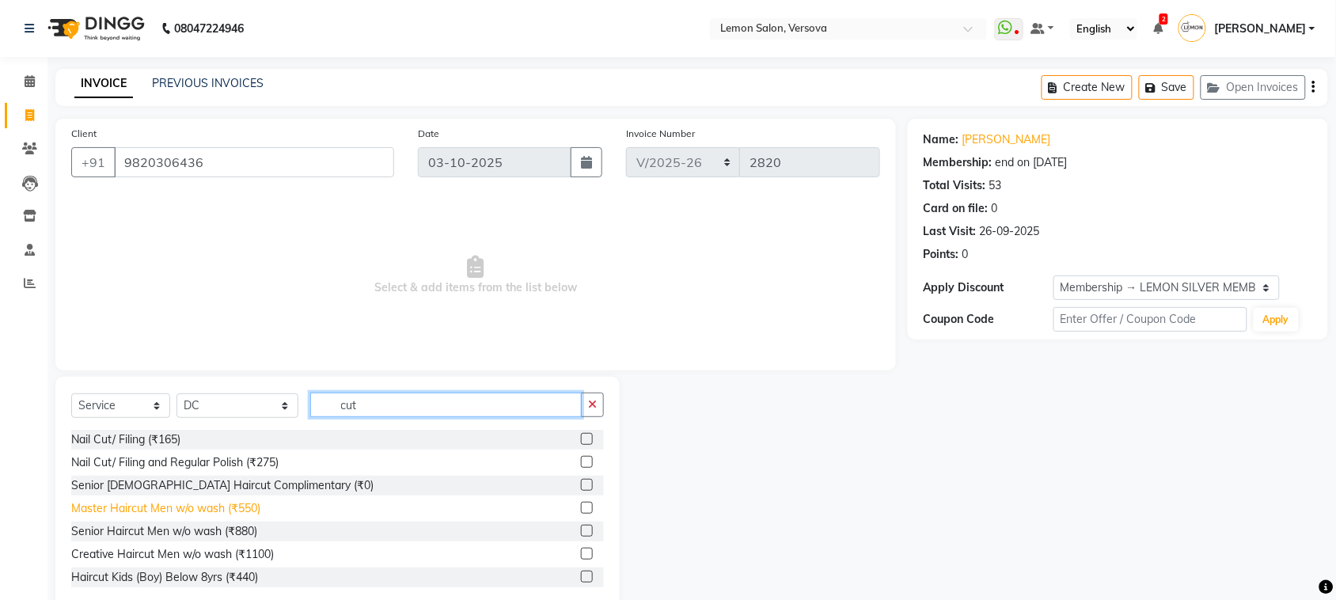
type input "cut"
click at [234, 511] on div "Master Haircut Men w/o wash (₹550)" at bounding box center [165, 508] width 189 height 17
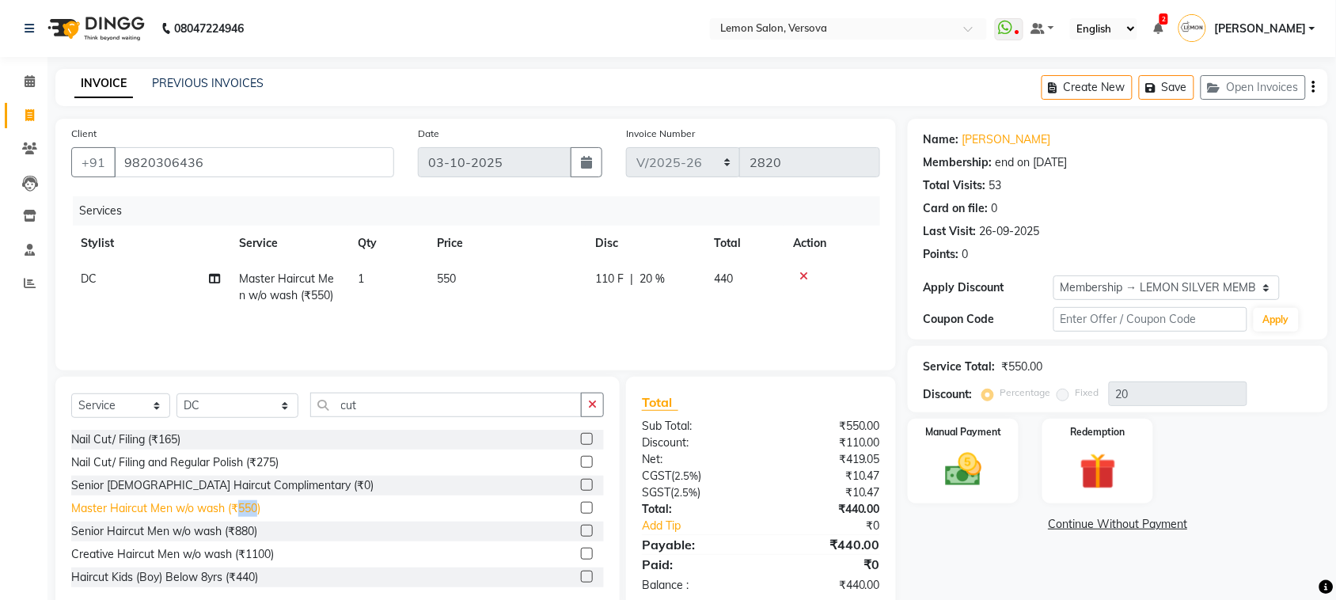
click at [234, 511] on div "Master Haircut Men w/o wash (₹550)" at bounding box center [165, 508] width 189 height 17
checkbox input "false"
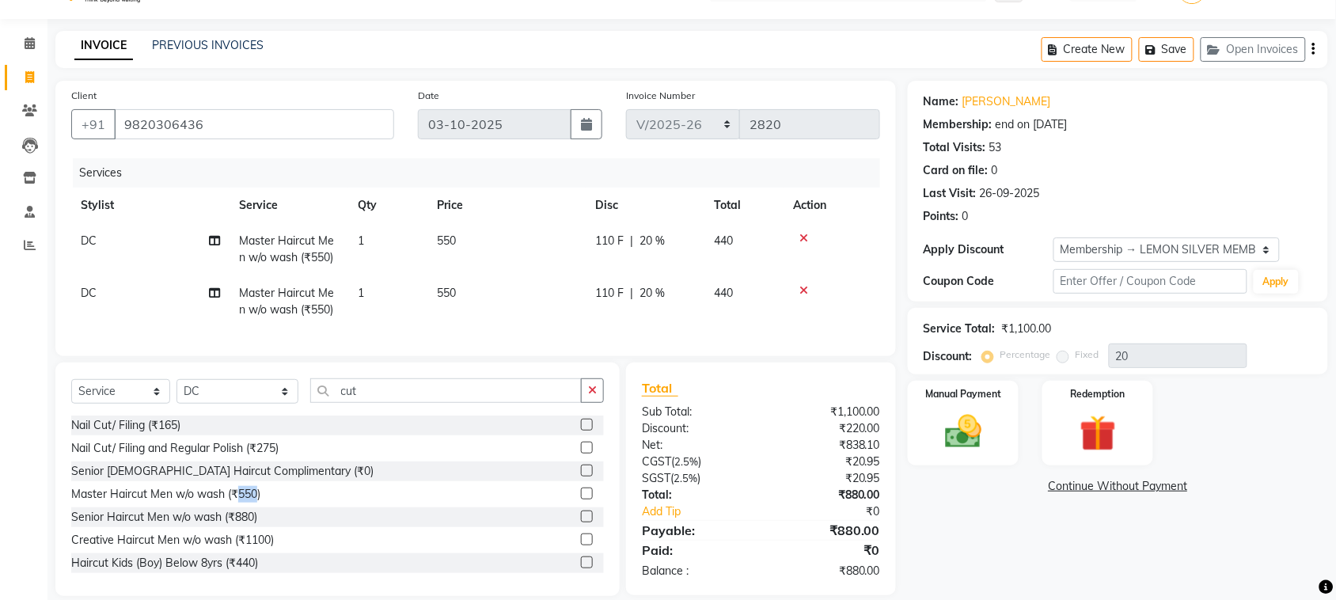
scroll to position [72, 0]
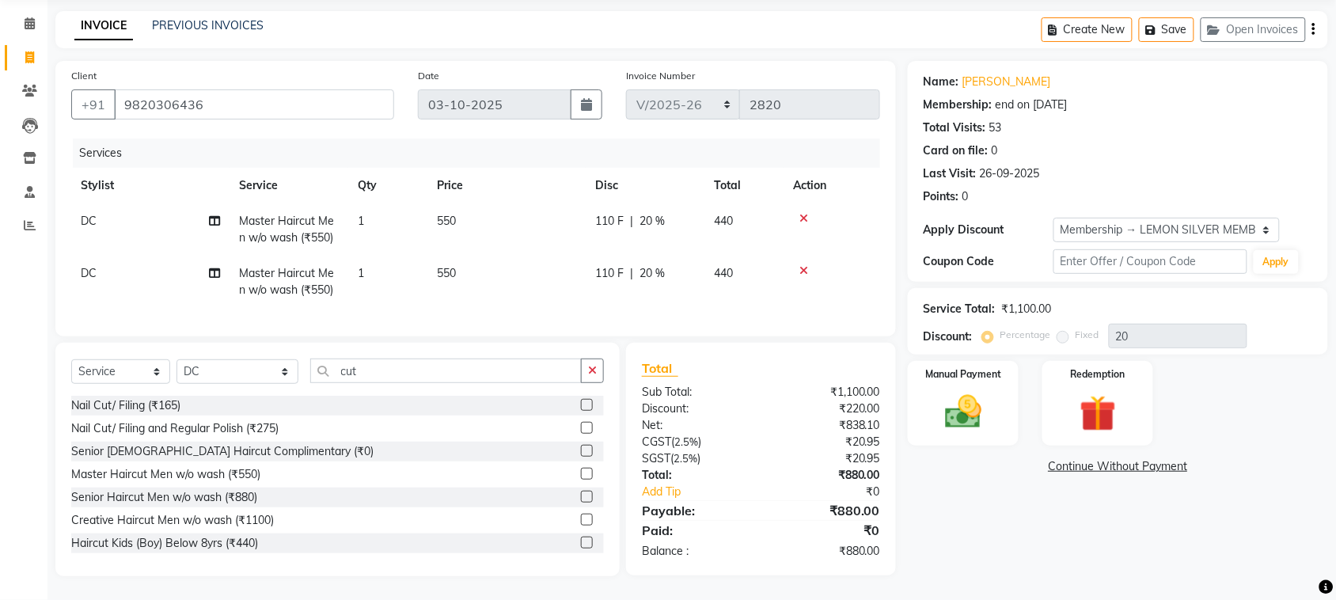
click at [120, 220] on td "DC" at bounding box center [150, 229] width 158 height 52
select select "7886"
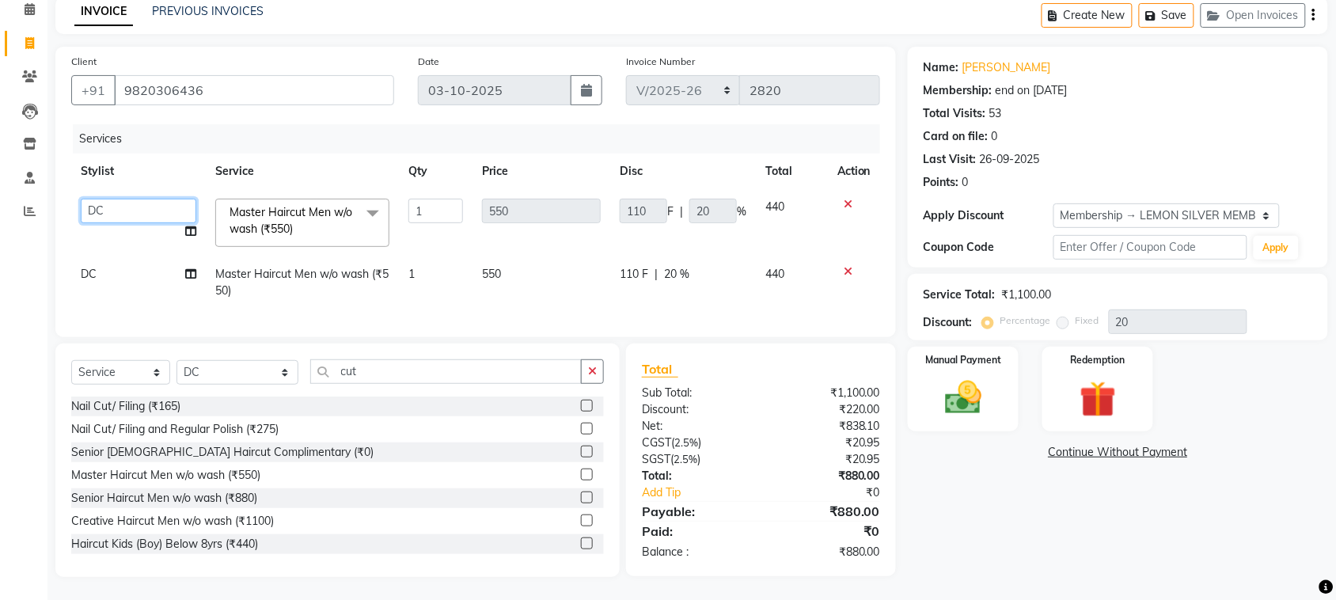
click at [125, 206] on select "Alim Shah Asif Salmani DC Kassar Sahil Lucy Sarate Margaret Marshak D,souza Mil…" at bounding box center [139, 211] width 116 height 25
select select "7405"
click at [135, 260] on td "DC" at bounding box center [138, 282] width 135 height 52
select select "7886"
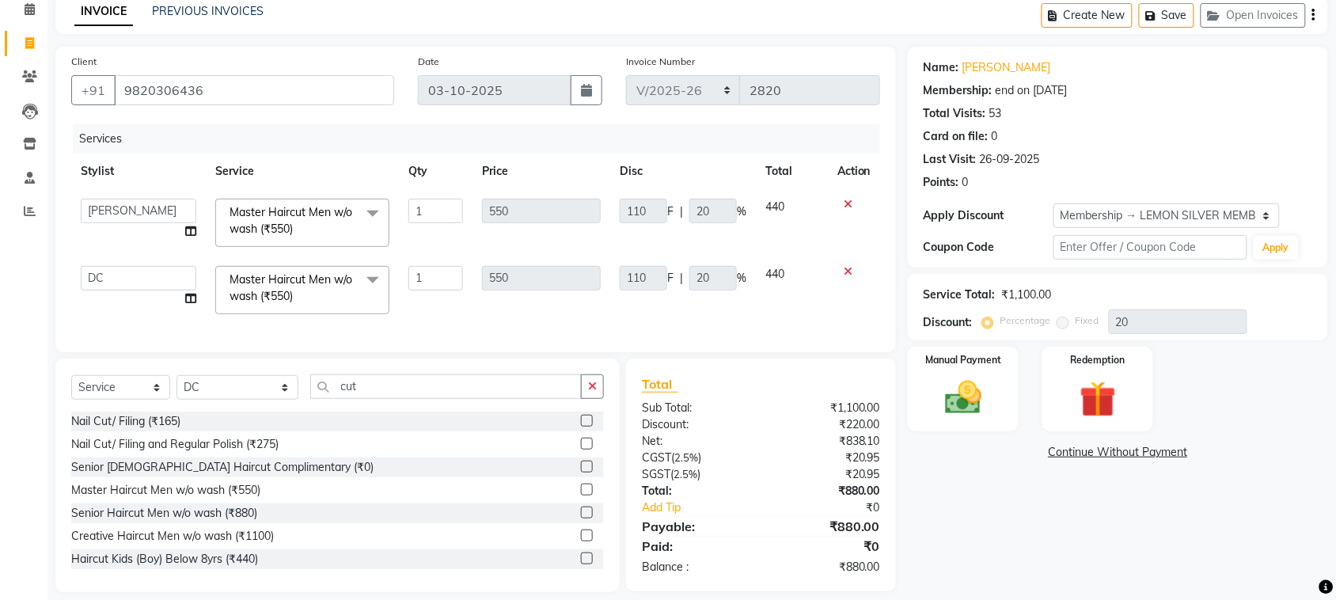
click at [136, 263] on td "Alim Shah Asif Salmani DC Kassar Sahil Lucy Sarate Margaret Marshak D,souza Mil…" at bounding box center [138, 289] width 135 height 67
click at [146, 281] on select "Alim Shah Asif Salmani DC Kassar Sahil Lucy Sarate Margaret Marshak D,souza Mil…" at bounding box center [139, 278] width 116 height 25
click at [958, 429] on div "Manual Payment" at bounding box center [964, 389] width 116 height 89
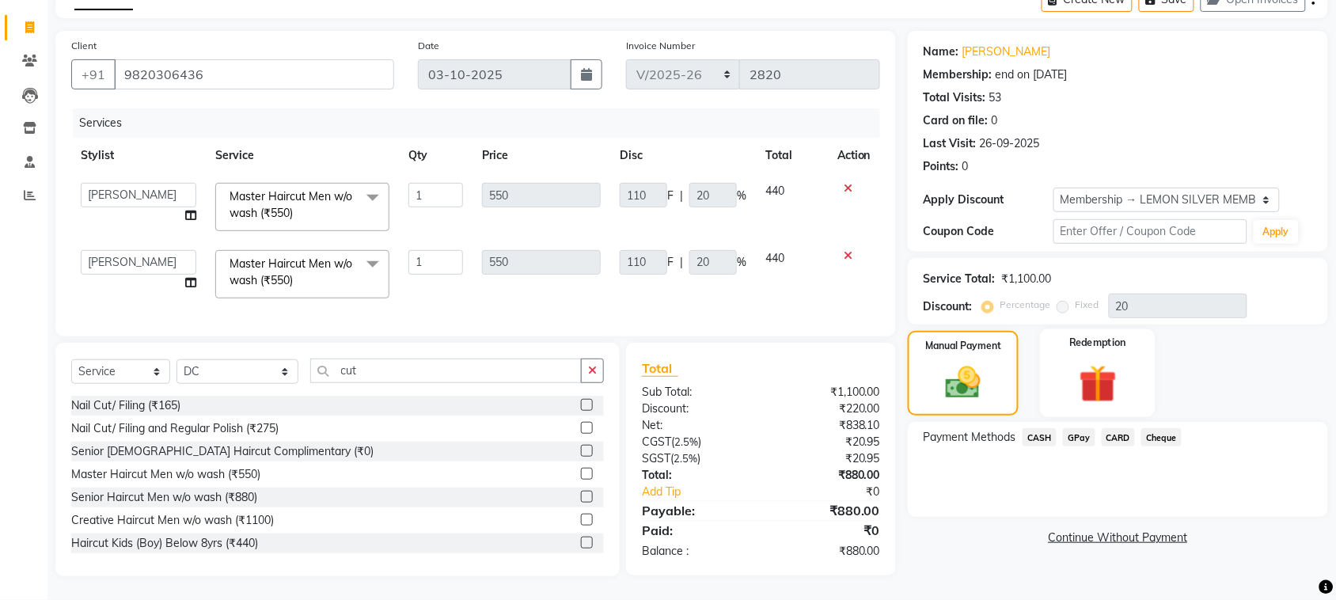
scroll to position [103, 0]
click at [1073, 428] on span "GPay" at bounding box center [1079, 437] width 32 height 18
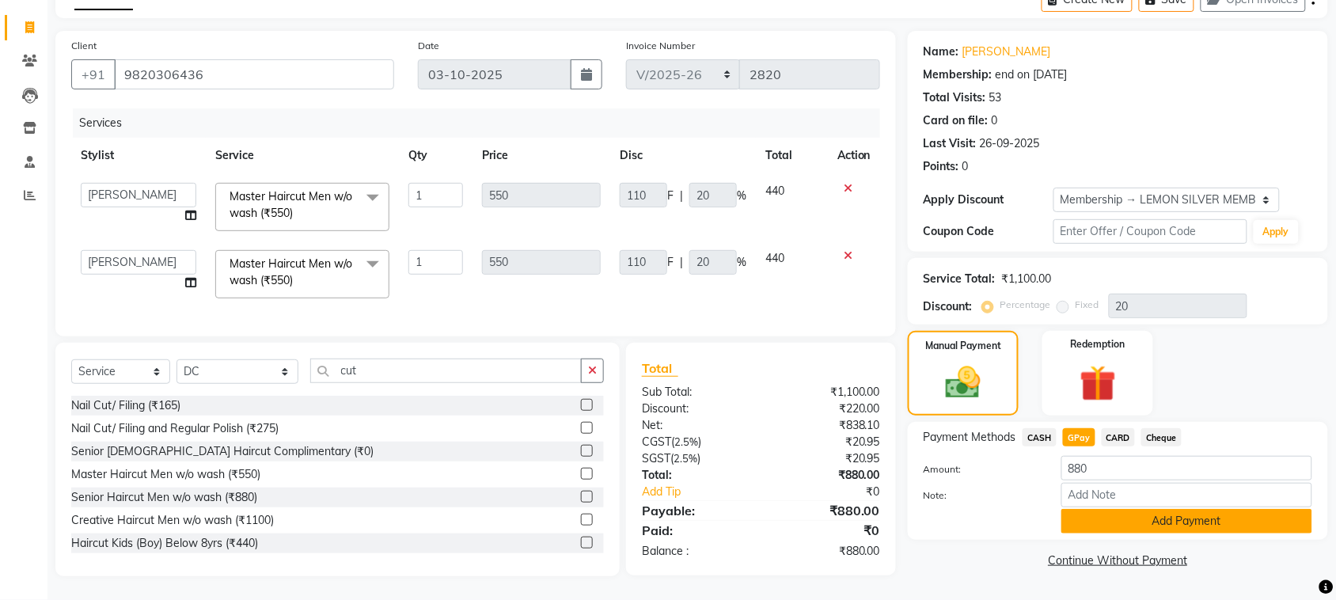
click at [1117, 515] on button "Add Payment" at bounding box center [1186, 521] width 251 height 25
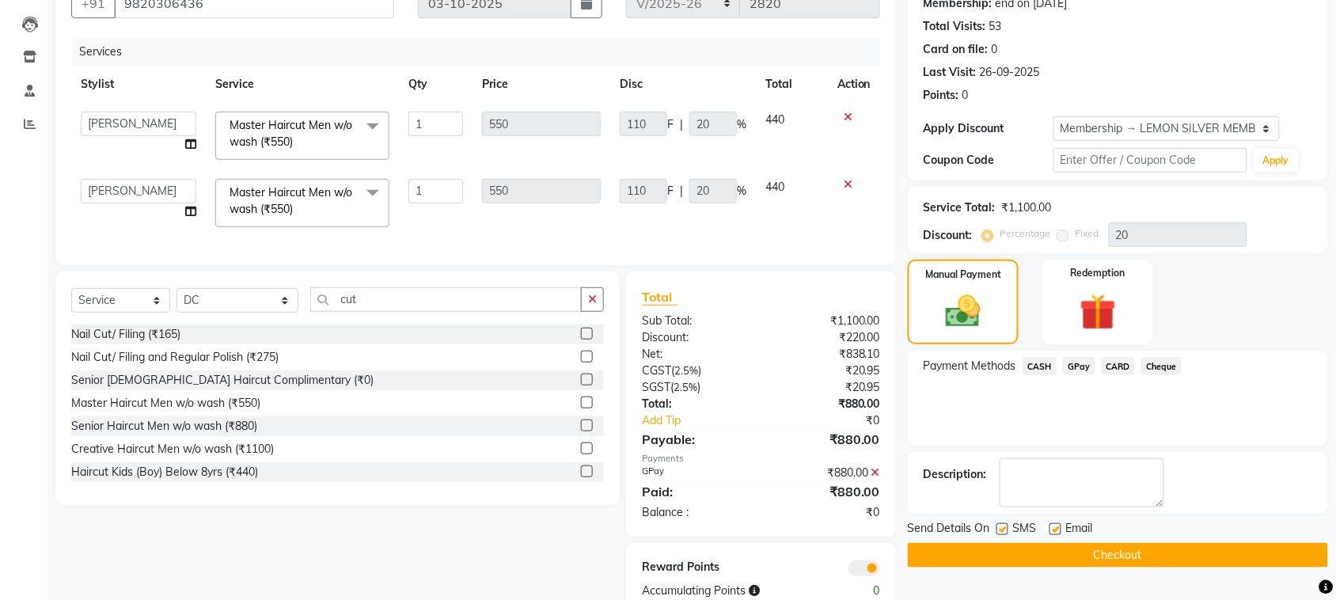
scroll to position [212, 0]
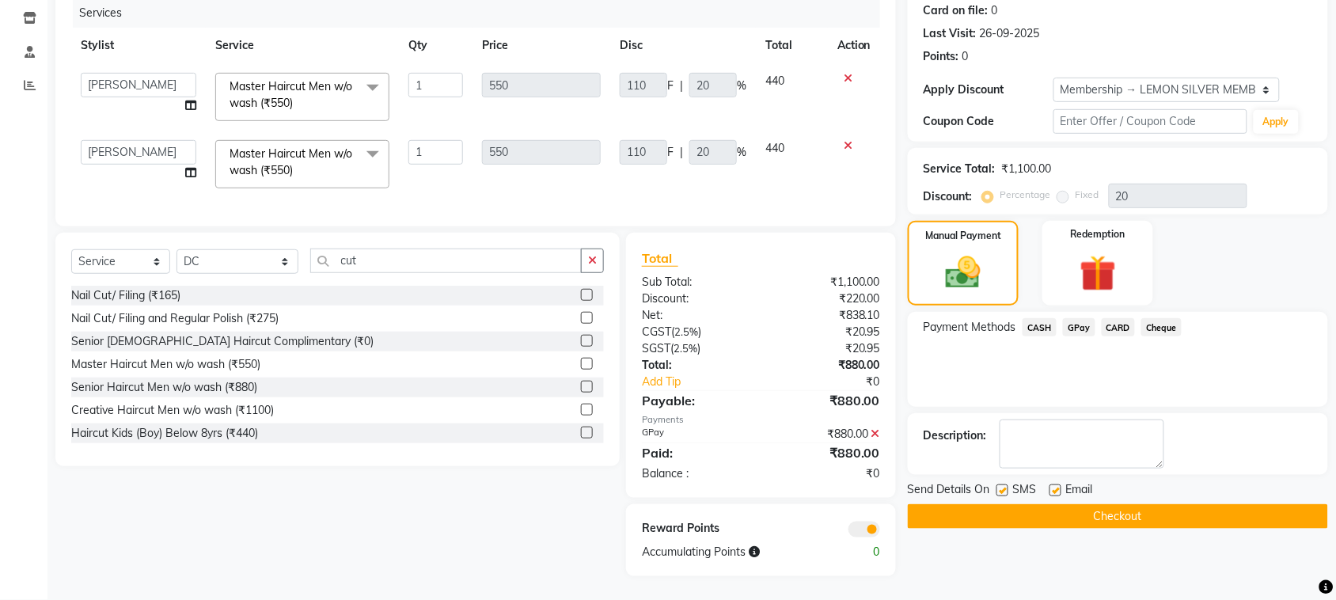
click at [1000, 484] on label at bounding box center [1003, 490] width 12 height 12
click at [1000, 486] on input "checkbox" at bounding box center [1002, 491] width 10 height 10
checkbox input "false"
click at [1055, 484] on label at bounding box center [1056, 490] width 12 height 12
click at [1055, 486] on input "checkbox" at bounding box center [1055, 491] width 10 height 10
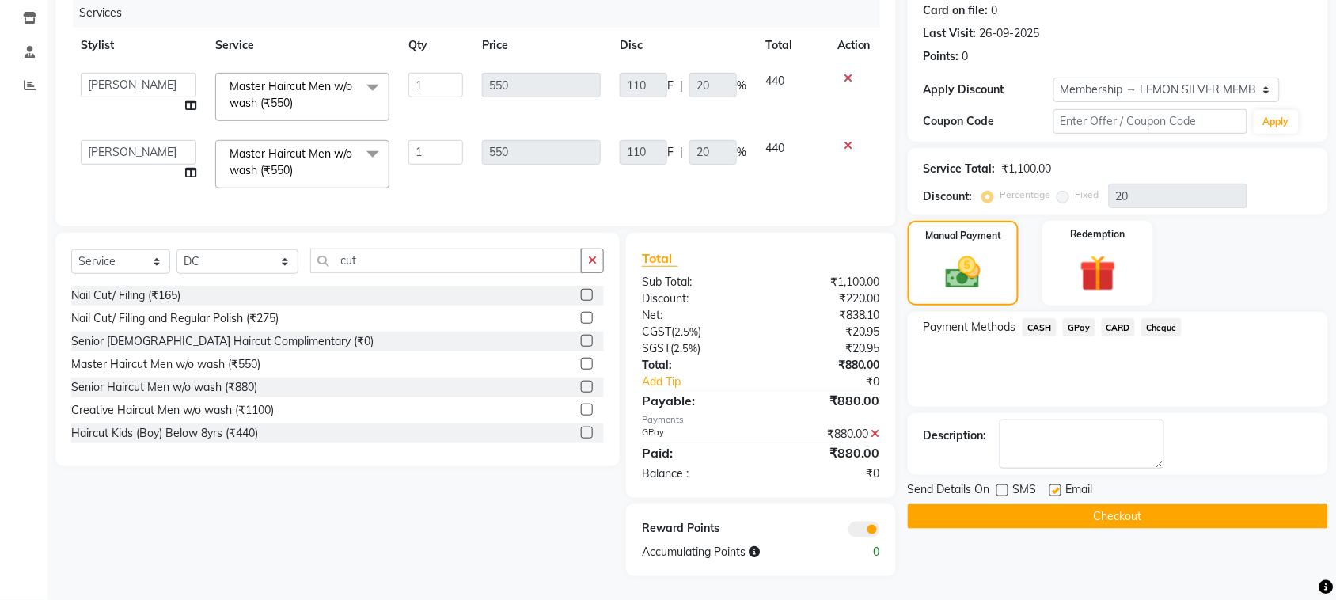
checkbox input "false"
click at [1112, 507] on button "Checkout" at bounding box center [1118, 516] width 420 height 25
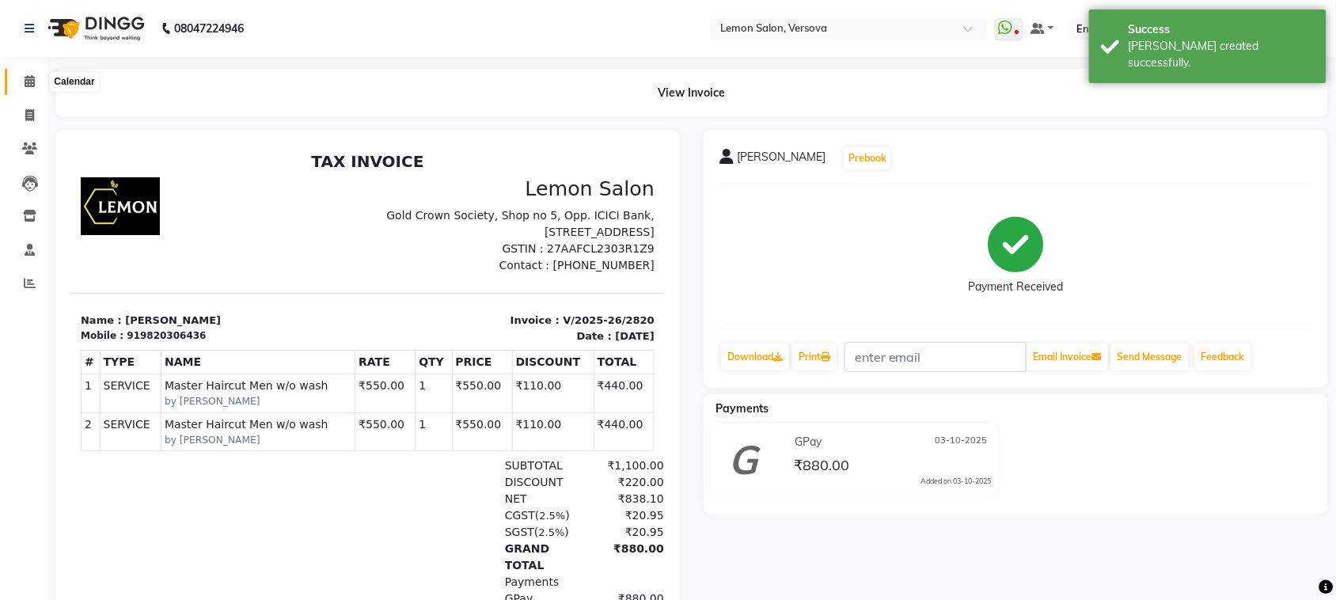
click at [30, 78] on icon at bounding box center [30, 81] width 10 height 12
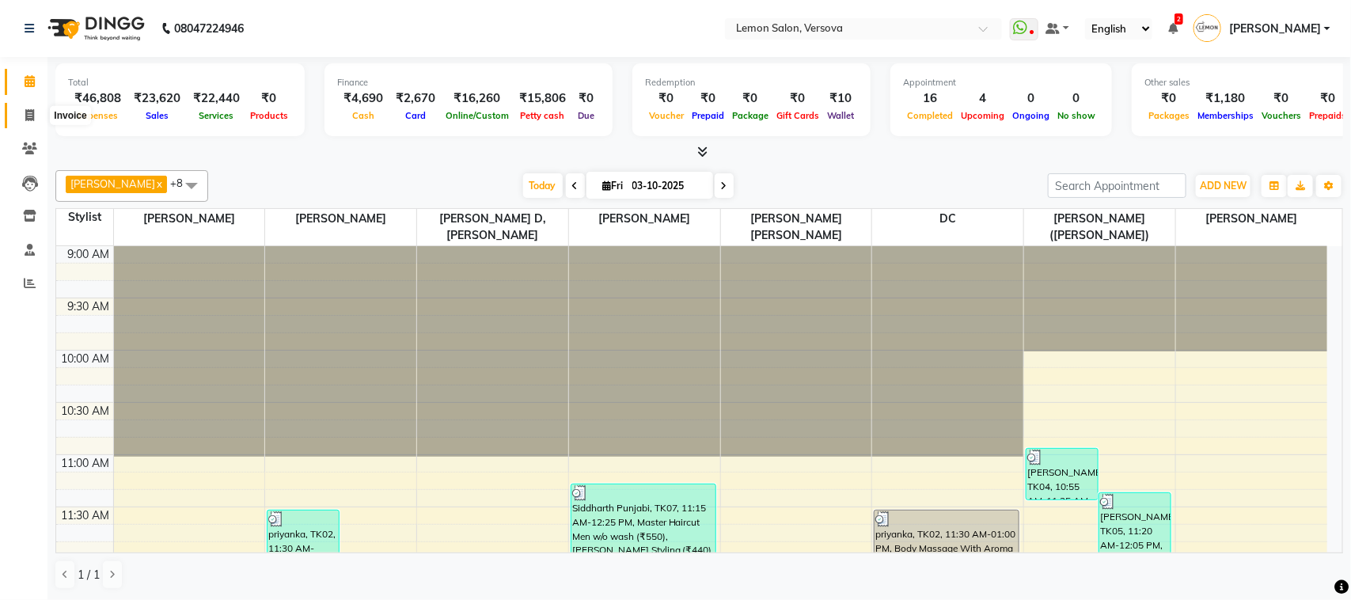
click at [26, 117] on icon at bounding box center [29, 115] width 9 height 12
select select "564"
select select "service"
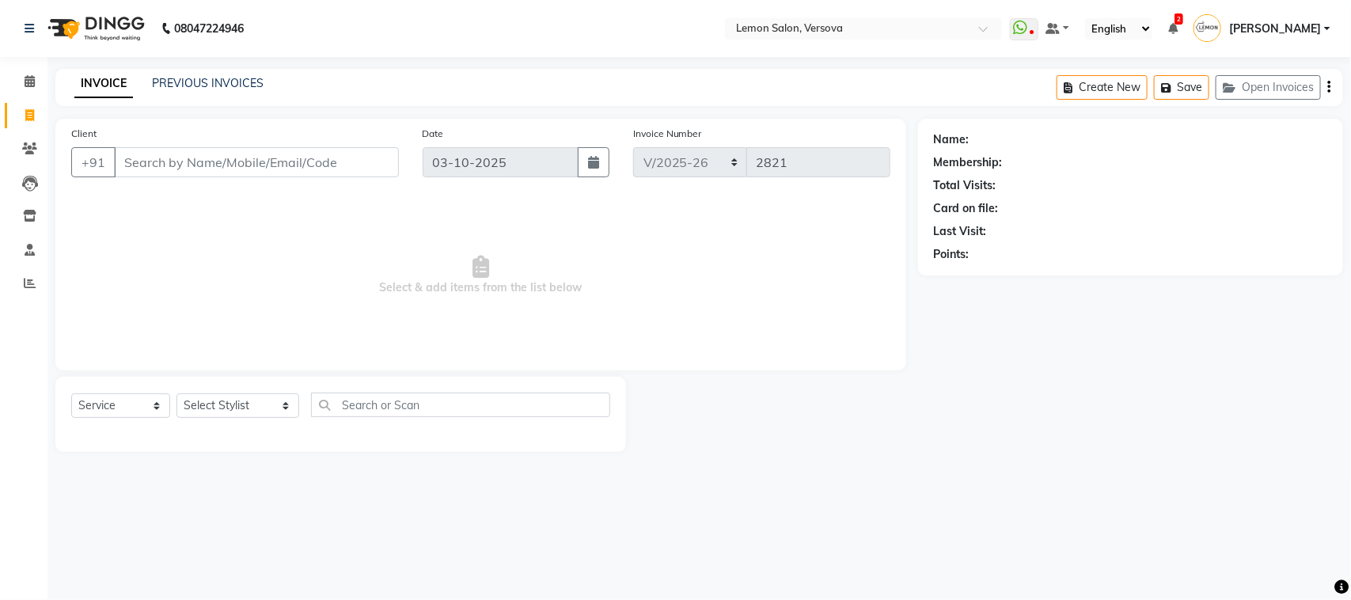
click at [199, 166] on input "Client" at bounding box center [256, 162] width 285 height 30
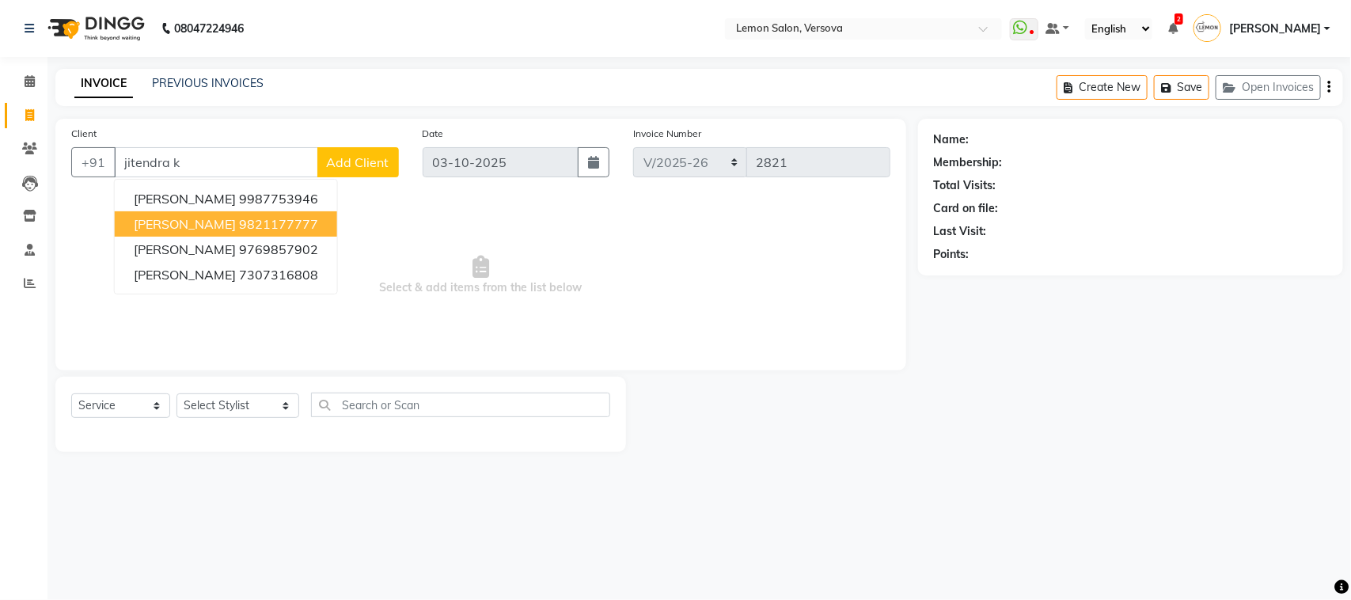
click at [283, 218] on ngb-highlight "9821177777" at bounding box center [278, 224] width 79 height 16
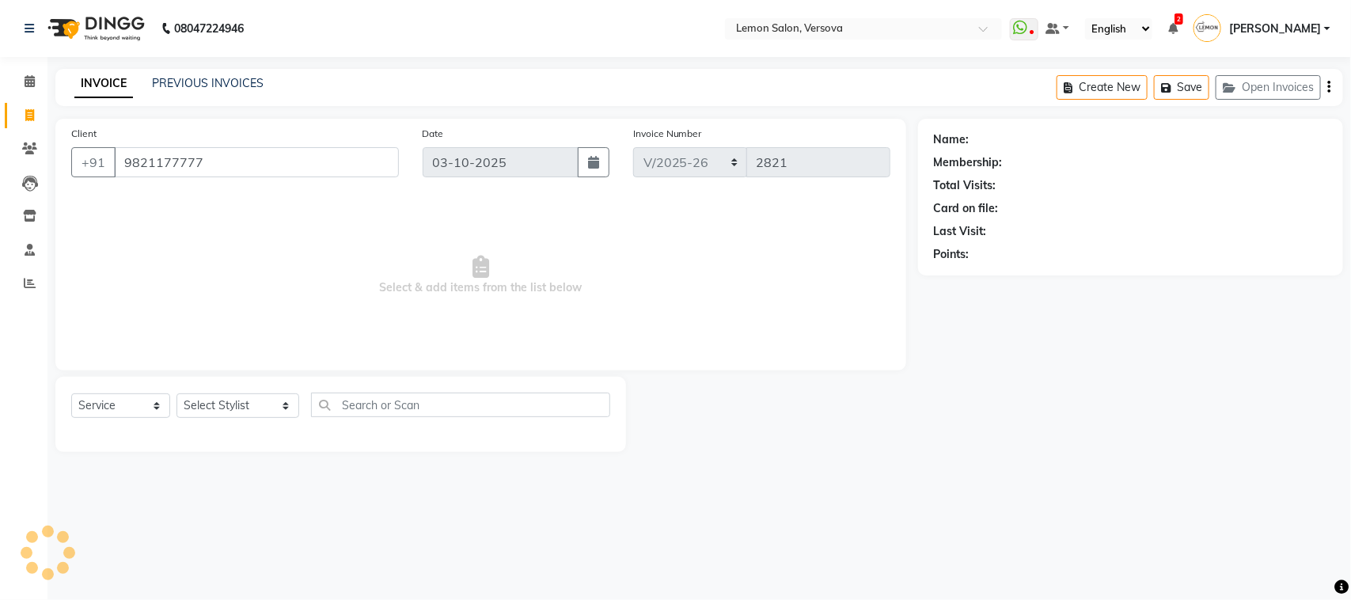
type input "9821177777"
select select "1: Object"
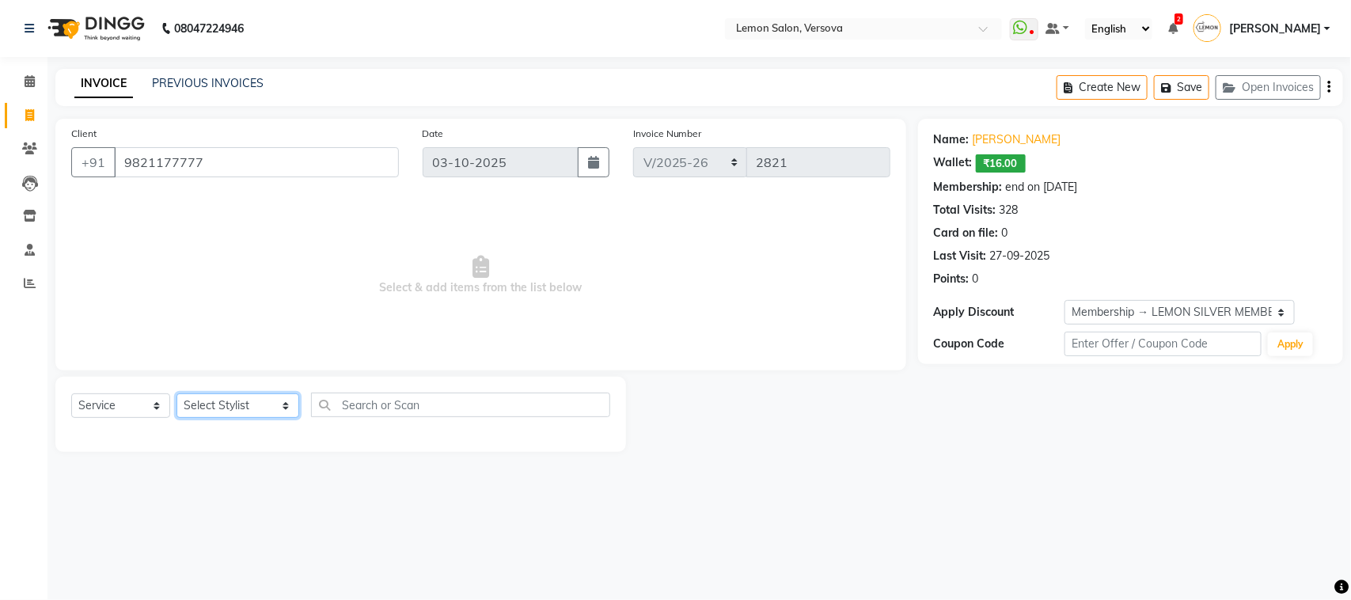
click at [211, 406] on select "Select Stylist [PERSON_NAME] [PERSON_NAME] DC [PERSON_NAME] [PERSON_NAME] [PERS…" at bounding box center [238, 405] width 123 height 25
click at [177, 393] on select "Select Stylist [PERSON_NAME] [PERSON_NAME] DC [PERSON_NAME] [PERSON_NAME] [PERS…" at bounding box center [238, 405] width 123 height 25
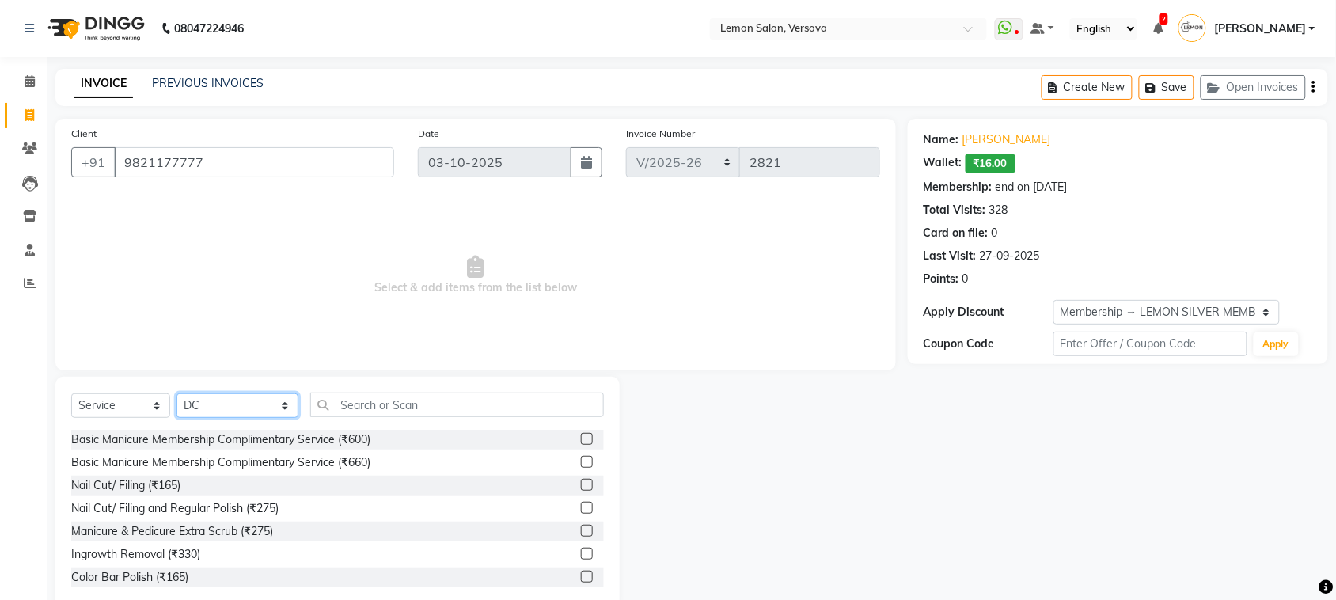
drag, startPoint x: 264, startPoint y: 404, endPoint x: 262, endPoint y: 396, distance: 8.1
click at [264, 404] on select "Select Stylist [PERSON_NAME] [PERSON_NAME] DC [PERSON_NAME] [PERSON_NAME] [PERS…" at bounding box center [238, 405] width 122 height 25
select select "7405"
click at [177, 393] on select "Select Stylist Alim Shah Asif Salmani DC Kassar Sahil Lucy Sarate Margaret Mars…" at bounding box center [238, 405] width 122 height 25
click at [453, 397] on input "text" at bounding box center [457, 405] width 294 height 25
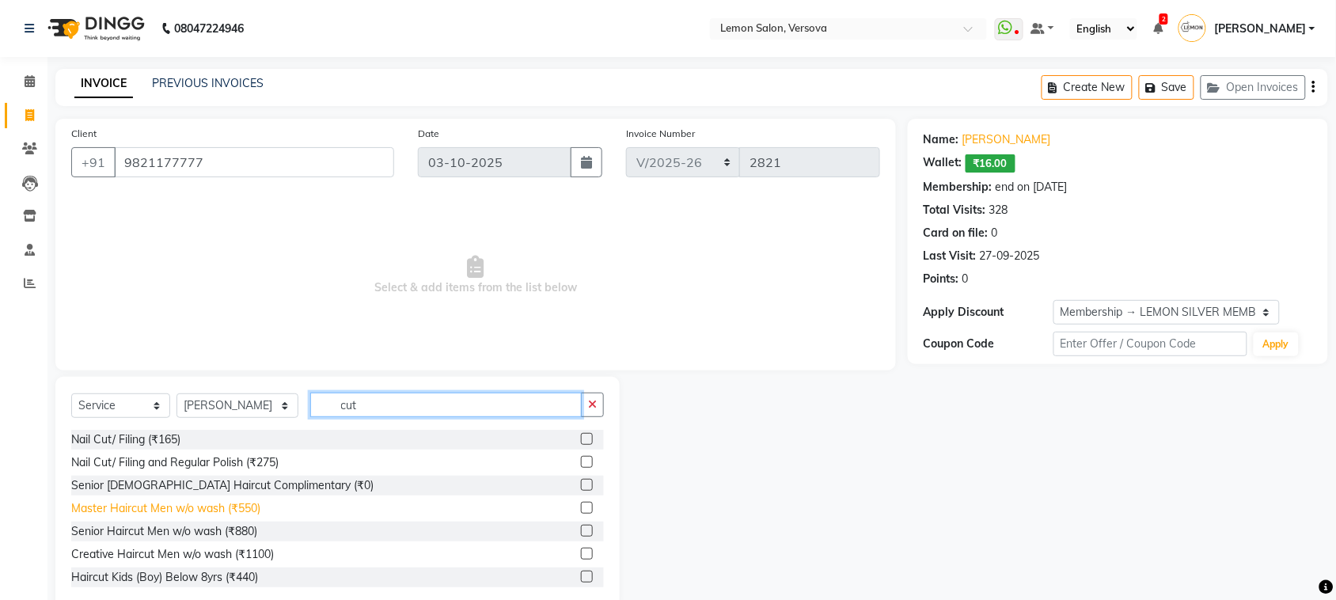
type input "cut"
click at [230, 505] on div "Master Haircut Men w/o wash (₹550)" at bounding box center [165, 508] width 189 height 17
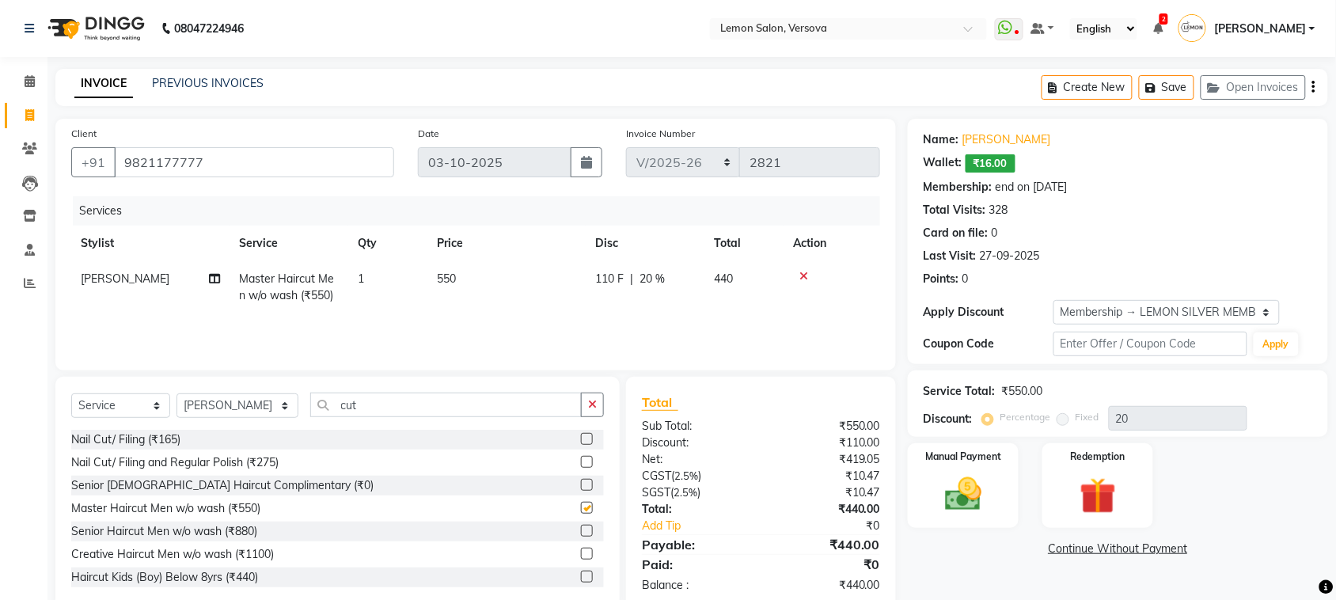
checkbox input "false"
click at [373, 400] on input "cut" at bounding box center [446, 405] width 272 height 25
type input "c"
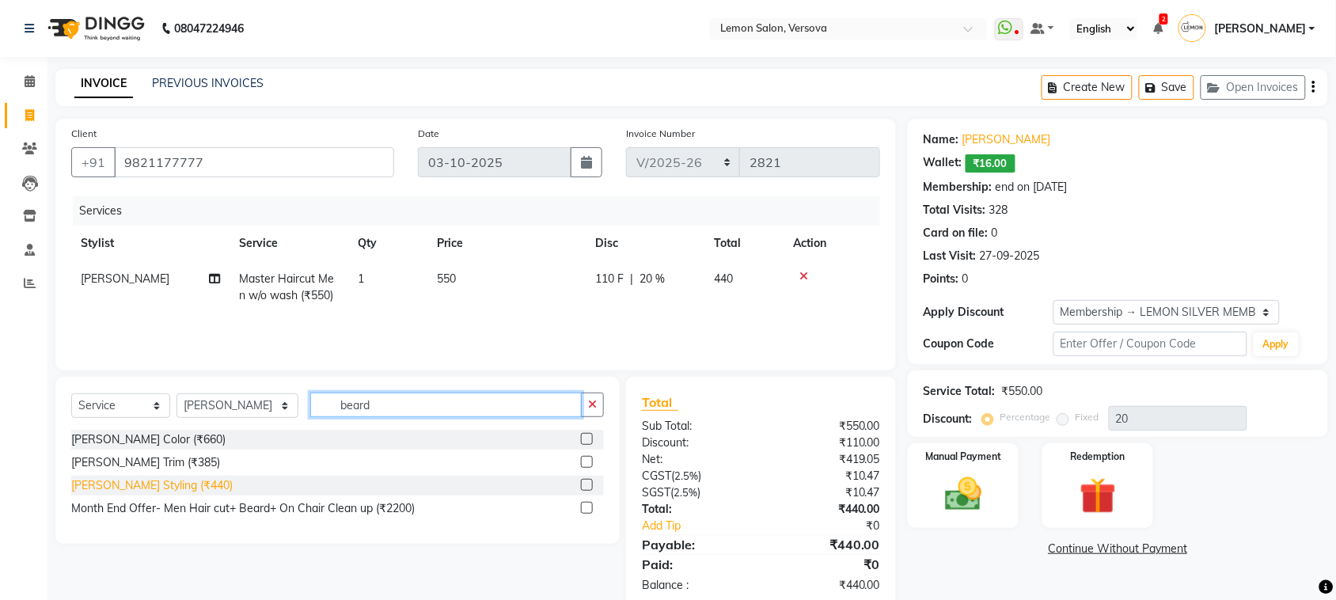
type input "beard"
click at [125, 479] on div "Beard Styling (₹440)" at bounding box center [151, 485] width 161 height 17
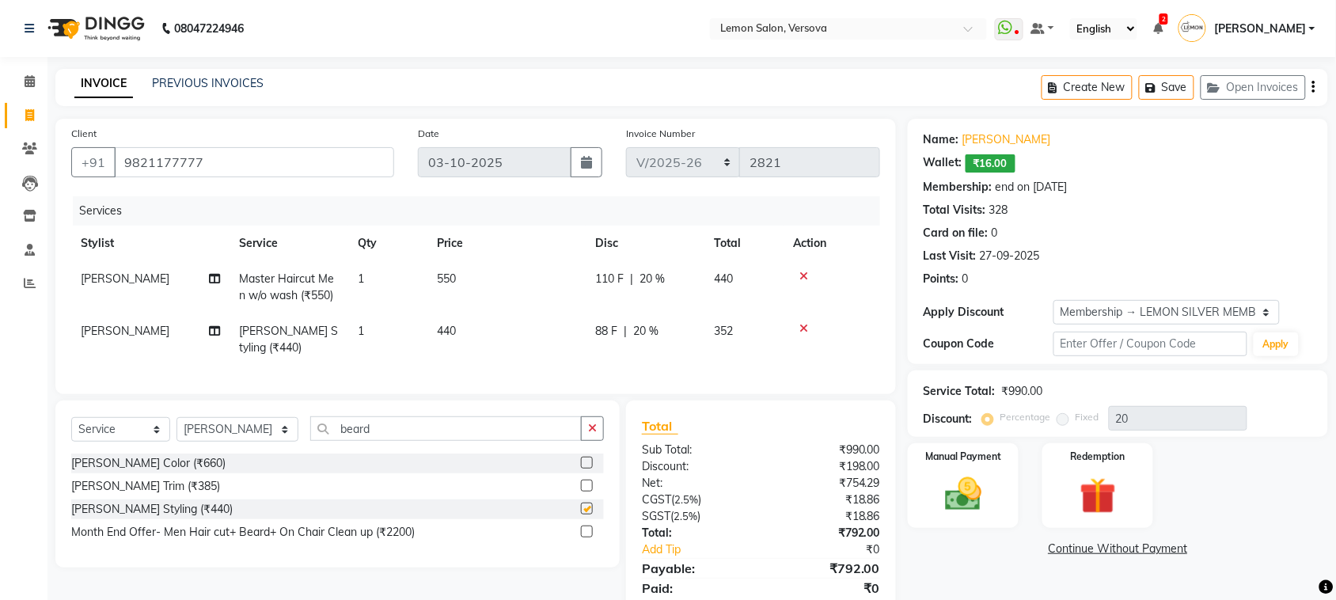
checkbox input "false"
click at [417, 441] on input "beard" at bounding box center [446, 428] width 272 height 25
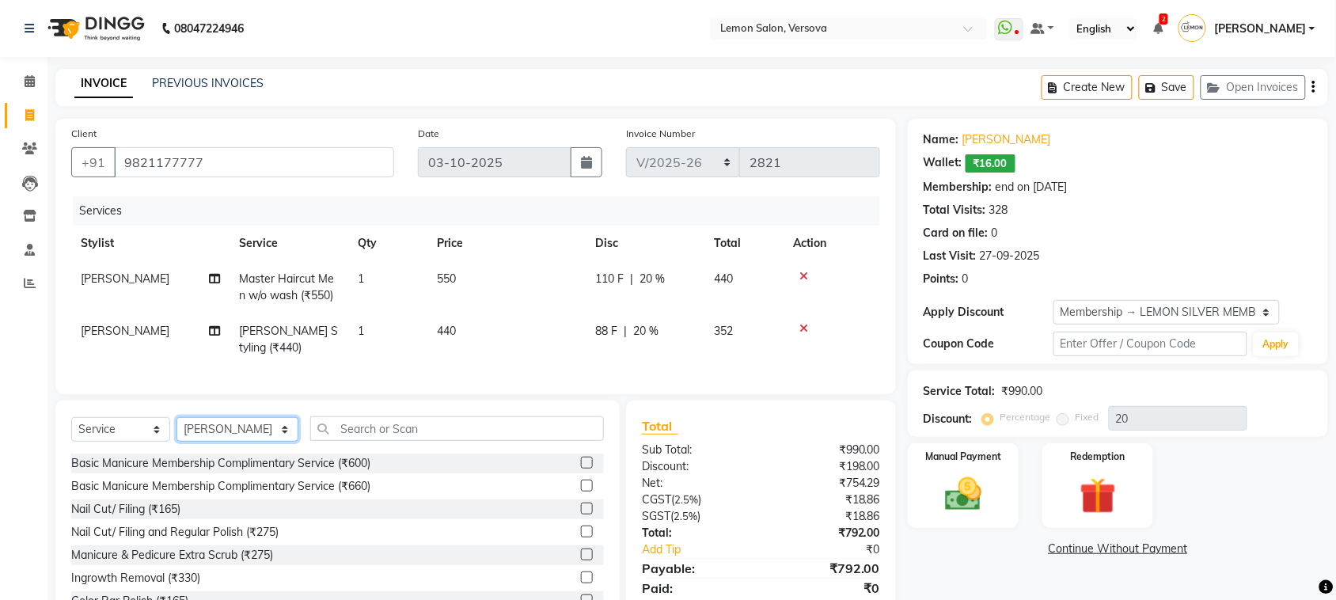
click at [267, 436] on select "Select Stylist Alim Shah Asif Salmani DC Kassar Sahil Lucy Sarate Margaret Mars…" at bounding box center [238, 429] width 122 height 25
select select "7408"
click at [177, 431] on select "Select Stylist Alim Shah Asif Salmani DC Kassar Sahil Lucy Sarate Margaret Mars…" at bounding box center [238, 429] width 122 height 25
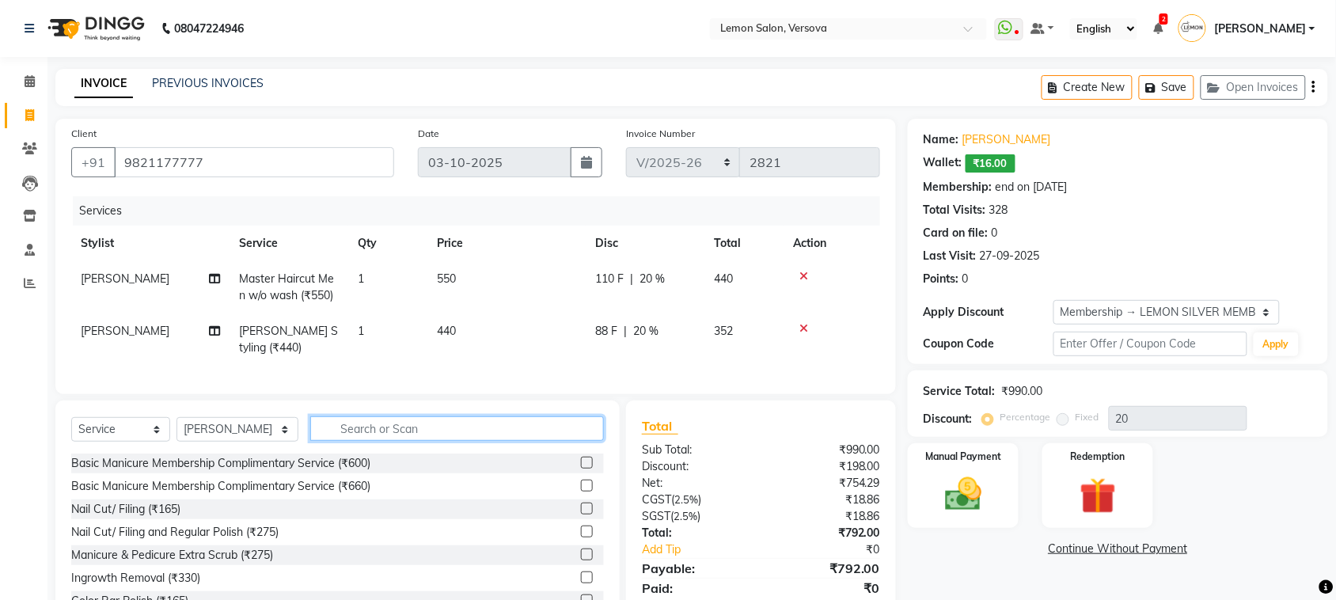
click at [378, 441] on input "text" at bounding box center [457, 428] width 294 height 25
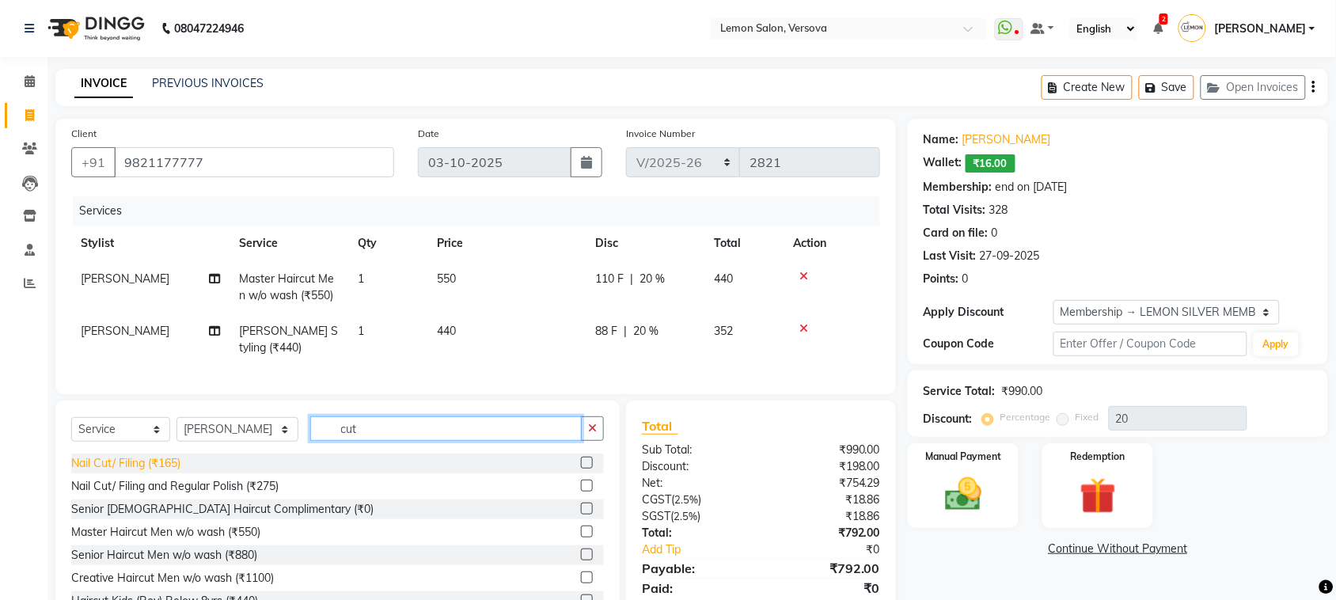
type input "cut"
click at [173, 472] on div "Nail Cut/ Filing (₹165)" at bounding box center [125, 463] width 109 height 17
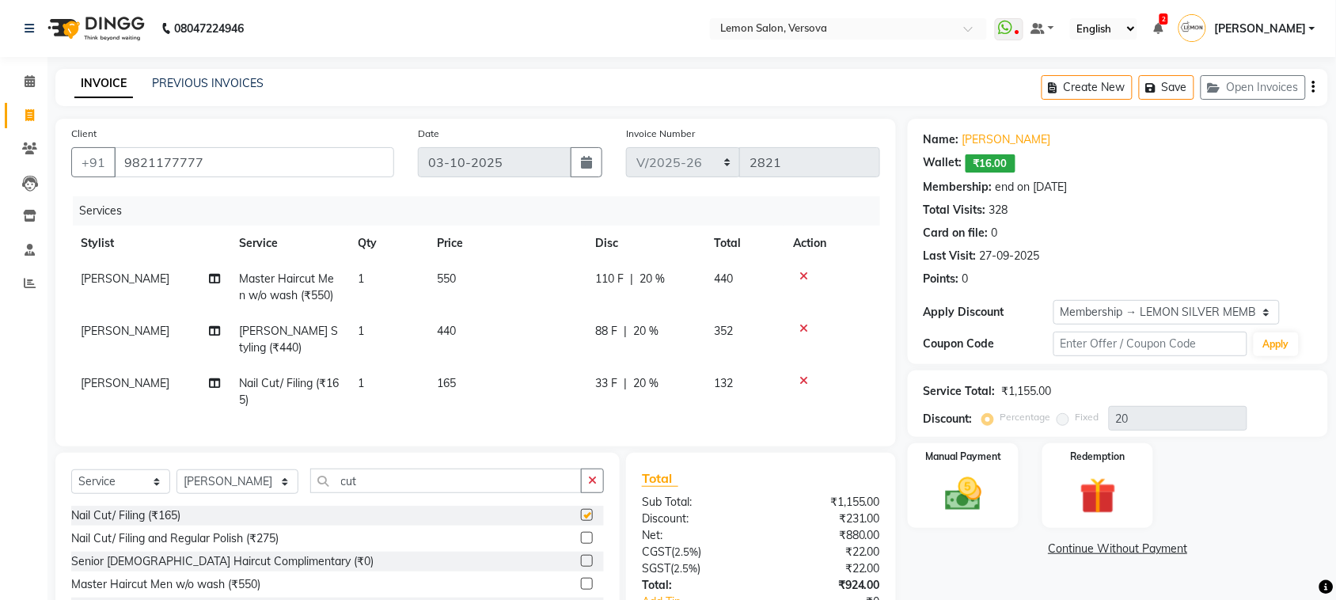
checkbox input "false"
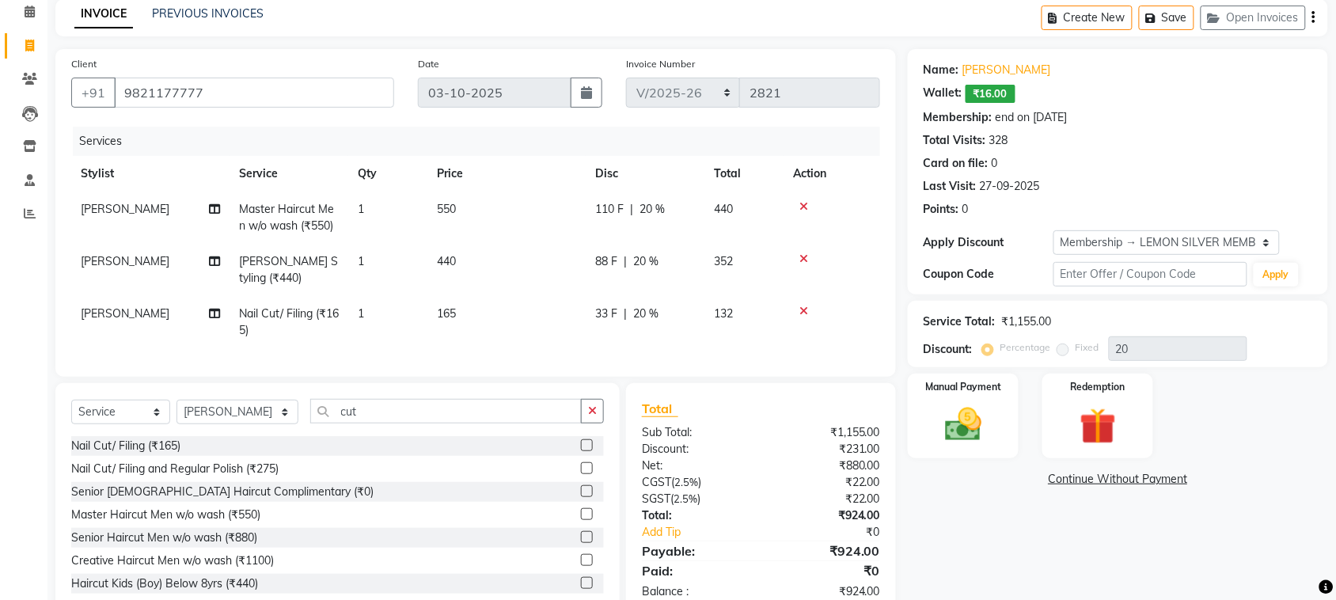
scroll to position [124, 0]
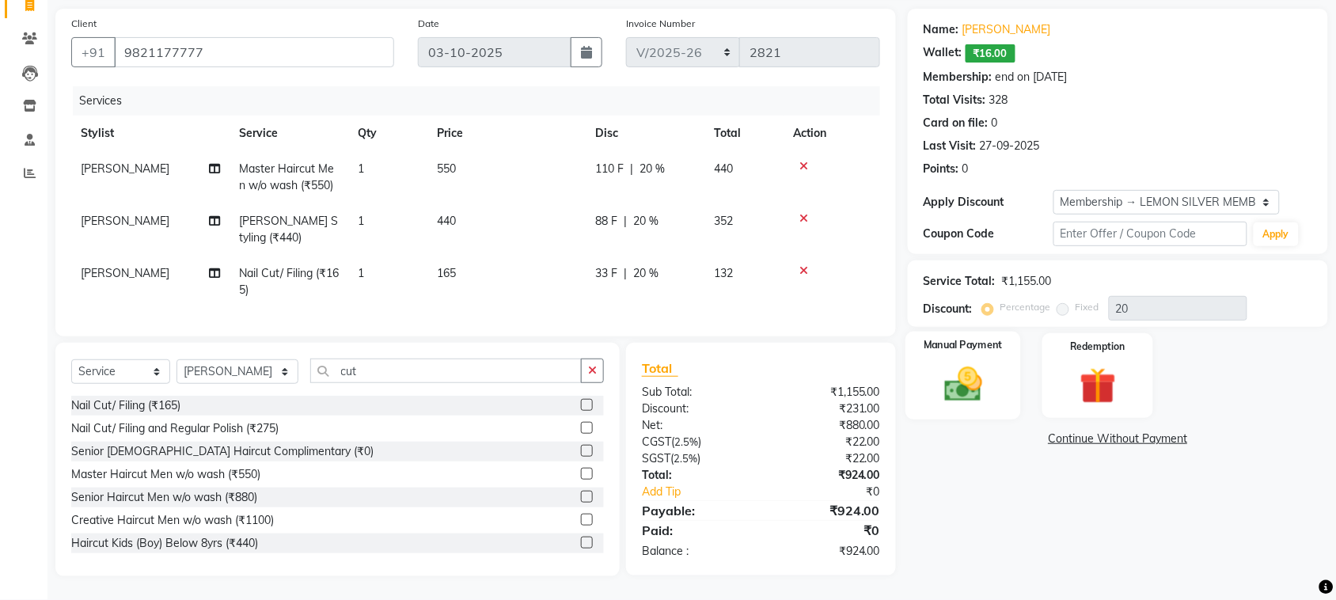
click at [983, 384] on img at bounding box center [963, 385] width 62 height 44
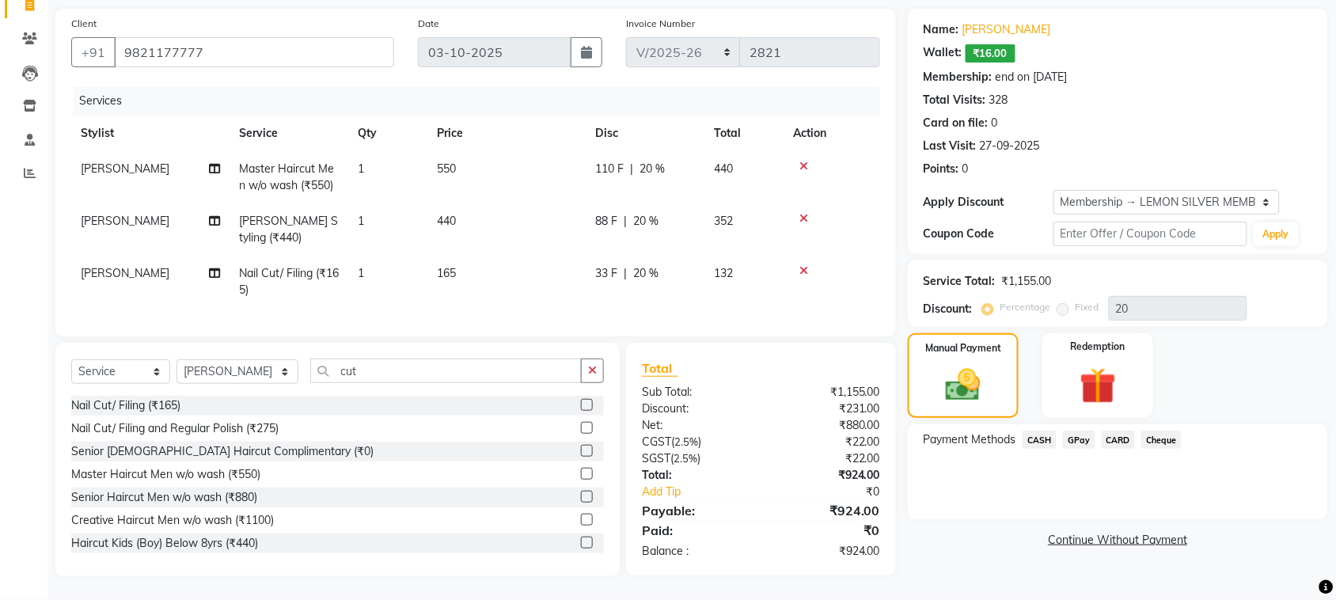
drag, startPoint x: 1107, startPoint y: 425, endPoint x: 1122, endPoint y: 439, distance: 21.3
click at [1108, 431] on span "CARD" at bounding box center [1119, 440] width 34 height 18
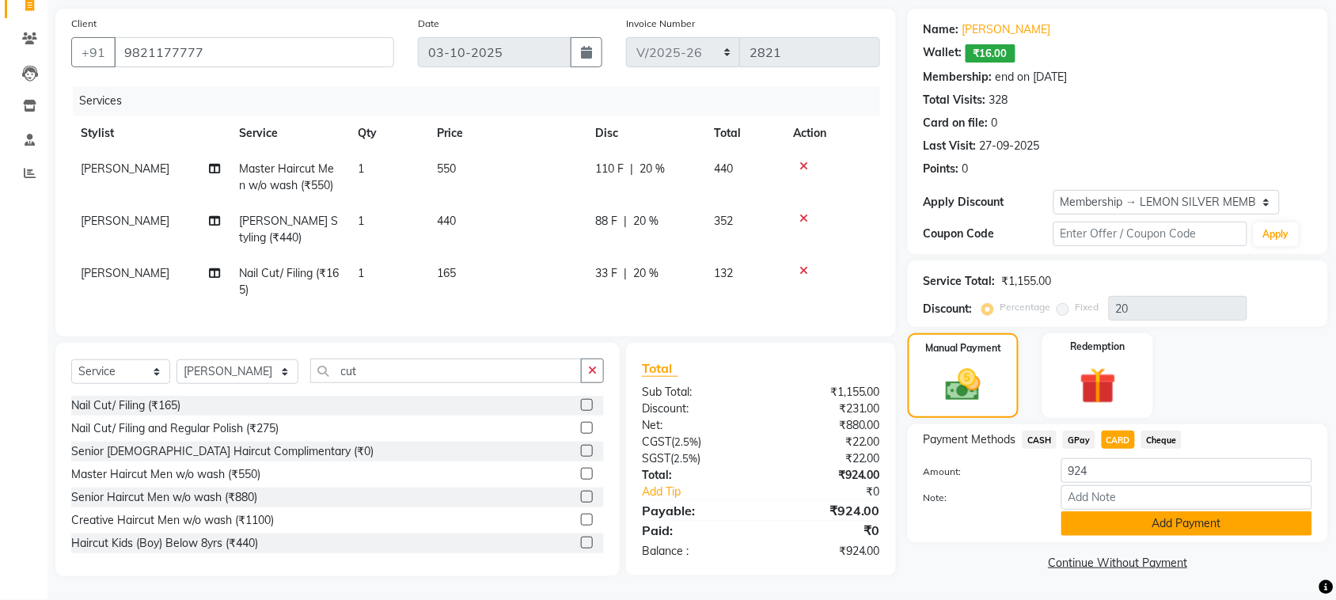
click at [1137, 515] on button "Add Payment" at bounding box center [1186, 523] width 251 height 25
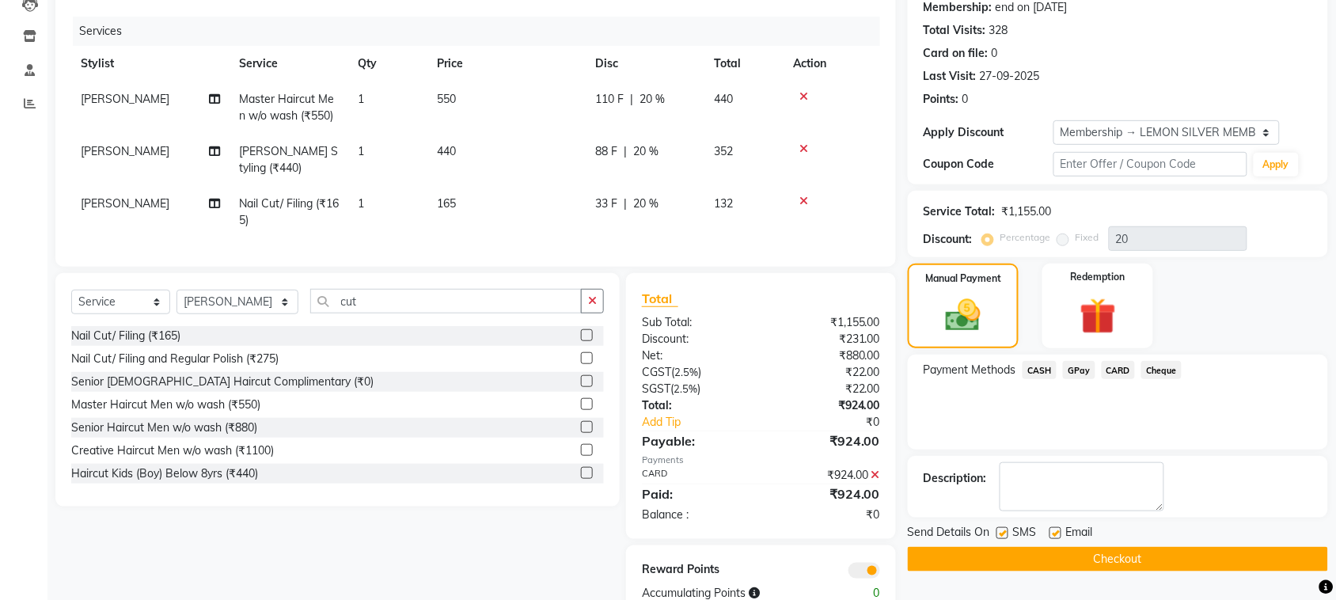
scroll to position [234, 0]
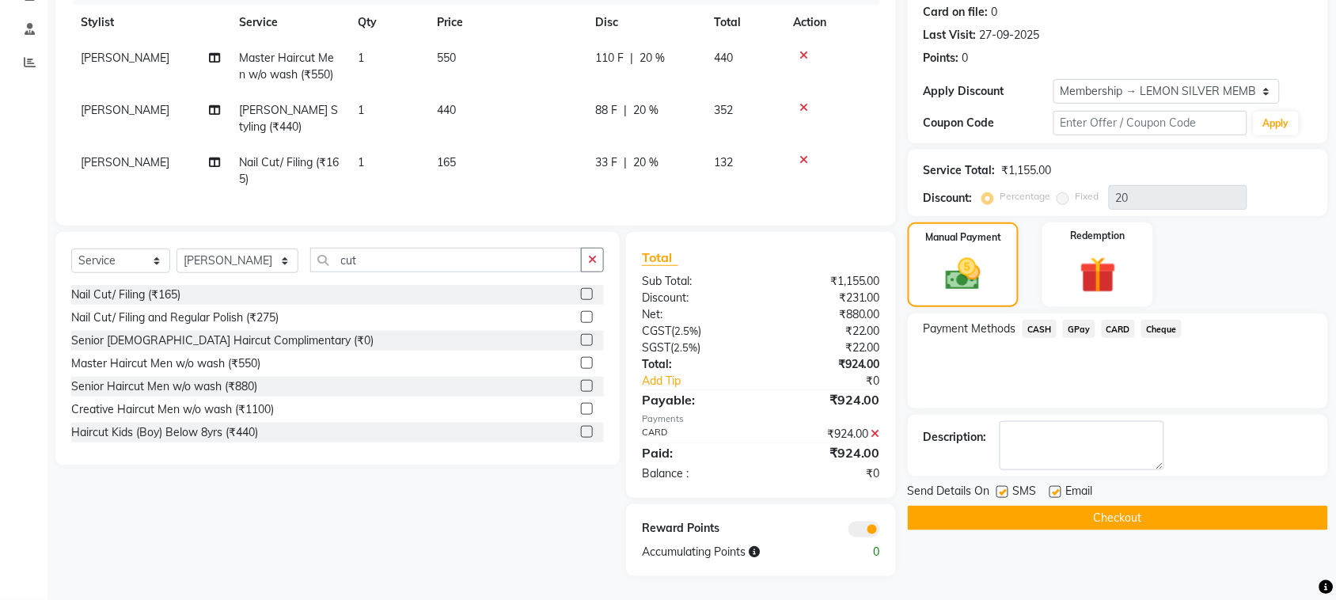
click at [1000, 486] on label at bounding box center [1003, 492] width 12 height 12
click at [1000, 488] on input "checkbox" at bounding box center [1002, 493] width 10 height 10
checkbox input "false"
click at [1054, 486] on label at bounding box center [1056, 492] width 12 height 12
click at [1054, 488] on input "checkbox" at bounding box center [1055, 493] width 10 height 10
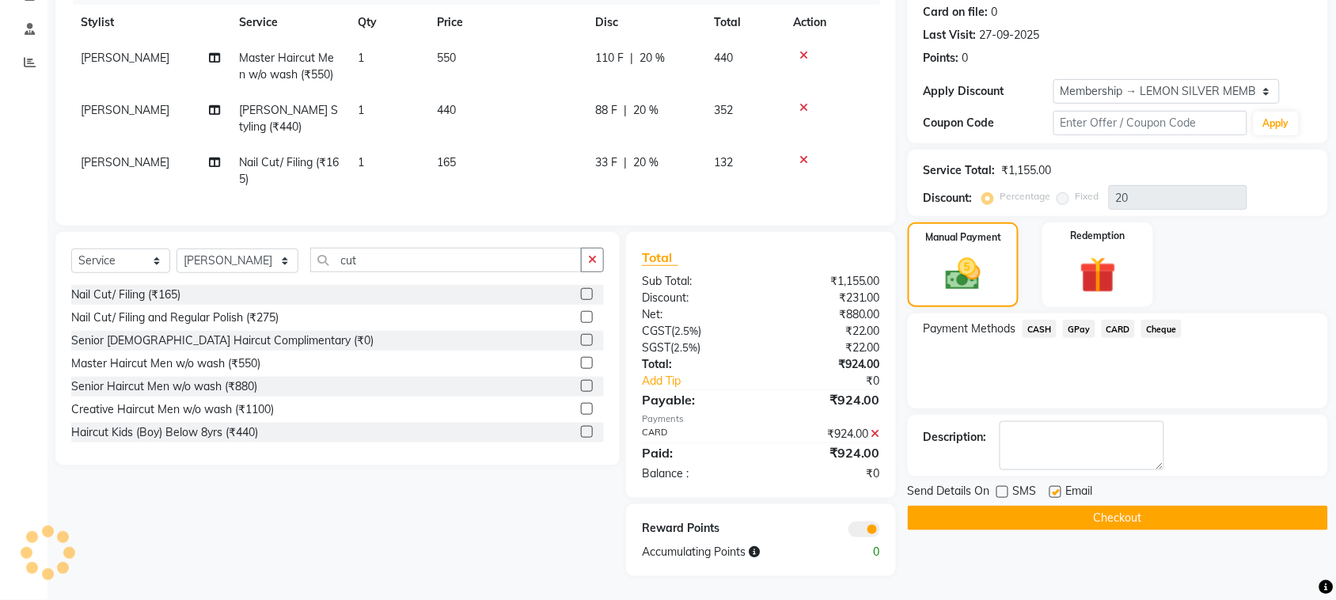
checkbox input "false"
drag, startPoint x: 1071, startPoint y: 496, endPoint x: 998, endPoint y: 461, distance: 81.1
click at [1063, 506] on button "Checkout" at bounding box center [1118, 518] width 420 height 25
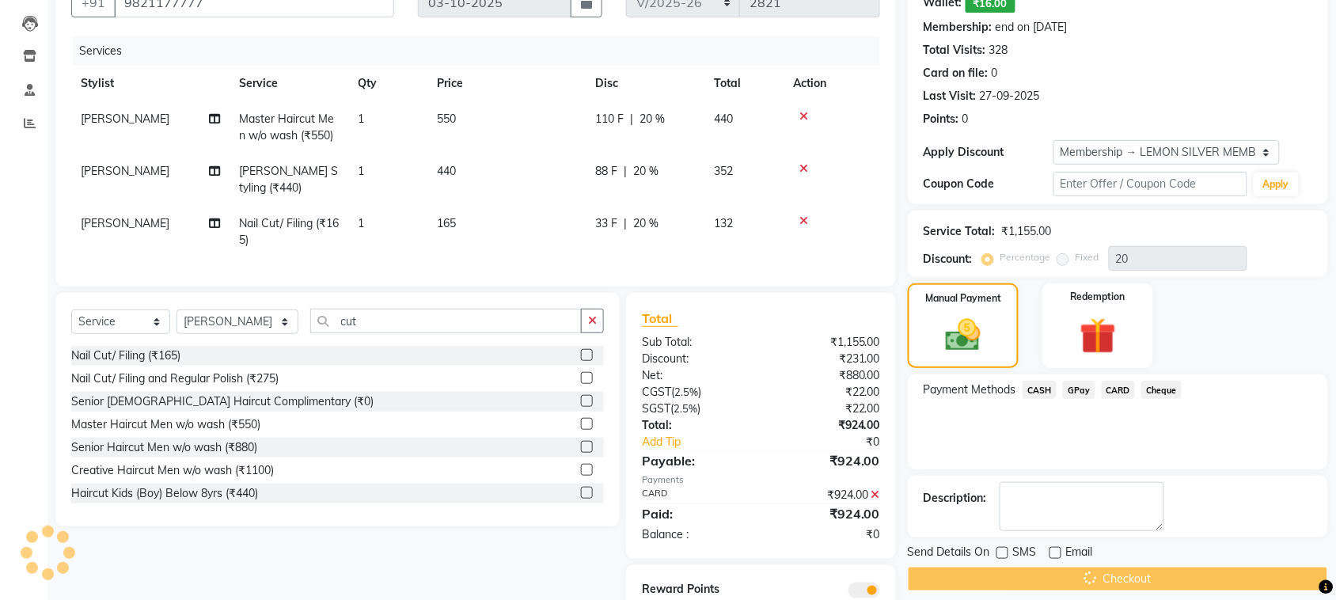
scroll to position [36, 0]
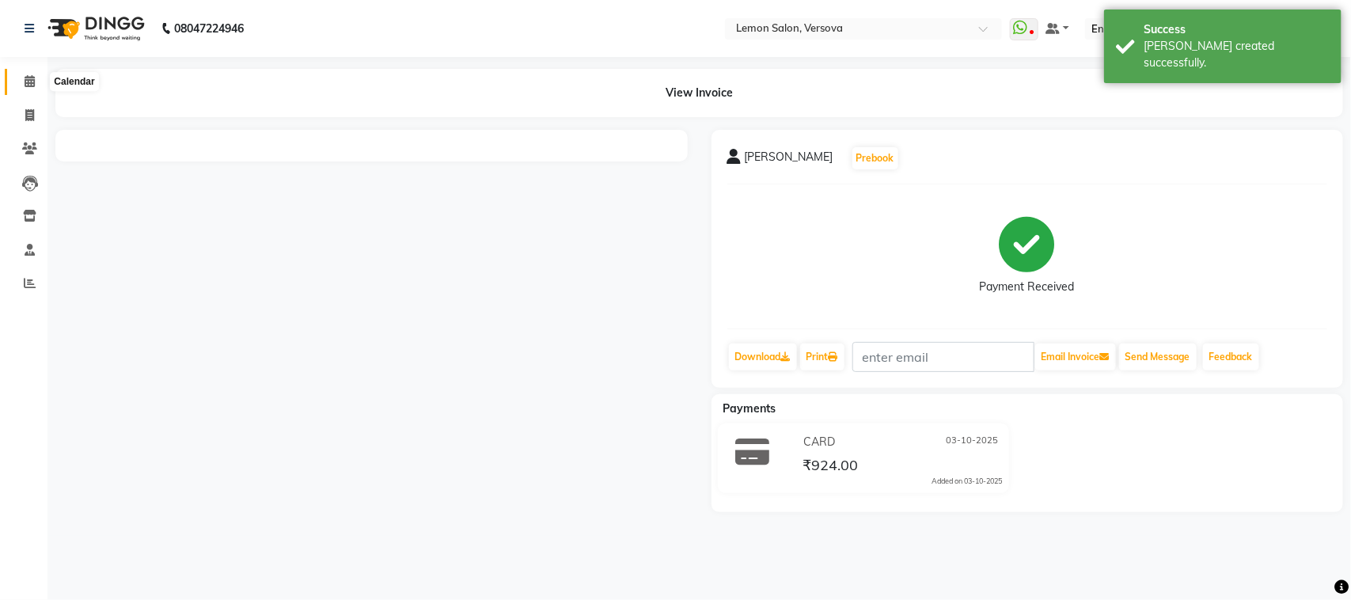
click at [32, 80] on icon at bounding box center [30, 81] width 10 height 12
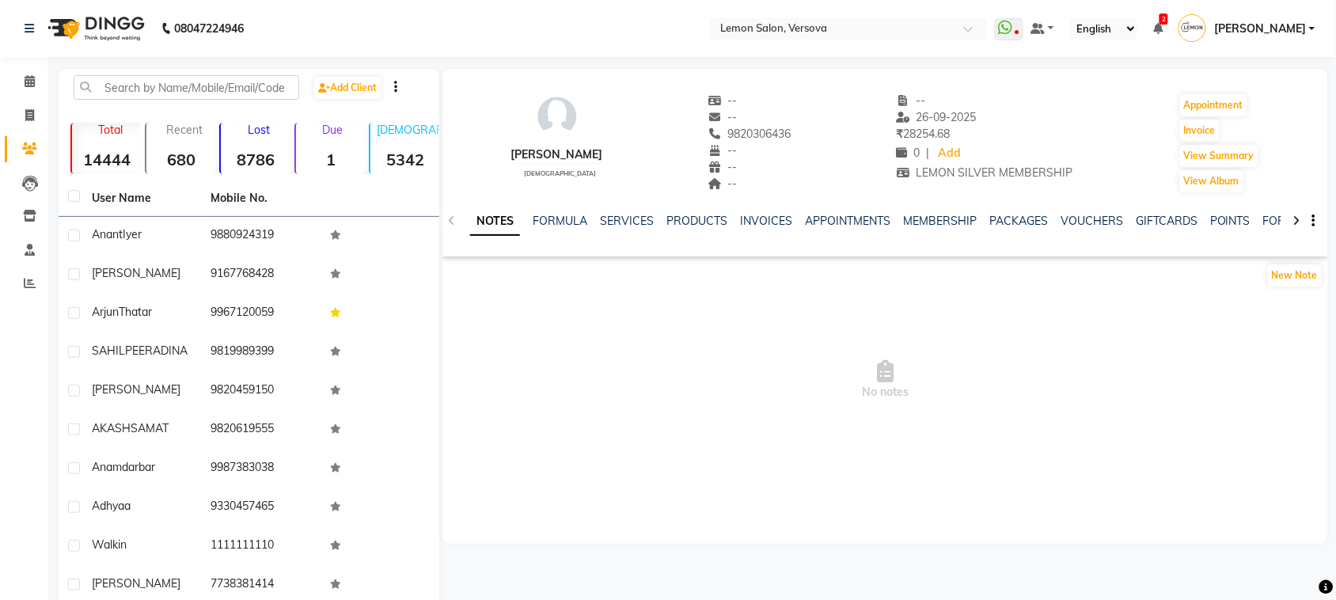
click at [638, 211] on div "NOTES FORMULA SERVICES PRODUCTS INVOICES APPOINTMENTS MEMBERSHIP PACKAGES VOUCH…" at bounding box center [885, 221] width 886 height 55
click at [638, 218] on link "SERVICES" at bounding box center [627, 221] width 54 height 14
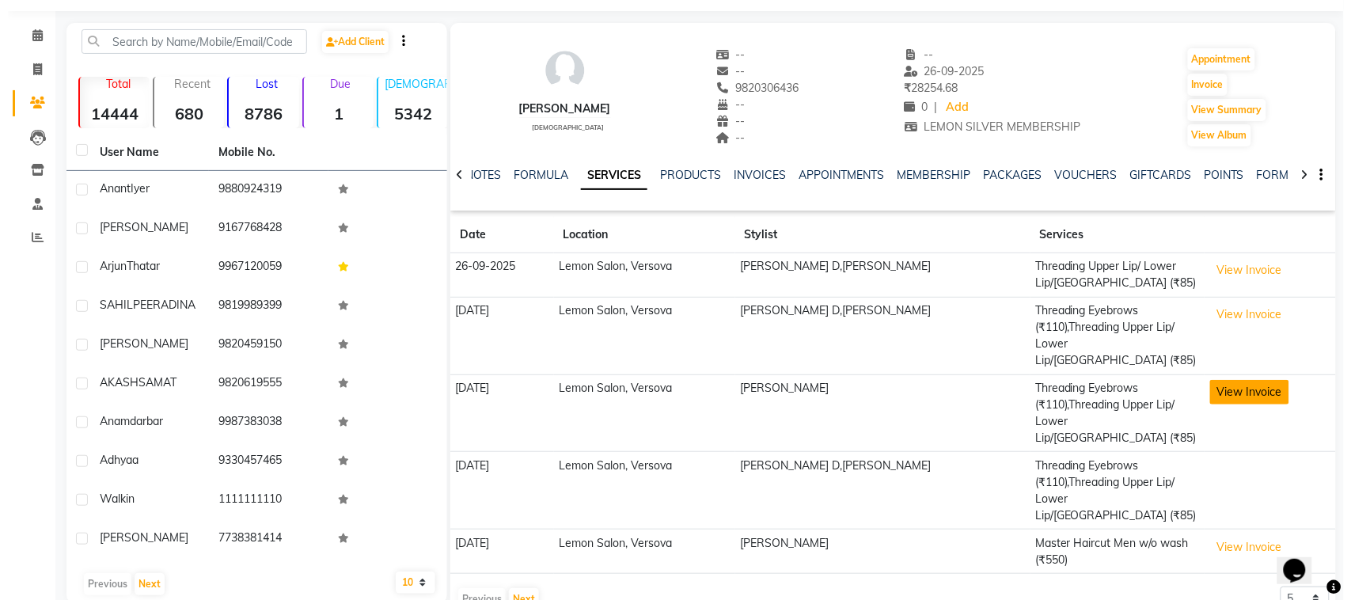
scroll to position [72, 0]
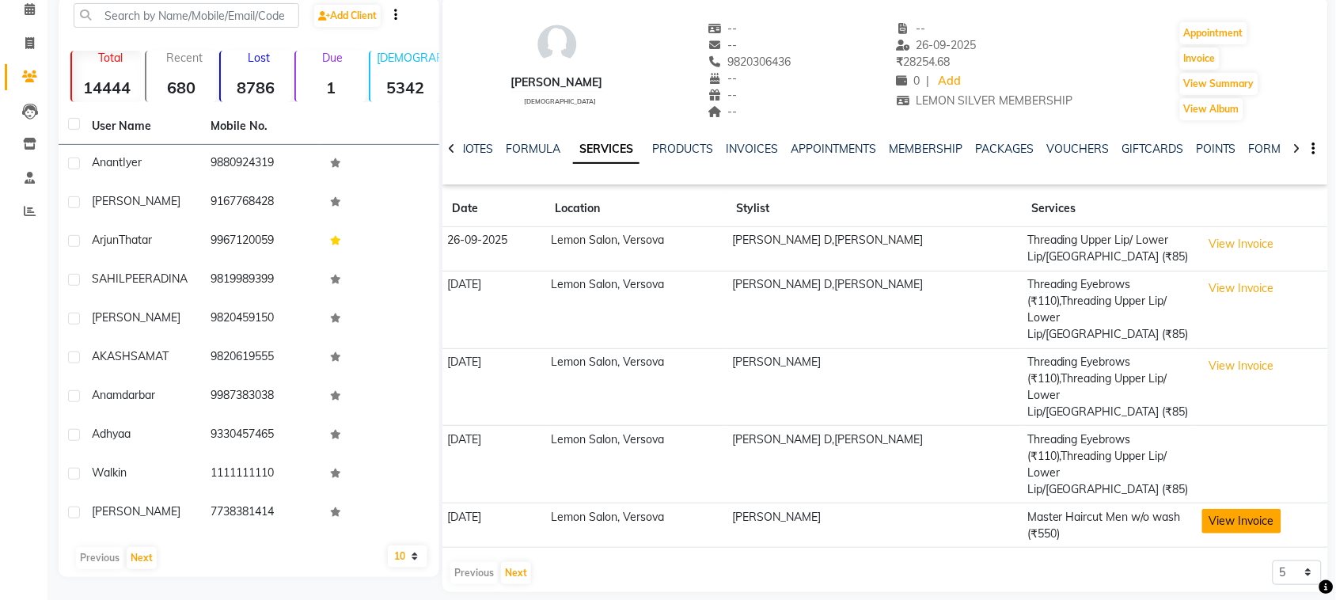
click at [1239, 509] on button "View Invoice" at bounding box center [1241, 521] width 79 height 25
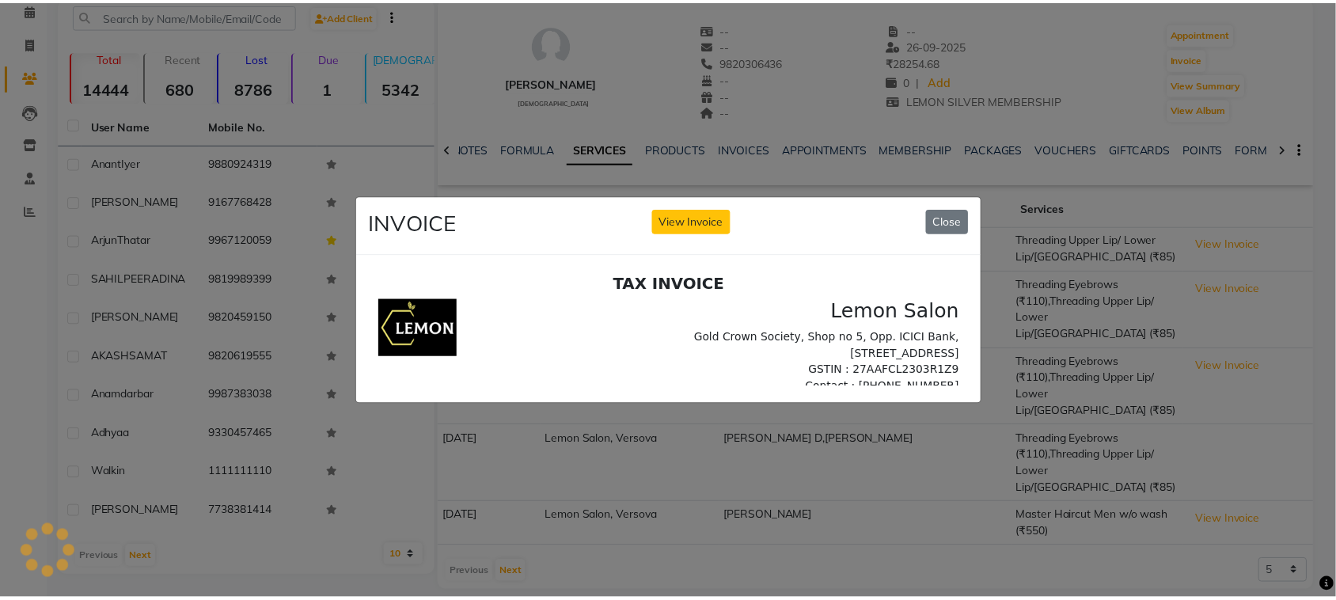
scroll to position [0, 0]
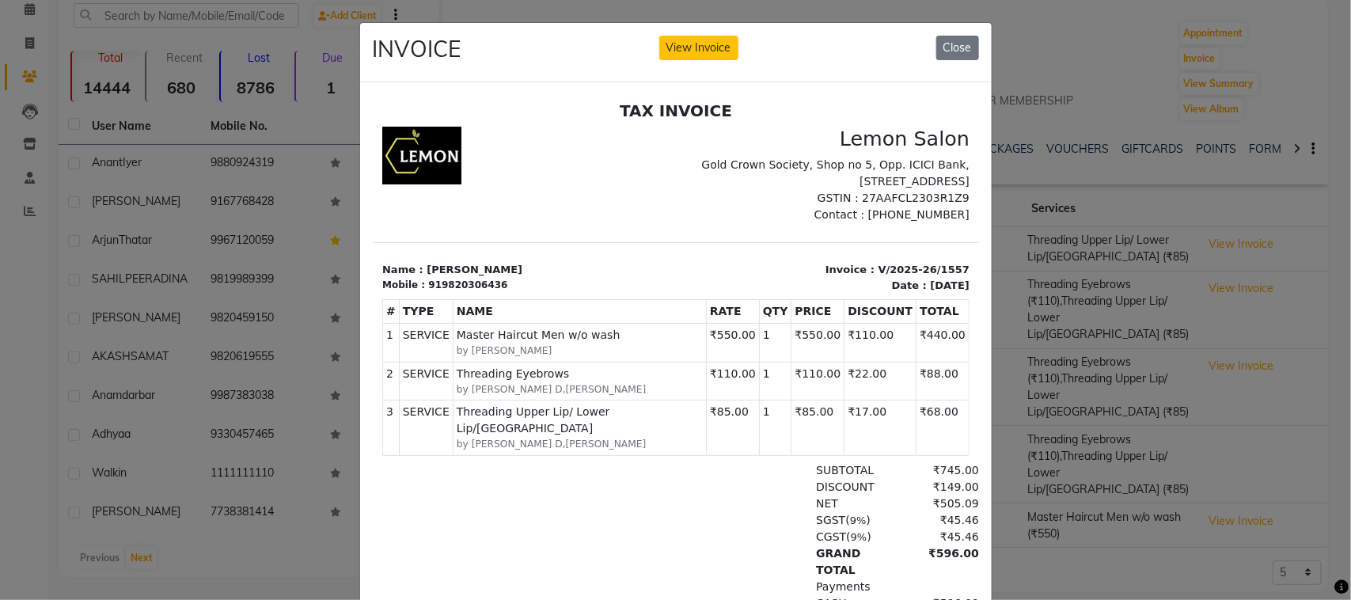
click at [1130, 430] on ngb-modal-window "INVOICE View Invoice Close" at bounding box center [675, 300] width 1351 height 600
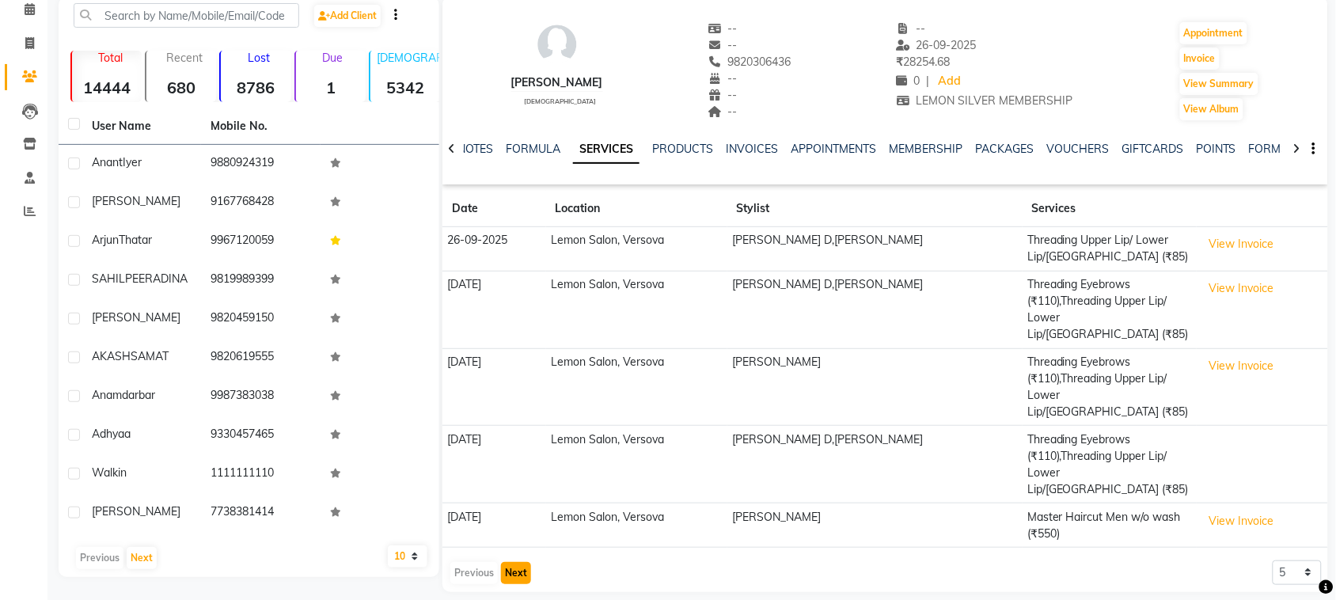
click at [516, 562] on button "Next" at bounding box center [516, 573] width 30 height 22
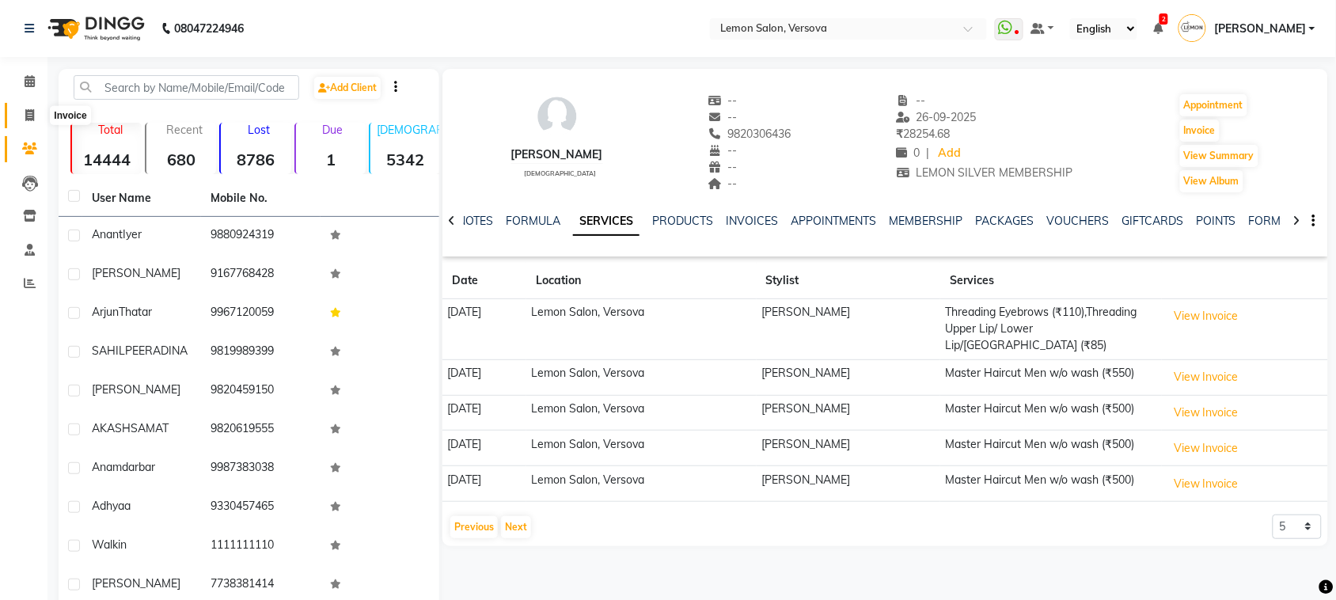
click at [24, 111] on span at bounding box center [30, 116] width 28 height 18
select select "564"
select select "service"
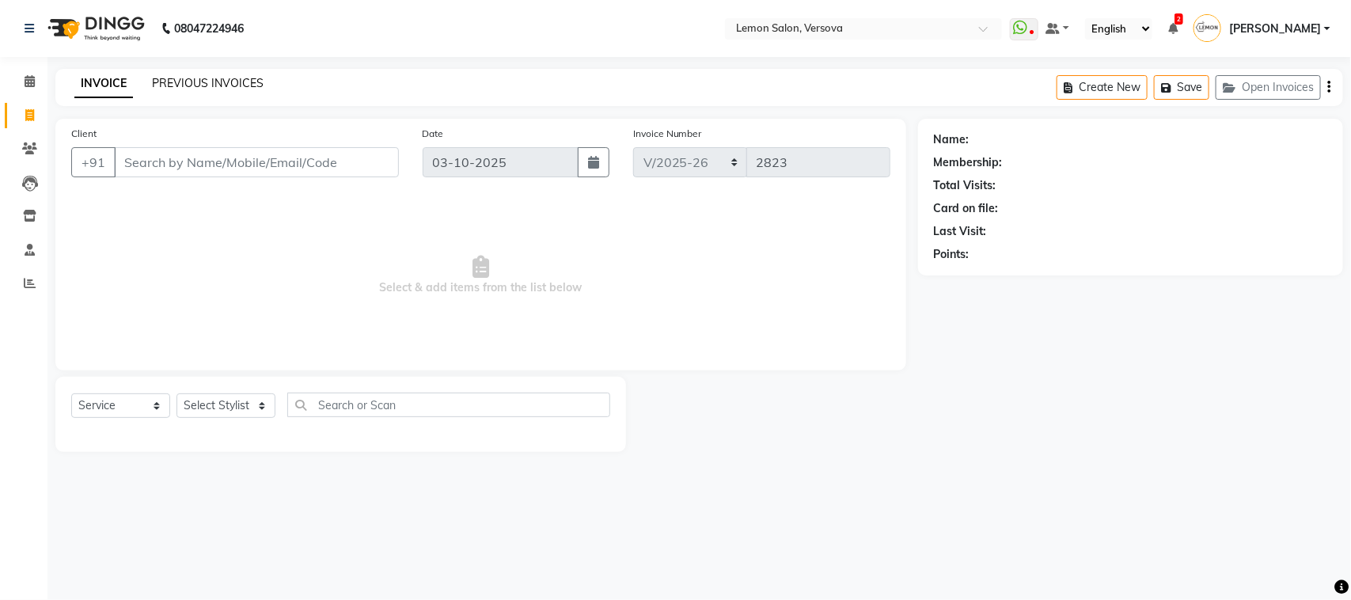
click at [195, 87] on link "PREVIOUS INVOICES" at bounding box center [208, 83] width 112 height 14
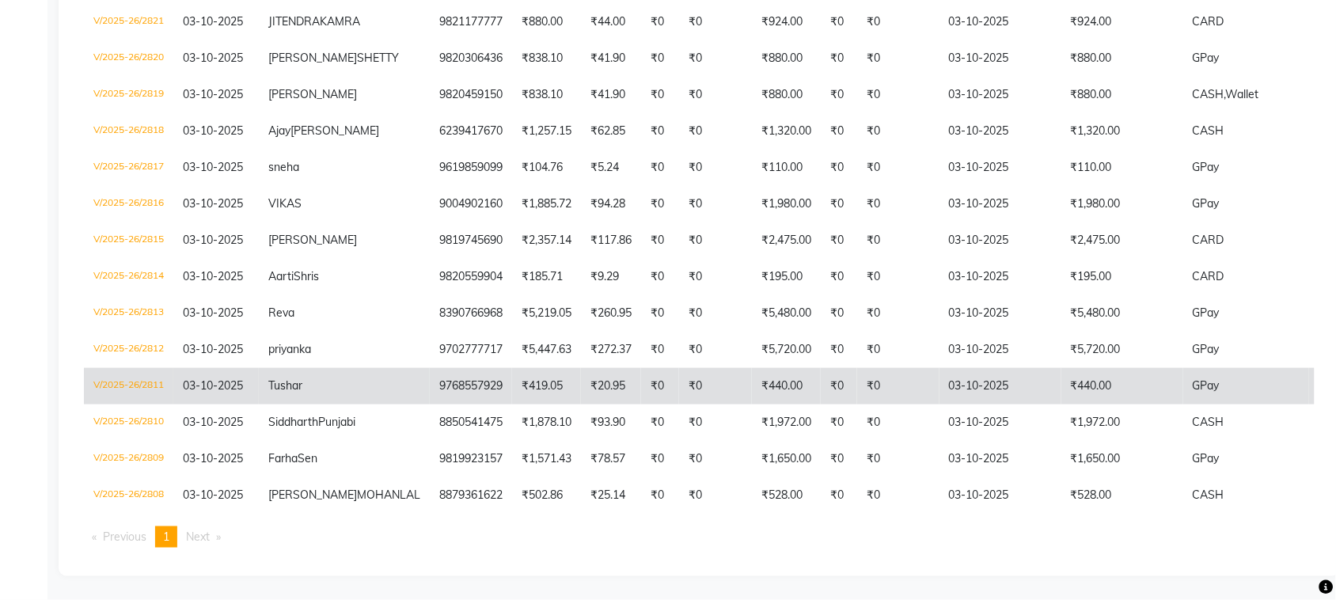
scroll to position [396, 0]
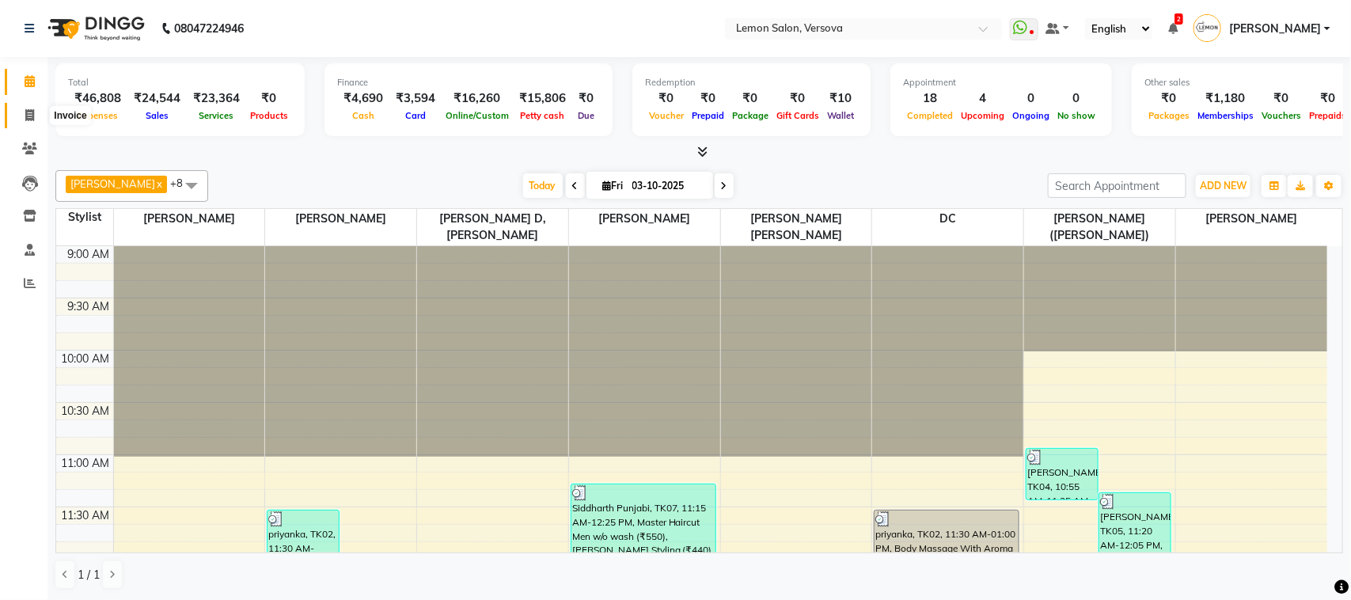
click at [25, 116] on icon at bounding box center [29, 115] width 9 height 12
select select "564"
select select "service"
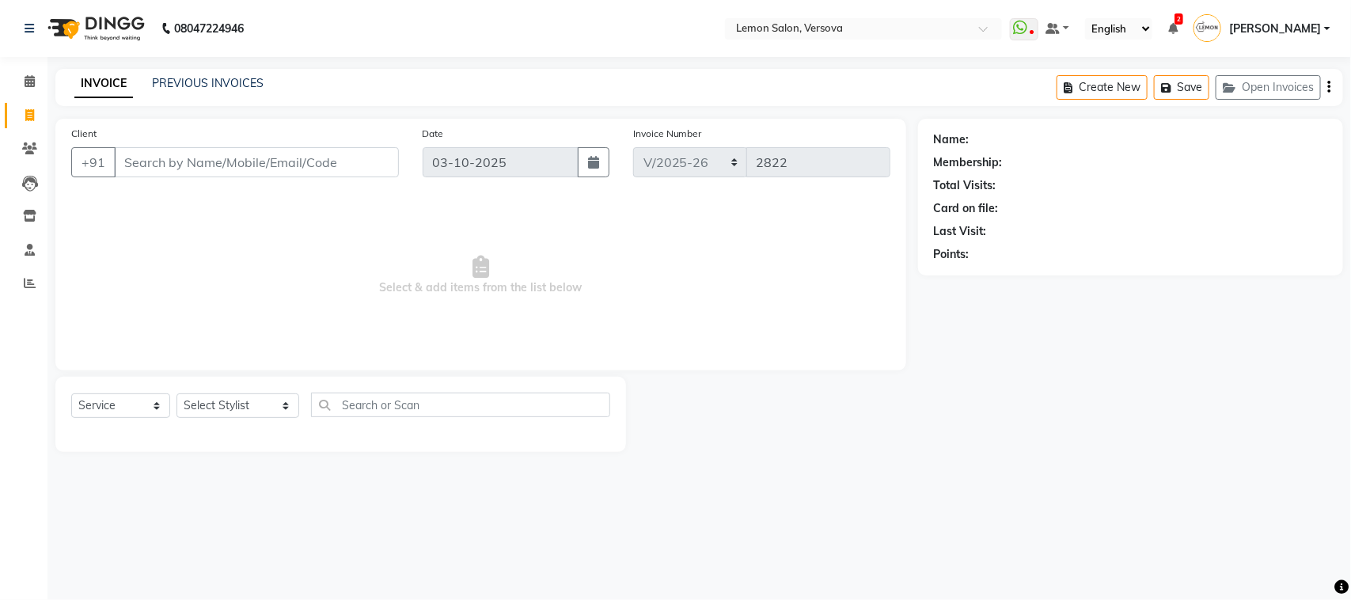
click at [184, 165] on input "Client" at bounding box center [256, 162] width 285 height 30
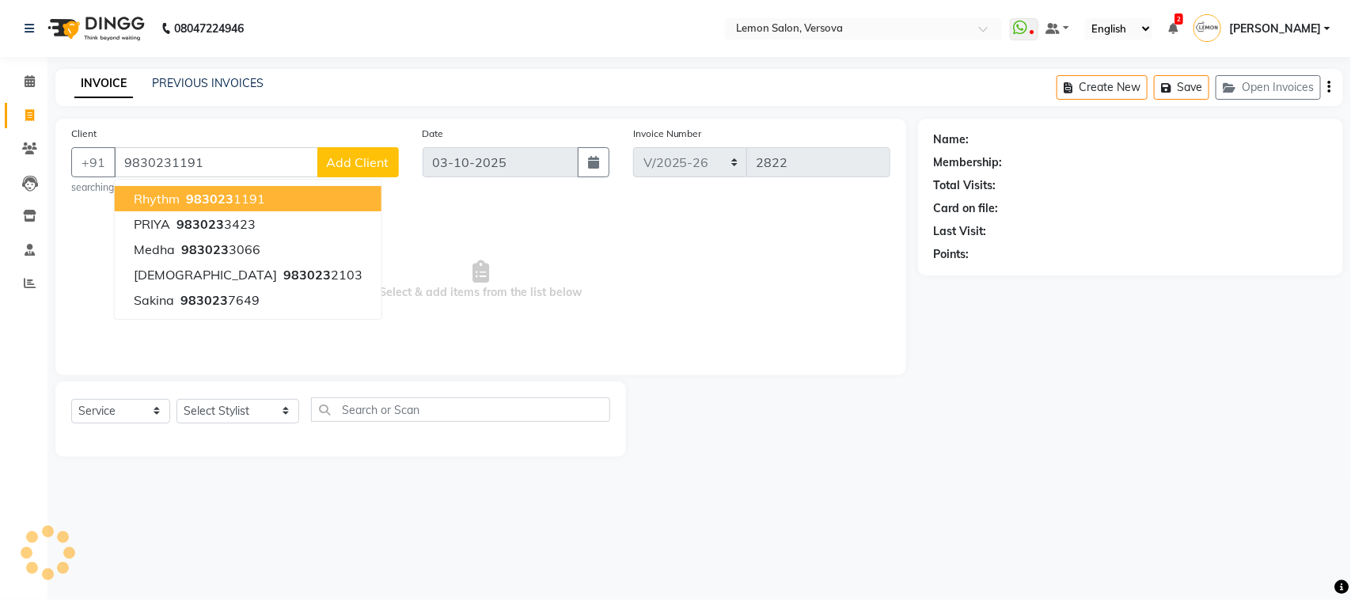
type input "9830231191"
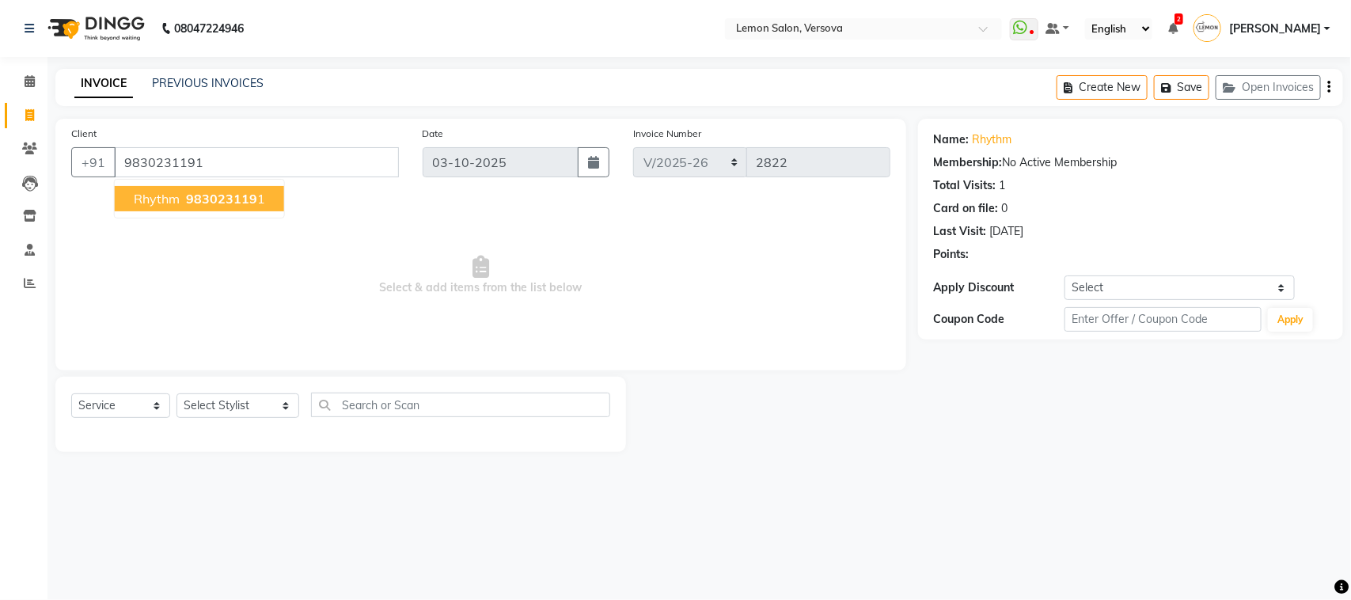
click at [155, 196] on span "Rhythm" at bounding box center [157, 199] width 46 height 16
click at [987, 136] on link "Rhythm" at bounding box center [993, 139] width 40 height 17
click at [988, 139] on link "Rhythm" at bounding box center [993, 139] width 40 height 17
drag, startPoint x: 195, startPoint y: 416, endPoint x: 210, endPoint y: 397, distance: 24.2
click at [195, 416] on select "Select Stylist [PERSON_NAME] [PERSON_NAME] DC [PERSON_NAME] [PERSON_NAME] [PERS…" at bounding box center [238, 405] width 123 height 25
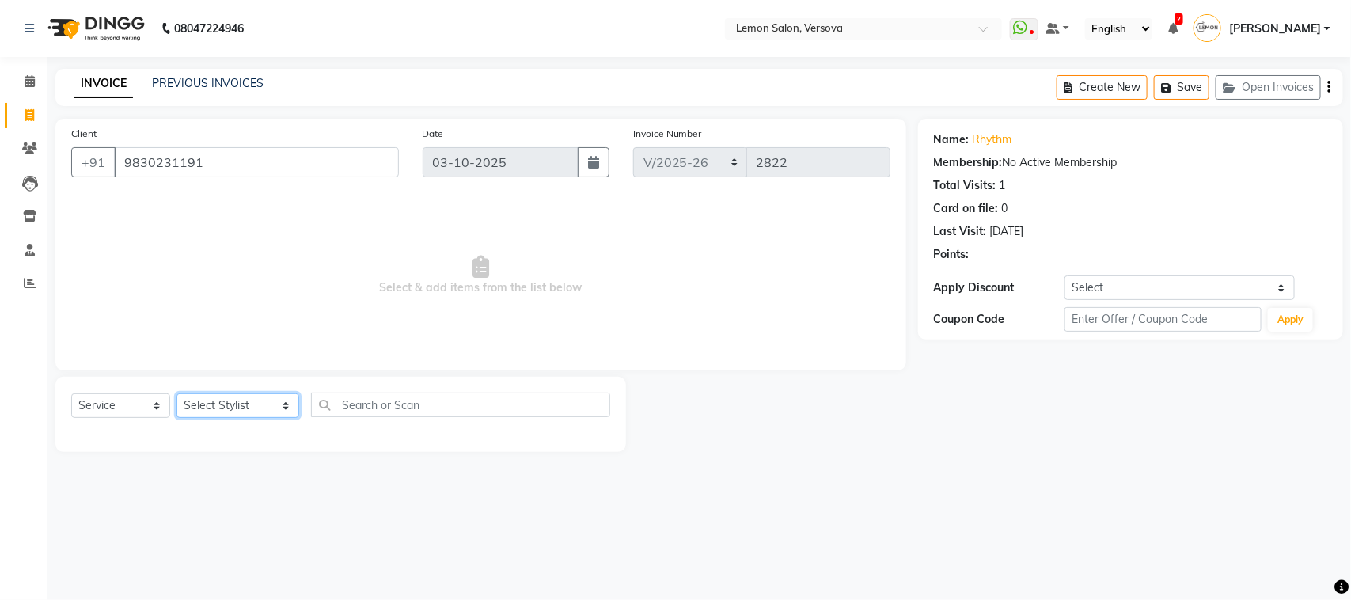
select select "82368"
click at [177, 393] on select "Select Stylist [PERSON_NAME] [PERSON_NAME] DC [PERSON_NAME] [PERSON_NAME] [PERS…" at bounding box center [238, 405] width 123 height 25
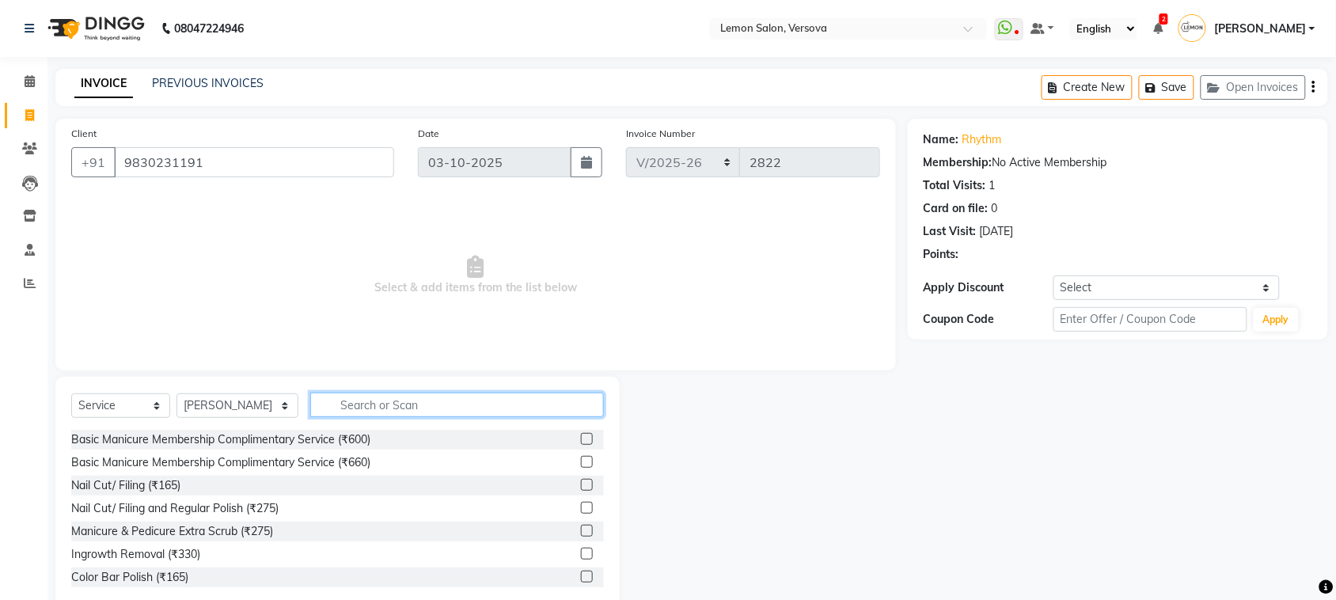
click at [384, 398] on input "text" at bounding box center [457, 405] width 294 height 25
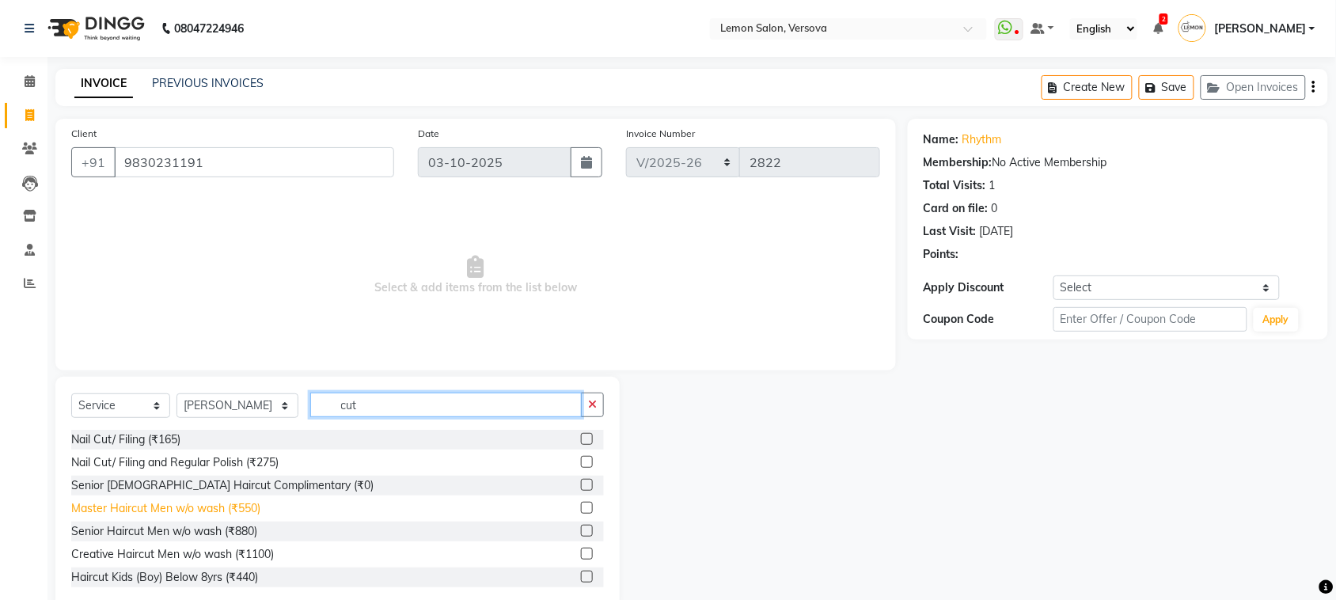
type input "cut"
click at [218, 503] on div "Master Haircut Men w/o wash (₹550)" at bounding box center [165, 508] width 189 height 17
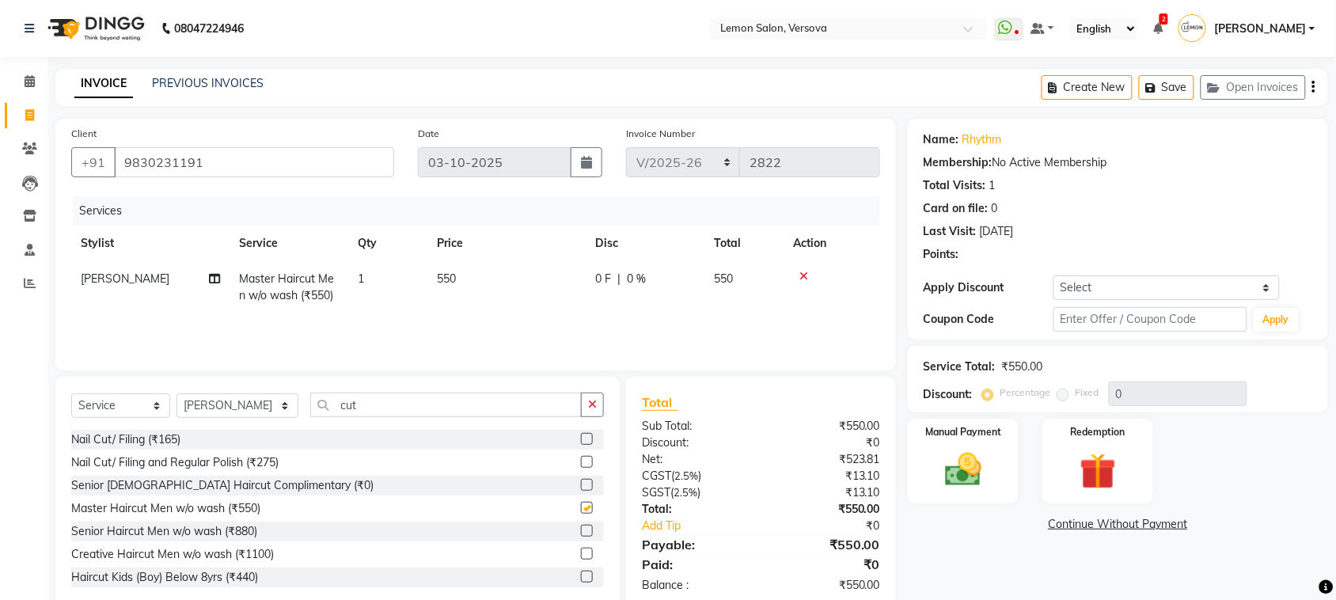
checkbox input "false"
click at [359, 397] on input "cut" at bounding box center [446, 405] width 272 height 25
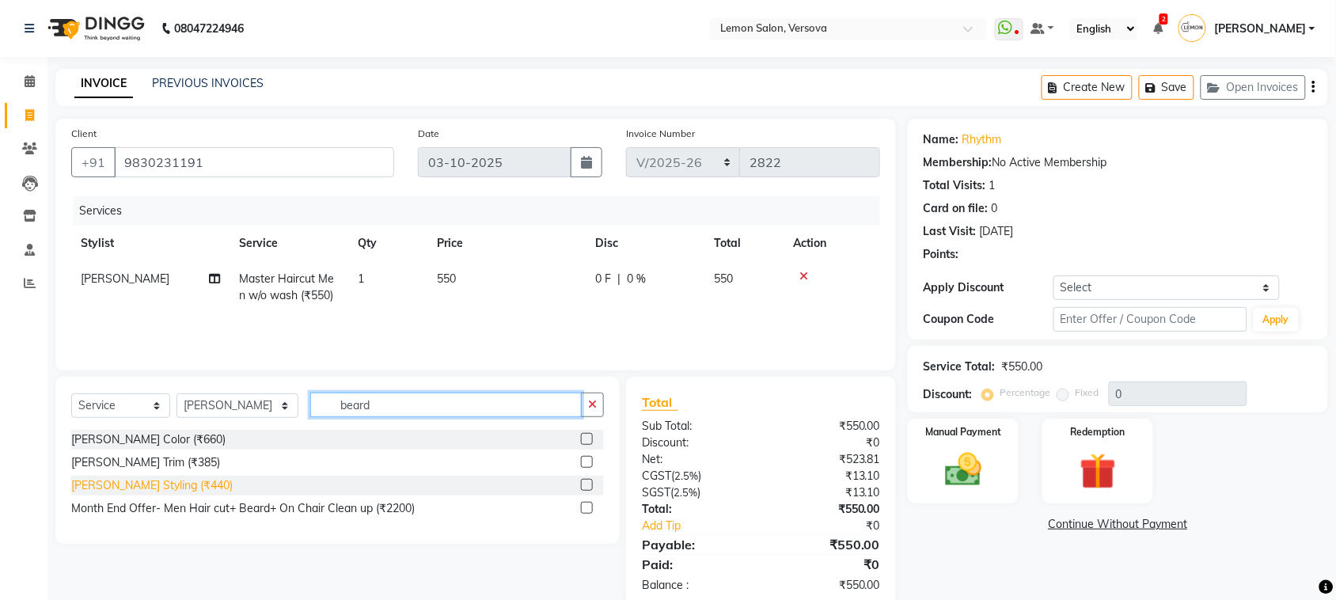
type input "beard"
click at [129, 488] on div "Beard Styling (₹440)" at bounding box center [151, 485] width 161 height 17
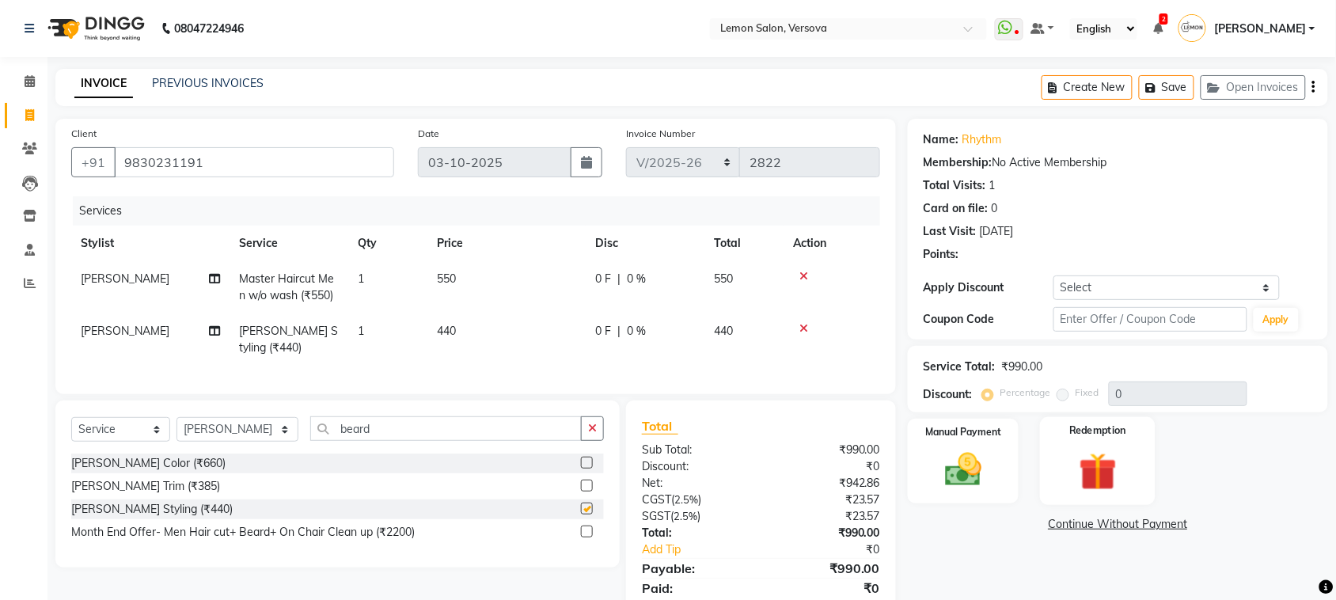
checkbox input "false"
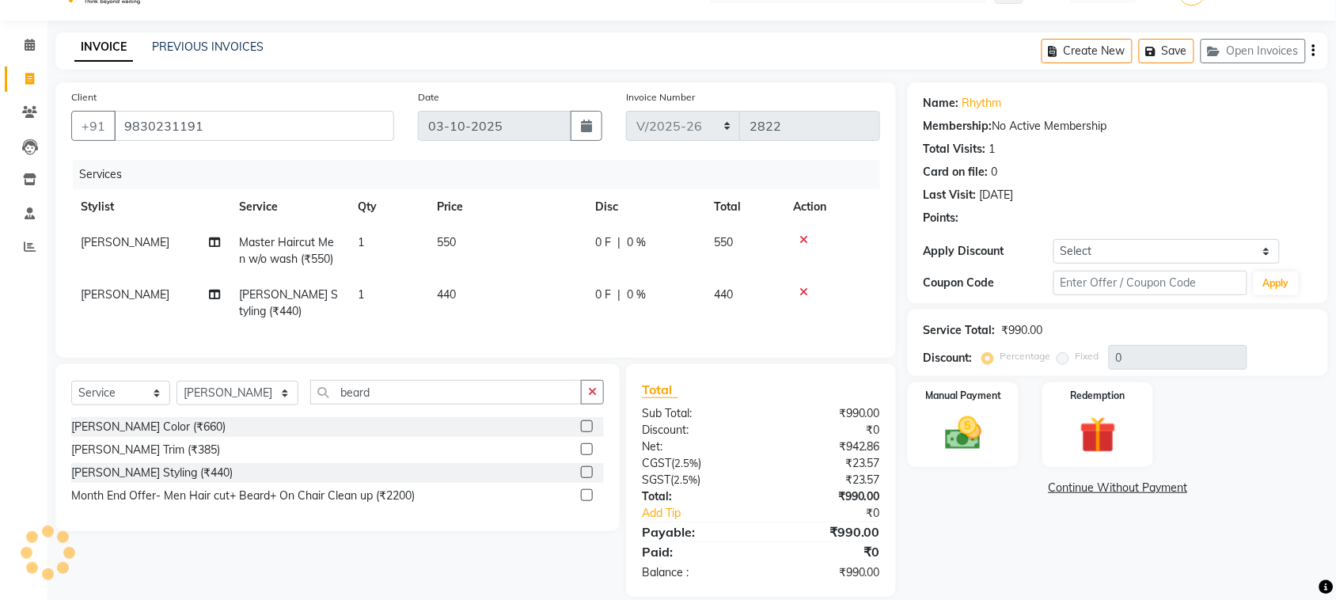
scroll to position [71, 0]
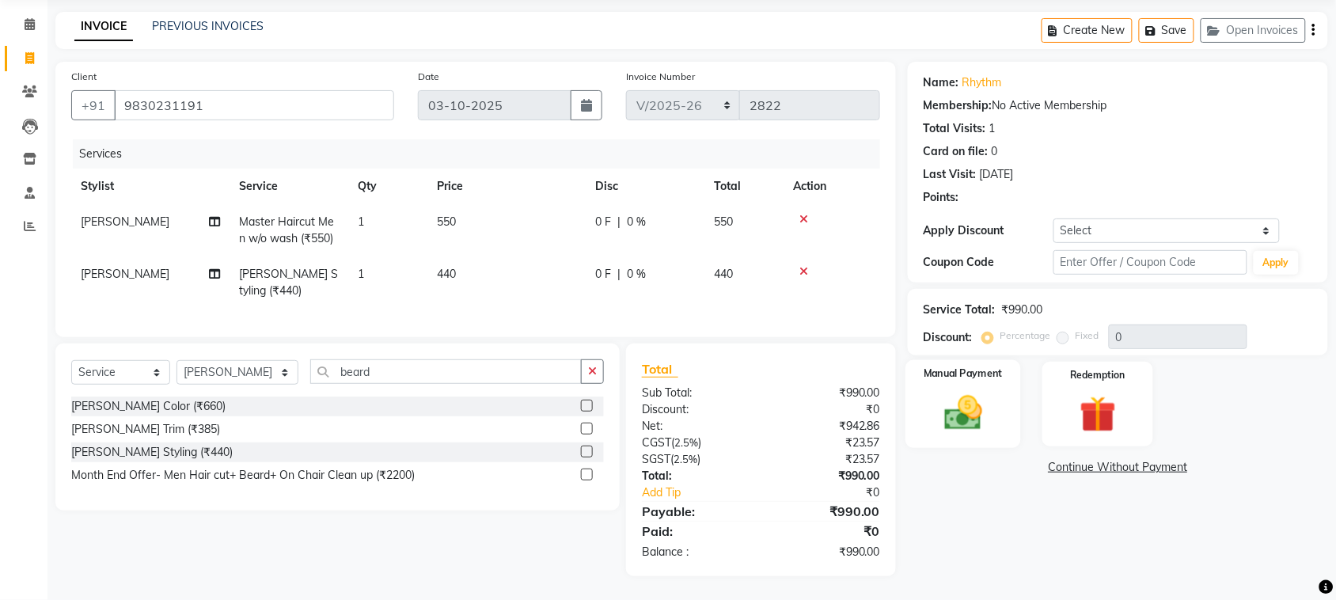
click at [992, 404] on img at bounding box center [963, 413] width 62 height 44
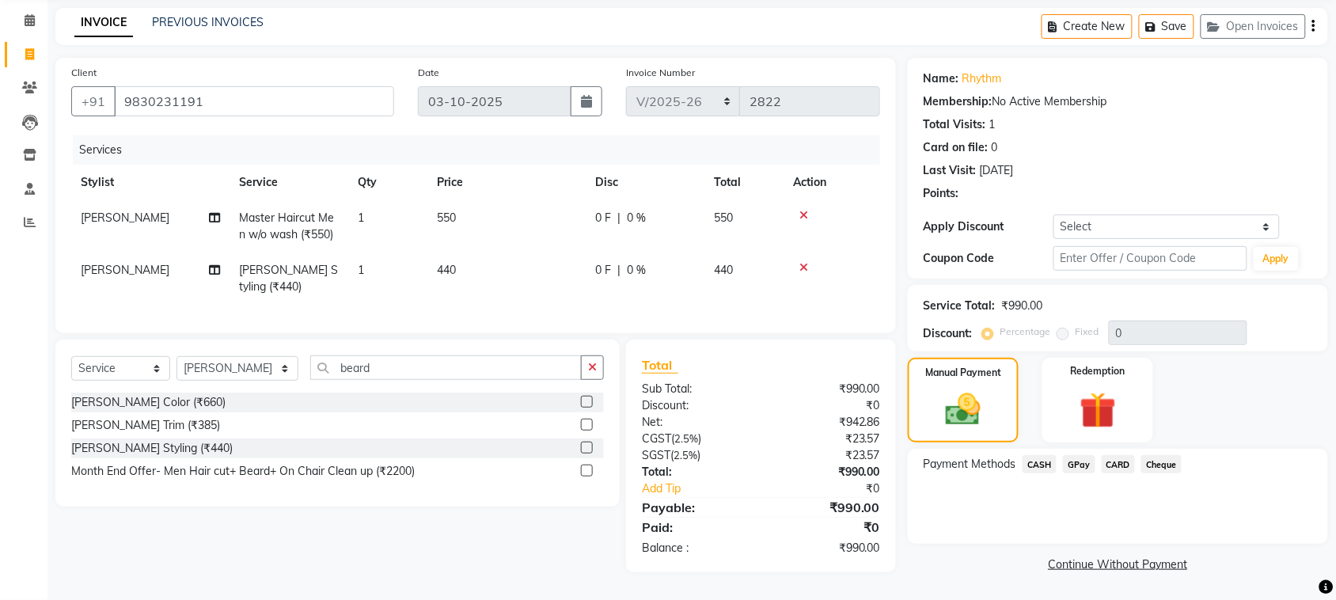
click at [1080, 455] on span "GPay" at bounding box center [1079, 464] width 32 height 18
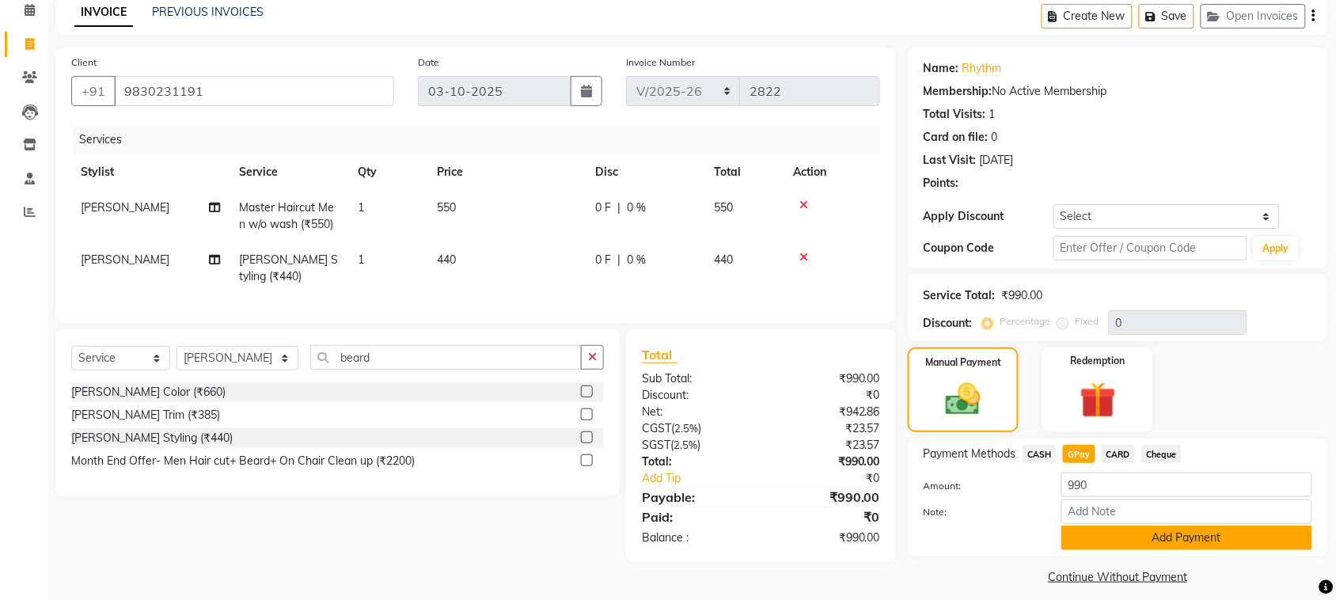
click at [1160, 538] on button "Add Payment" at bounding box center [1186, 538] width 251 height 25
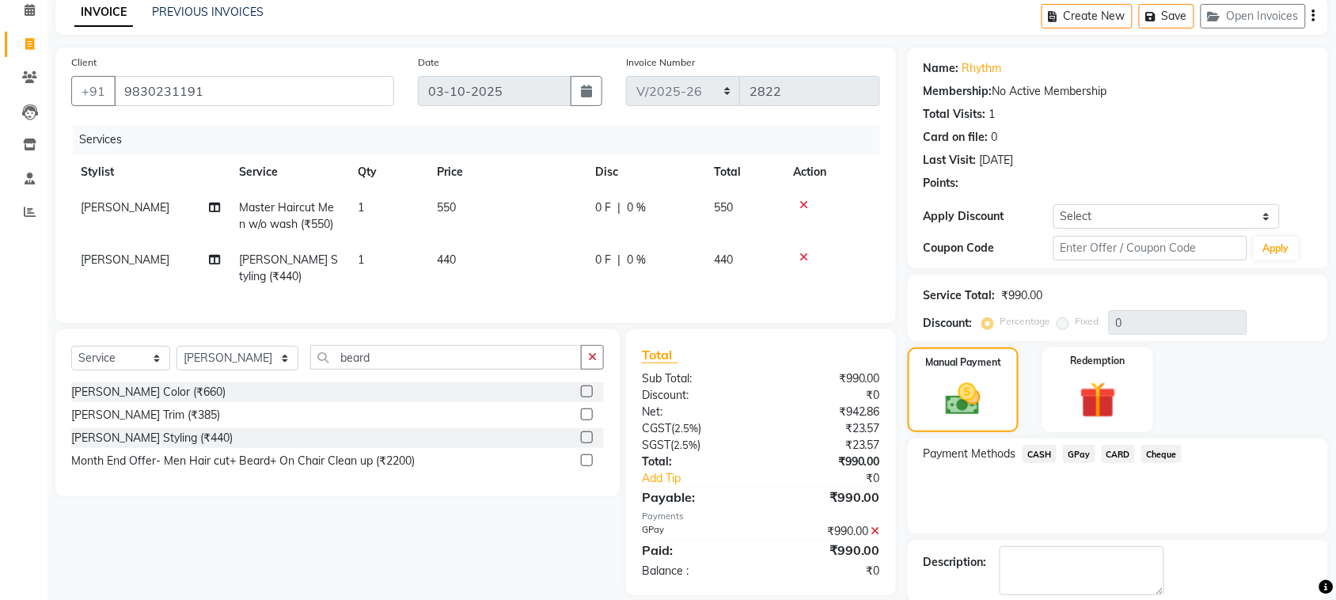
scroll to position [151, 0]
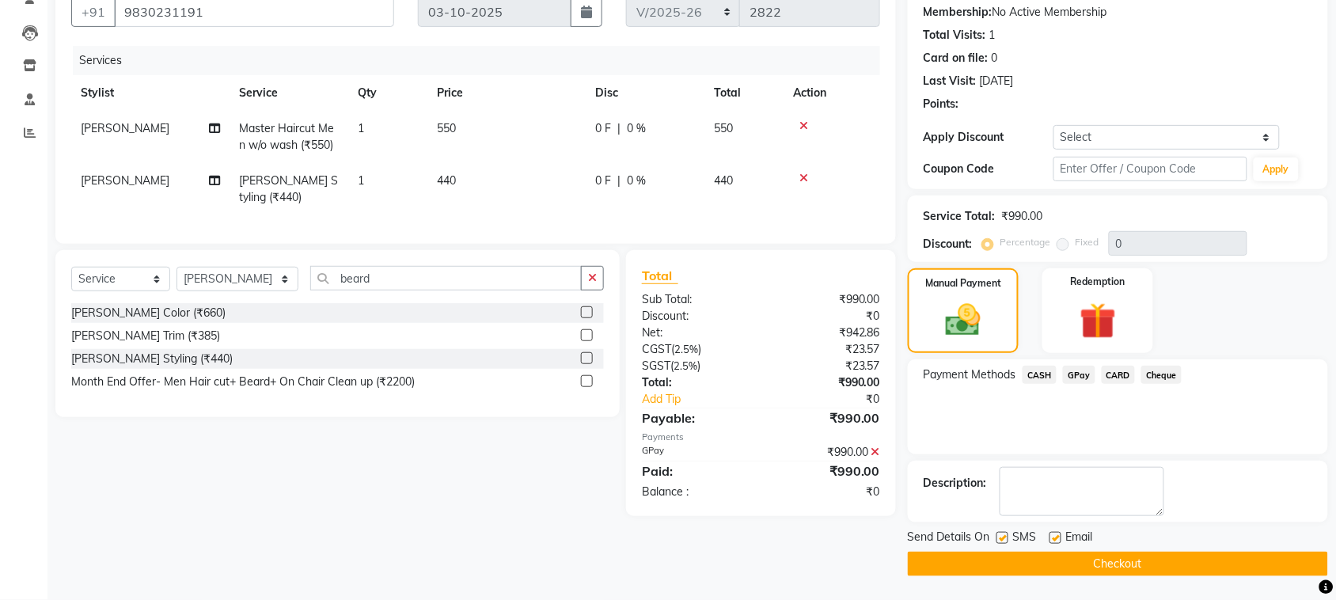
click at [1018, 531] on span "SMS" at bounding box center [1025, 539] width 24 height 20
click at [1003, 535] on label at bounding box center [1003, 538] width 12 height 12
click at [1003, 535] on input "checkbox" at bounding box center [1002, 539] width 10 height 10
checkbox input "false"
click at [1061, 539] on label at bounding box center [1056, 538] width 12 height 12
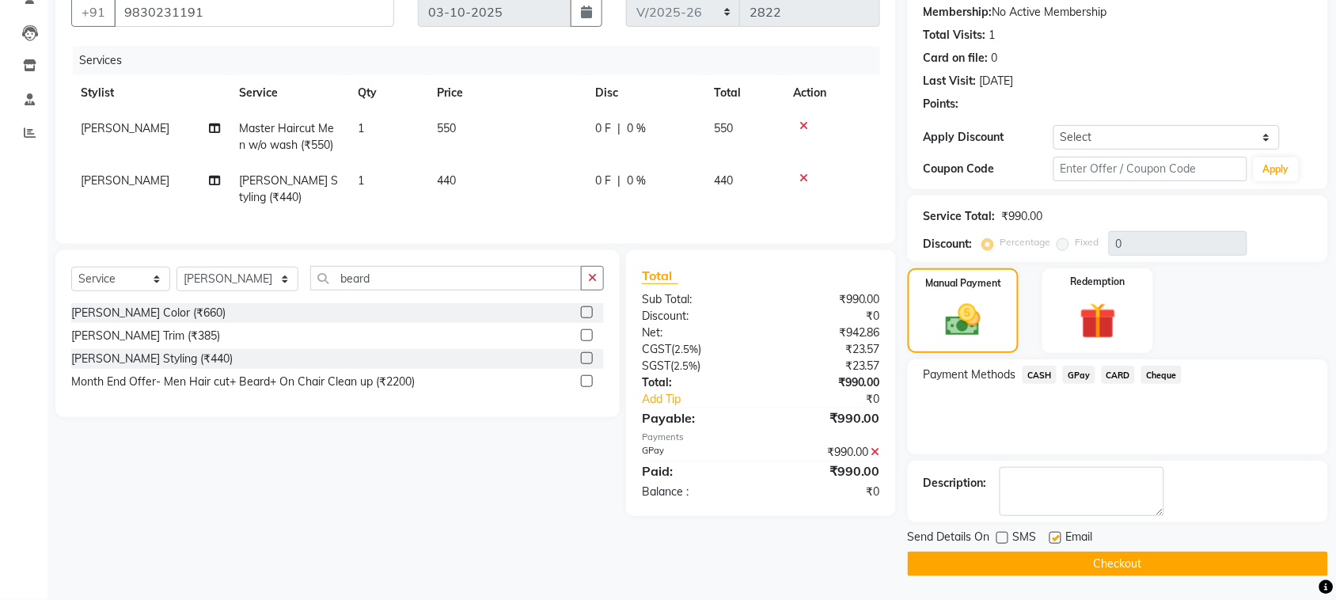
click at [1060, 539] on input "checkbox" at bounding box center [1055, 539] width 10 height 10
checkbox input "false"
click at [1057, 571] on button "Checkout" at bounding box center [1118, 564] width 420 height 25
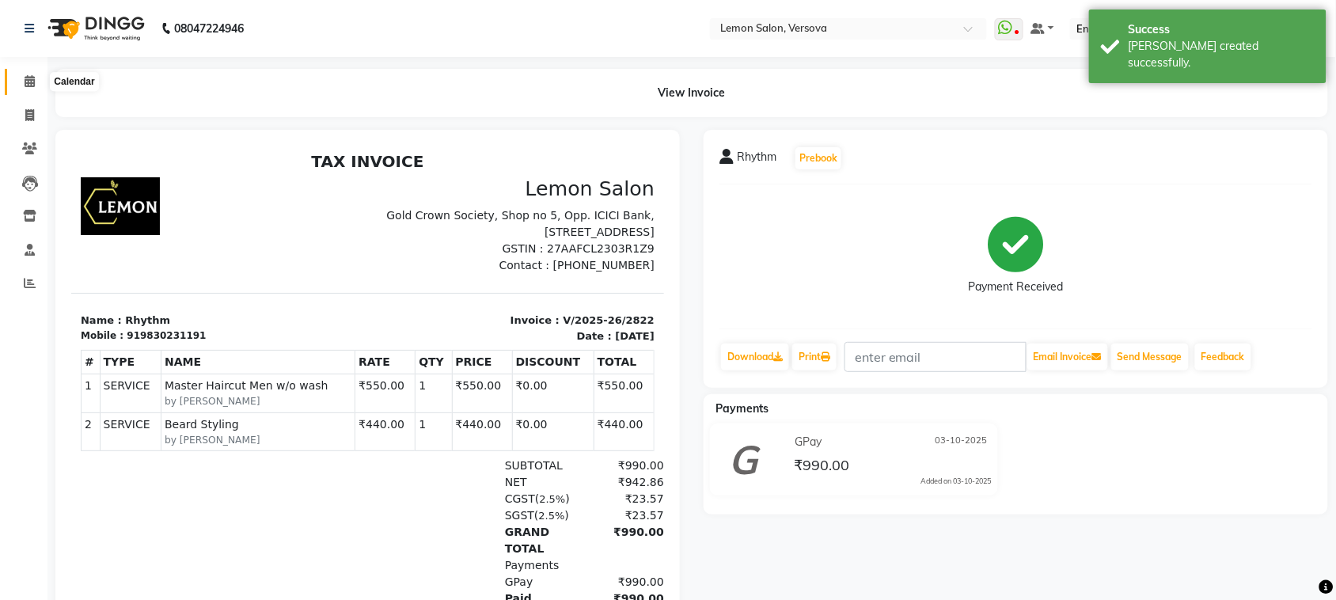
click at [28, 82] on icon at bounding box center [30, 81] width 10 height 12
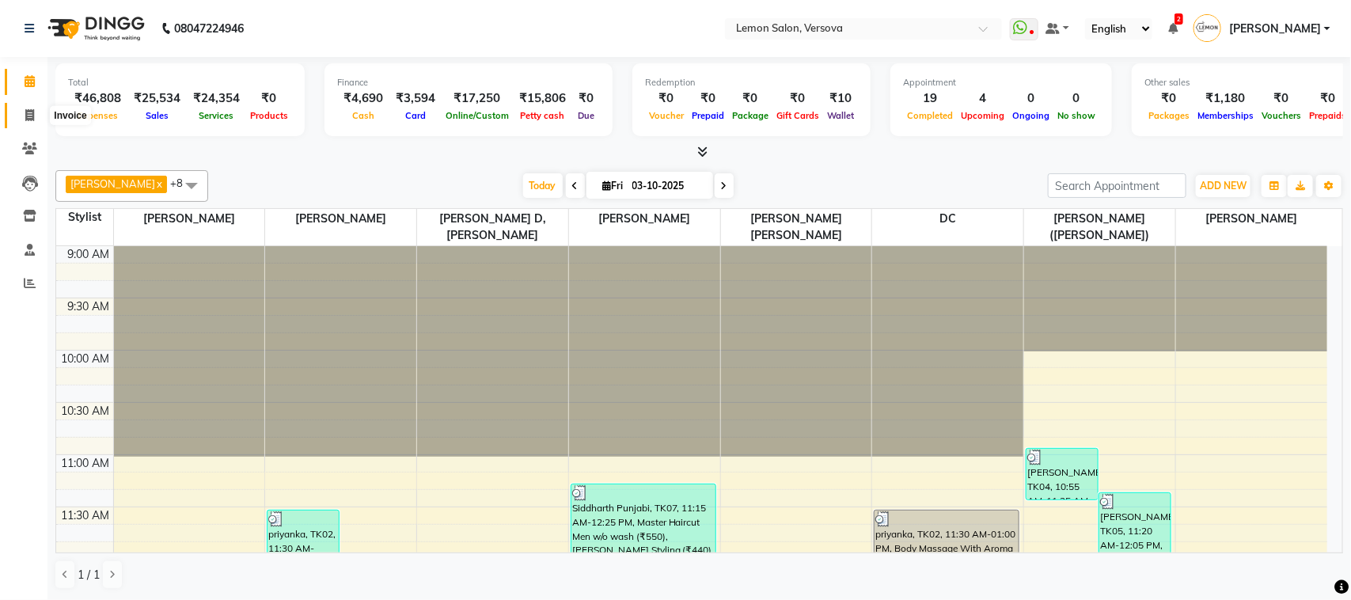
click at [28, 115] on icon at bounding box center [29, 115] width 9 height 12
select select "564"
select select "service"
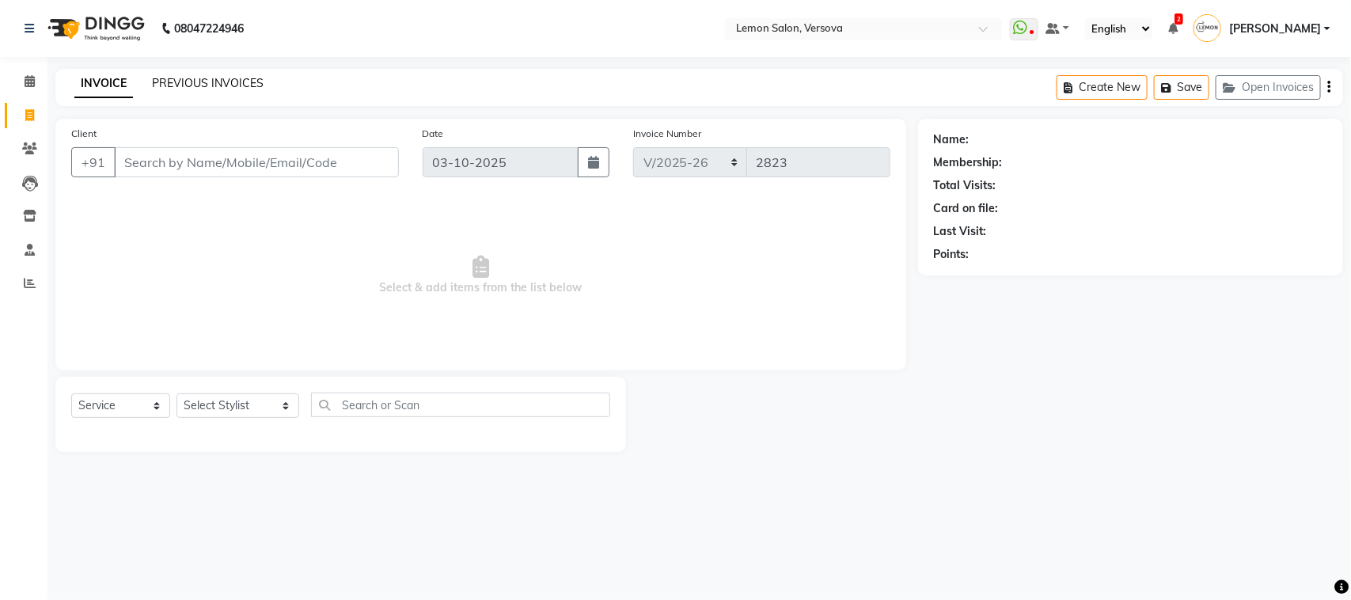
click at [238, 87] on link "PREVIOUS INVOICES" at bounding box center [208, 83] width 112 height 14
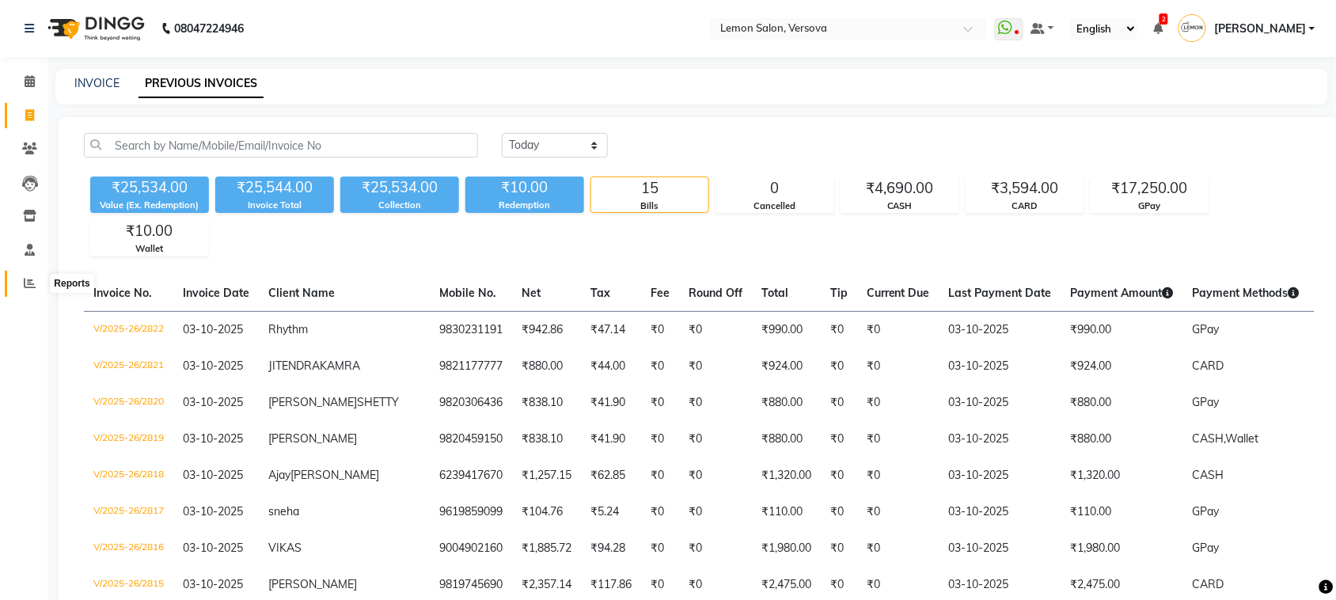
click at [40, 279] on span at bounding box center [30, 284] width 28 height 18
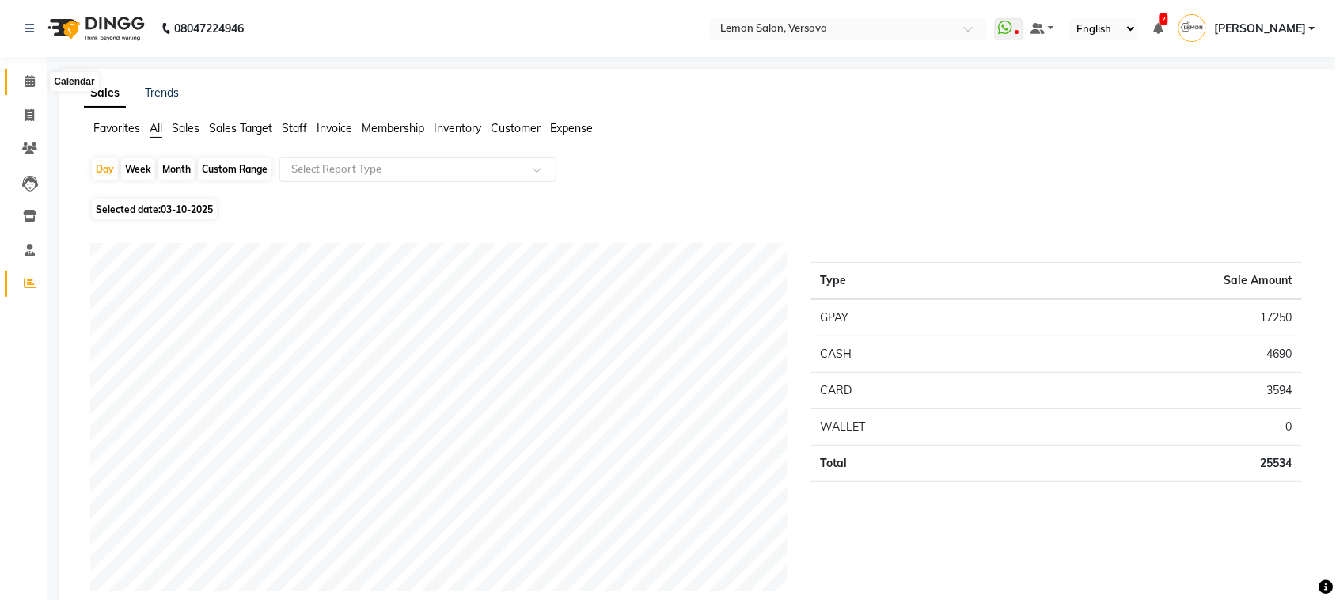
click at [26, 76] on icon at bounding box center [30, 81] width 10 height 12
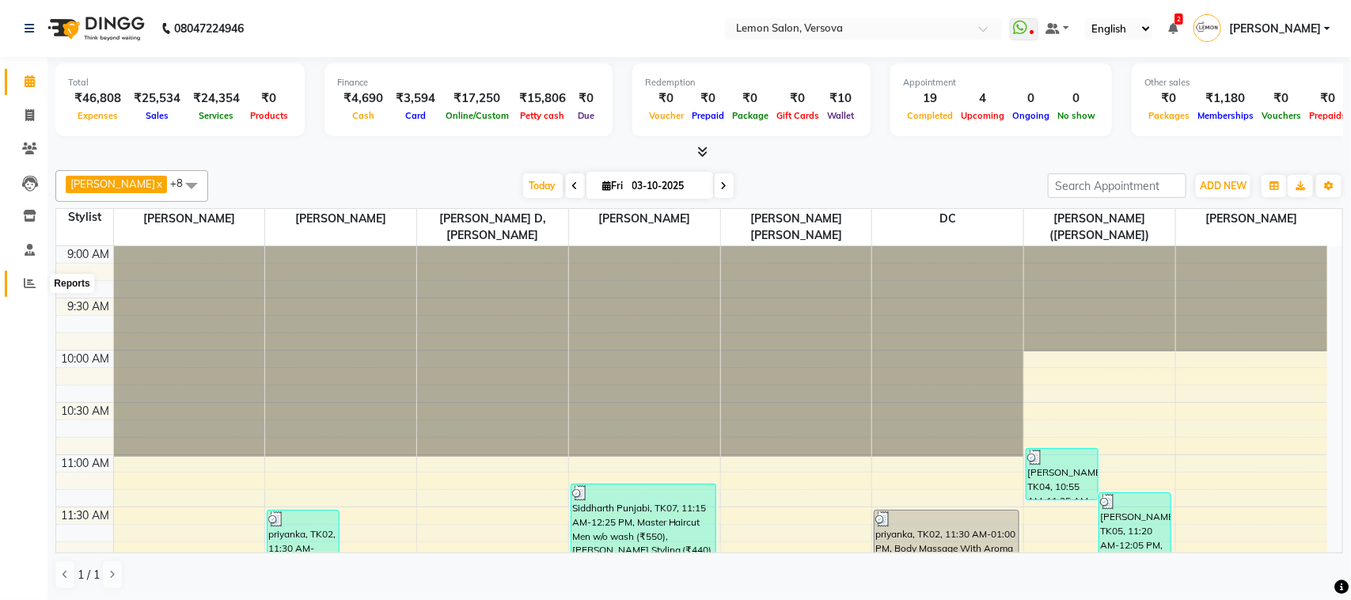
click at [29, 277] on icon at bounding box center [30, 283] width 12 height 12
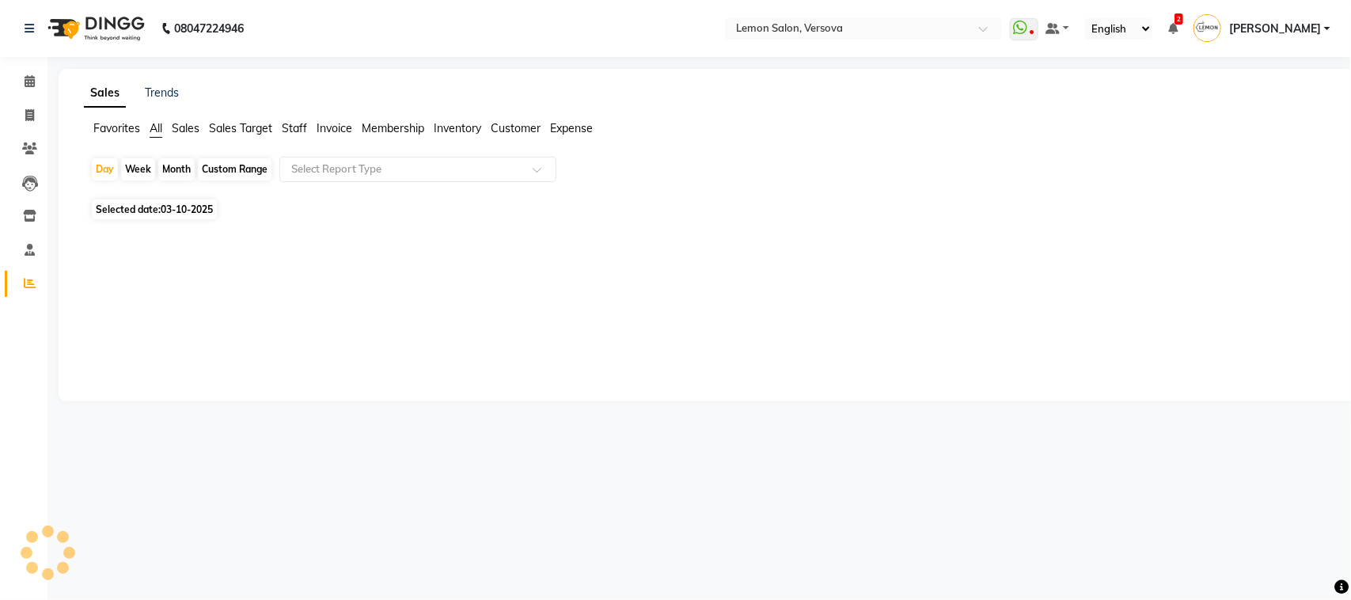
click at [172, 172] on div "Month" at bounding box center [176, 169] width 36 height 22
select select "10"
select select "2025"
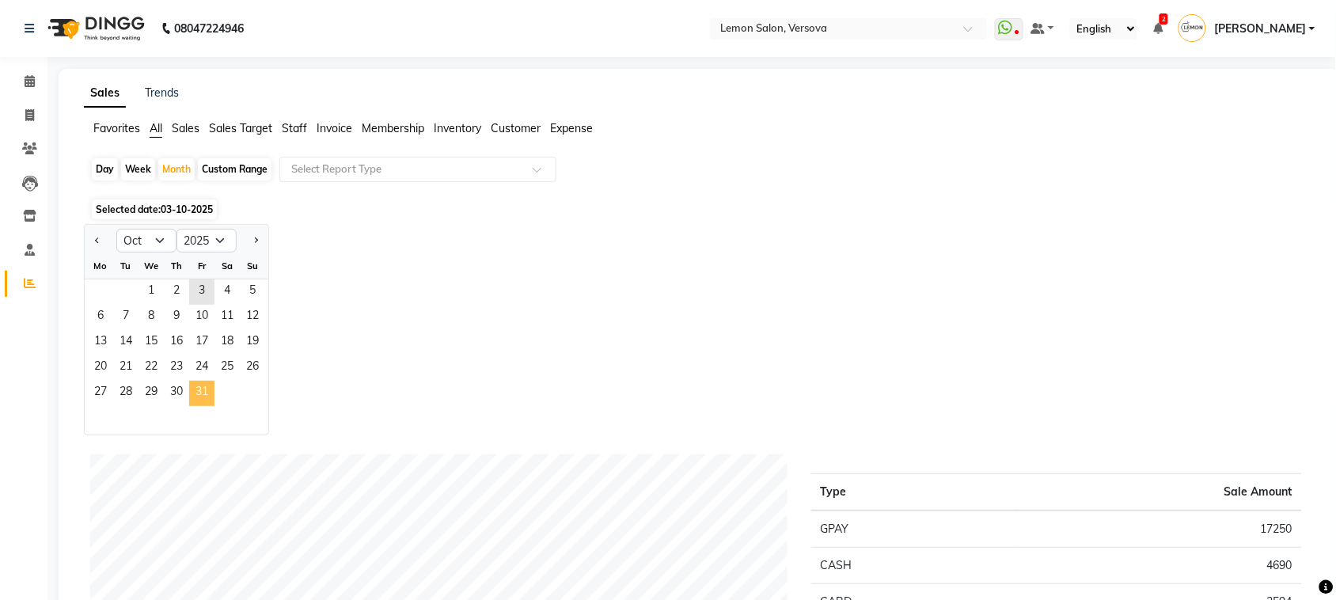
click at [189, 382] on span "31" at bounding box center [201, 393] width 25 height 25
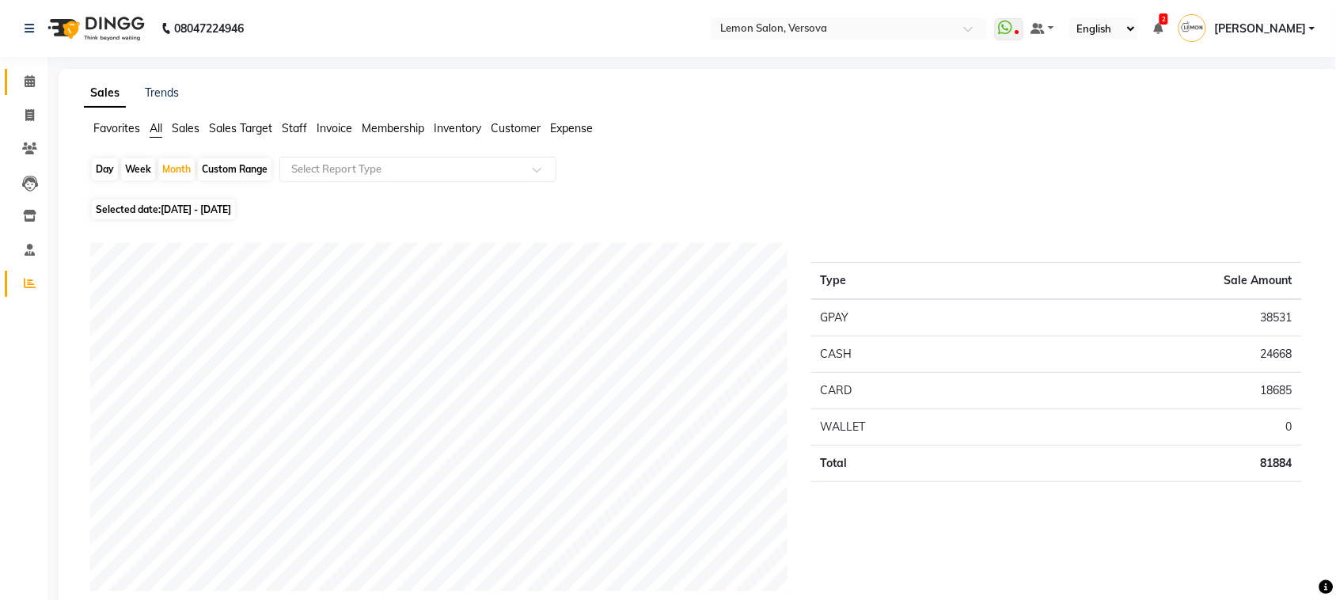
click at [30, 69] on li "Calendar" at bounding box center [23, 82] width 47 height 34
click at [25, 85] on icon at bounding box center [30, 81] width 10 height 12
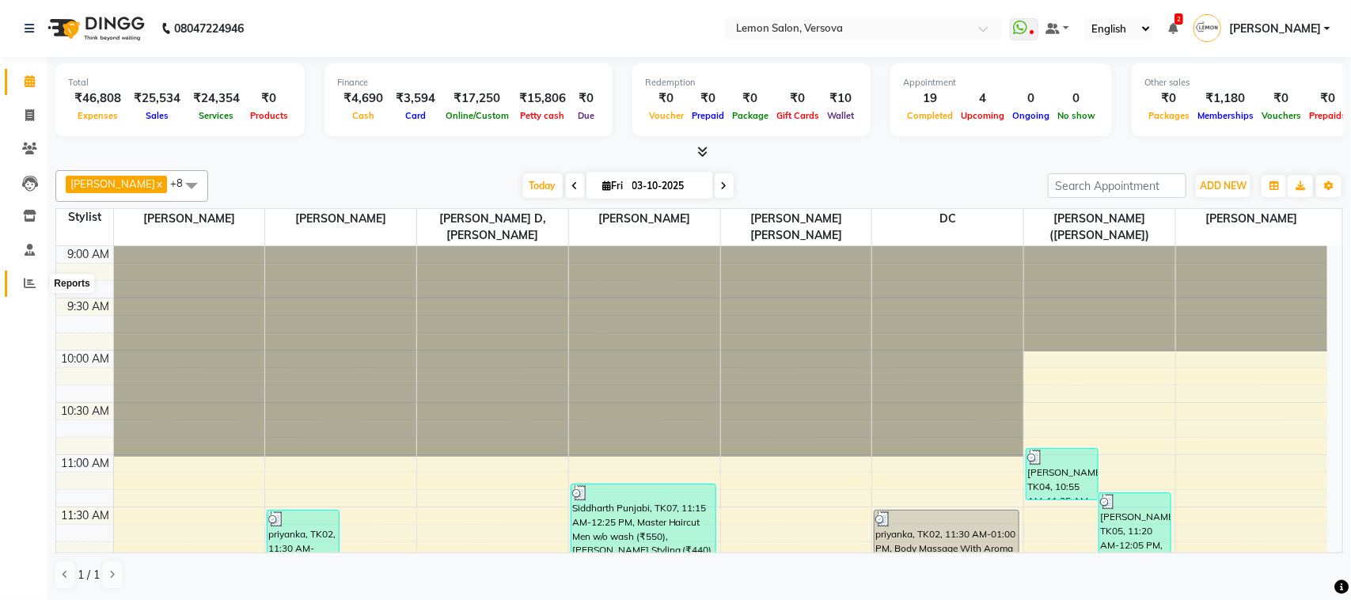
click at [34, 283] on icon at bounding box center [30, 283] width 12 height 12
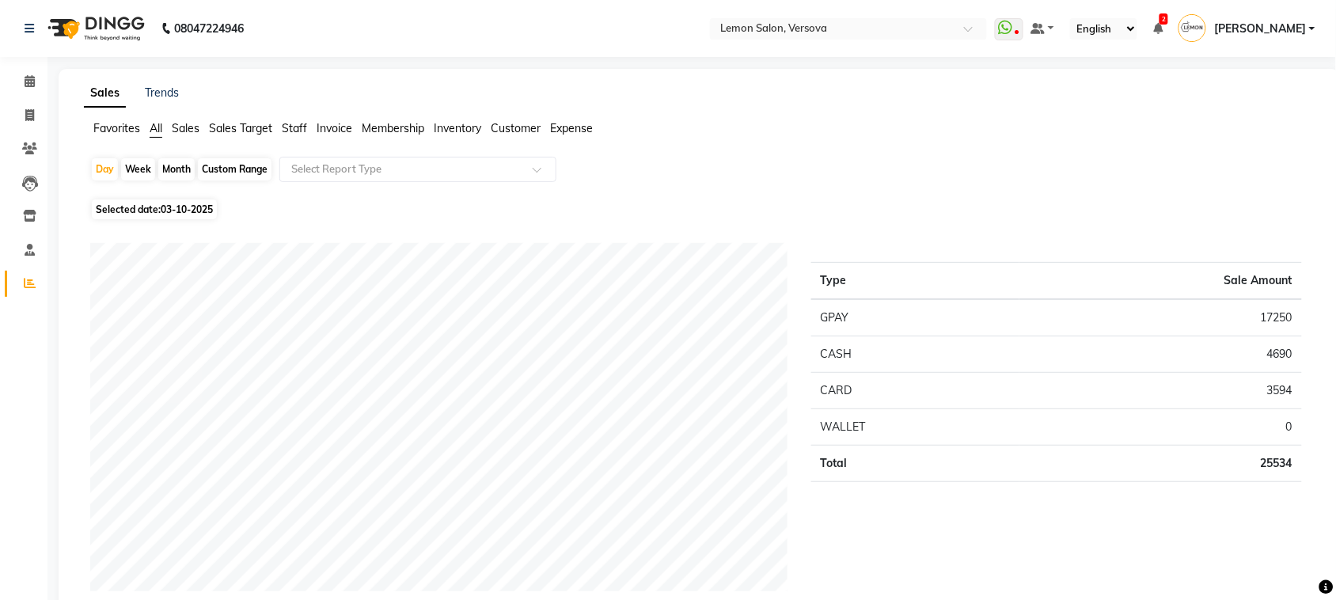
click at [285, 131] on span "Staff" at bounding box center [294, 128] width 25 height 14
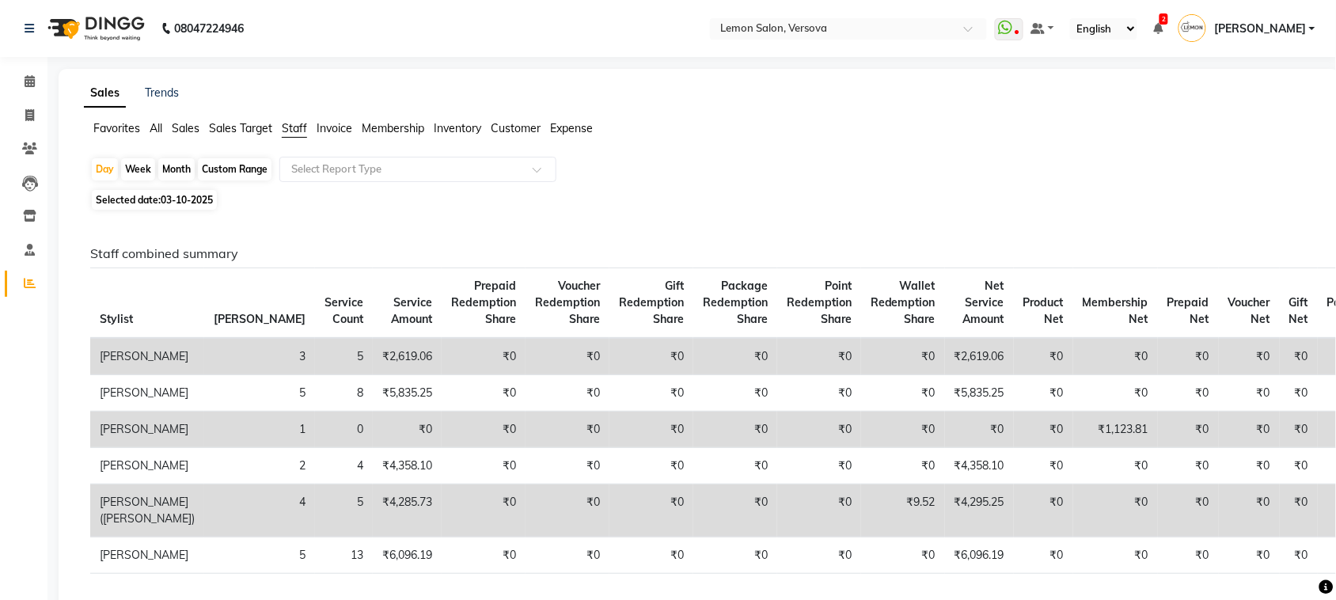
click at [186, 177] on div "Month" at bounding box center [176, 169] width 36 height 22
select select "10"
select select "2025"
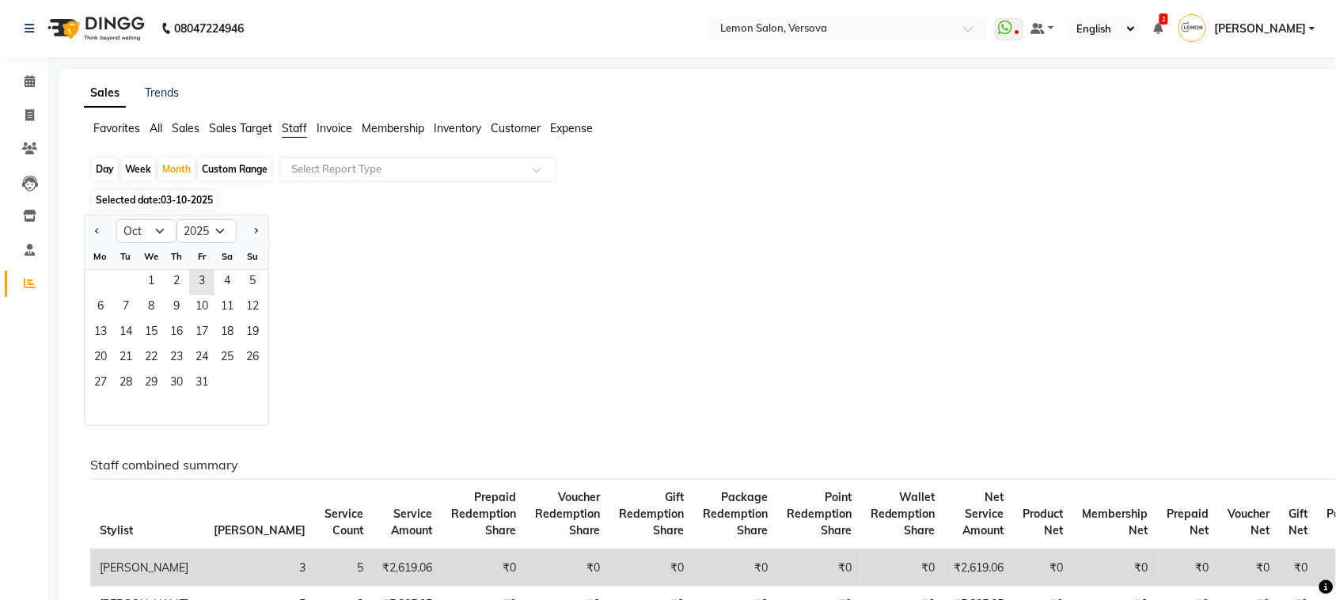
click at [116, 170] on div "Day" at bounding box center [105, 169] width 26 height 22
select select "10"
select select "2025"
click at [211, 283] on span "3" at bounding box center [201, 282] width 25 height 25
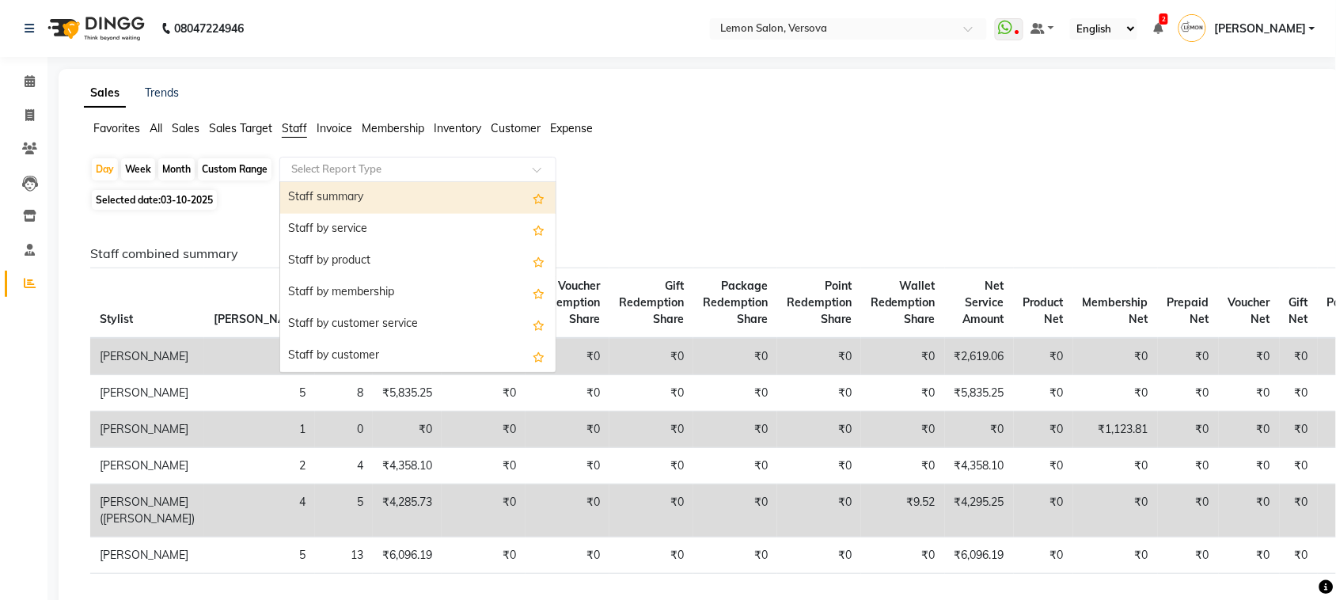
click at [428, 173] on input "text" at bounding box center [402, 169] width 228 height 16
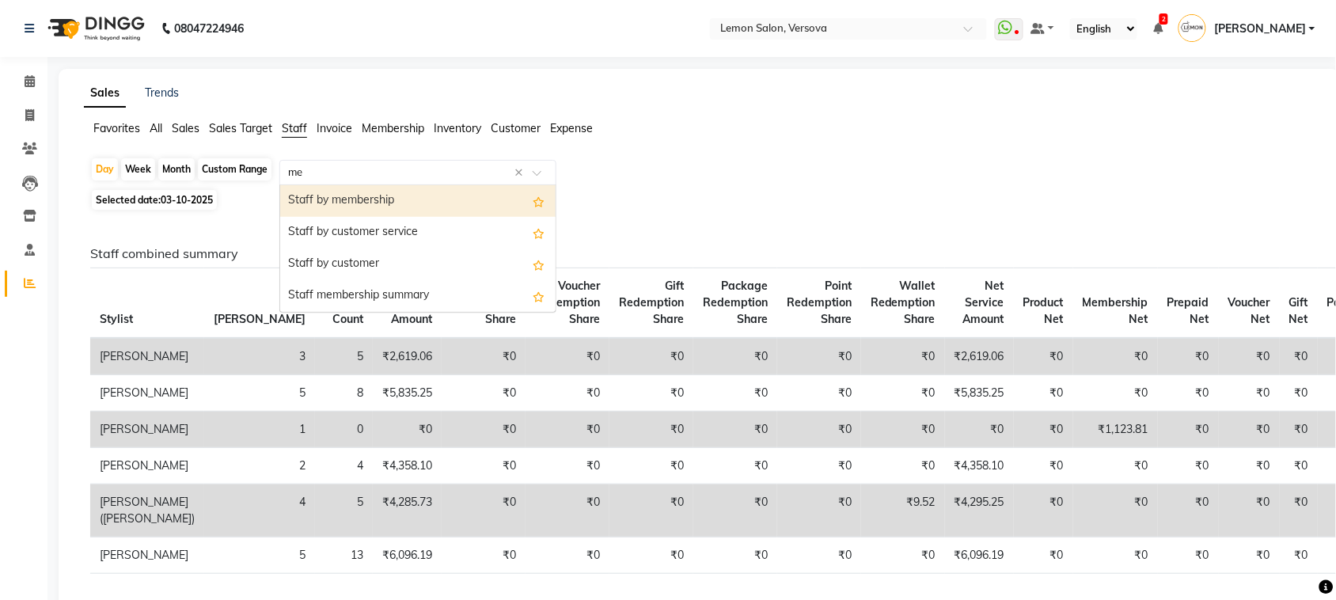
type input "mem"
click at [717, 173] on div "Day Week Month Custom Range Select Report Type × Staff by membership Staff memb…" at bounding box center [699, 171] width 1218 height 28
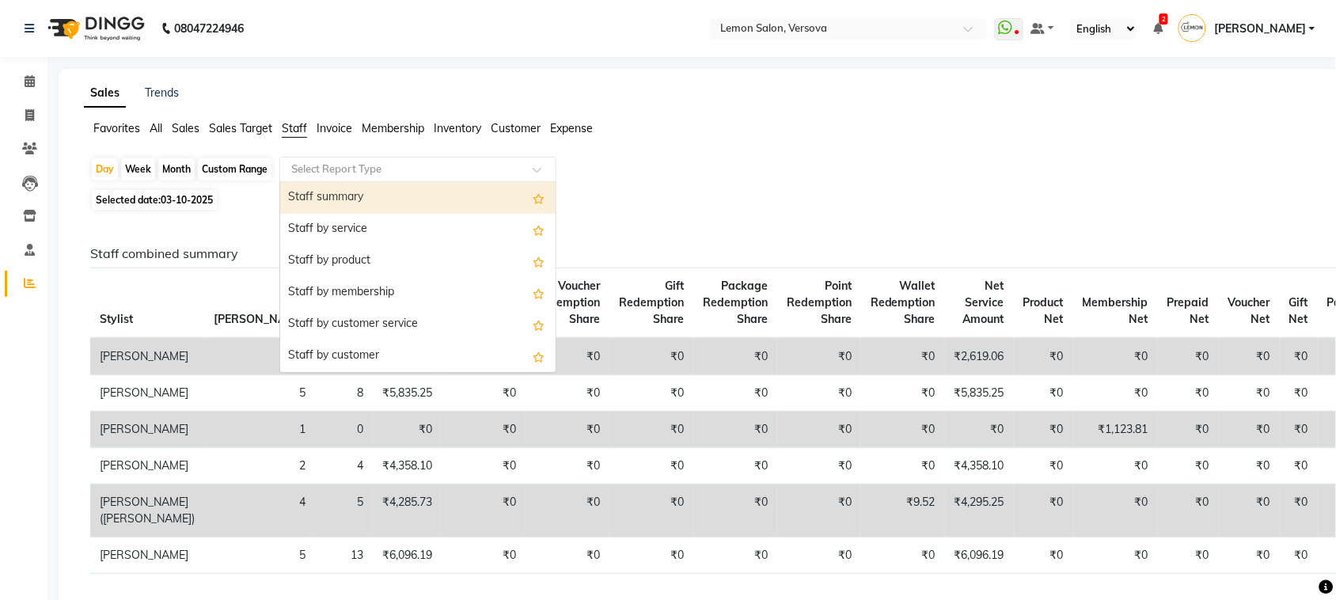
click at [370, 173] on input "text" at bounding box center [402, 169] width 228 height 16
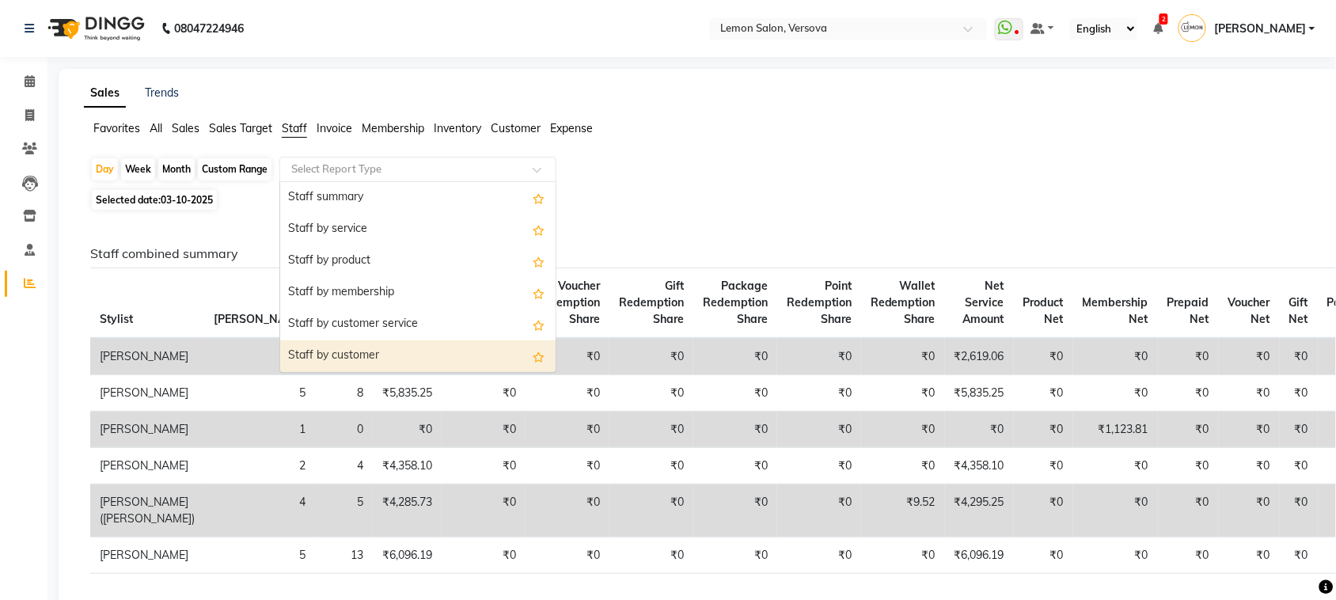
click at [389, 350] on div "Staff by customer" at bounding box center [417, 356] width 275 height 32
select select "csv"
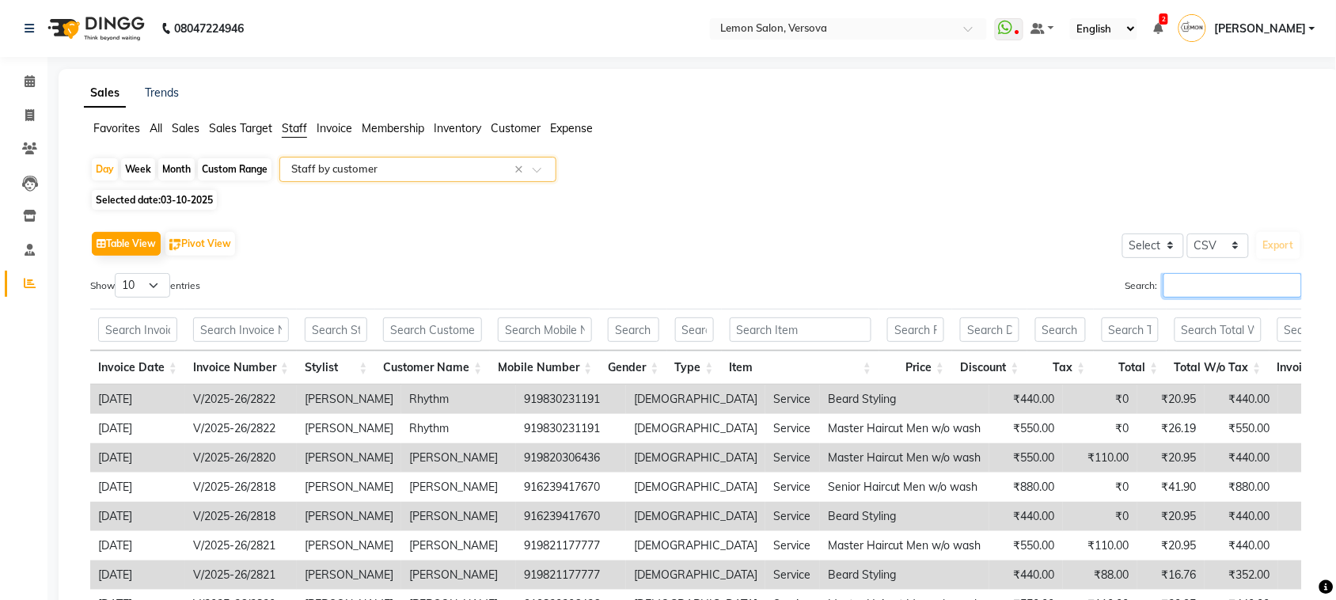
click at [1267, 279] on input "Search:" at bounding box center [1233, 285] width 139 height 25
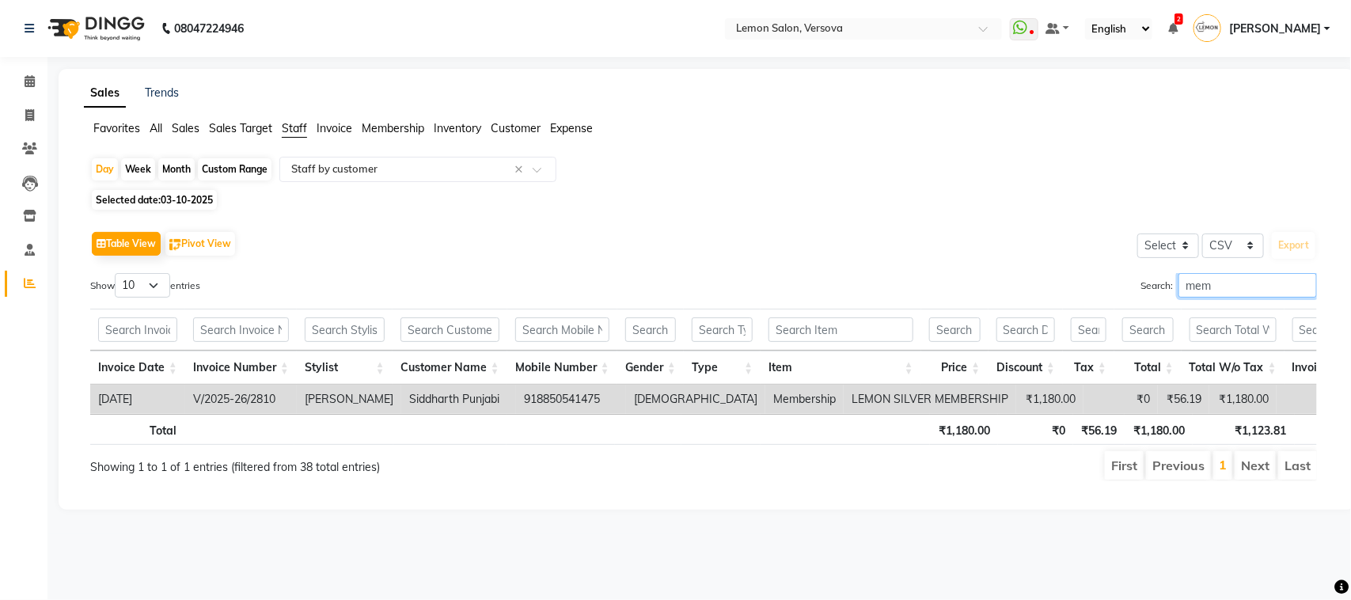
type input "mem"
click at [234, 401] on td "V/2025-26/2810" at bounding box center [241, 399] width 112 height 29
click at [29, 77] on icon at bounding box center [30, 81] width 10 height 12
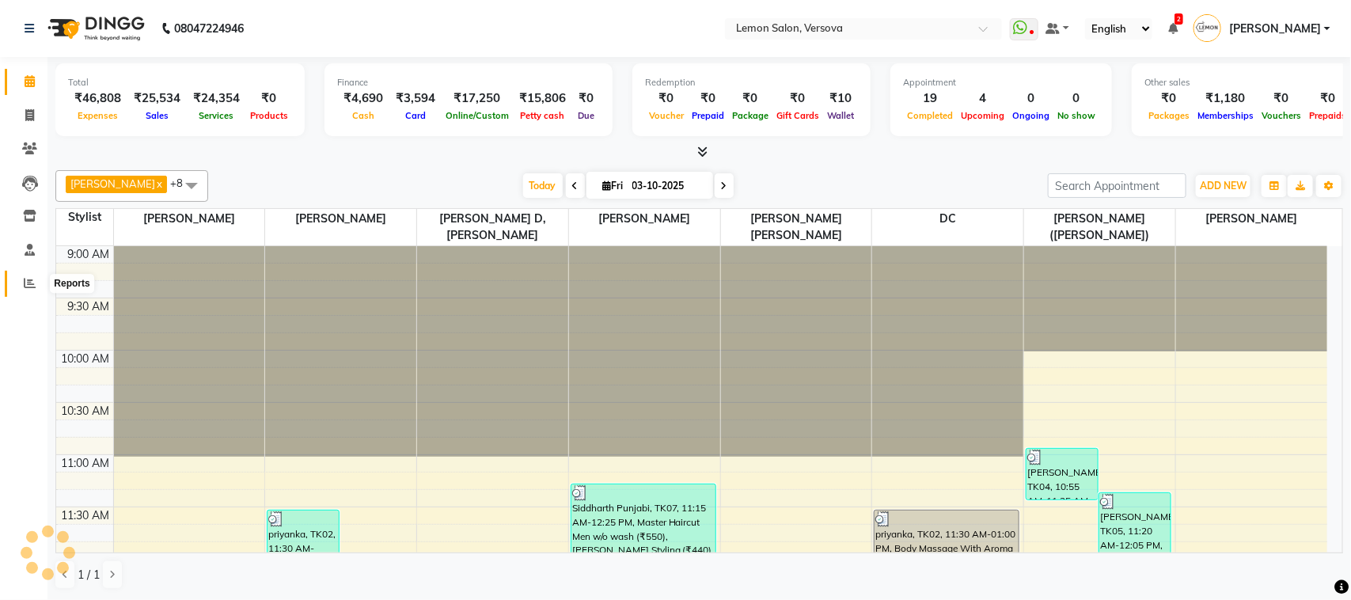
click at [37, 289] on span at bounding box center [30, 284] width 28 height 18
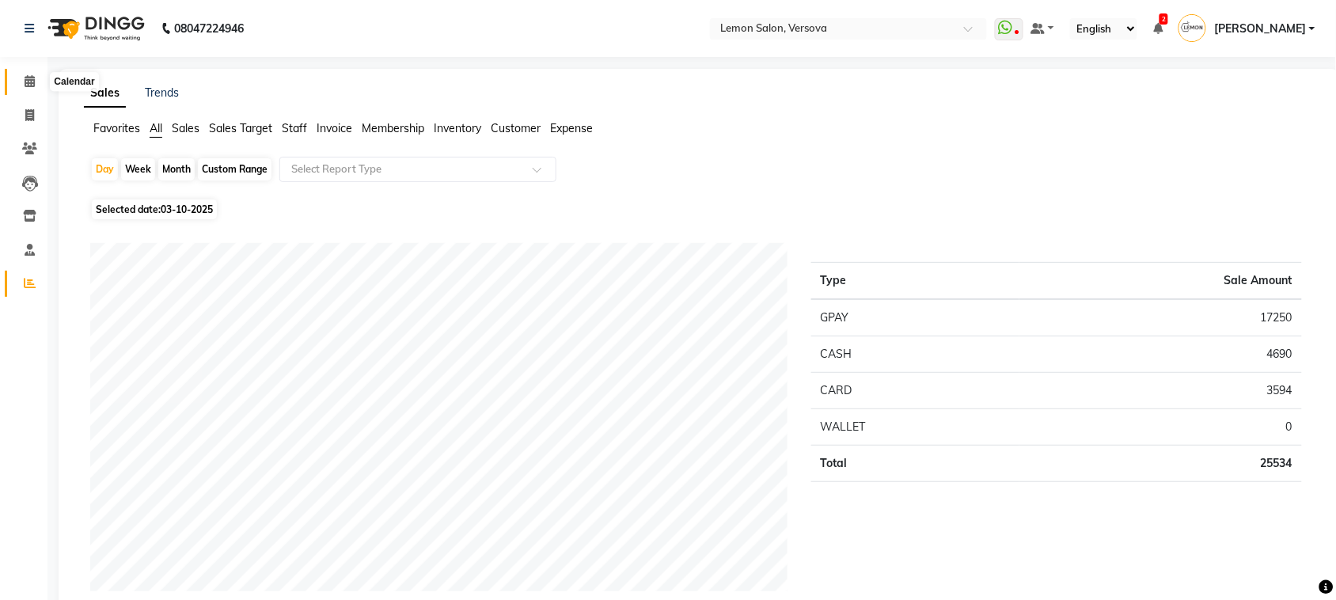
click at [26, 87] on icon at bounding box center [30, 81] width 10 height 12
